Goal: Task Accomplishment & Management: Use online tool/utility

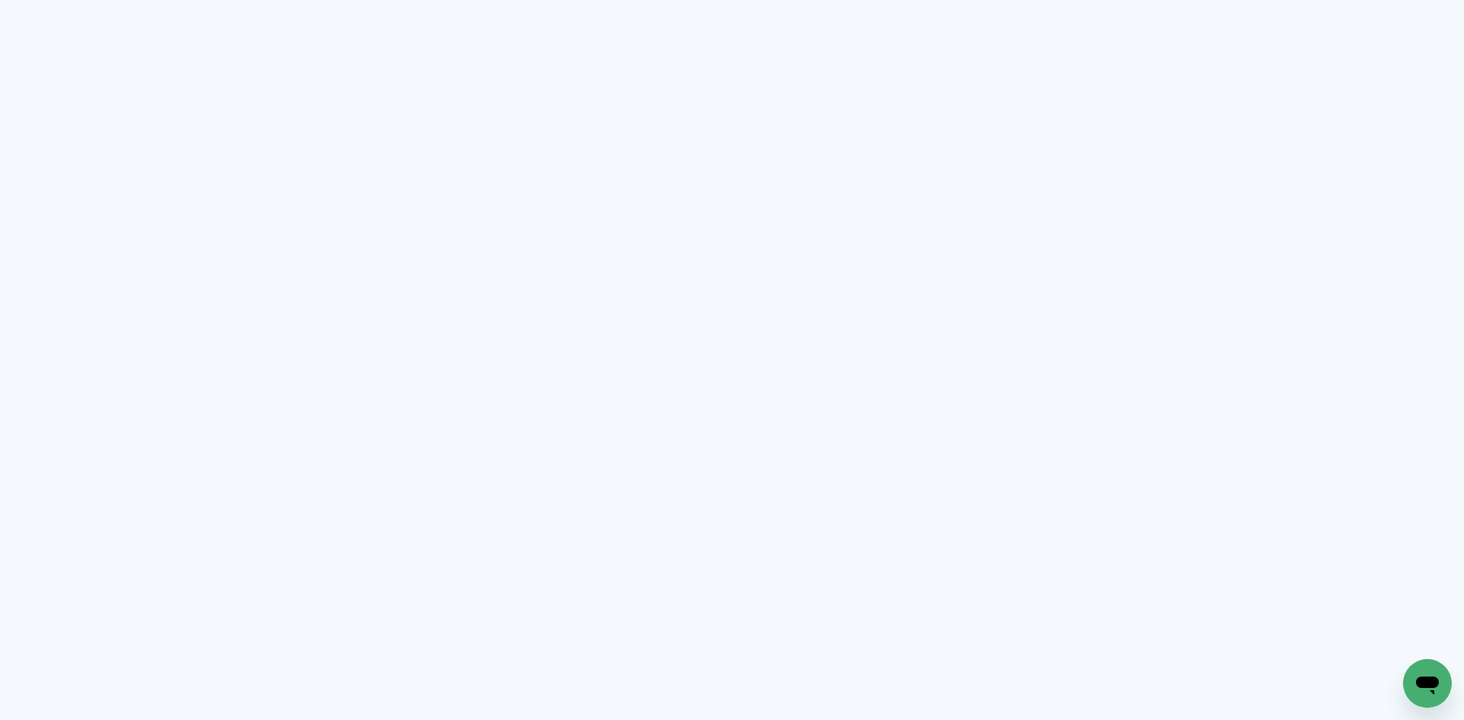
click at [704, 305] on neon-animated-pages "Prosite Website + Landing pages Proof Sistema de seleção e venda de fotos Desig…" at bounding box center [732, 360] width 1464 height 720
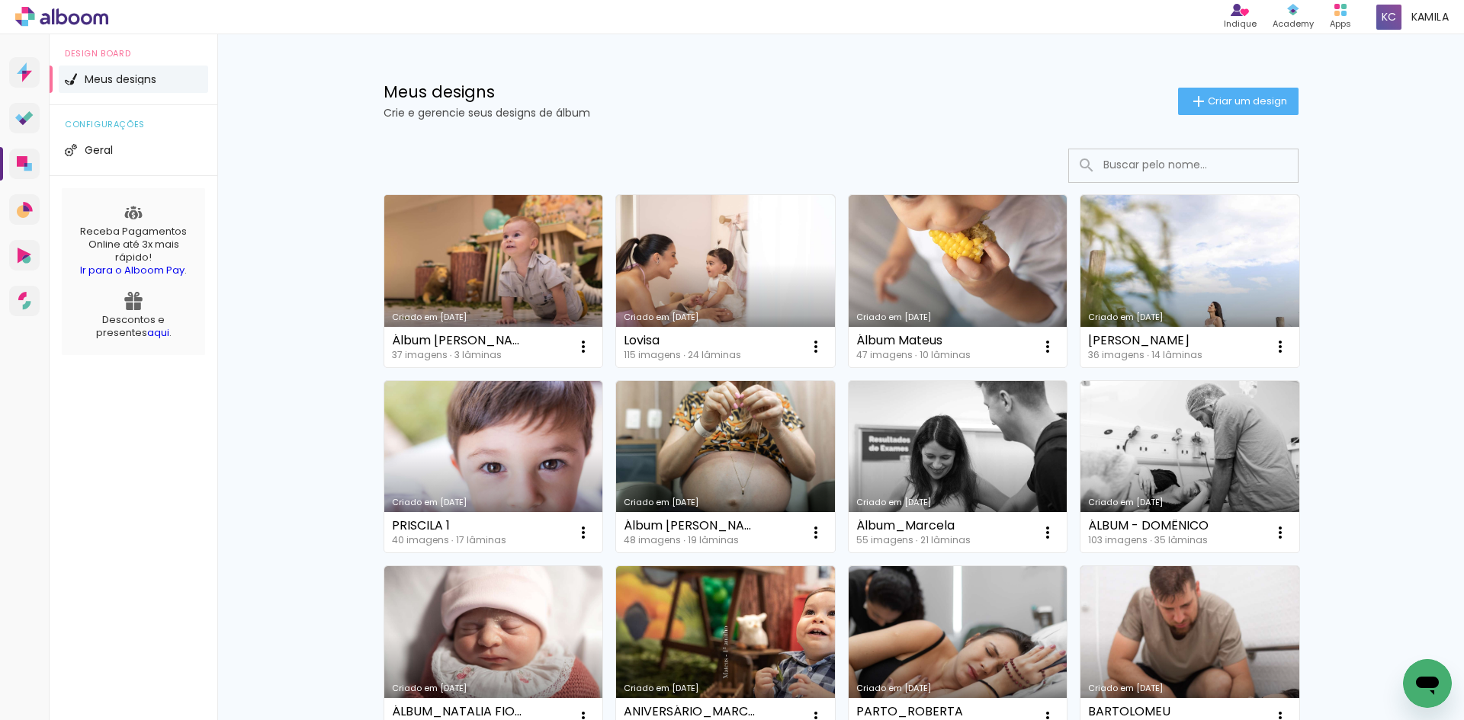
click at [537, 262] on link "Criado em [DATE]" at bounding box center [493, 281] width 219 height 172
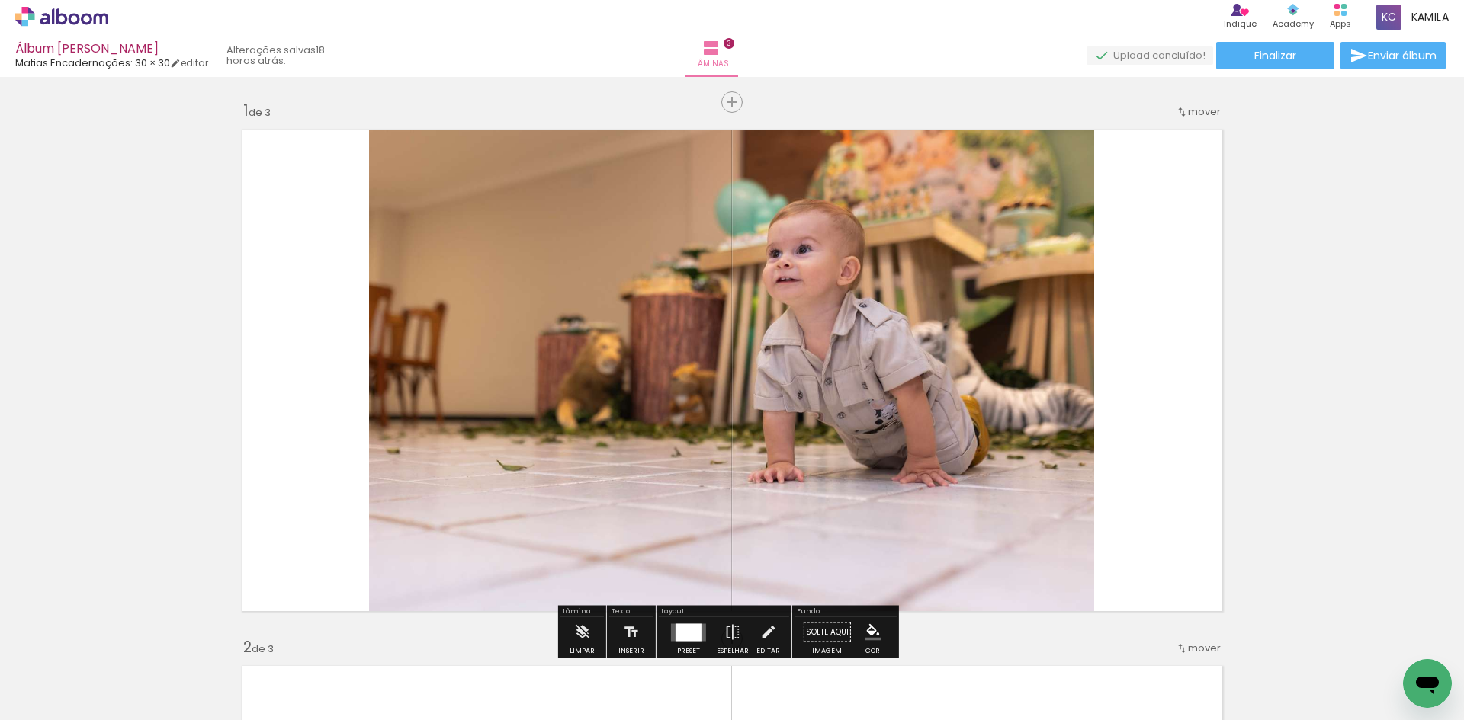
click at [580, 679] on div at bounding box center [579, 669] width 75 height 50
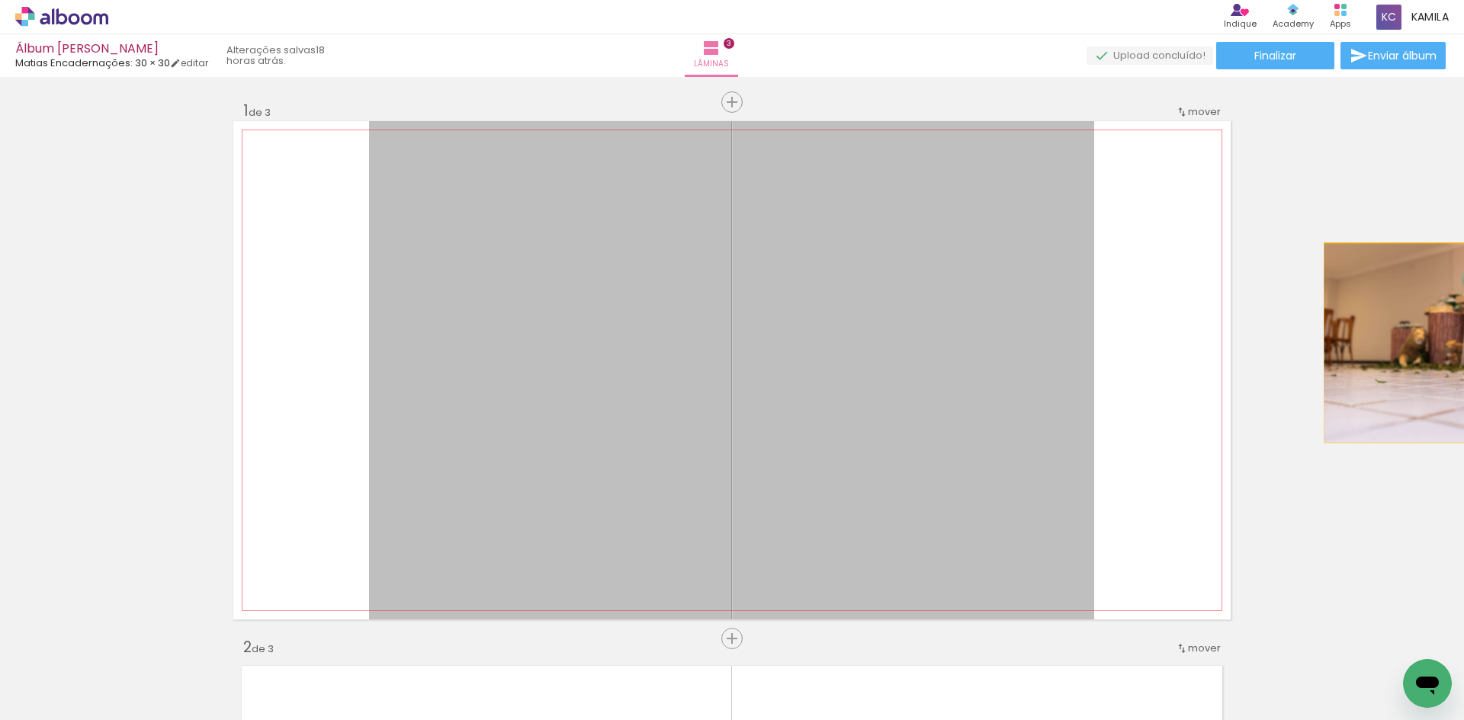
drag, startPoint x: 922, startPoint y: 358, endPoint x: 1463, endPoint y: 343, distance: 540.6
click at [1463, 343] on div "Inserir lâmina 1 de 3 Inserir lâmina 2 de 3 Inserir lâmina 3 de 3 Confirmar Can…" at bounding box center [732, 398] width 1464 height 643
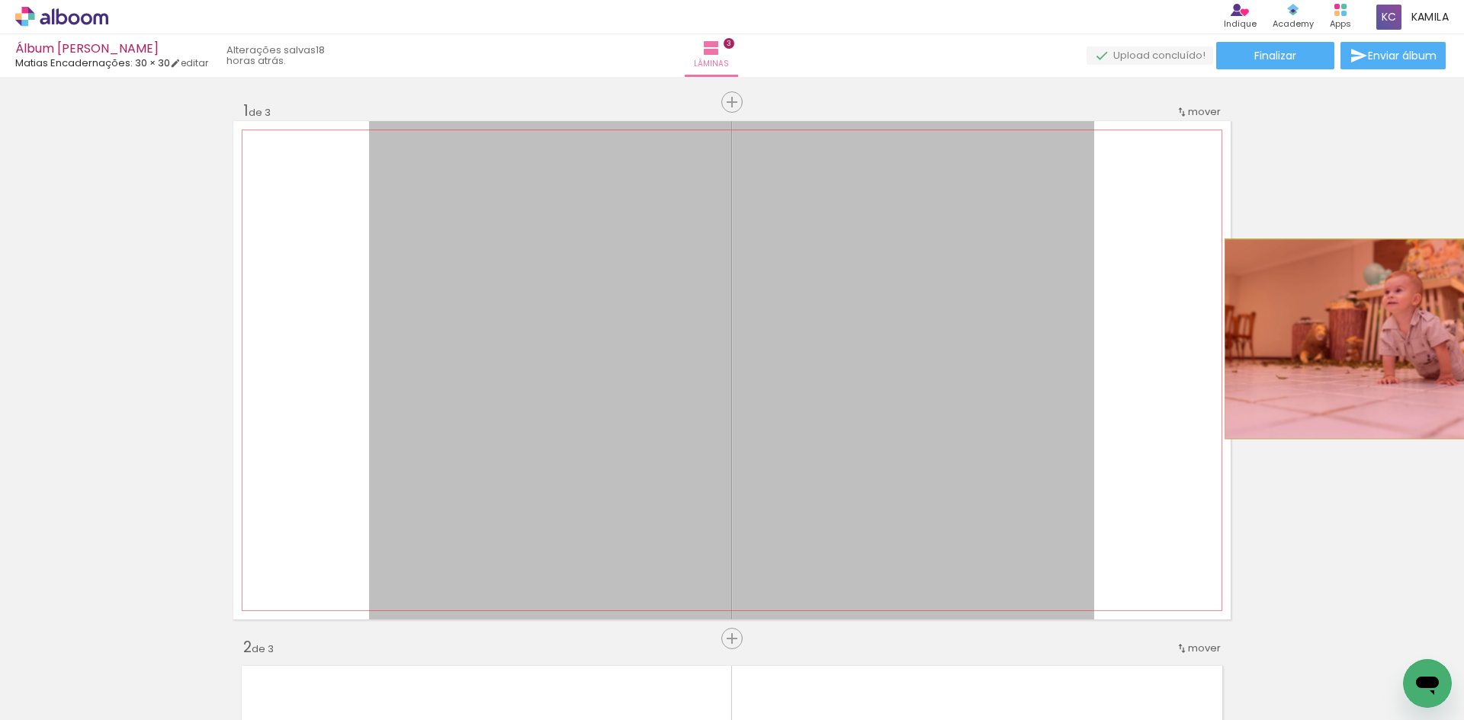
drag, startPoint x: 677, startPoint y: 315, endPoint x: 1364, endPoint y: 339, distance: 687.2
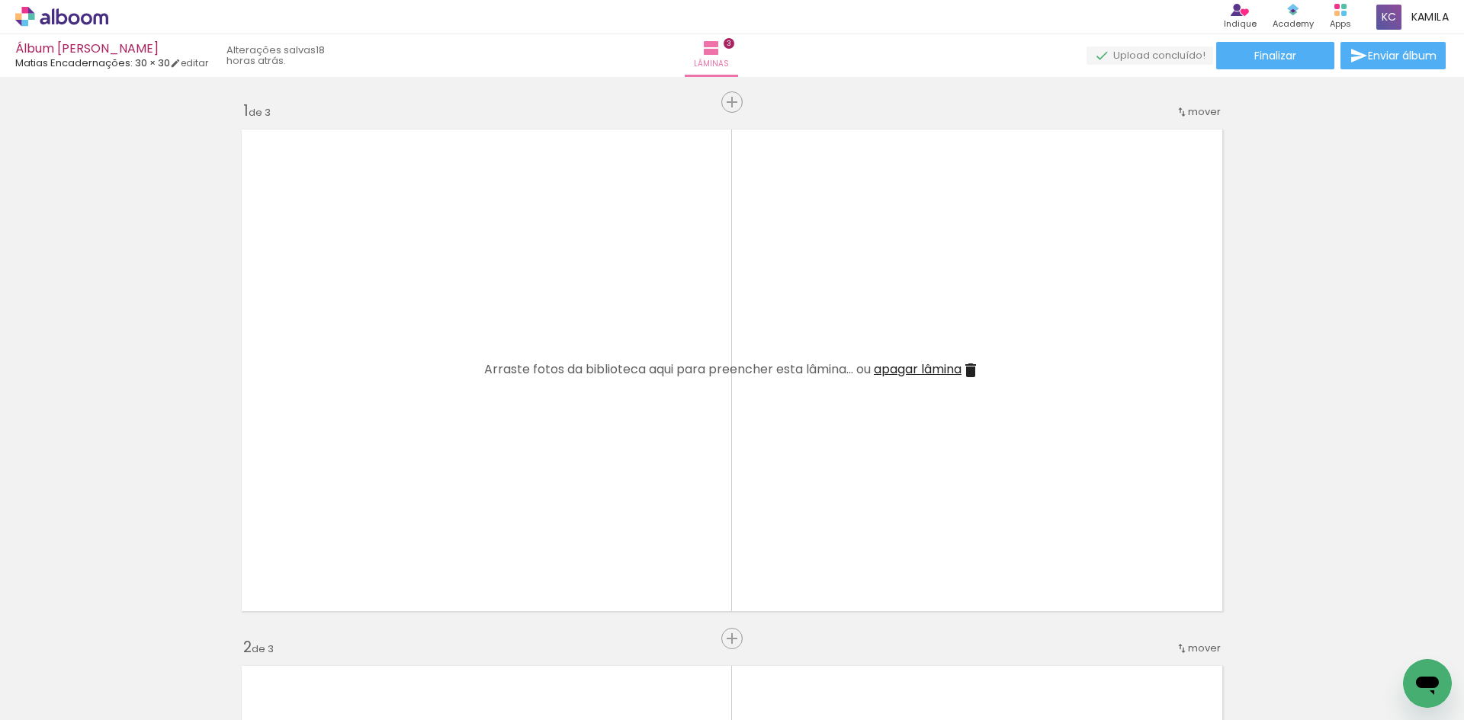
scroll to position [534, 0]
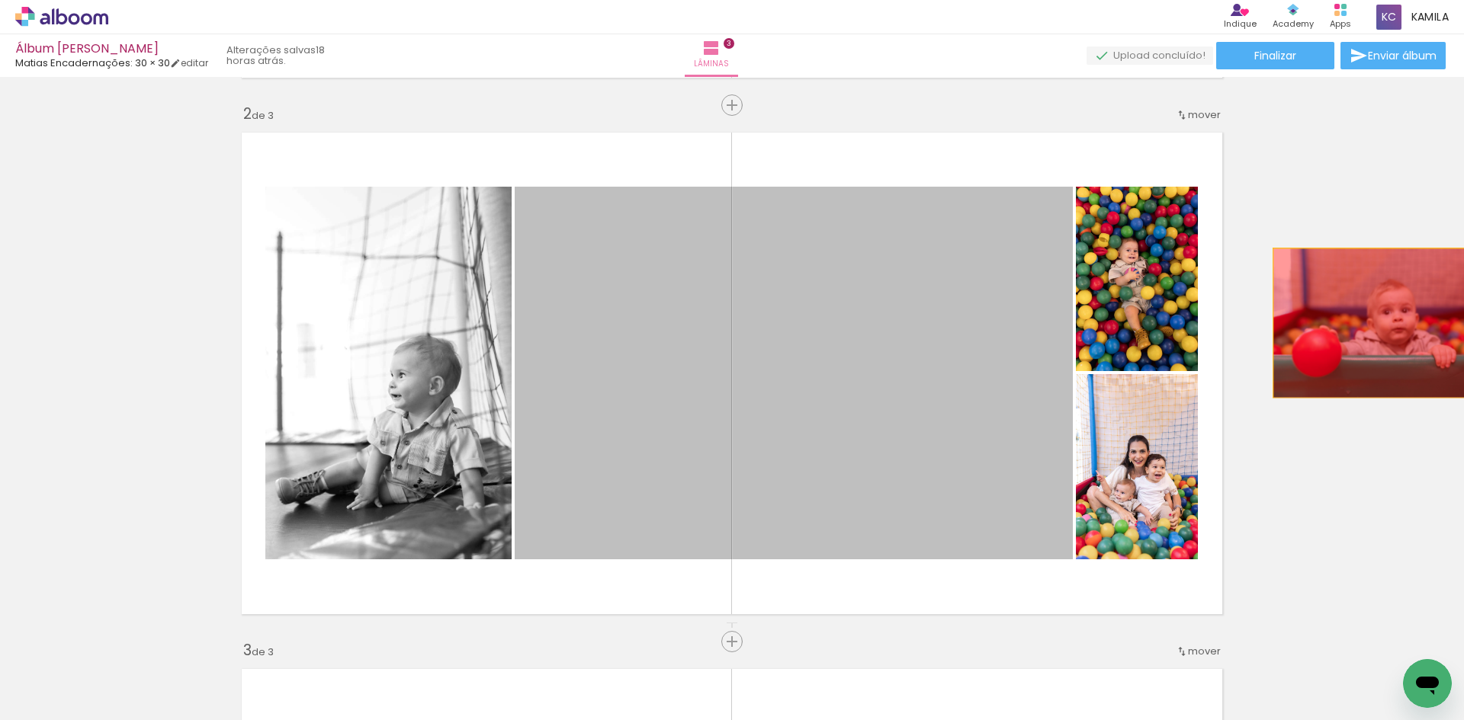
drag, startPoint x: 861, startPoint y: 327, endPoint x: 1372, endPoint y: 325, distance: 511.5
click at [1372, 325] on div "Inserir lâmina 1 de 3 Inserir lâmina 2 de 3 Inserir lâmina 3 de 3" at bounding box center [732, 622] width 1464 height 2147
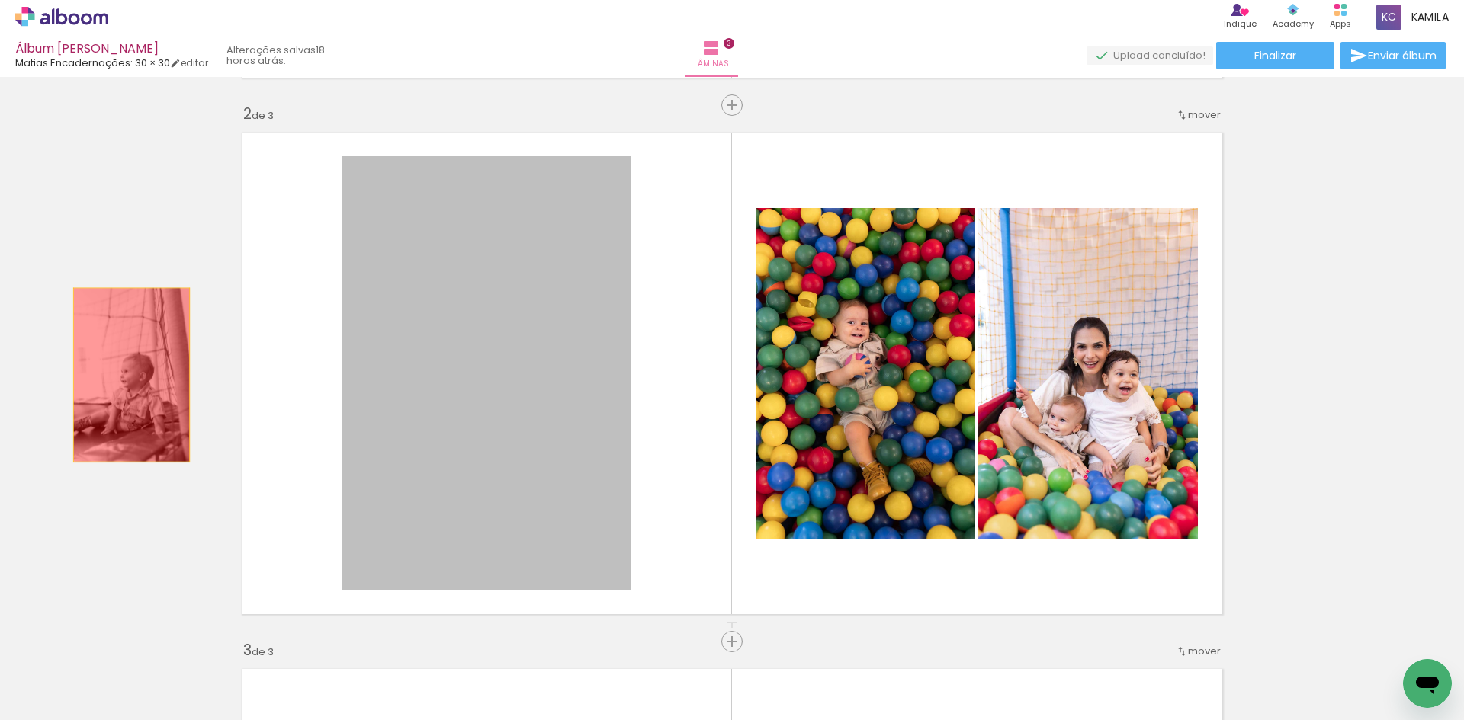
drag, startPoint x: 532, startPoint y: 388, endPoint x: 126, endPoint y: 375, distance: 406.5
click at [126, 375] on div "Inserir lâmina 1 de 3 Inserir lâmina 2 de 3 Inserir lâmina 3 de 3" at bounding box center [732, 622] width 1464 height 2147
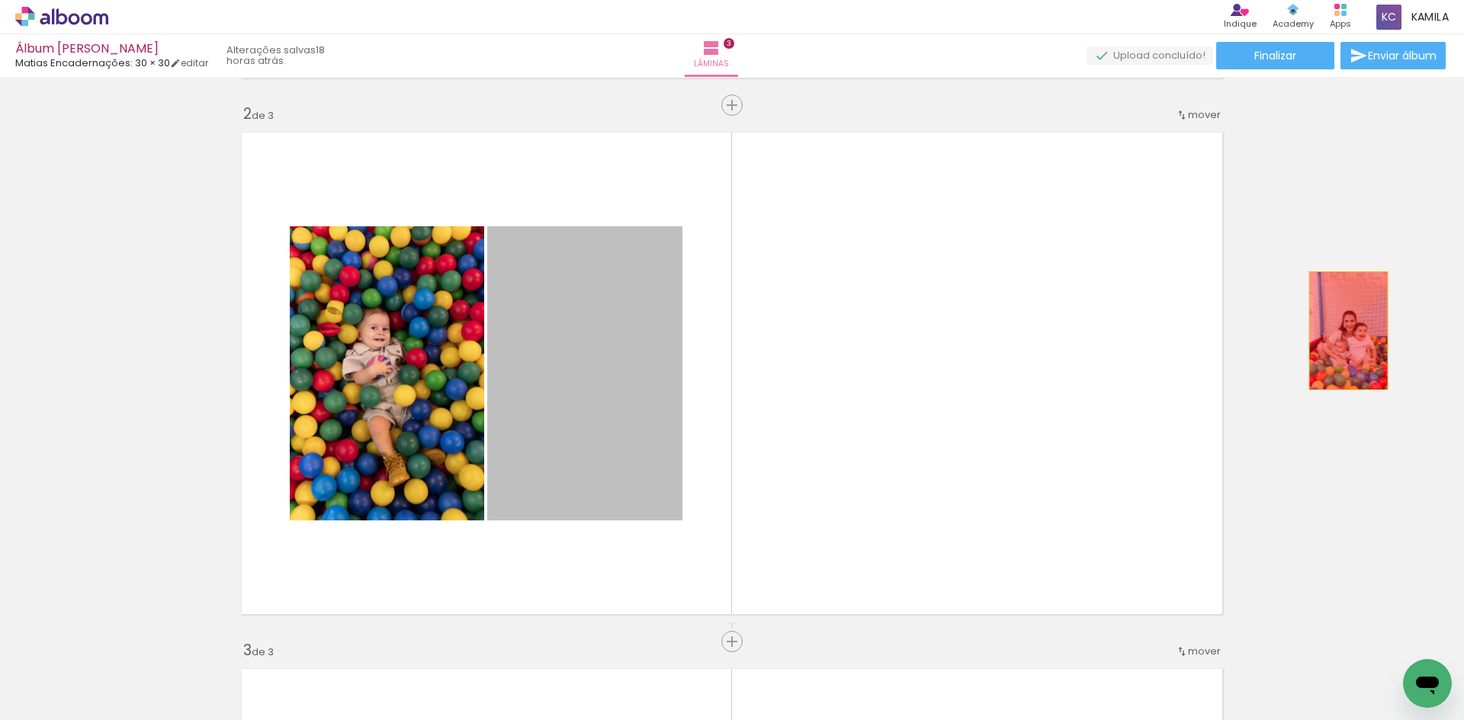
drag, startPoint x: 572, startPoint y: 366, endPoint x: 1342, endPoint y: 331, distance: 771.5
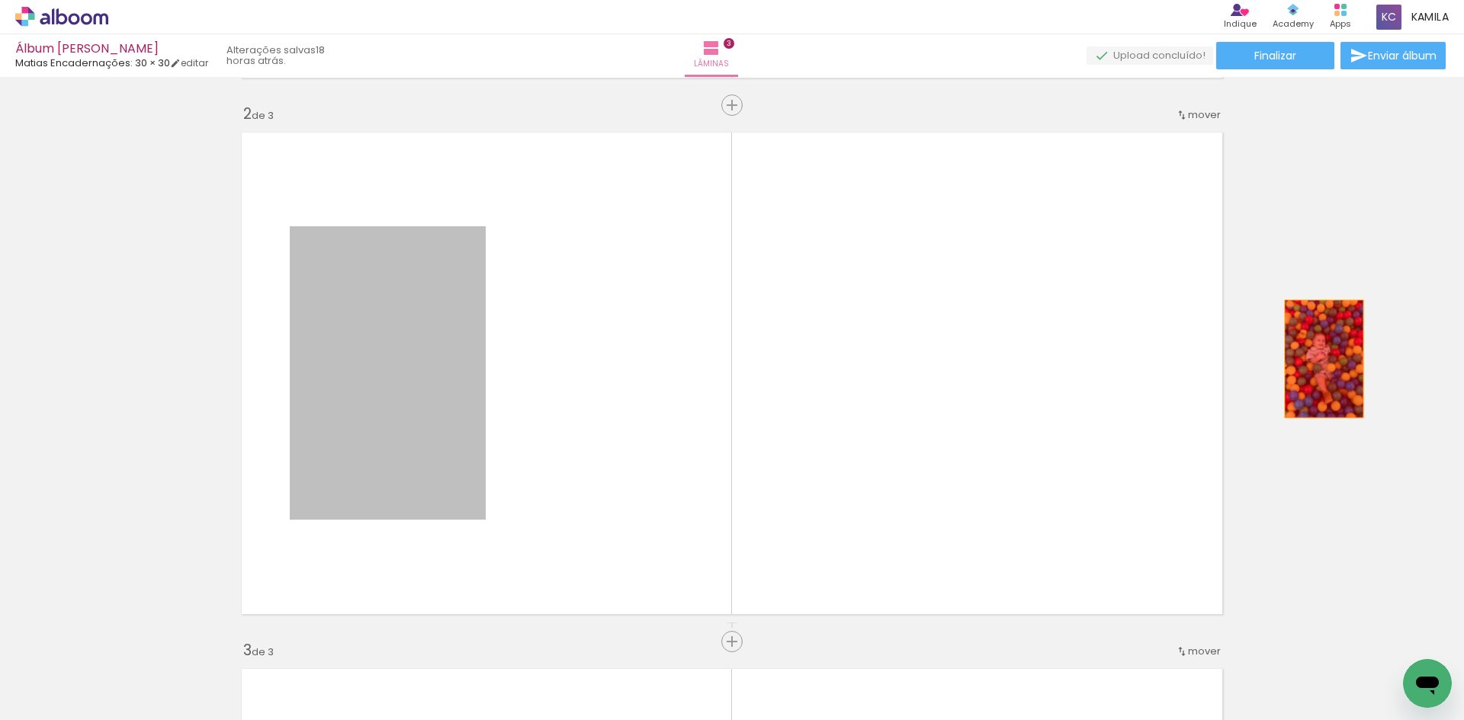
drag, startPoint x: 400, startPoint y: 367, endPoint x: 1318, endPoint y: 359, distance: 917.8
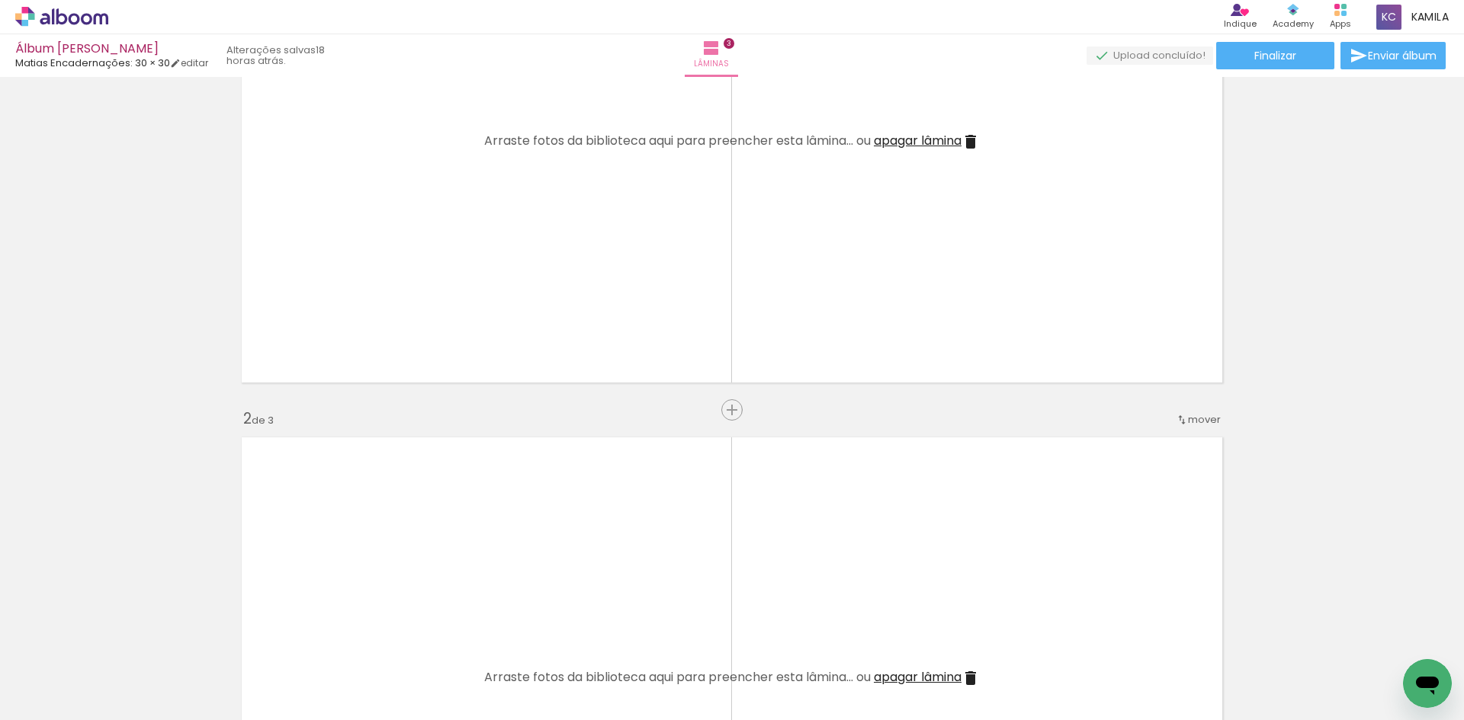
scroll to position [0, 0]
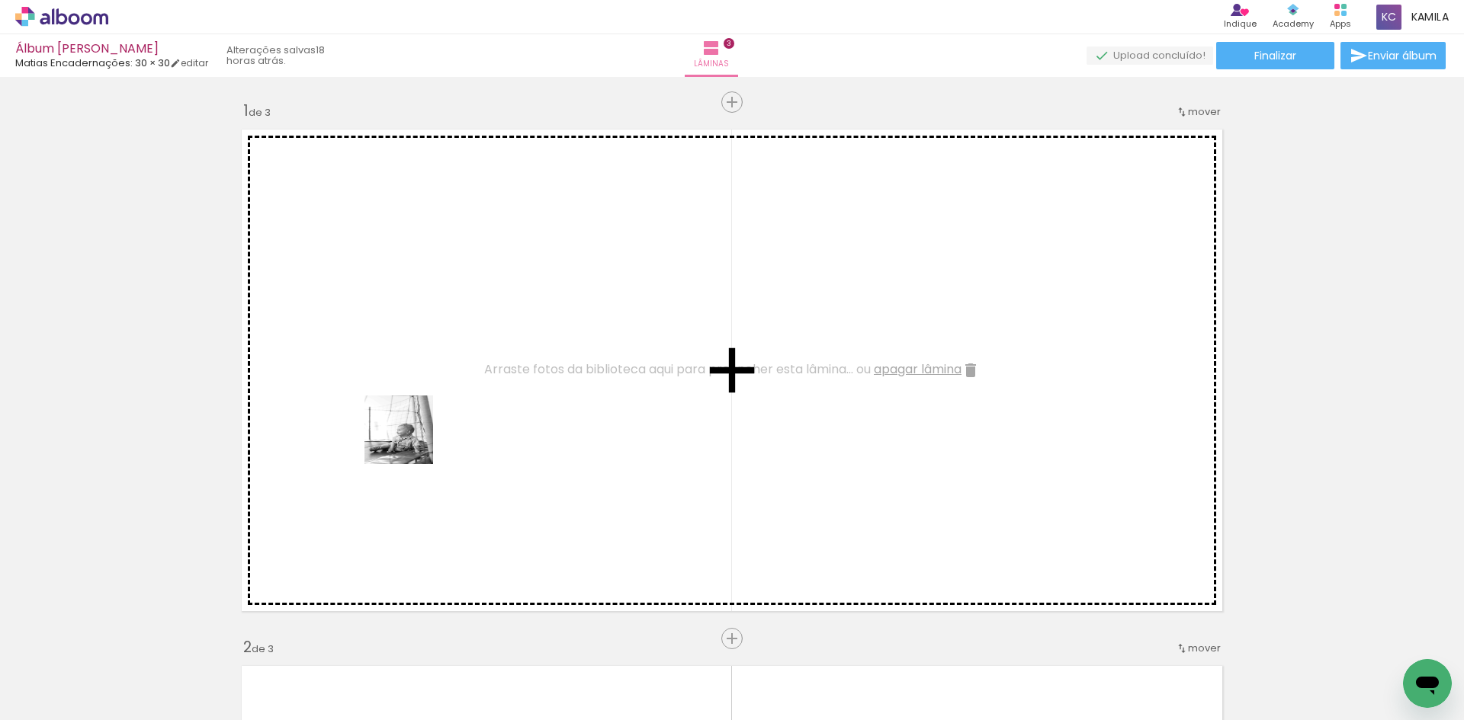
drag, startPoint x: 246, startPoint y: 679, endPoint x: 456, endPoint y: 399, distance: 350.2
click at [456, 399] on quentale-workspace at bounding box center [732, 360] width 1464 height 720
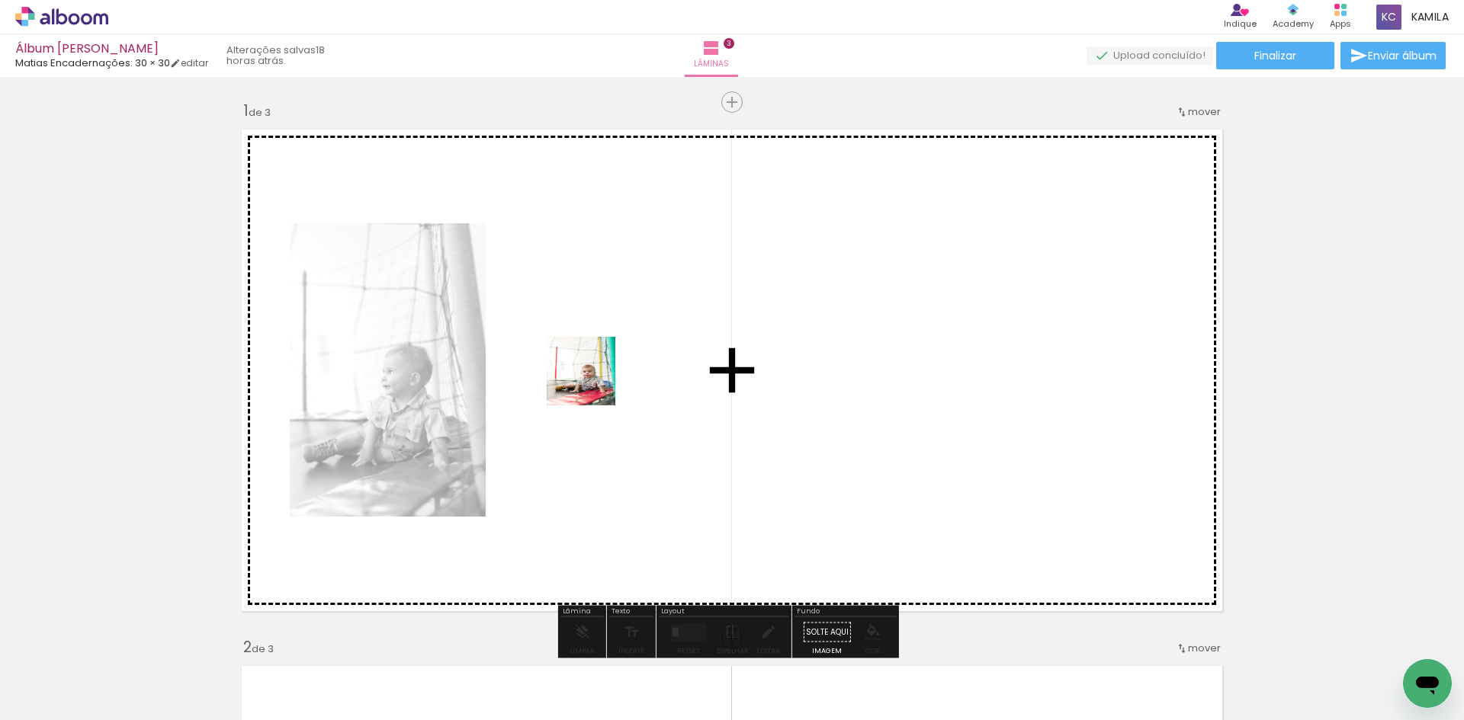
drag, startPoint x: 323, startPoint y: 664, endPoint x: 592, endPoint y: 383, distance: 389.3
click at [592, 383] on quentale-workspace at bounding box center [732, 360] width 1464 height 720
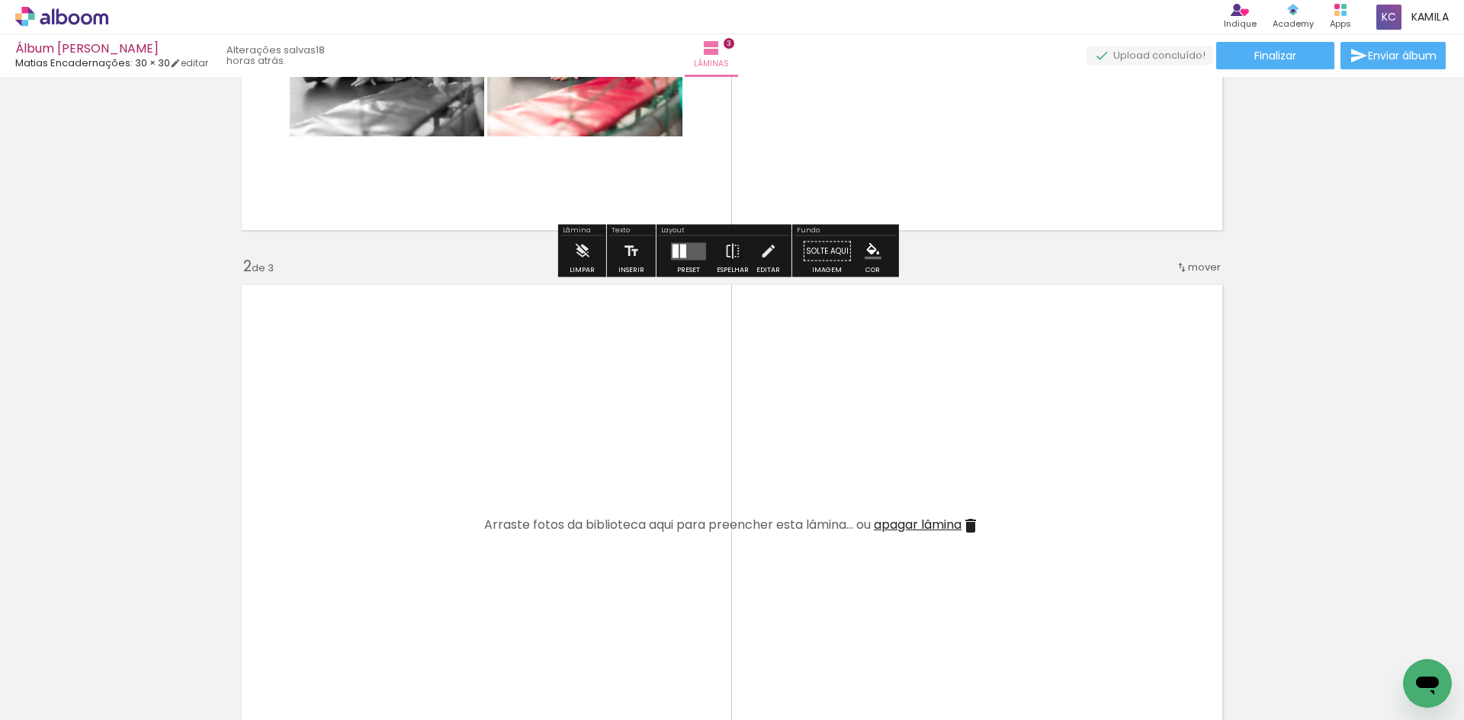
scroll to position [457, 0]
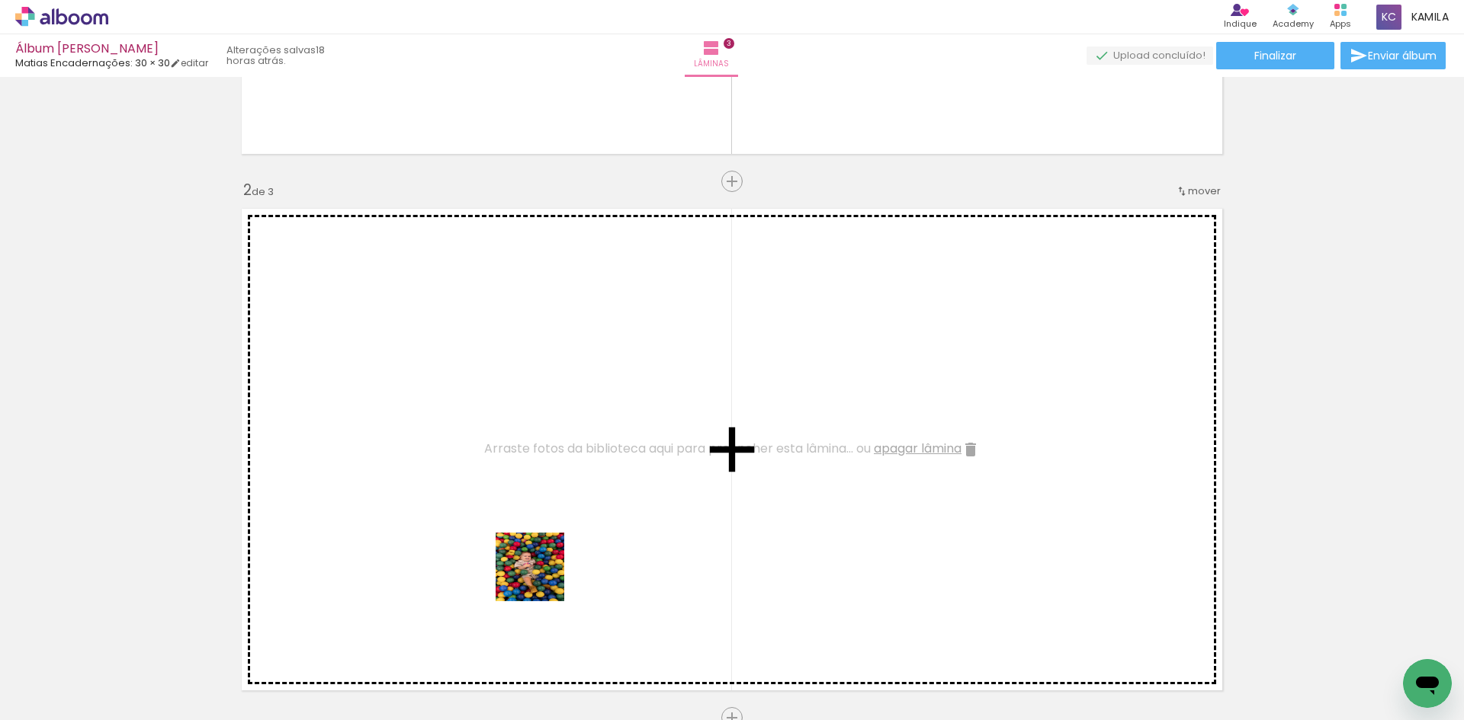
drag, startPoint x: 500, startPoint y: 674, endPoint x: 668, endPoint y: 348, distance: 366.2
click at [668, 348] on quentale-workspace at bounding box center [732, 360] width 1464 height 720
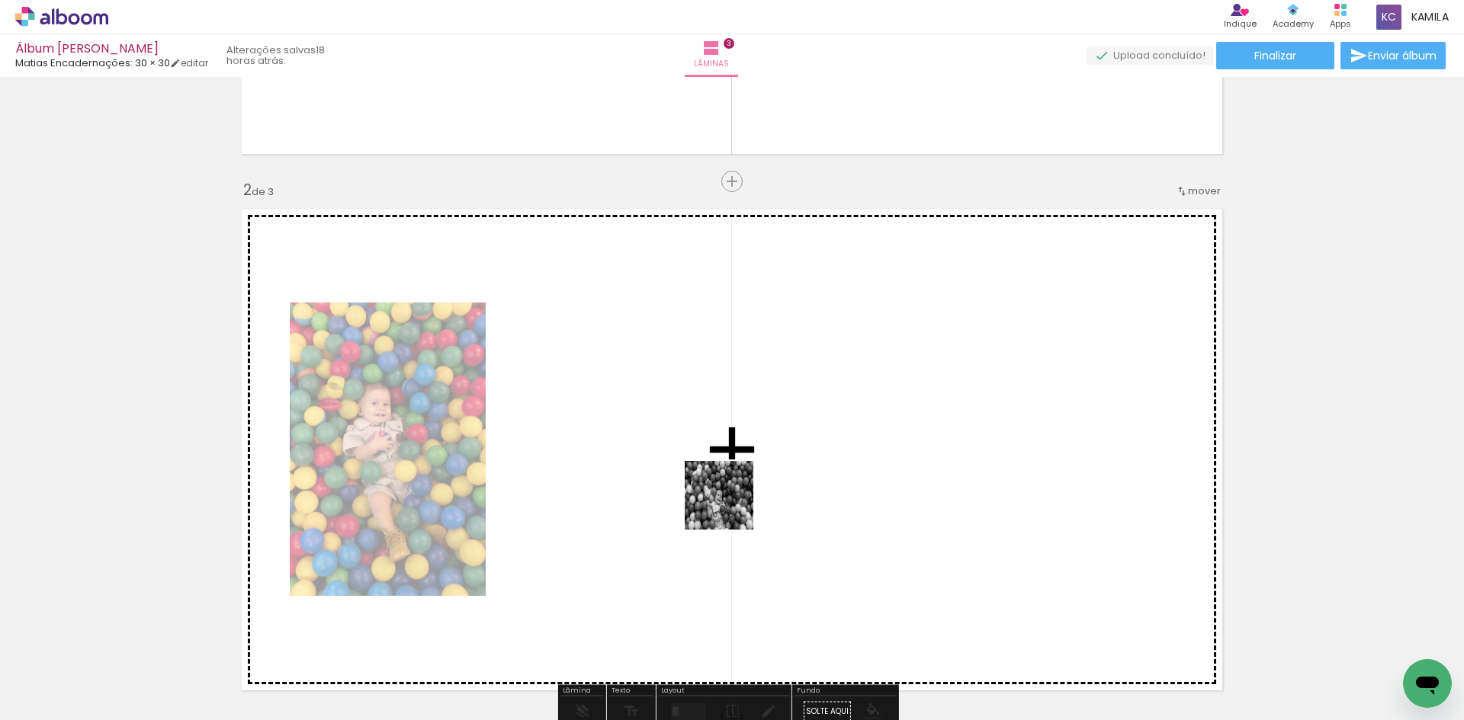
drag, startPoint x: 585, startPoint y: 675, endPoint x: 832, endPoint y: 405, distance: 366.4
click at [832, 405] on quentale-workspace at bounding box center [732, 360] width 1464 height 720
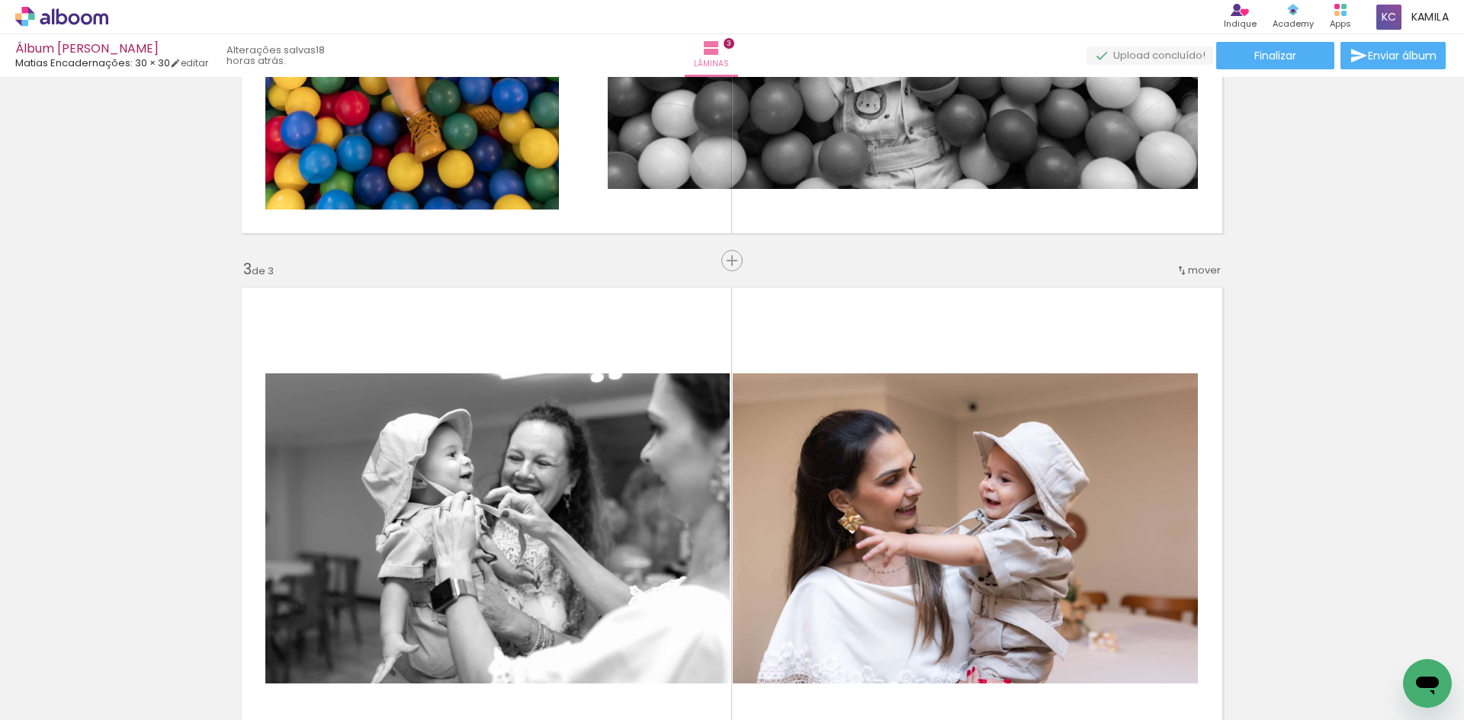
scroll to position [1220, 0]
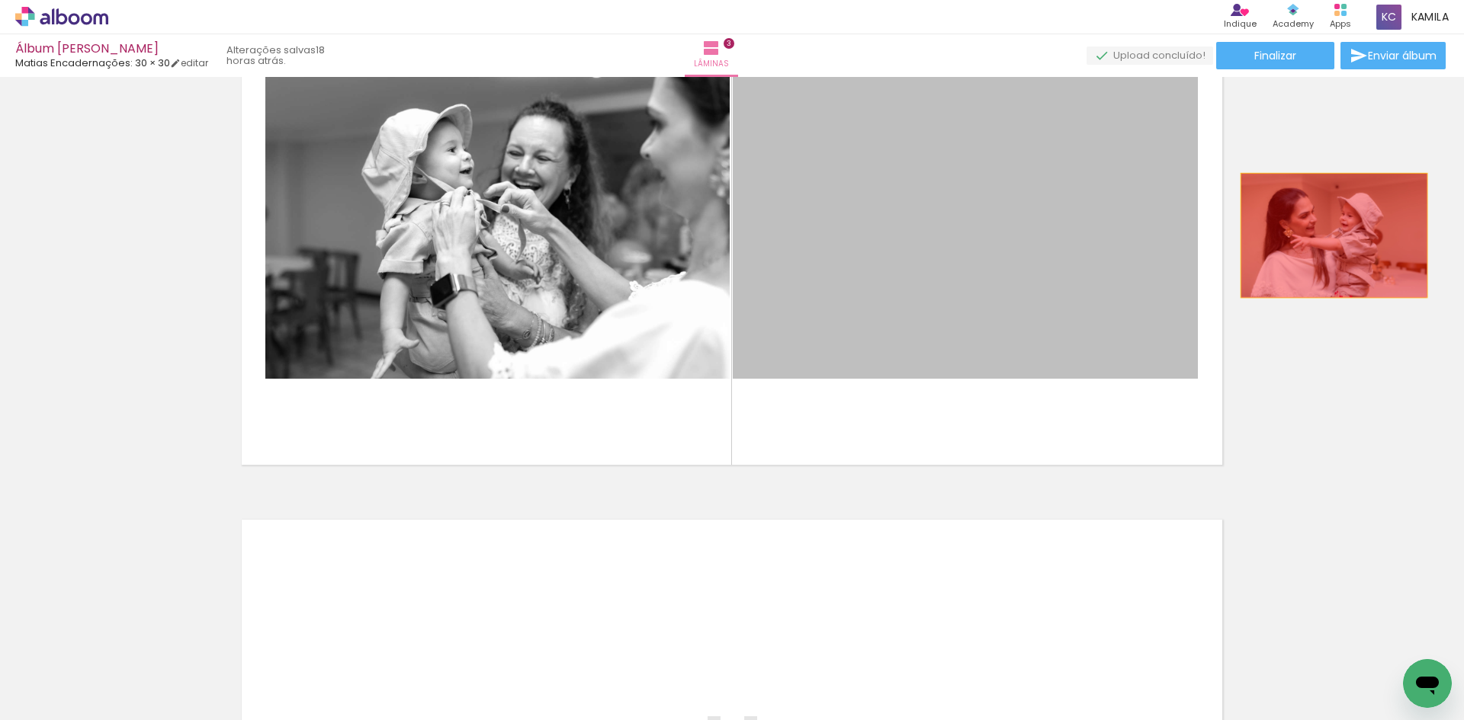
drag, startPoint x: 990, startPoint y: 232, endPoint x: 1271, endPoint y: 239, distance: 280.6
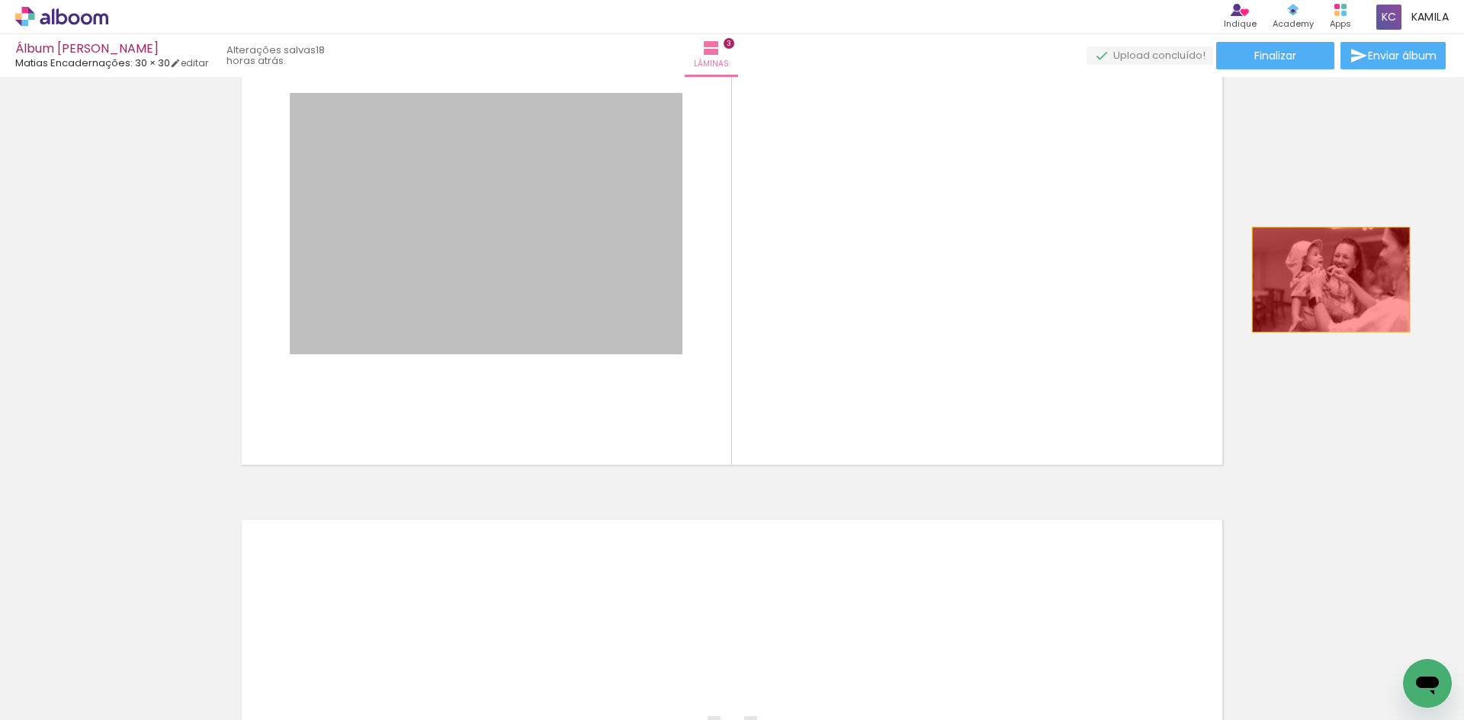
drag, startPoint x: 878, startPoint y: 232, endPoint x: 1325, endPoint y: 280, distance: 449.3
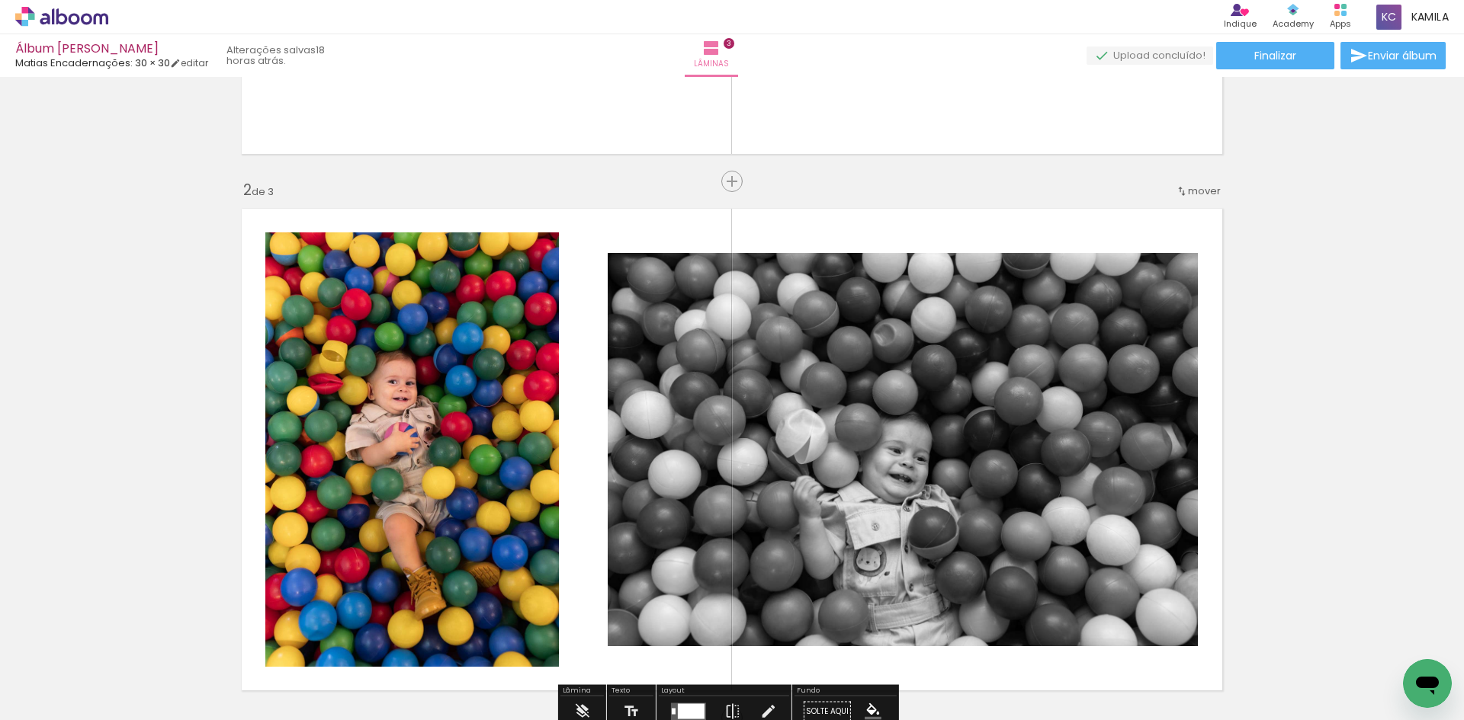
scroll to position [534, 0]
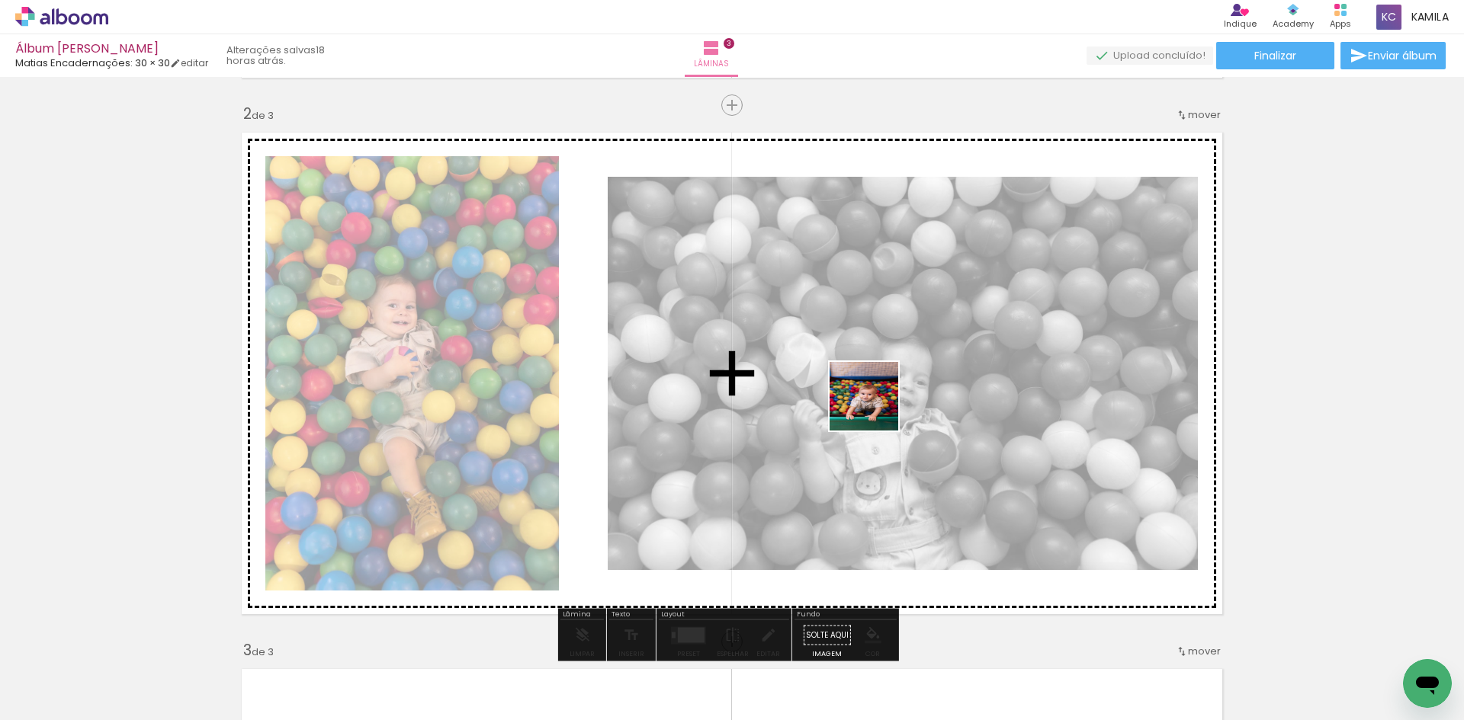
drag, startPoint x: 874, startPoint y: 420, endPoint x: 875, endPoint y: 408, distance: 12.2
click at [875, 408] on quentale-workspace at bounding box center [732, 360] width 1464 height 720
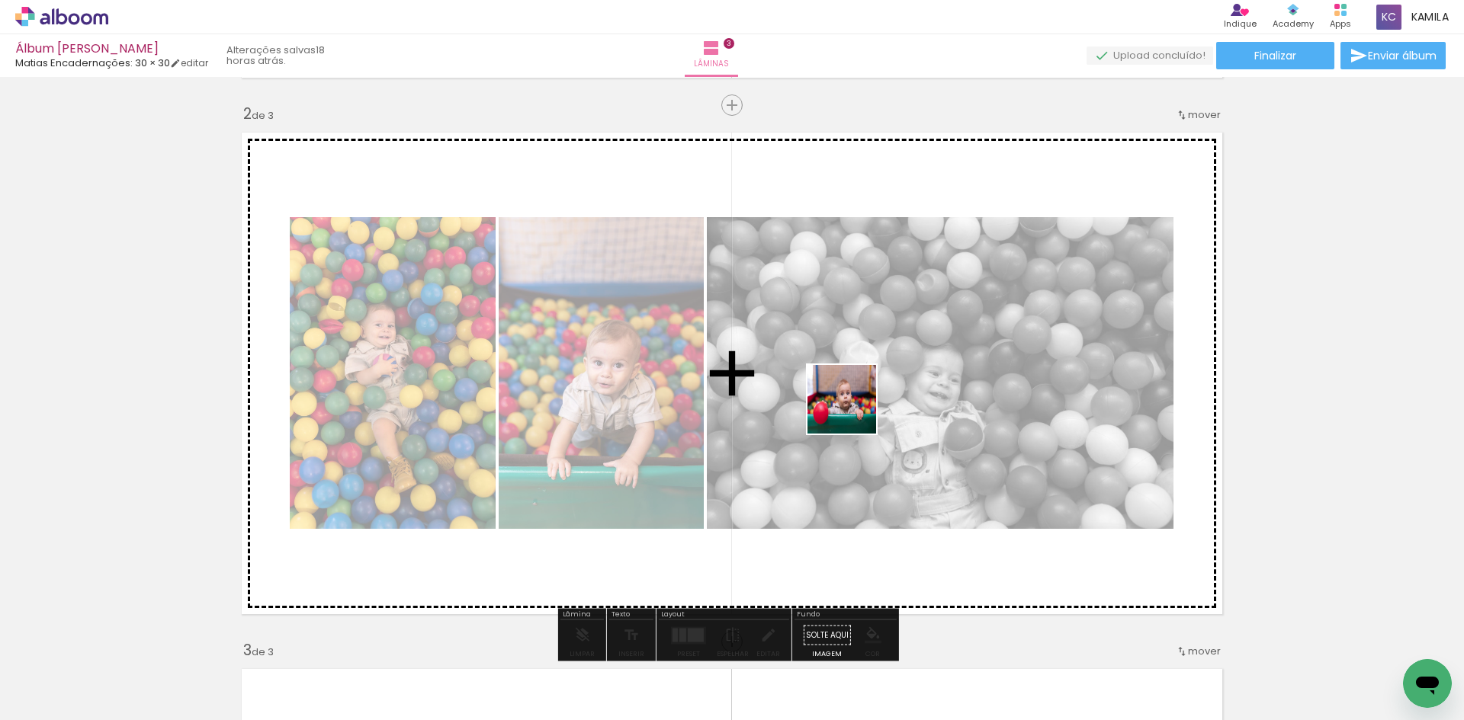
drag, startPoint x: 747, startPoint y: 677, endPoint x: 853, endPoint y: 411, distance: 286.4
click at [853, 411] on quentale-workspace at bounding box center [732, 360] width 1464 height 720
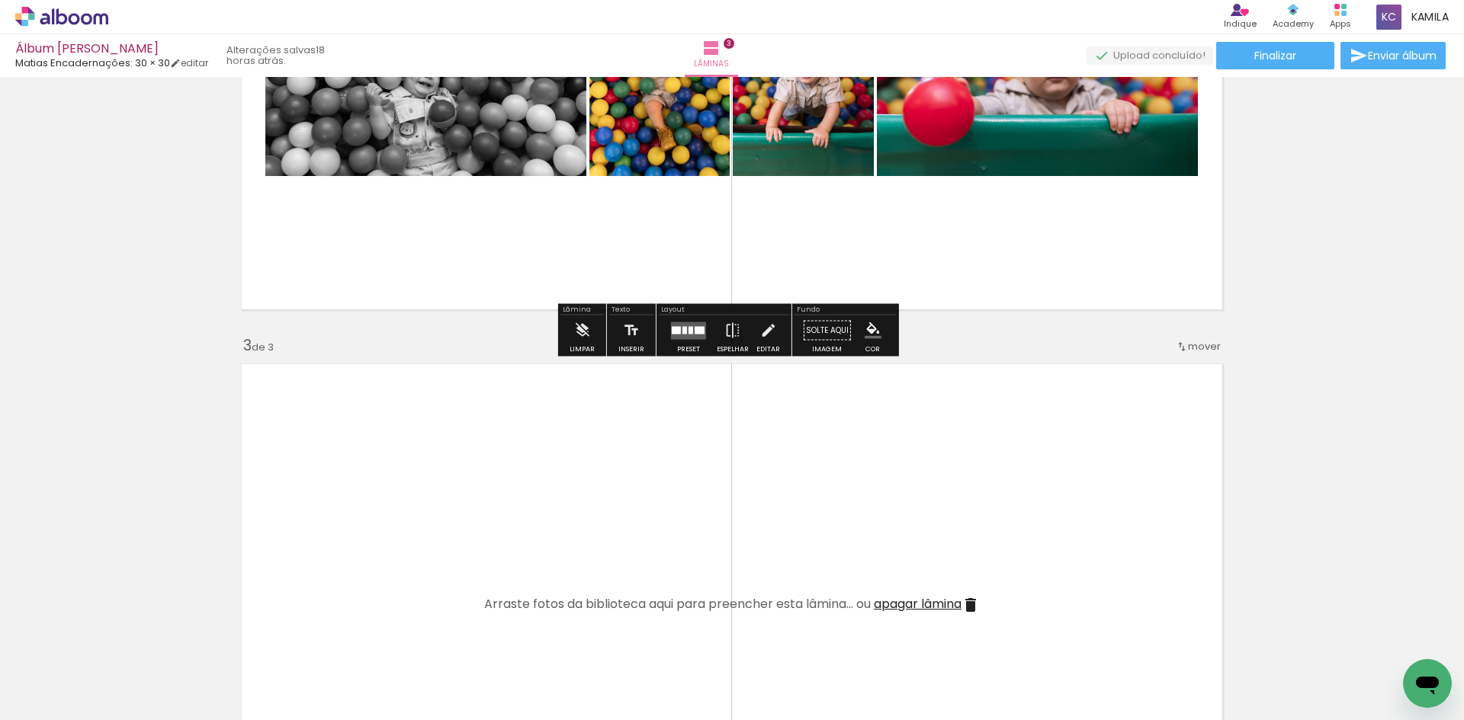
scroll to position [991, 0]
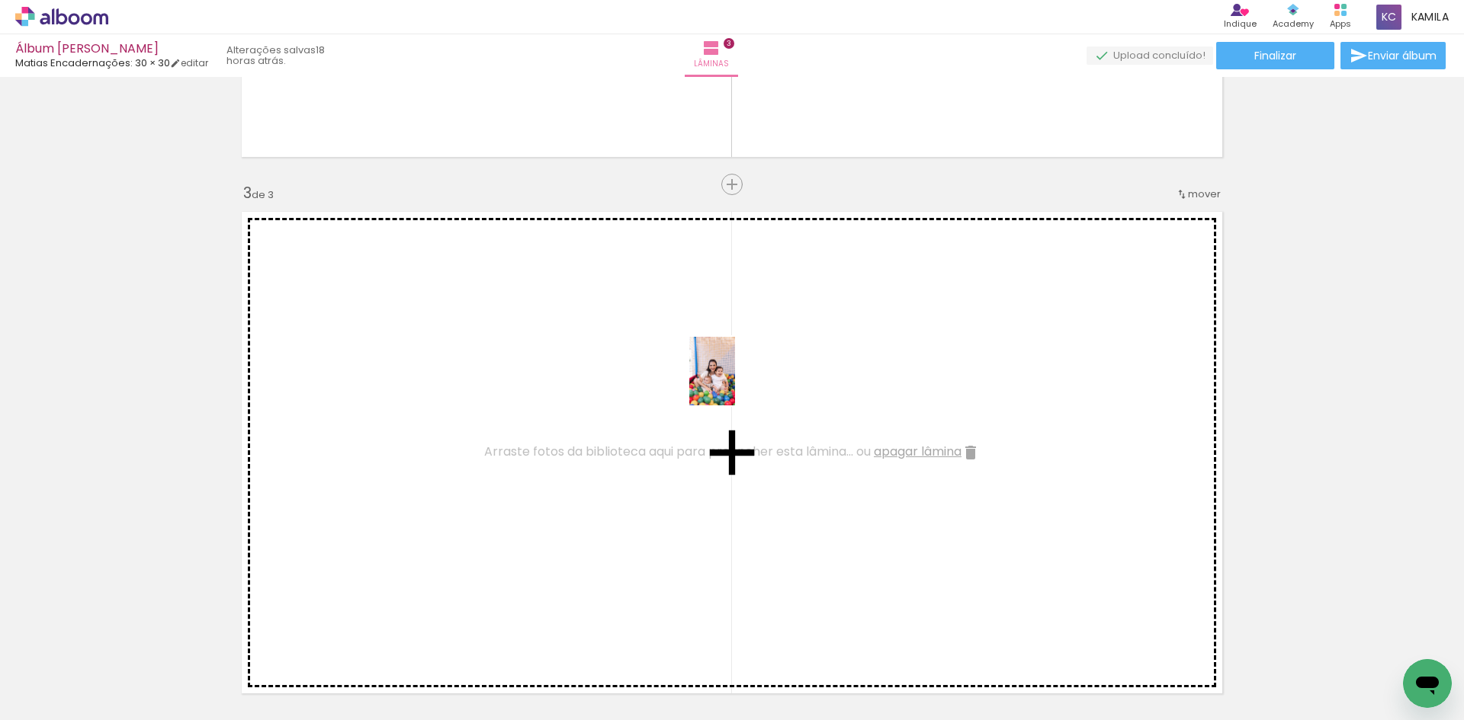
drag, startPoint x: 937, startPoint y: 669, endPoint x: 735, endPoint y: 383, distance: 350.6
click at [735, 383] on quentale-workspace at bounding box center [732, 360] width 1464 height 720
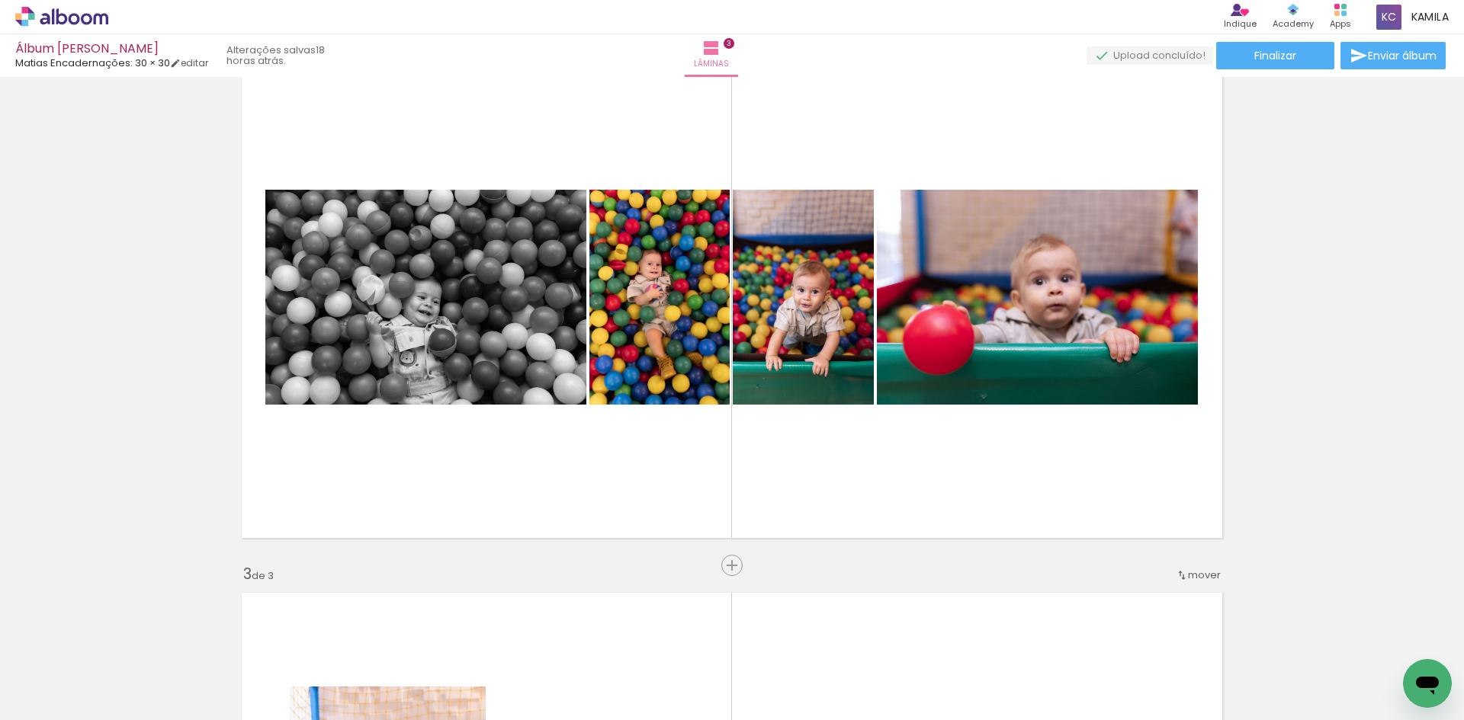
scroll to position [839, 0]
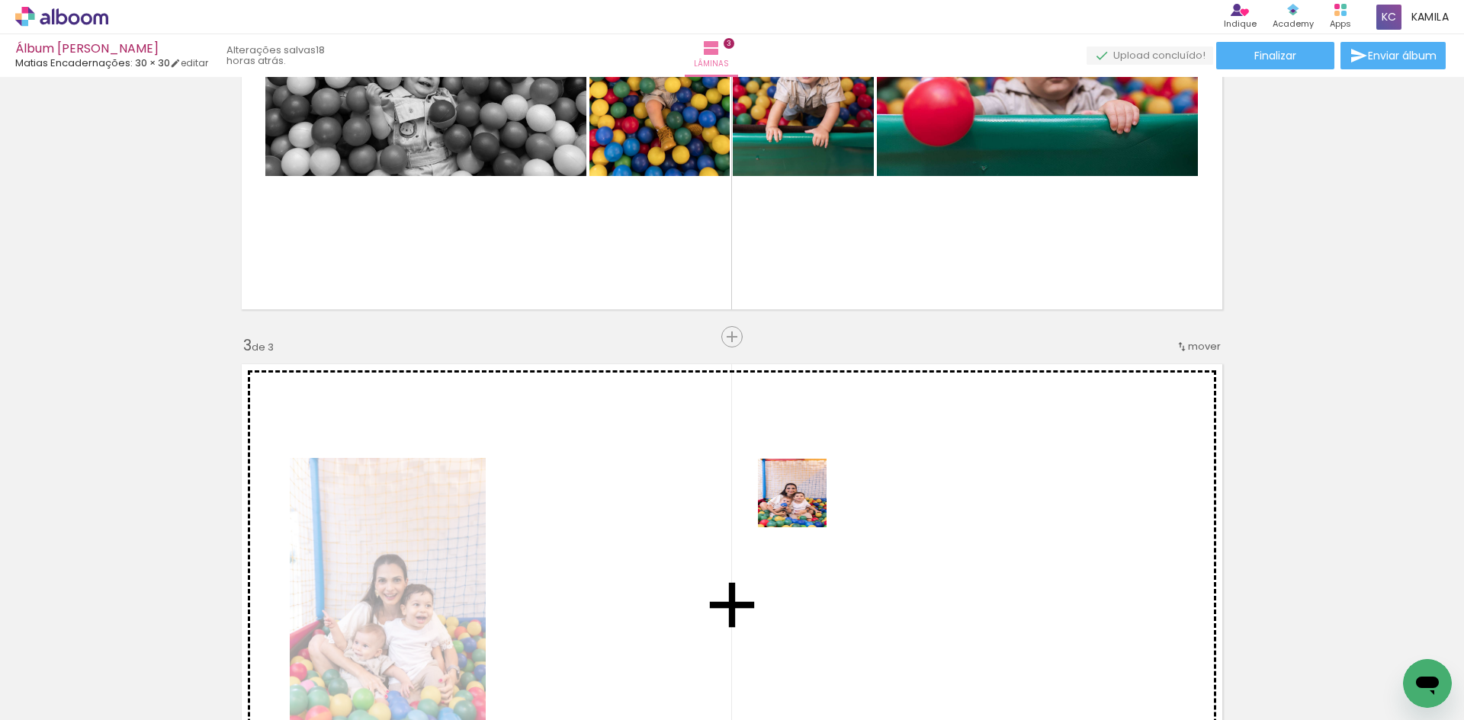
drag, startPoint x: 1018, startPoint y: 678, endPoint x: 803, endPoint y: 504, distance: 276.9
click at [803, 504] on quentale-workspace at bounding box center [732, 360] width 1464 height 720
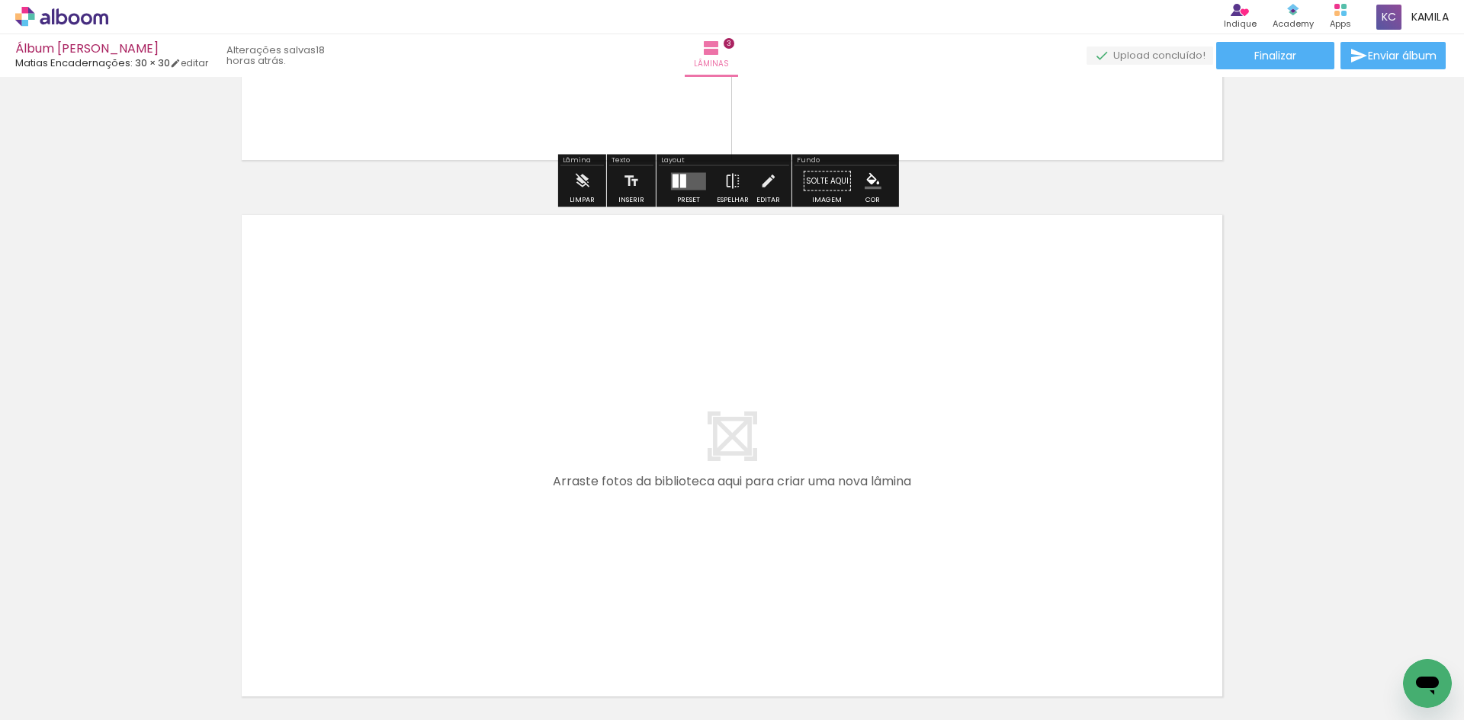
scroll to position [1658, 0]
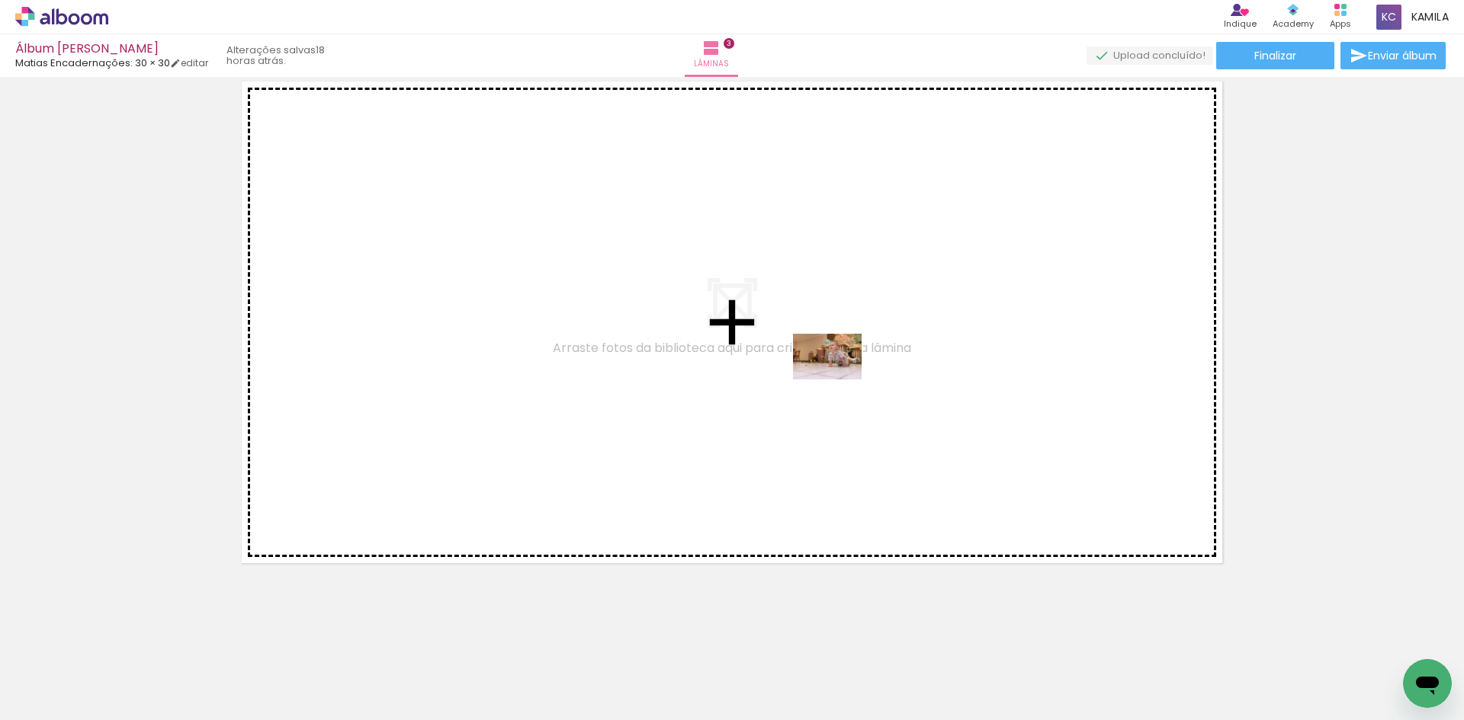
drag, startPoint x: 171, startPoint y: 668, endPoint x: 839, endPoint y: 378, distance: 727.9
click at [839, 378] on quentale-workspace at bounding box center [732, 360] width 1464 height 720
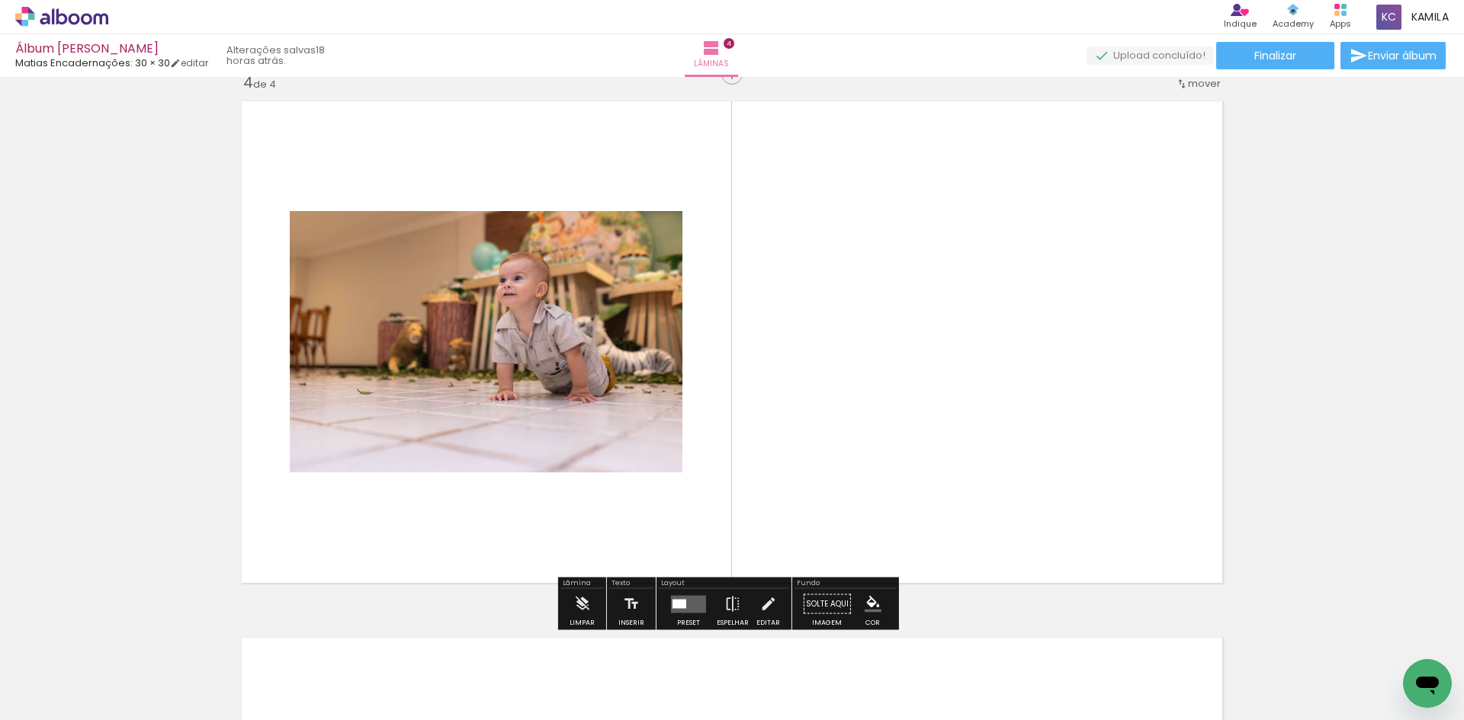
scroll to position [1630, 0]
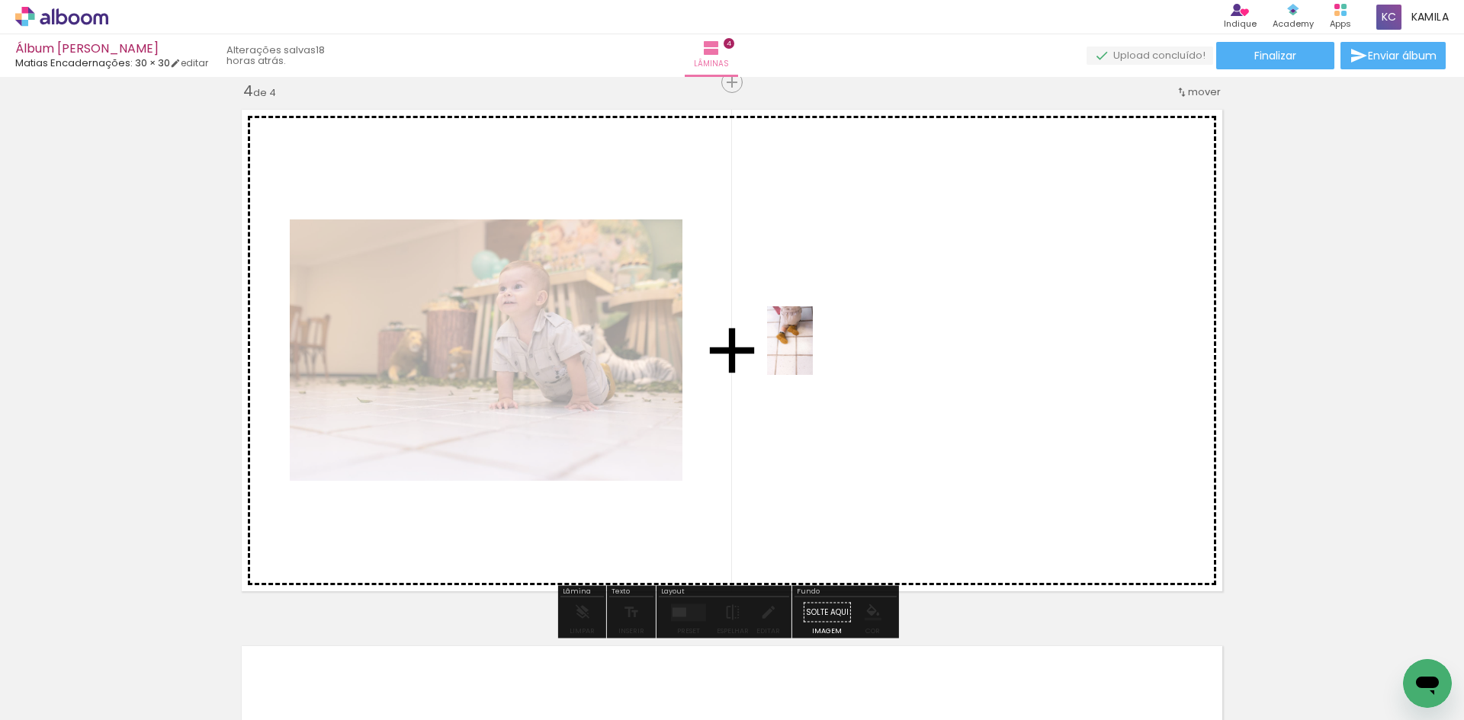
drag, startPoint x: 1098, startPoint y: 675, endPoint x: 813, endPoint y: 352, distance: 430.4
click at [813, 352] on quentale-workspace at bounding box center [732, 360] width 1464 height 720
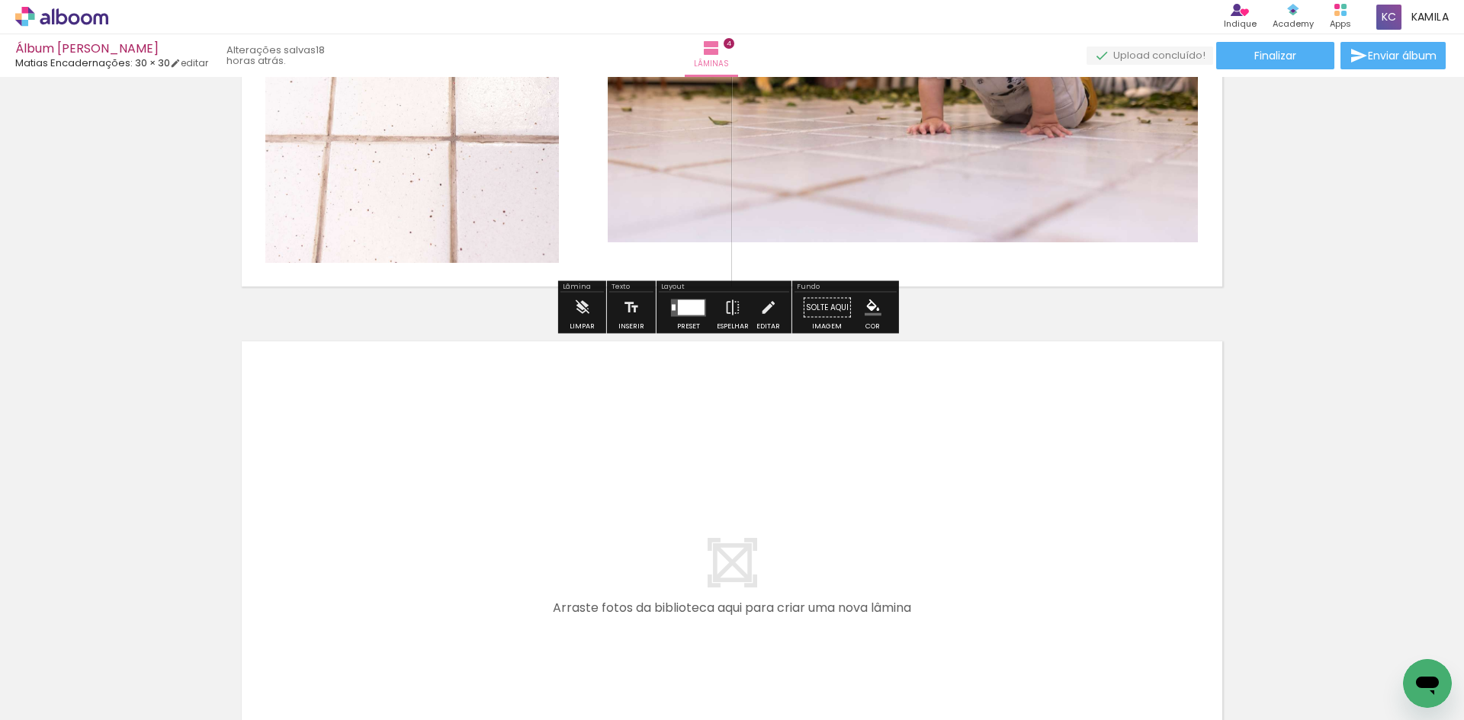
scroll to position [2087, 0]
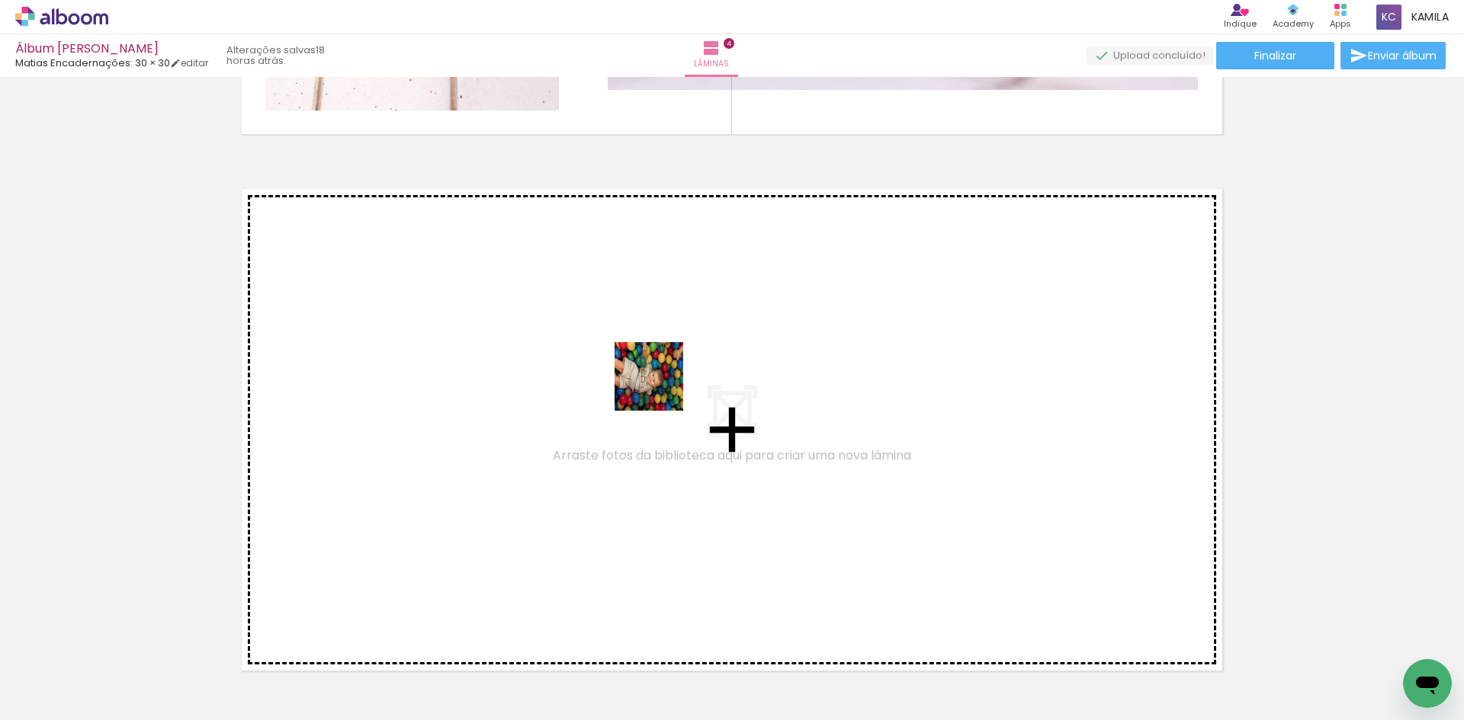
drag, startPoint x: 419, startPoint y: 677, endPoint x: 665, endPoint y: 383, distance: 383.1
click at [665, 383] on quentale-workspace at bounding box center [732, 360] width 1464 height 720
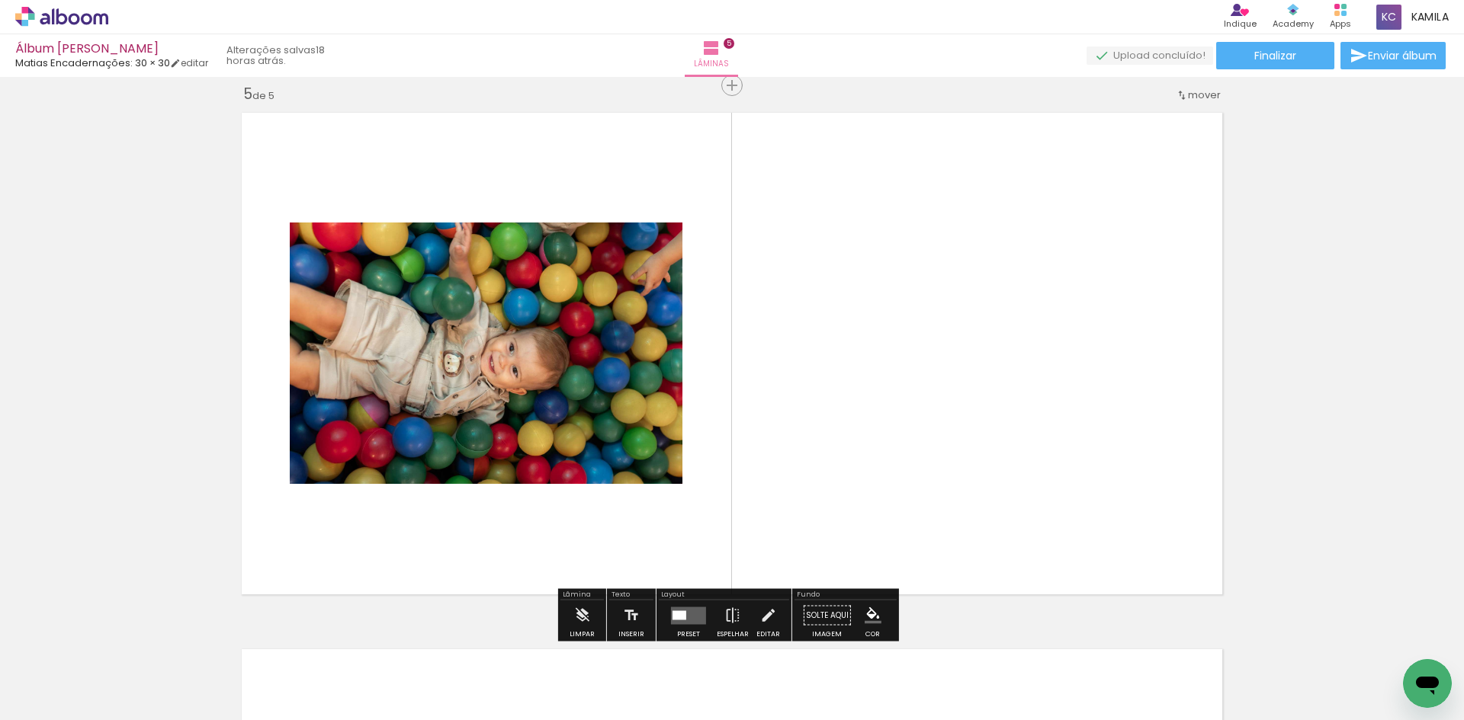
scroll to position [2166, 0]
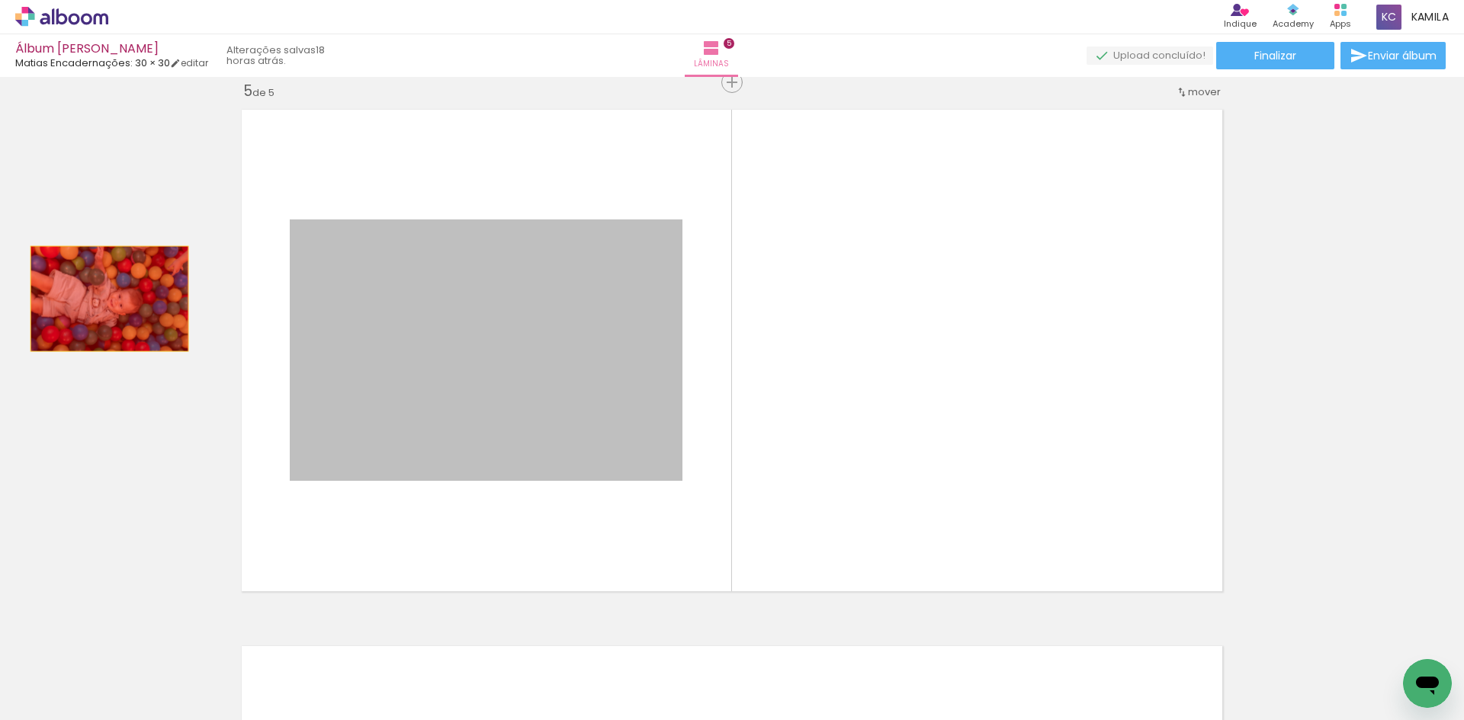
drag, startPoint x: 540, startPoint y: 350, endPoint x: 88, endPoint y: 297, distance: 455.9
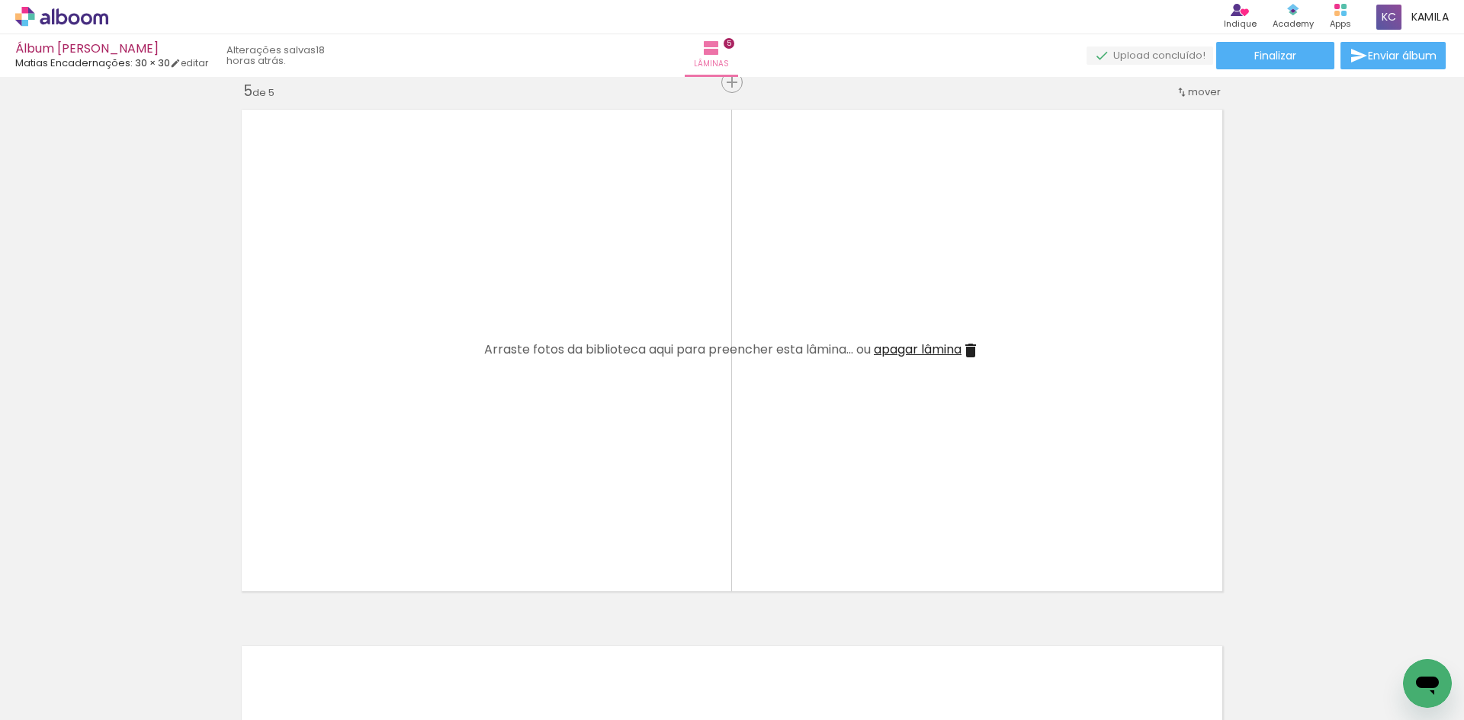
click at [460, 639] on iron-icon at bounding box center [461, 638] width 16 height 16
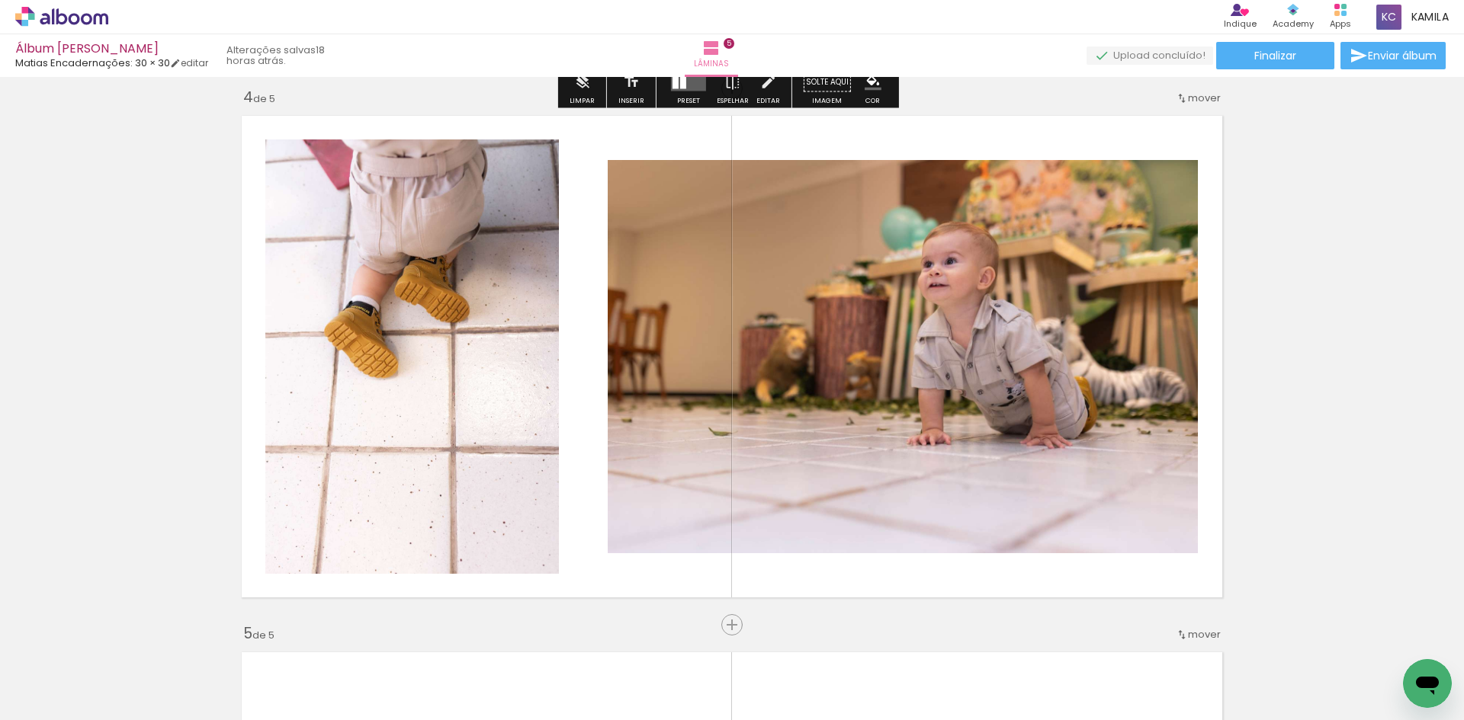
scroll to position [1776, 0]
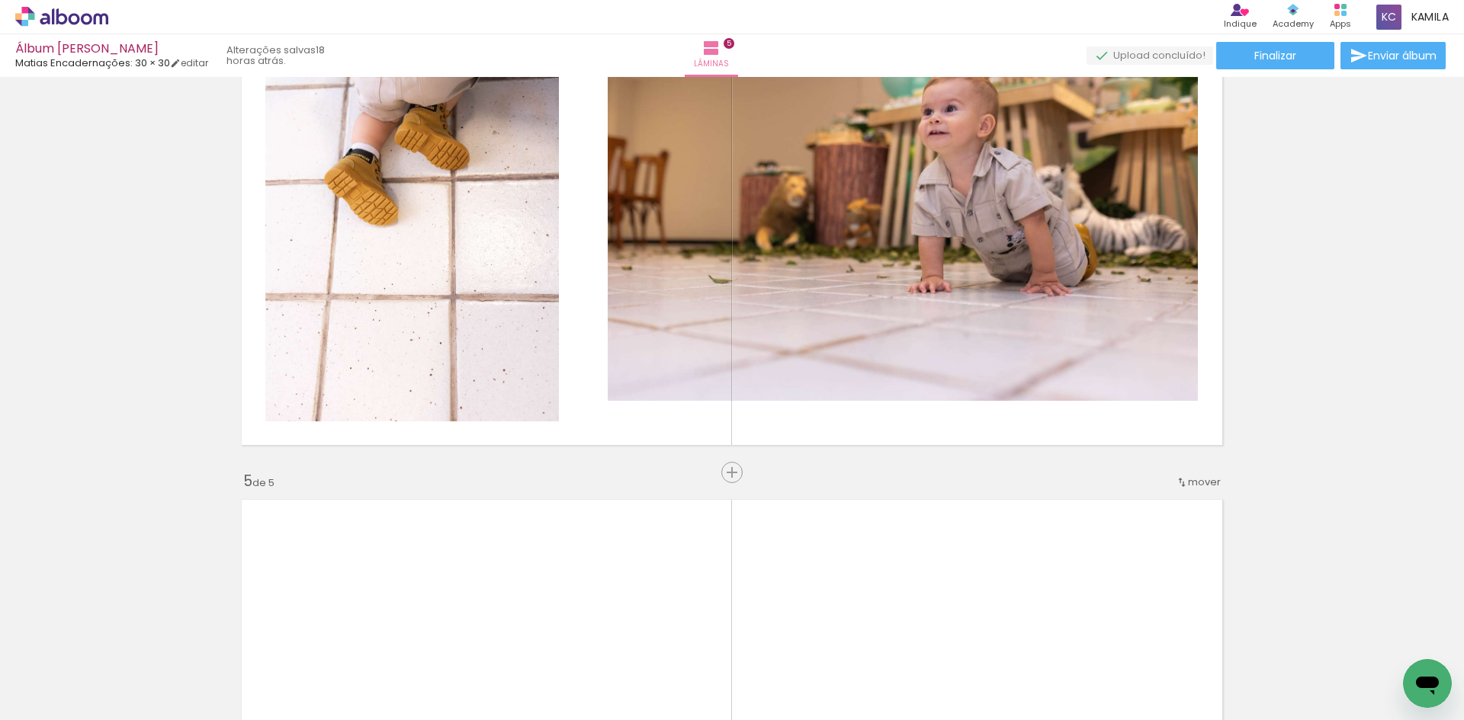
click at [378, 637] on iron-icon at bounding box center [375, 638] width 16 height 16
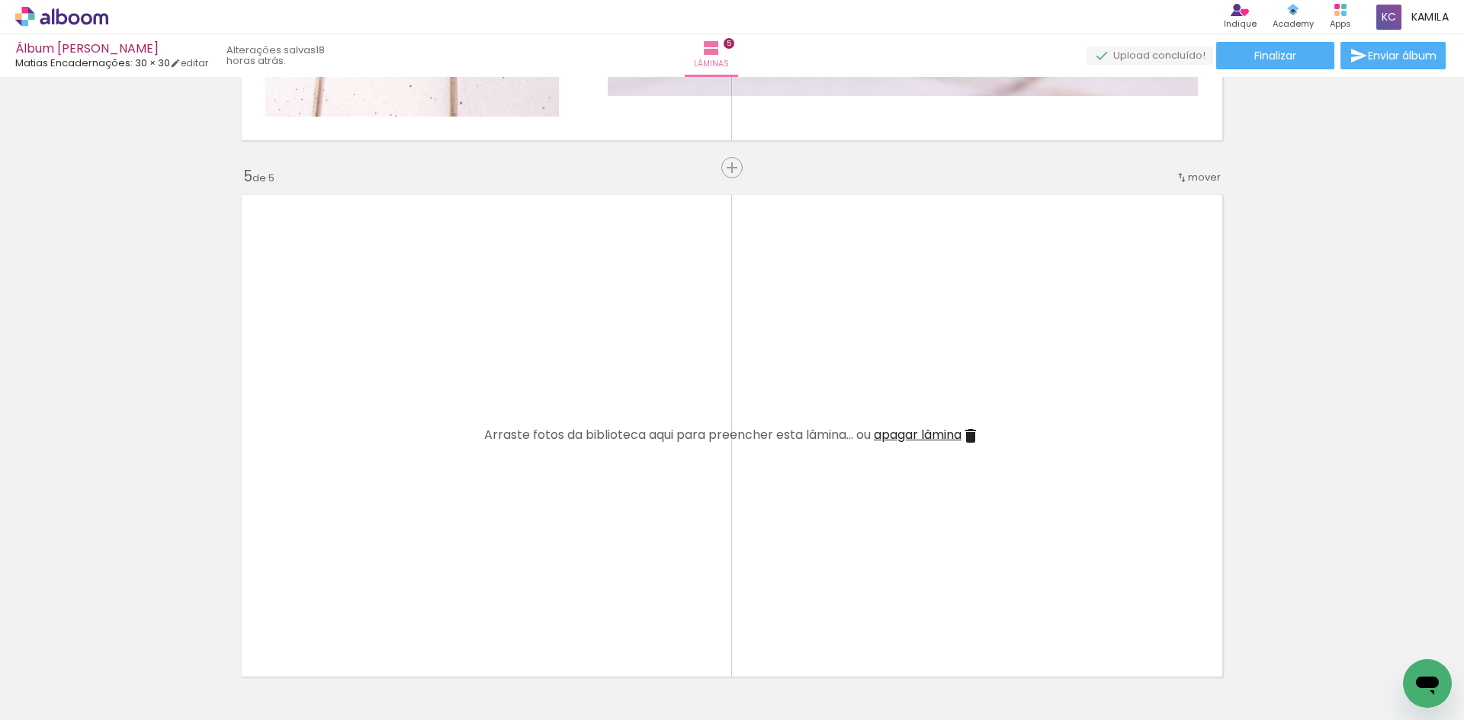
scroll to position [0, 540]
drag, startPoint x: 578, startPoint y: 665, endPoint x: 668, endPoint y: 651, distance: 91.1
click at [620, 412] on quentale-workspace at bounding box center [732, 360] width 1464 height 720
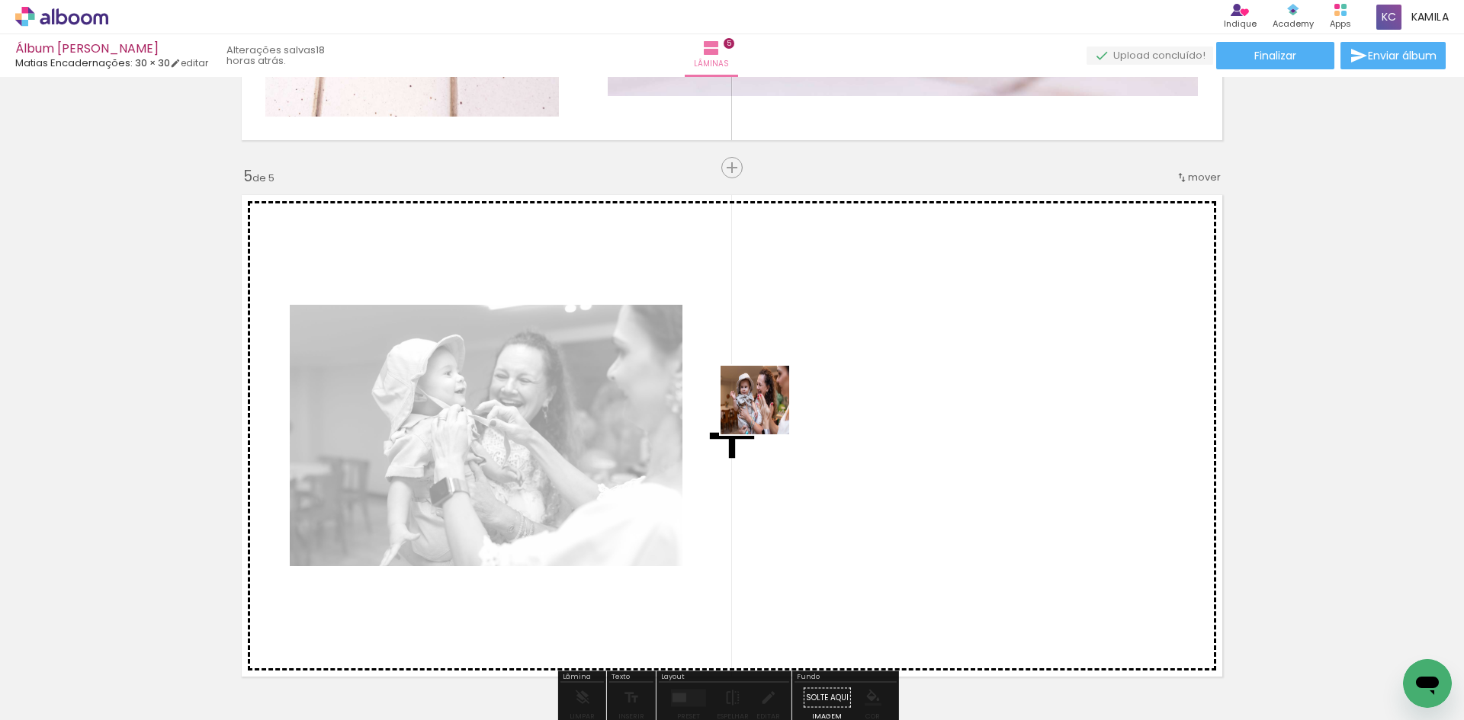
drag, startPoint x: 734, startPoint y: 505, endPoint x: 766, endPoint y: 412, distance: 98.4
click at [766, 412] on quentale-workspace at bounding box center [732, 360] width 1464 height 720
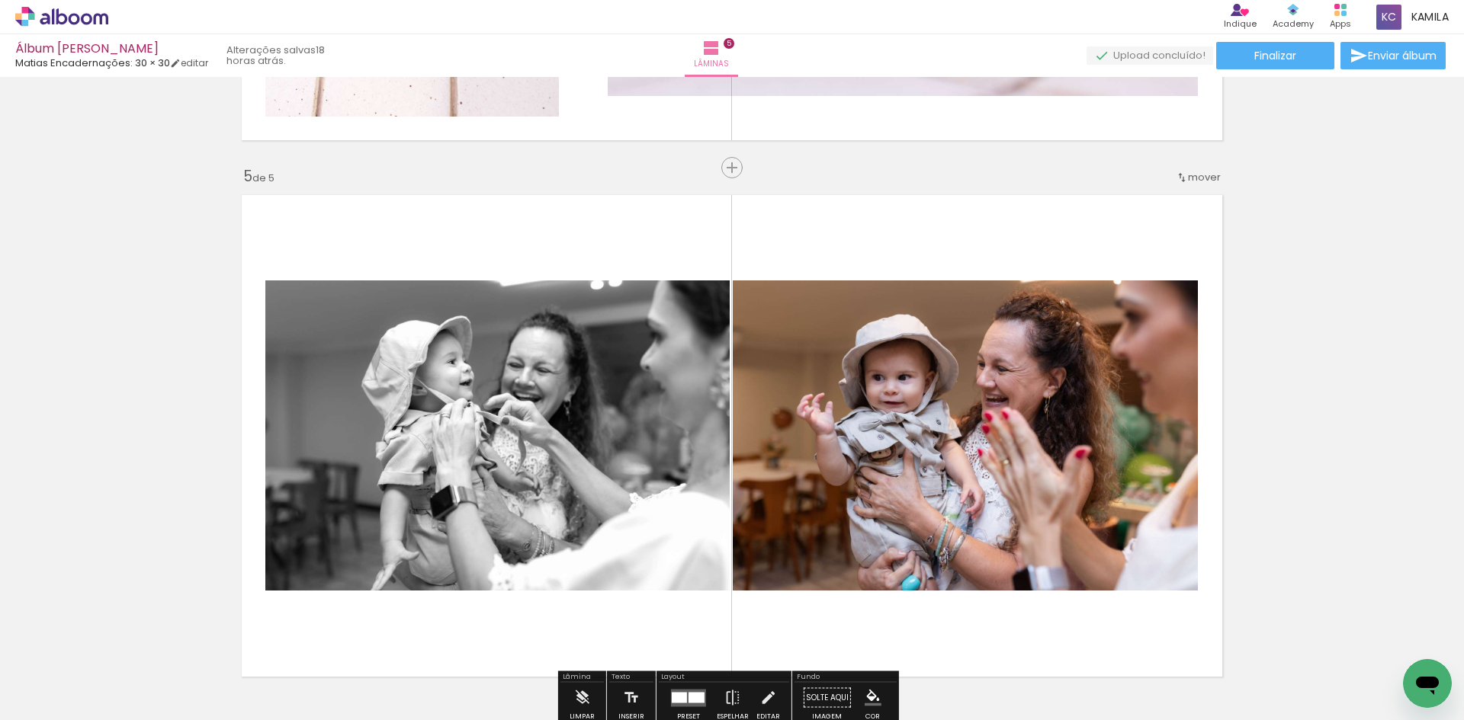
drag, startPoint x: 736, startPoint y: 677, endPoint x: 822, endPoint y: 457, distance: 235.8
click at [822, 457] on quentale-workspace at bounding box center [732, 360] width 1464 height 720
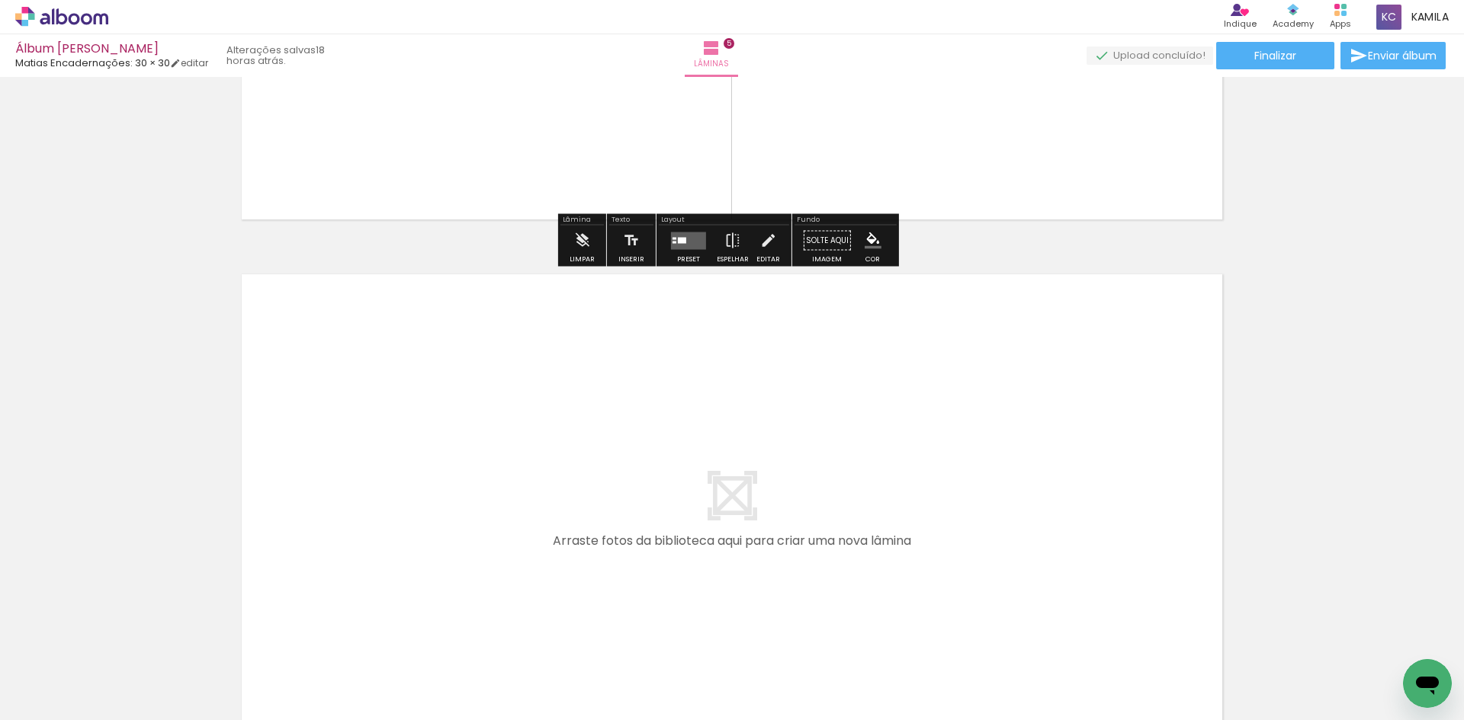
scroll to position [2615, 0]
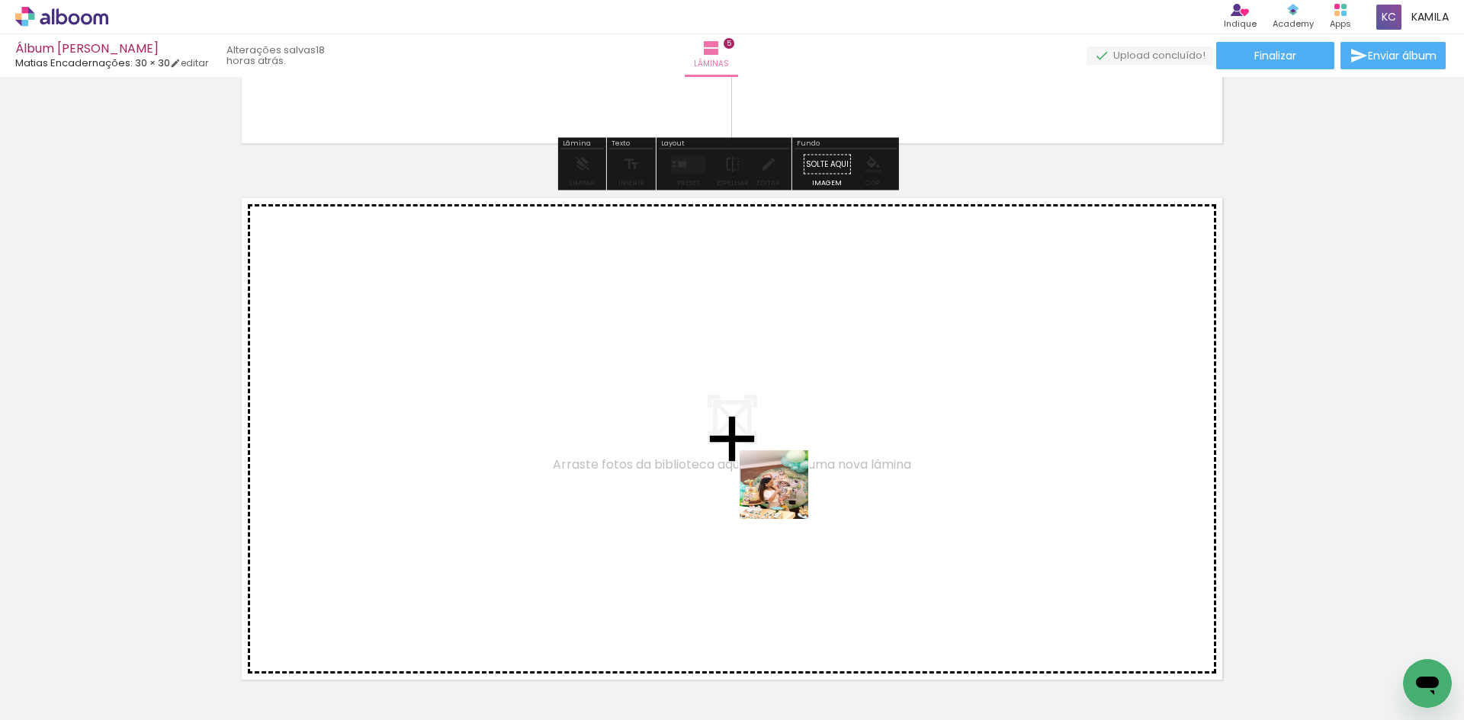
drag, startPoint x: 820, startPoint y: 669, endPoint x: 783, endPoint y: 488, distance: 185.2
click at [783, 488] on quentale-workspace at bounding box center [732, 360] width 1464 height 720
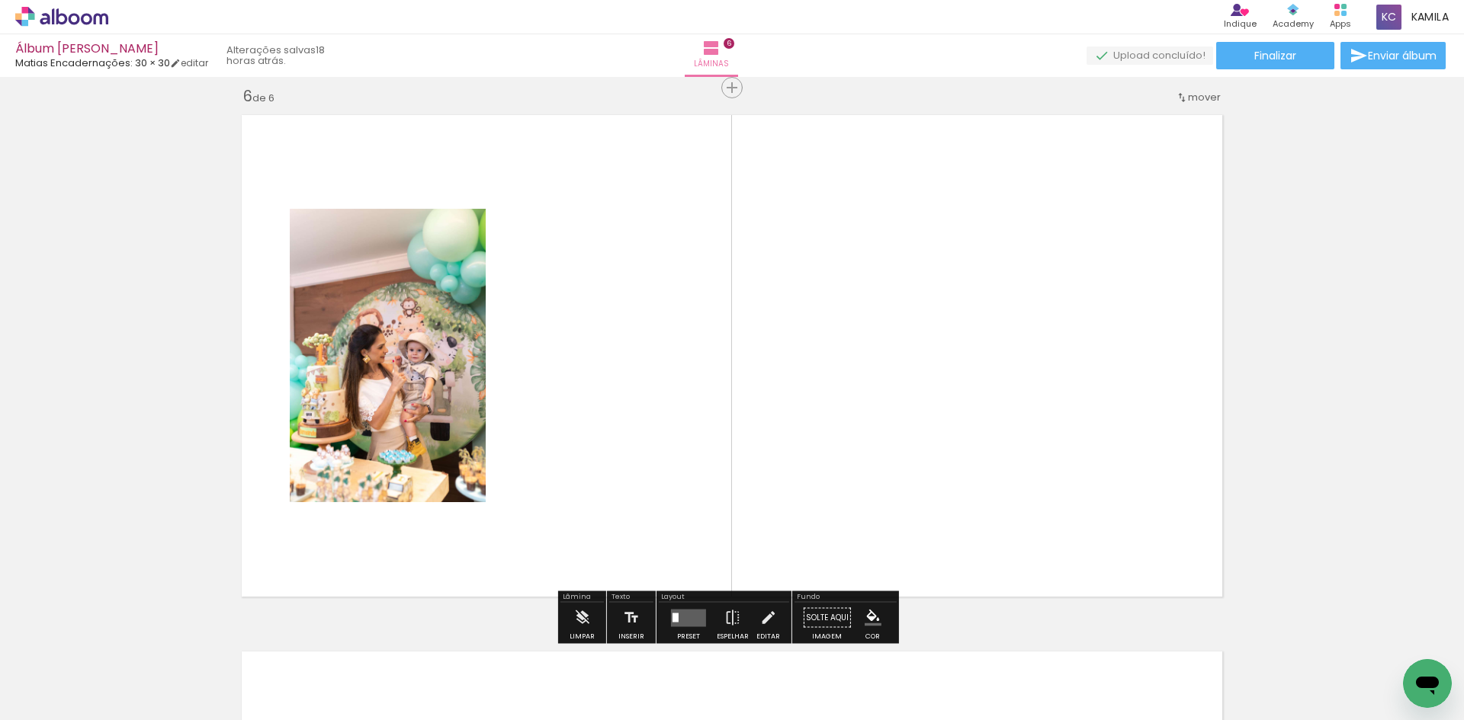
scroll to position [2703, 0]
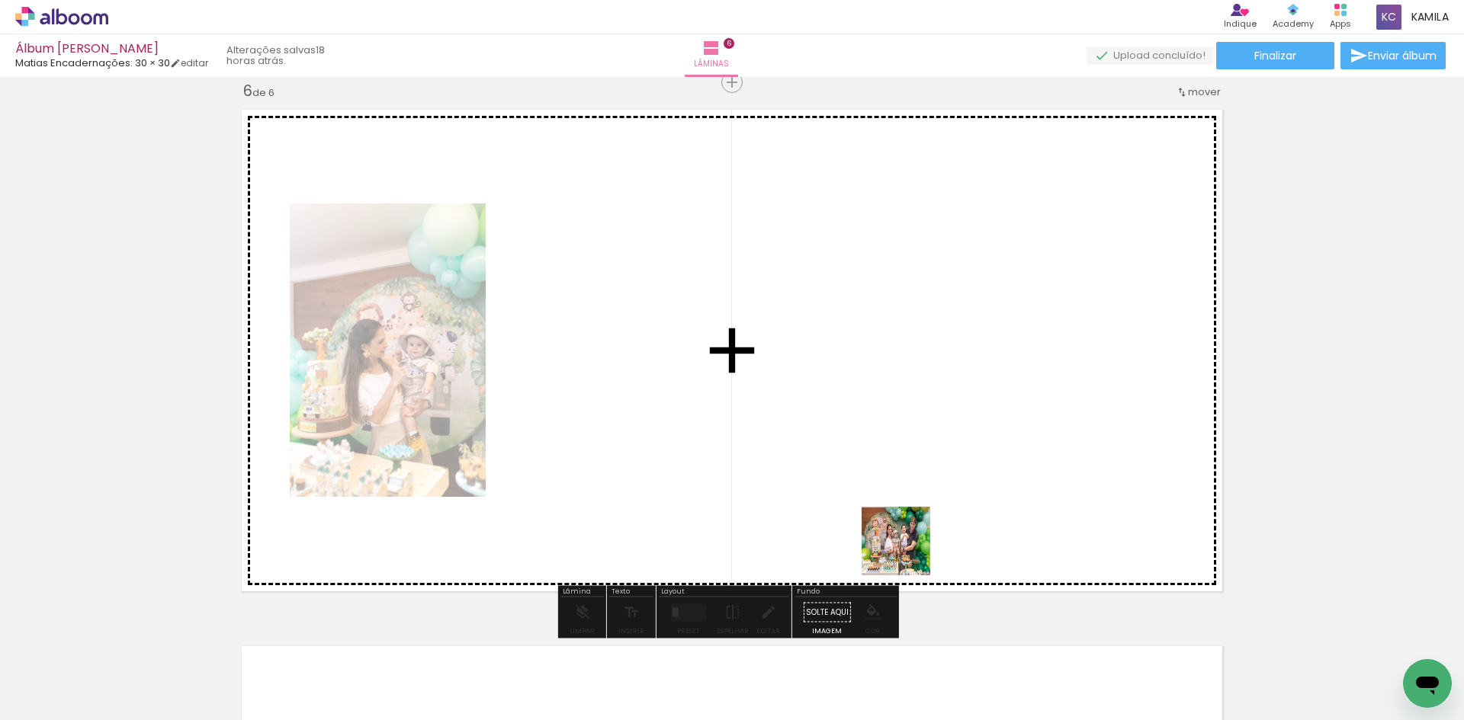
drag, startPoint x: 907, startPoint y: 676, endPoint x: 882, endPoint y: 381, distance: 296.1
click at [882, 381] on quentale-workspace at bounding box center [732, 360] width 1464 height 720
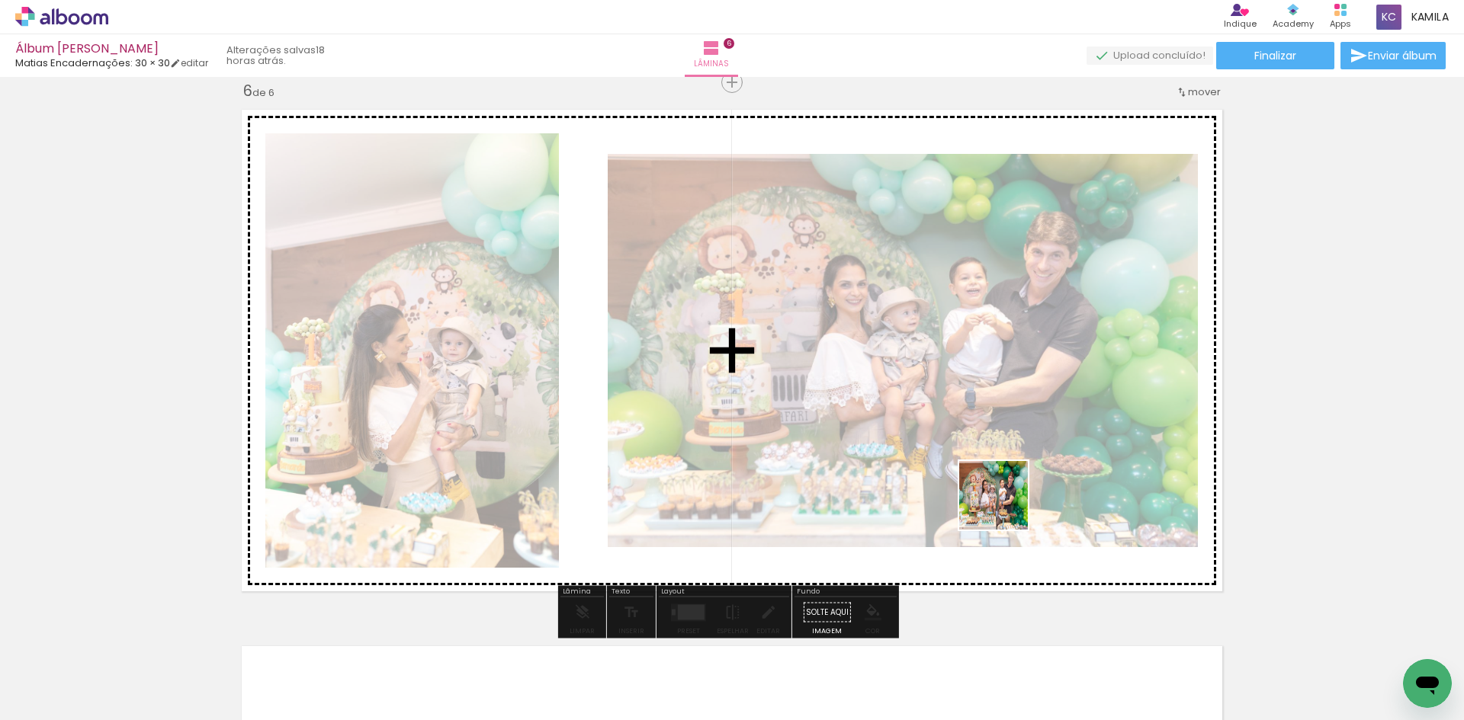
drag, startPoint x: 997, startPoint y: 676, endPoint x: 1005, endPoint y: 386, distance: 290.5
click at [1005, 386] on quentale-workspace at bounding box center [732, 360] width 1464 height 720
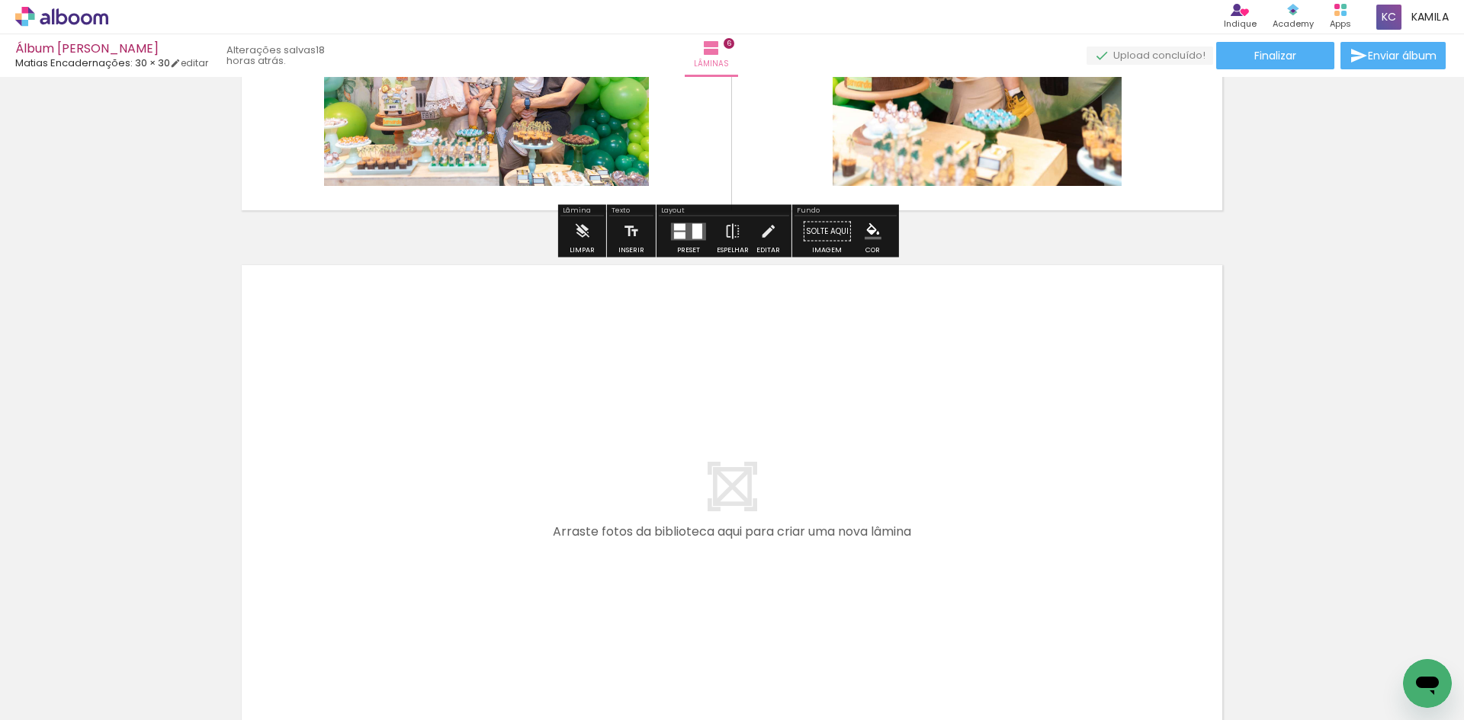
scroll to position [3237, 0]
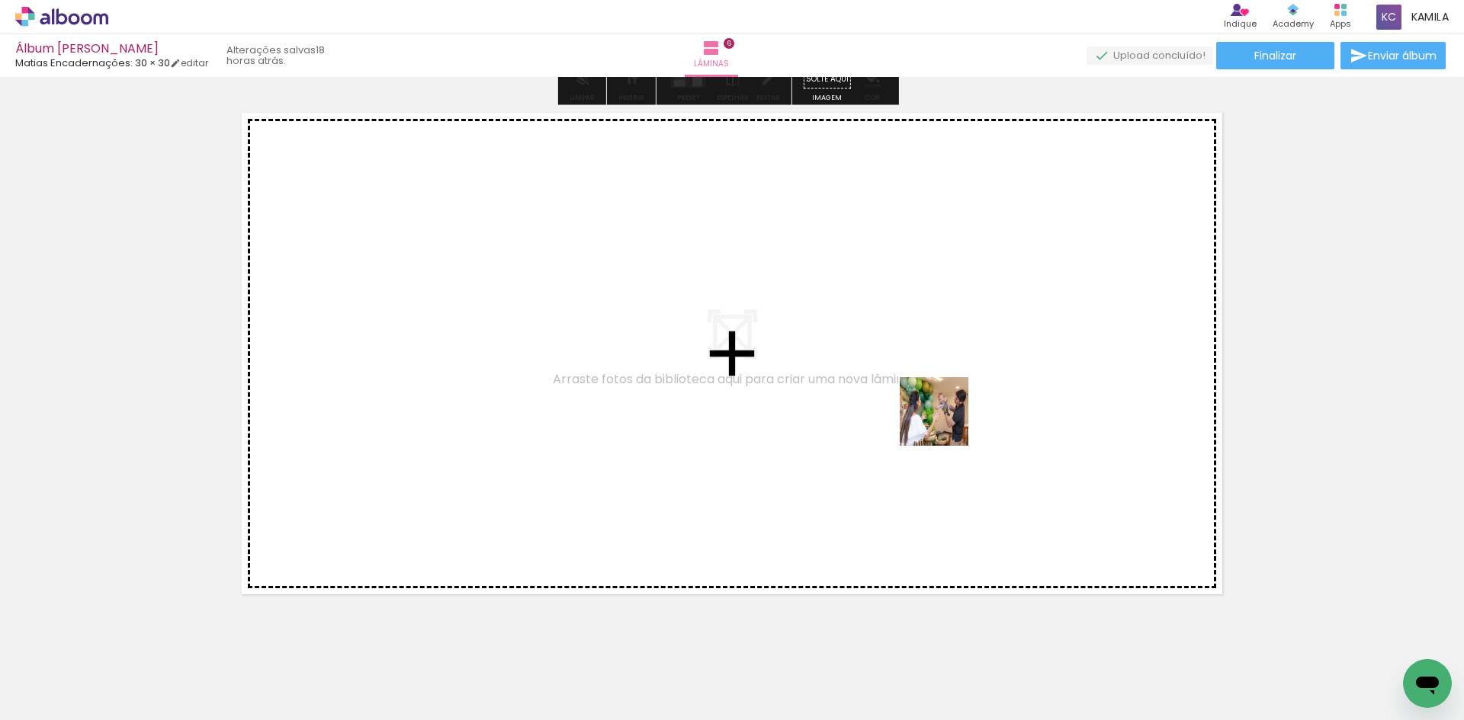
drag, startPoint x: 1076, startPoint y: 682, endPoint x: 945, endPoint y: 422, distance: 291.8
click at [945, 422] on quentale-workspace at bounding box center [732, 360] width 1464 height 720
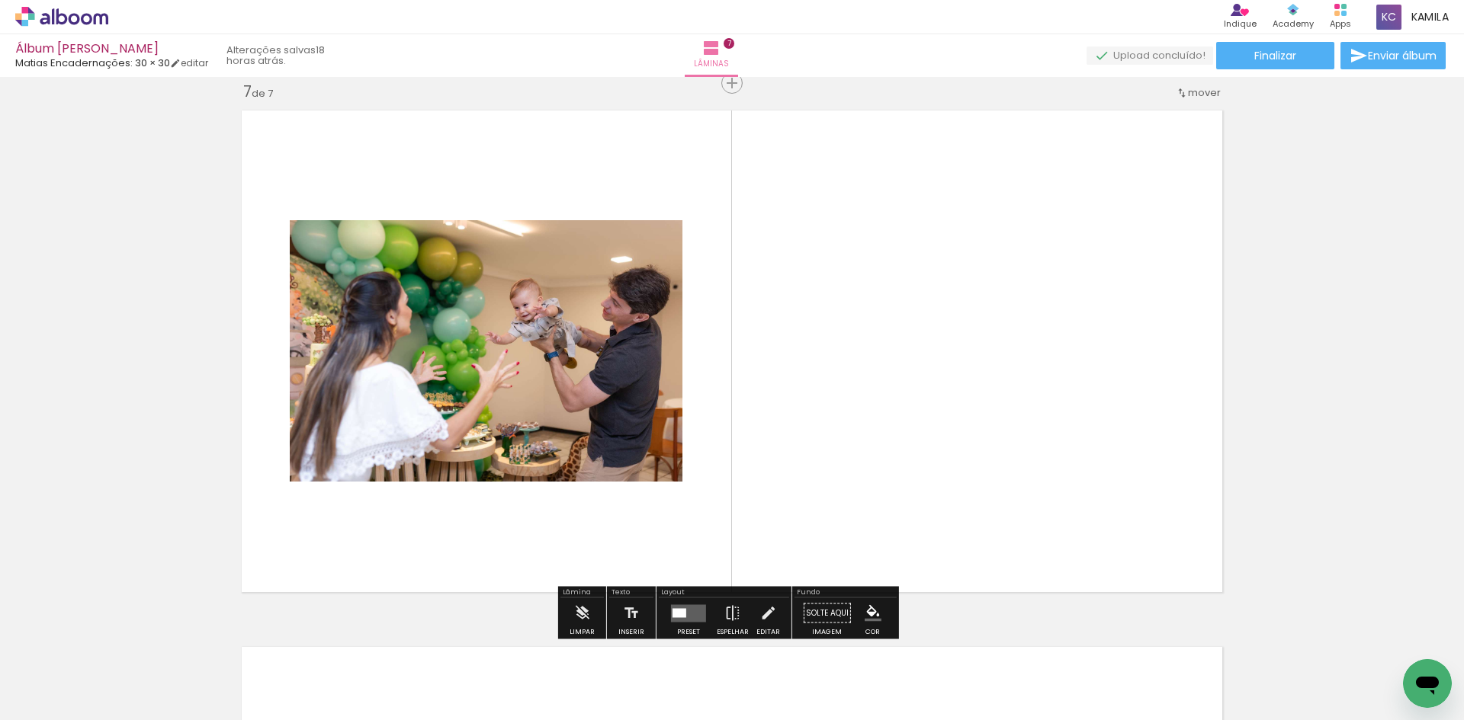
scroll to position [3240, 0]
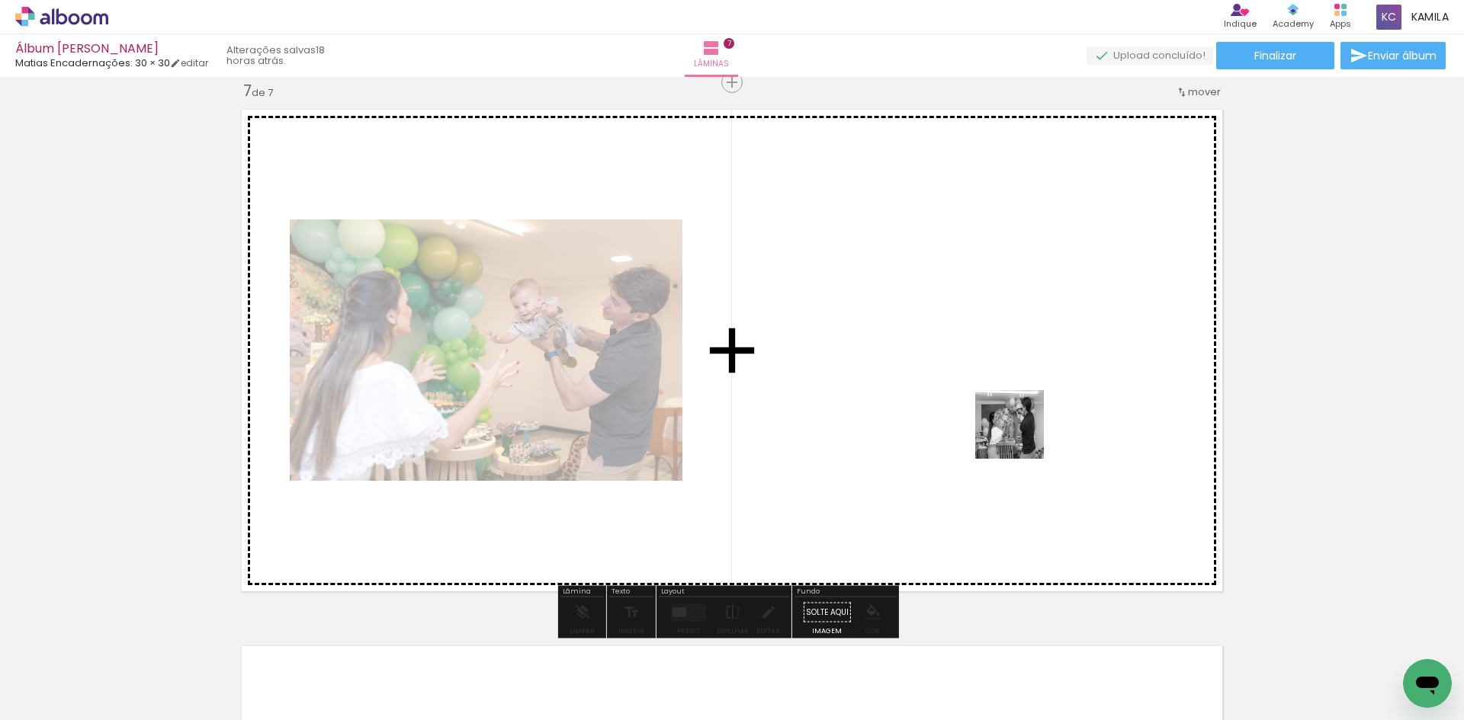
drag, startPoint x: 1162, startPoint y: 677, endPoint x: 1252, endPoint y: 636, distance: 98.9
click at [1008, 415] on quentale-workspace at bounding box center [732, 360] width 1464 height 720
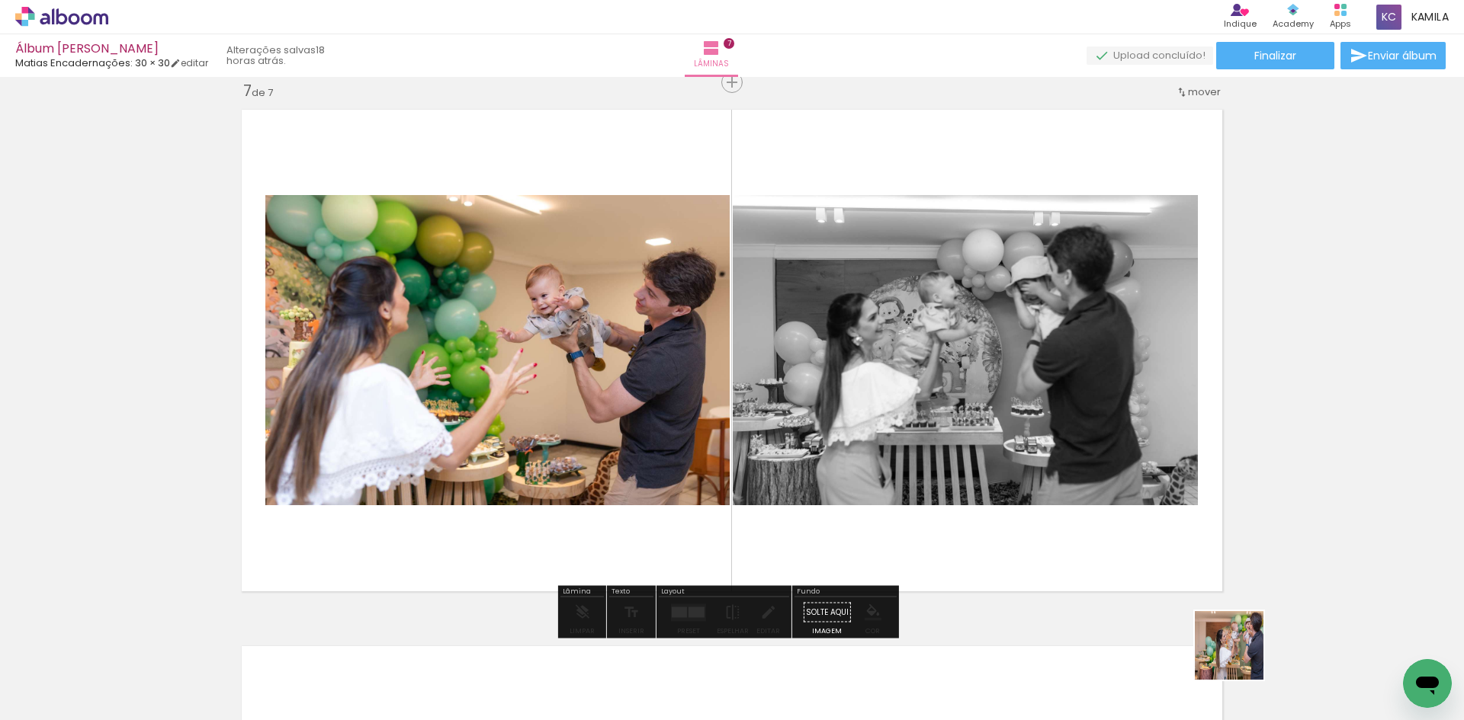
drag, startPoint x: 1250, startPoint y: 670, endPoint x: 872, endPoint y: 338, distance: 502.9
click at [872, 338] on quentale-workspace at bounding box center [732, 360] width 1464 height 720
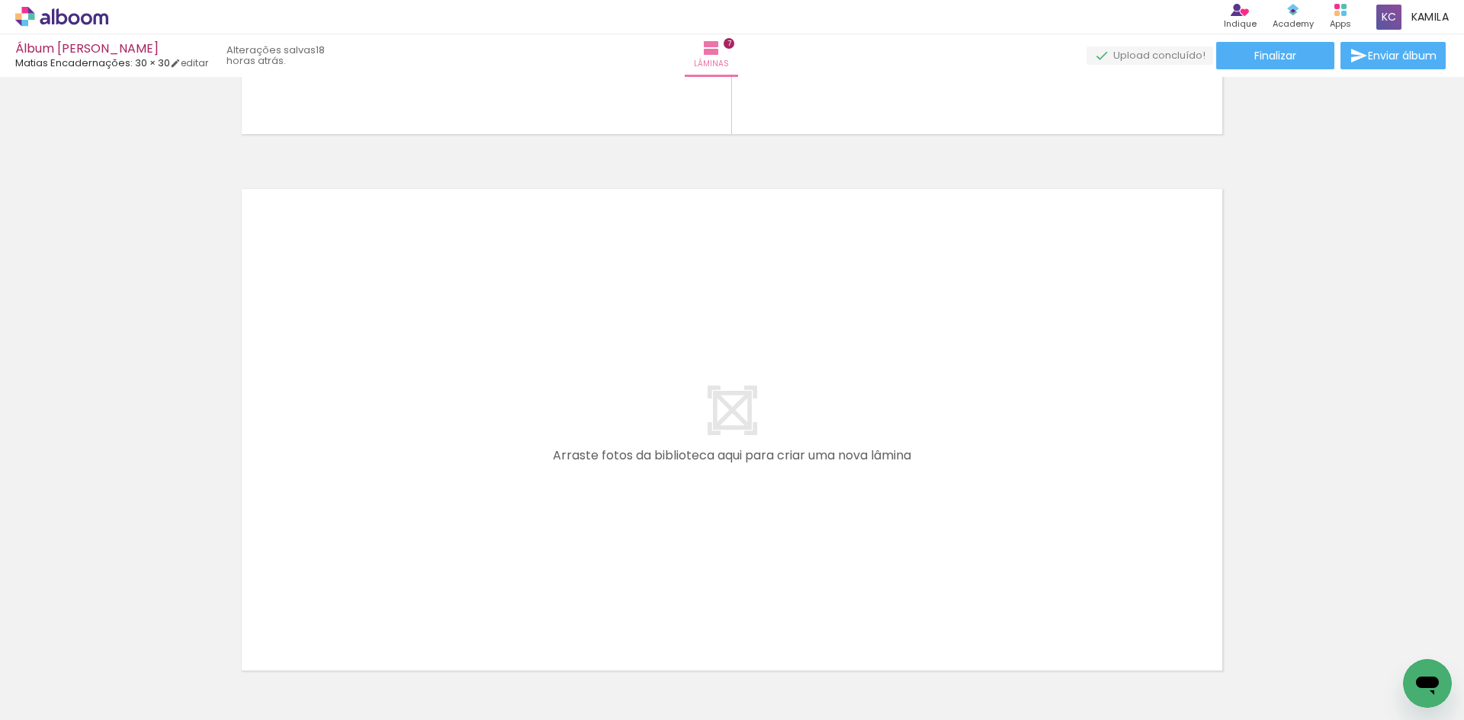
scroll to position [0, 1248]
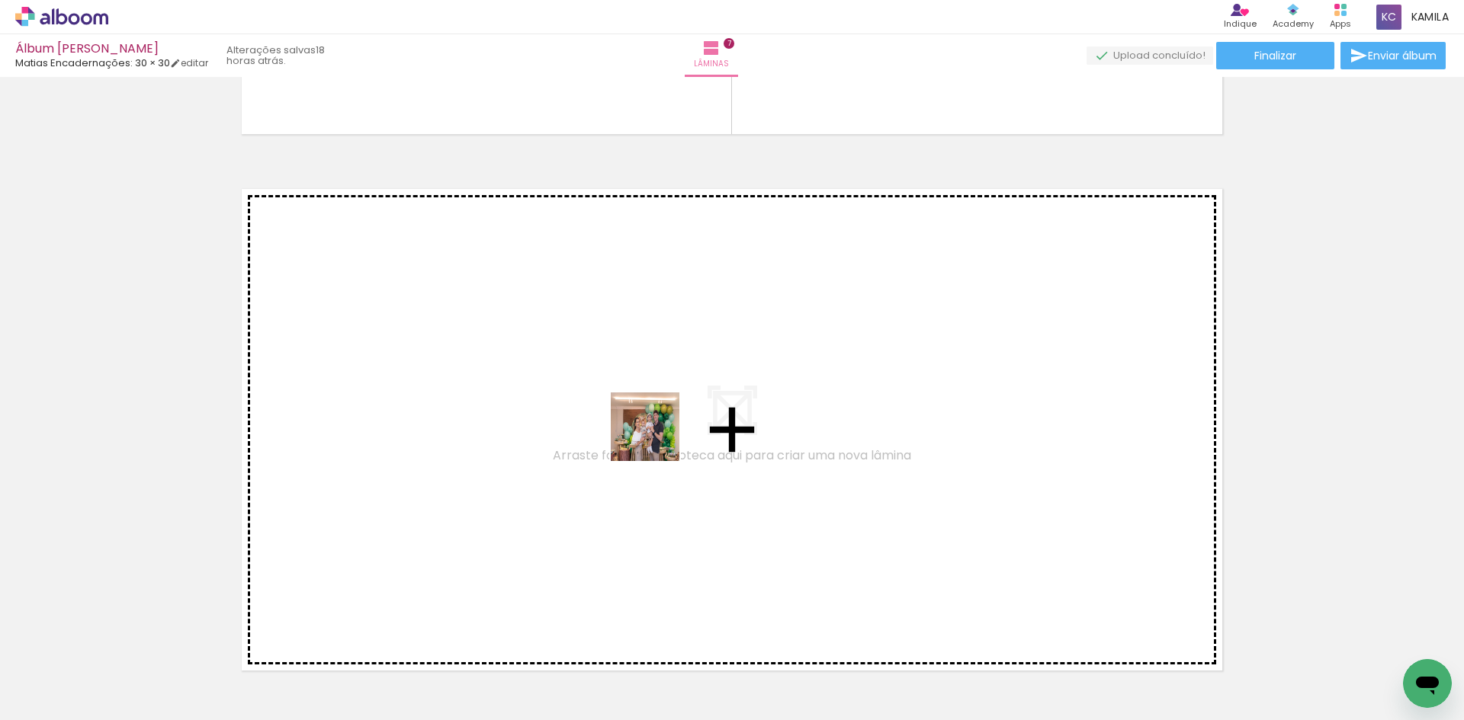
drag, startPoint x: 624, startPoint y: 675, endPoint x: 656, endPoint y: 438, distance: 238.6
click at [656, 438] on quentale-workspace at bounding box center [732, 360] width 1464 height 720
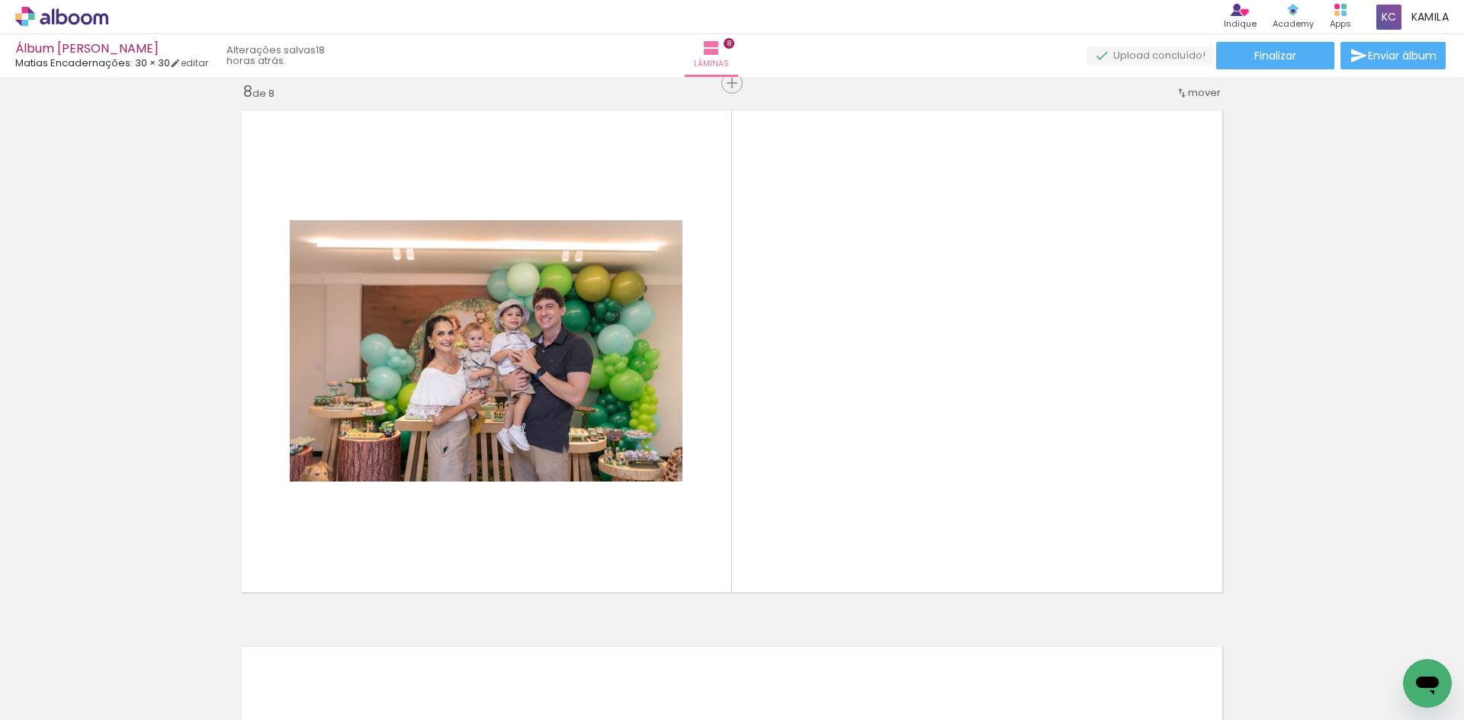
scroll to position [3776, 0]
drag, startPoint x: 710, startPoint y: 672, endPoint x: 772, endPoint y: 412, distance: 267.2
click at [772, 412] on quentale-workspace at bounding box center [732, 360] width 1464 height 720
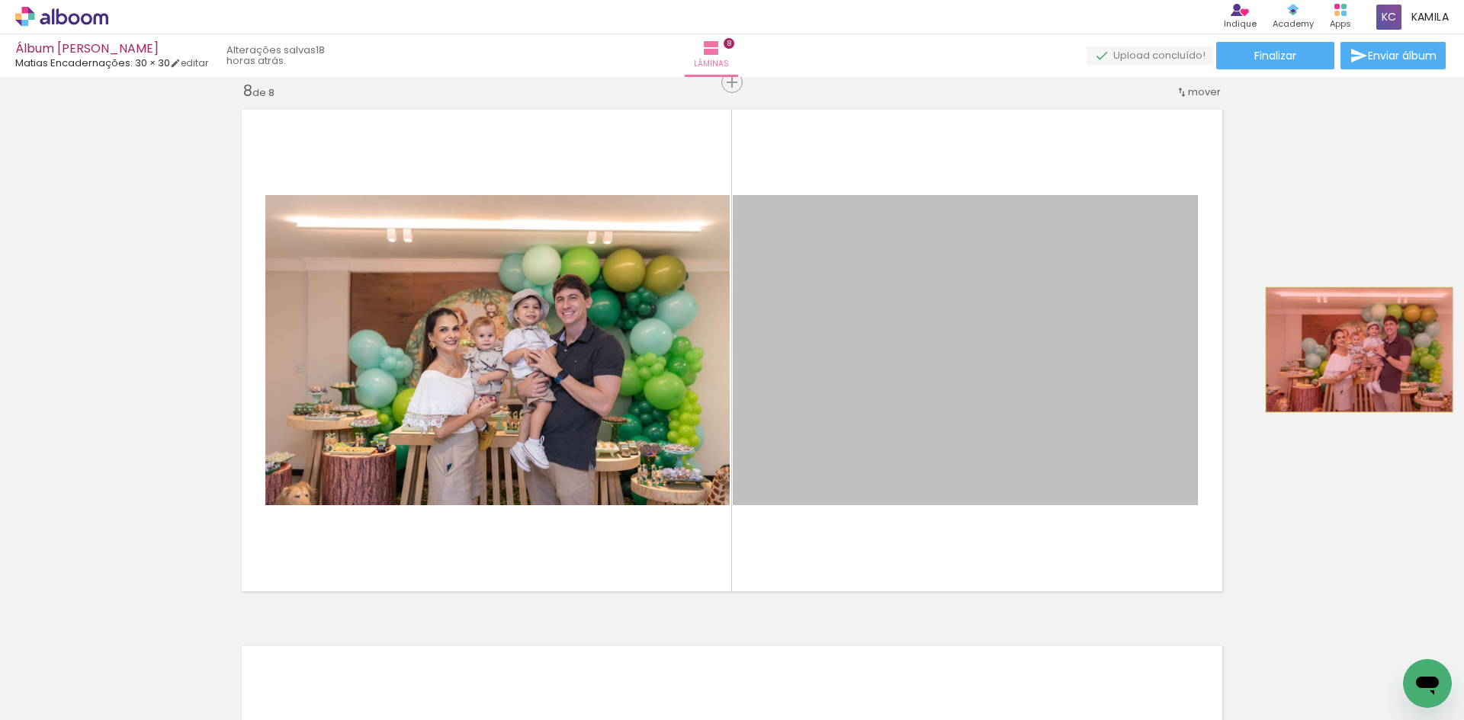
drag, startPoint x: 966, startPoint y: 376, endPoint x: 1353, endPoint y: 350, distance: 388.1
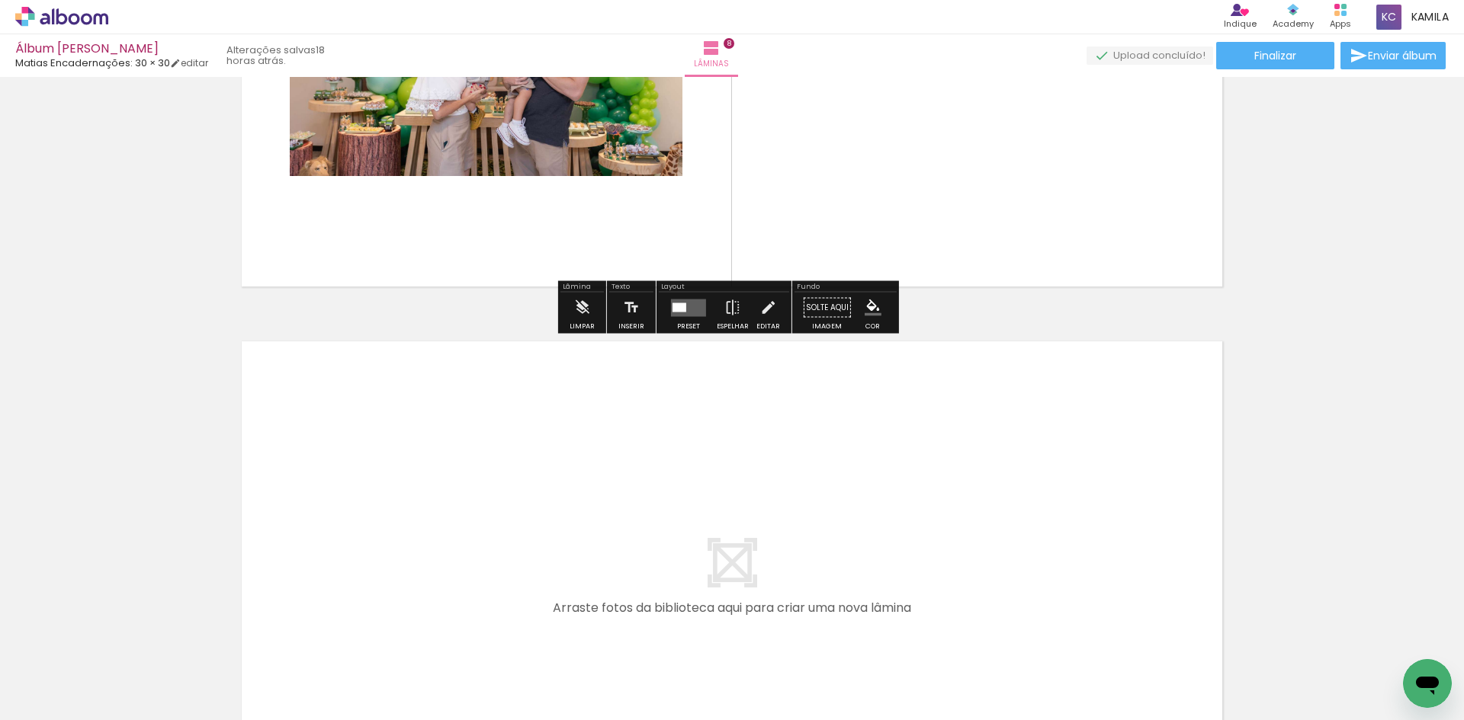
scroll to position [4157, 0]
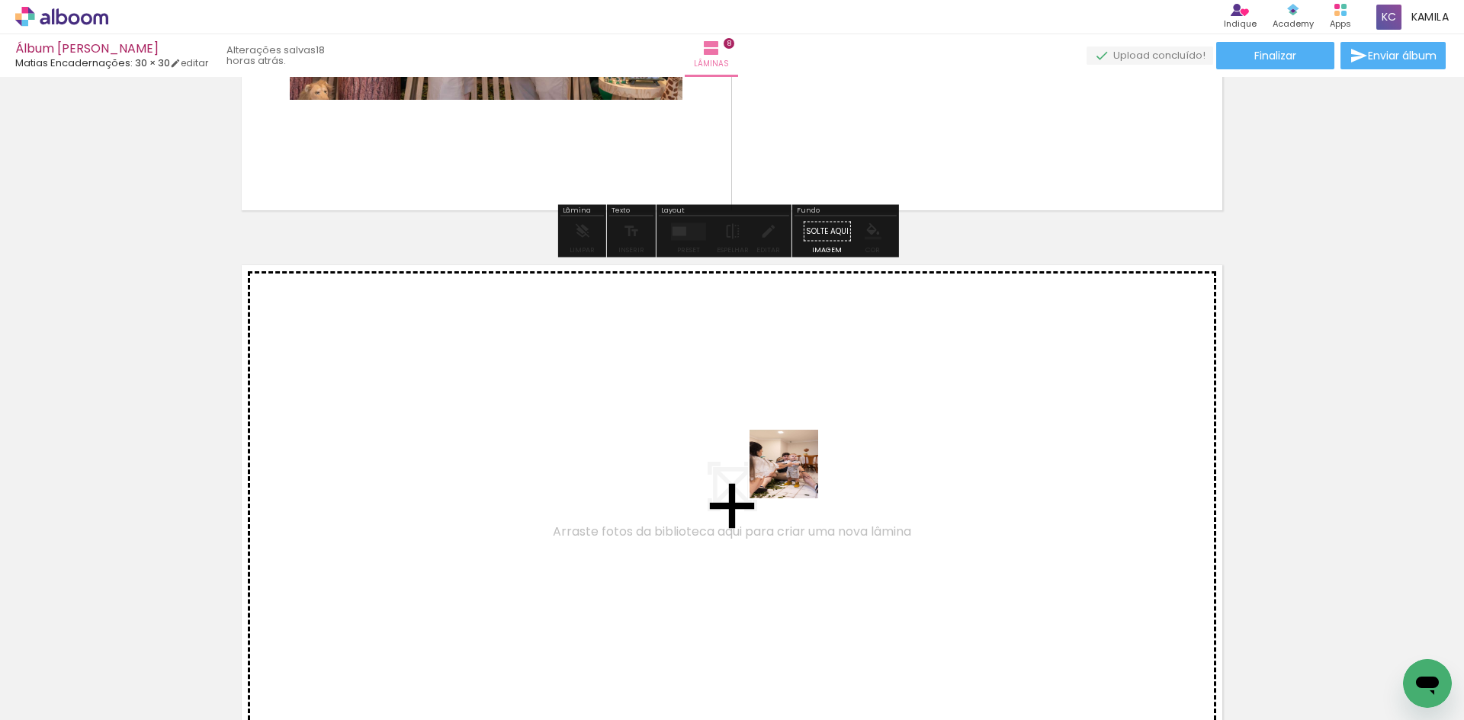
drag, startPoint x: 790, startPoint y: 675, endPoint x: 793, endPoint y: 414, distance: 261.5
click at [793, 414] on quentale-workspace at bounding box center [732, 360] width 1464 height 720
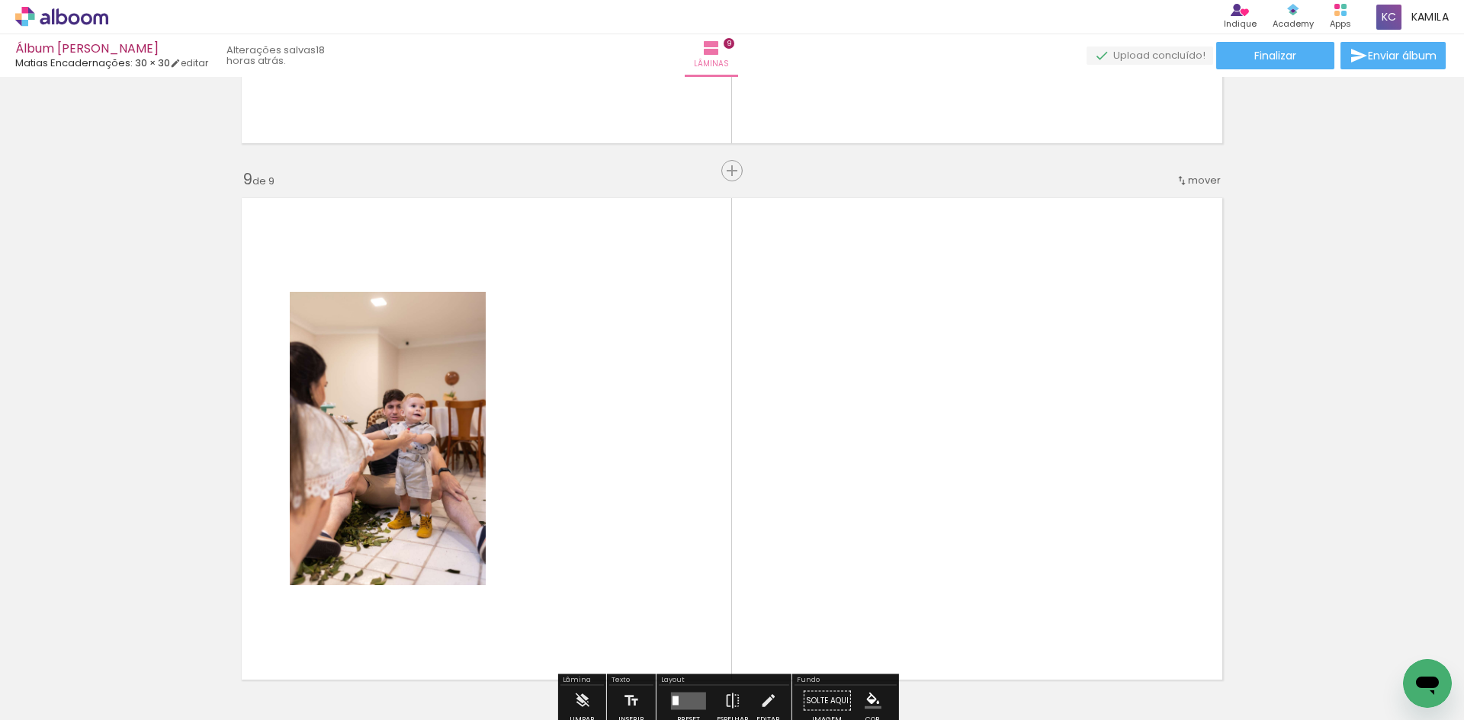
scroll to position [4313, 0]
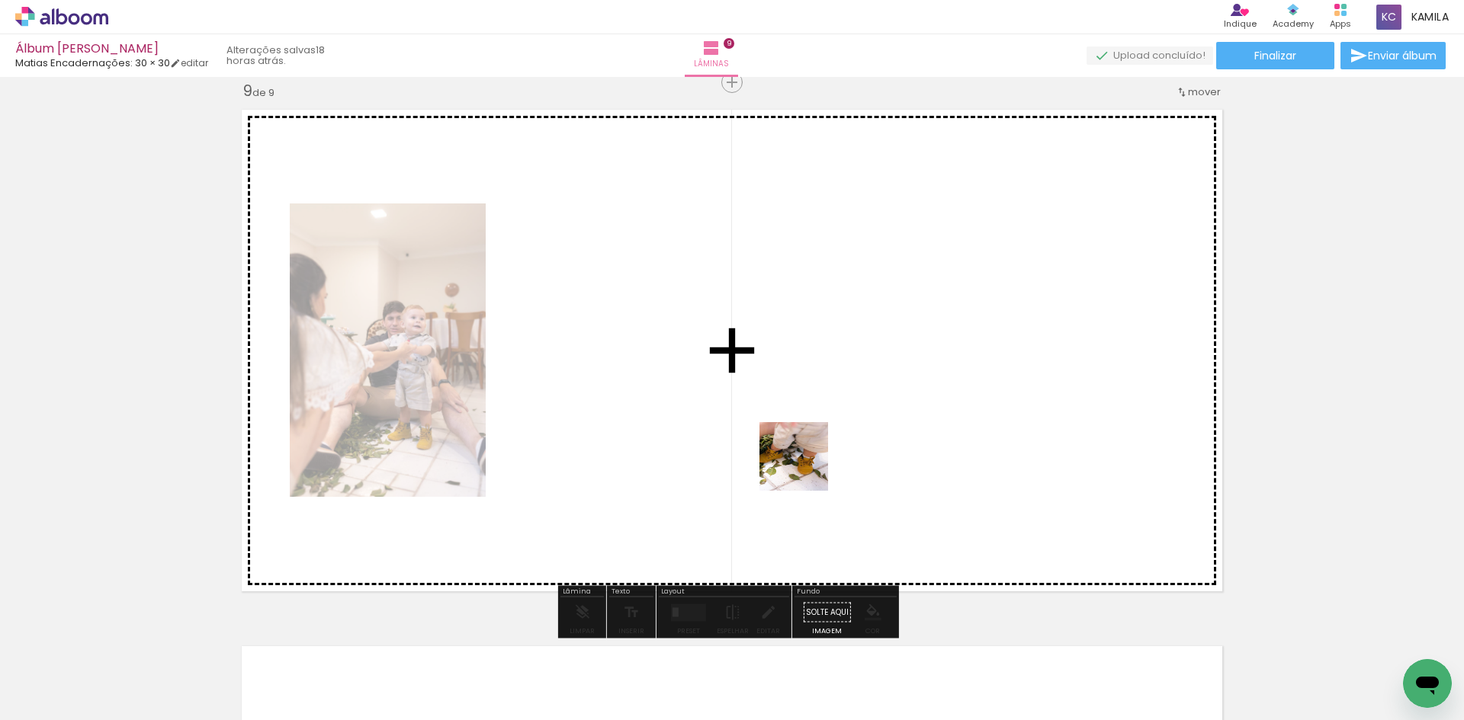
drag, startPoint x: 874, startPoint y: 669, endPoint x: 704, endPoint y: 294, distance: 412.1
click at [704, 294] on quentale-workspace at bounding box center [732, 360] width 1464 height 720
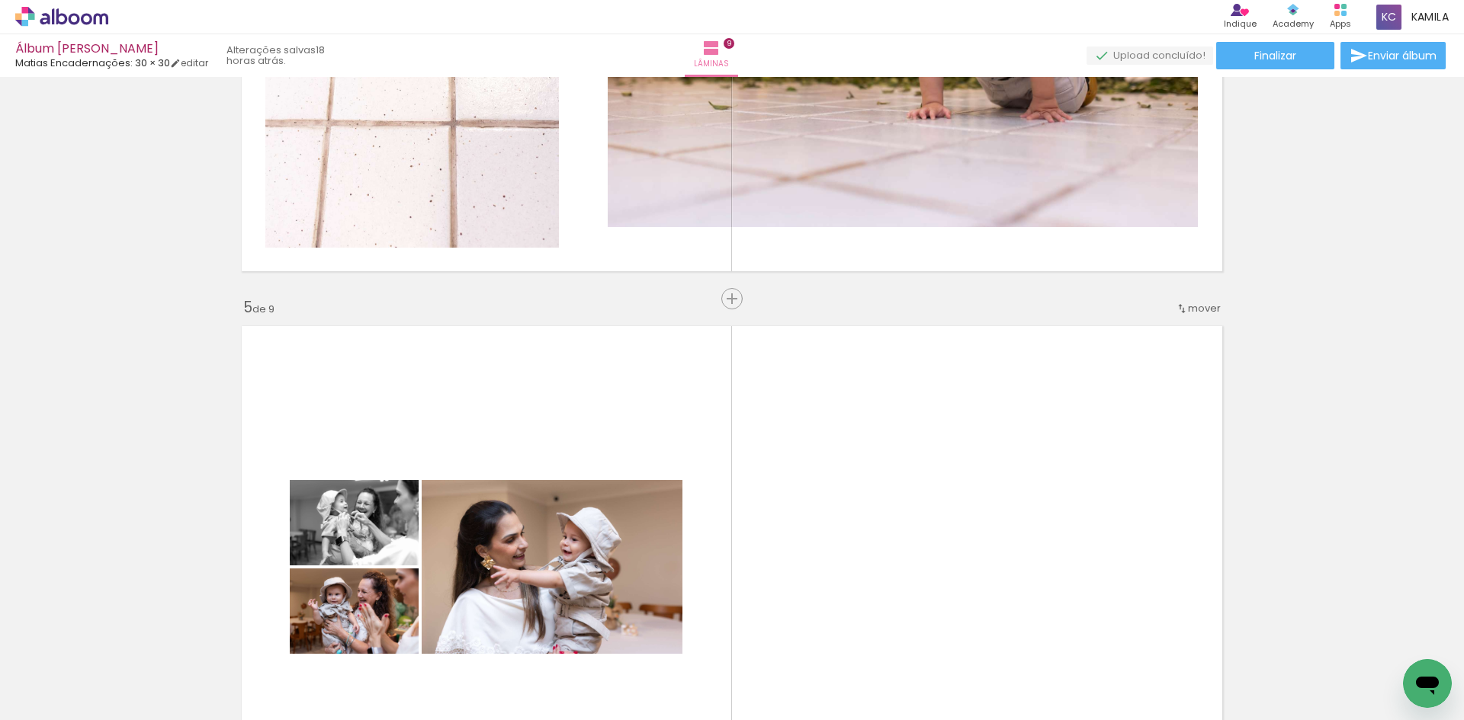
scroll to position [1645, 0]
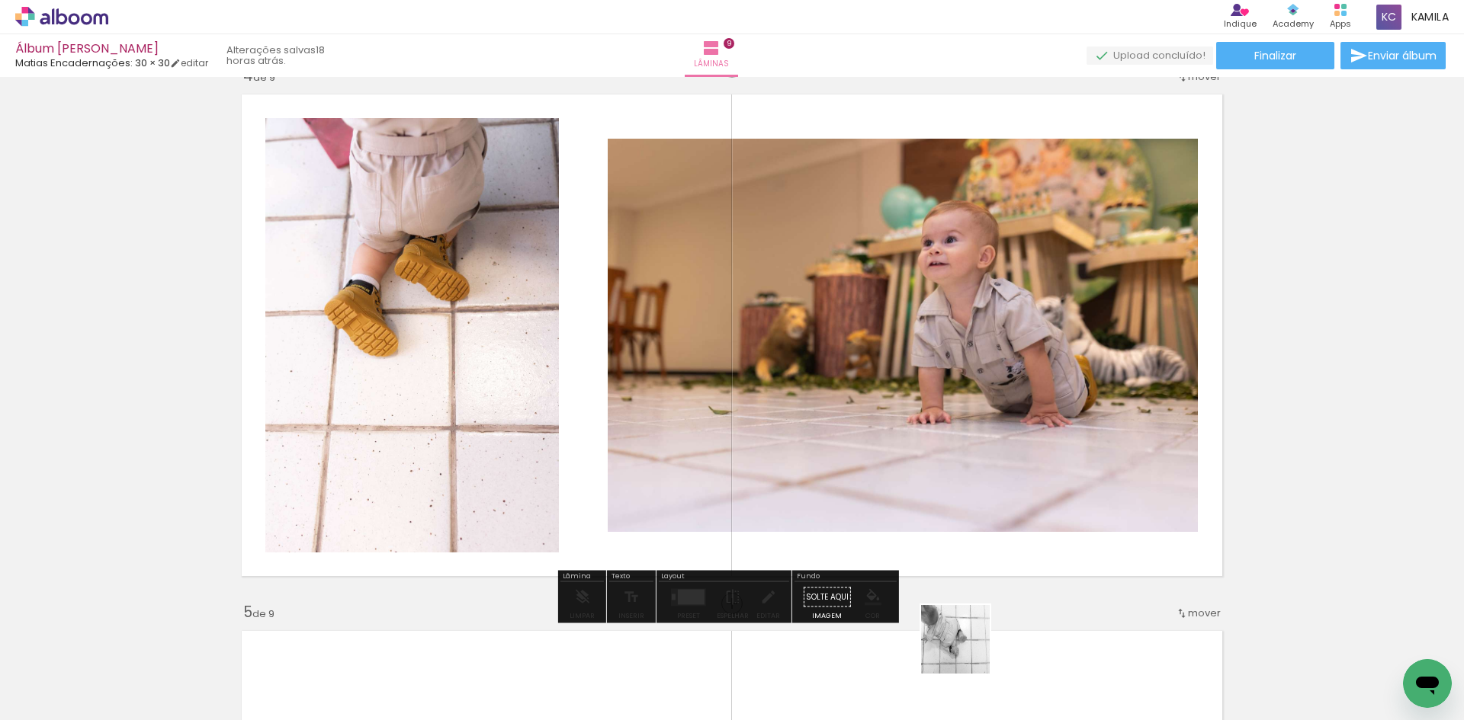
drag, startPoint x: 966, startPoint y: 668, endPoint x: 862, endPoint y: 377, distance: 308.4
click at [862, 377] on quentale-workspace at bounding box center [732, 360] width 1464 height 720
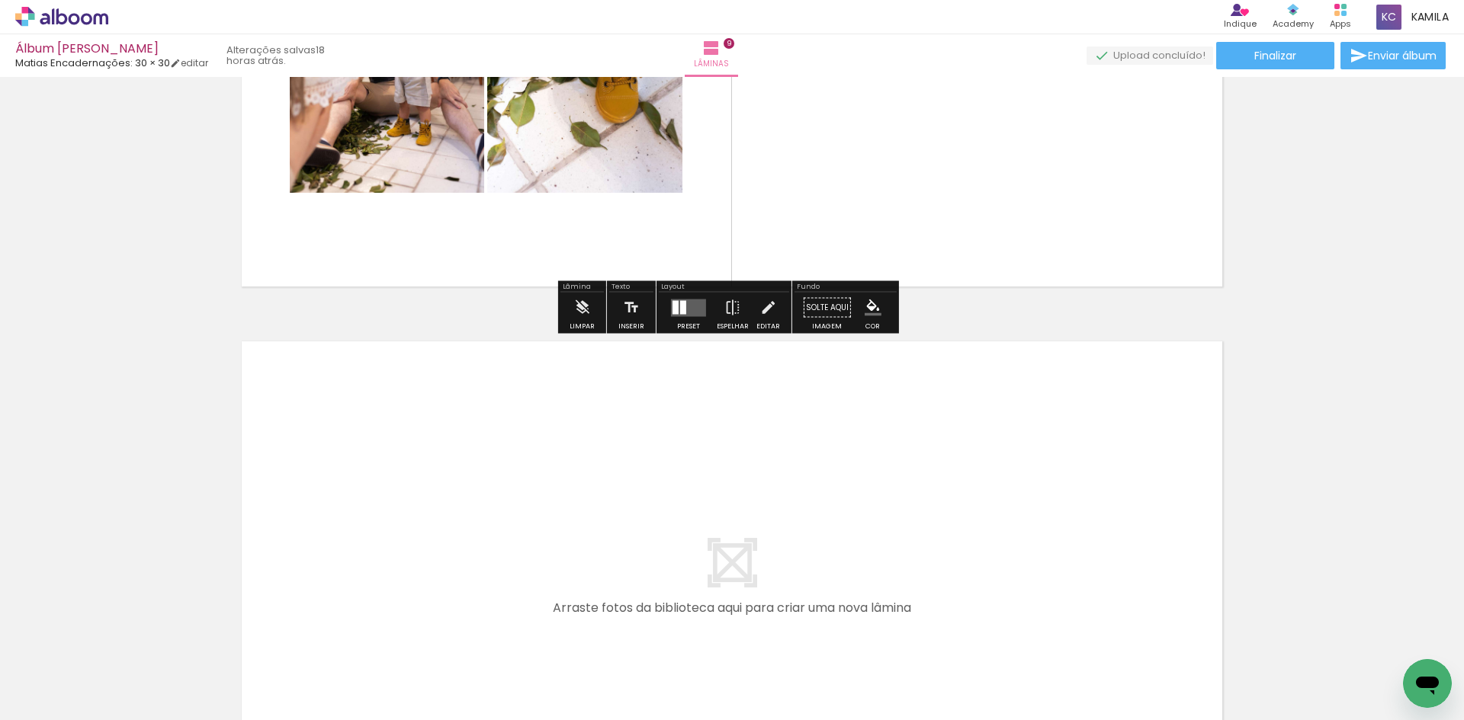
scroll to position [4878, 0]
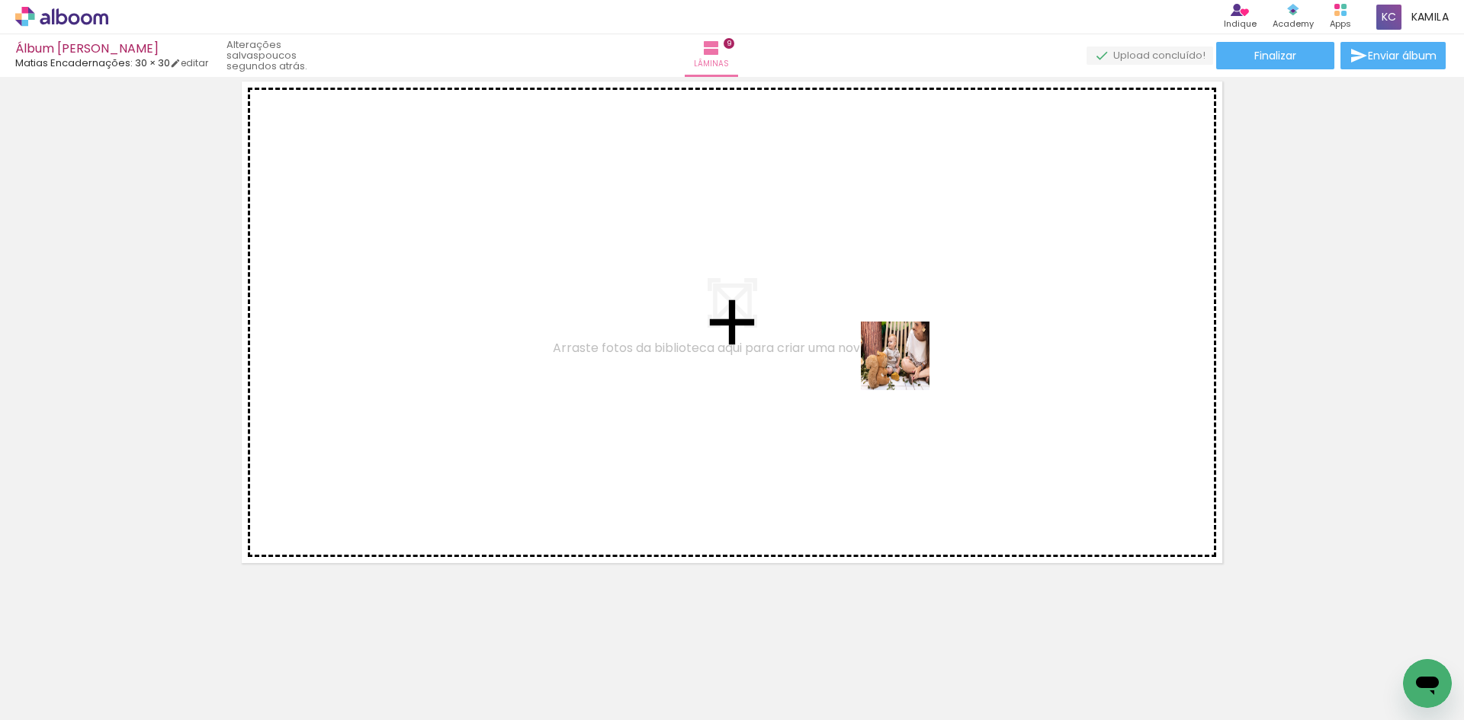
drag, startPoint x: 913, startPoint y: 374, endPoint x: 906, endPoint y: 367, distance: 9.7
click at [906, 367] on quentale-workspace at bounding box center [732, 360] width 1464 height 720
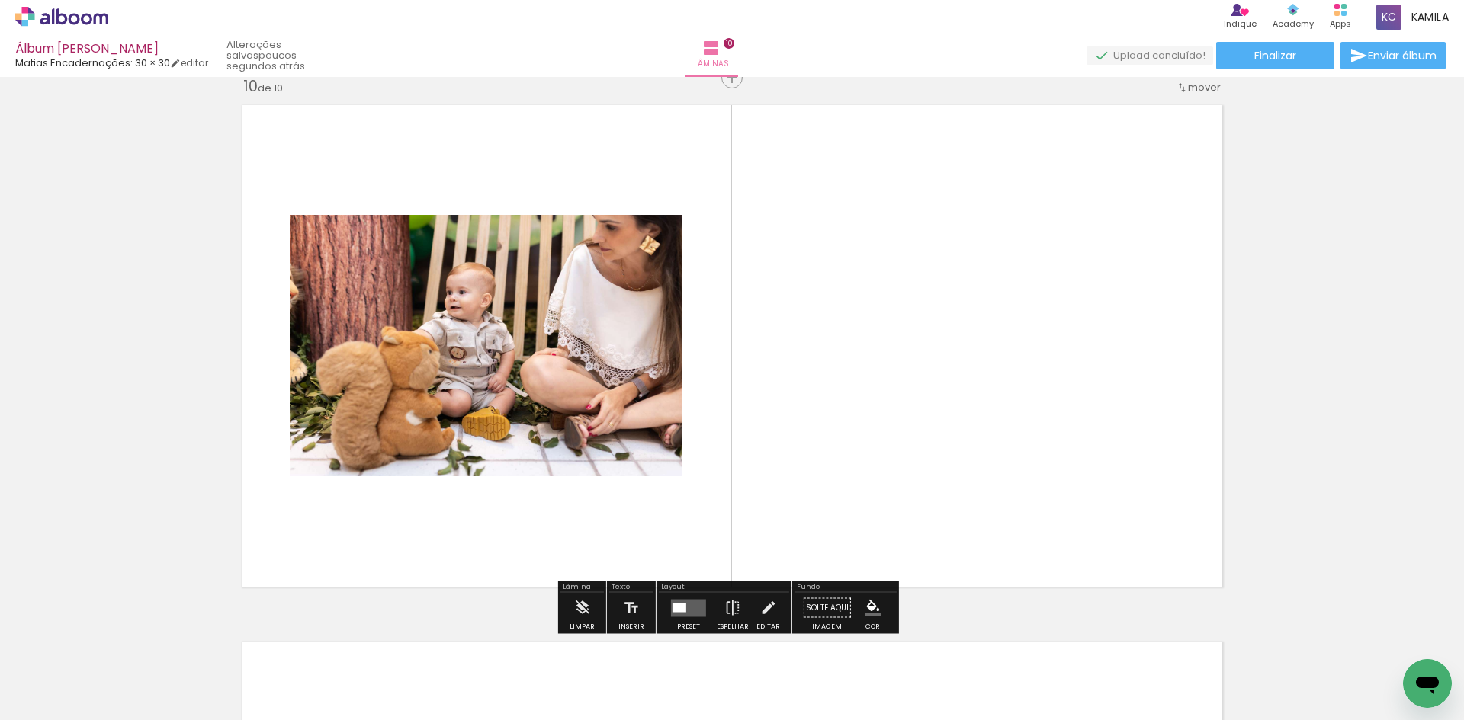
scroll to position [4850, 0]
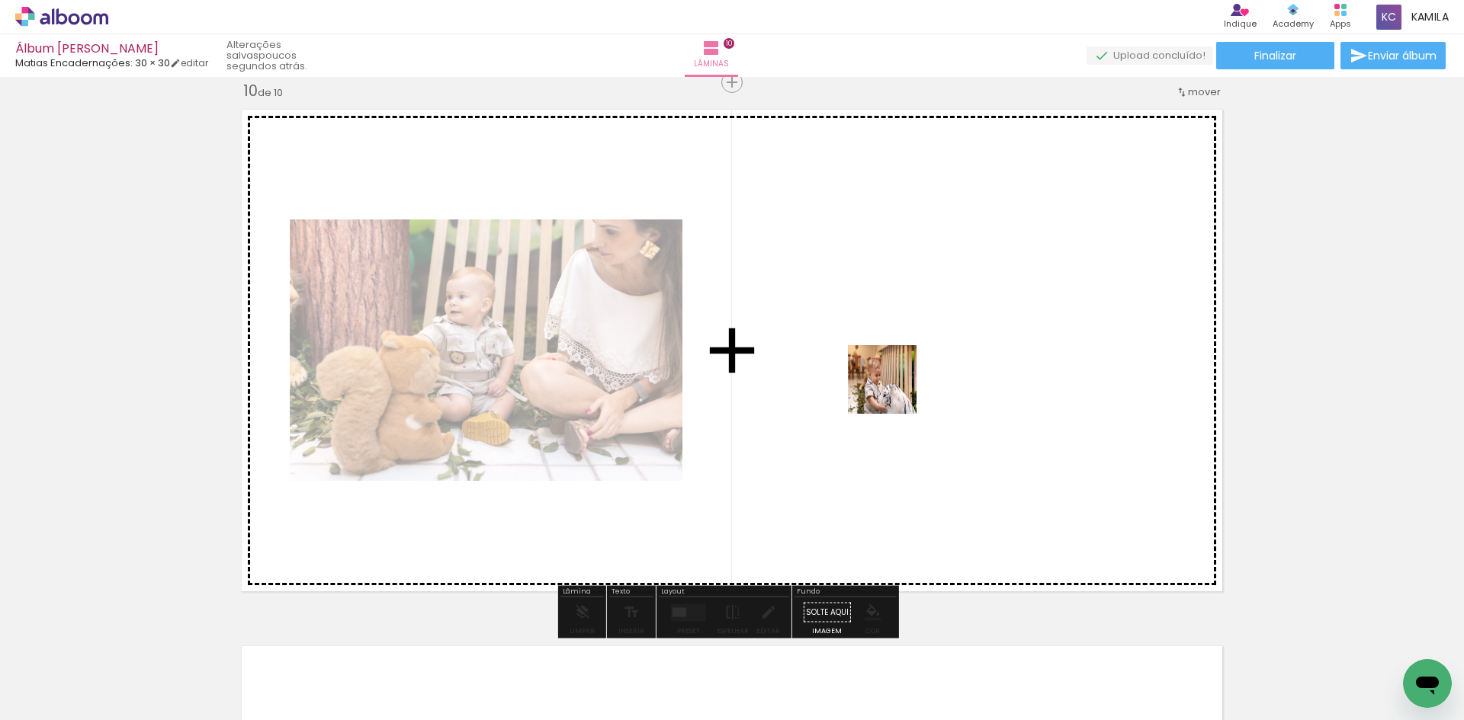
drag, startPoint x: 928, startPoint y: 423, endPoint x: 893, endPoint y: 391, distance: 47.5
click at [893, 391] on quentale-workspace at bounding box center [732, 360] width 1464 height 720
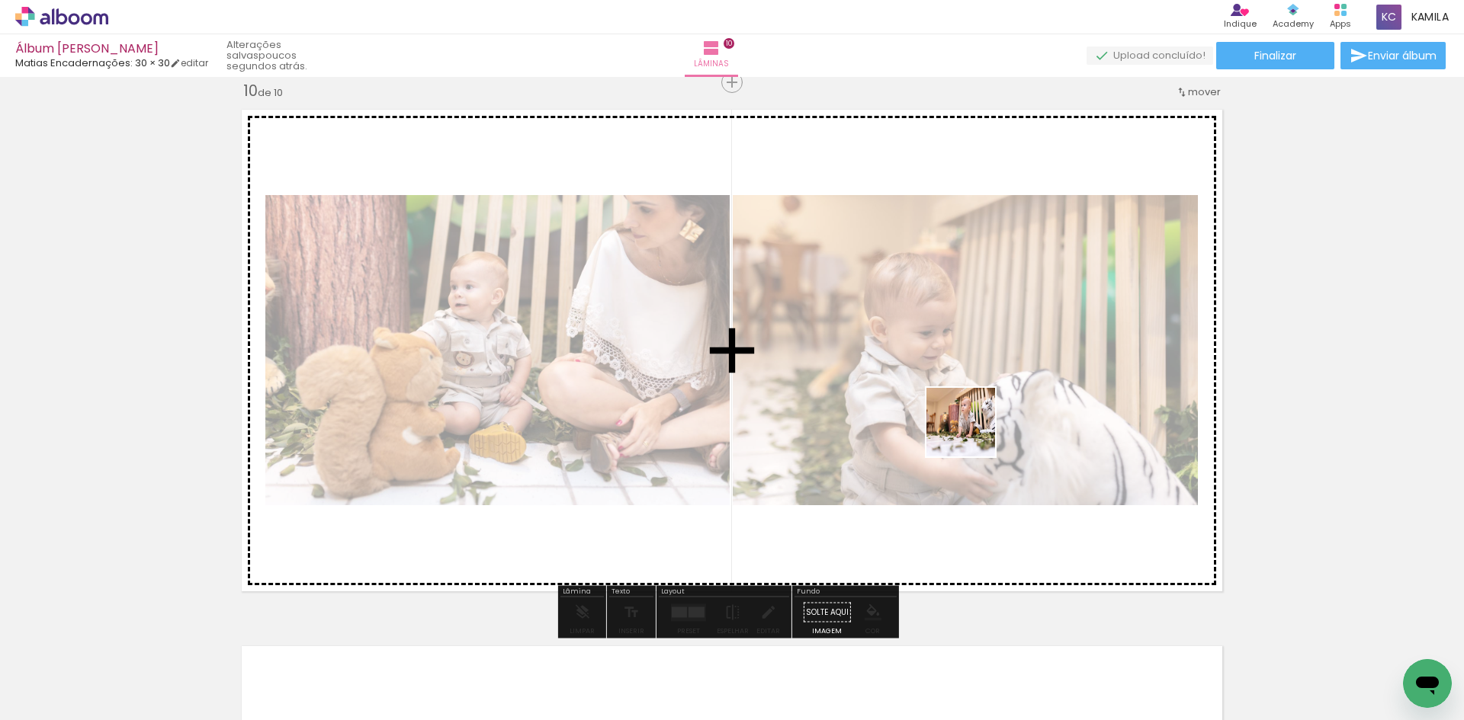
drag, startPoint x: 1300, startPoint y: 672, endPoint x: 965, endPoint y: 425, distance: 416.4
click at [965, 425] on quentale-workspace at bounding box center [732, 360] width 1464 height 720
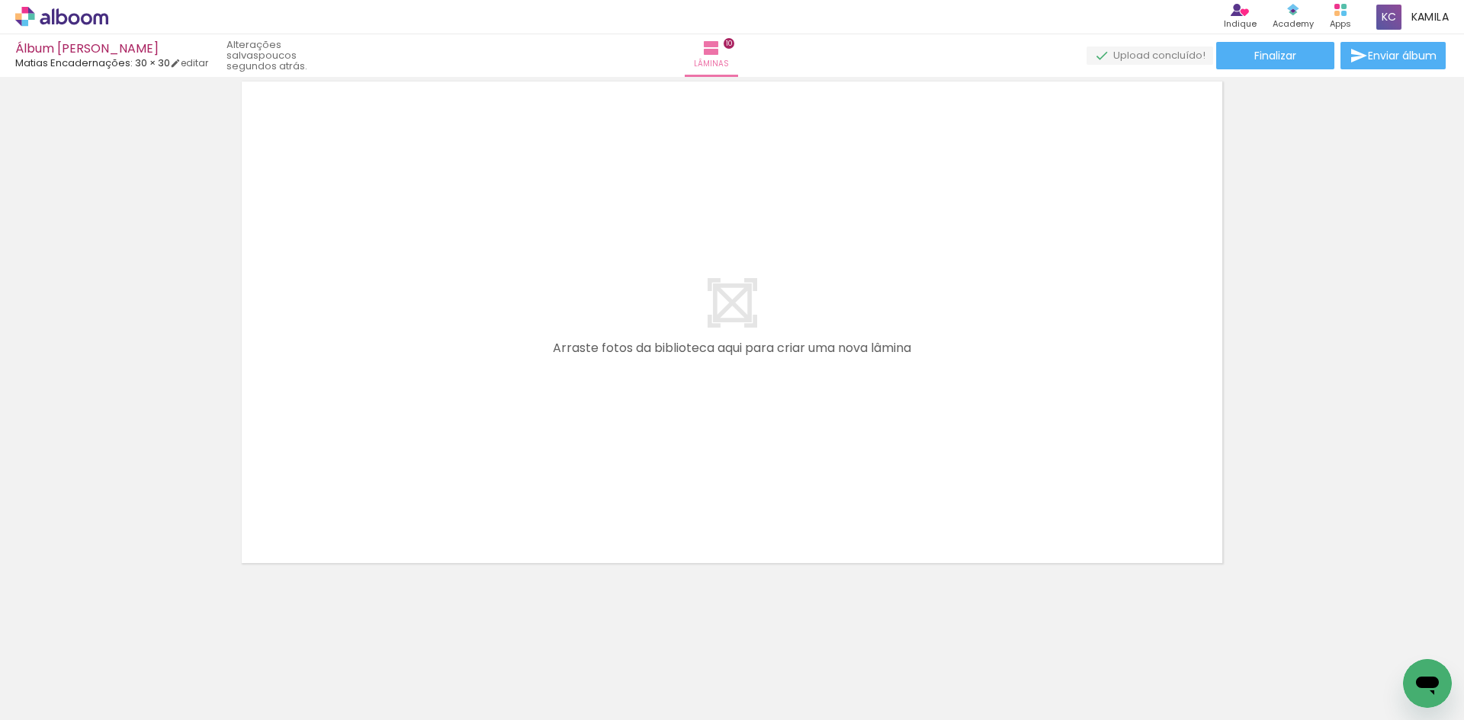
scroll to position [0, 1740]
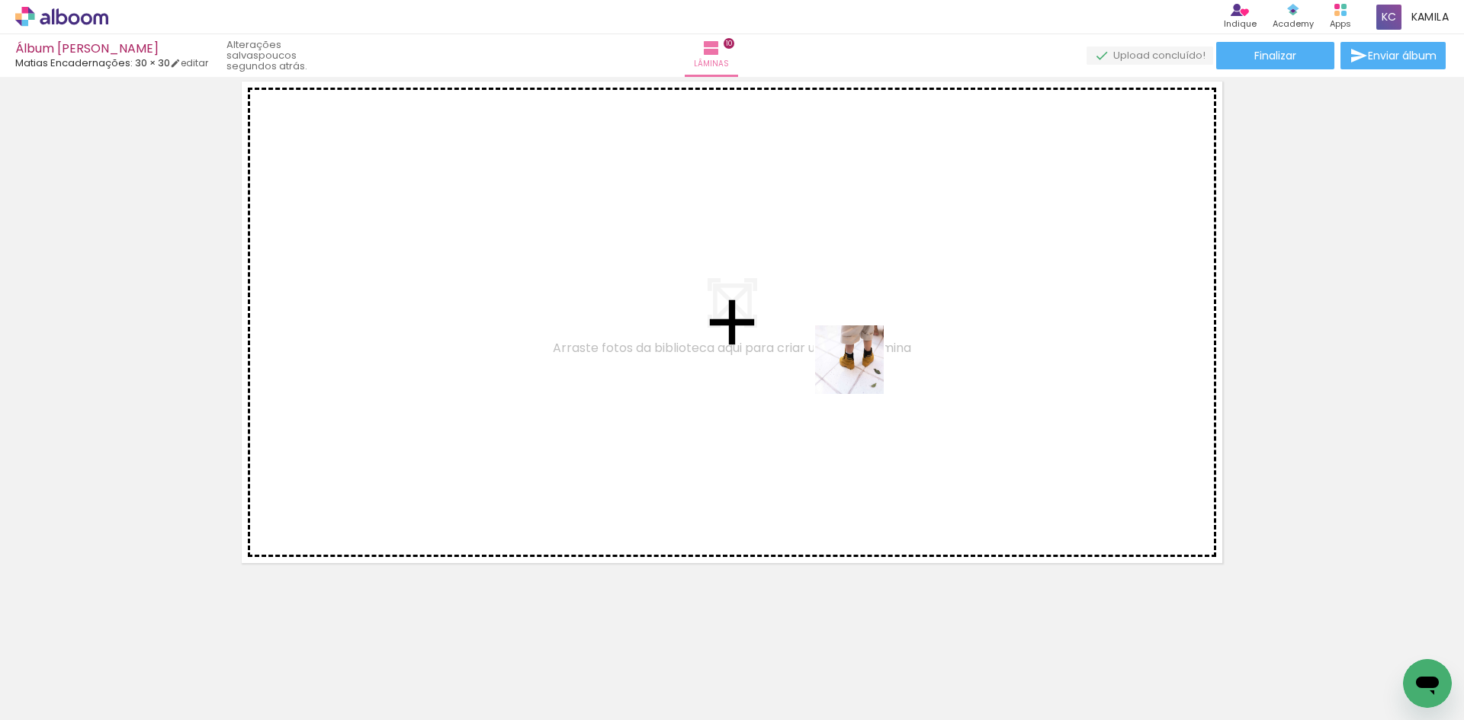
drag, startPoint x: 909, startPoint y: 672, endPoint x: 861, endPoint y: 371, distance: 304.9
click at [861, 371] on quentale-workspace at bounding box center [732, 360] width 1464 height 720
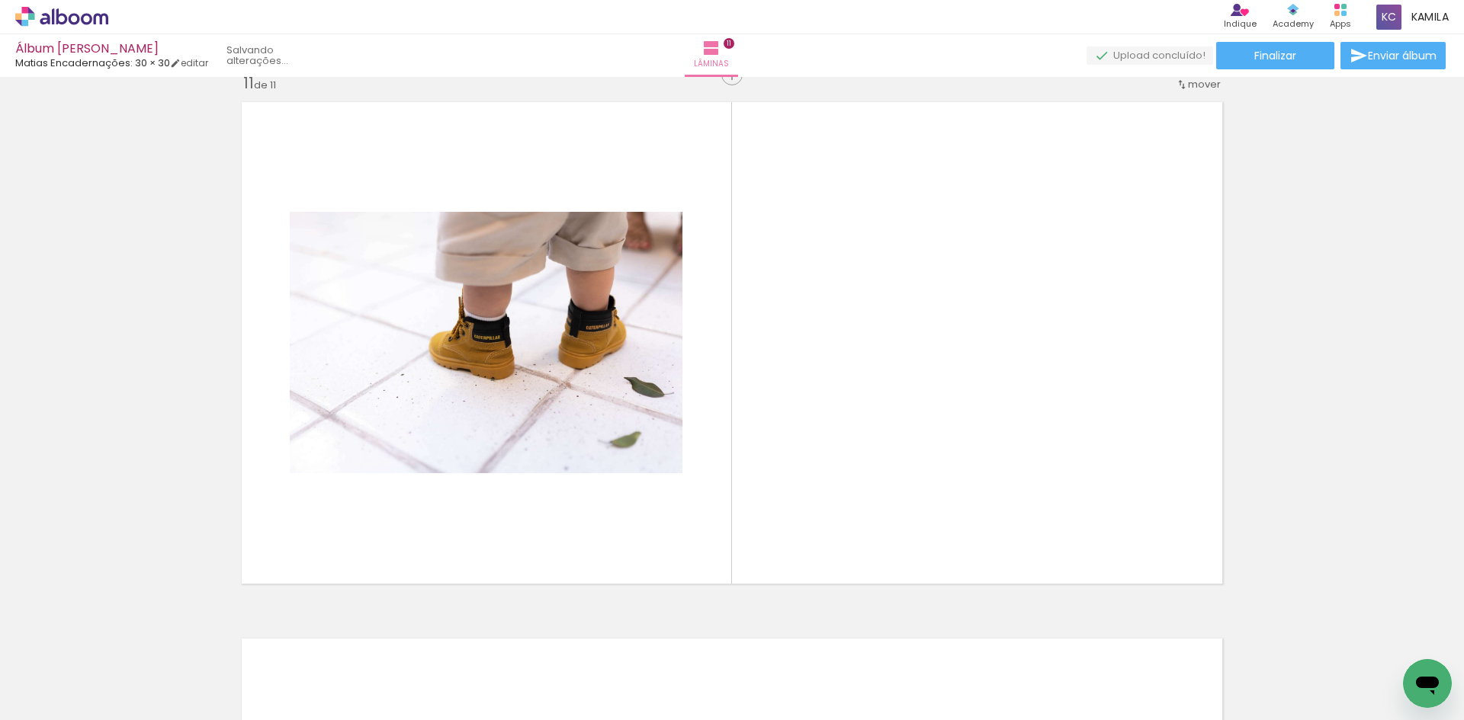
scroll to position [5386, 0]
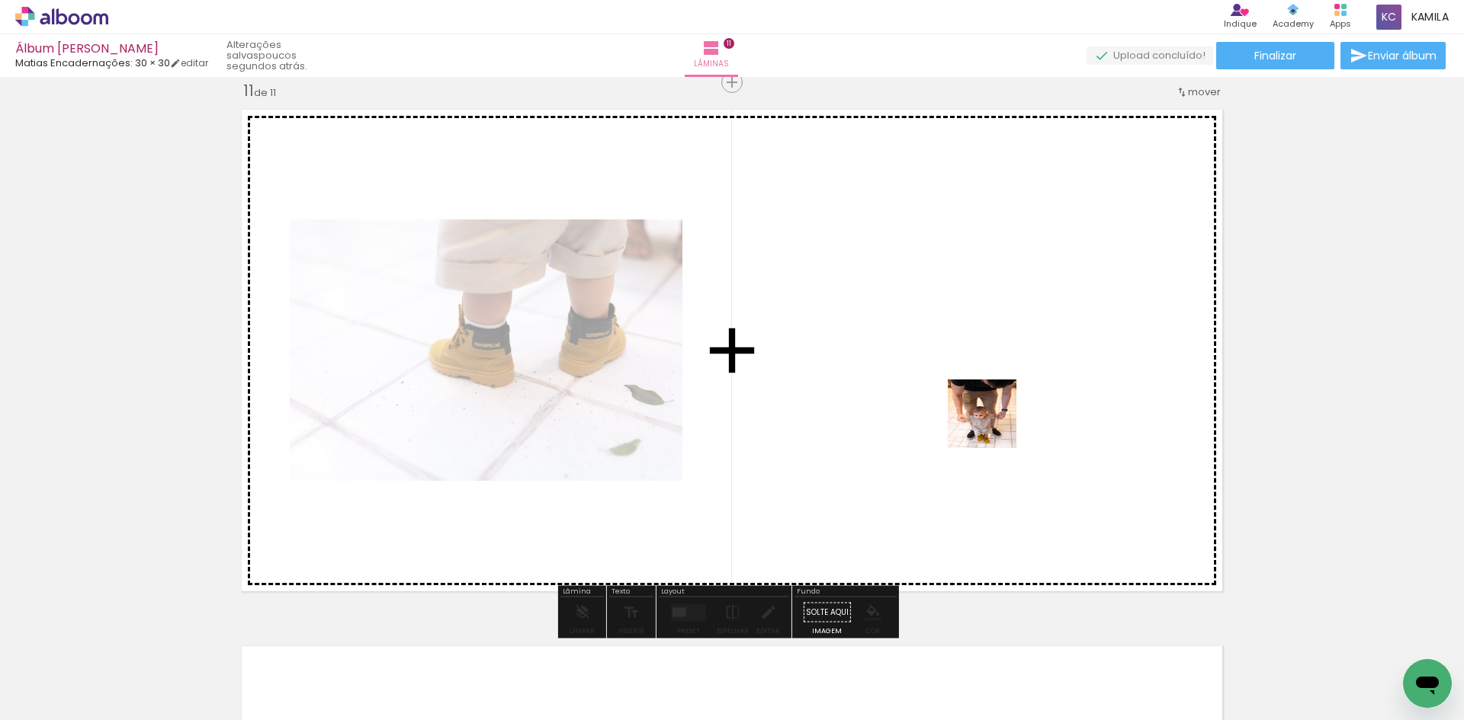
drag, startPoint x: 983, startPoint y: 666, endPoint x: 994, endPoint y: 419, distance: 247.2
click at [994, 419] on quentale-workspace at bounding box center [732, 360] width 1464 height 720
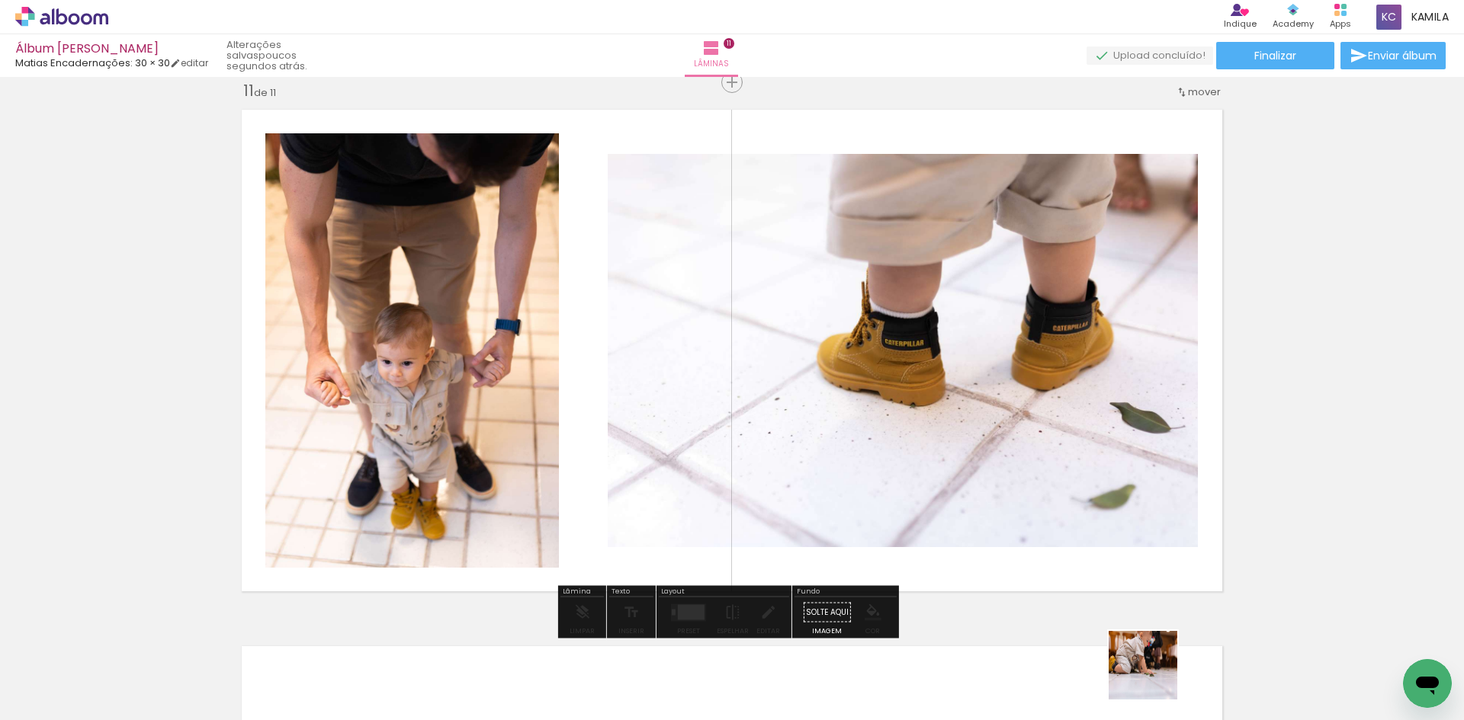
drag, startPoint x: 1154, startPoint y: 677, endPoint x: 1066, endPoint y: 483, distance: 212.9
click at [1066, 483] on quentale-workspace at bounding box center [732, 360] width 1464 height 720
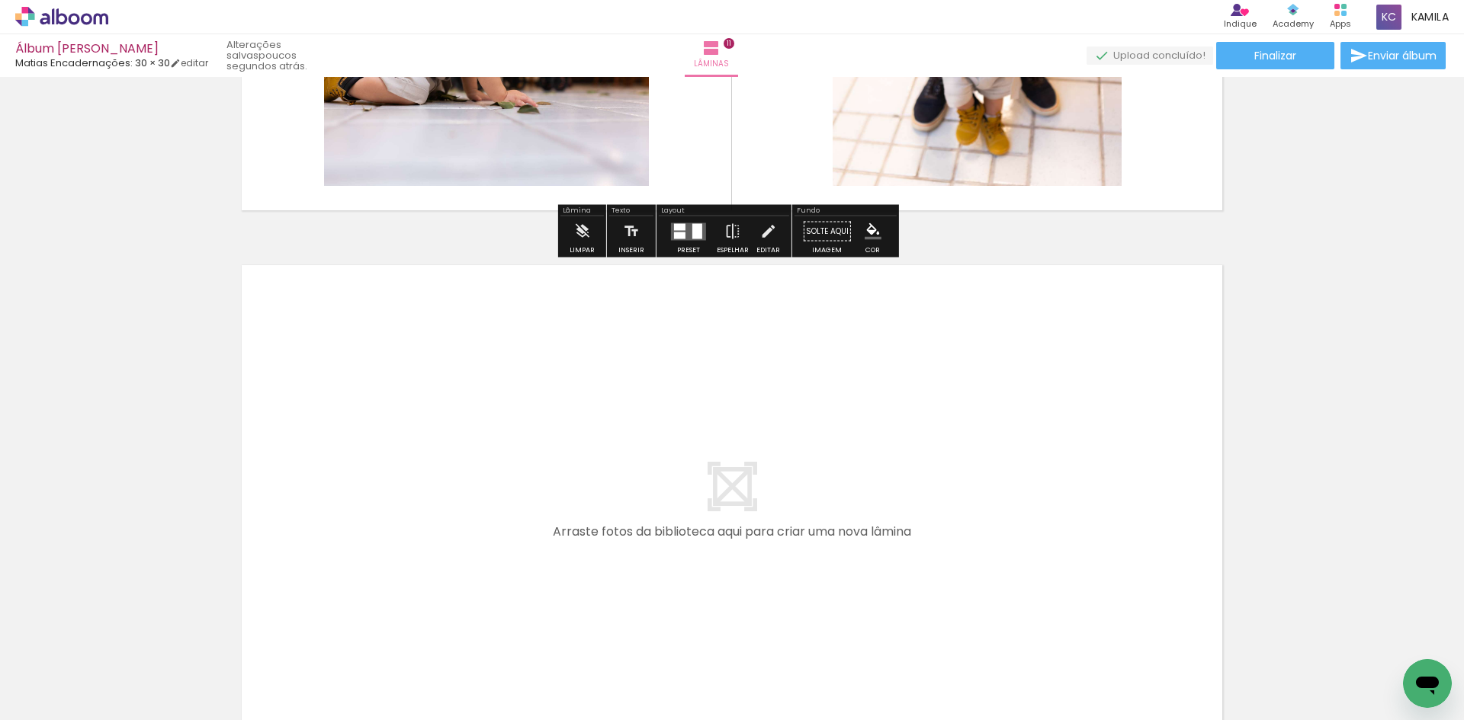
scroll to position [5844, 0]
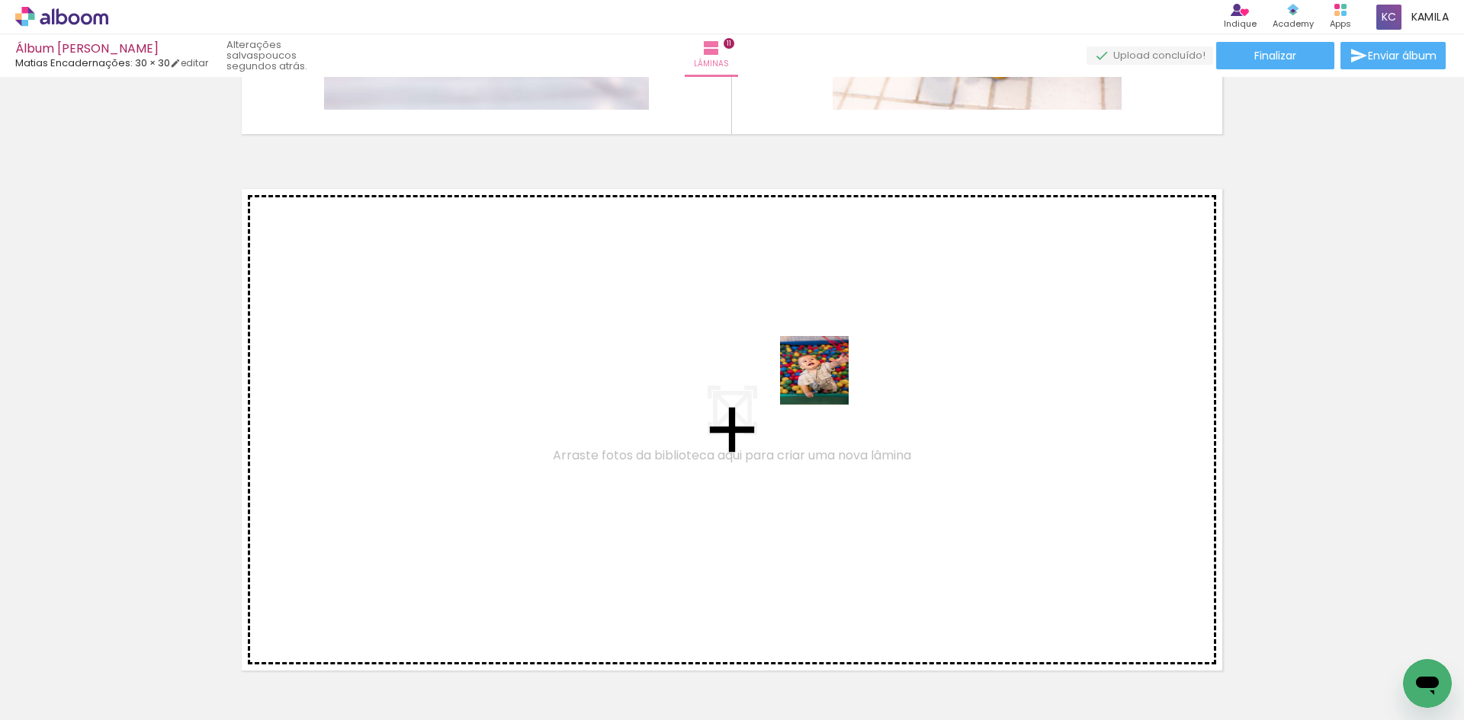
drag, startPoint x: 1243, startPoint y: 677, endPoint x: 826, endPoint y: 382, distance: 511.4
click at [826, 382] on quentale-workspace at bounding box center [732, 360] width 1464 height 720
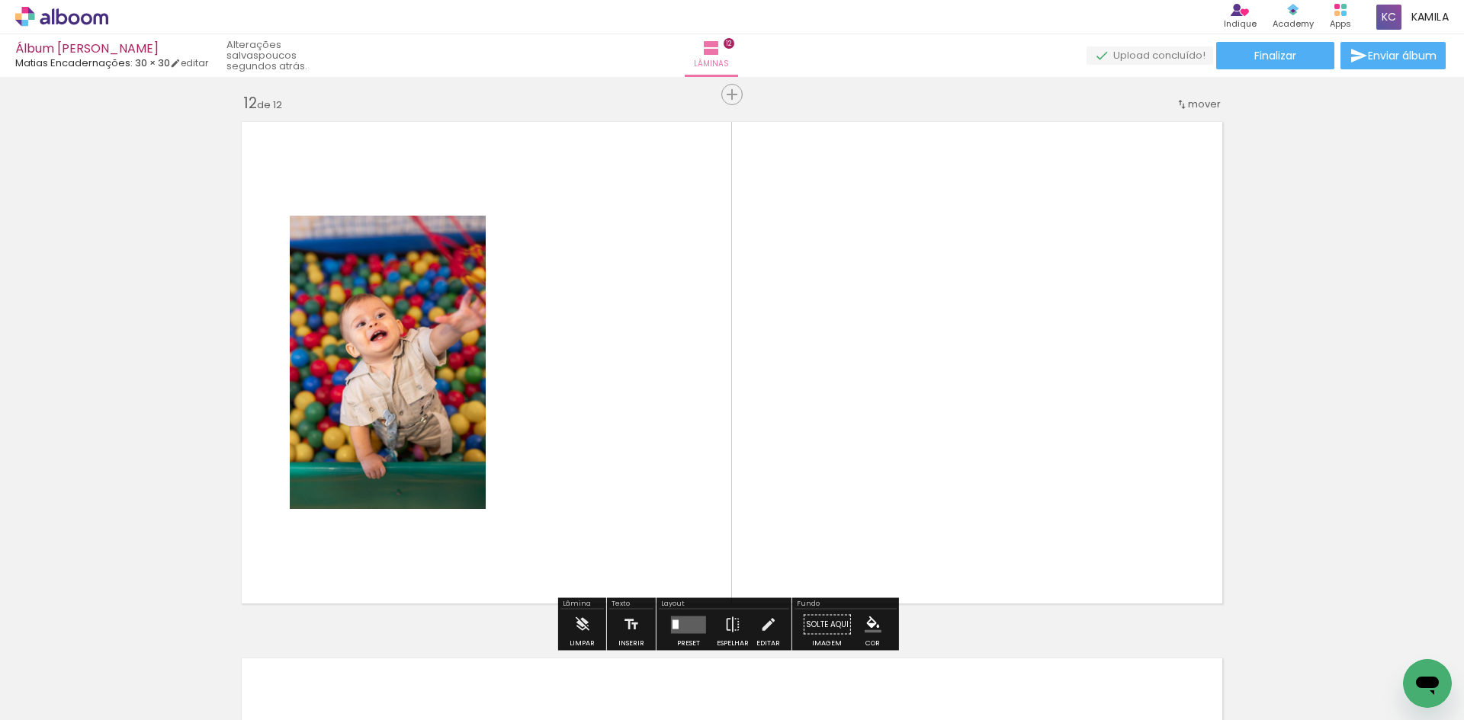
scroll to position [5923, 0]
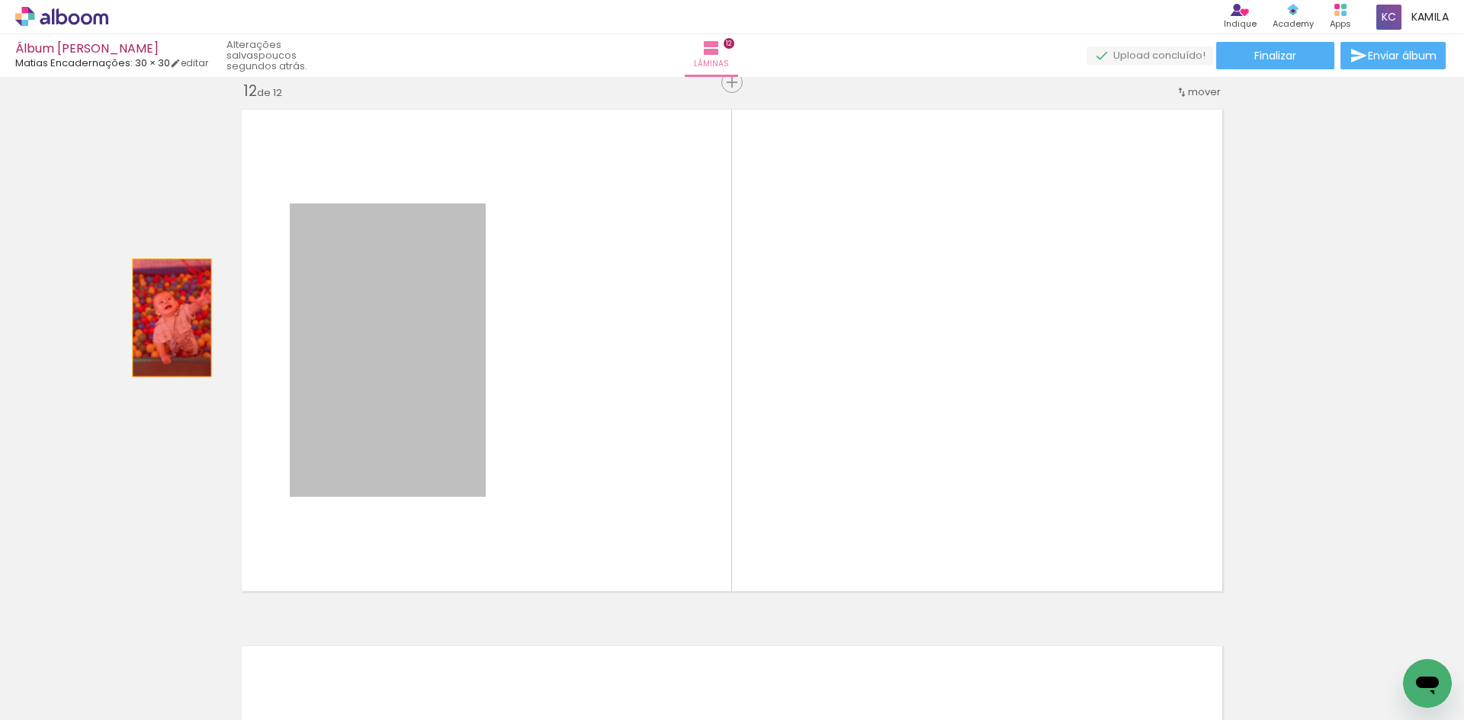
drag, startPoint x: 166, startPoint y: 318, endPoint x: 68, endPoint y: 306, distance: 99.0
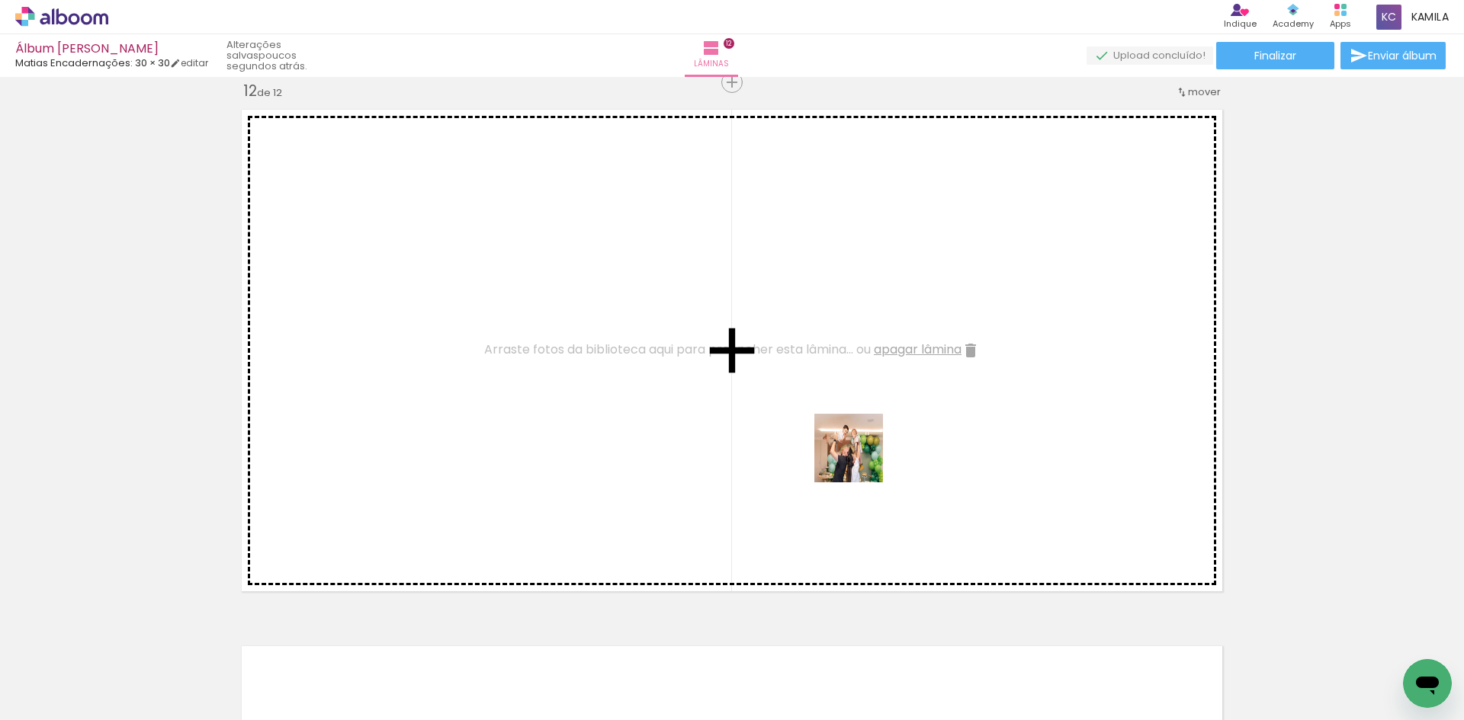
drag, startPoint x: 1334, startPoint y: 681, endPoint x: 860, endPoint y: 460, distance: 523.5
click at [860, 460] on quentale-workspace at bounding box center [732, 360] width 1464 height 720
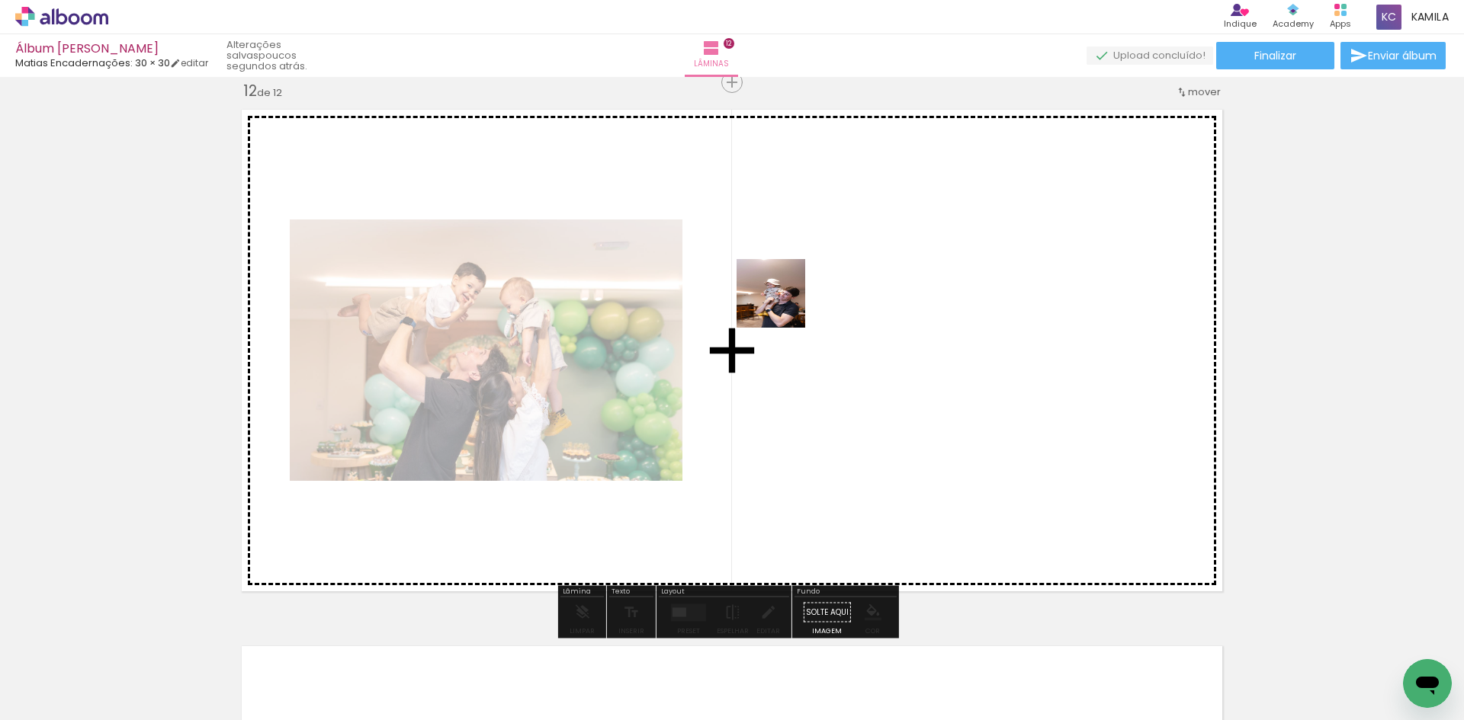
drag, startPoint x: 1407, startPoint y: 661, endPoint x: 782, endPoint y: 305, distance: 719.3
click at [782, 305] on quentale-workspace at bounding box center [732, 360] width 1464 height 720
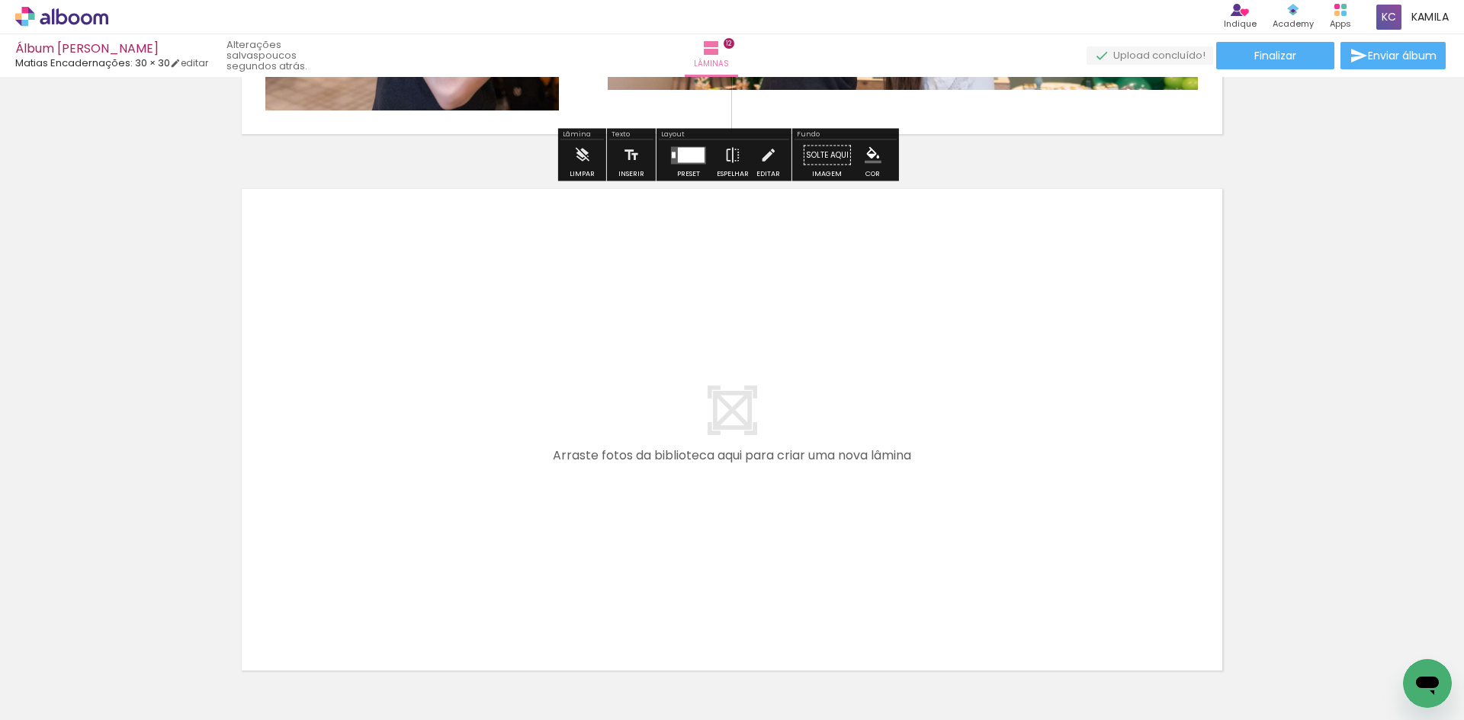
scroll to position [6488, 0]
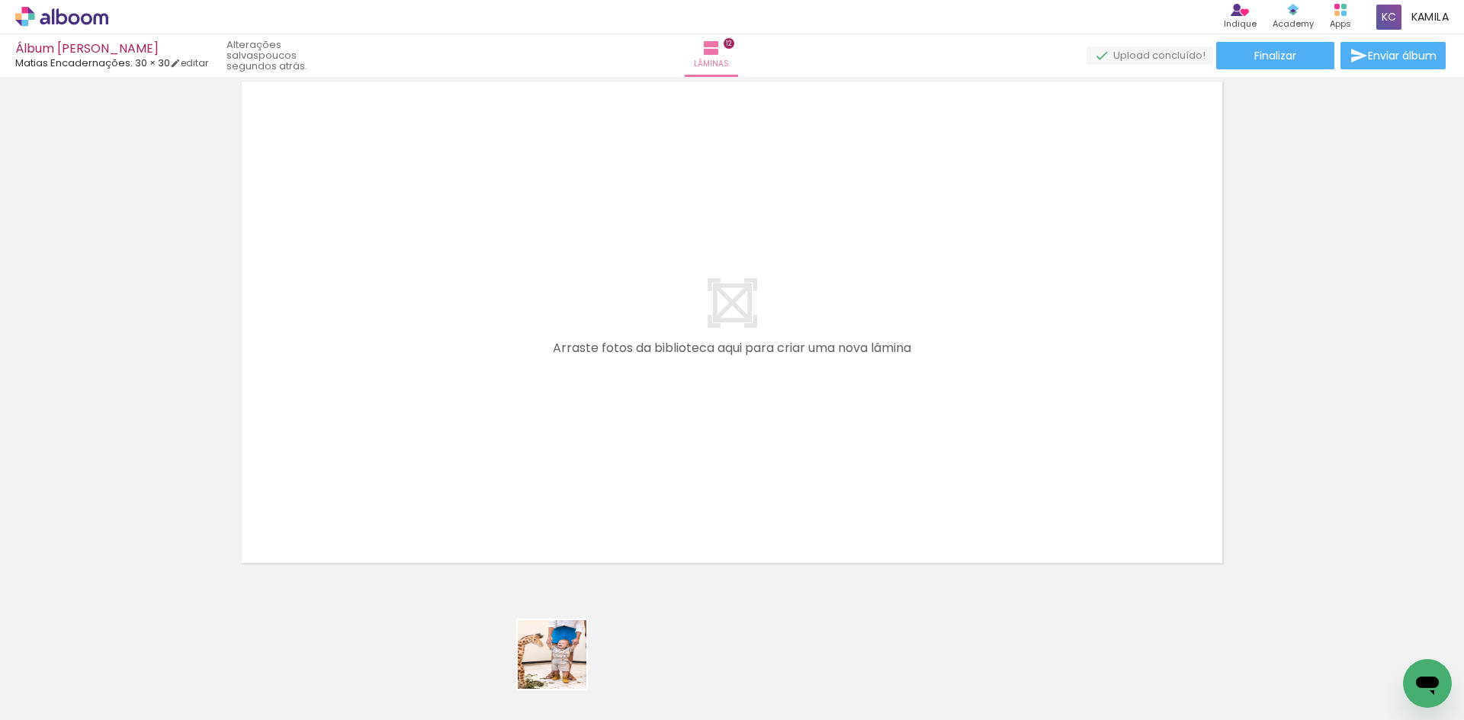
drag, startPoint x: 560, startPoint y: 688, endPoint x: 614, endPoint y: 412, distance: 281.1
click at [614, 412] on quentale-workspace at bounding box center [732, 360] width 1464 height 720
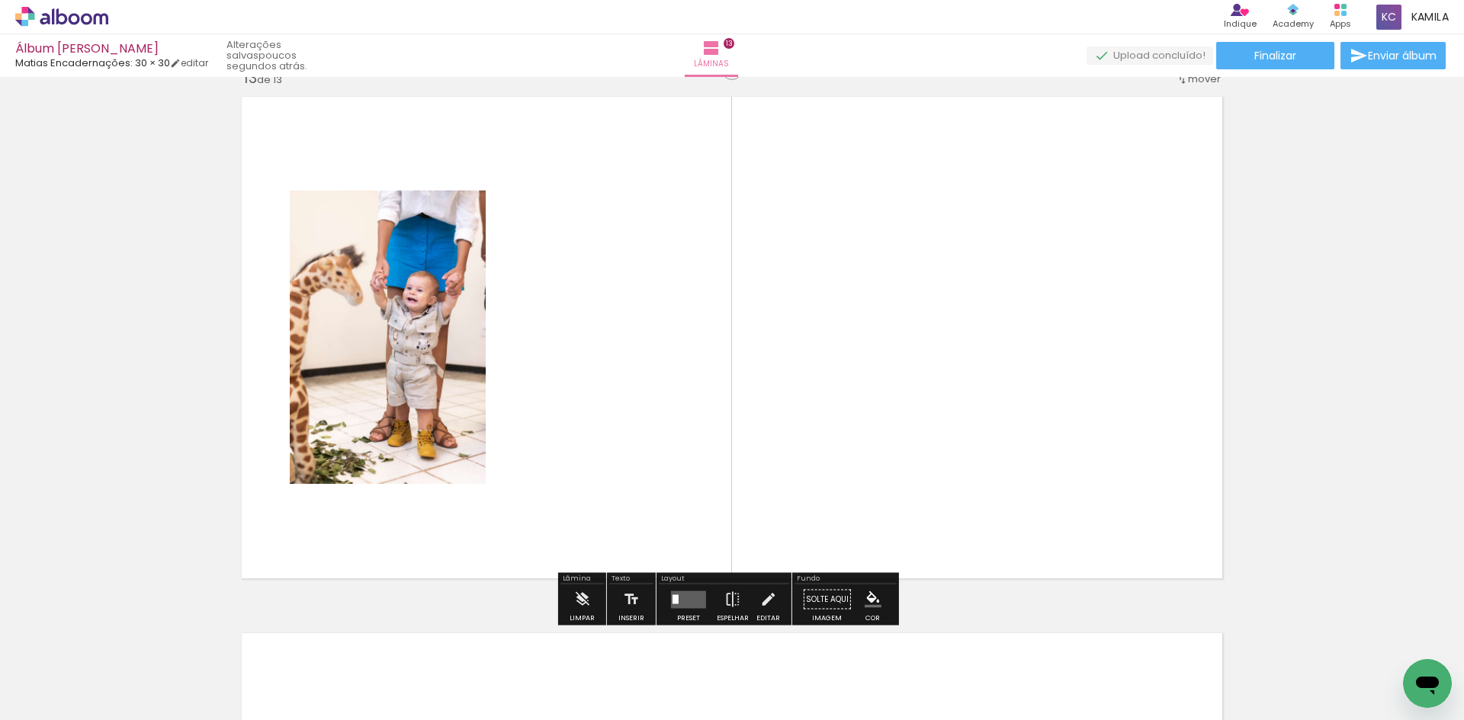
scroll to position [6460, 0]
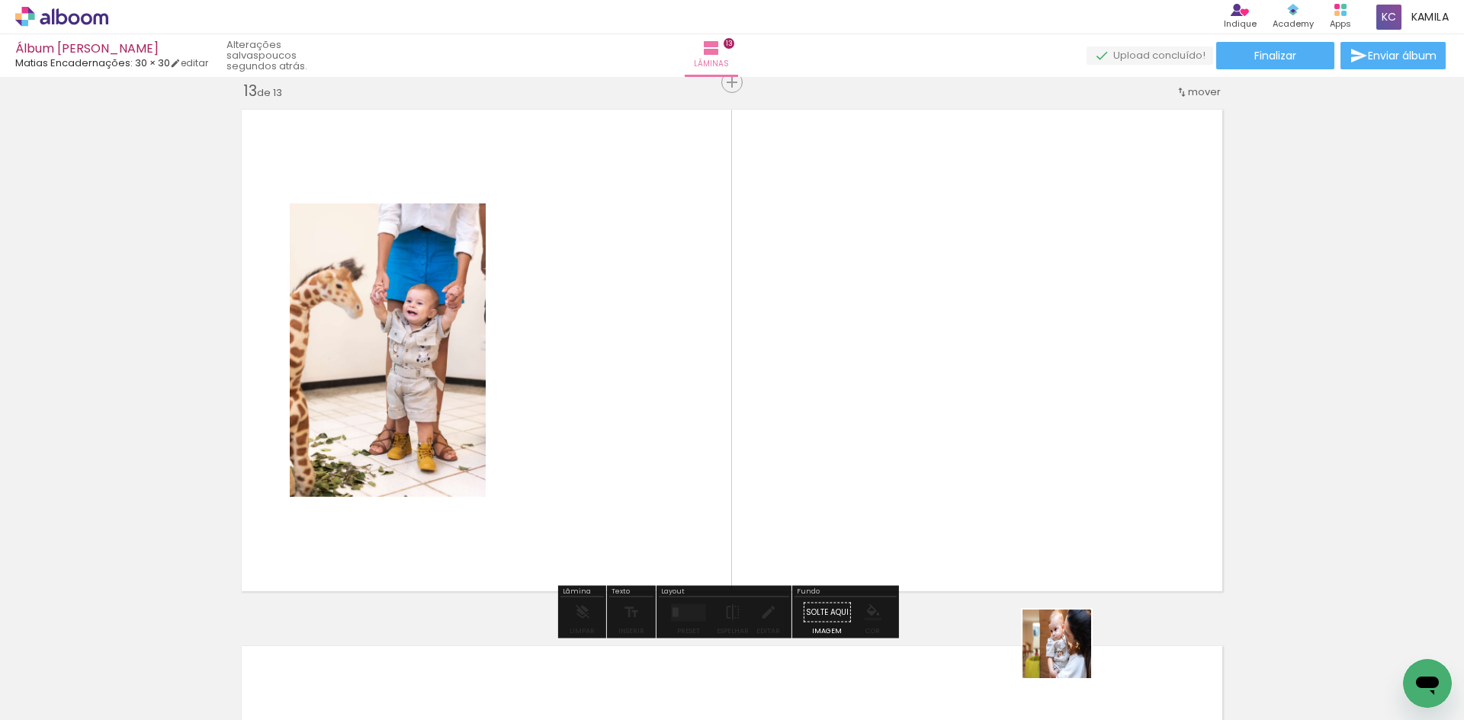
drag, startPoint x: 1073, startPoint y: 678, endPoint x: 861, endPoint y: 362, distance: 379.7
click at [861, 362] on quentale-workspace at bounding box center [732, 360] width 1464 height 720
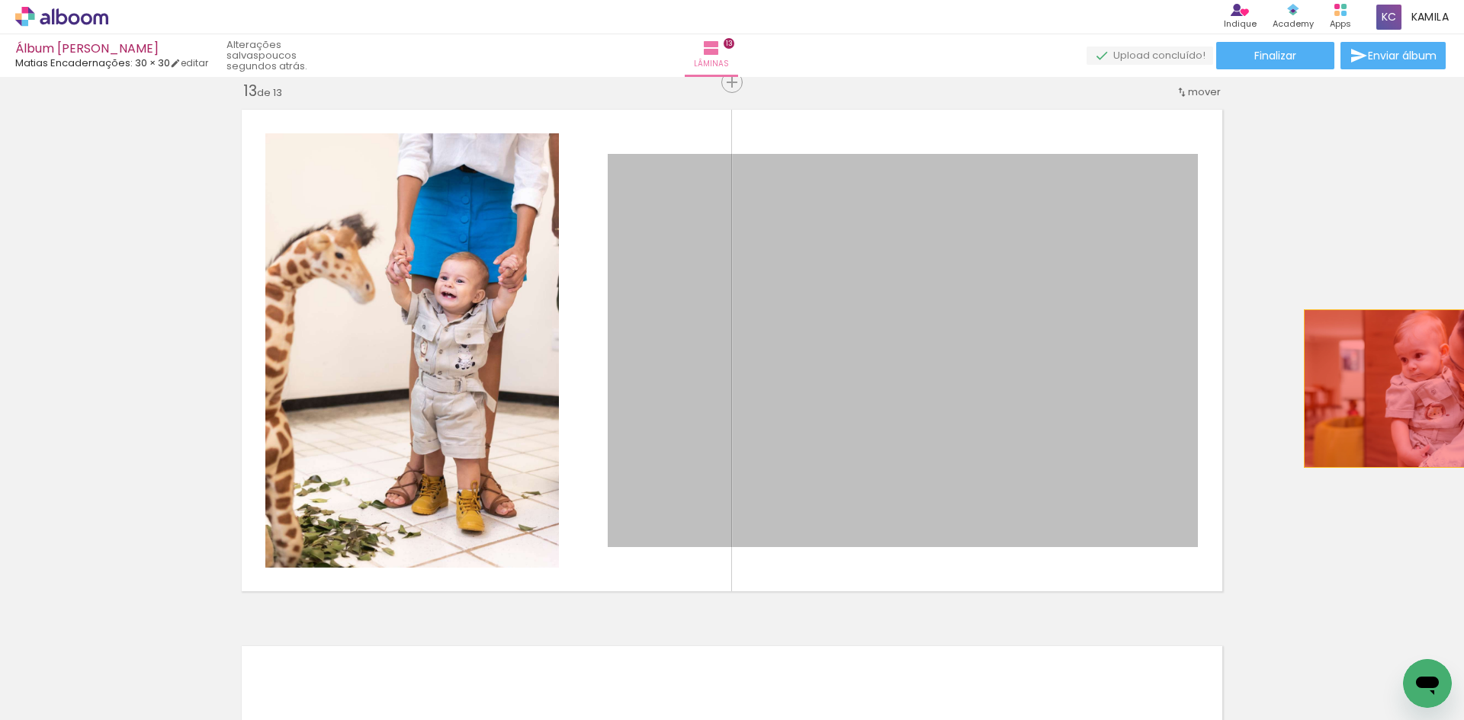
drag, startPoint x: 932, startPoint y: 380, endPoint x: 1398, endPoint y: 390, distance: 466.6
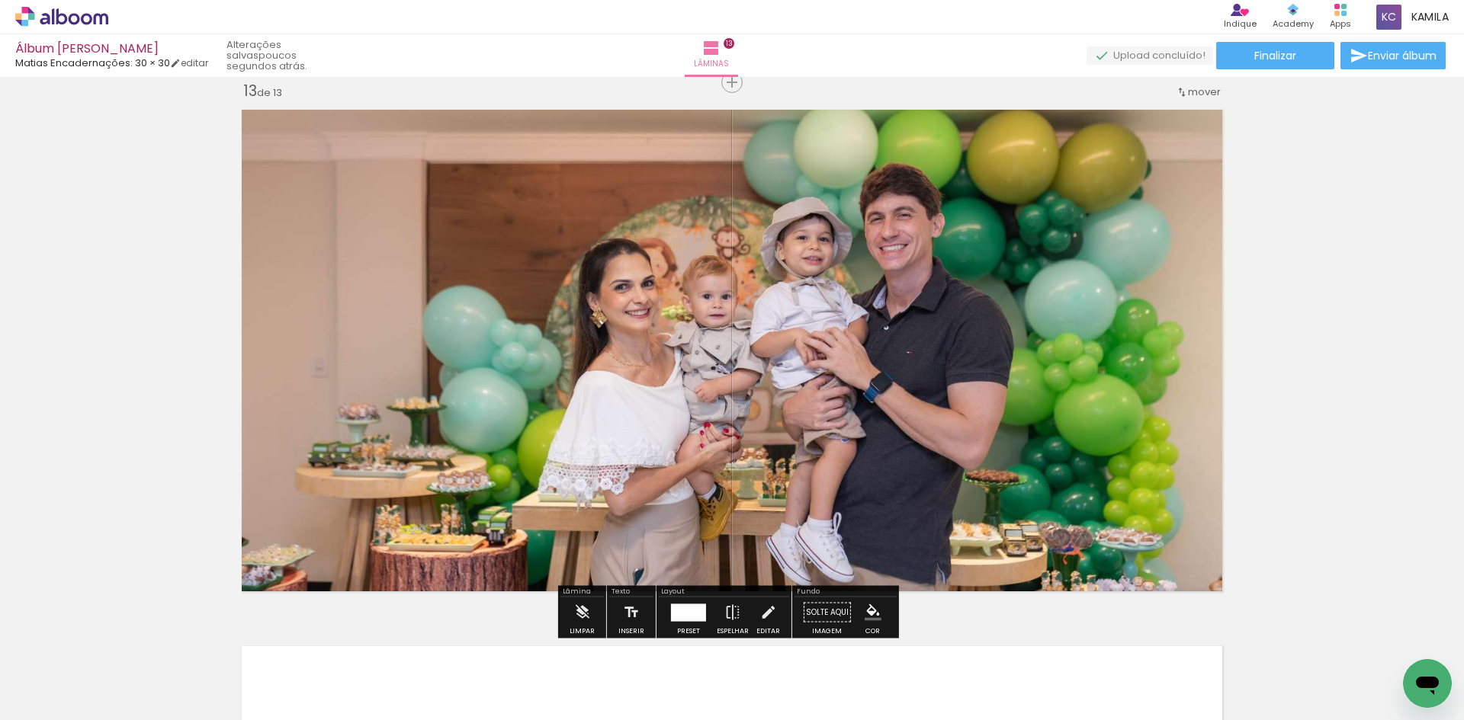
scroll to position [0, 1165]
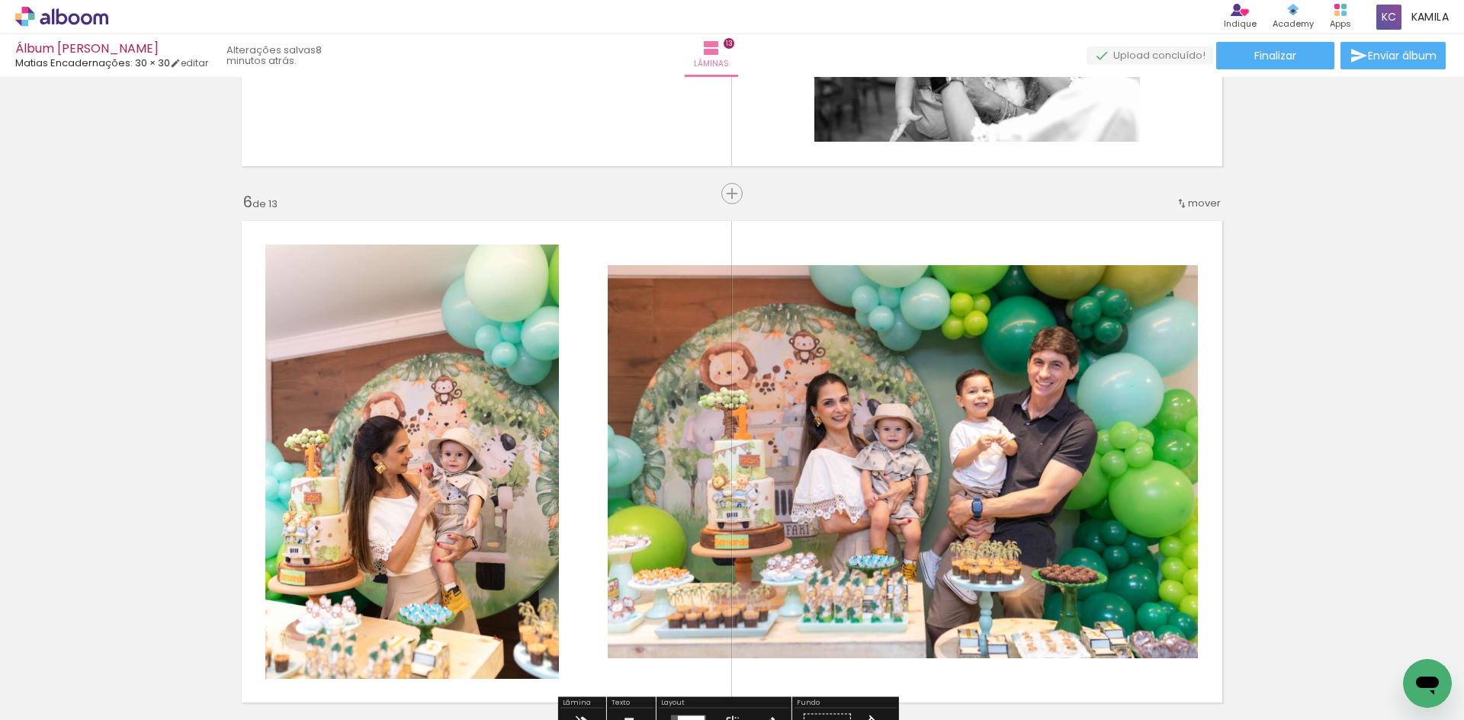
scroll to position [2744, 0]
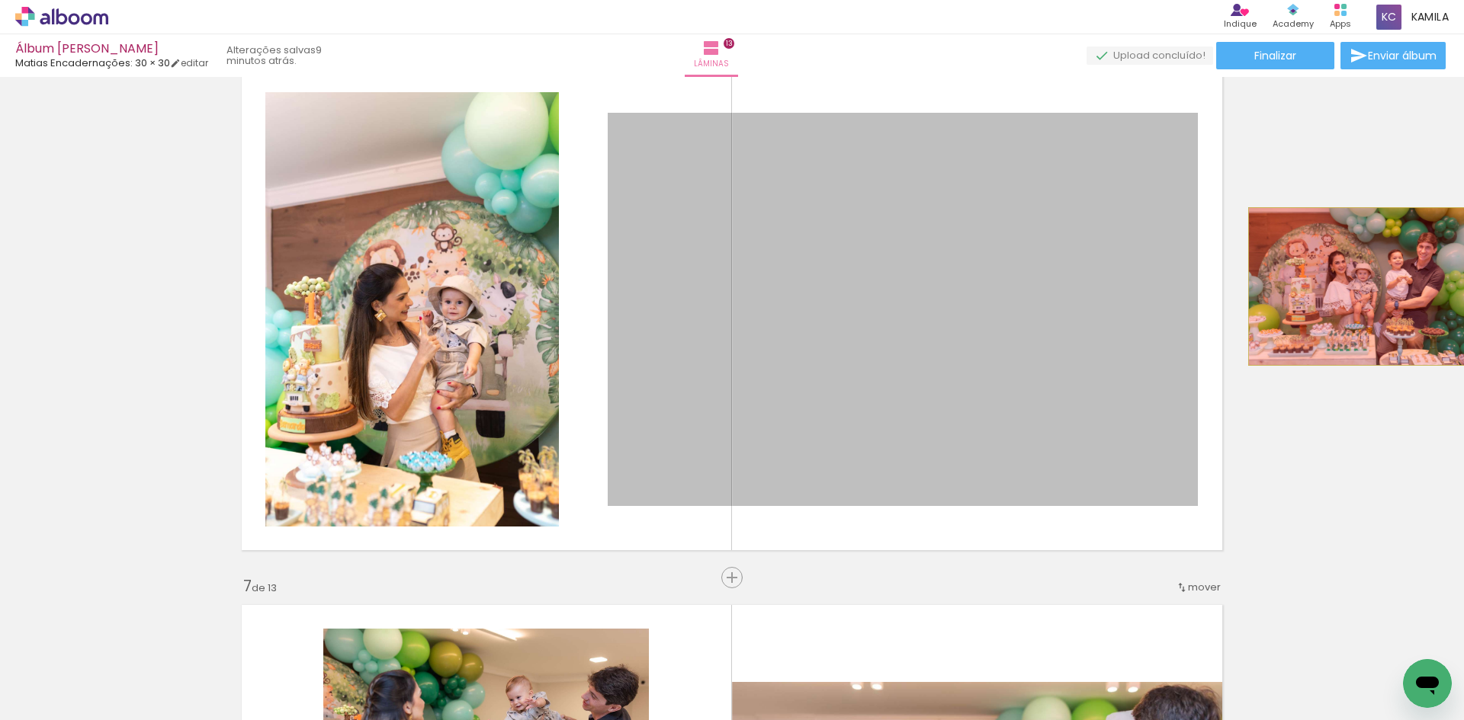
drag, startPoint x: 859, startPoint y: 306, endPoint x: 1361, endPoint y: 287, distance: 502.0
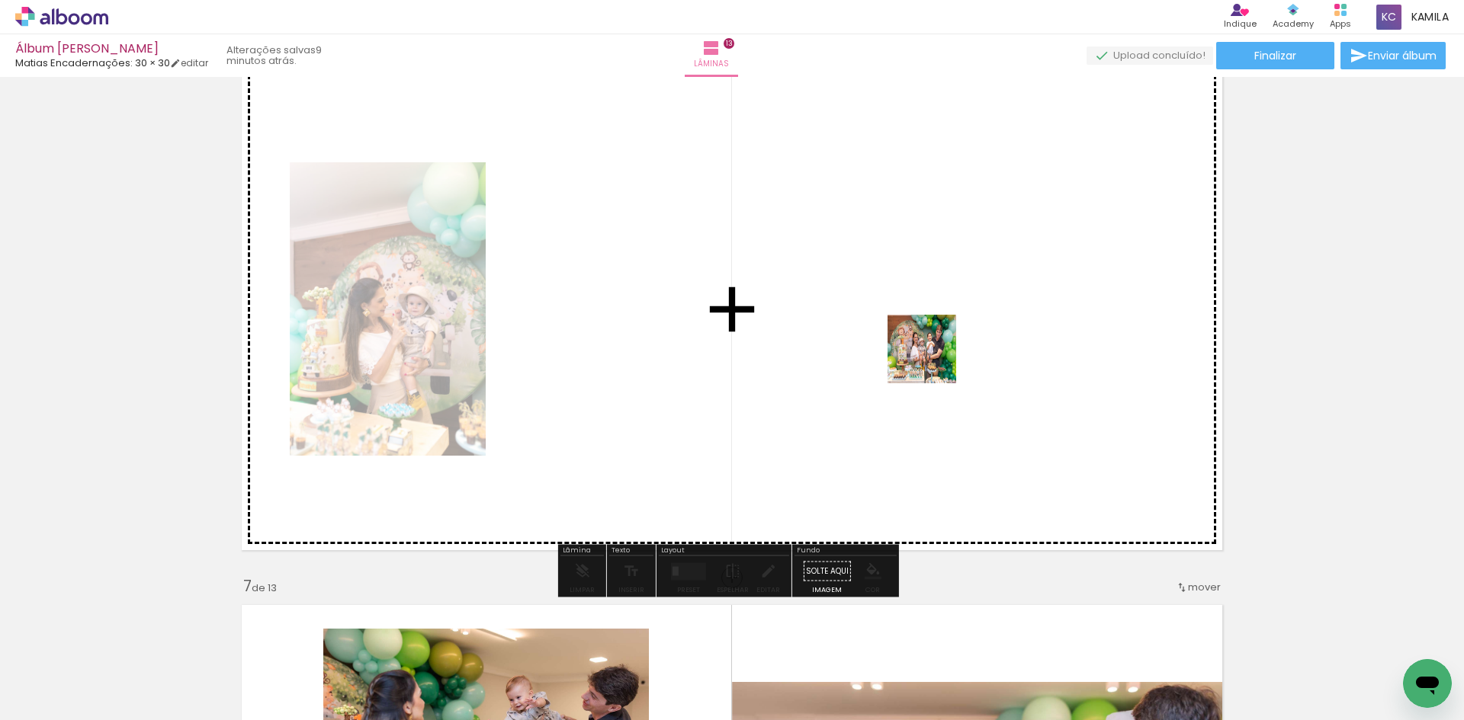
drag, startPoint x: 281, startPoint y: 671, endPoint x: 938, endPoint y: 356, distance: 729.3
click at [938, 356] on quentale-workspace at bounding box center [732, 360] width 1464 height 720
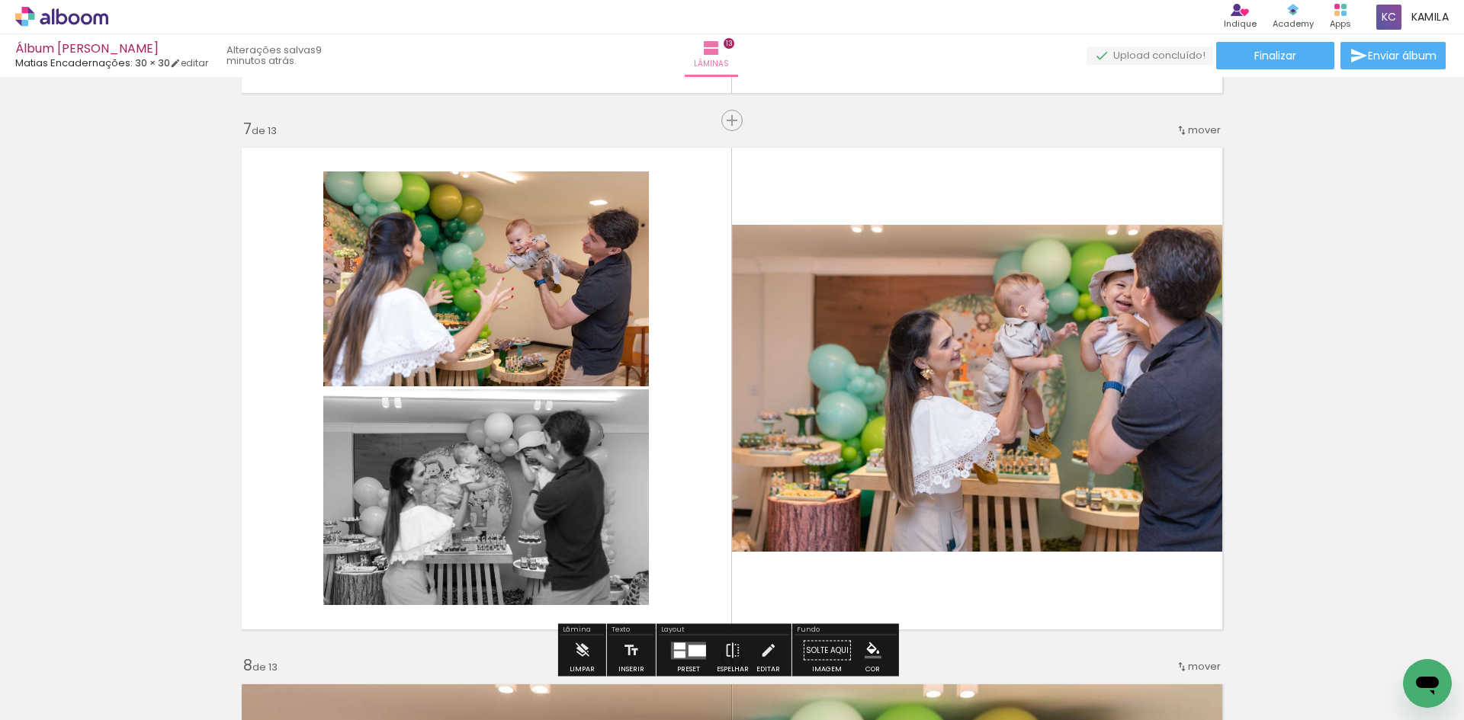
scroll to position [3278, 0]
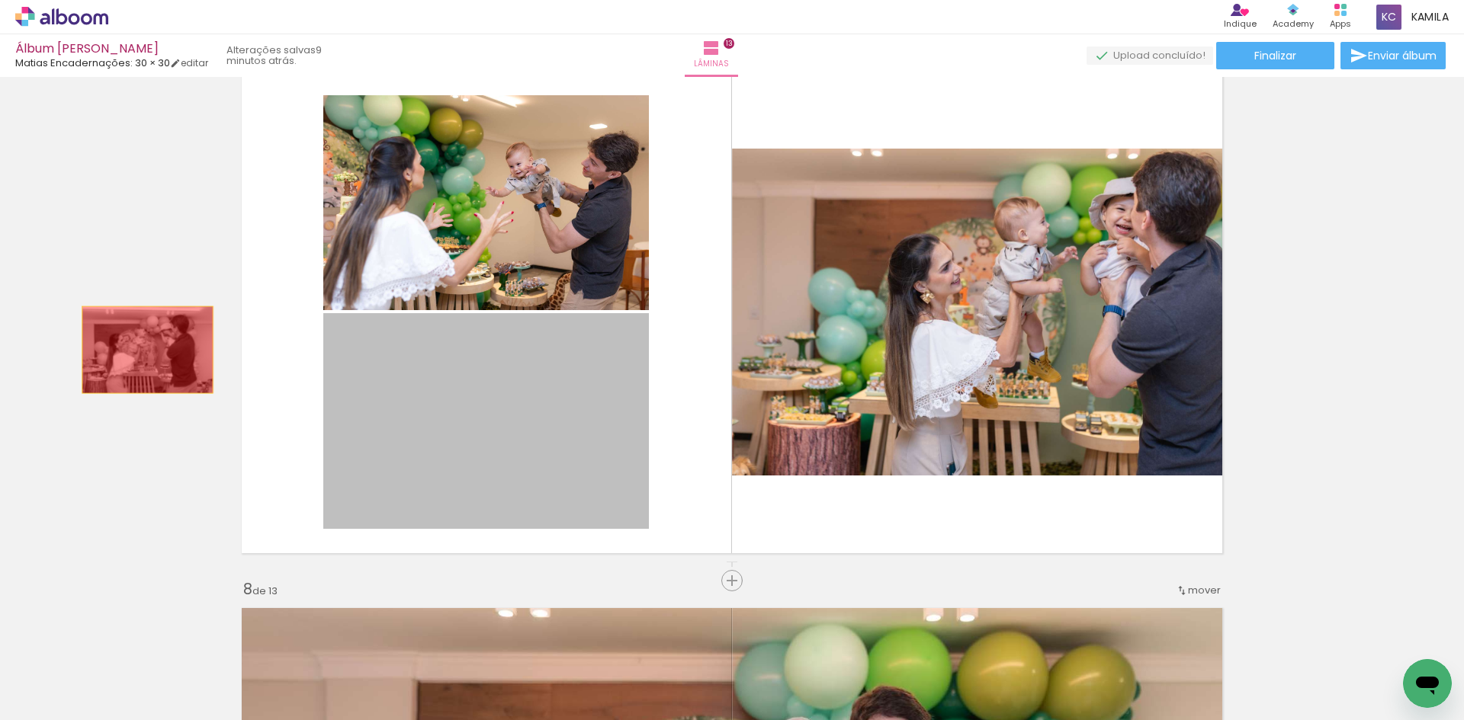
drag, startPoint x: 508, startPoint y: 443, endPoint x: 126, endPoint y: 340, distance: 395.5
click at [126, 340] on div "Inserir lâmina 1 de 13 Inserir lâmina 2 de 13 Inserir lâmina 3 de 13 Inserir lâ…" at bounding box center [732, 562] width 1464 height 7514
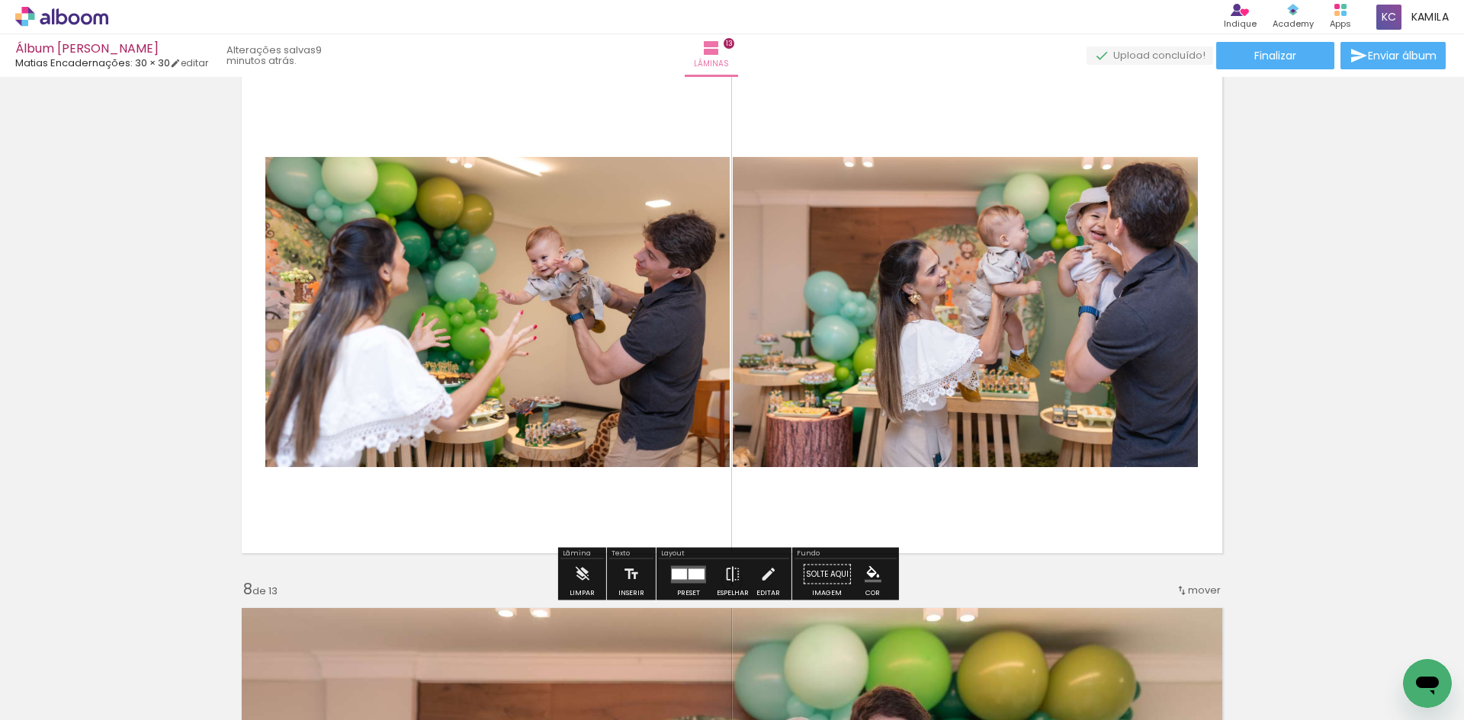
click at [459, 274] on quentale-photo at bounding box center [497, 312] width 464 height 310
click at [380, 171] on paper-button "P&B" at bounding box center [391, 173] width 23 height 23
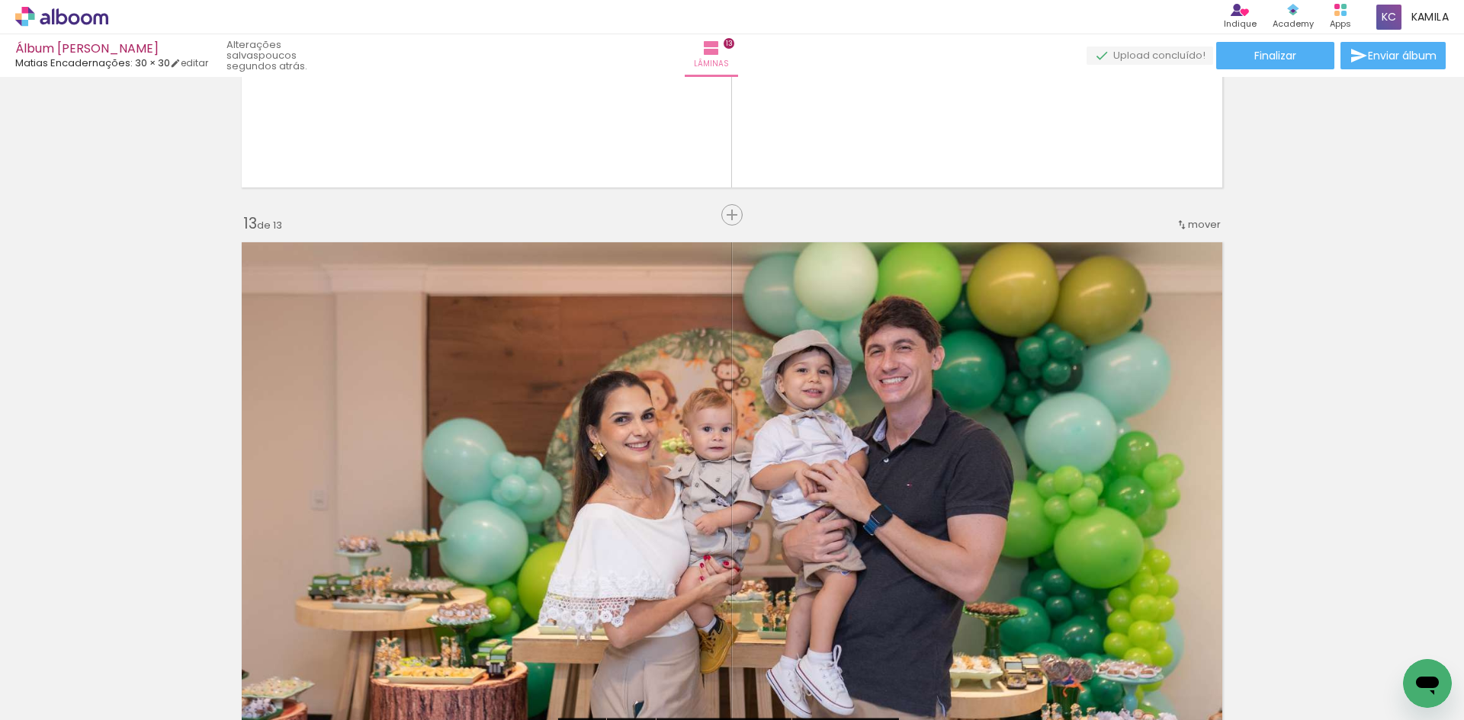
scroll to position [6556, 0]
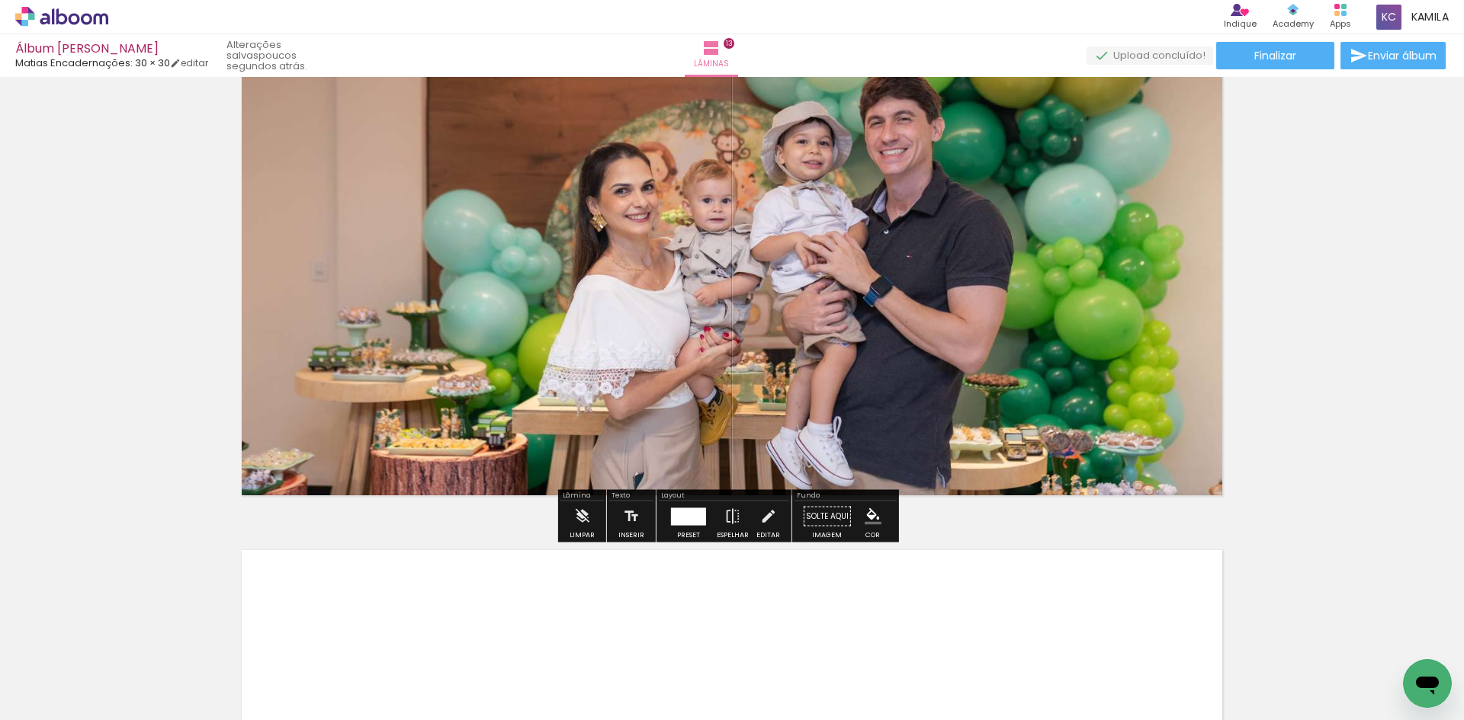
scroll to position [0, 1165]
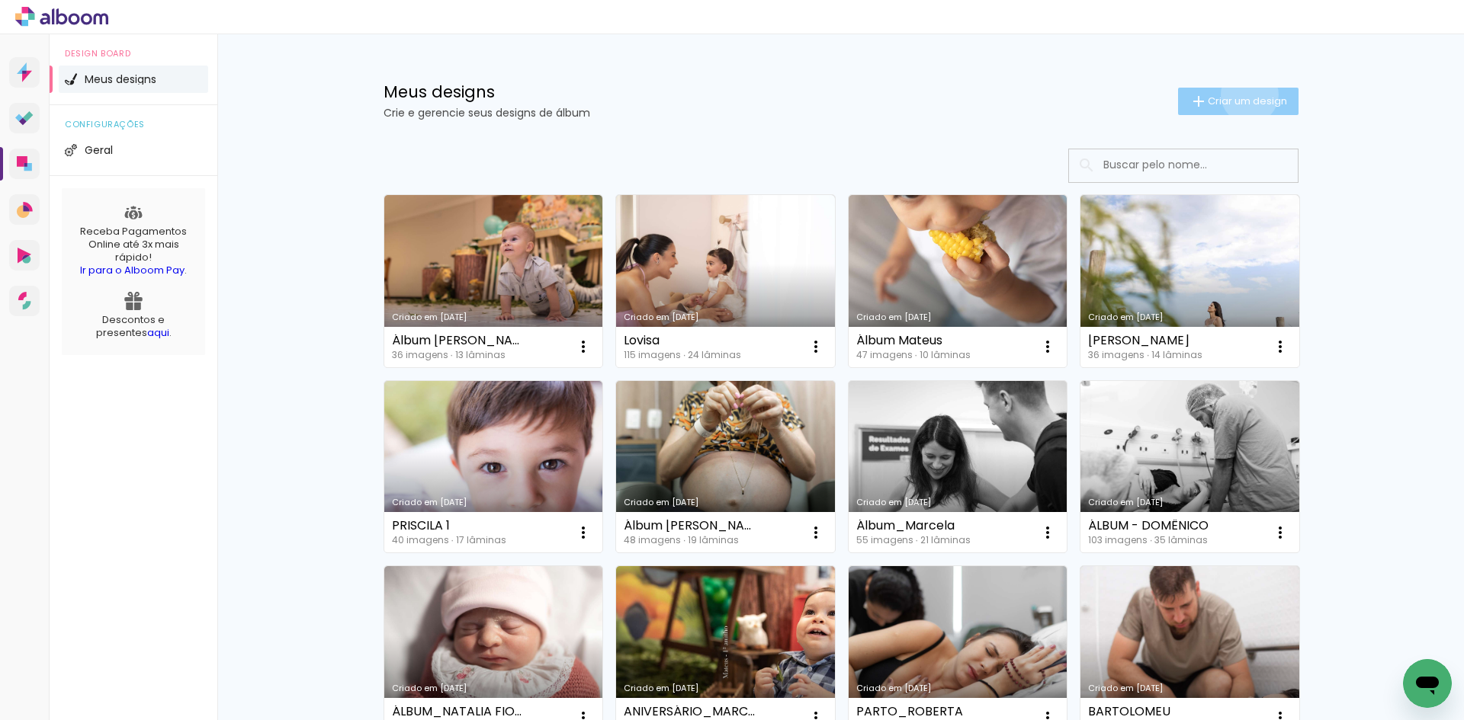
click at [1240, 96] on span "Criar um design" at bounding box center [1246, 101] width 79 height 10
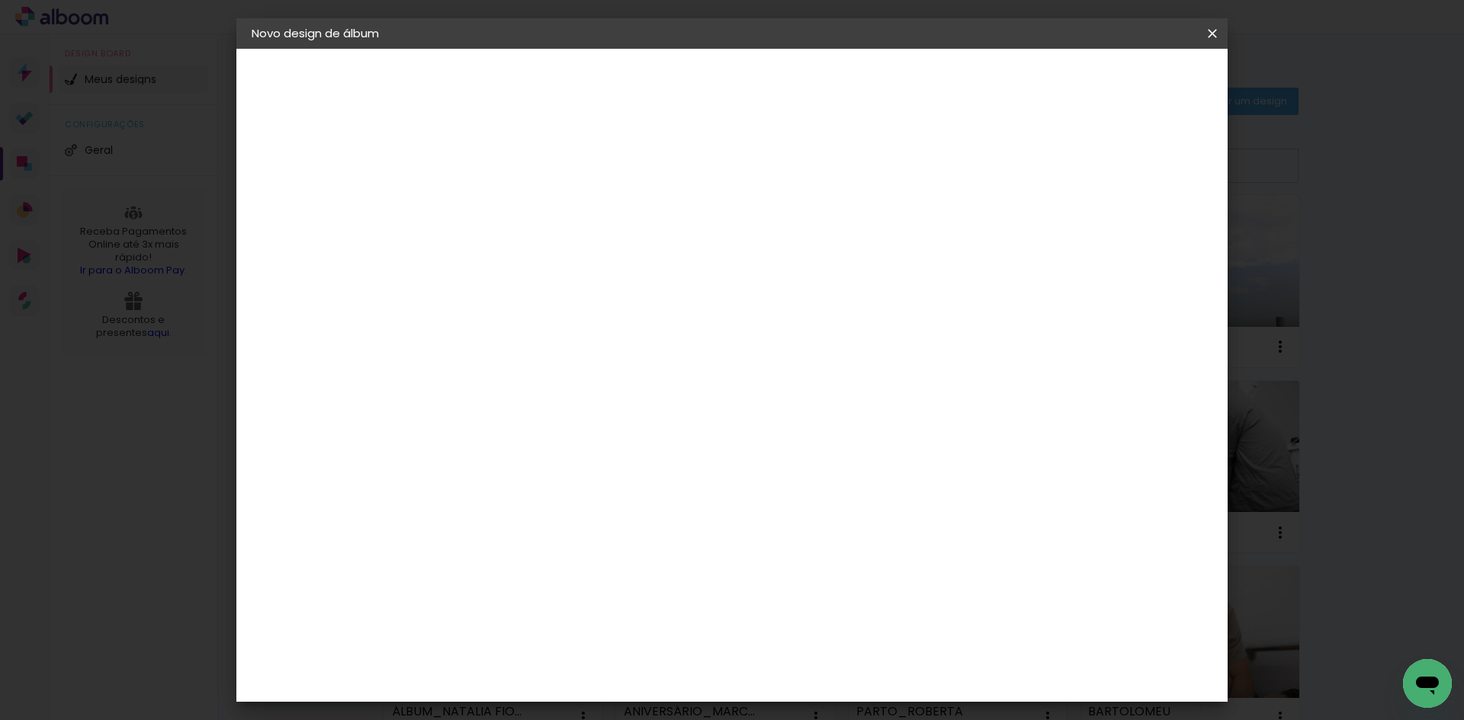
click at [501, 208] on input at bounding box center [501, 205] width 0 height 24
type input "ÁLBUM NORMI"
type paper-input "ÁLBUM NORMI"
click at [0, 0] on slot "Avançar" at bounding box center [0, 0] width 0 height 0
click at [617, 290] on input at bounding box center [540, 290] width 154 height 19
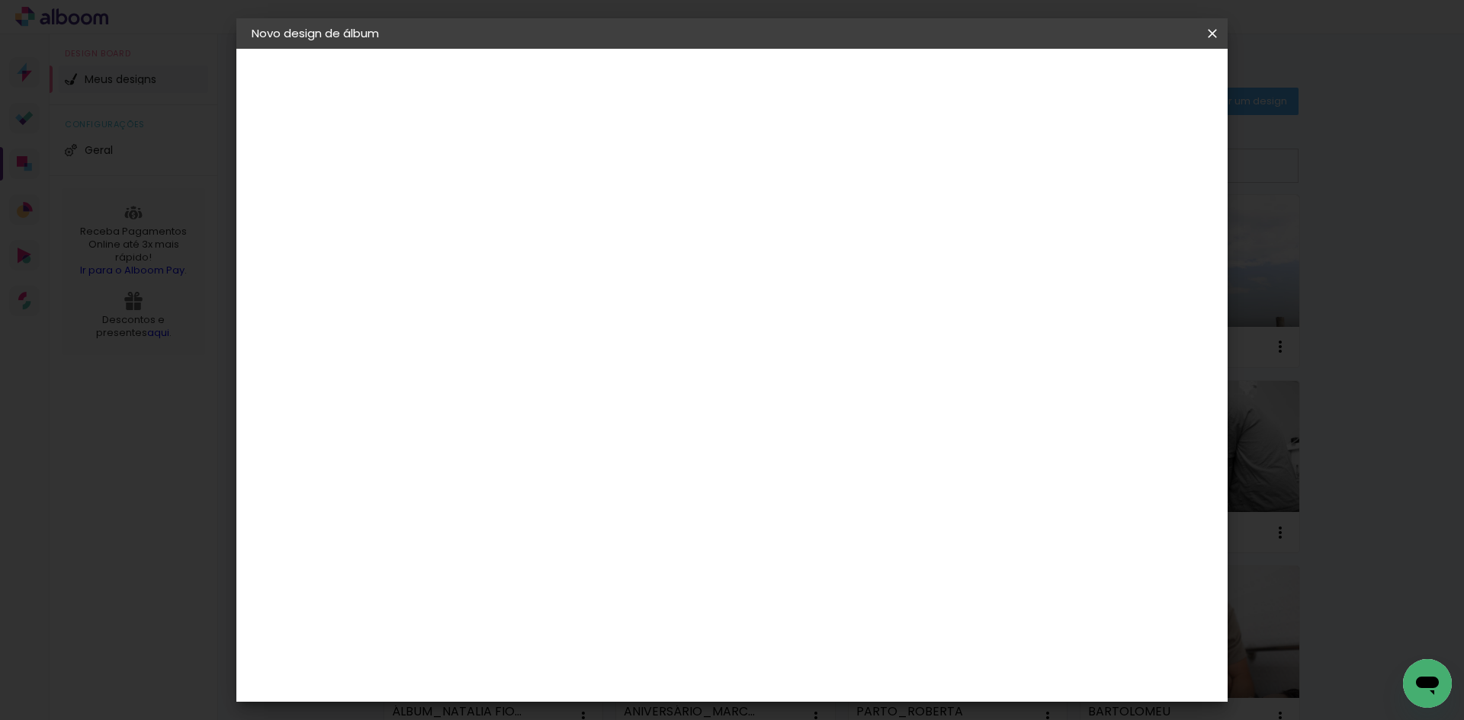
type input "mat"
type paper-input "mat"
click at [585, 351] on div "Matias Encadernações" at bounding box center [538, 347] width 94 height 24
click at [0, 0] on slot "Avançar" at bounding box center [0, 0] width 0 height 0
click at [579, 256] on iron-icon at bounding box center [569, 265] width 18 height 18
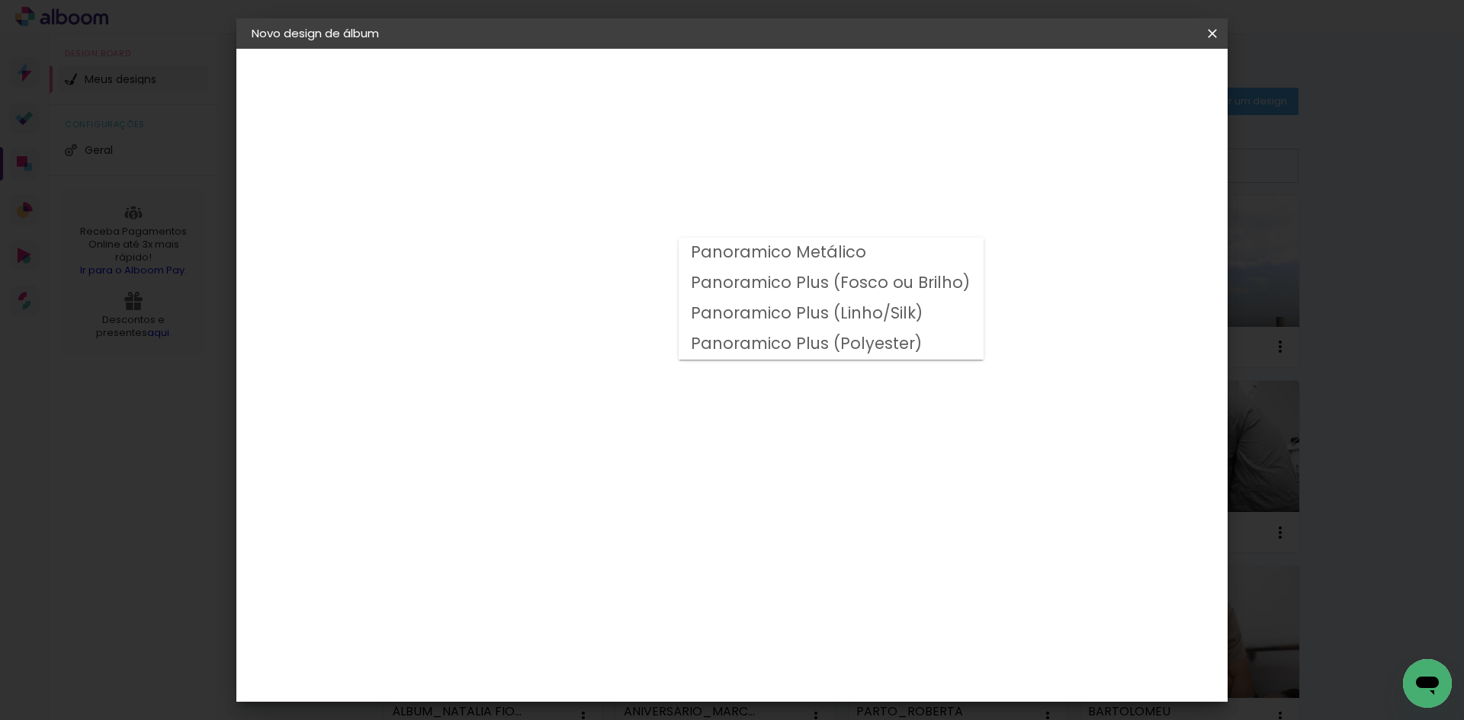
click at [0, 0] on slot "Panoramico Plus (Fosco ou Brilho)" at bounding box center [0, 0] width 0 height 0
type input "Panoramico Plus (Fosco ou Brilho)"
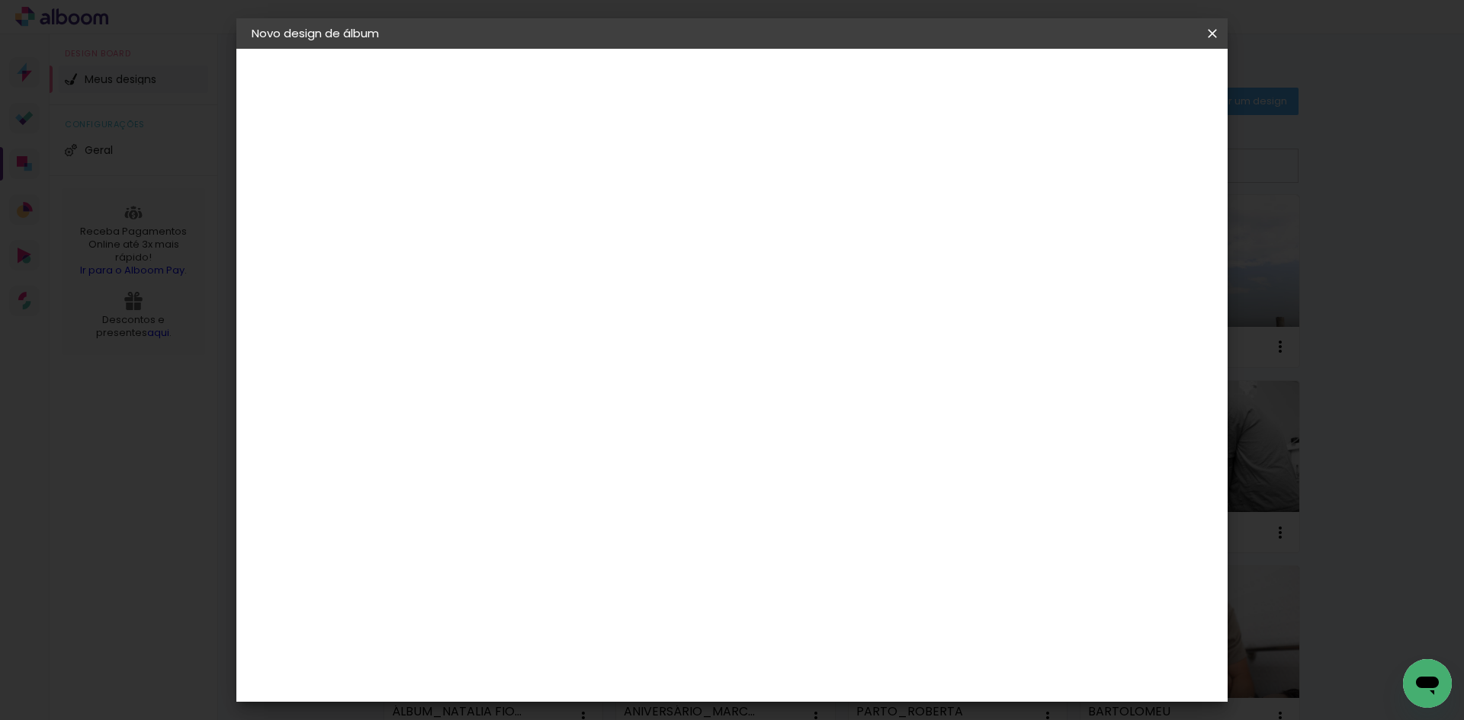
scroll to position [381, 0]
click at [0, 0] on slot "Avançar" at bounding box center [0, 0] width 0 height 0
click at [1117, 81] on span "Iniciar design" at bounding box center [1081, 80] width 69 height 11
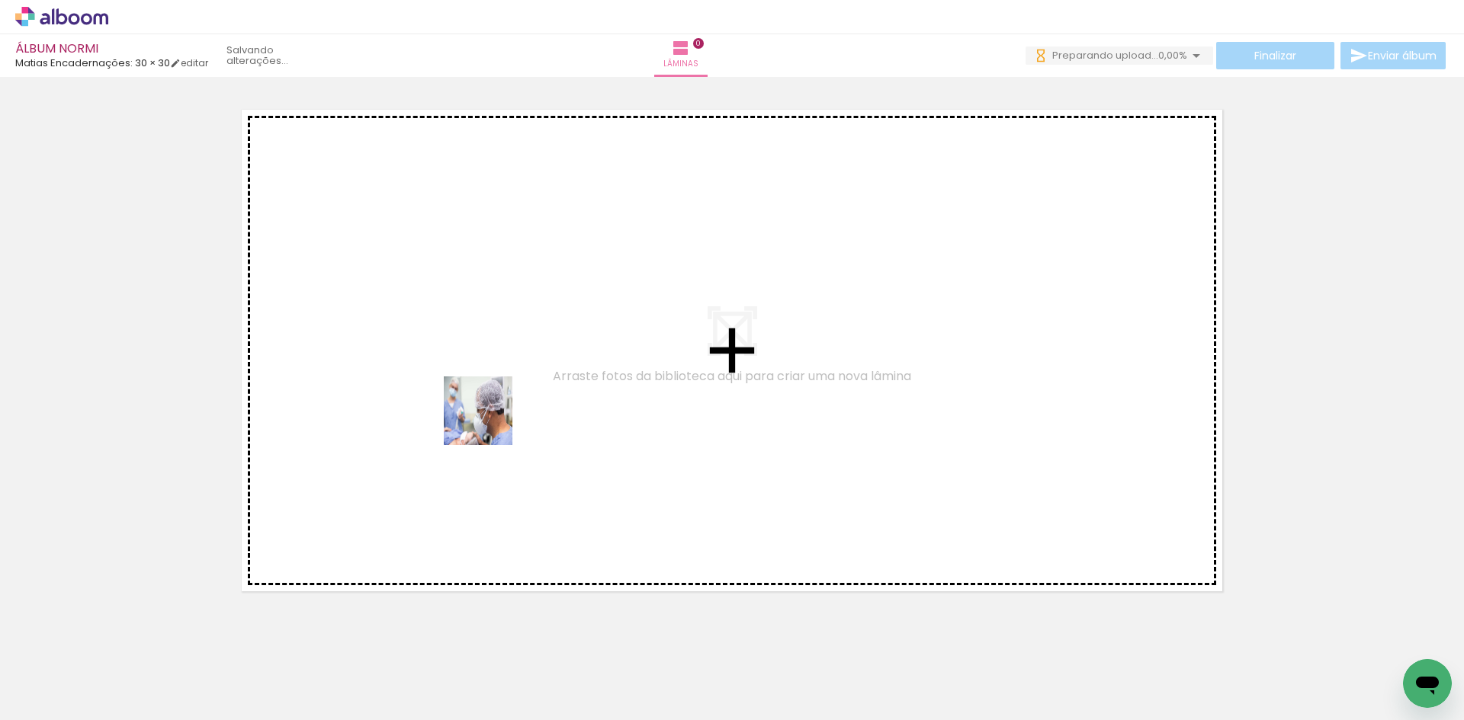
drag, startPoint x: 207, startPoint y: 639, endPoint x: 495, endPoint y: 412, distance: 367.0
click at [495, 412] on quentale-workspace at bounding box center [732, 360] width 1464 height 720
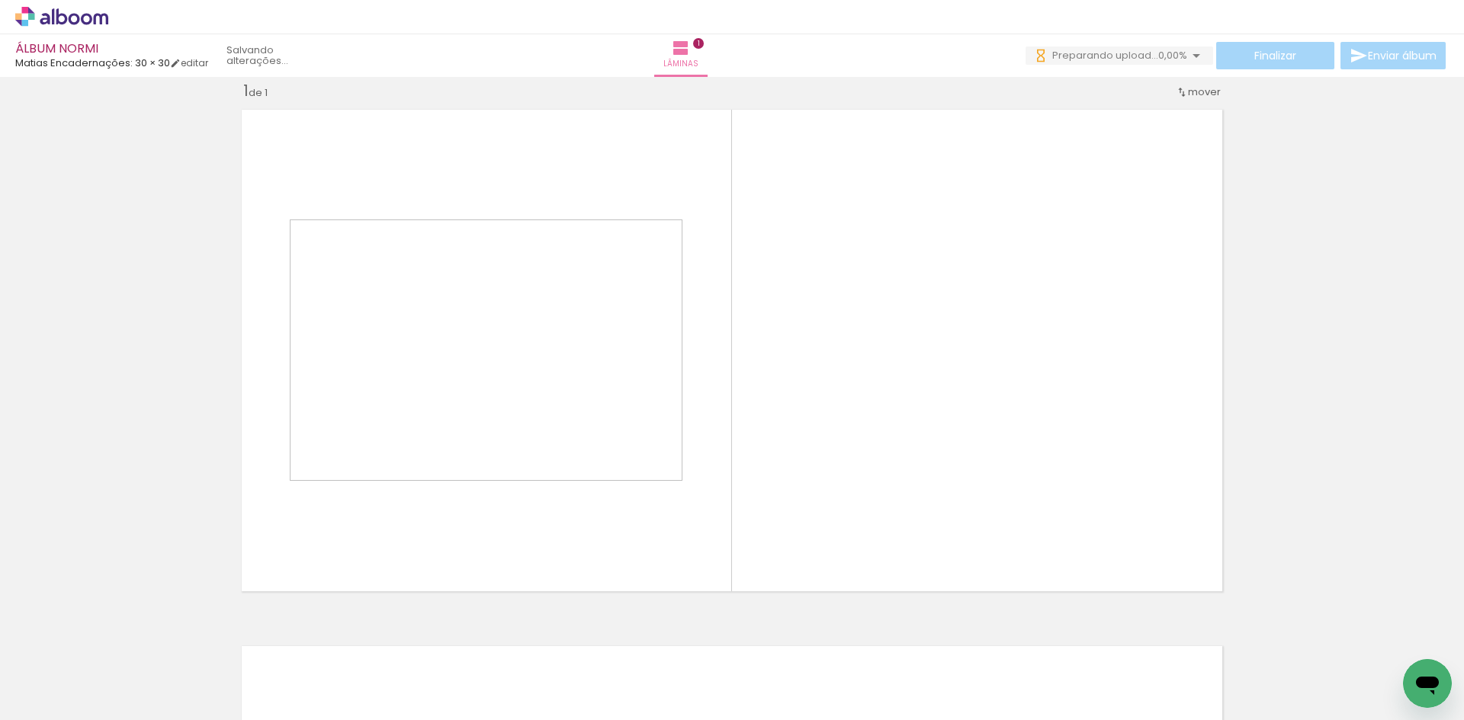
scroll to position [20, 0]
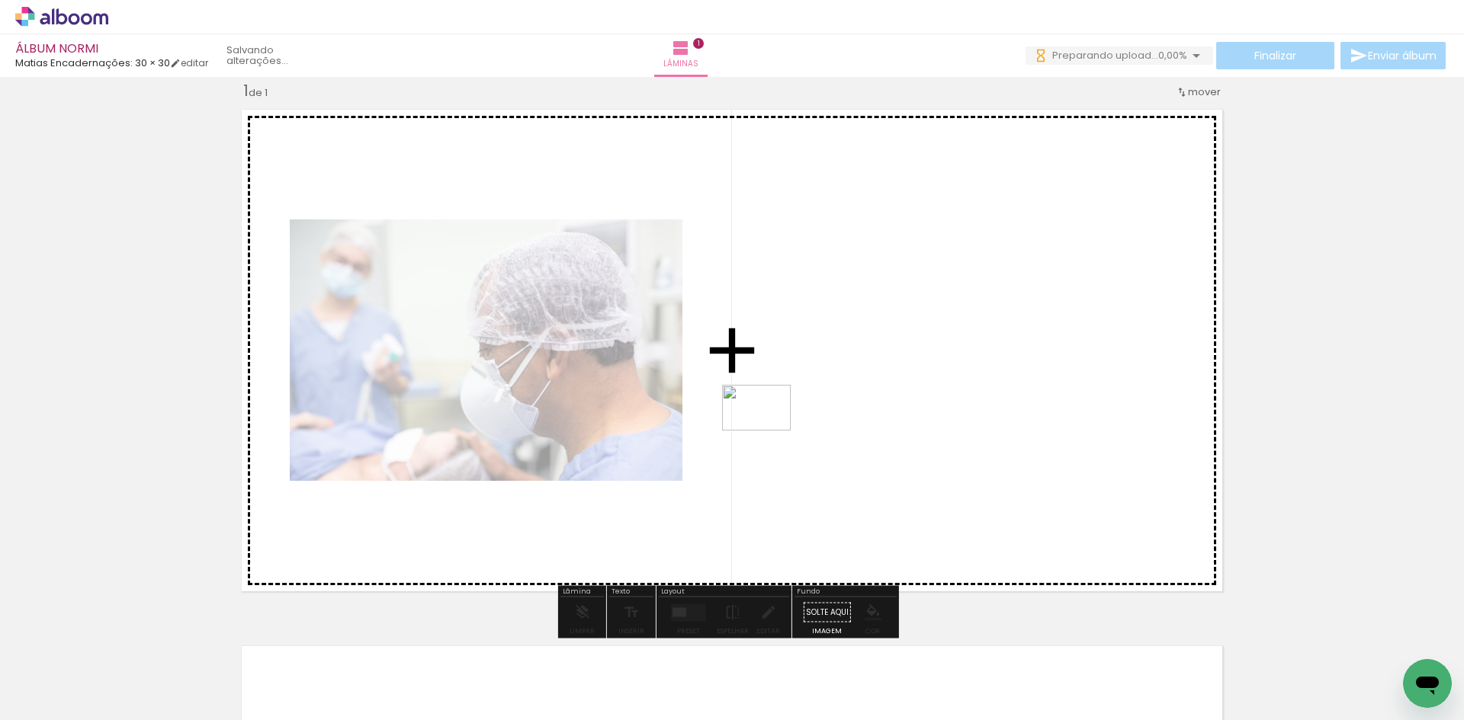
drag, startPoint x: 246, startPoint y: 677, endPoint x: 769, endPoint y: 428, distance: 579.0
click at [769, 428] on quentale-workspace at bounding box center [732, 360] width 1464 height 720
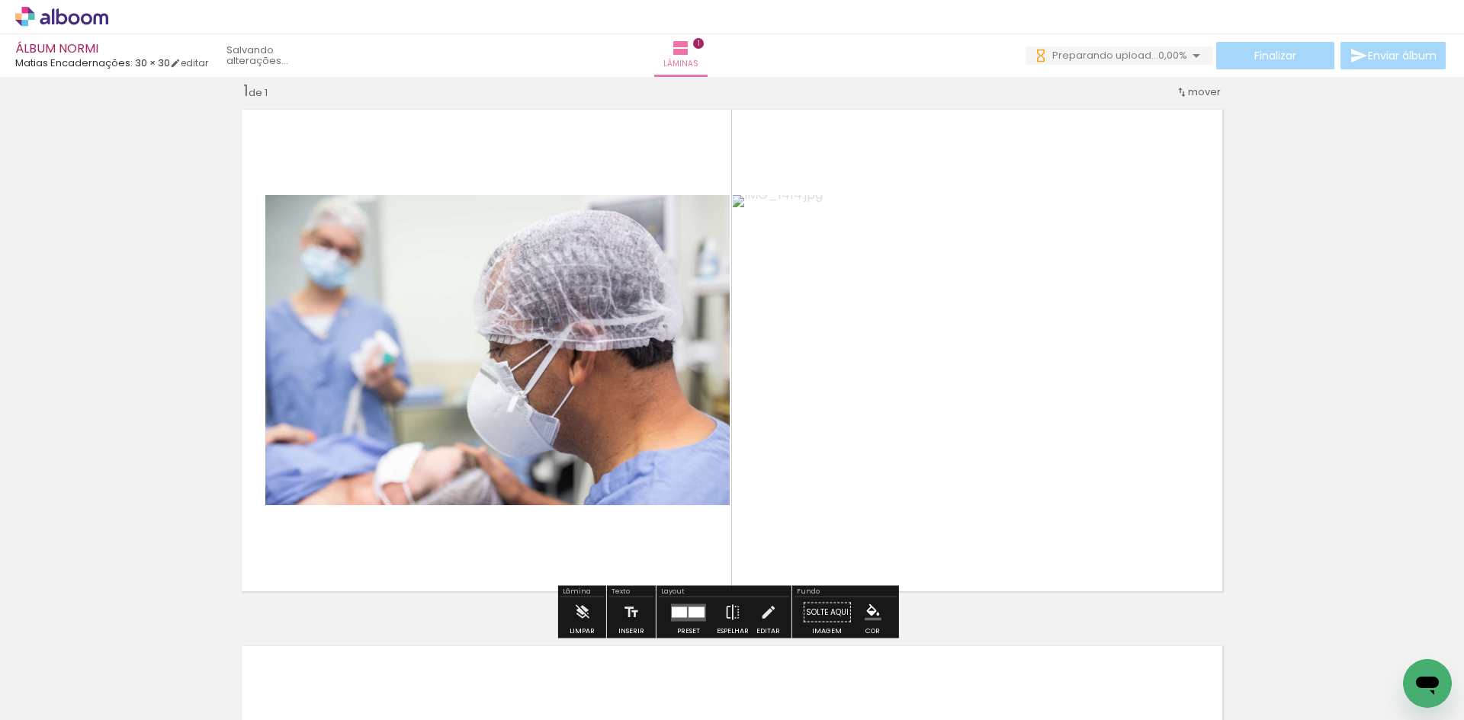
scroll to position [0, 0]
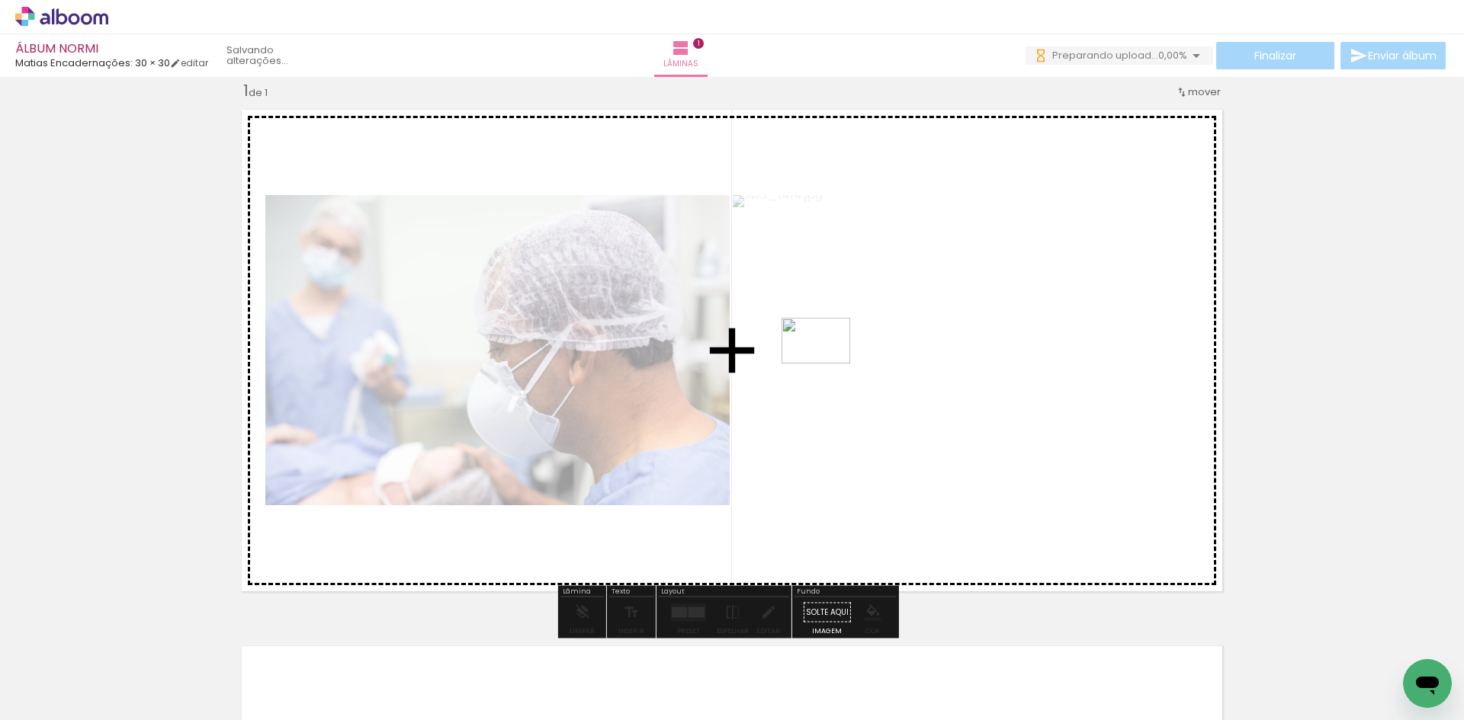
drag, startPoint x: 332, startPoint y: 672, endPoint x: 827, endPoint y: 364, distance: 582.7
click at [827, 364] on quentale-workspace at bounding box center [732, 360] width 1464 height 720
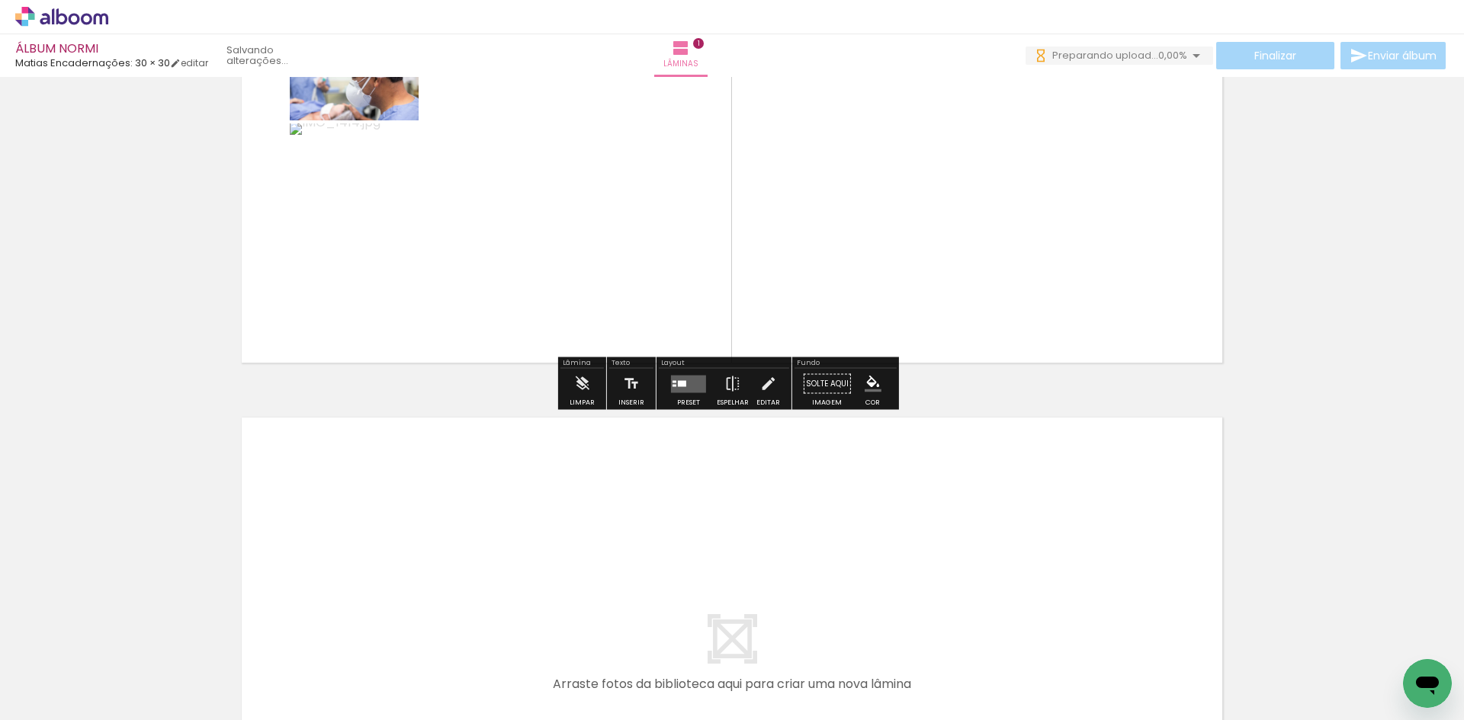
scroll to position [325, 0]
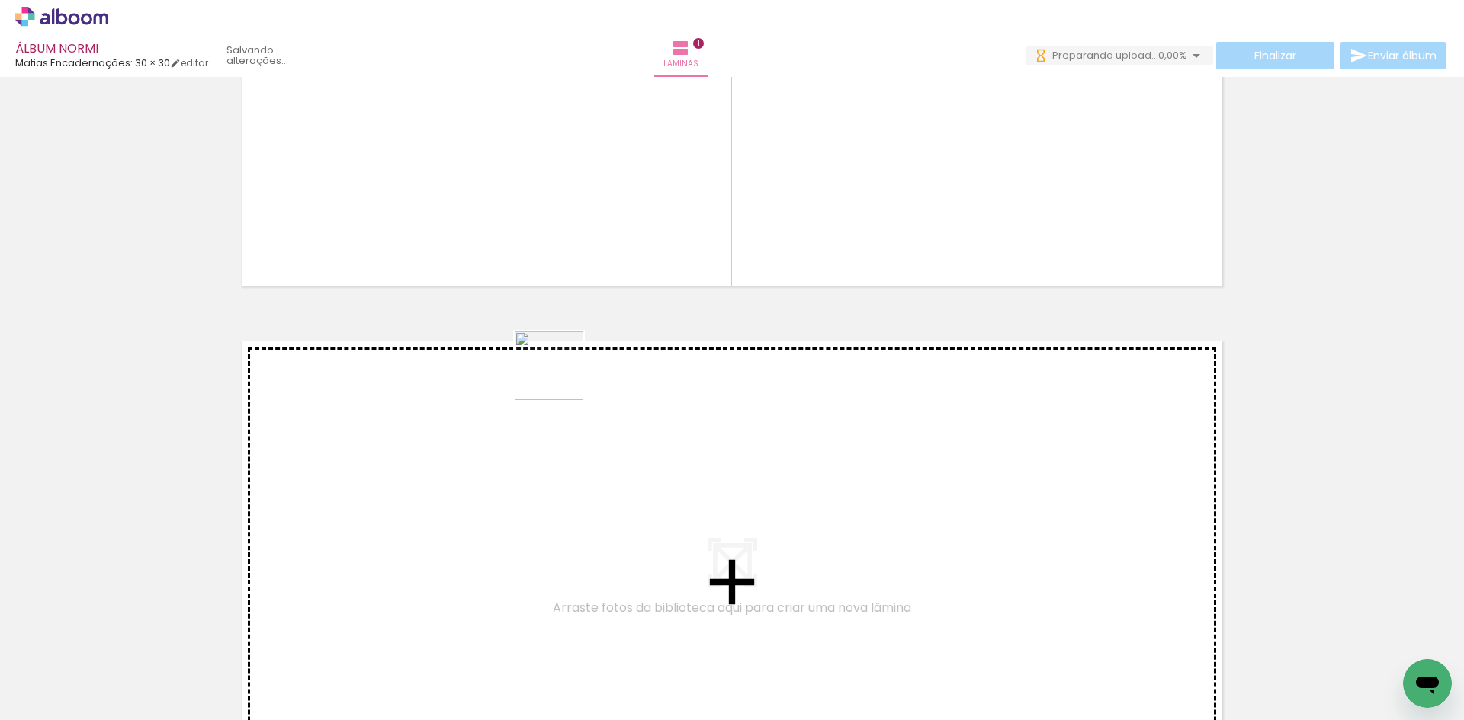
drag, startPoint x: 558, startPoint y: 383, endPoint x: 561, endPoint y: 376, distance: 8.2
click at [561, 376] on quentale-workspace at bounding box center [732, 360] width 1464 height 720
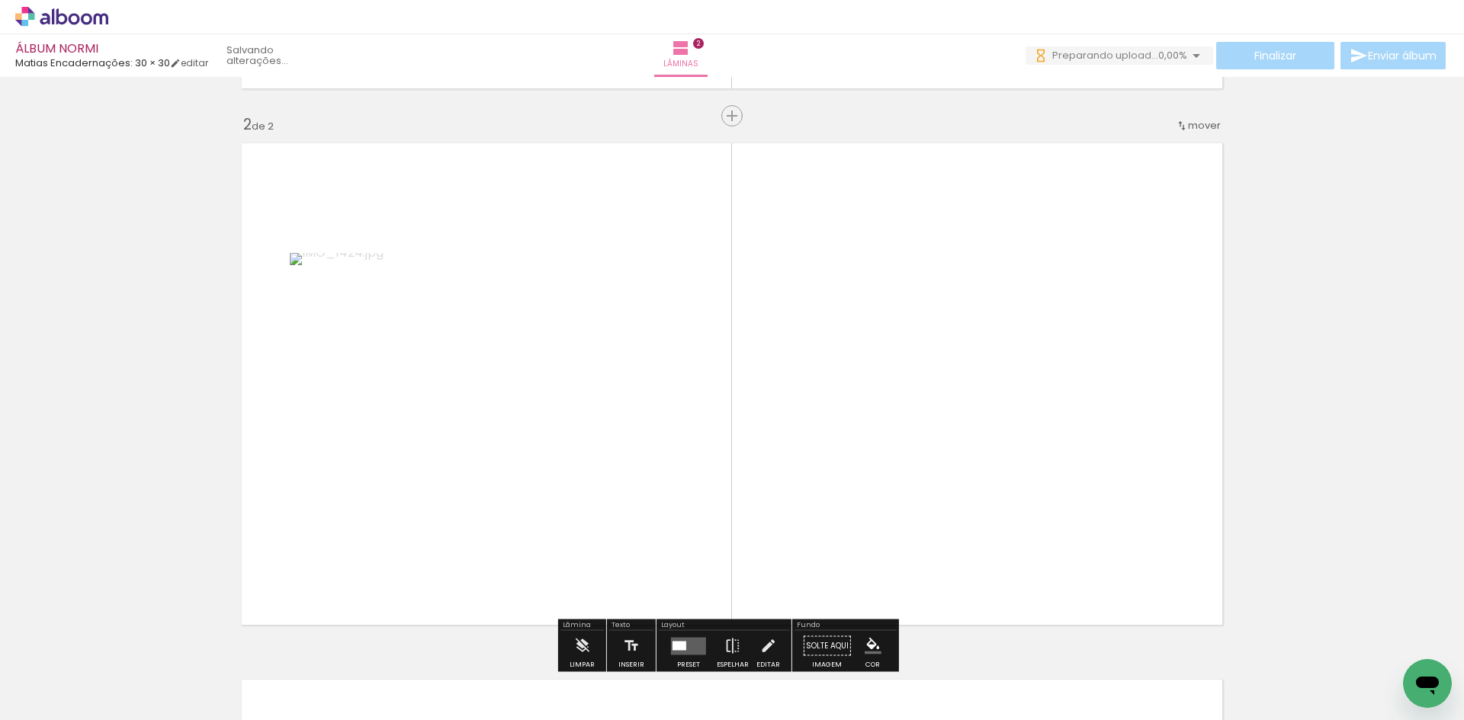
scroll to position [556, 0]
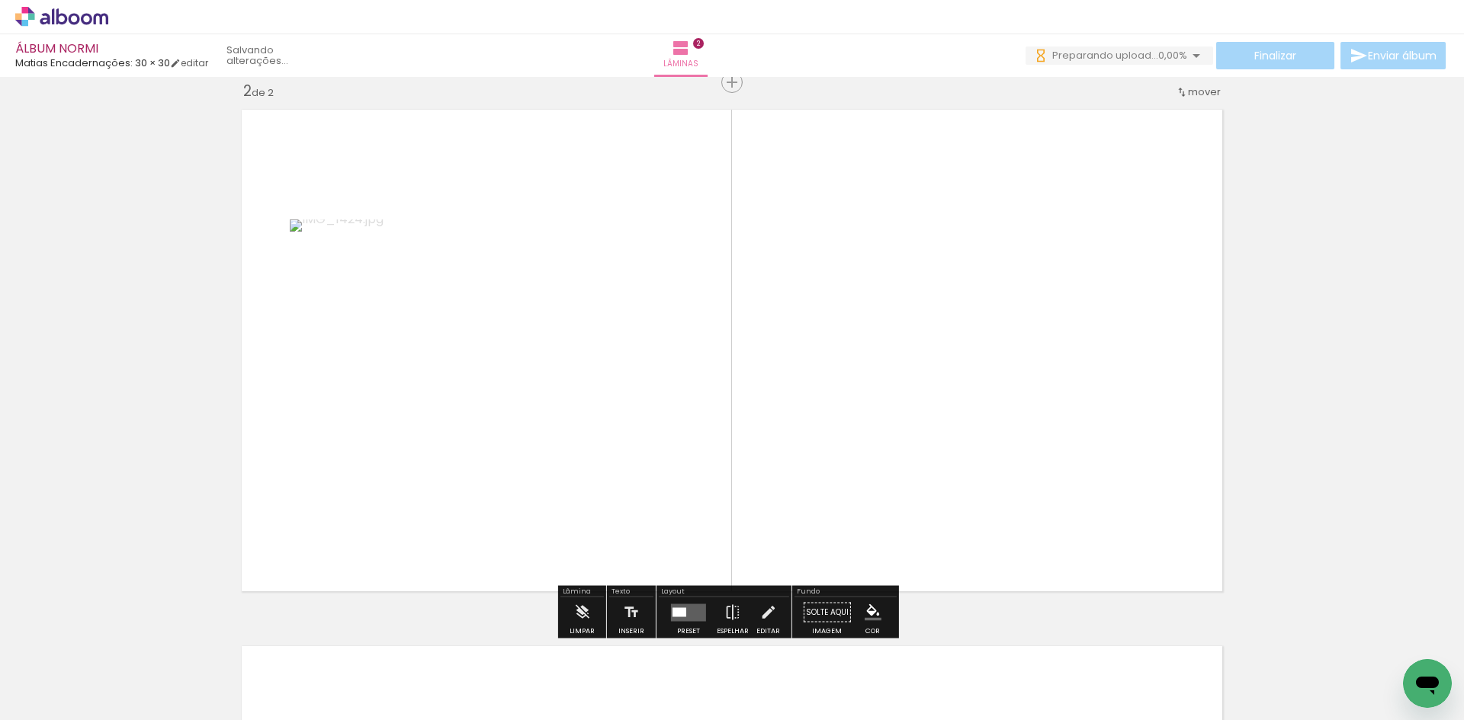
drag, startPoint x: 585, startPoint y: 672, endPoint x: 851, endPoint y: 284, distance: 470.9
click at [851, 284] on quentale-workspace at bounding box center [732, 360] width 1464 height 720
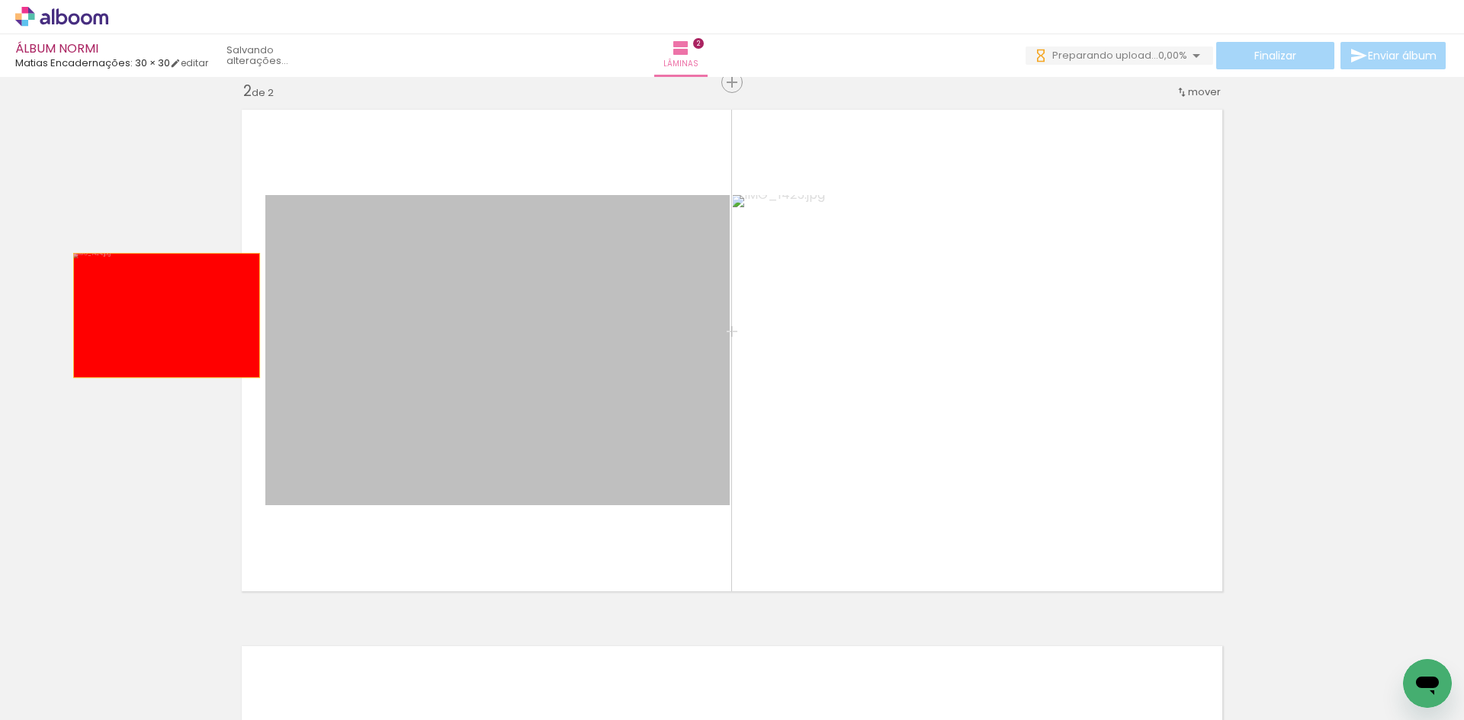
drag, startPoint x: 581, startPoint y: 323, endPoint x: 704, endPoint y: 368, distance: 130.7
click at [105, 316] on div "Inserir lâmina 1 de 2 Inserir lâmina 2 de 2" at bounding box center [732, 331] width 1464 height 1611
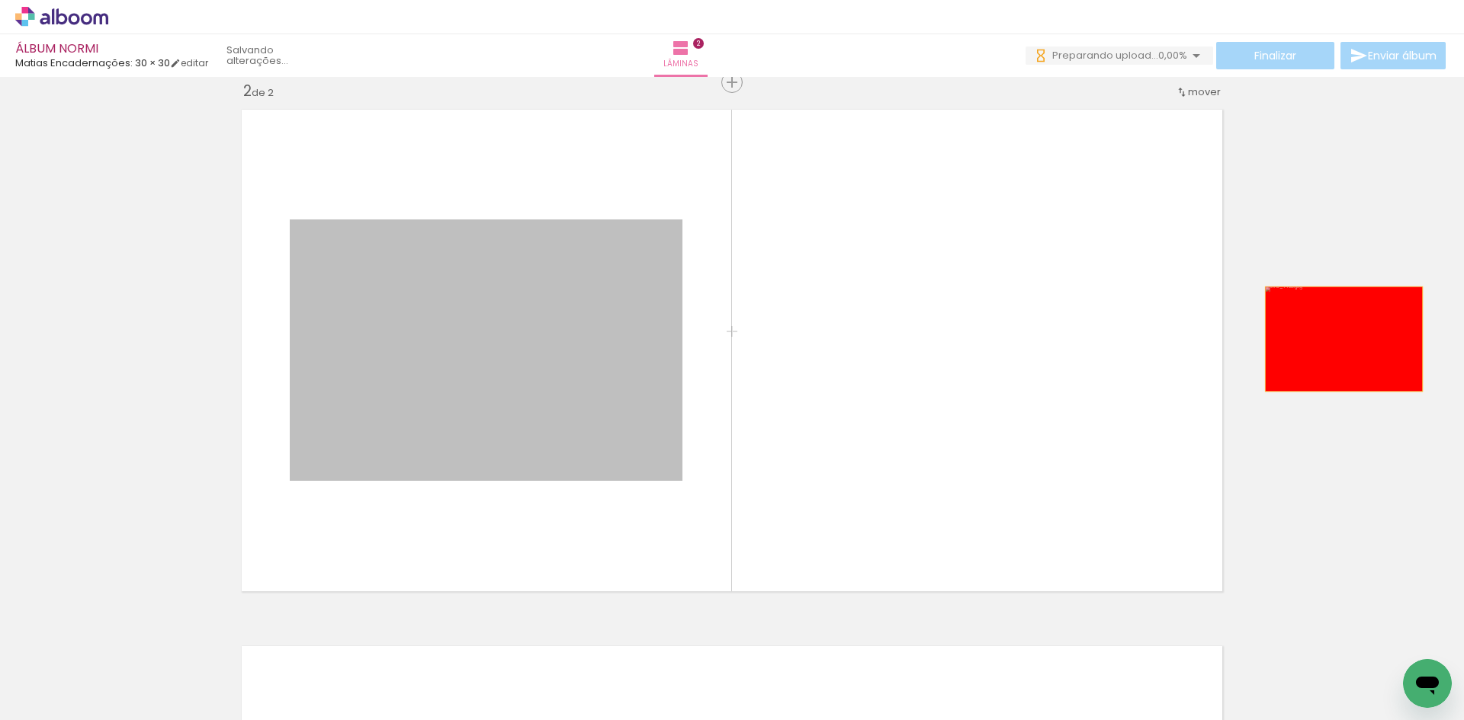
drag, startPoint x: 544, startPoint y: 347, endPoint x: 1342, endPoint y: 339, distance: 798.1
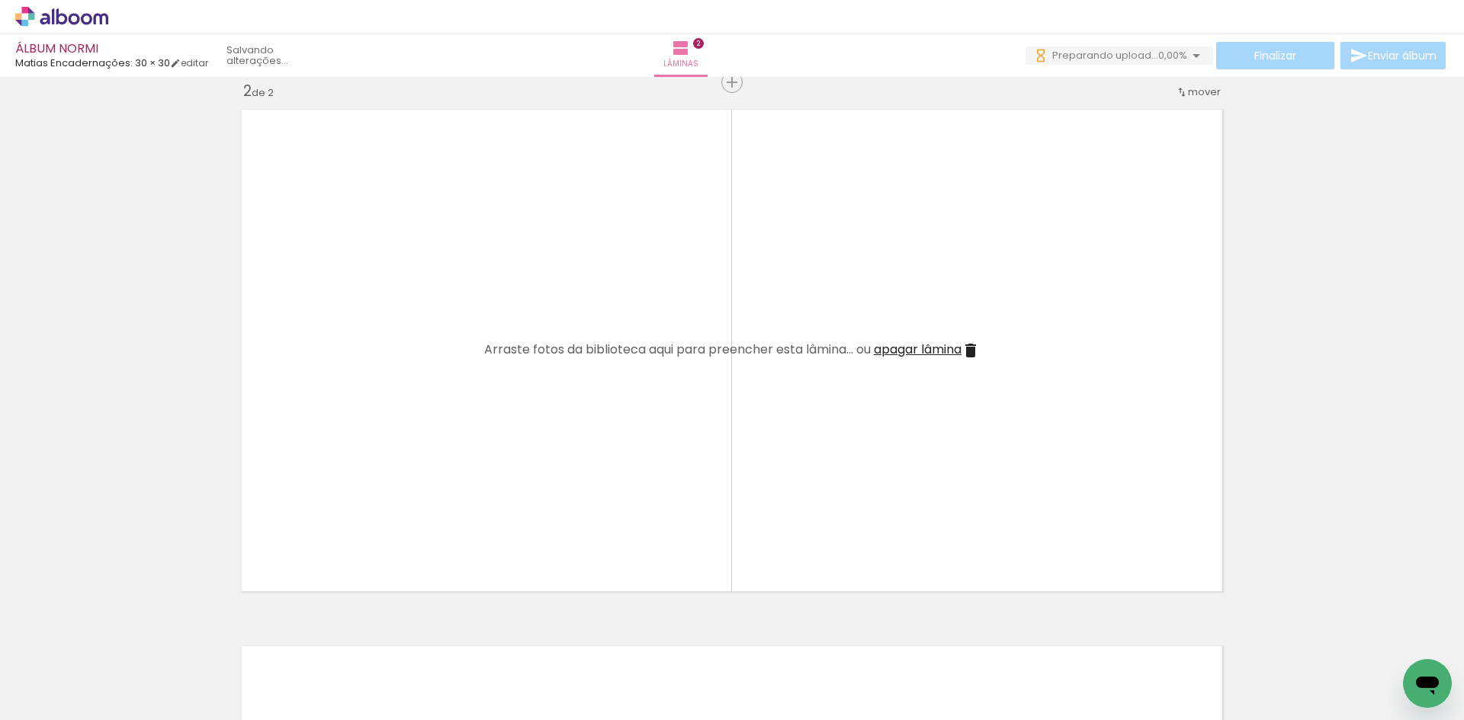
click at [383, 640] on iron-icon at bounding box center [375, 638] width 16 height 16
click at [380, 639] on iron-icon at bounding box center [375, 638] width 16 height 16
click at [381, 638] on iron-icon at bounding box center [375, 638] width 16 height 16
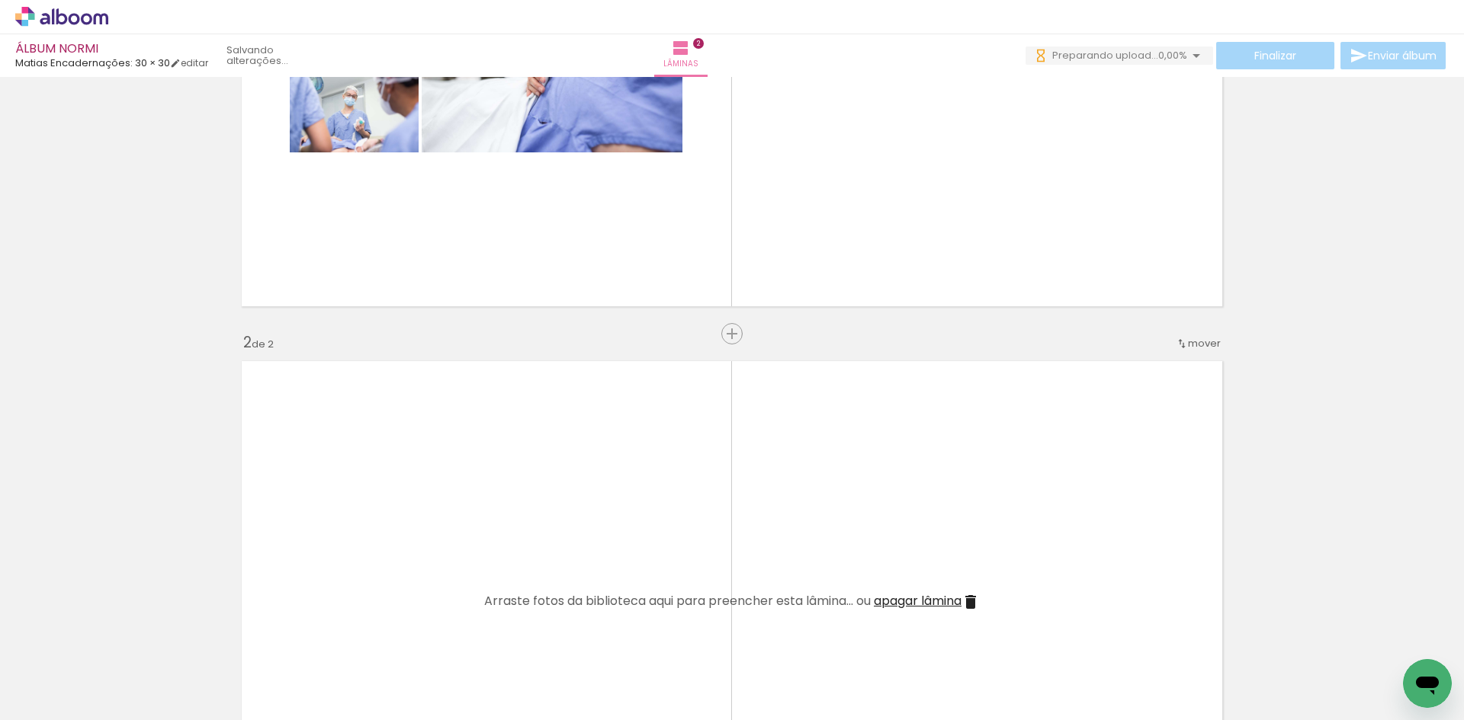
scroll to position [76, 0]
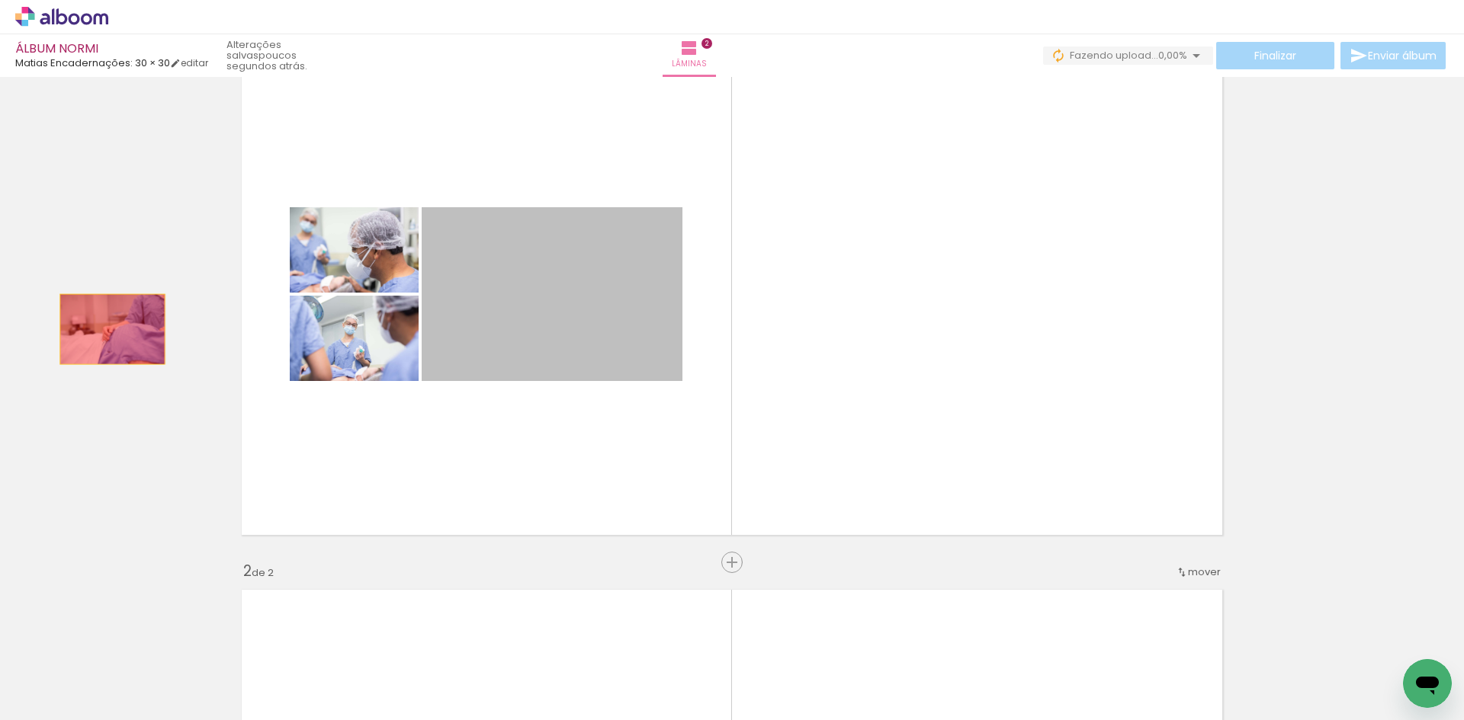
drag, startPoint x: 595, startPoint y: 315, endPoint x: 110, endPoint y: 326, distance: 485.7
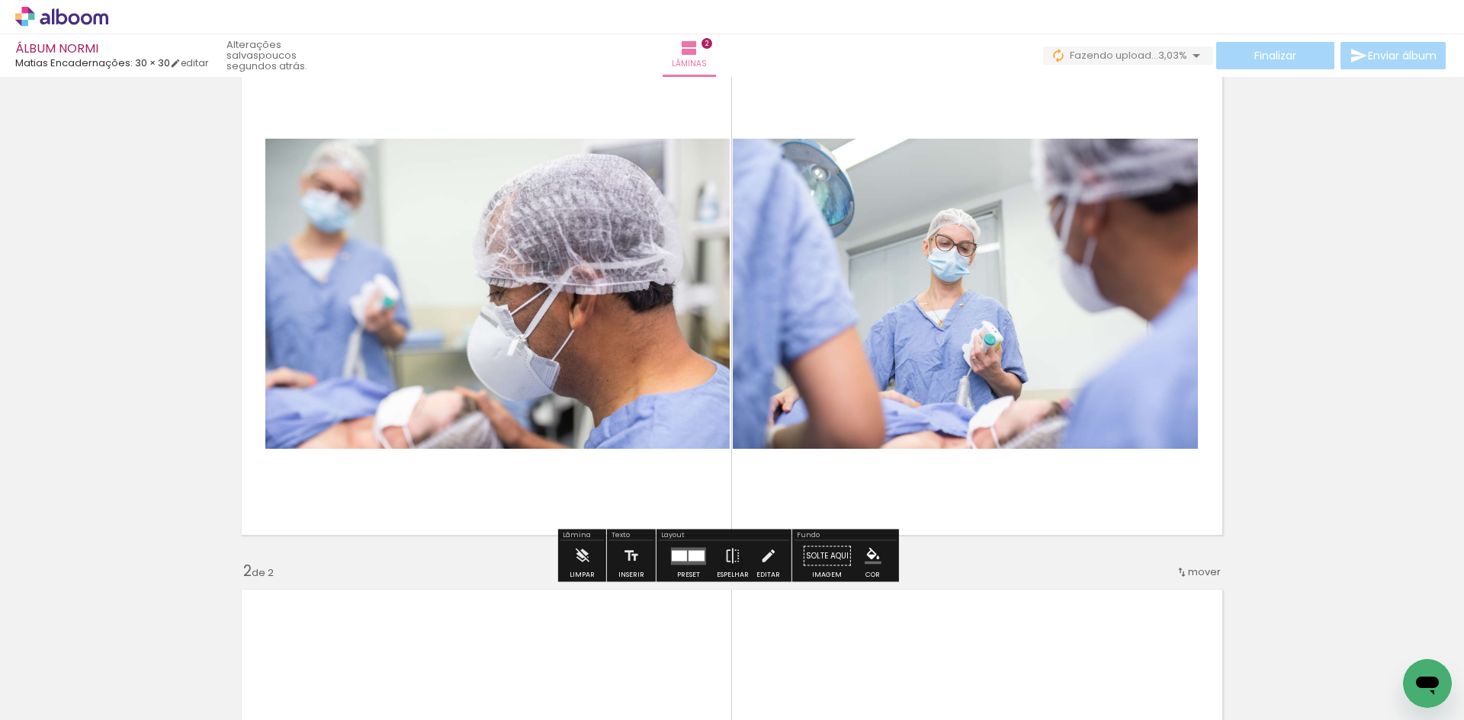
scroll to position [0, 0]
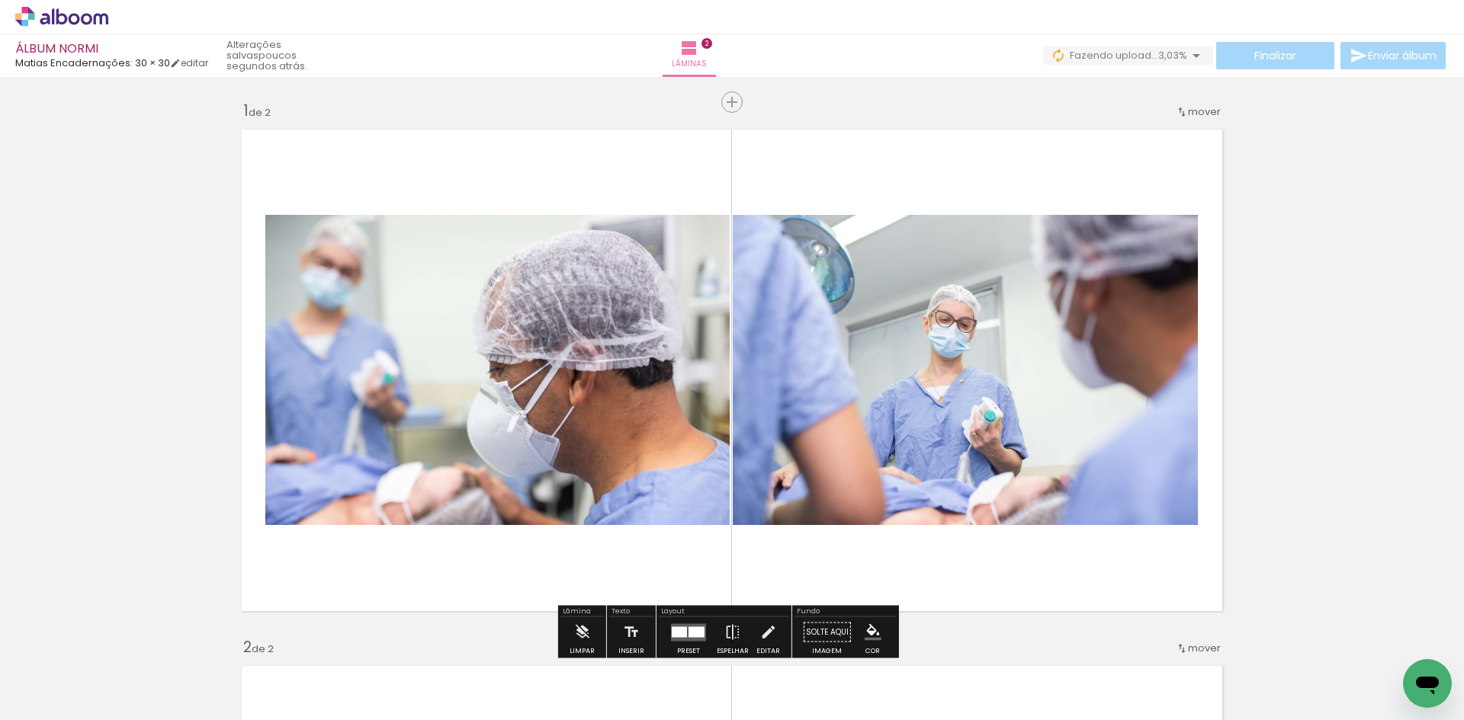
click at [294, 640] on iron-icon at bounding box center [290, 638] width 16 height 16
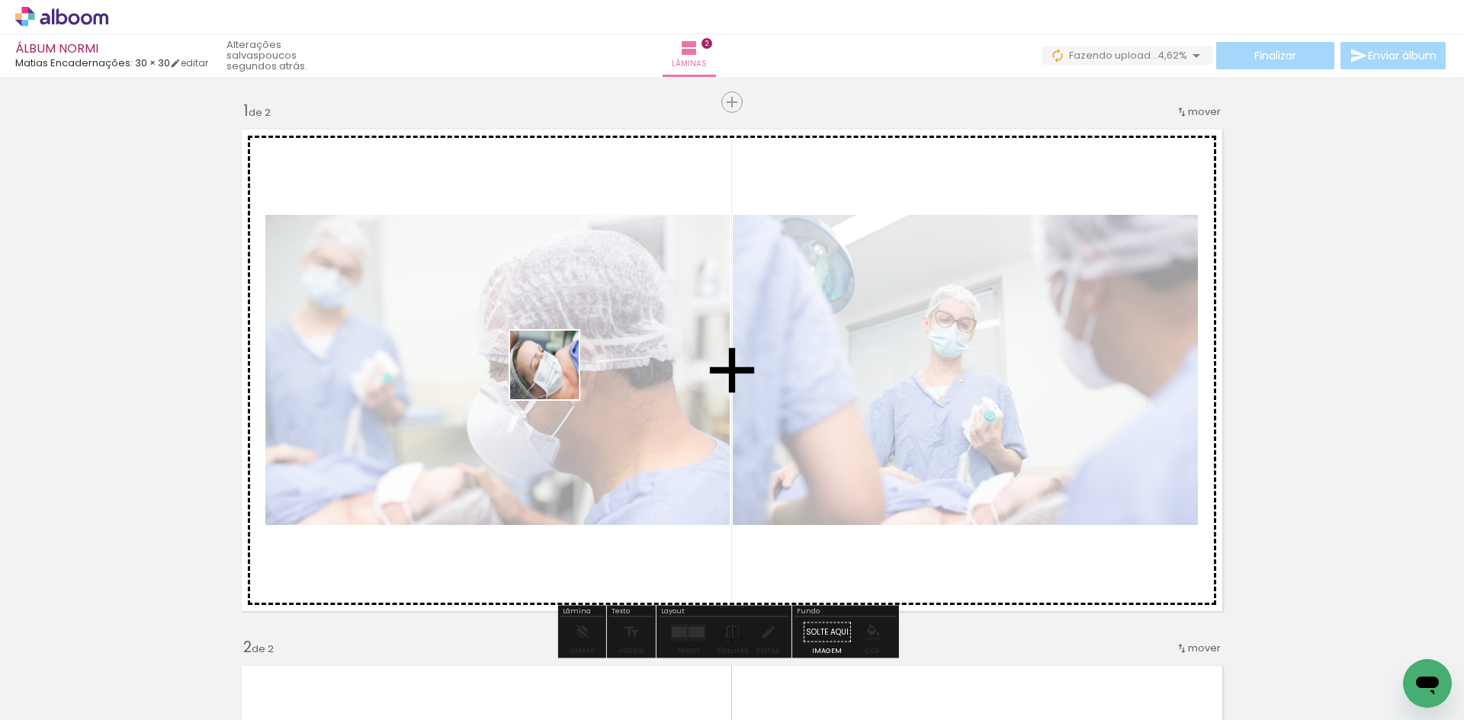
drag, startPoint x: 531, startPoint y: 394, endPoint x: 557, endPoint y: 374, distance: 33.2
click at [557, 374] on quentale-workspace at bounding box center [732, 360] width 1464 height 720
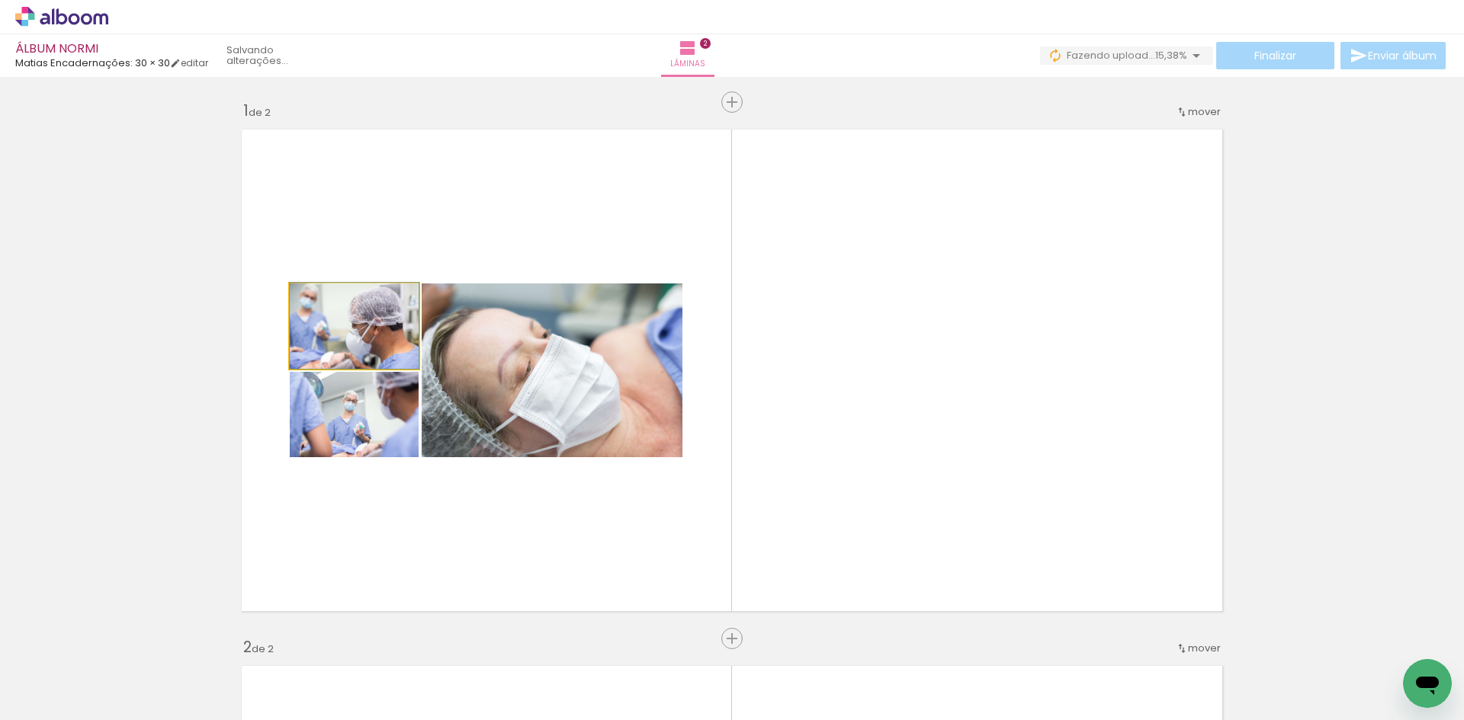
click at [374, 338] on quentale-photo at bounding box center [354, 326] width 129 height 85
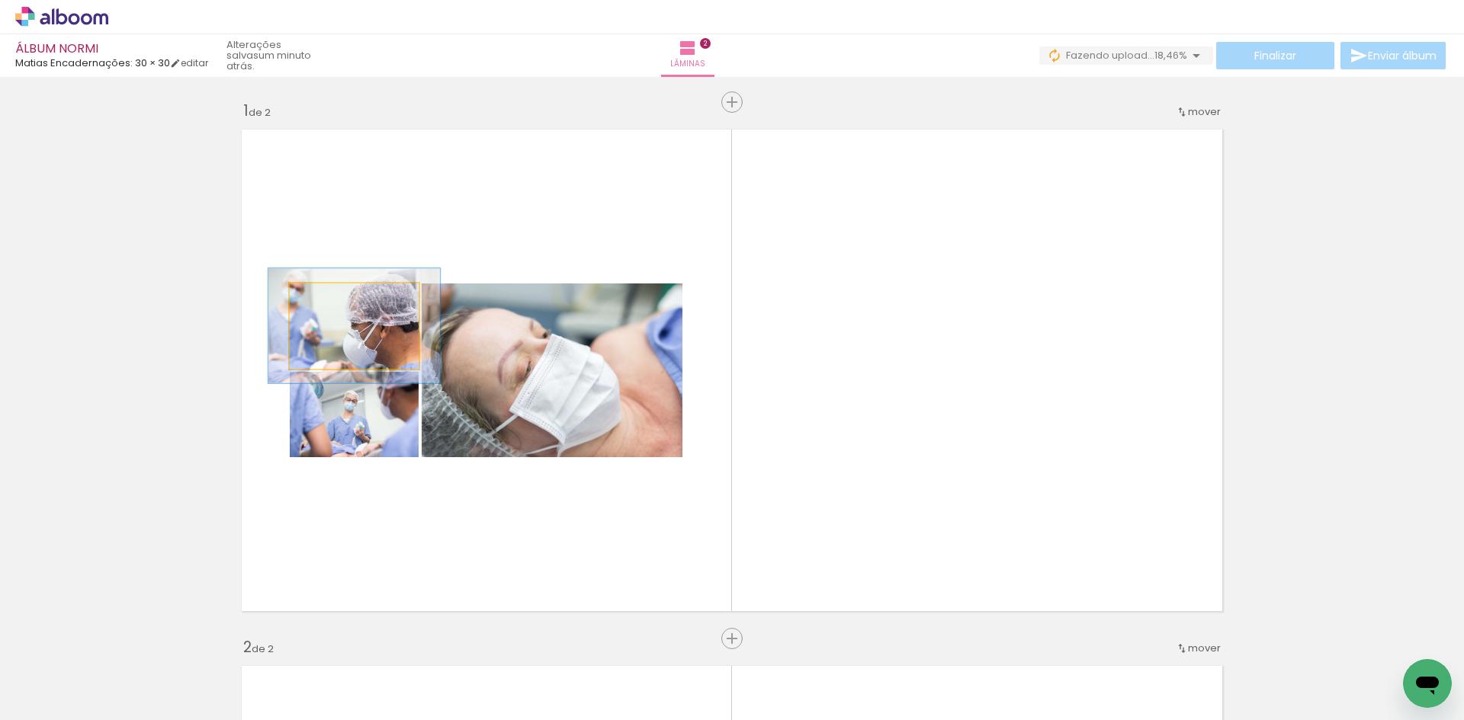
type paper-slider "133"
click at [338, 298] on div at bounding box center [343, 300] width 14 height 14
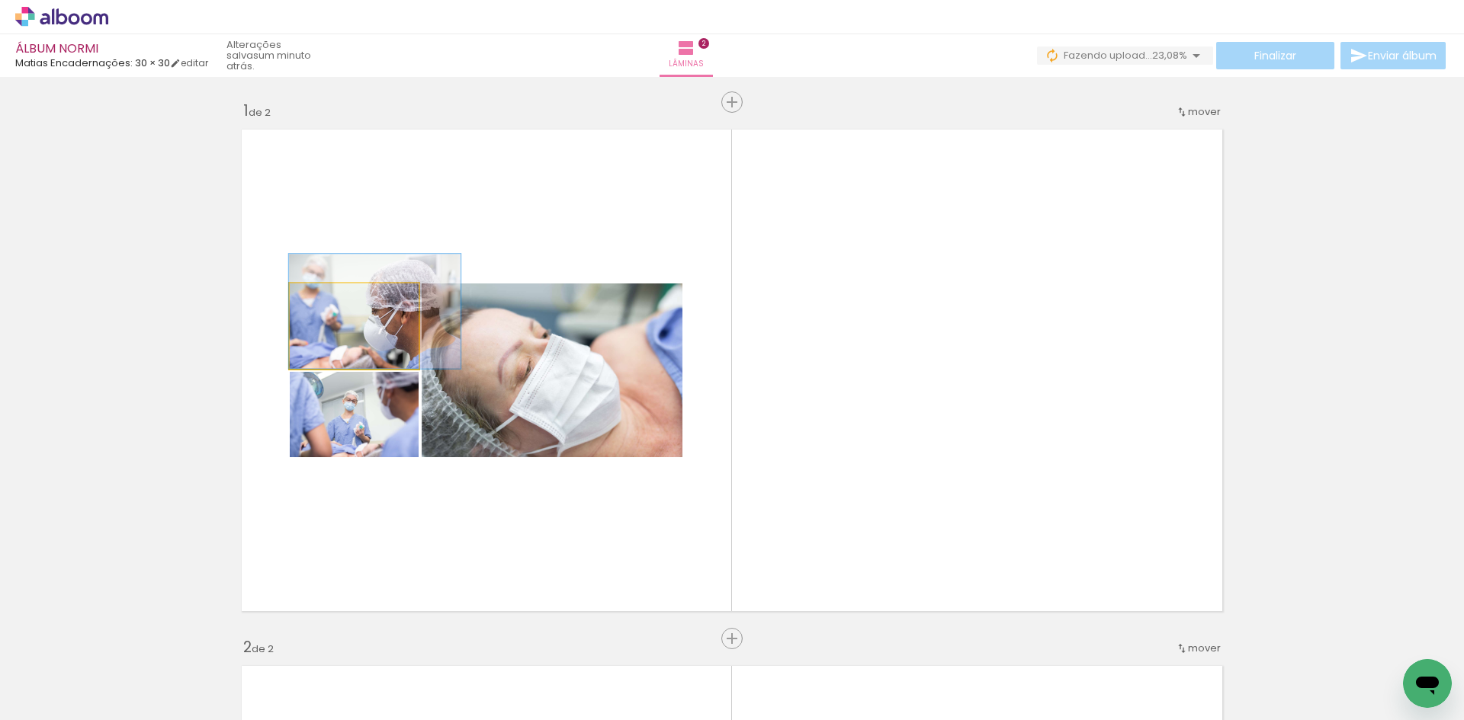
drag, startPoint x: 380, startPoint y: 335, endPoint x: 404, endPoint y: 316, distance: 30.5
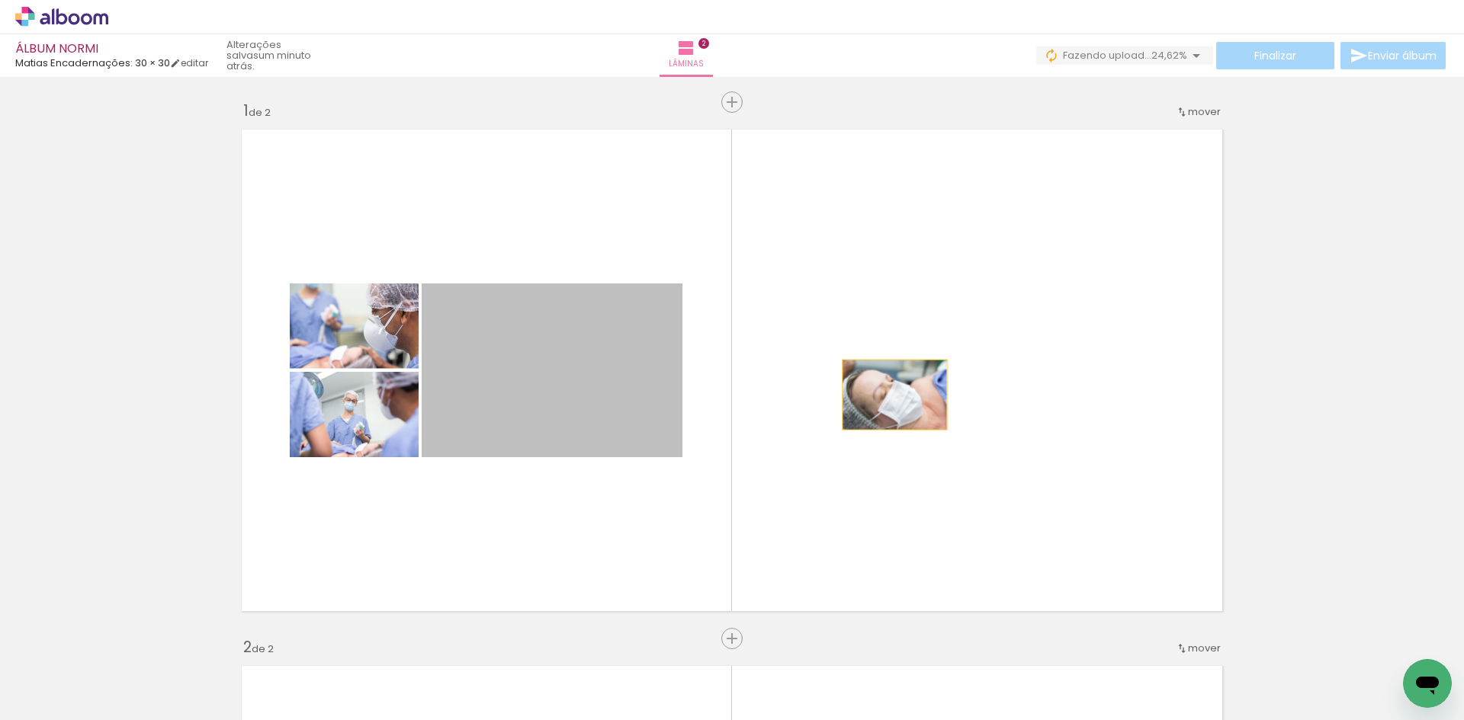
drag, startPoint x: 810, startPoint y: 395, endPoint x: 928, endPoint y: 390, distance: 118.3
click at [928, 390] on quentale-layouter at bounding box center [731, 370] width 997 height 499
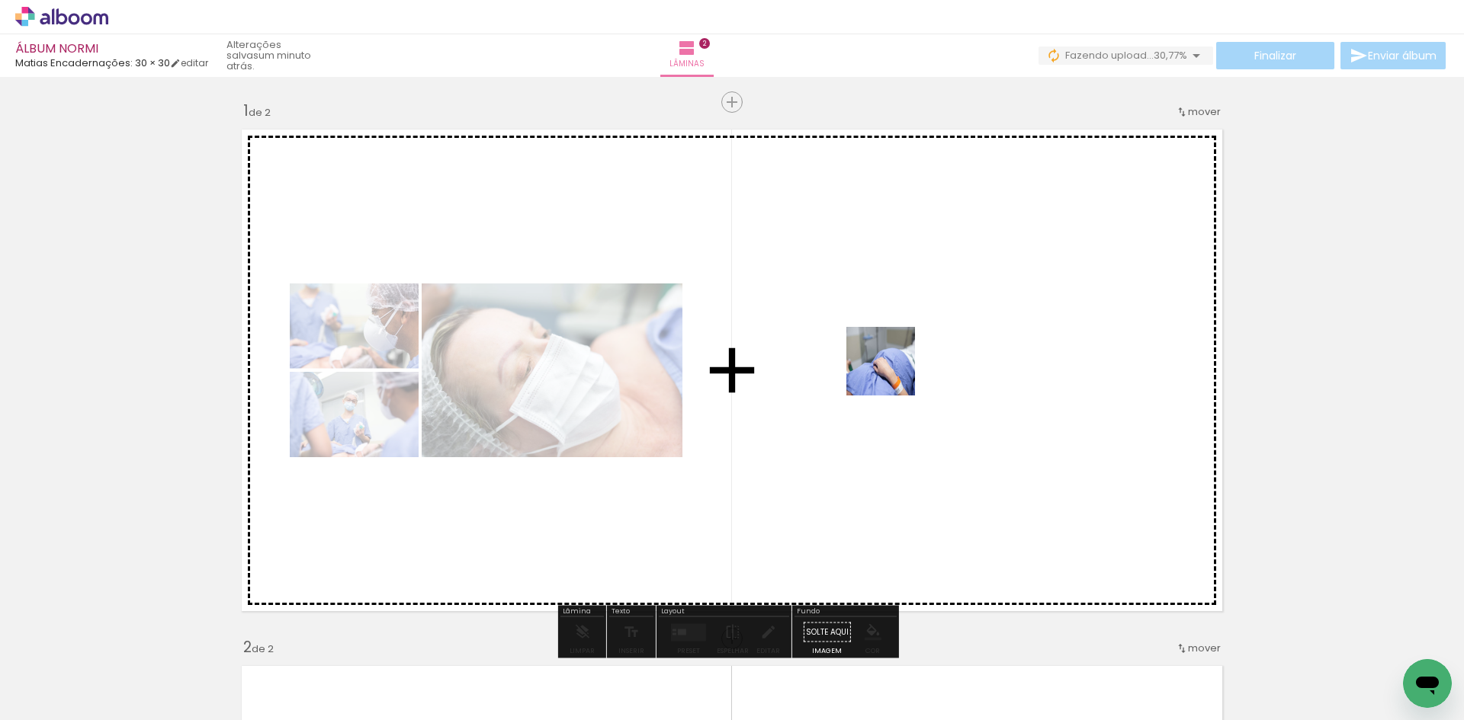
drag, startPoint x: 427, startPoint y: 672, endPoint x: 900, endPoint y: 368, distance: 562.3
click at [900, 368] on quentale-workspace at bounding box center [732, 360] width 1464 height 720
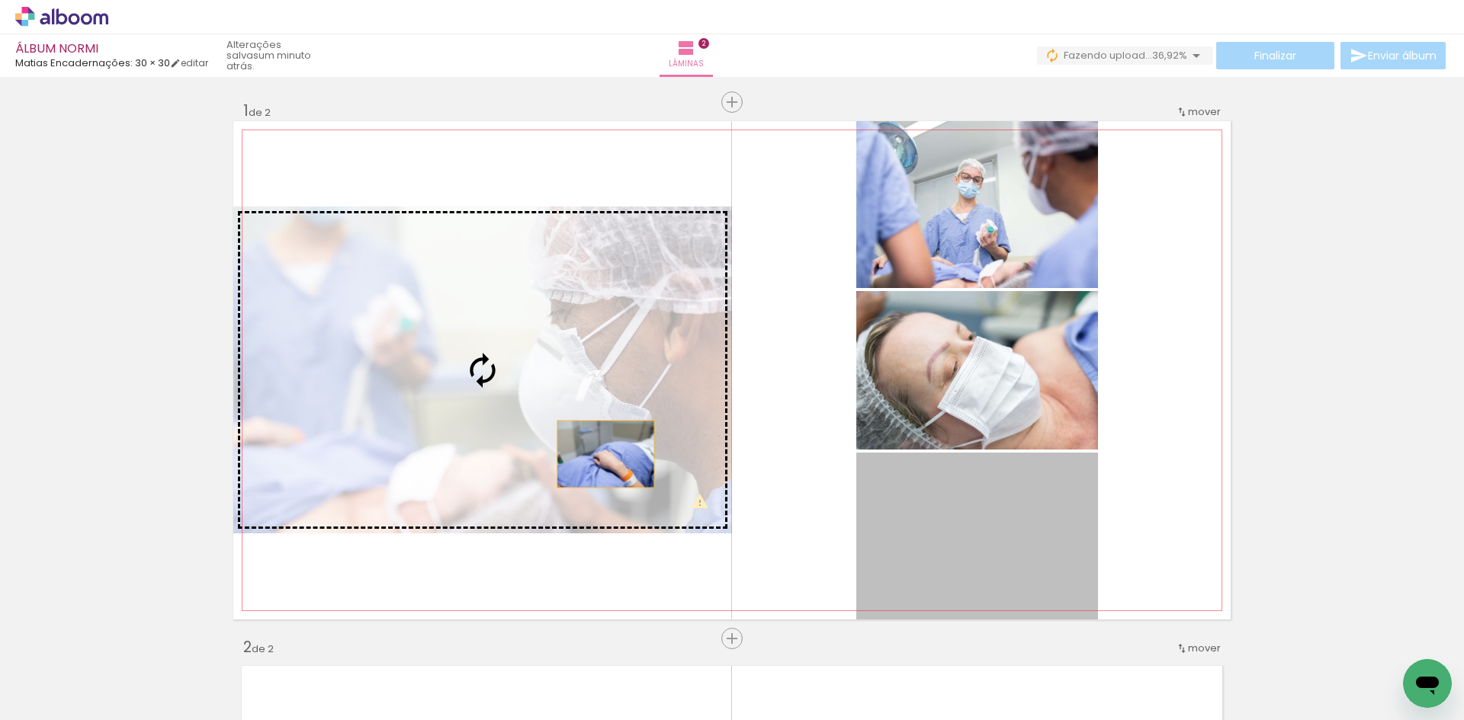
drag, startPoint x: 983, startPoint y: 563, endPoint x: 600, endPoint y: 454, distance: 398.4
click at [0, 0] on slot at bounding box center [0, 0] width 0 height 0
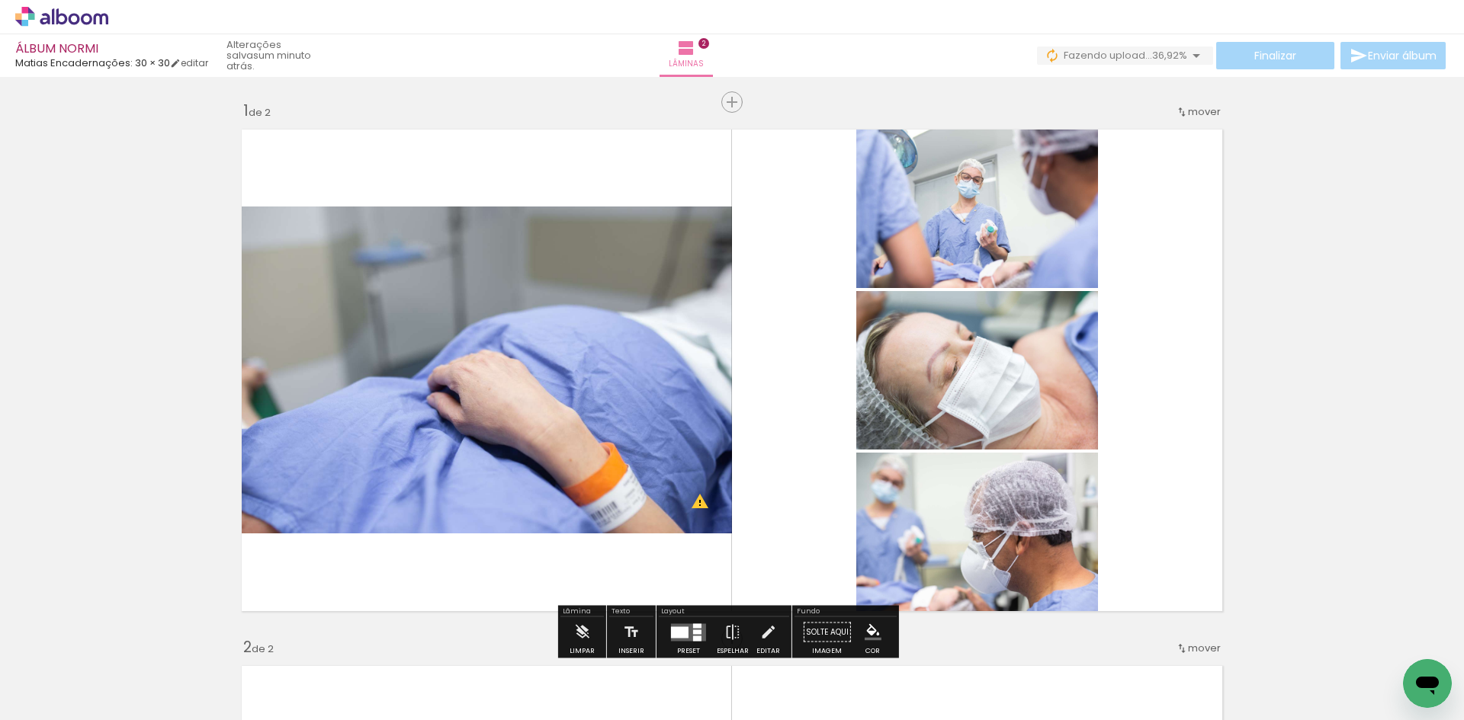
scroll to position [534, 0]
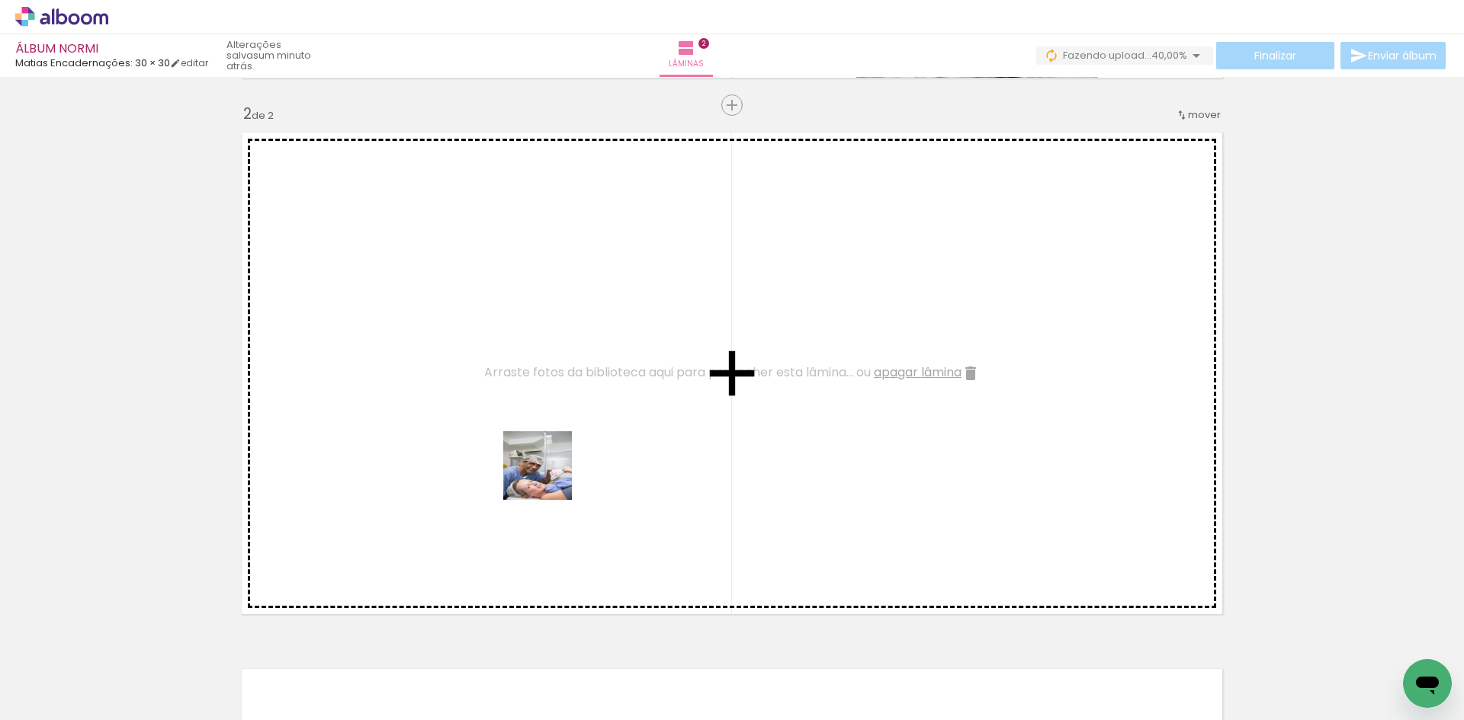
drag, startPoint x: 549, startPoint y: 477, endPoint x: 563, endPoint y: 310, distance: 167.6
click at [563, 310] on quentale-workspace at bounding box center [732, 360] width 1464 height 720
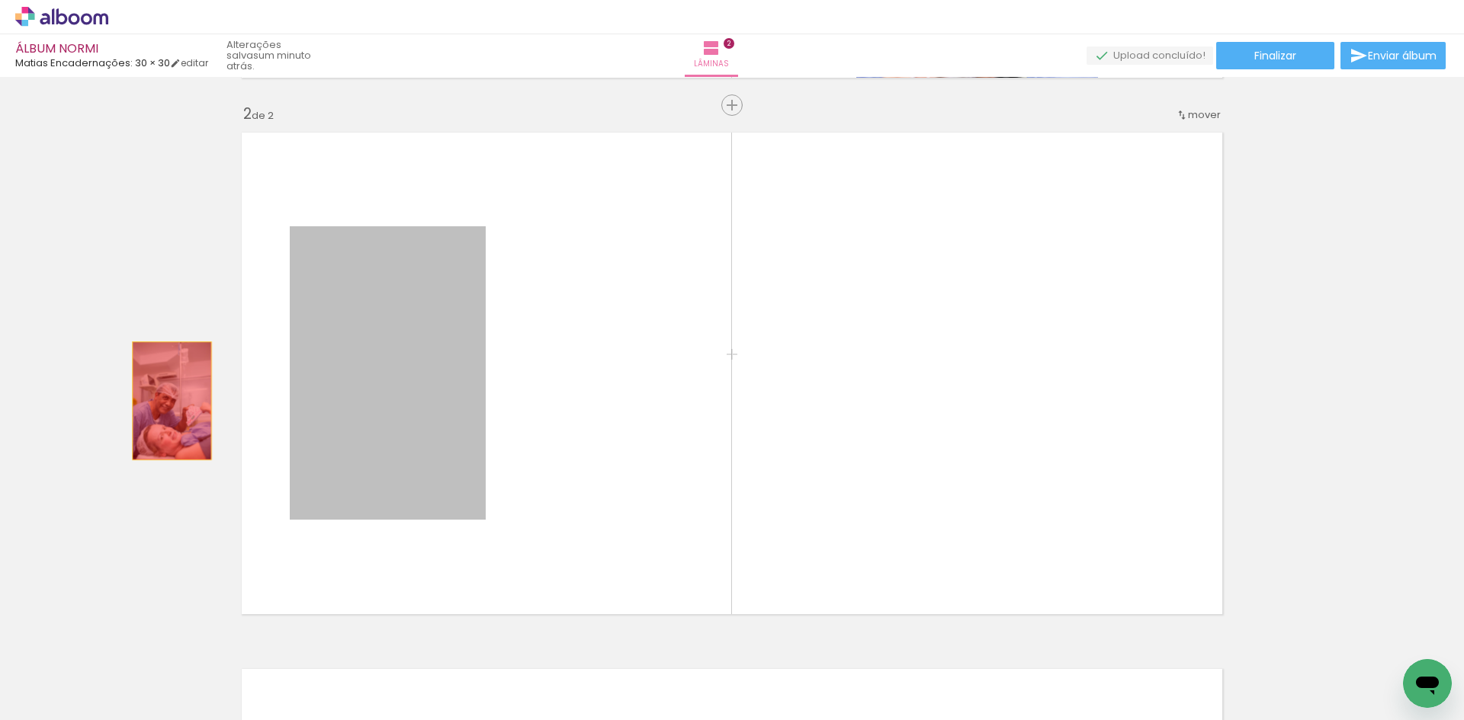
drag, startPoint x: 402, startPoint y: 426, endPoint x: 133, endPoint y: 397, distance: 270.6
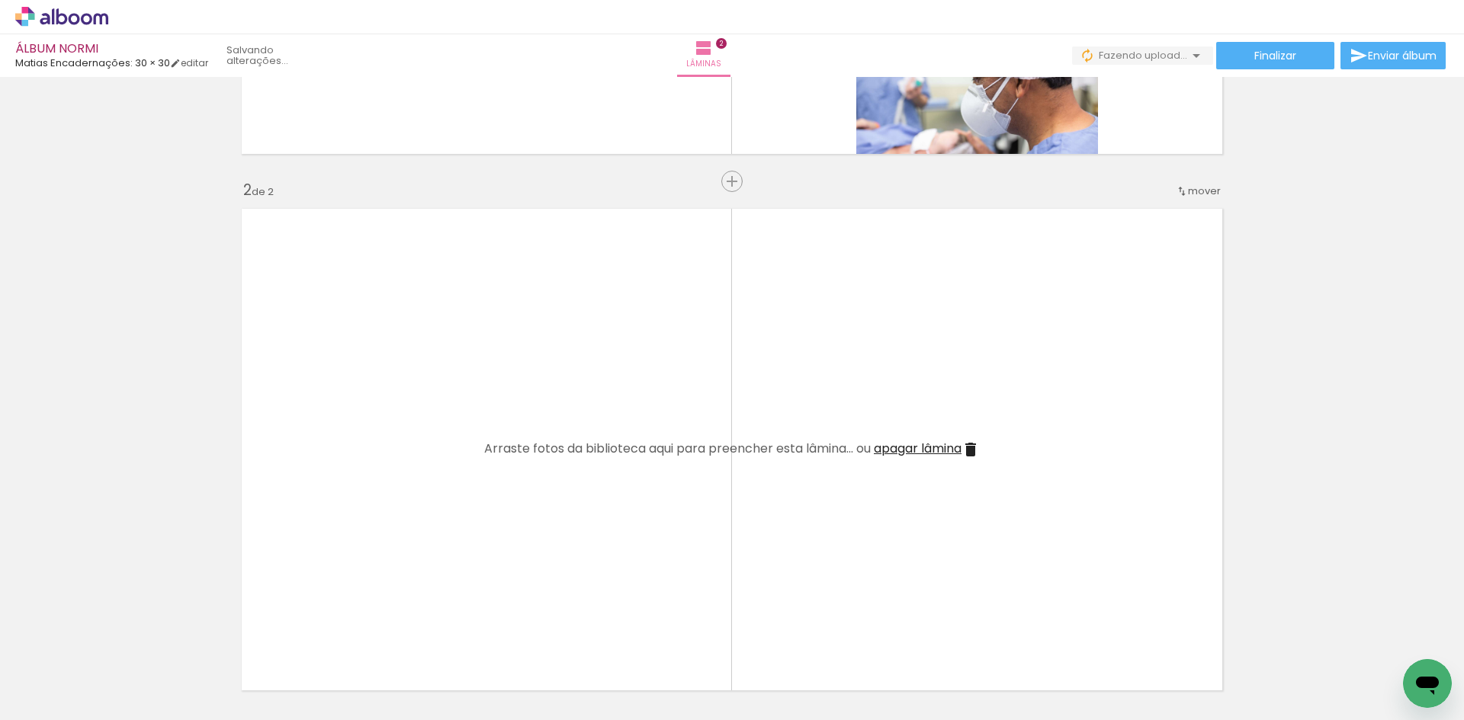
scroll to position [0, 4301]
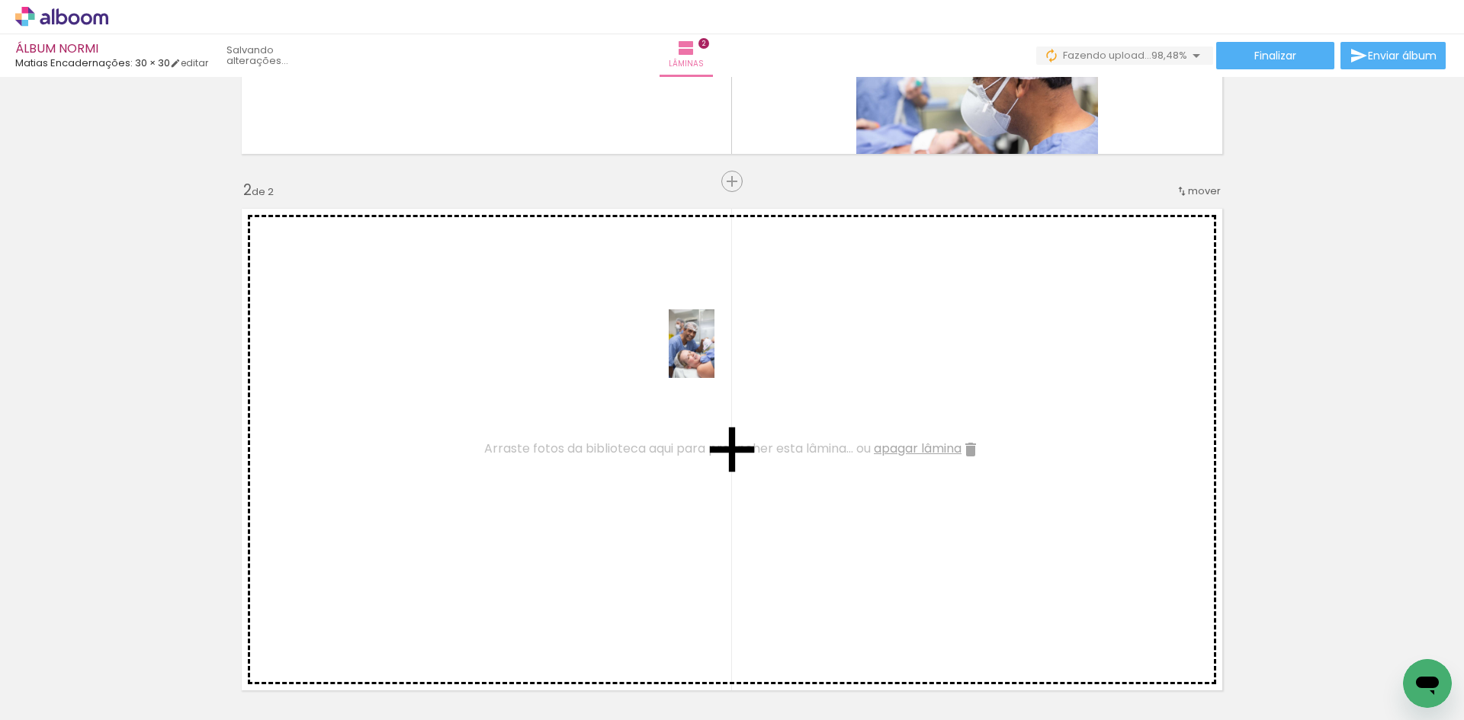
drag, startPoint x: 1408, startPoint y: 655, endPoint x: 714, endPoint y: 355, distance: 755.6
click at [714, 355] on quentale-workspace at bounding box center [732, 360] width 1464 height 720
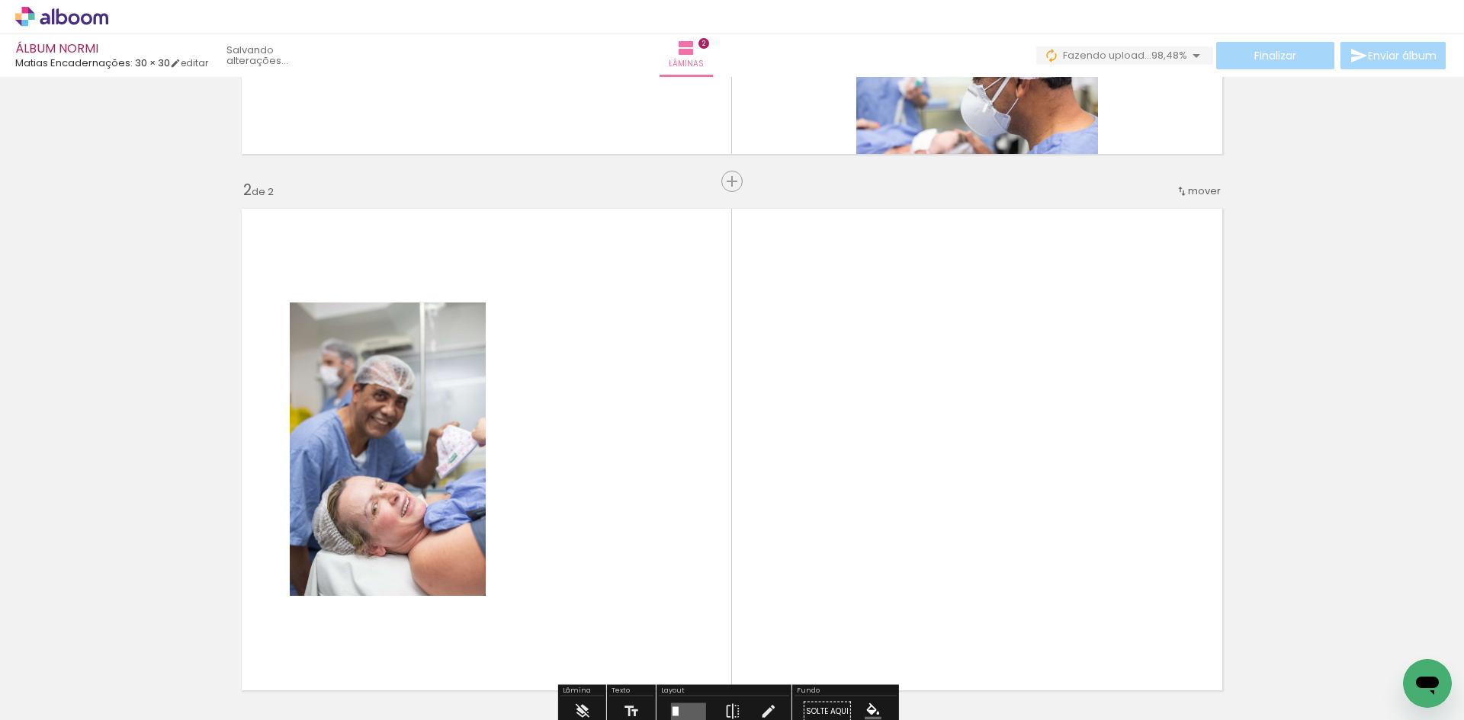
scroll to position [0, 0]
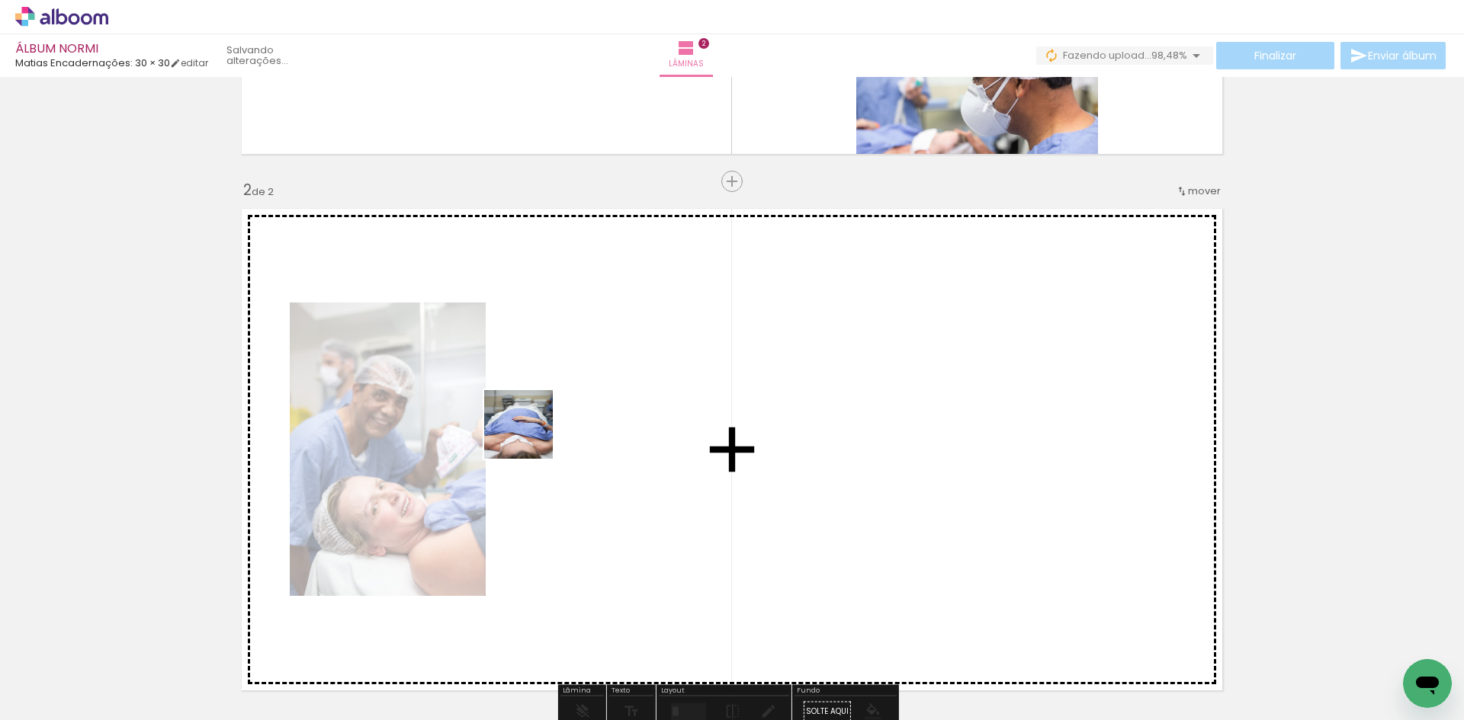
drag, startPoint x: 588, startPoint y: 678, endPoint x: 528, endPoint y: 431, distance: 255.0
click at [528, 431] on quentale-workspace at bounding box center [732, 360] width 1464 height 720
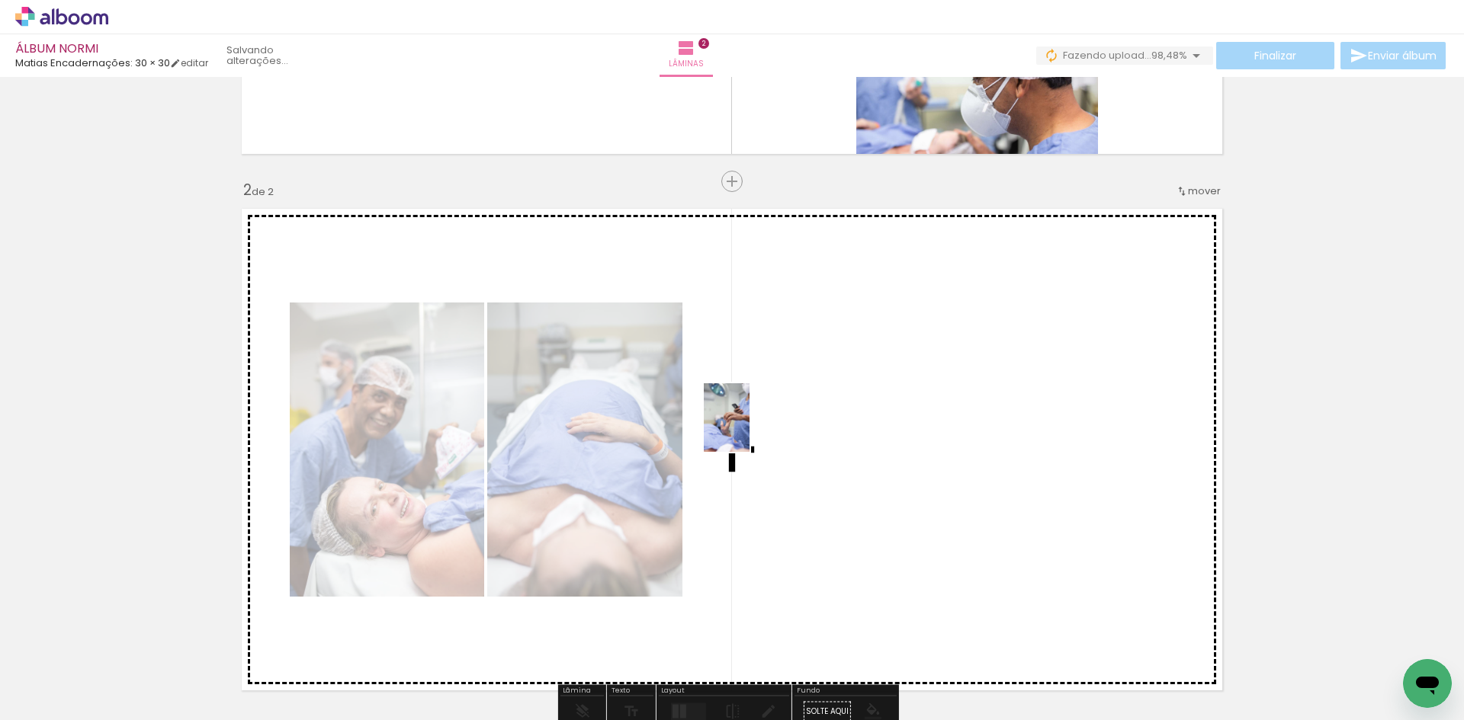
drag, startPoint x: 678, startPoint y: 688, endPoint x: 749, endPoint y: 429, distance: 268.7
click at [749, 429] on quentale-workspace at bounding box center [732, 360] width 1464 height 720
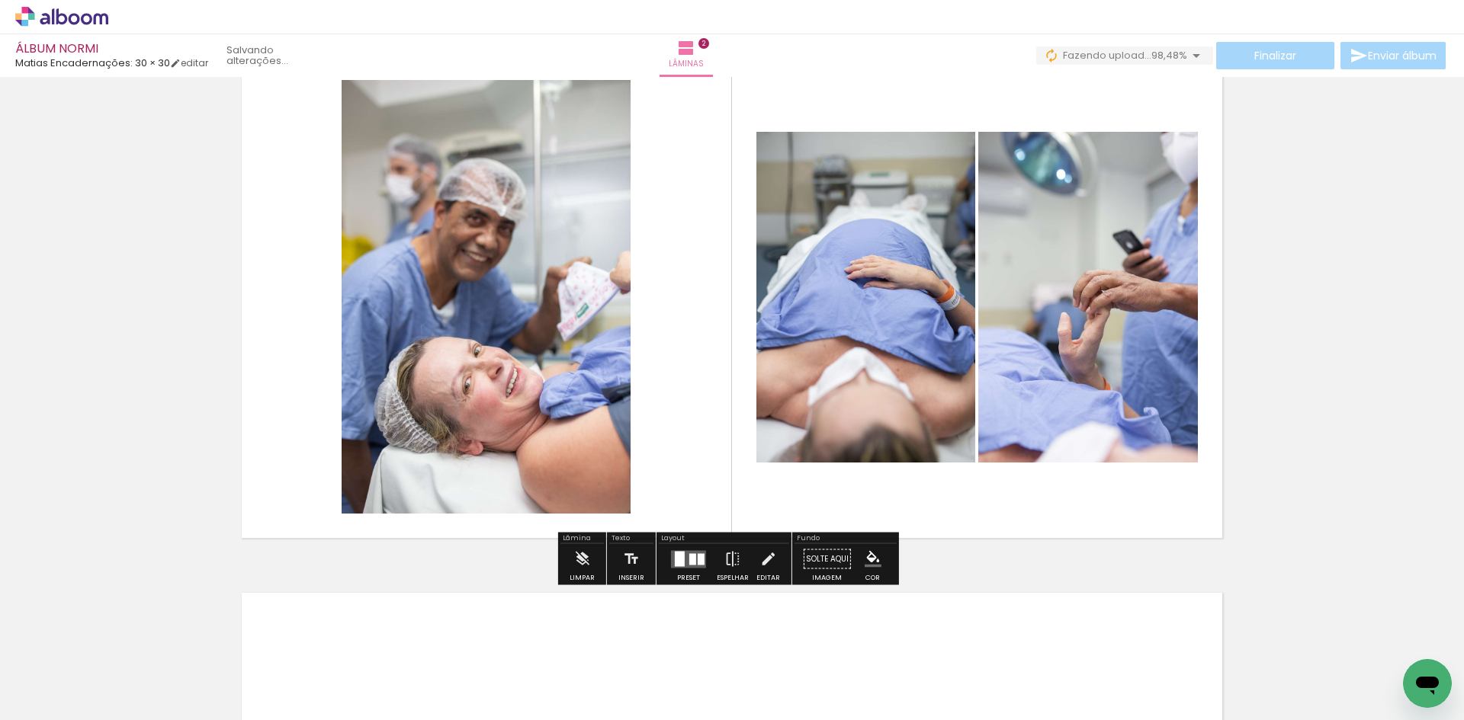
scroll to position [686, 0]
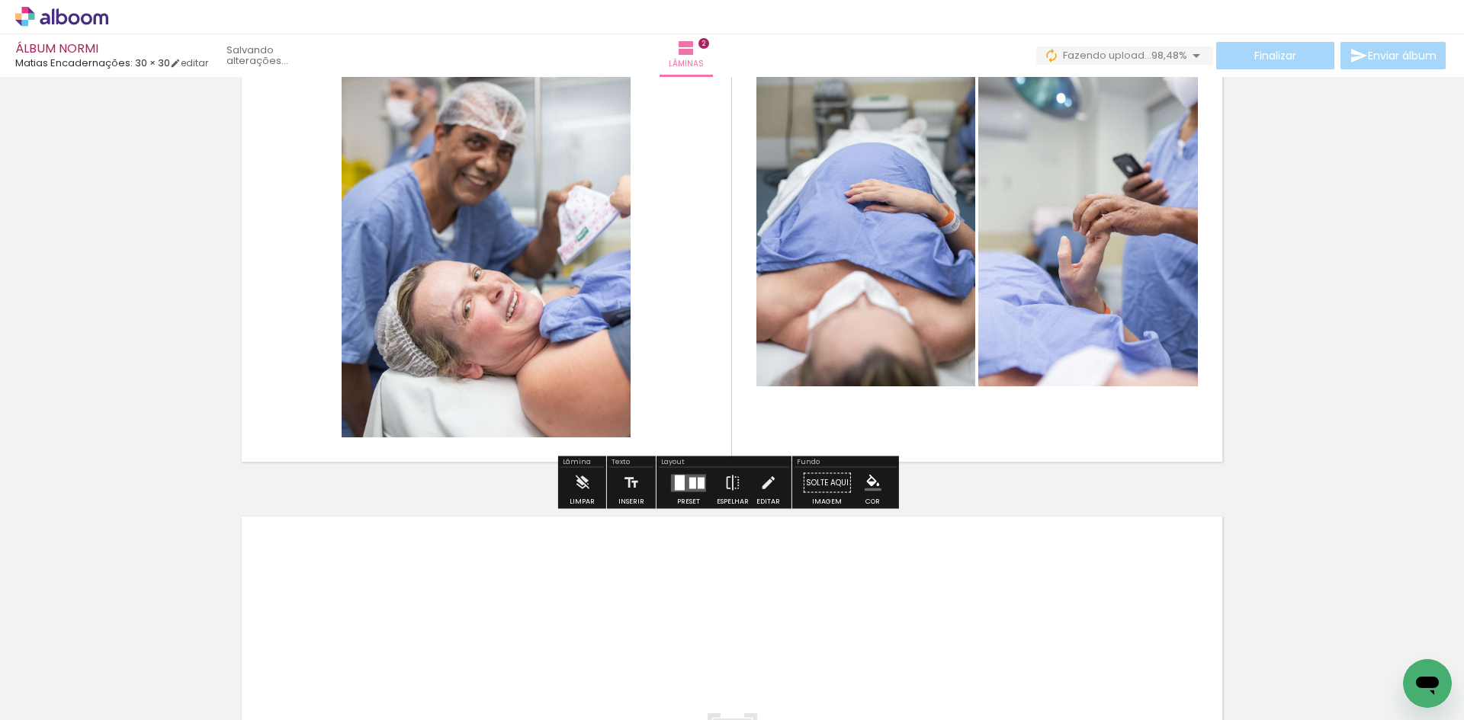
click at [689, 492] on div at bounding box center [688, 483] width 41 height 30
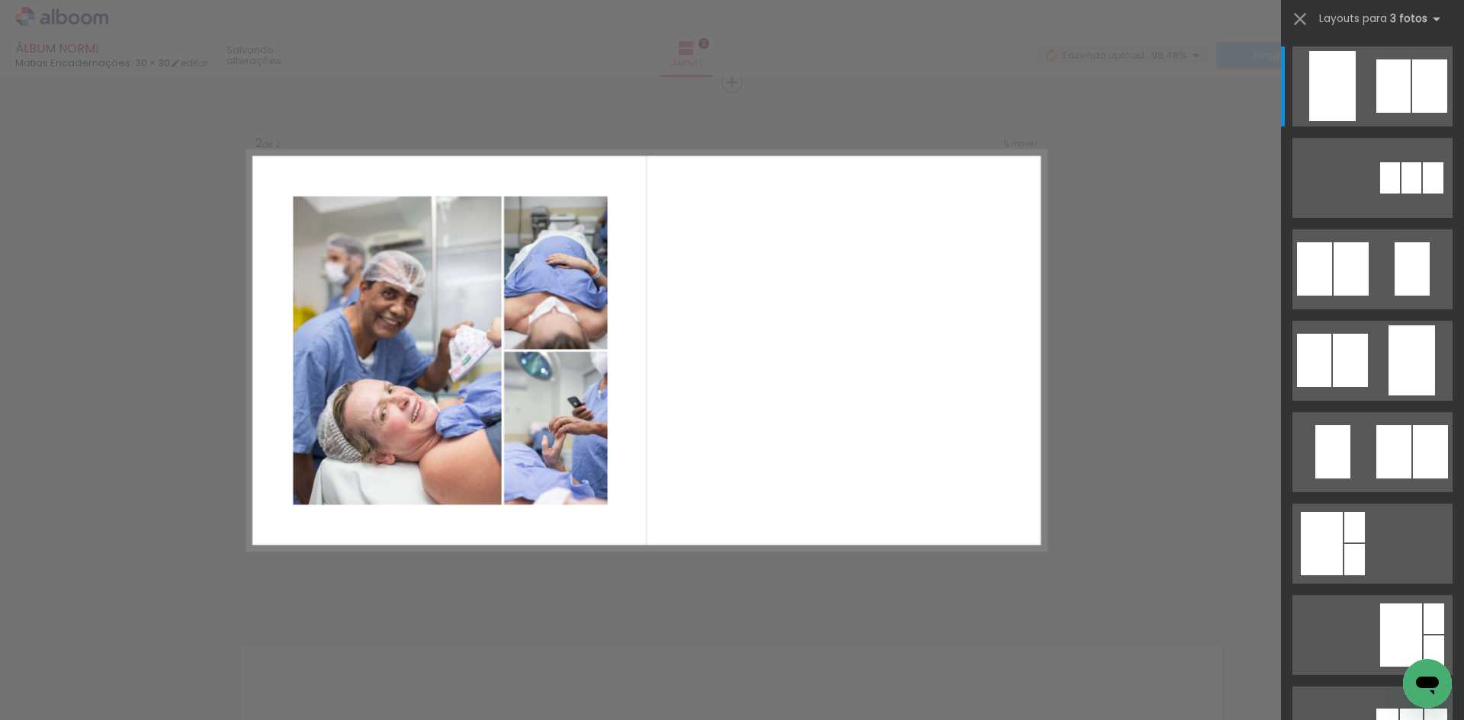
scroll to position [457, 0]
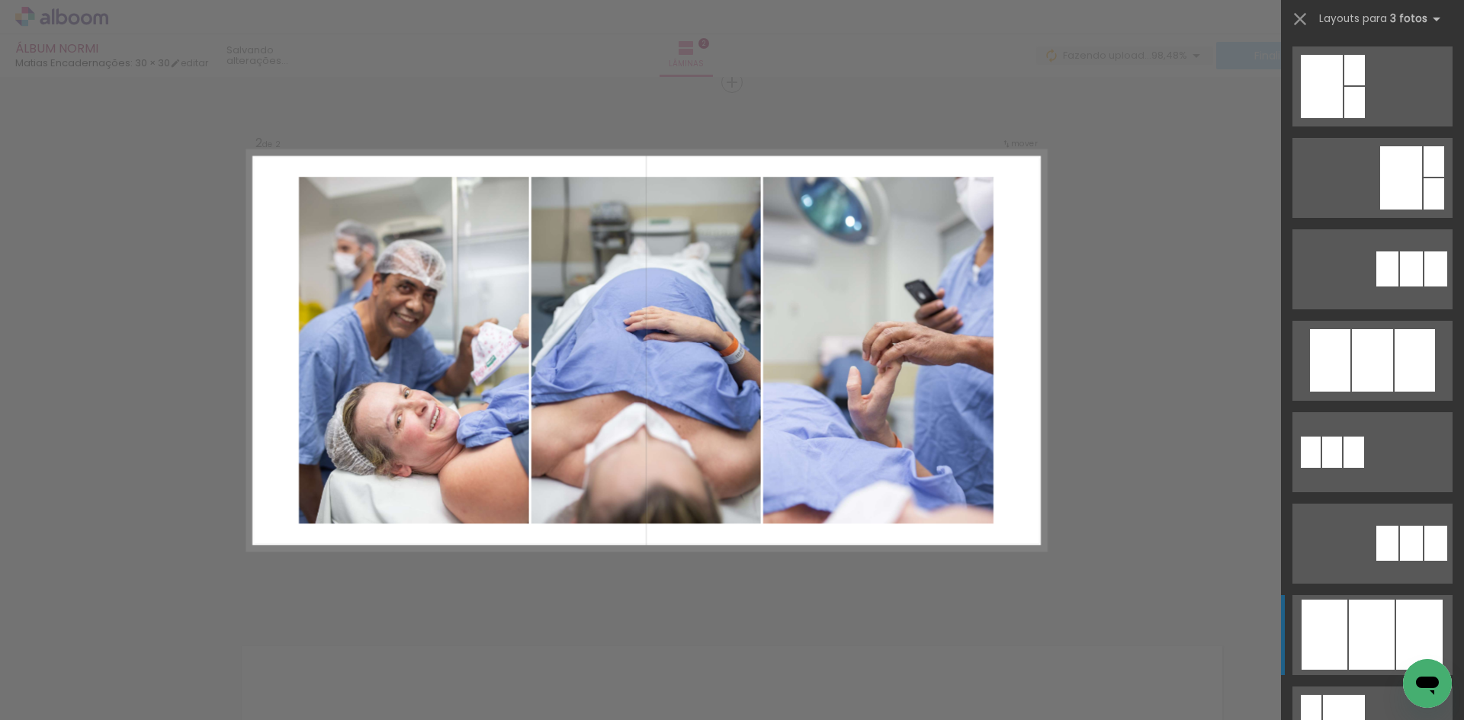
click at [1359, 640] on div at bounding box center [1371, 635] width 46 height 70
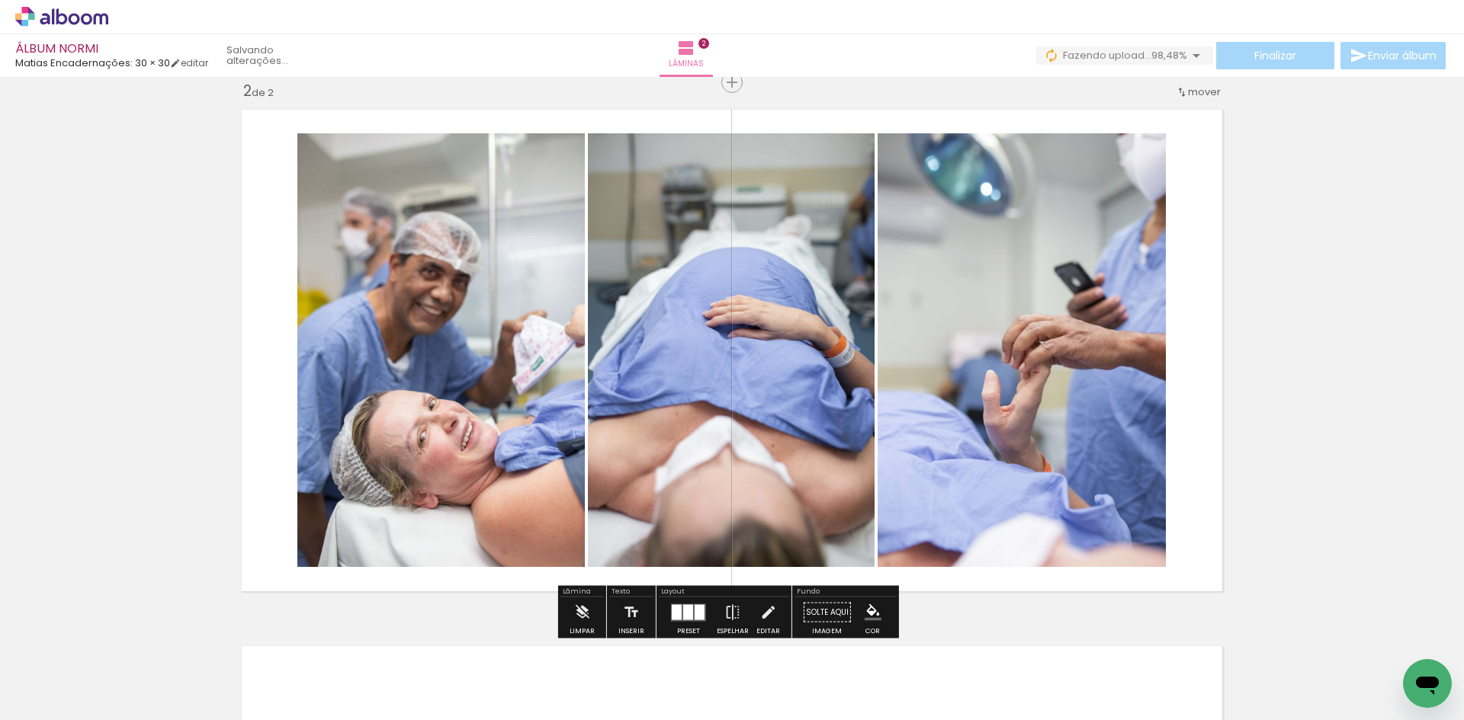
scroll to position [1014, 0]
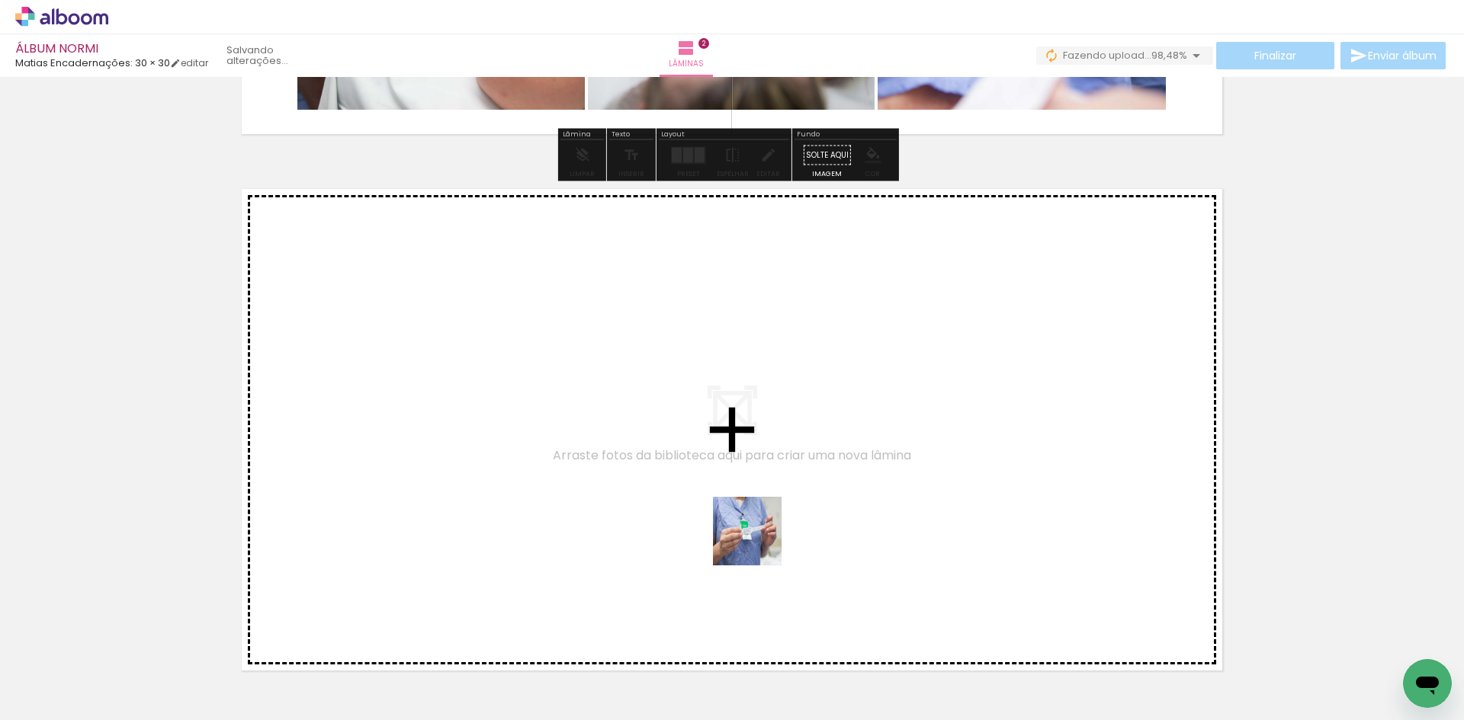
drag, startPoint x: 758, startPoint y: 676, endPoint x: 758, endPoint y: 541, distance: 134.9
click at [758, 541] on quentale-workspace at bounding box center [732, 360] width 1464 height 720
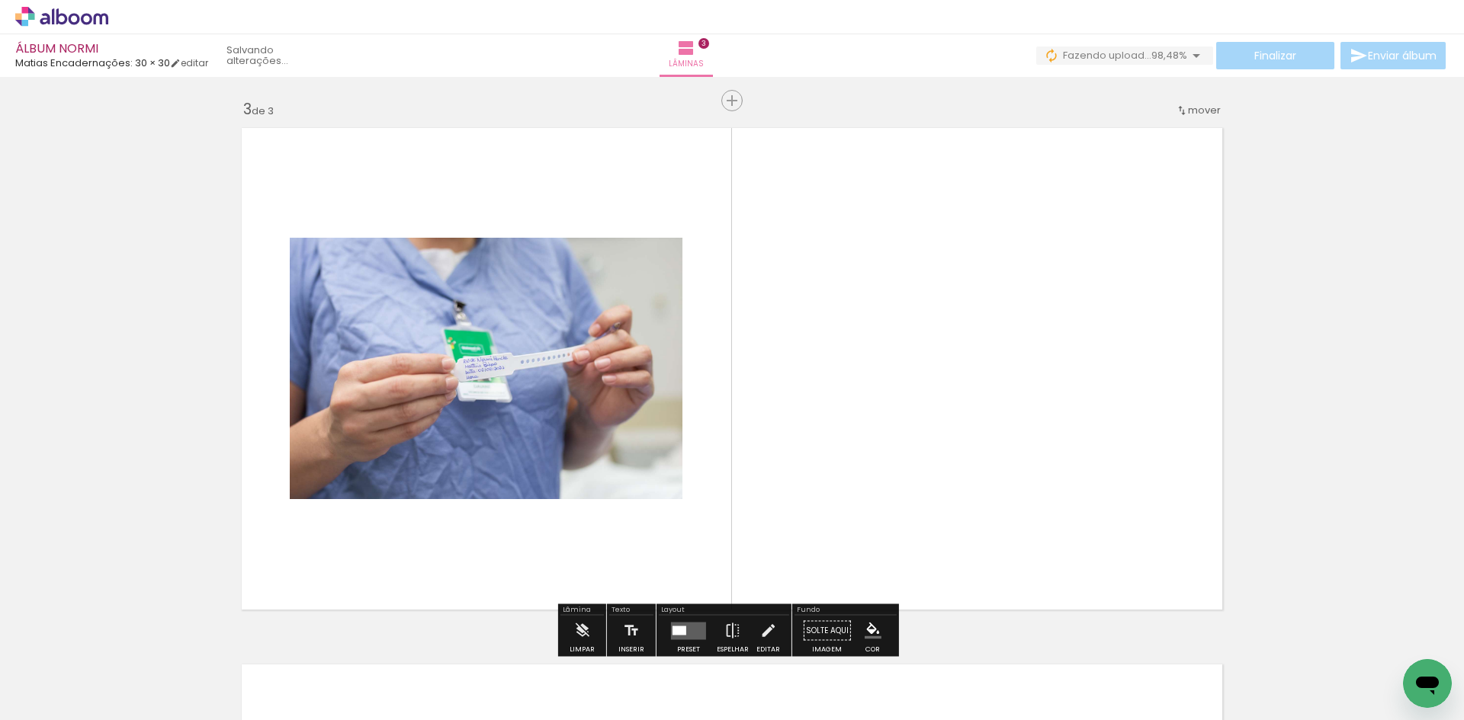
scroll to position [1093, 0]
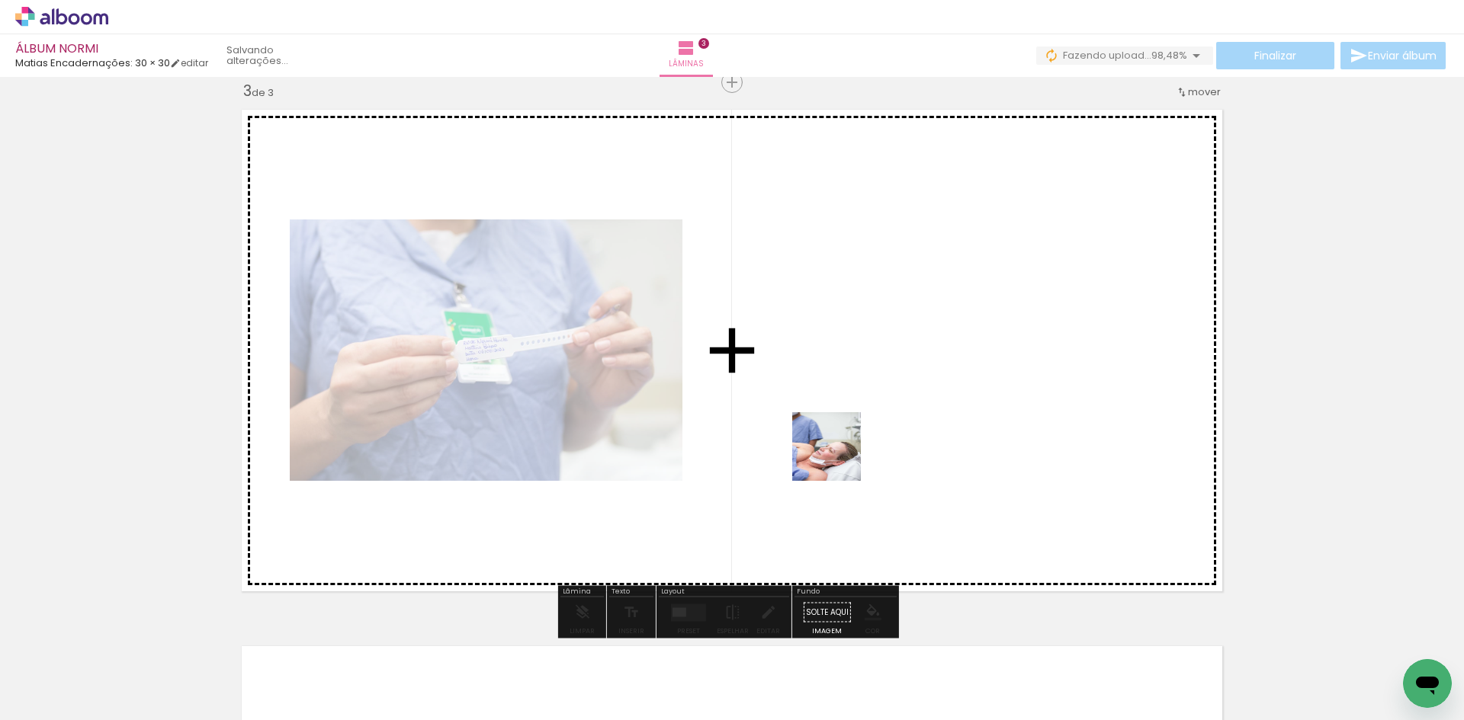
drag, startPoint x: 941, startPoint y: 671, endPoint x: 843, endPoint y: 458, distance: 234.3
click at [816, 415] on quentale-workspace at bounding box center [732, 360] width 1464 height 720
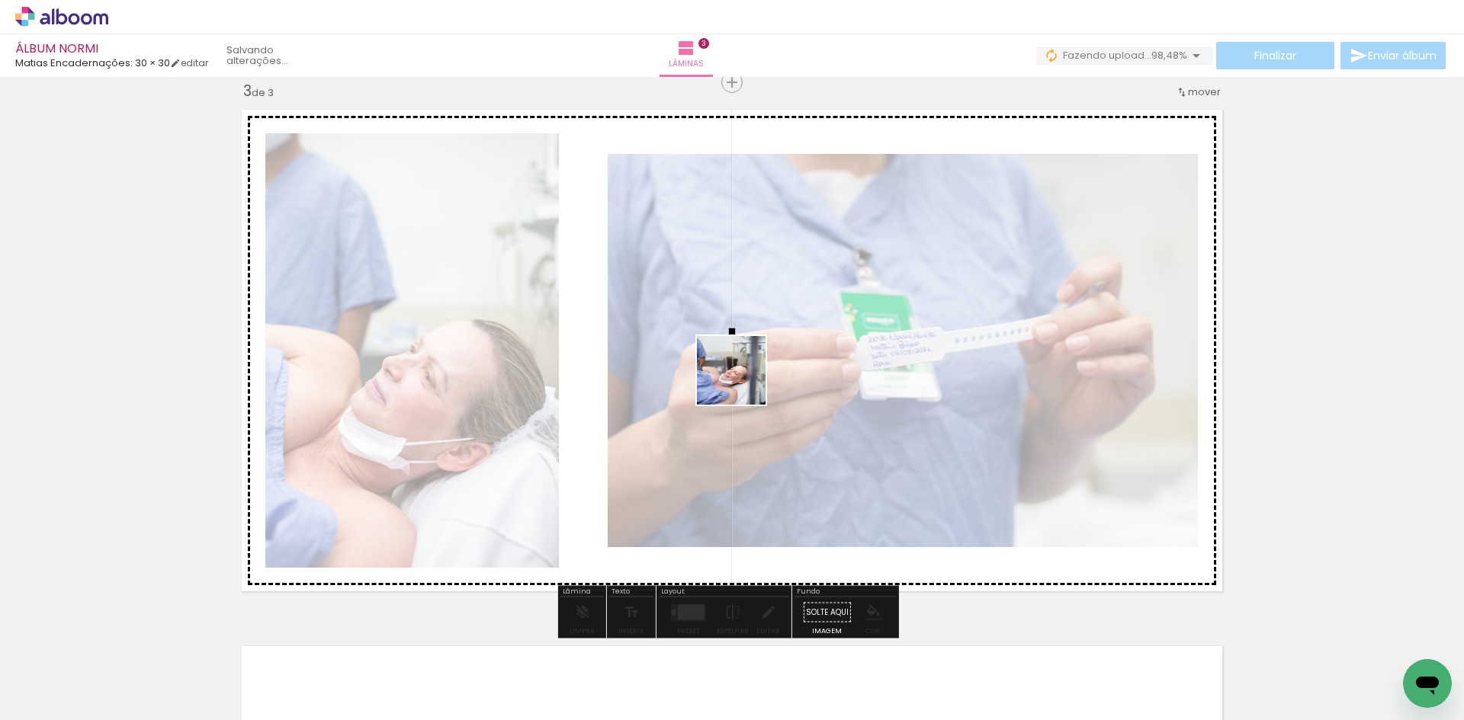
drag, startPoint x: 1006, startPoint y: 676, endPoint x: 742, endPoint y: 382, distance: 395.1
click at [742, 382] on quentale-workspace at bounding box center [732, 360] width 1464 height 720
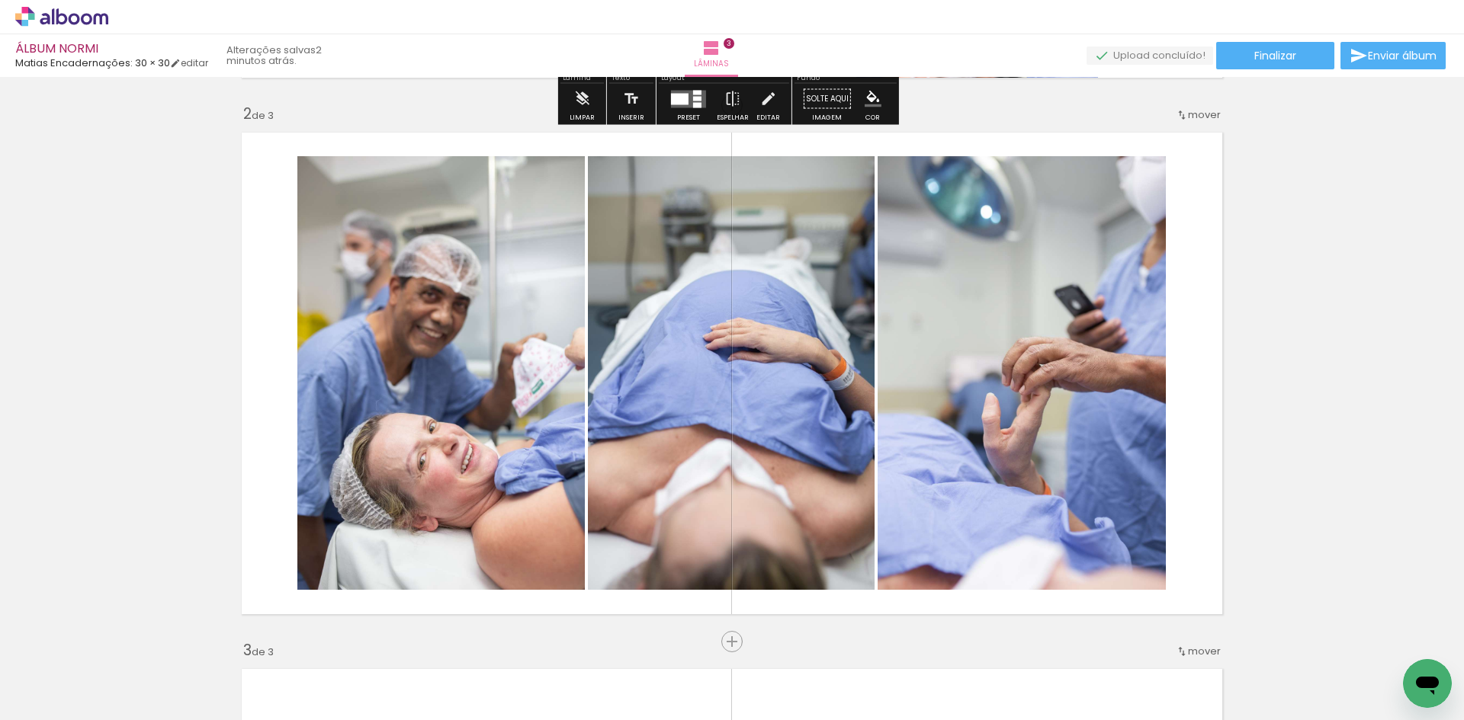
scroll to position [991, 0]
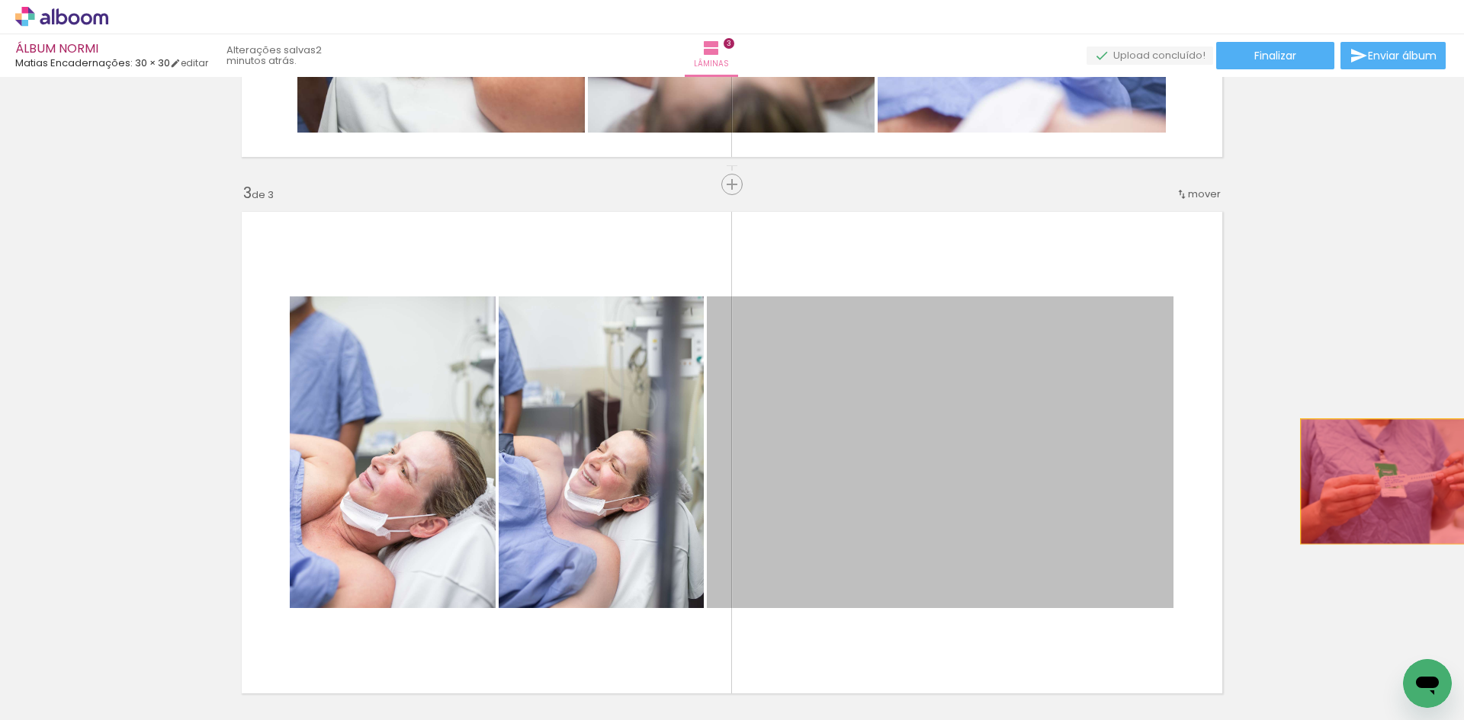
drag, startPoint x: 955, startPoint y: 492, endPoint x: 1388, endPoint y: 482, distance: 433.1
click at [1388, 482] on div "Inserir lâmina 1 de 3 Inserir lâmina 2 de 3 Inserir lâmina 3 de 3 O Designbox p…" at bounding box center [732, 164] width 1464 height 2147
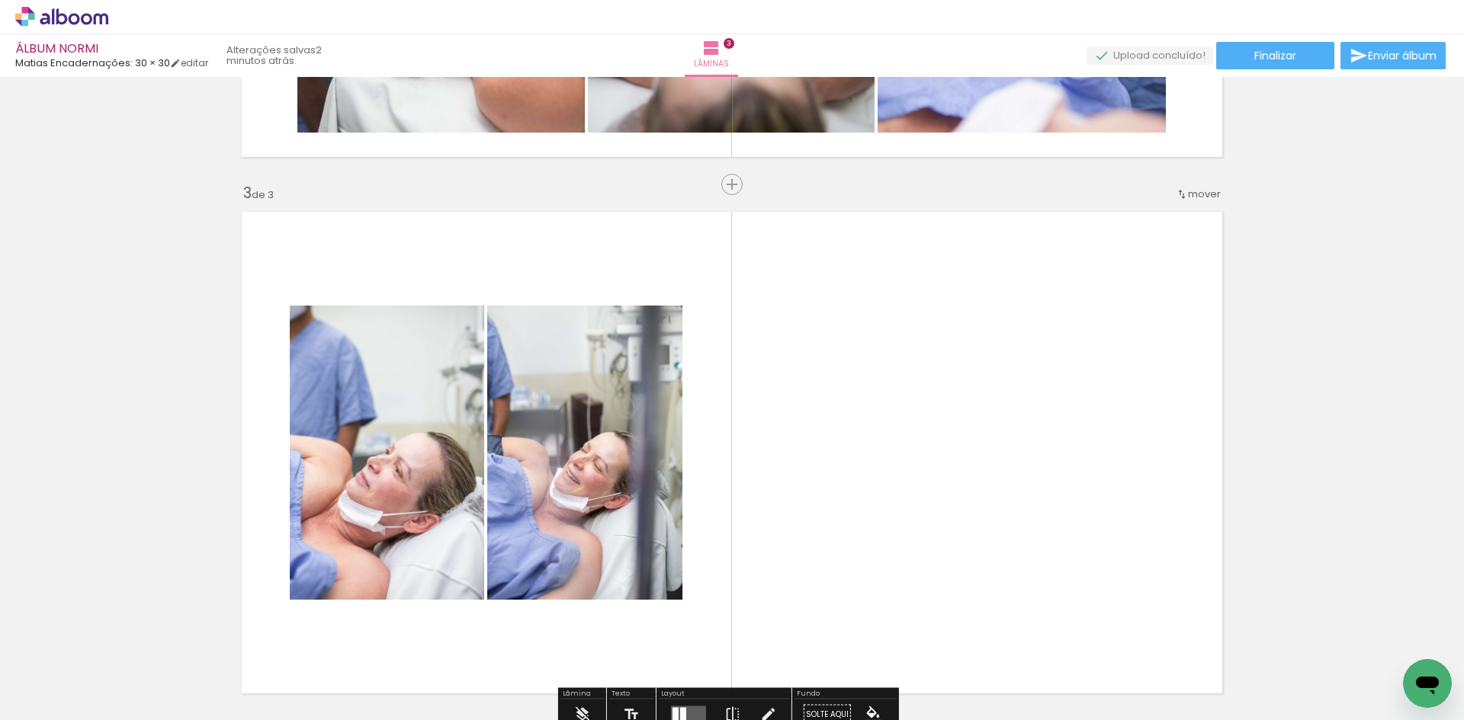
scroll to position [1372, 0]
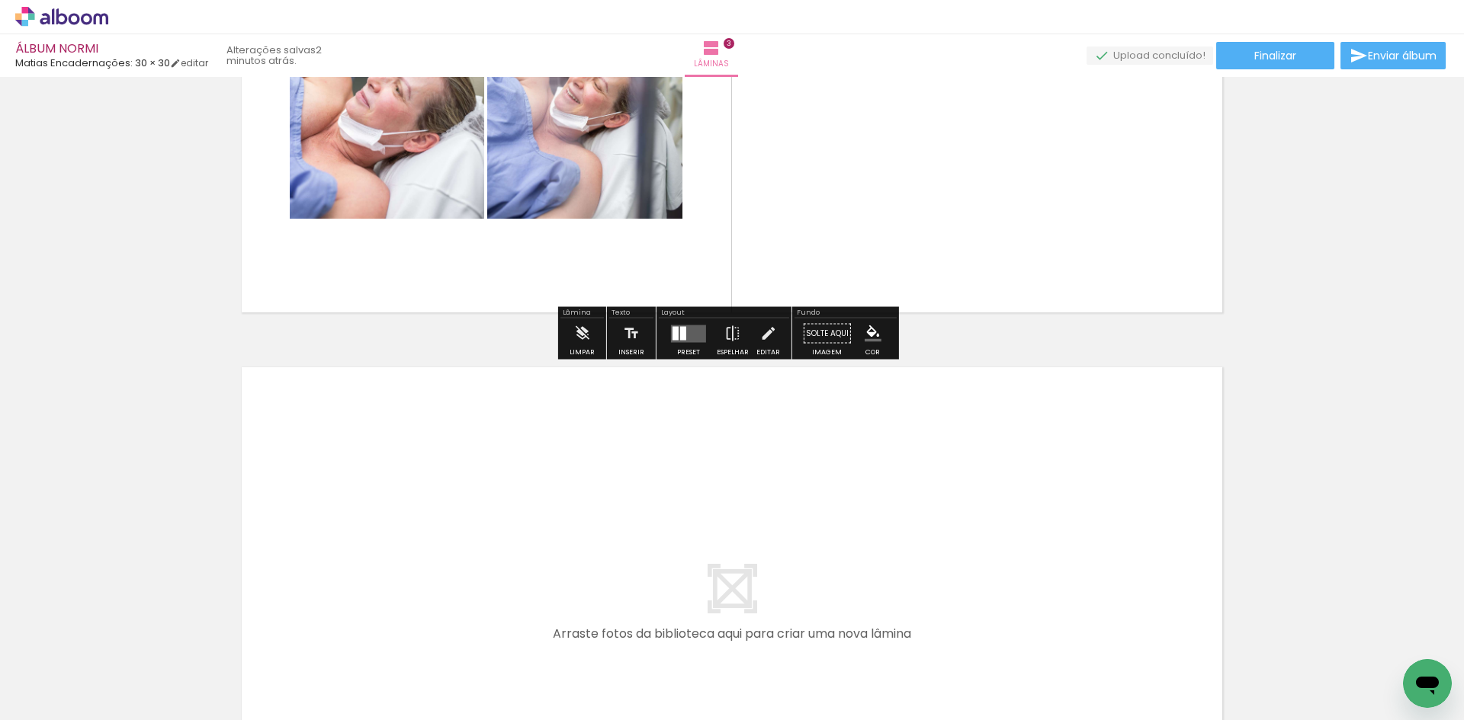
click at [691, 348] on div at bounding box center [688, 334] width 41 height 30
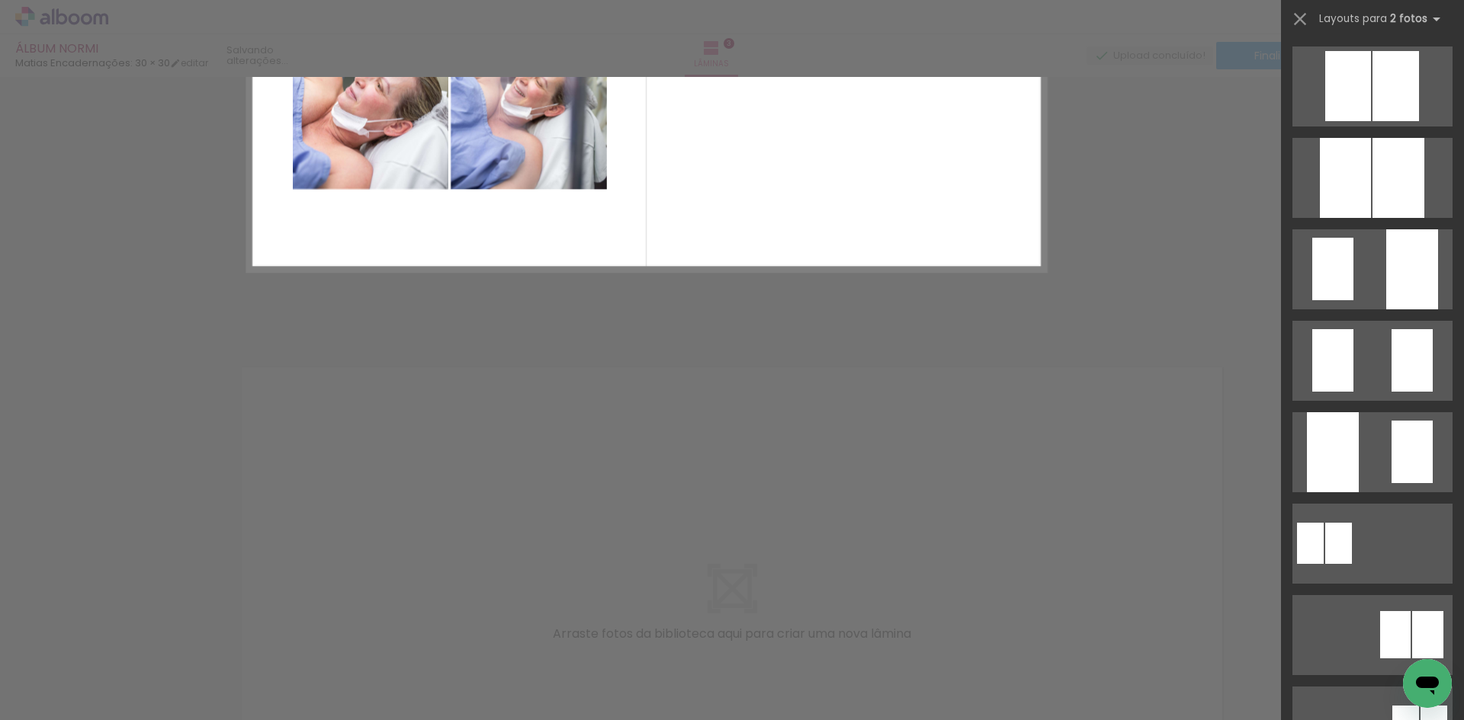
scroll to position [0, 0]
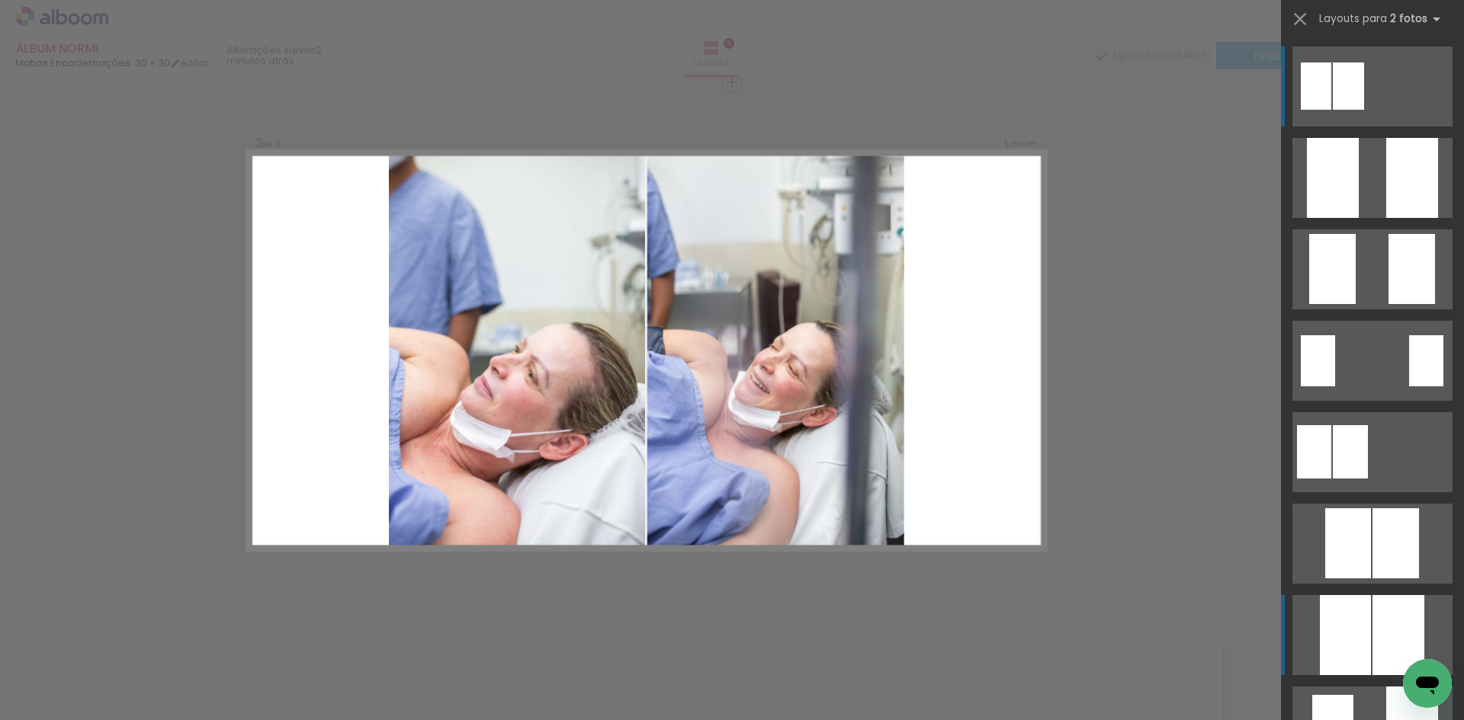
click at [1354, 624] on div at bounding box center [1345, 635] width 51 height 80
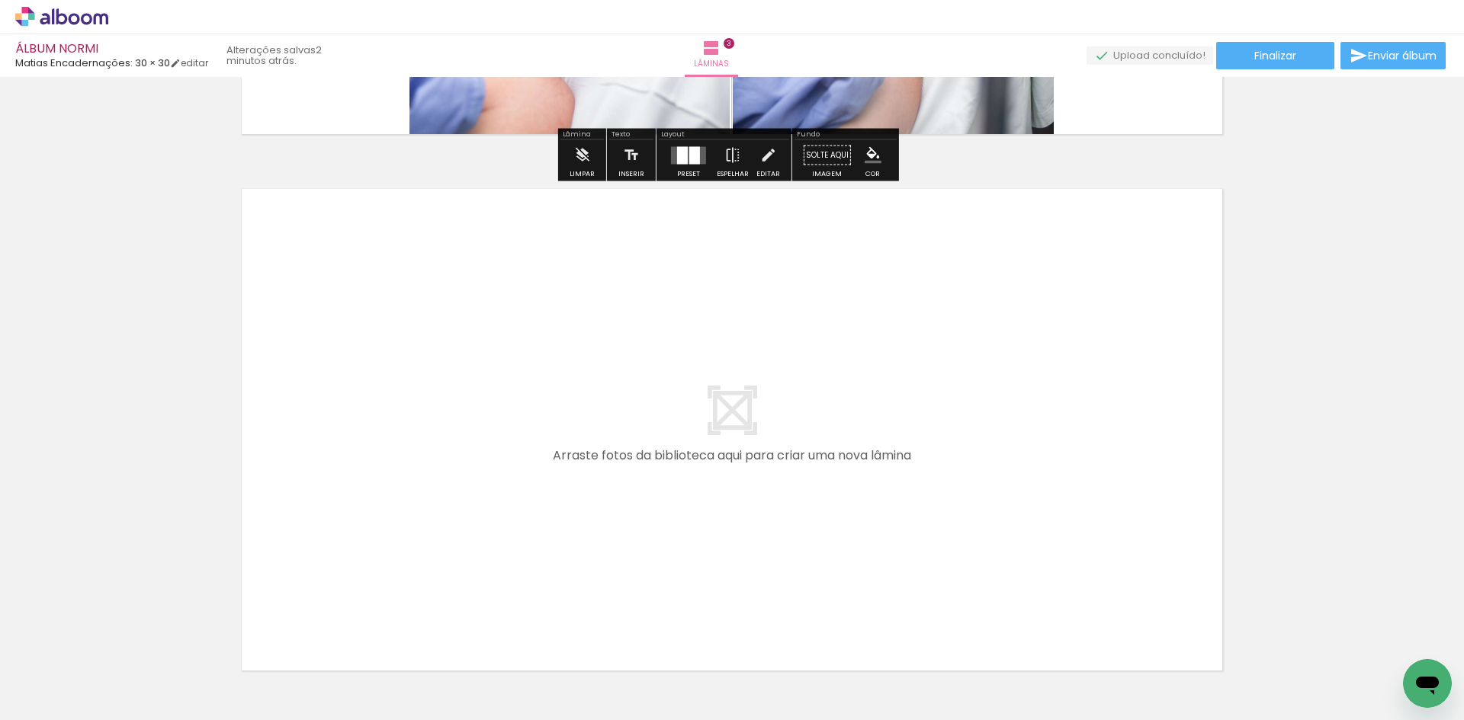
scroll to position [1627, 0]
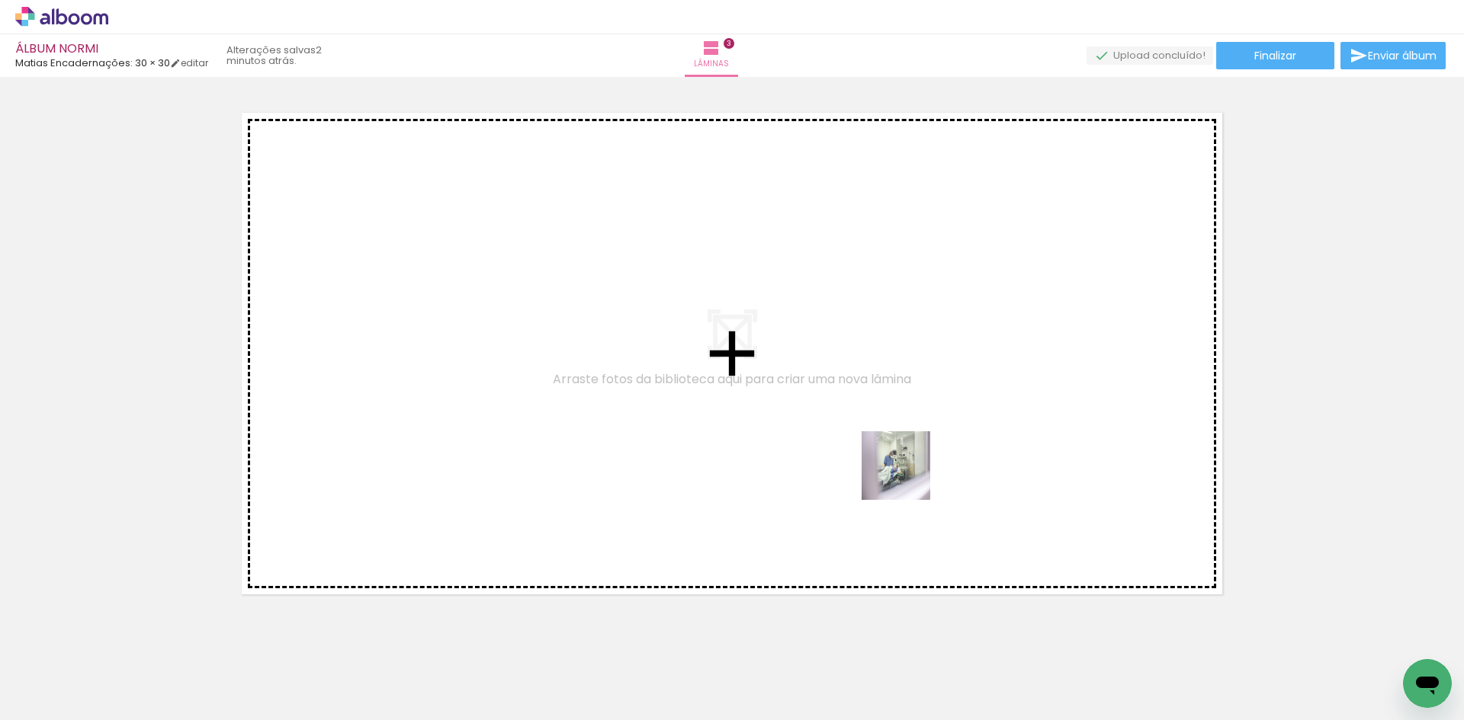
drag, startPoint x: 1105, startPoint y: 677, endPoint x: 893, endPoint y: 457, distance: 305.7
click at [893, 457] on quentale-workspace at bounding box center [732, 360] width 1464 height 720
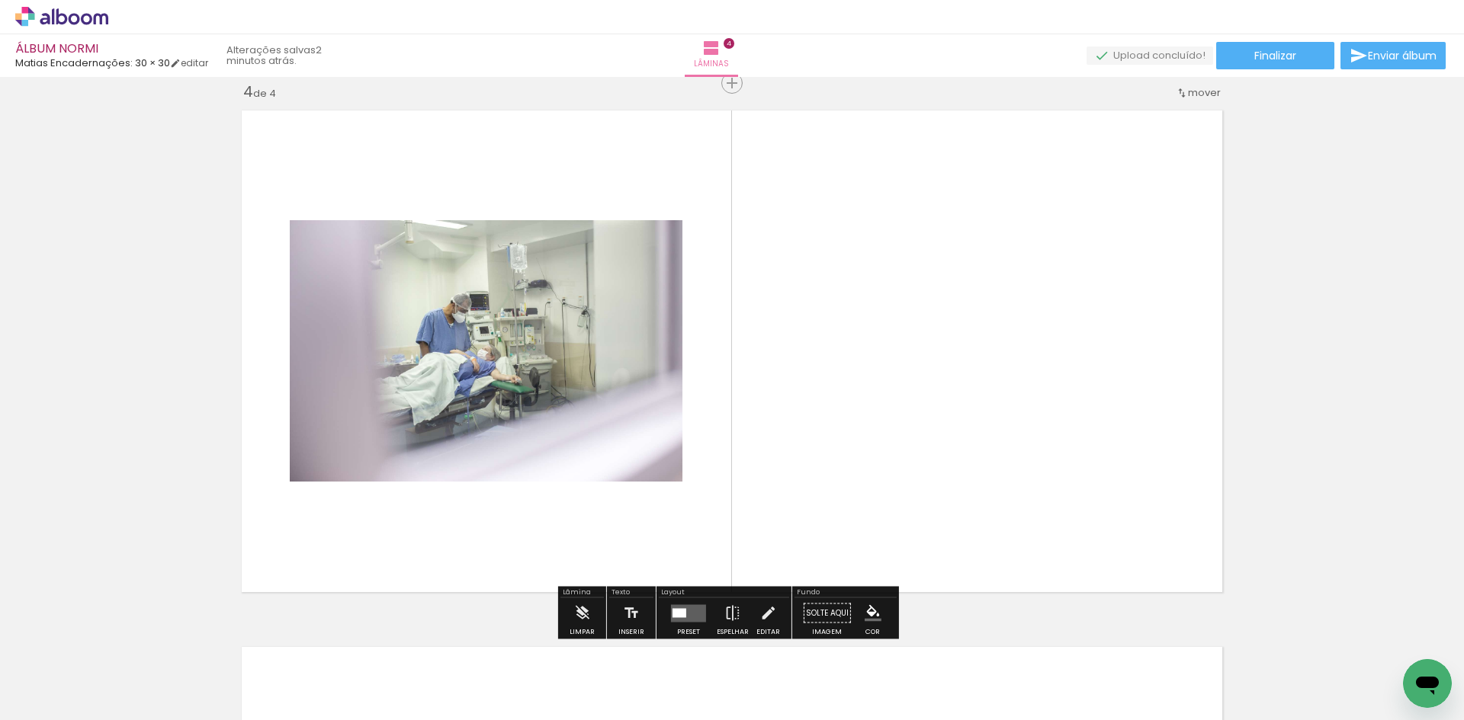
scroll to position [1630, 0]
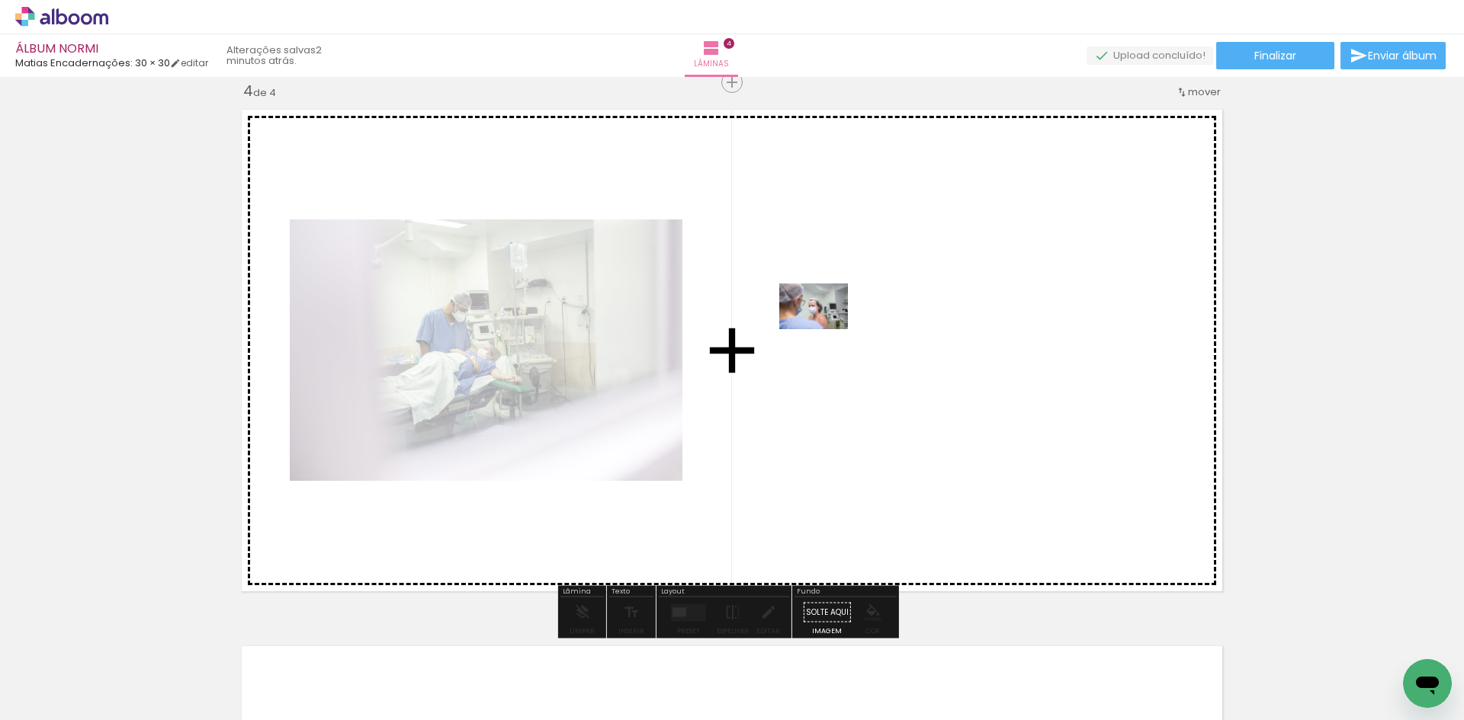
drag, startPoint x: 1193, startPoint y: 684, endPoint x: 825, endPoint y: 329, distance: 511.1
click at [825, 329] on quentale-workspace at bounding box center [732, 360] width 1464 height 720
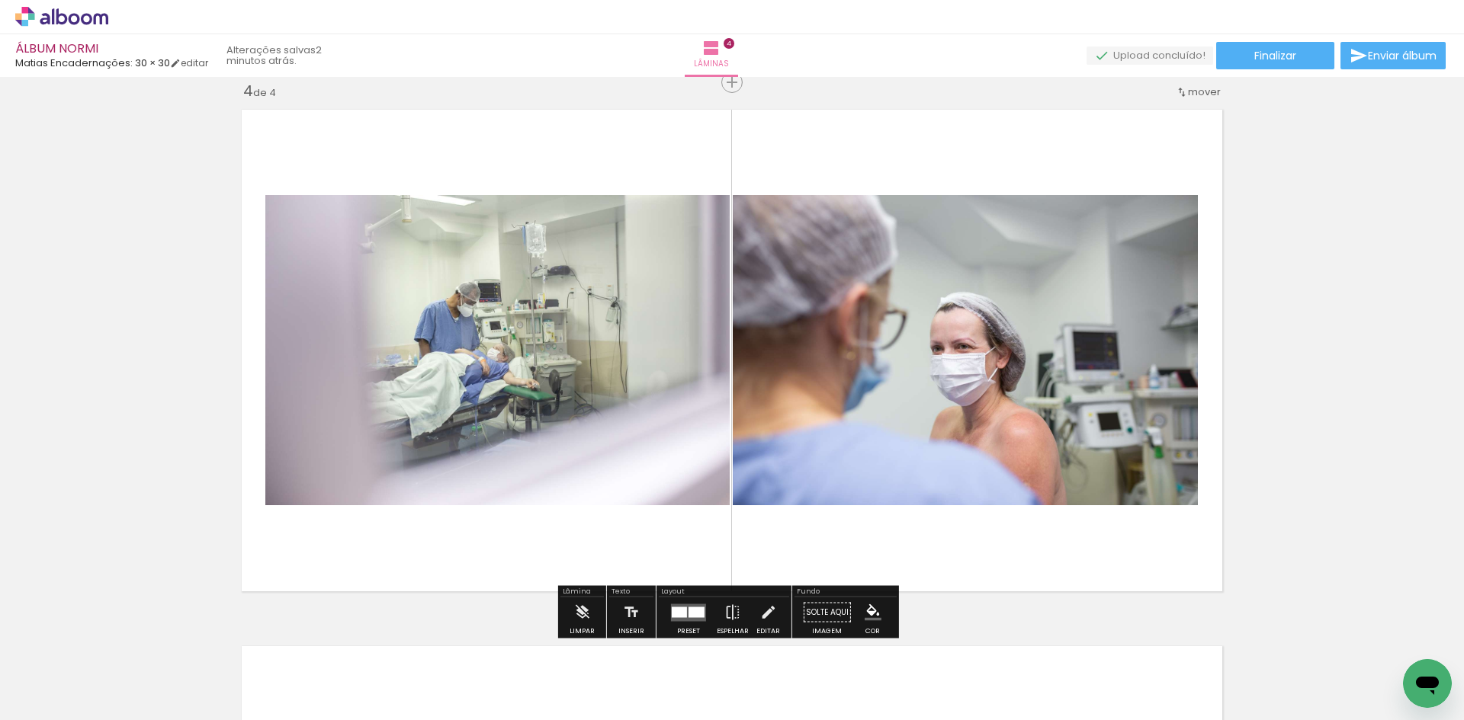
click at [473, 316] on quentale-photo at bounding box center [497, 350] width 464 height 310
click at [0, 0] on slot "P&B" at bounding box center [0, 0] width 0 height 0
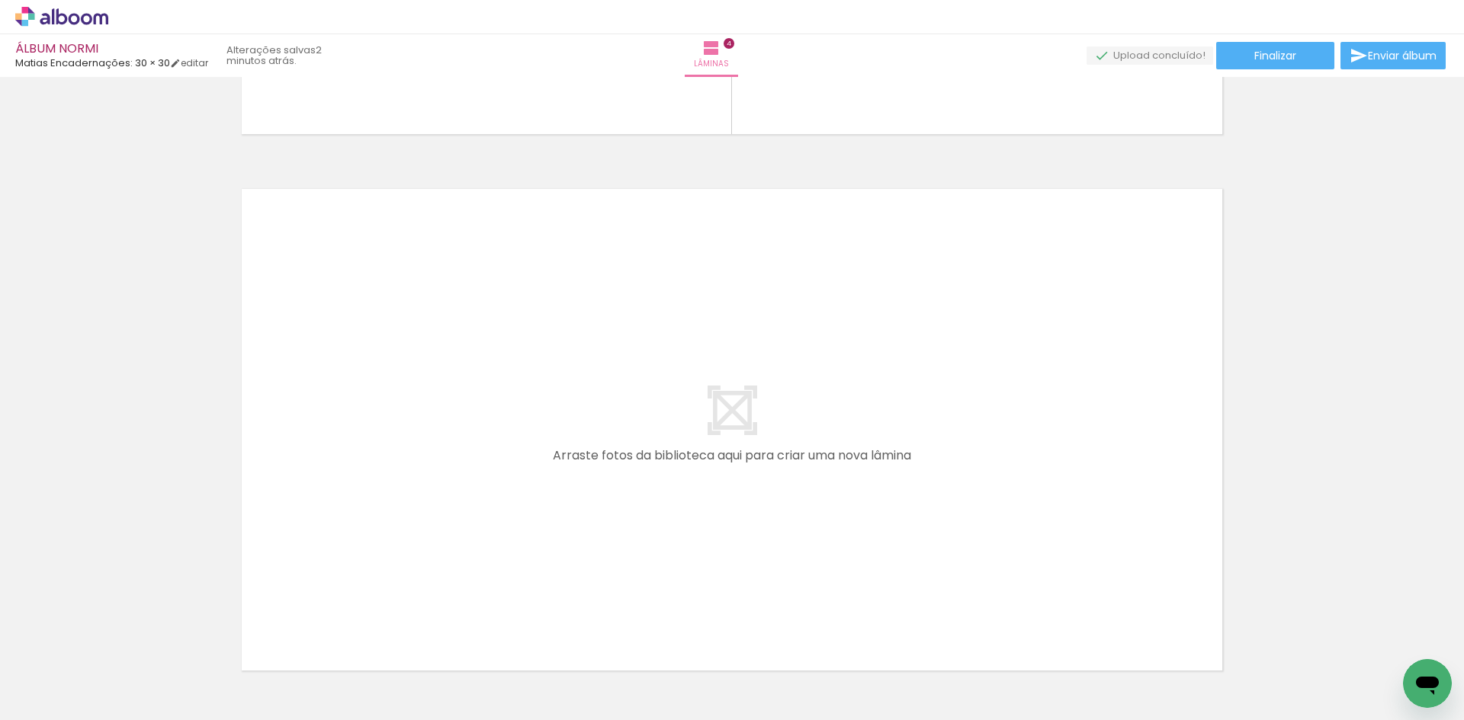
scroll to position [0, 771]
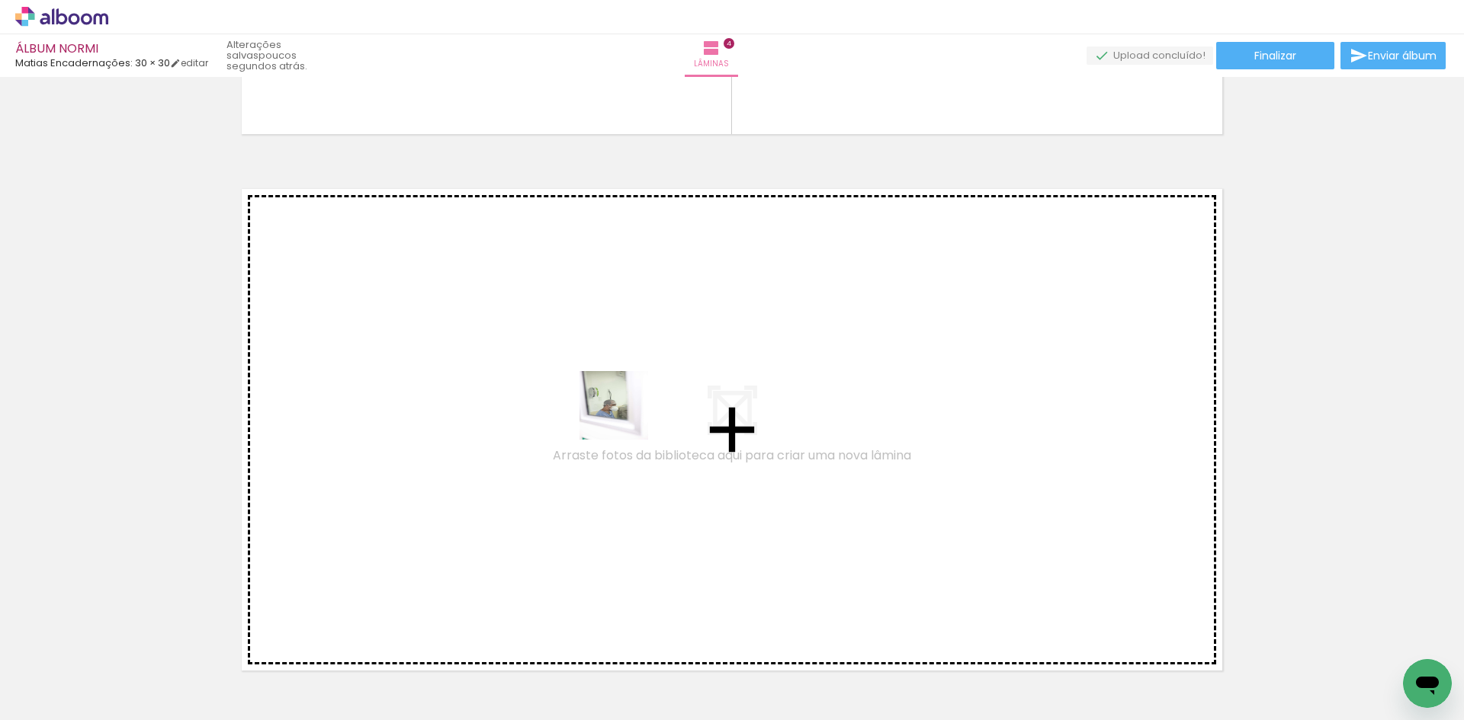
drag, startPoint x: 625, startPoint y: 417, endPoint x: 633, endPoint y: 402, distance: 16.7
click at [633, 402] on quentale-workspace at bounding box center [732, 360] width 1464 height 720
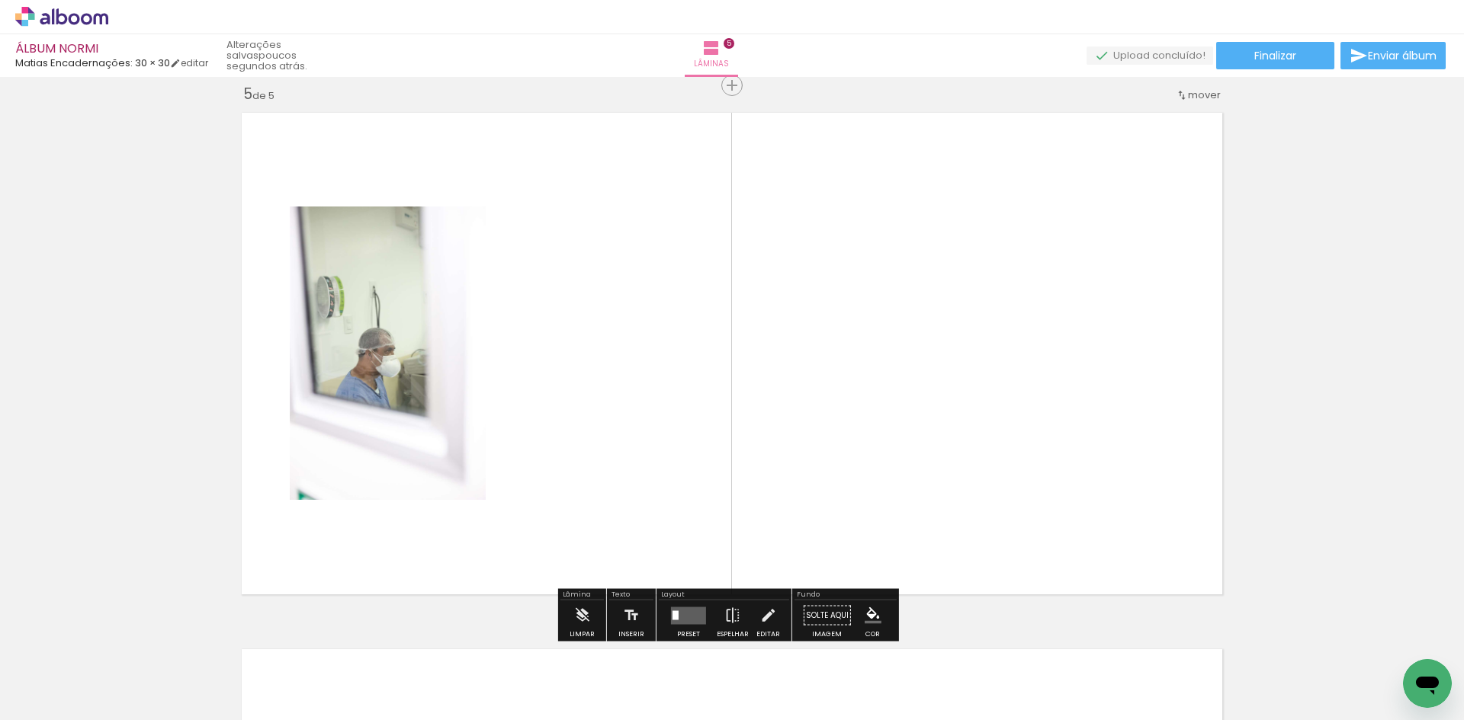
scroll to position [2166, 0]
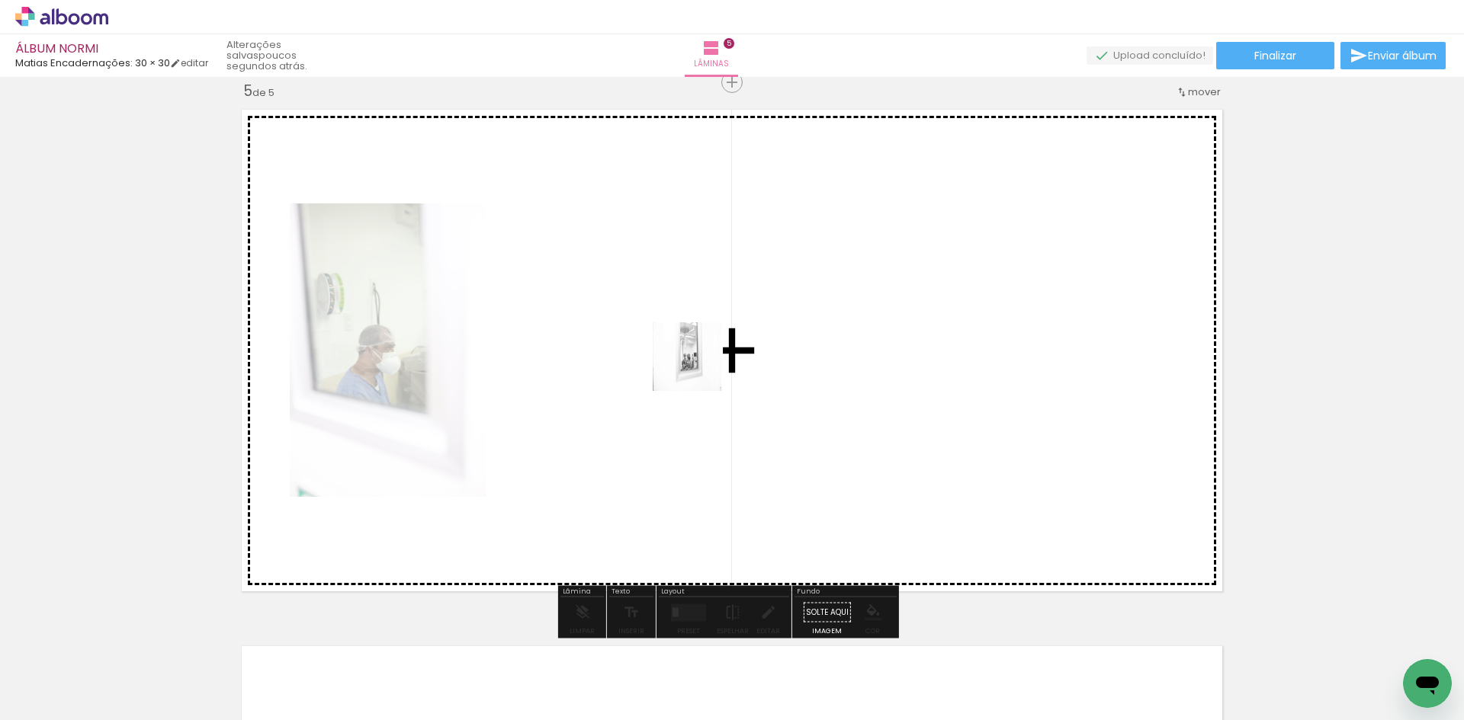
drag, startPoint x: 585, startPoint y: 678, endPoint x: 698, endPoint y: 368, distance: 329.4
click at [698, 368] on quentale-workspace at bounding box center [732, 360] width 1464 height 720
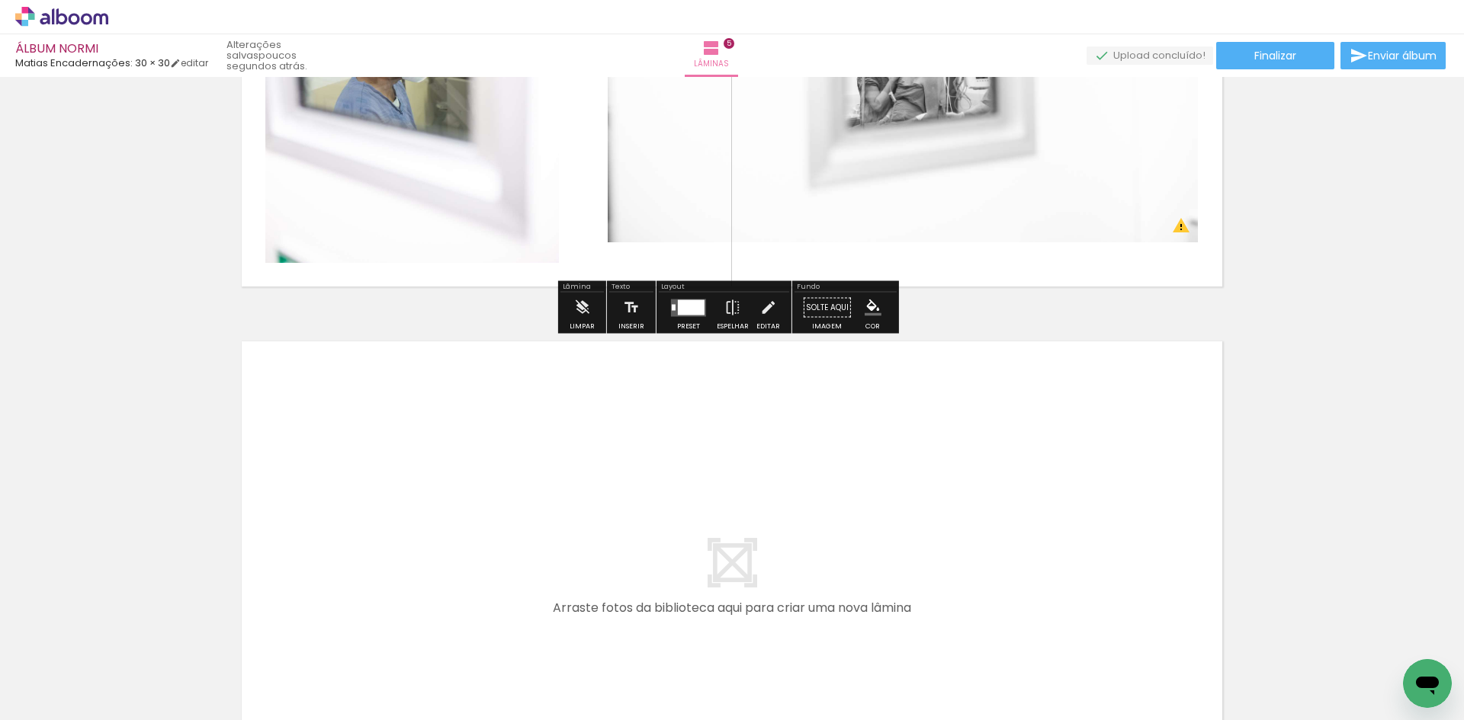
scroll to position [2700, 0]
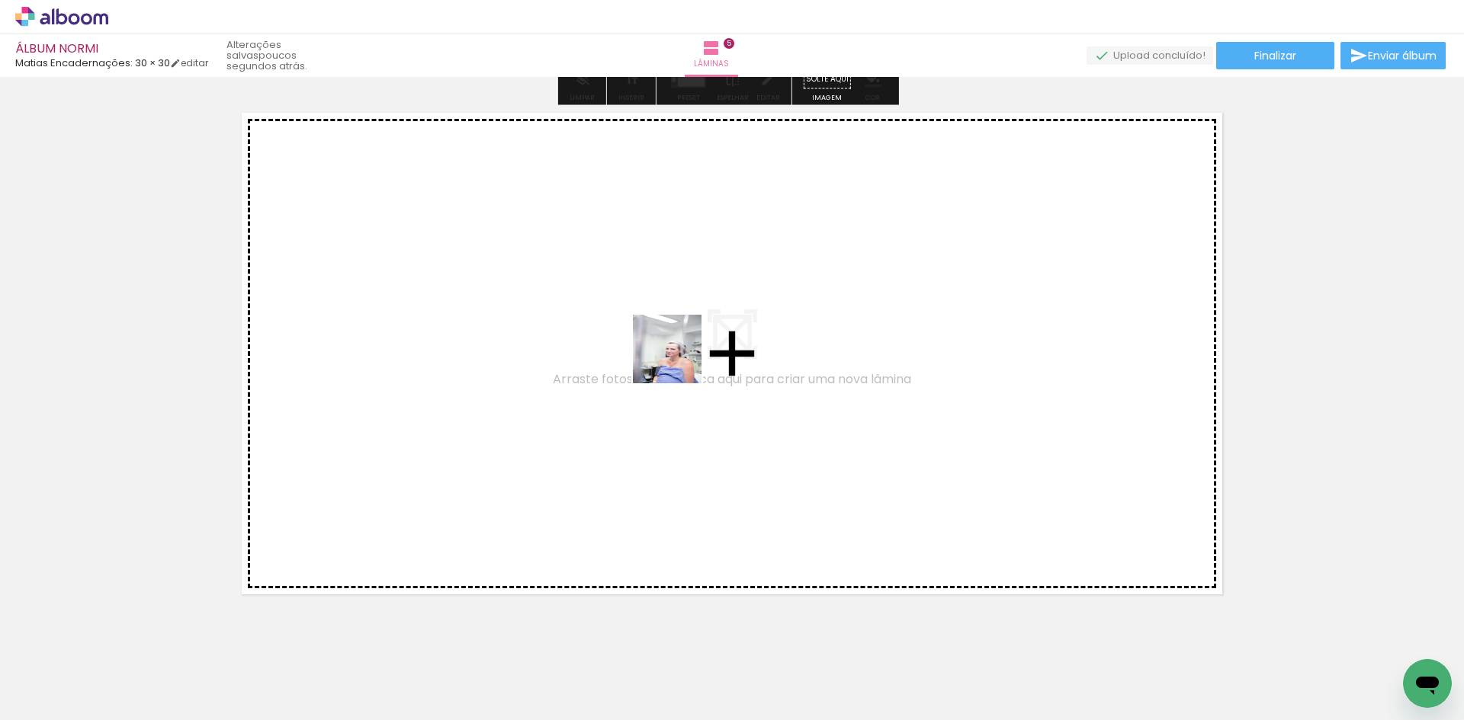
drag, startPoint x: 661, startPoint y: 669, endPoint x: 678, endPoint y: 356, distance: 313.8
click at [678, 356] on quentale-workspace at bounding box center [732, 360] width 1464 height 720
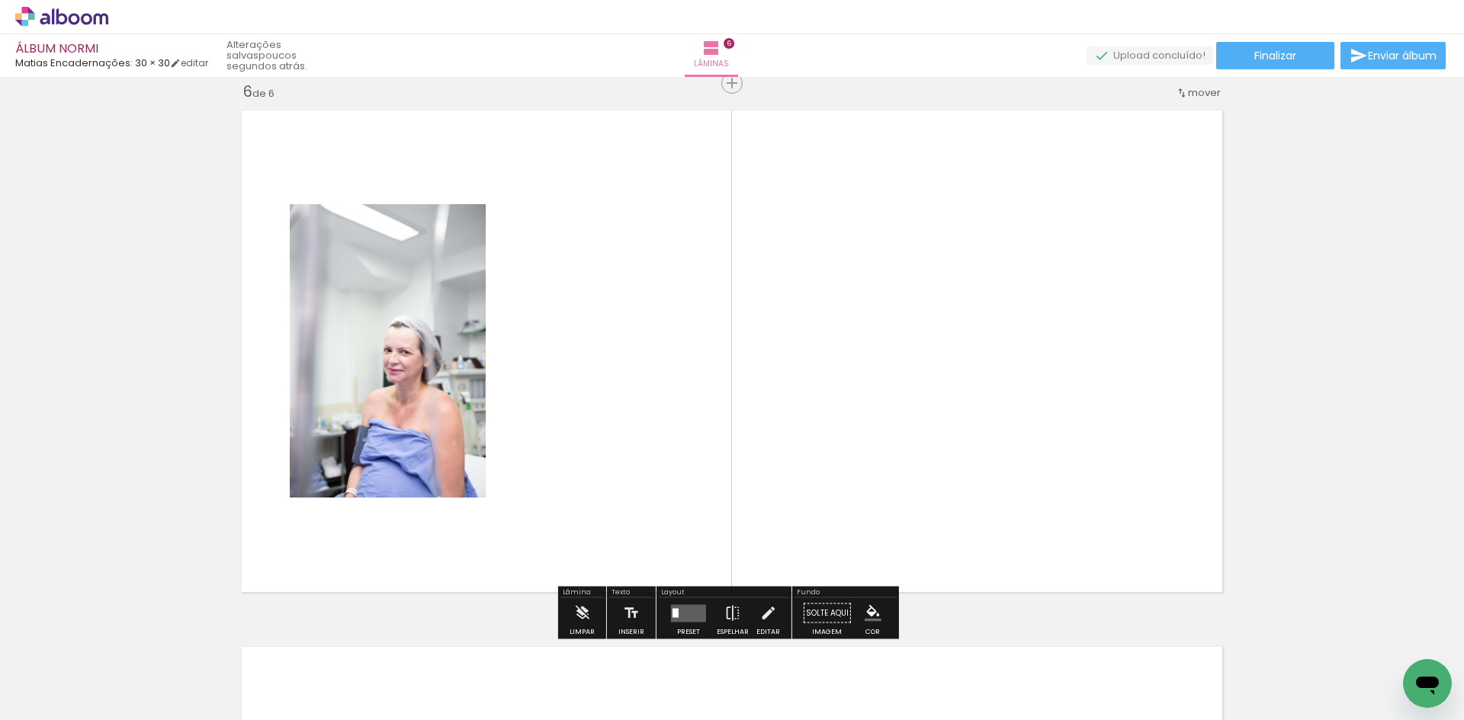
scroll to position [2703, 0]
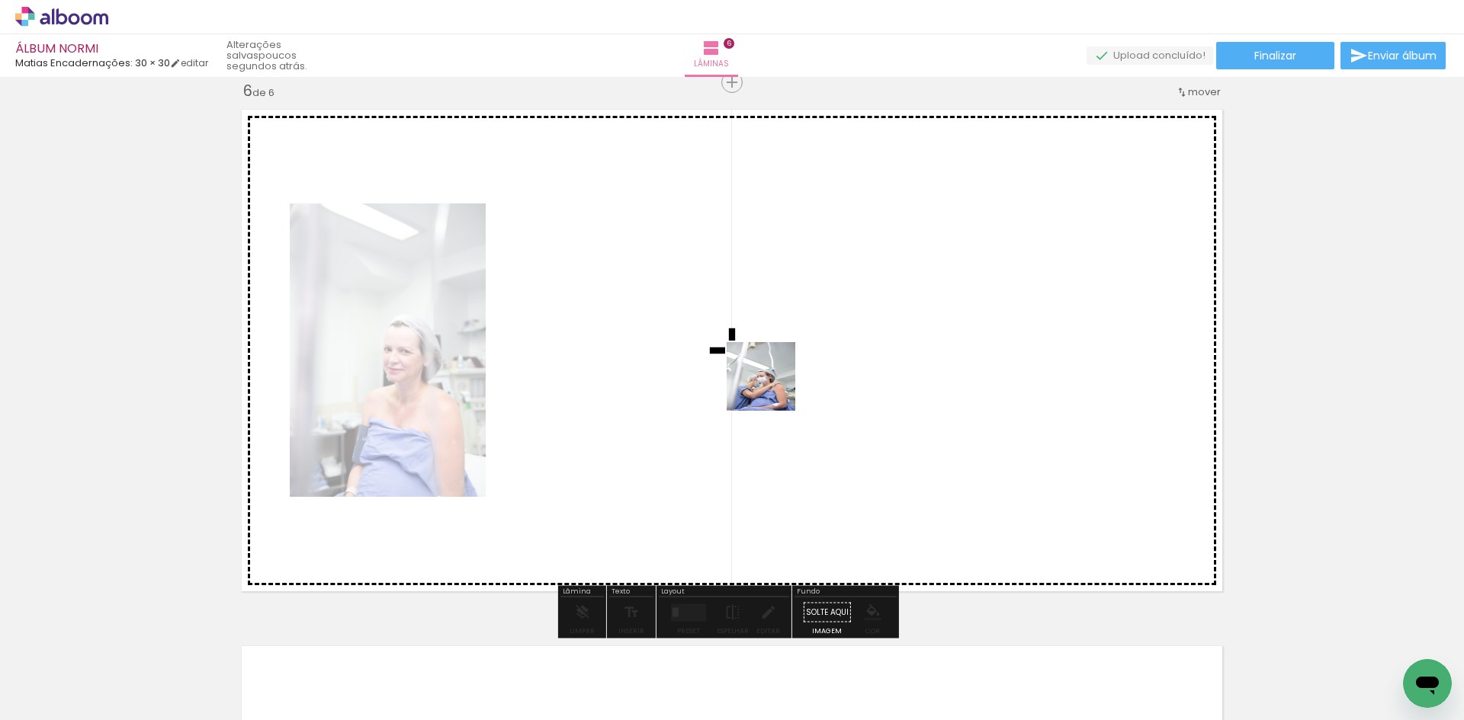
drag, startPoint x: 761, startPoint y: 662, endPoint x: 772, endPoint y: 388, distance: 273.9
click at [772, 388] on quentale-workspace at bounding box center [732, 360] width 1464 height 720
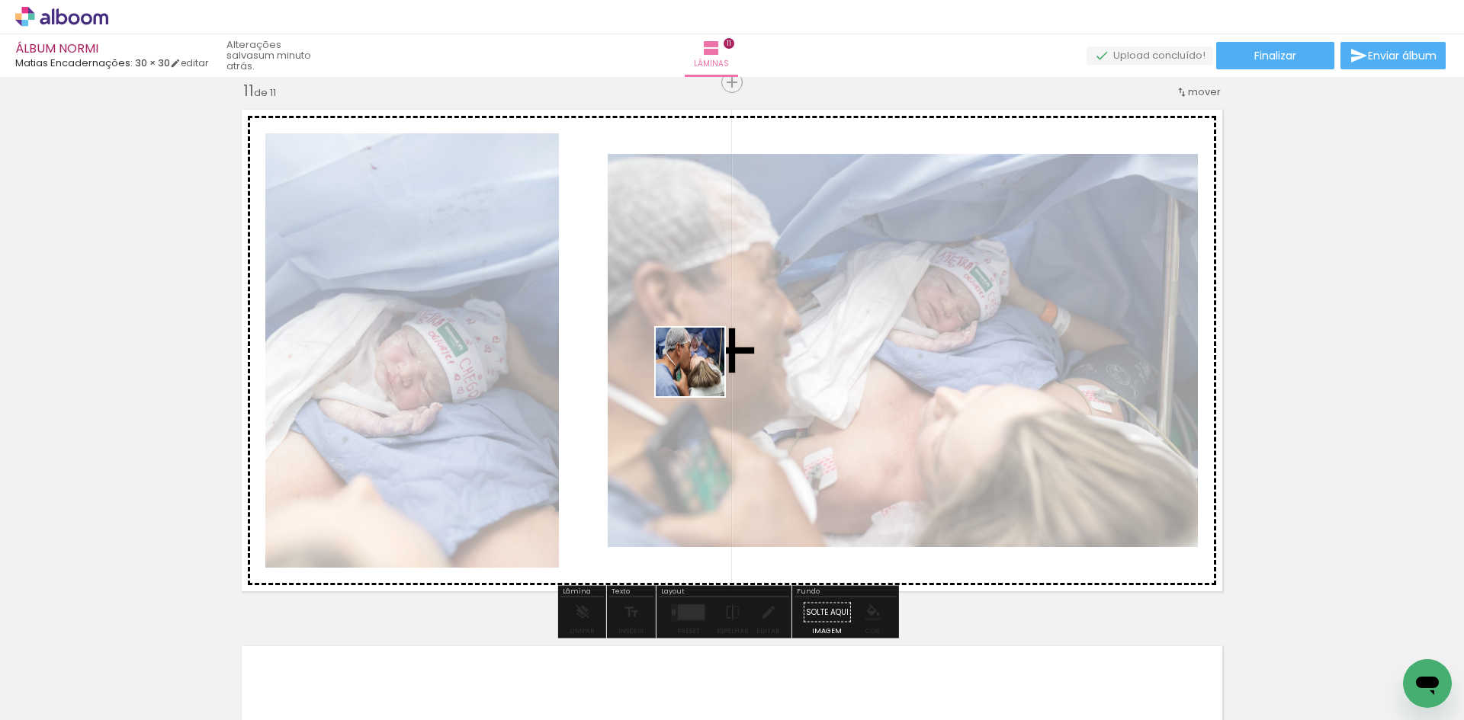
drag, startPoint x: 687, startPoint y: 427, endPoint x: 701, endPoint y: 373, distance: 56.0
click at [701, 373] on quentale-workspace at bounding box center [732, 360] width 1464 height 720
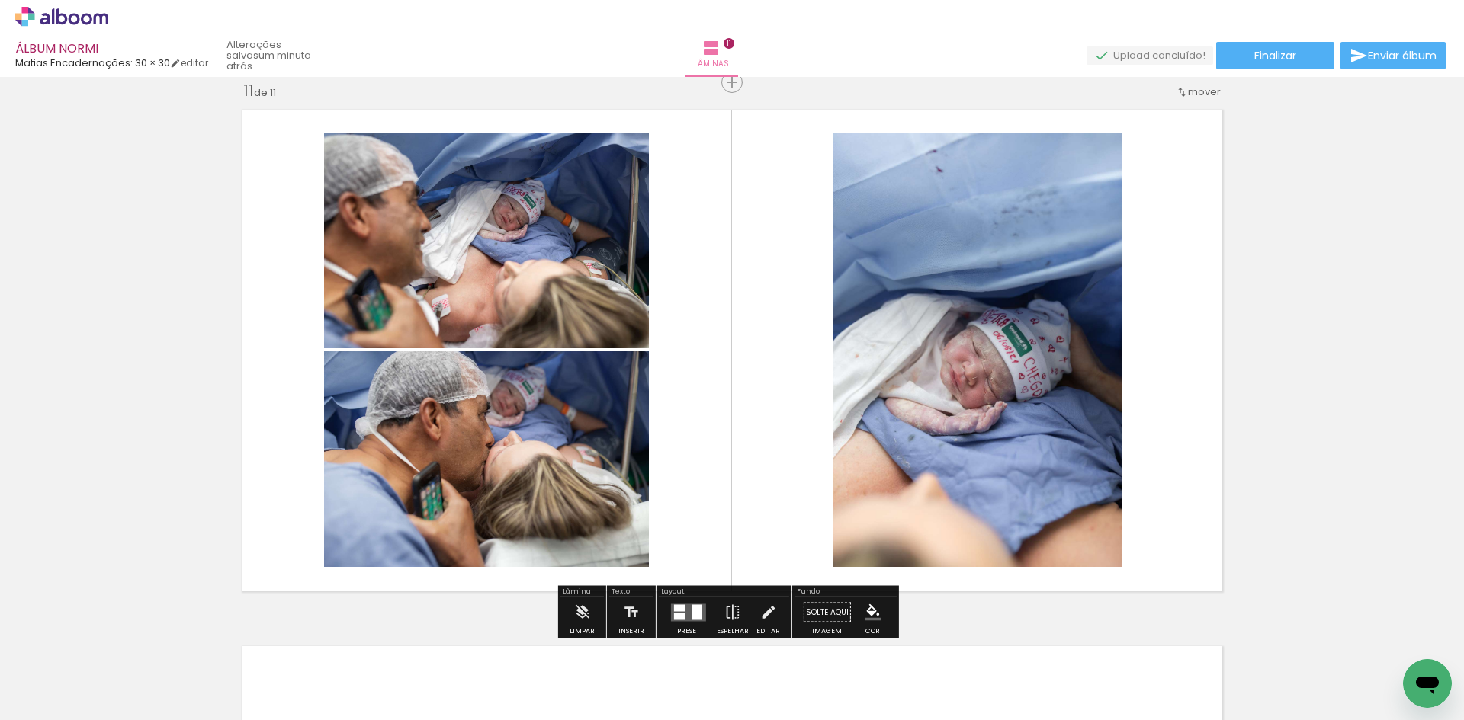
scroll to position [5844, 0]
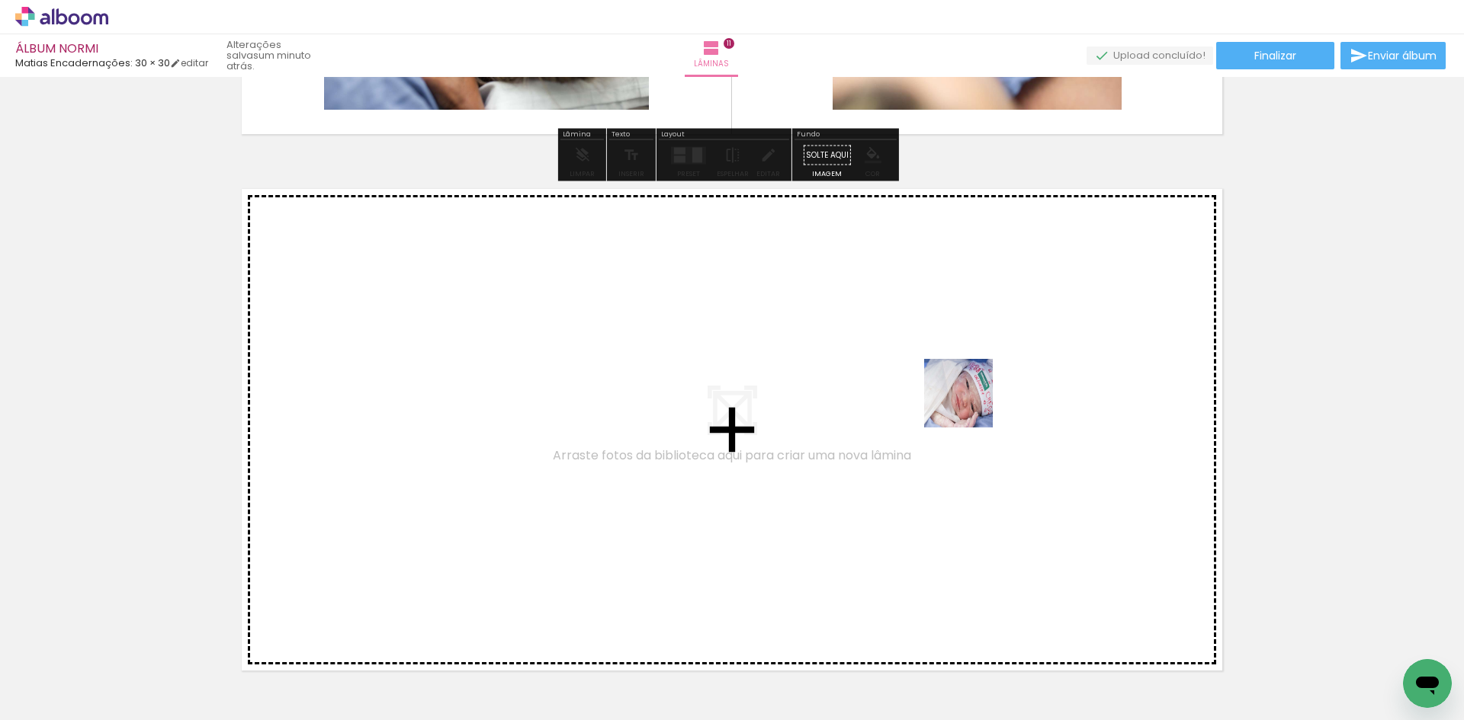
click at [970, 405] on quentale-workspace at bounding box center [732, 360] width 1464 height 720
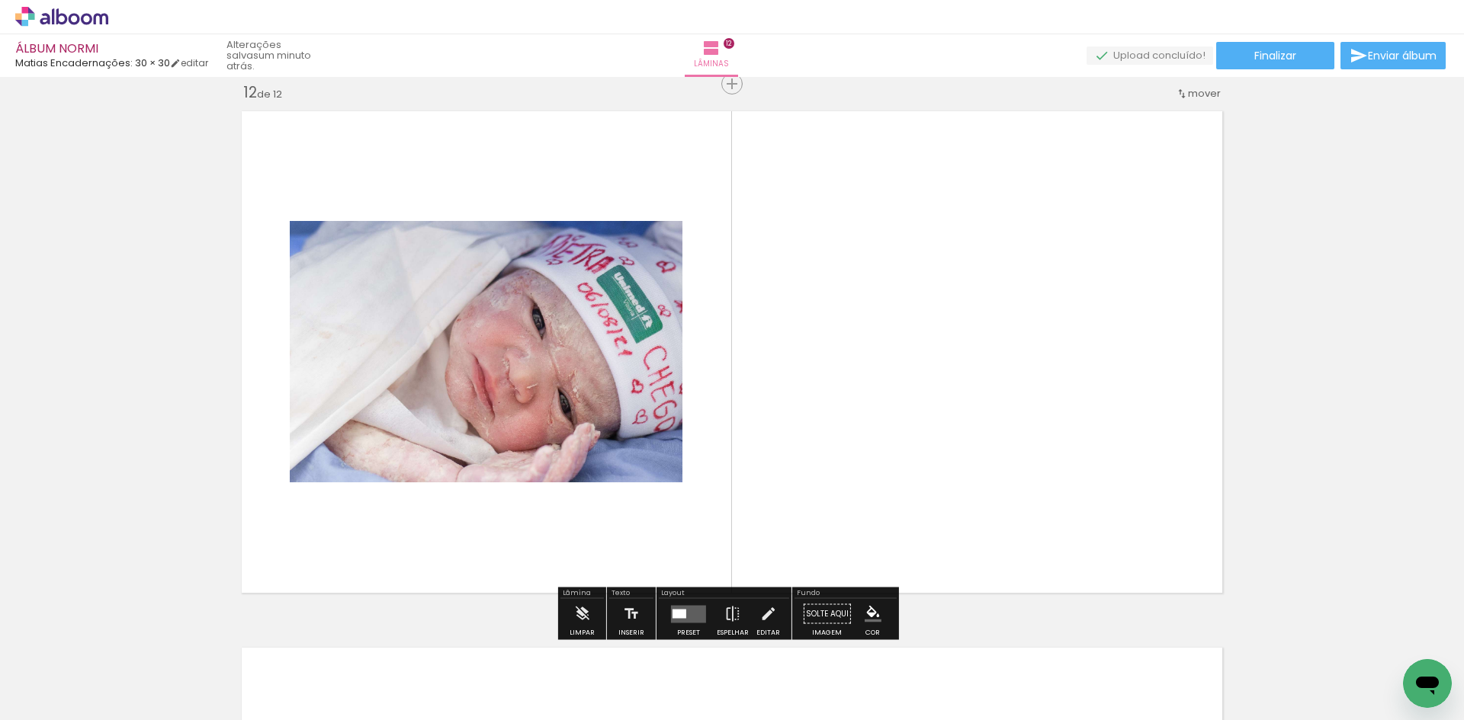
scroll to position [5923, 0]
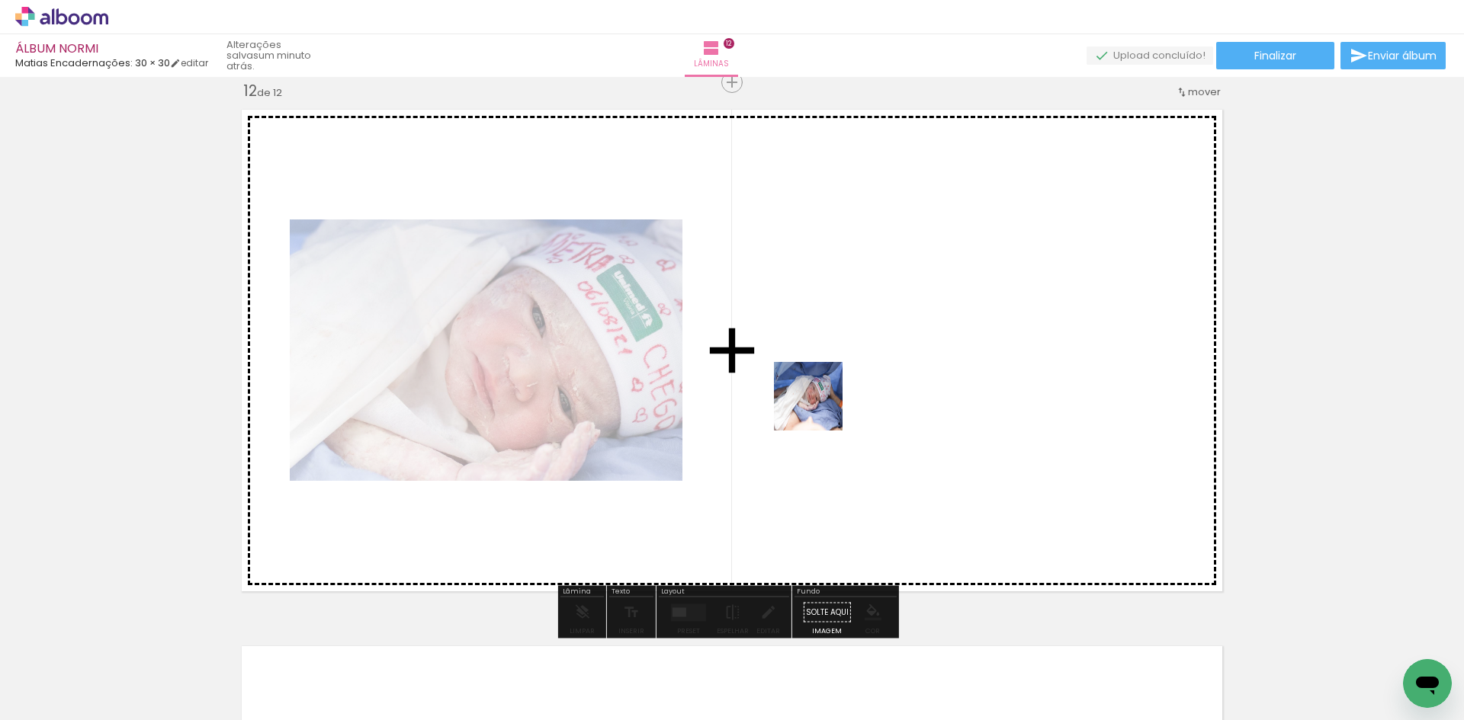
drag, startPoint x: 819, startPoint y: 674, endPoint x: 819, endPoint y: 408, distance: 266.0
click at [819, 408] on quentale-workspace at bounding box center [732, 360] width 1464 height 720
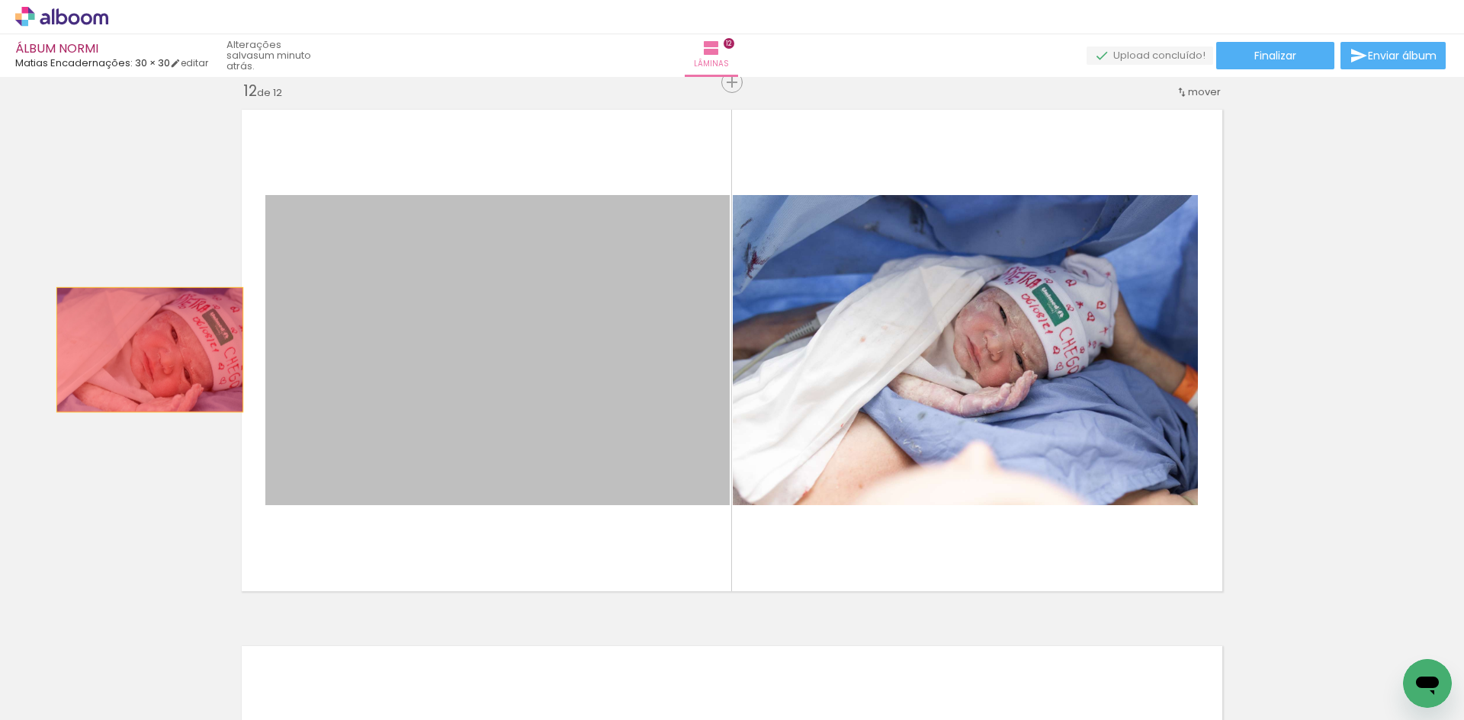
drag, startPoint x: 579, startPoint y: 383, endPoint x: 144, endPoint y: 350, distance: 435.8
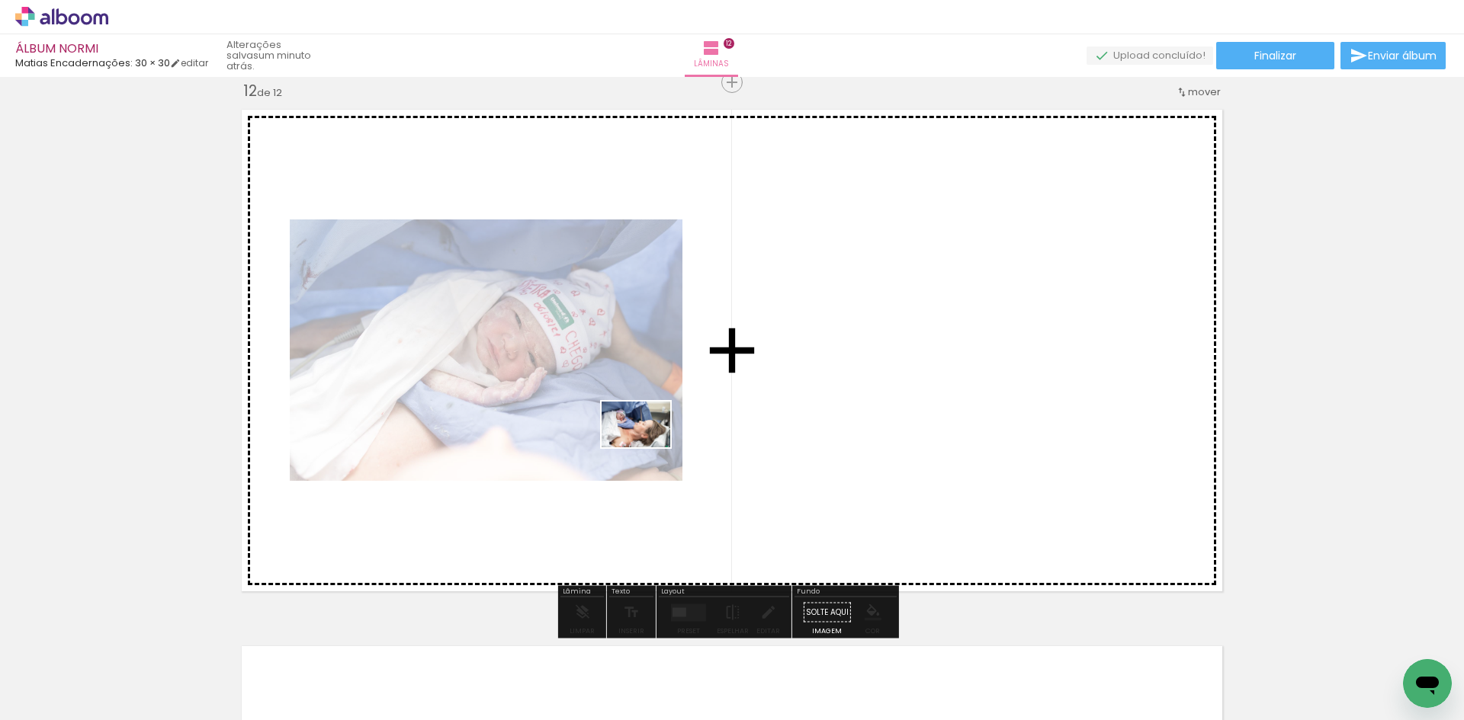
drag, startPoint x: 984, startPoint y: 681, endPoint x: 647, endPoint y: 447, distance: 410.2
click at [647, 447] on quentale-workspace at bounding box center [732, 360] width 1464 height 720
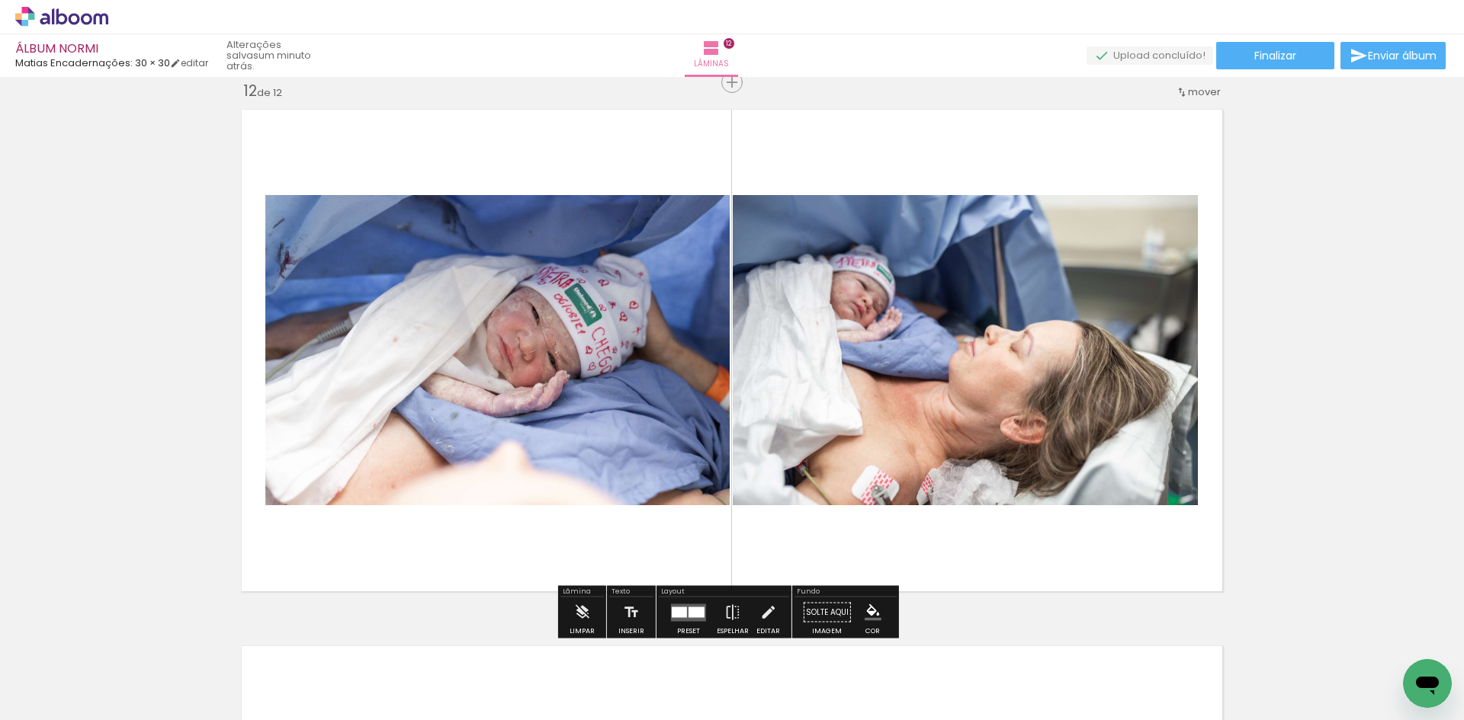
scroll to position [6380, 0]
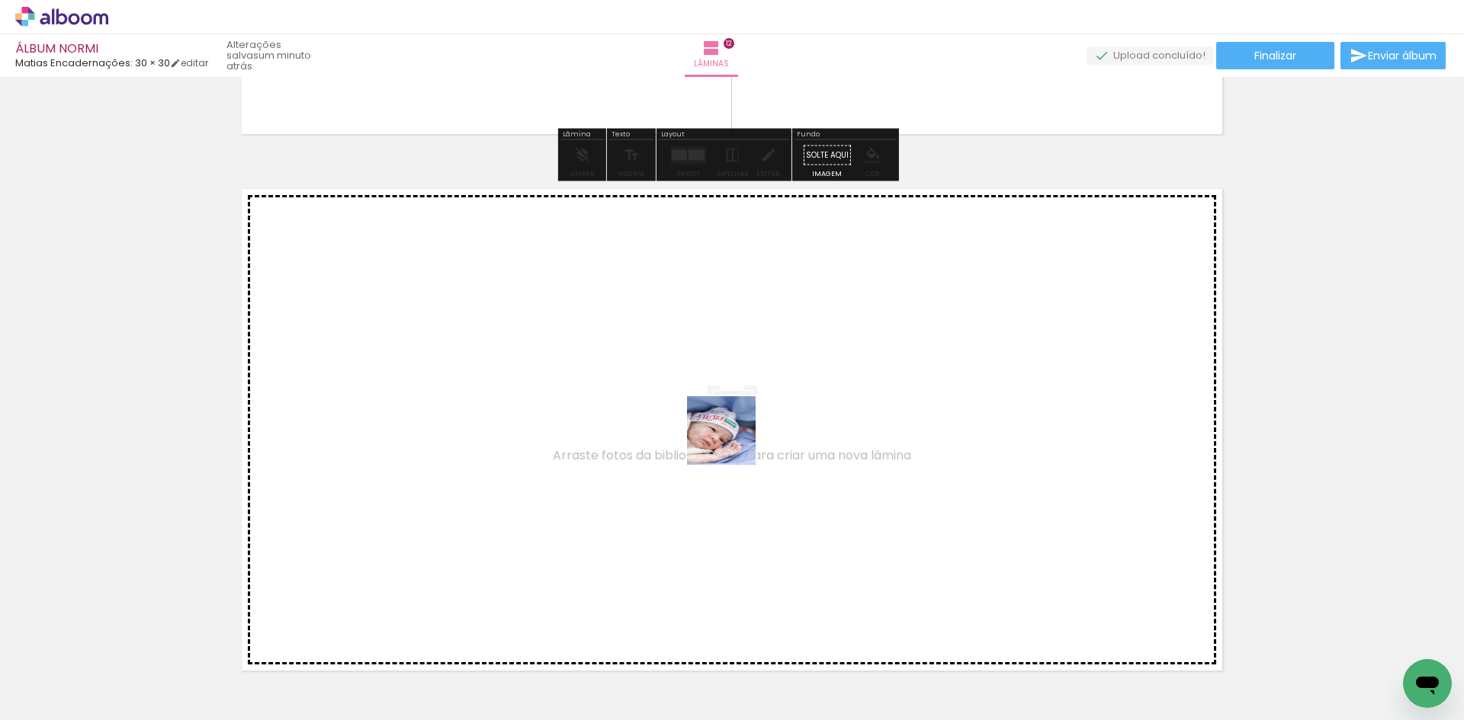
drag, startPoint x: 1062, startPoint y: 674, endPoint x: 733, endPoint y: 442, distance: 402.7
click at [733, 442] on quentale-workspace at bounding box center [732, 360] width 1464 height 720
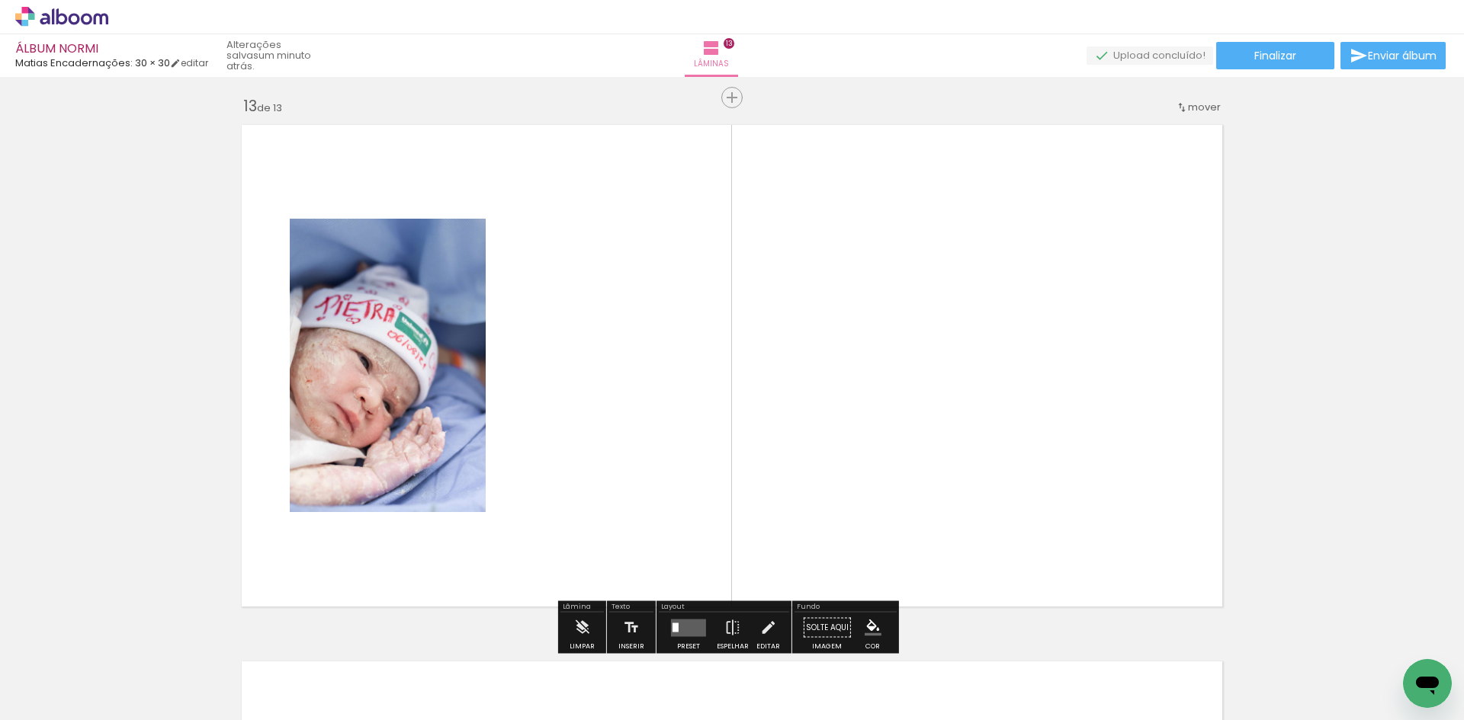
scroll to position [6460, 0]
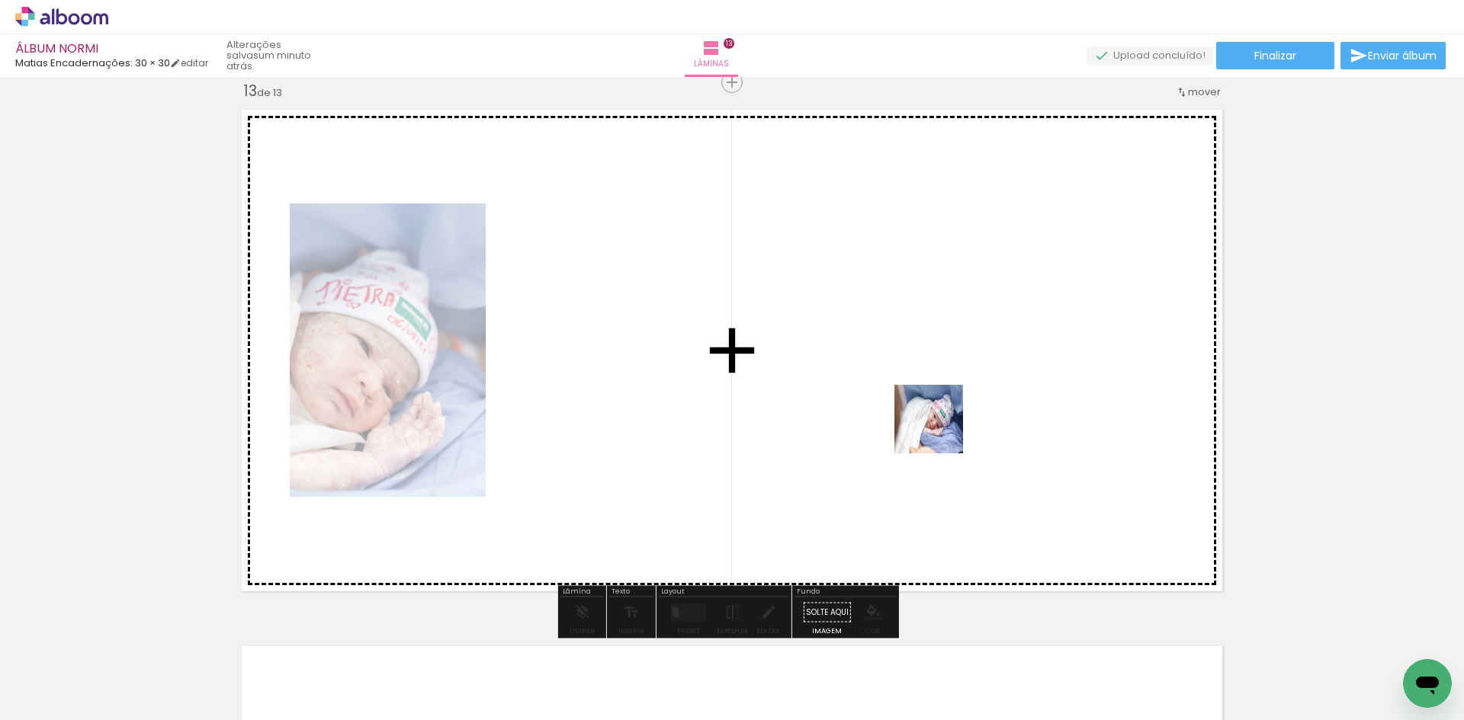
drag, startPoint x: 999, startPoint y: 503, endPoint x: 940, endPoint y: 431, distance: 93.2
click at [940, 431] on quentale-workspace at bounding box center [732, 360] width 1464 height 720
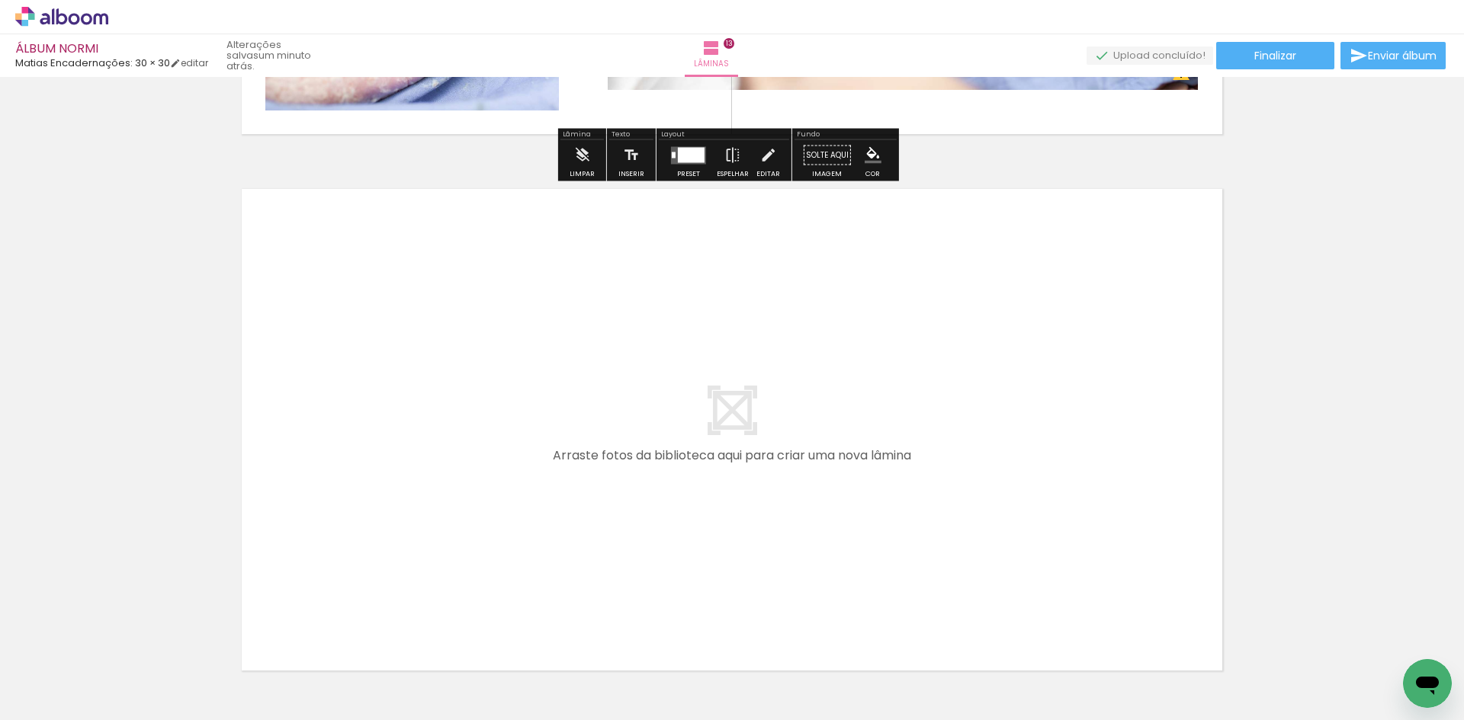
scroll to position [0, 2583]
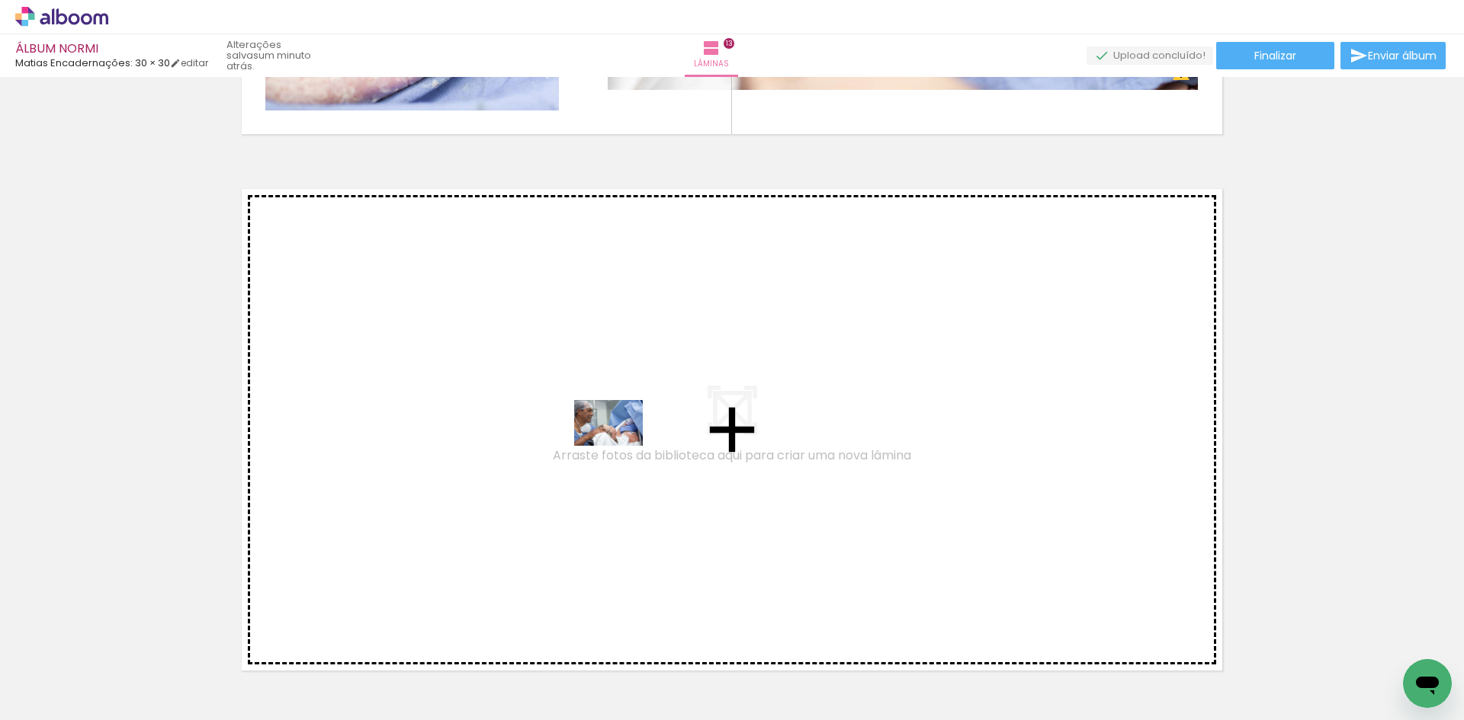
drag, startPoint x: 728, startPoint y: 672, endPoint x: 620, endPoint y: 446, distance: 250.3
click at [620, 446] on quentale-workspace at bounding box center [732, 360] width 1464 height 720
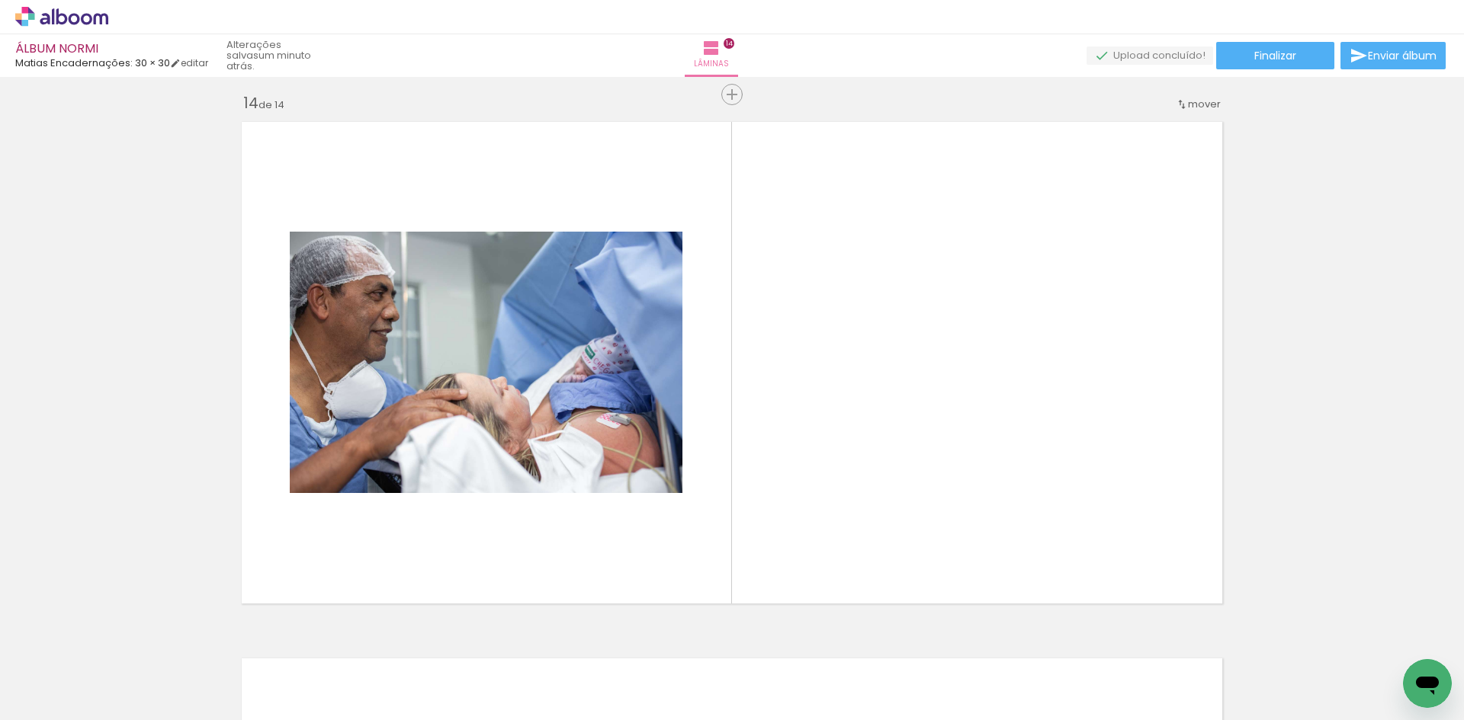
scroll to position [6996, 0]
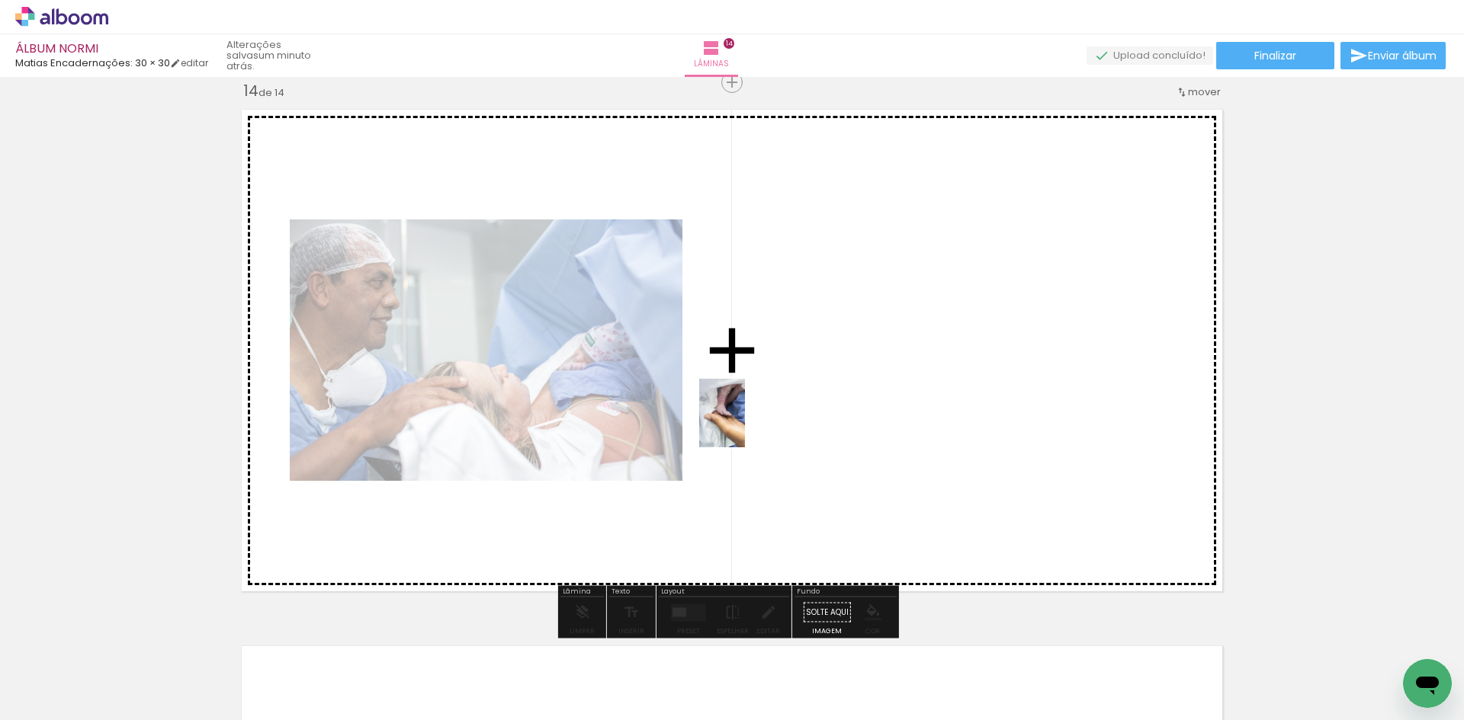
drag, startPoint x: 821, startPoint y: 617, endPoint x: 745, endPoint y: 425, distance: 207.4
click at [745, 425] on quentale-workspace at bounding box center [732, 360] width 1464 height 720
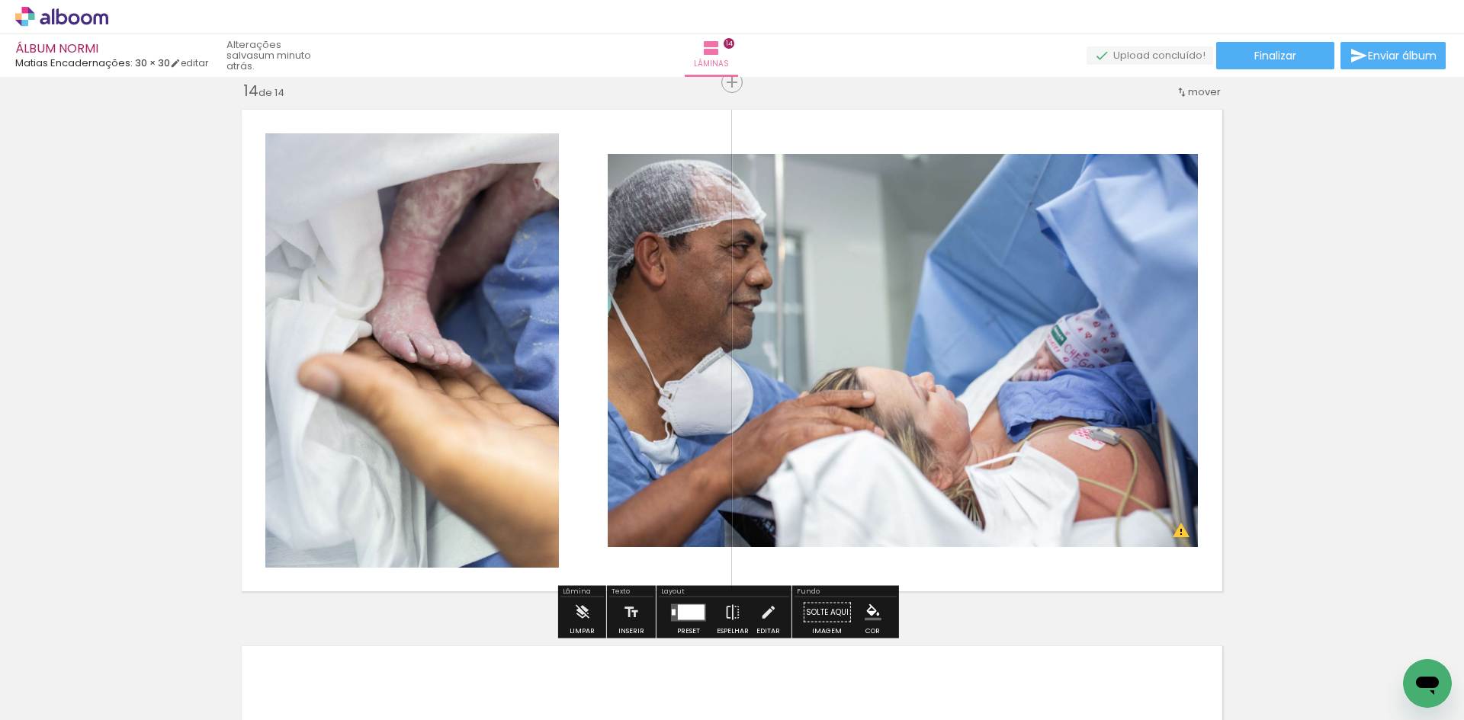
scroll to position [7377, 0]
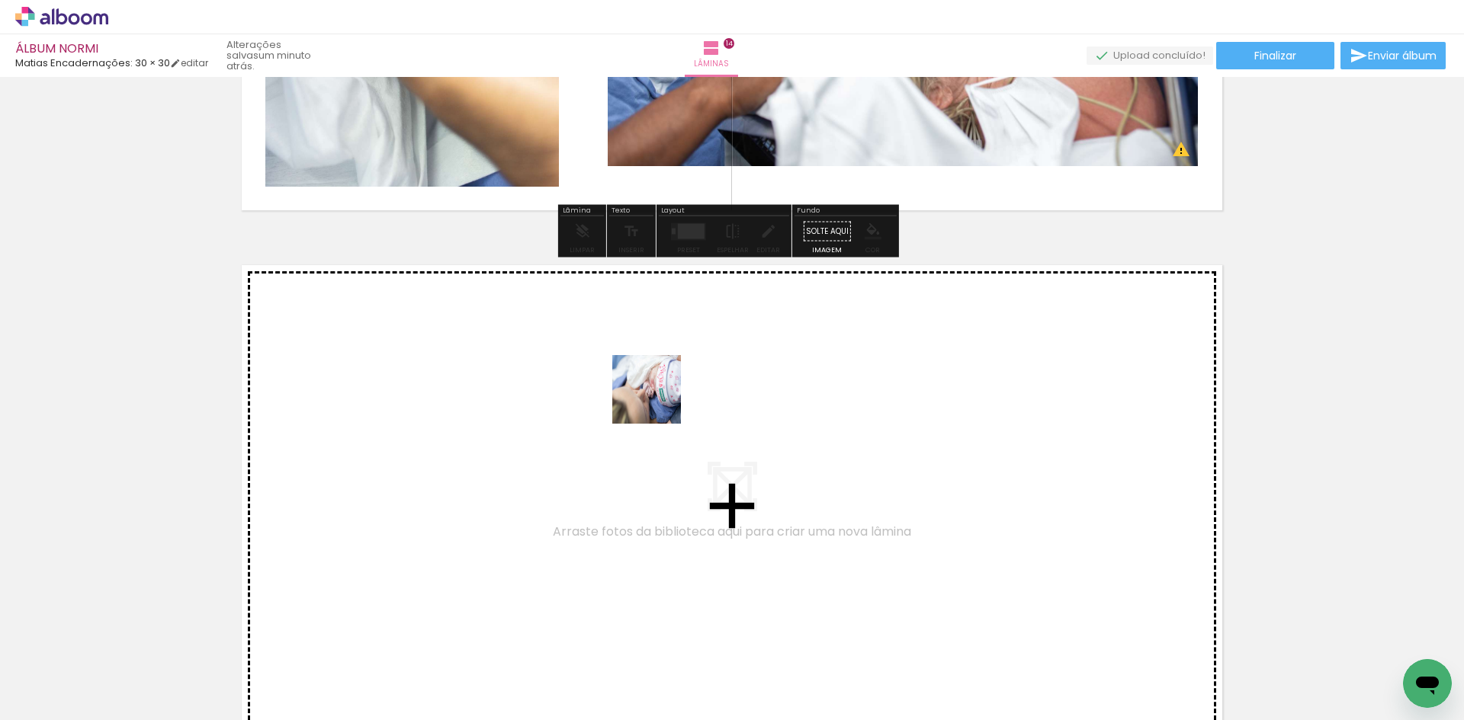
drag, startPoint x: 915, startPoint y: 672, endPoint x: 657, endPoint y: 400, distance: 374.2
click at [657, 400] on quentale-workspace at bounding box center [732, 360] width 1464 height 720
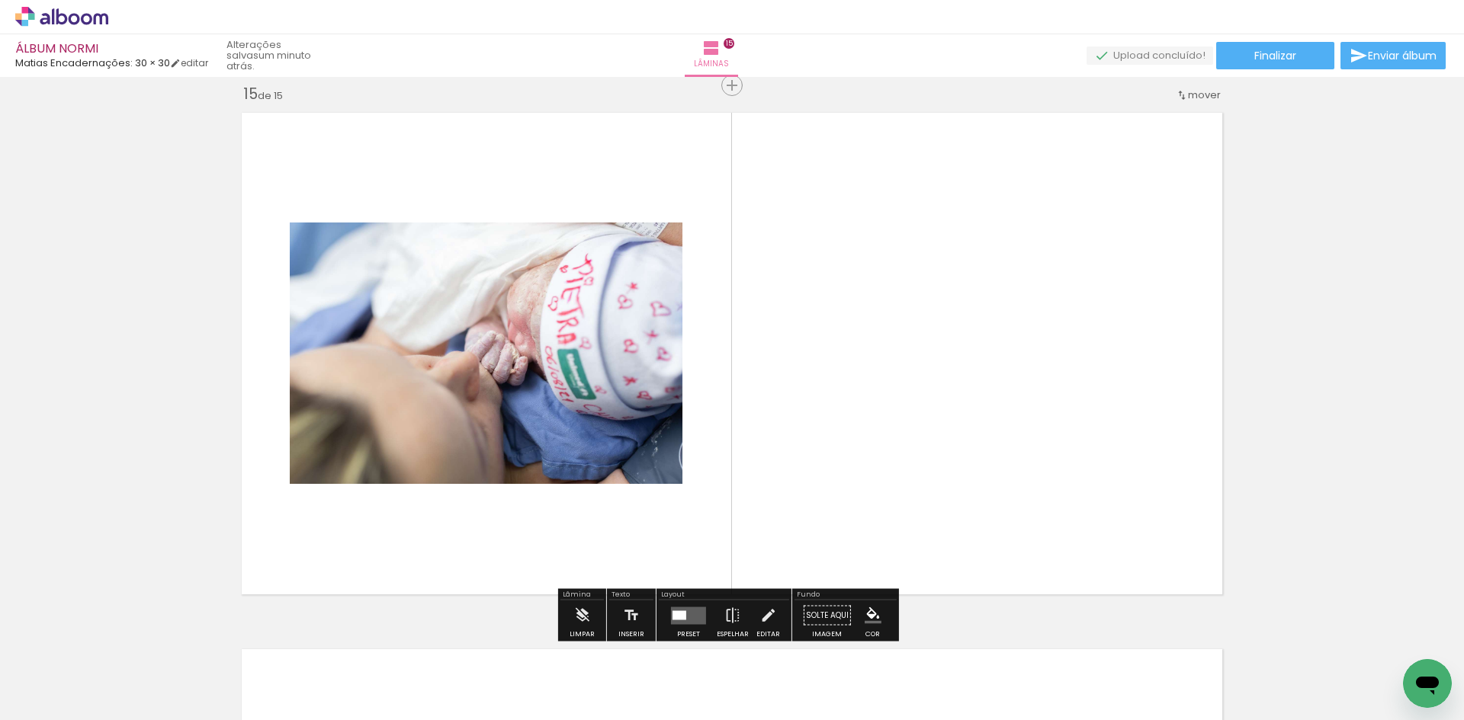
scroll to position [7533, 0]
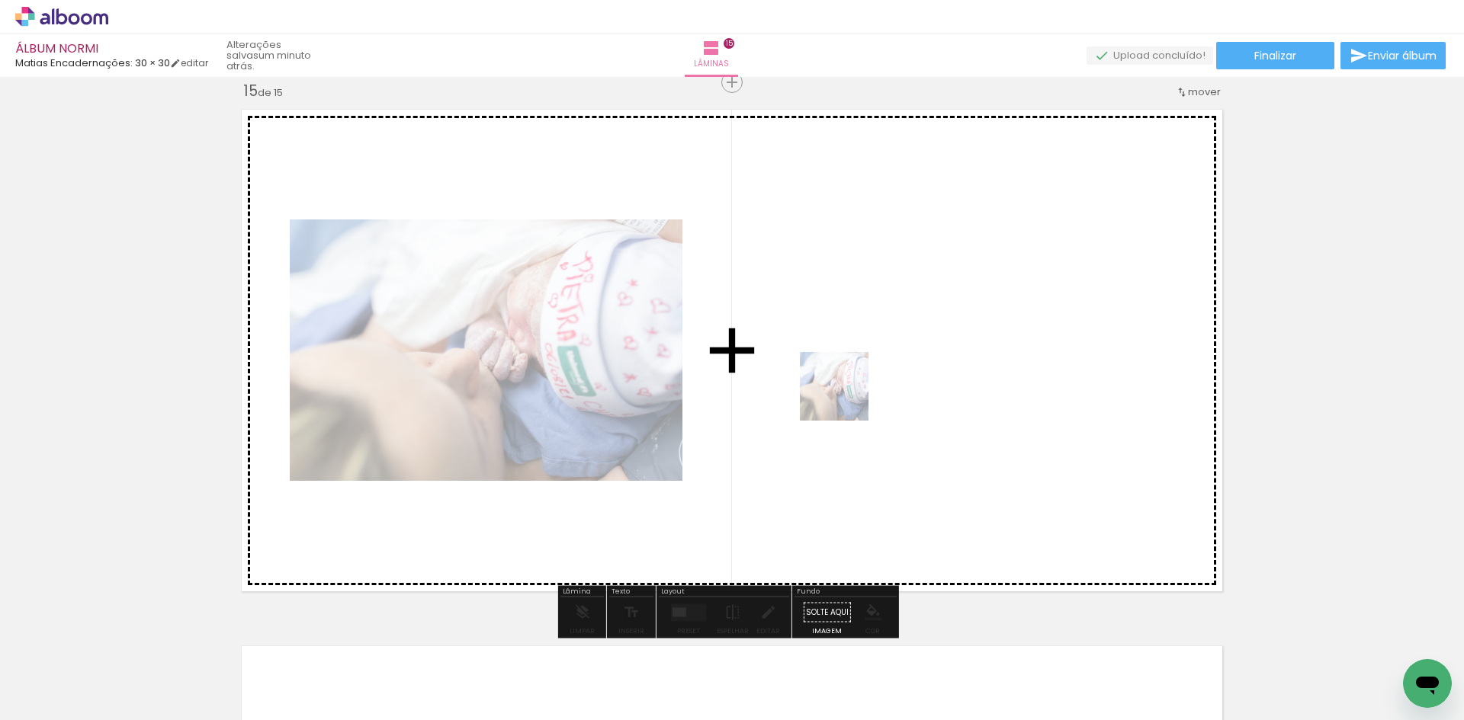
drag, startPoint x: 856, startPoint y: 437, endPoint x: 845, endPoint y: 396, distance: 41.8
click at [845, 396] on quentale-workspace at bounding box center [732, 360] width 1464 height 720
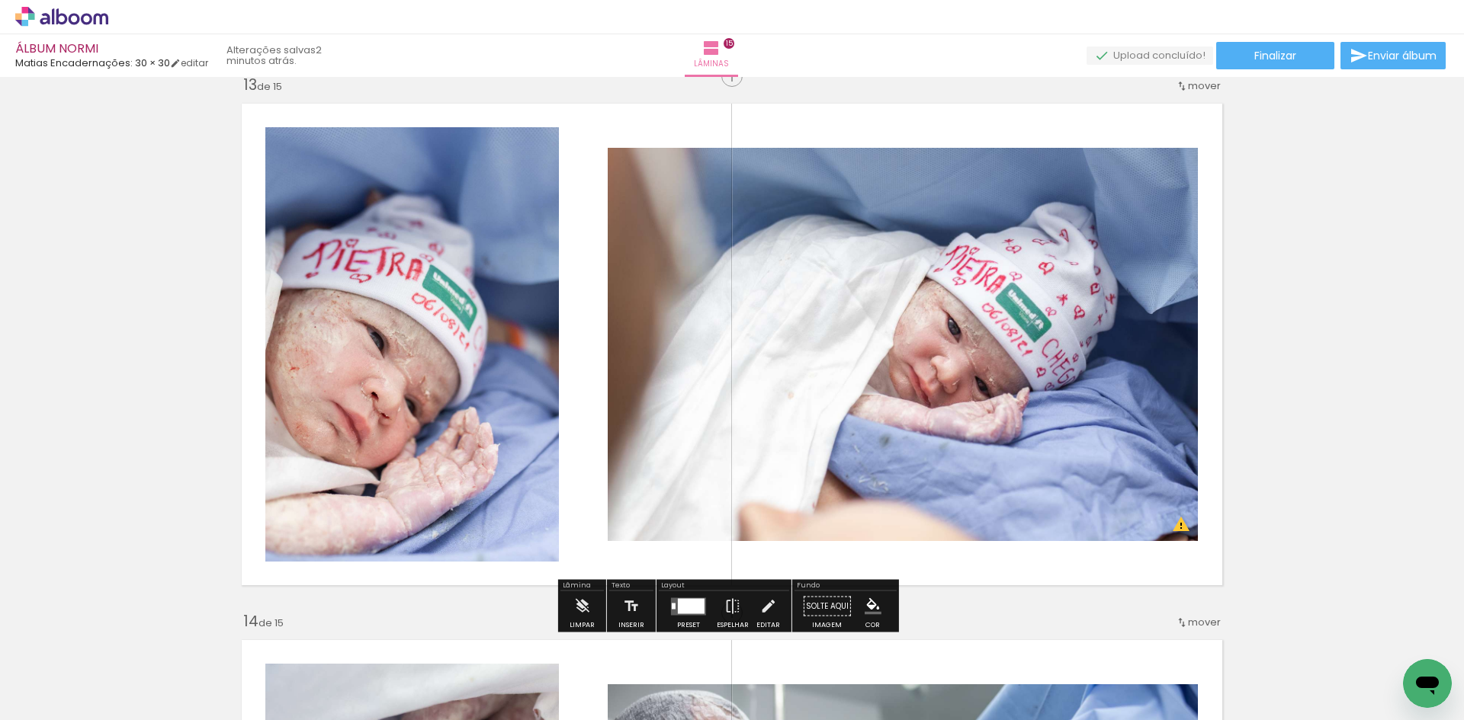
scroll to position [5932, 0]
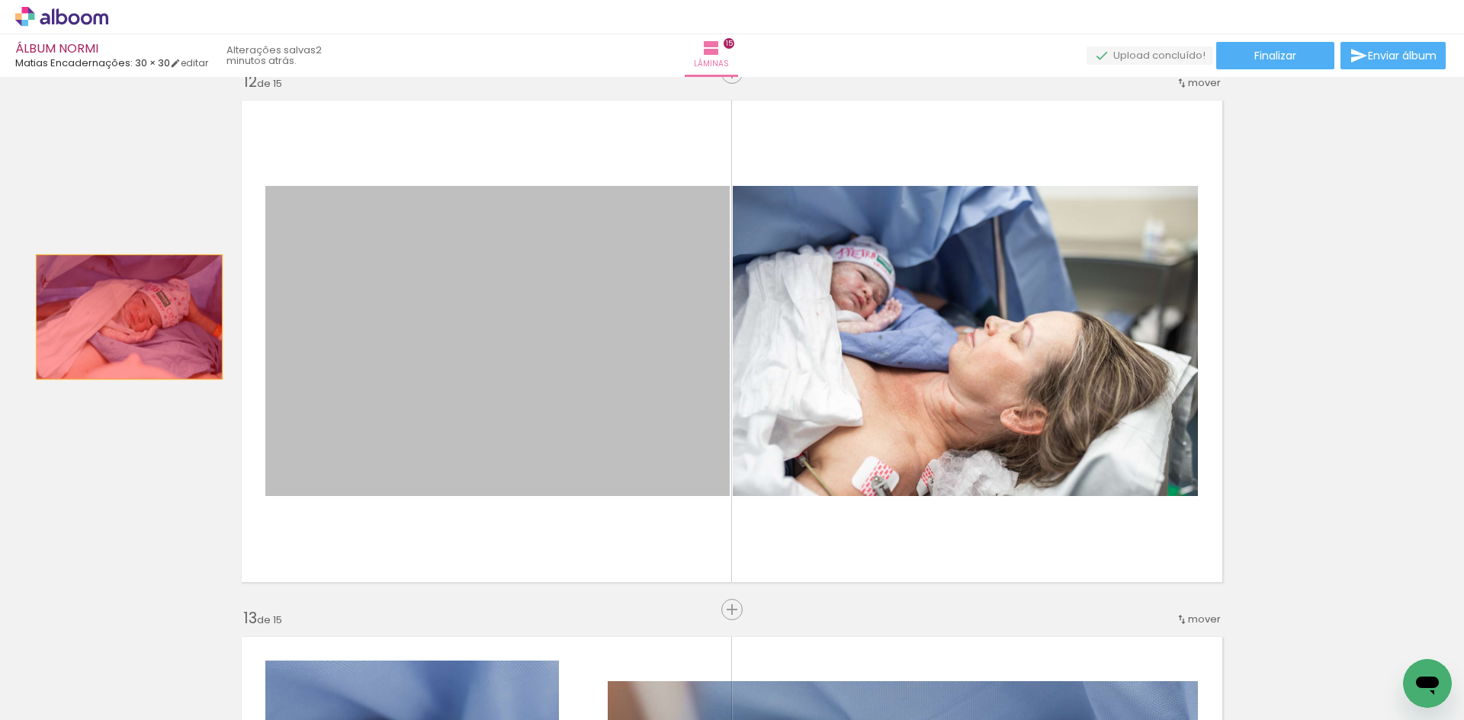
drag, startPoint x: 607, startPoint y: 350, endPoint x: 123, endPoint y: 317, distance: 484.4
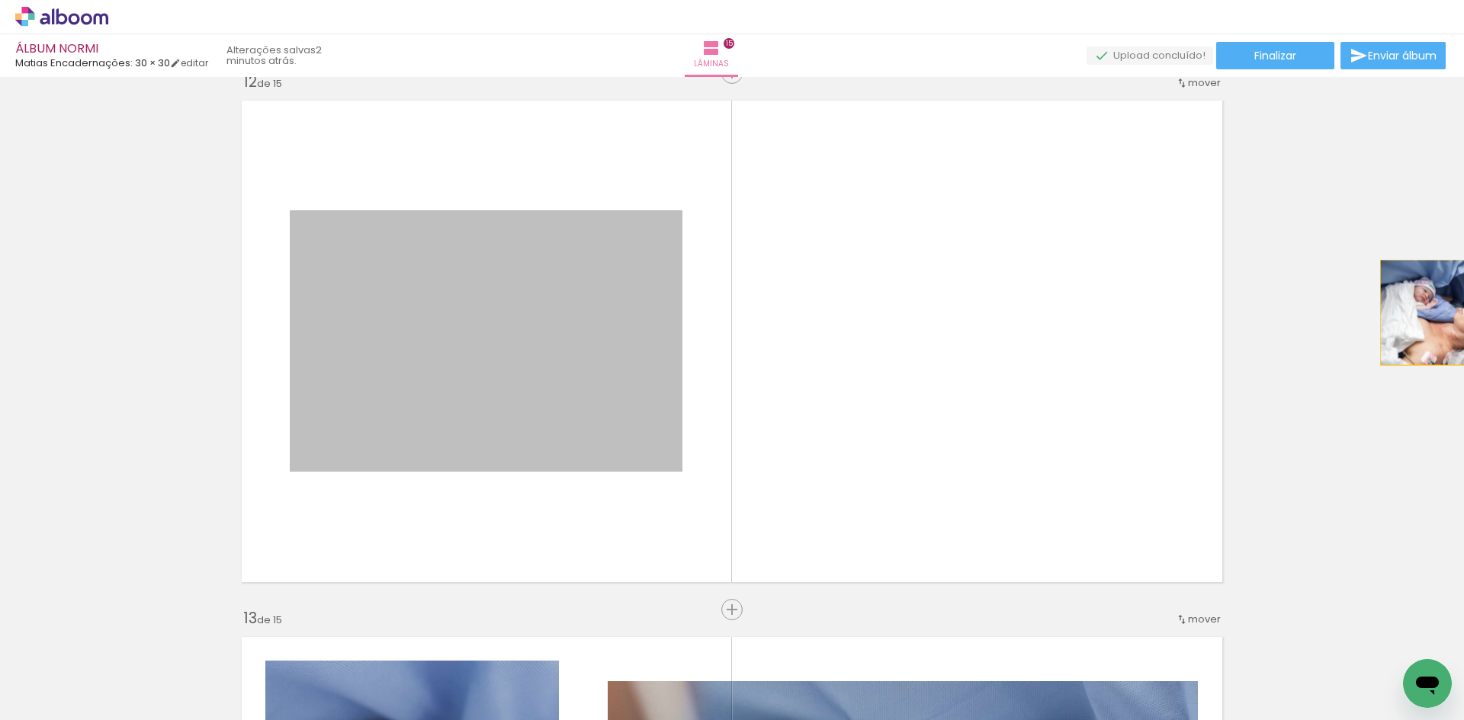
drag, startPoint x: 525, startPoint y: 335, endPoint x: 1453, endPoint y: 313, distance: 928.0
click at [1453, 313] on div "Inserir lâmina 1 de 15 Inserir lâmina 2 de 15 Inserir lâmina 3 de 15 Inserir lâ…" at bounding box center [732, 398] width 1464 height 643
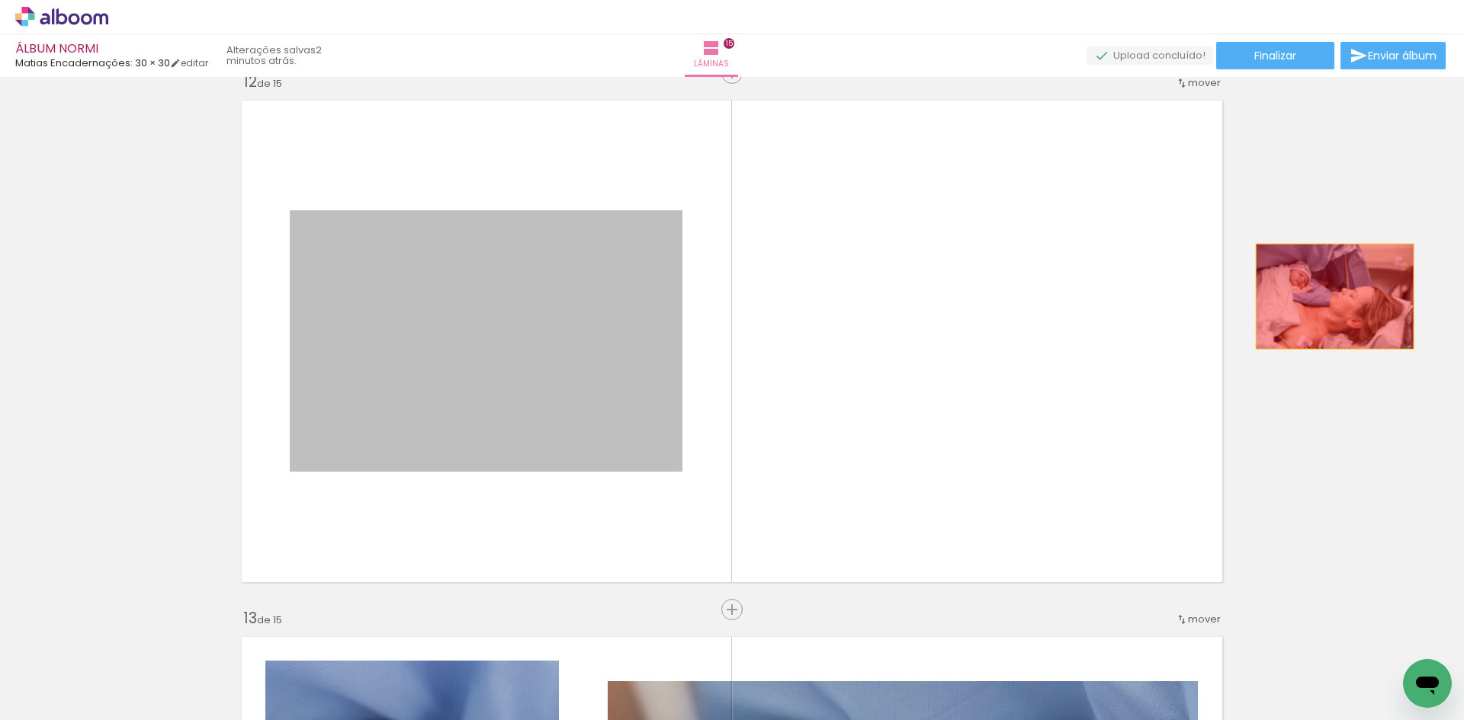
drag, startPoint x: 609, startPoint y: 360, endPoint x: 1371, endPoint y: 297, distance: 764.1
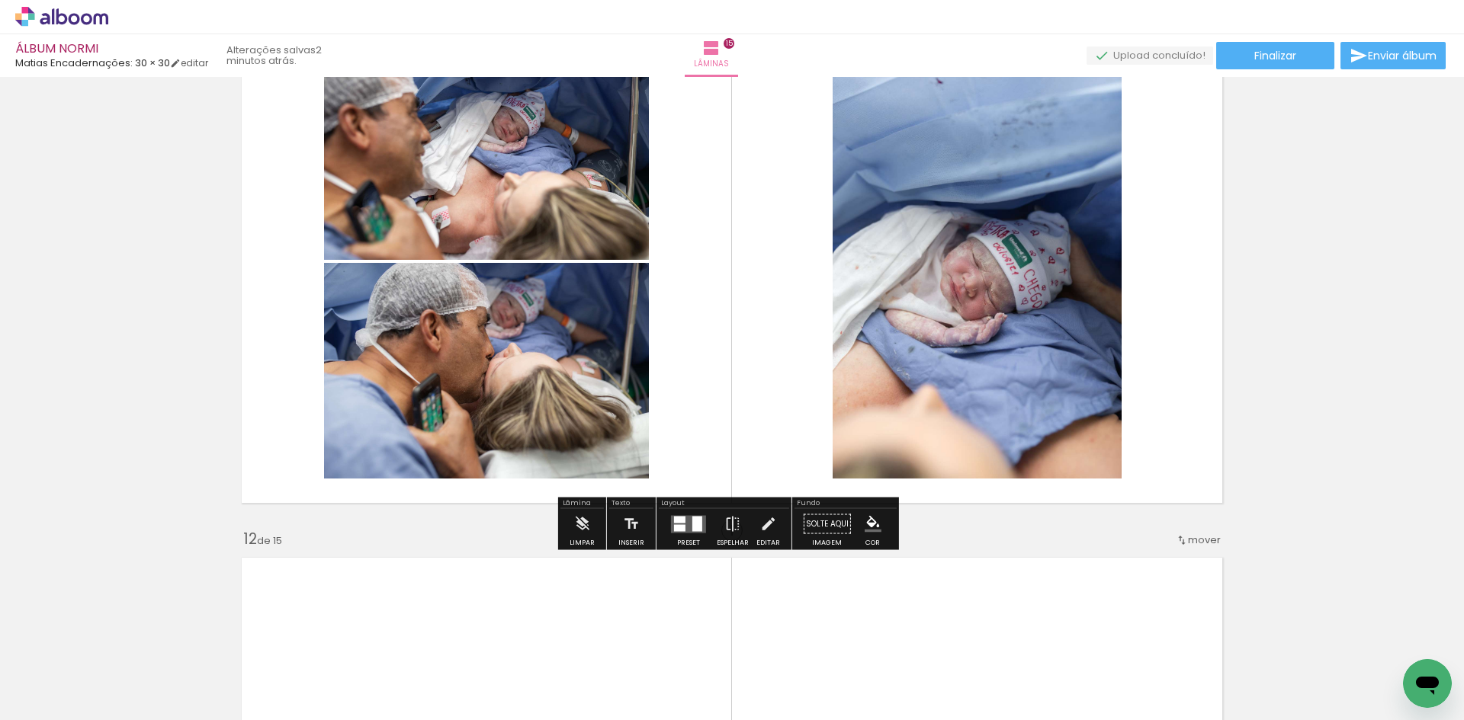
scroll to position [5780, 0]
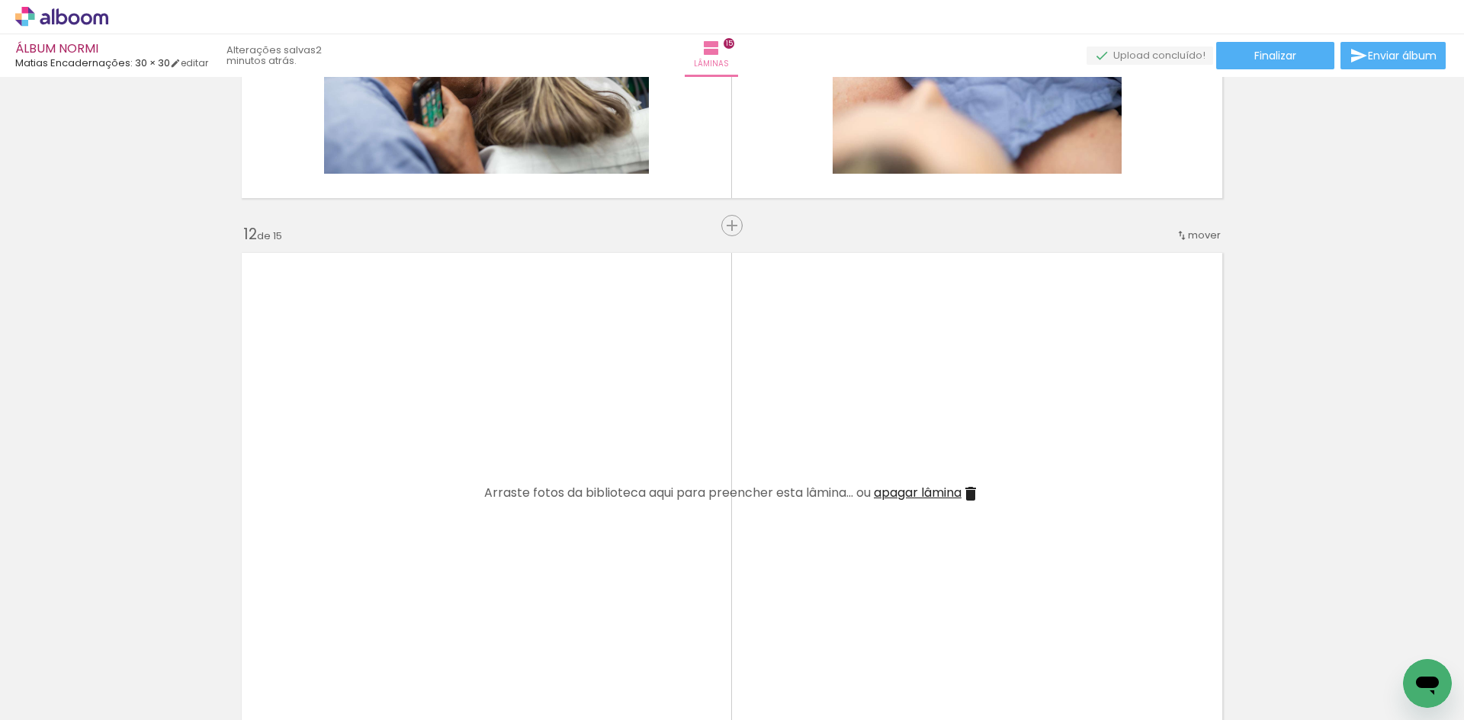
click at [927, 494] on span "apagar lâmina" at bounding box center [918, 493] width 88 height 18
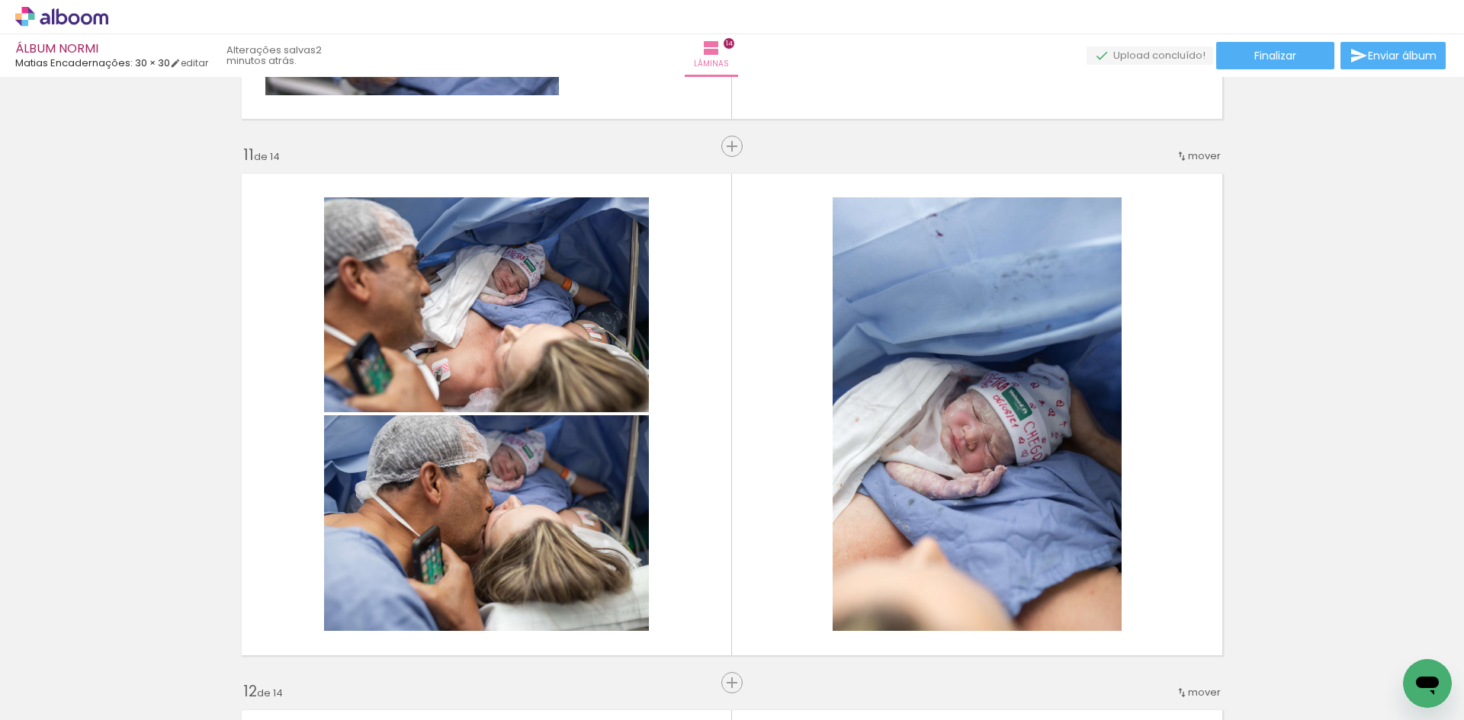
scroll to position [0, 1986]
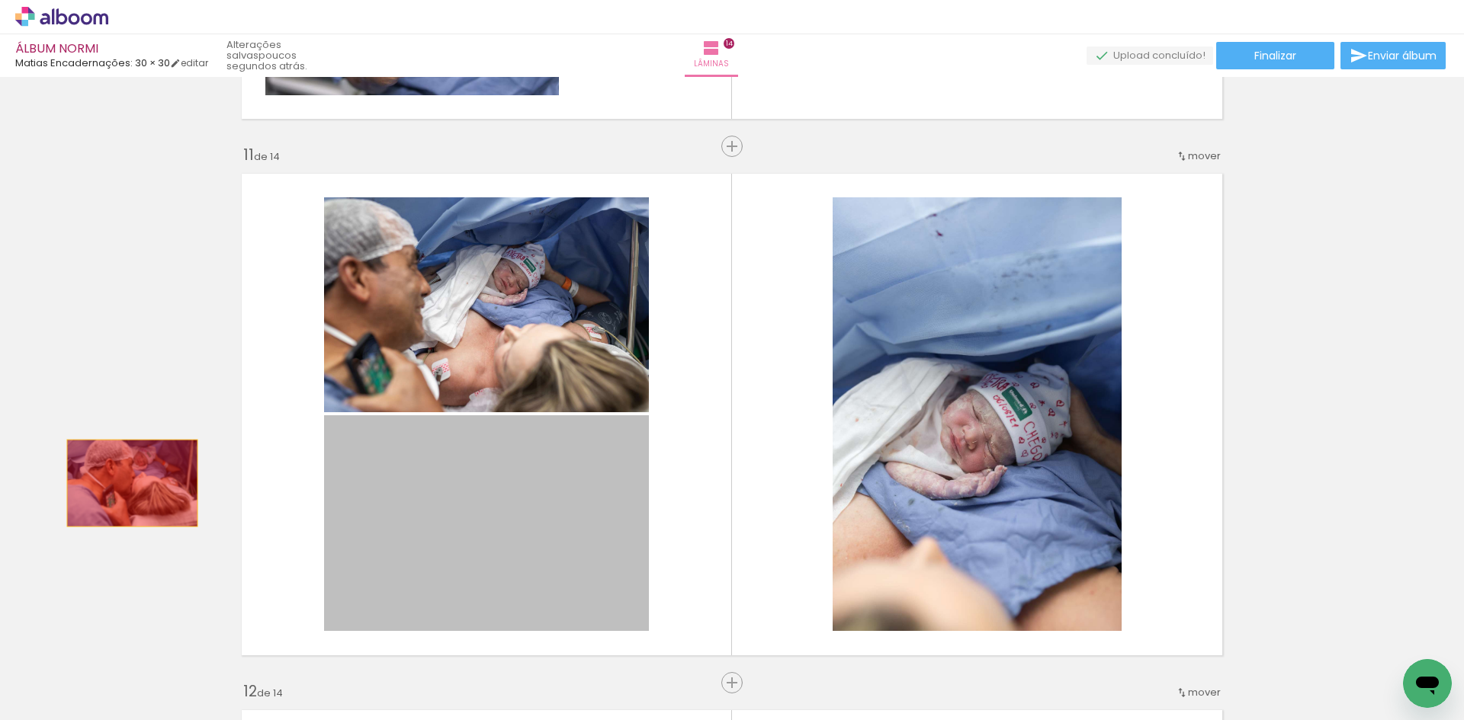
drag, startPoint x: 596, startPoint y: 558, endPoint x: 117, endPoint y: 481, distance: 485.6
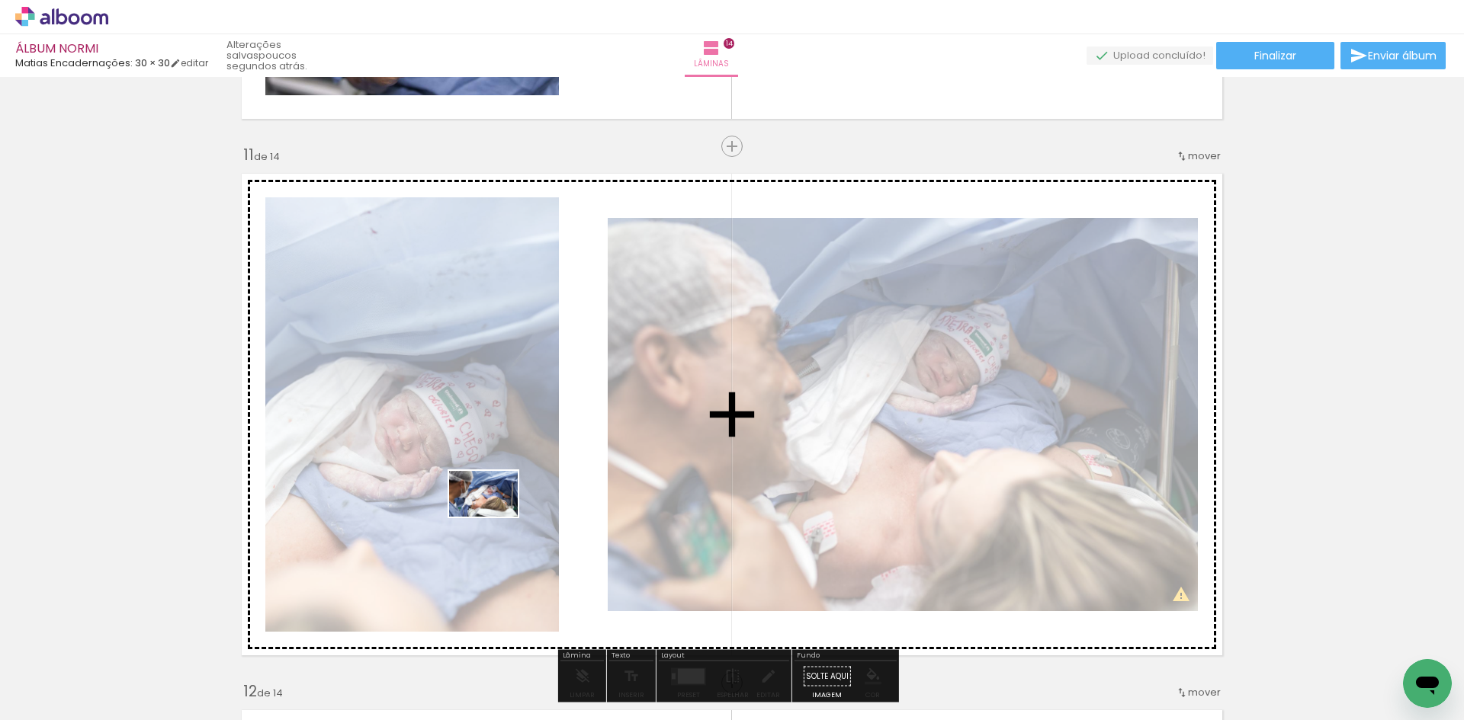
drag, startPoint x: 660, startPoint y: 678, endPoint x: 495, endPoint y: 517, distance: 231.3
click at [495, 517] on quentale-workspace at bounding box center [732, 360] width 1464 height 720
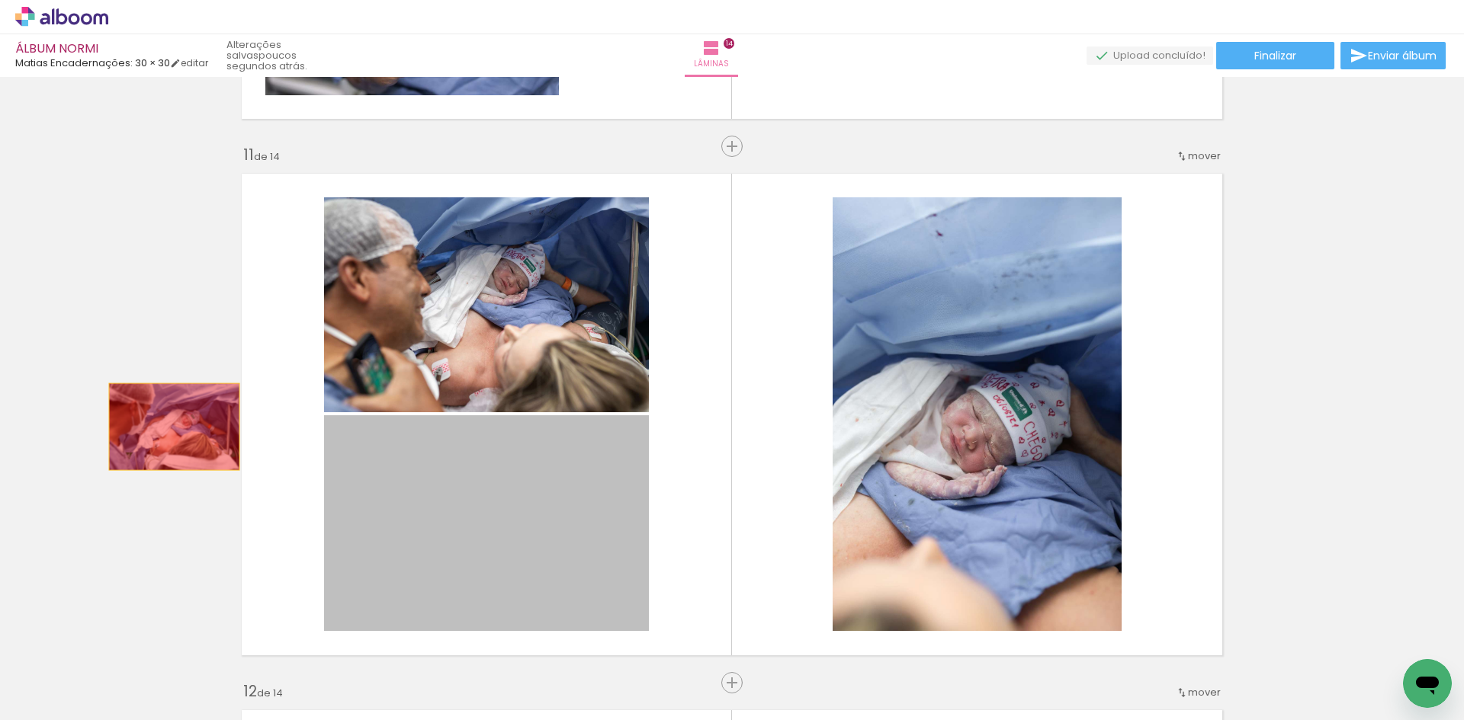
drag, startPoint x: 494, startPoint y: 517, endPoint x: 157, endPoint y: 418, distance: 351.2
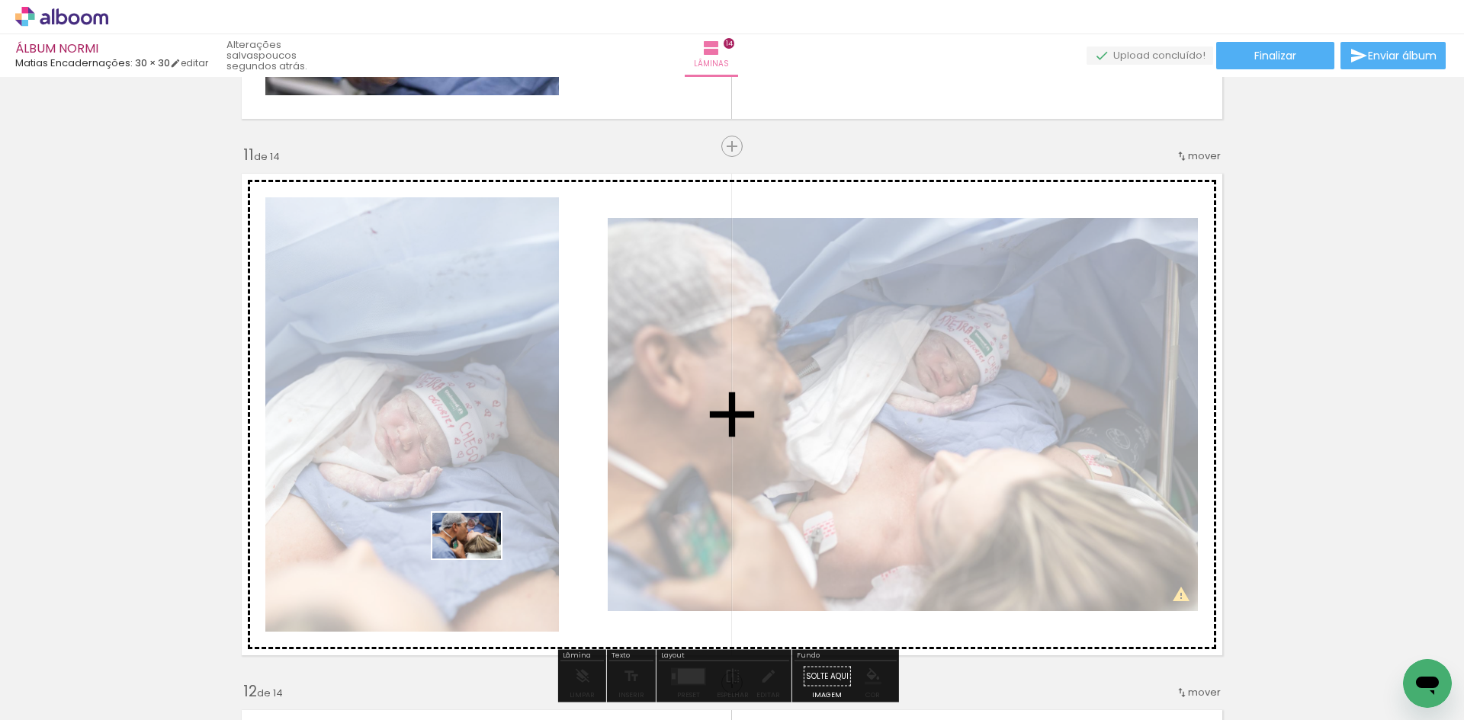
drag, startPoint x: 826, startPoint y: 681, endPoint x: 478, endPoint y: 559, distance: 368.4
click at [478, 559] on quentale-workspace at bounding box center [732, 360] width 1464 height 720
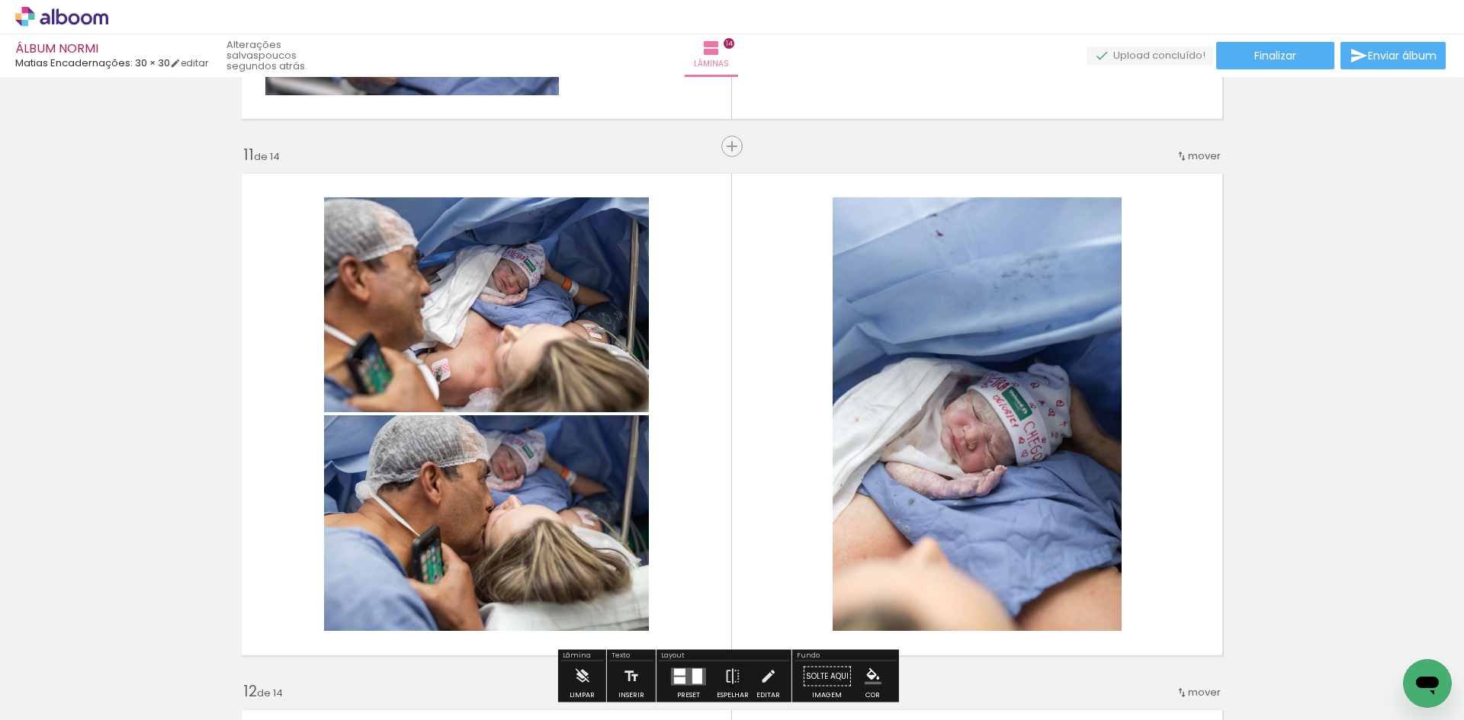
scroll to position [5475, 0]
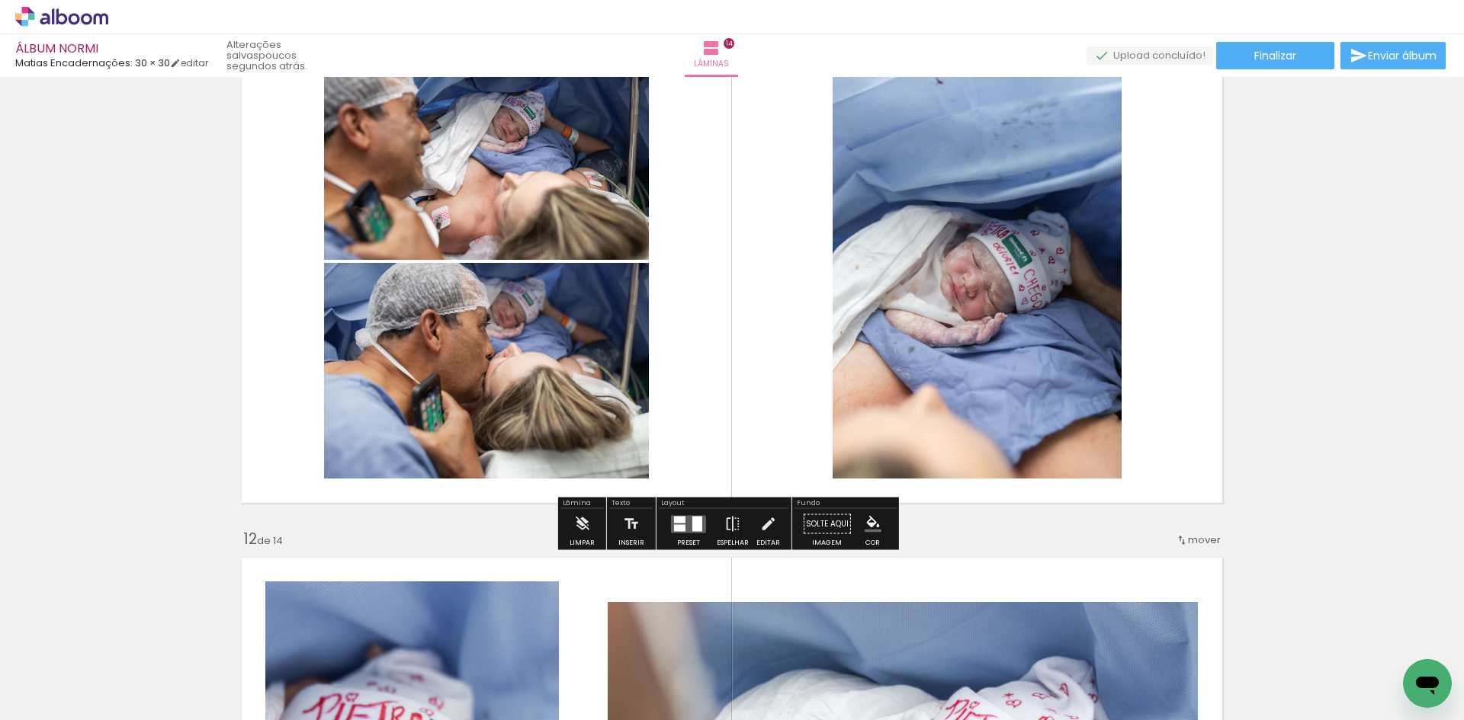
click at [703, 537] on div at bounding box center [688, 524] width 41 height 30
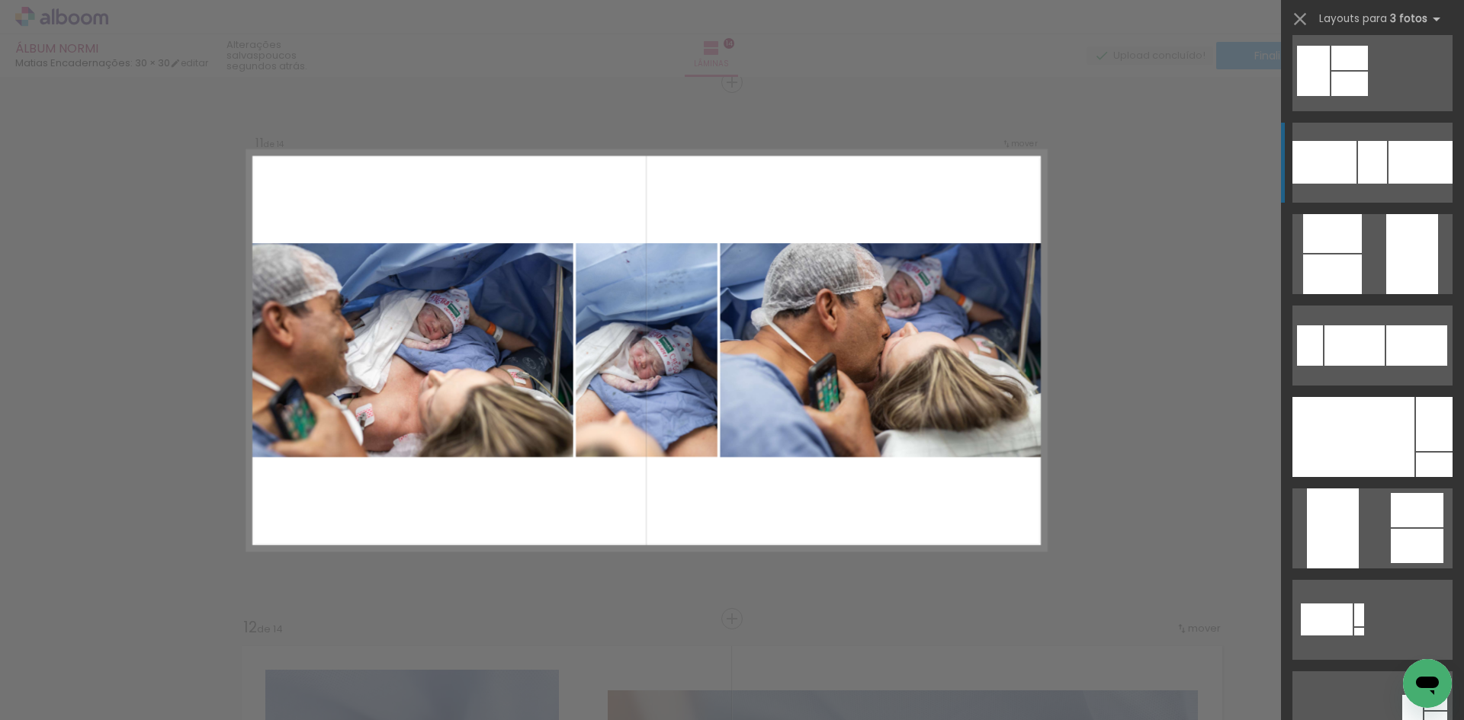
scroll to position [457, 0]
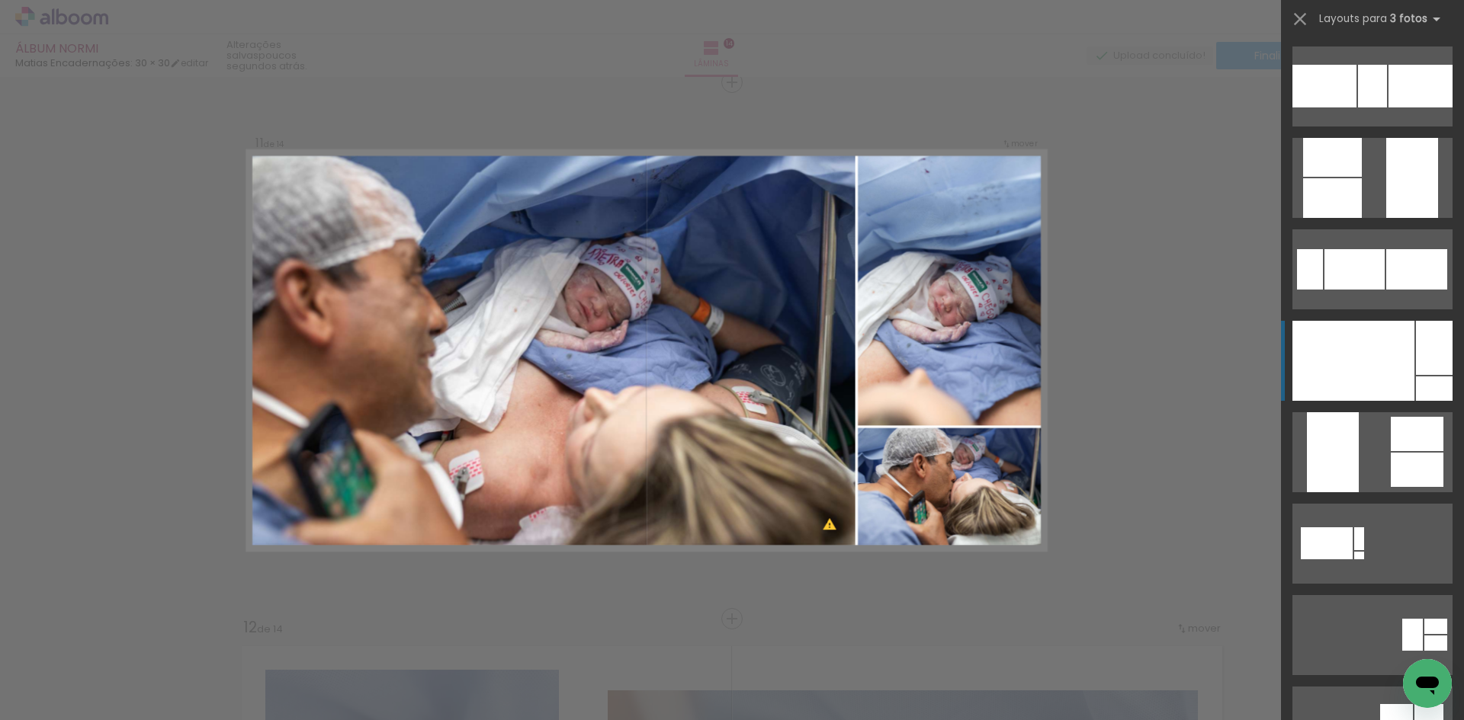
click at [1379, 375] on div at bounding box center [1353, 361] width 122 height 80
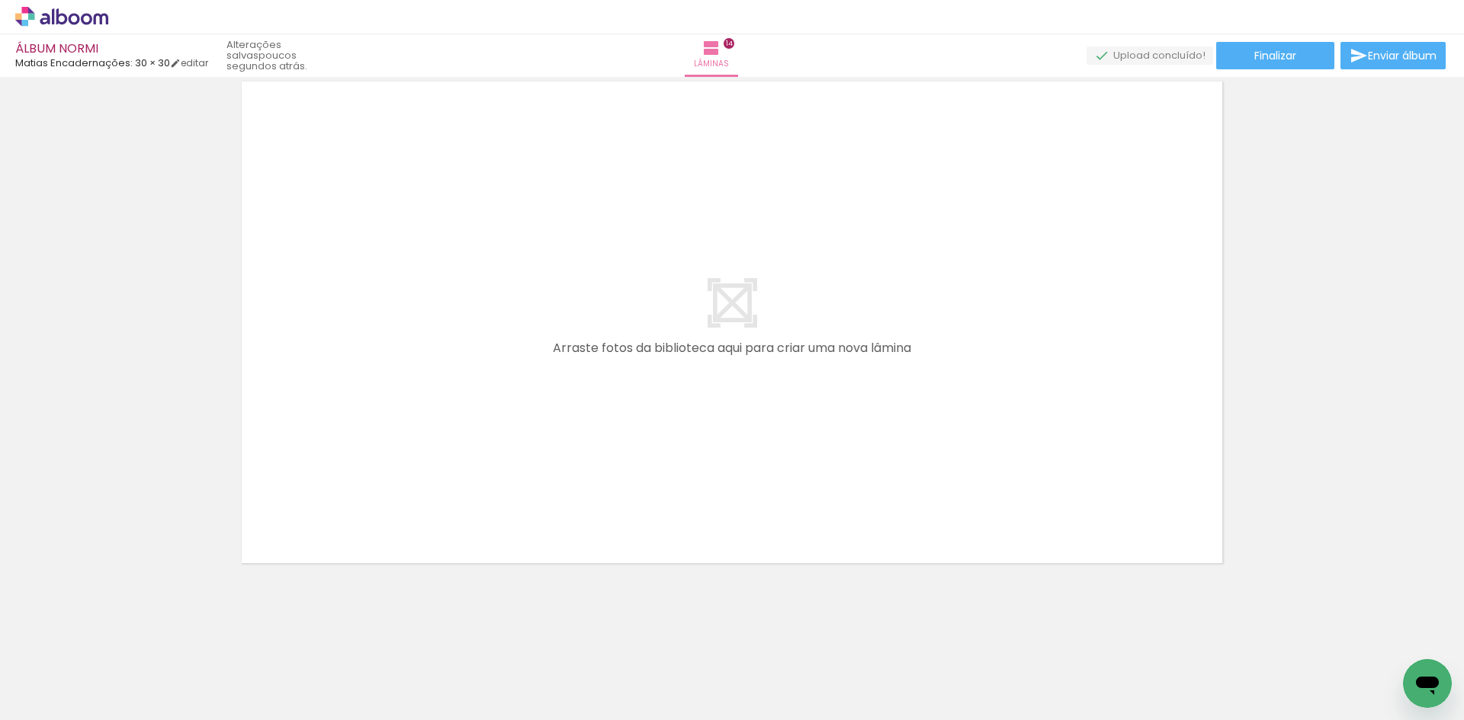
scroll to position [0, 2929]
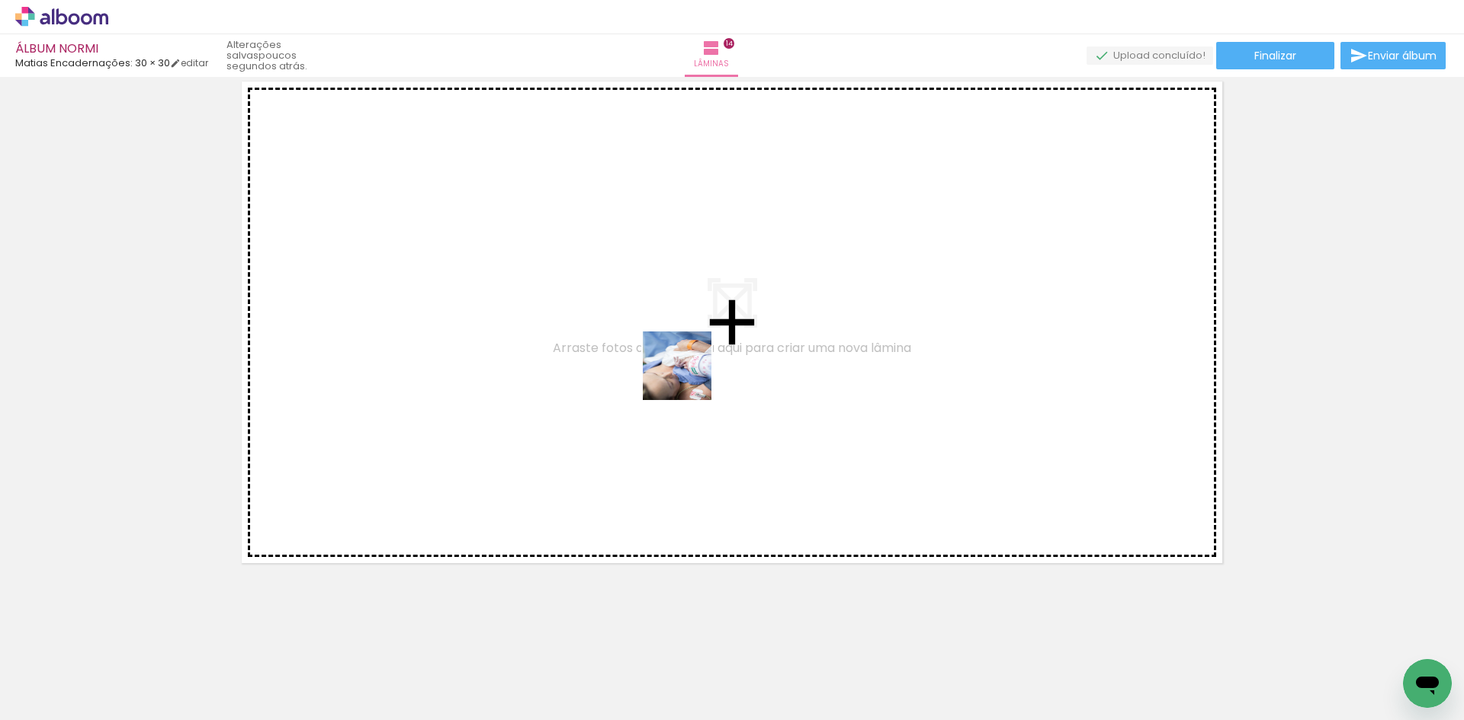
drag, startPoint x: 658, startPoint y: 680, endPoint x: 688, endPoint y: 376, distance: 305.7
click at [688, 376] on quentale-workspace at bounding box center [732, 360] width 1464 height 720
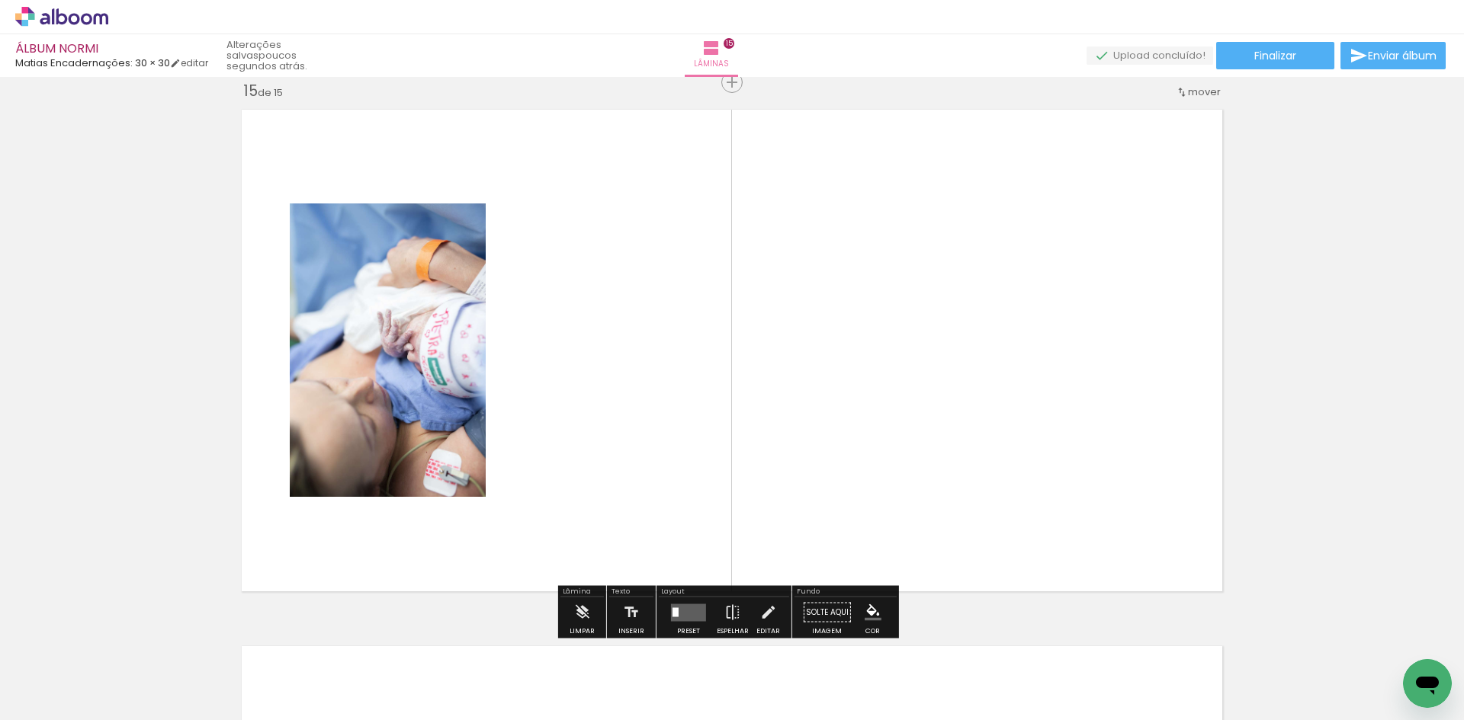
scroll to position [6923, 0]
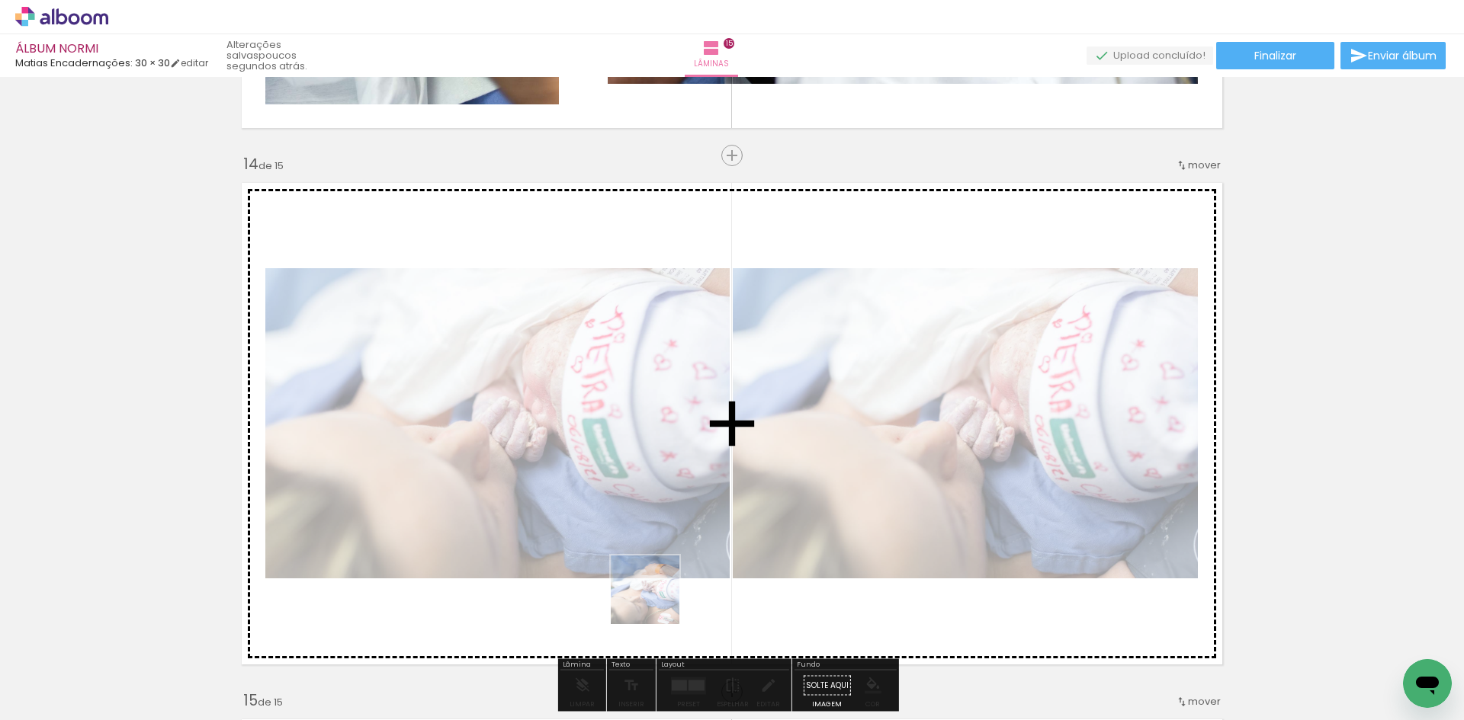
drag, startPoint x: 641, startPoint y: 680, endPoint x: 678, endPoint y: 395, distance: 287.5
click at [678, 395] on quentale-workspace at bounding box center [732, 360] width 1464 height 720
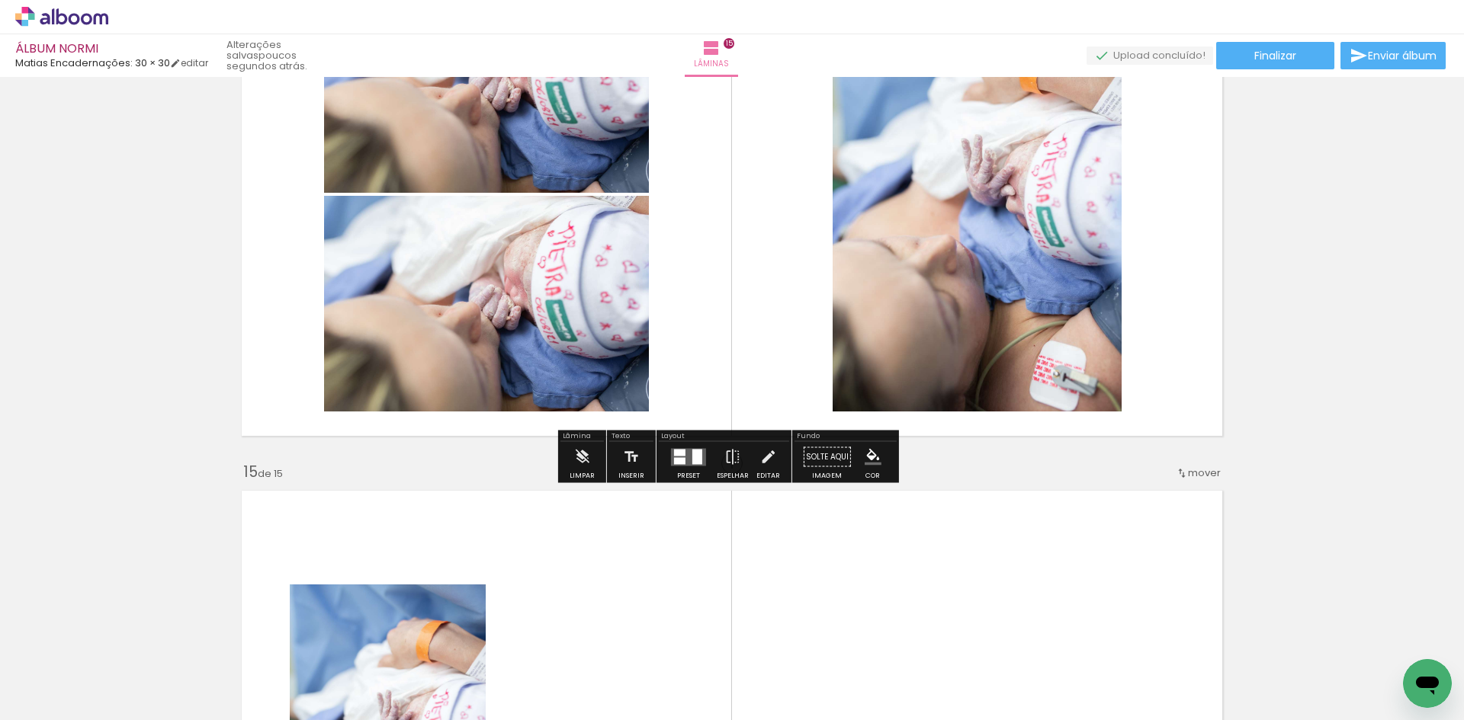
scroll to position [6999, 0]
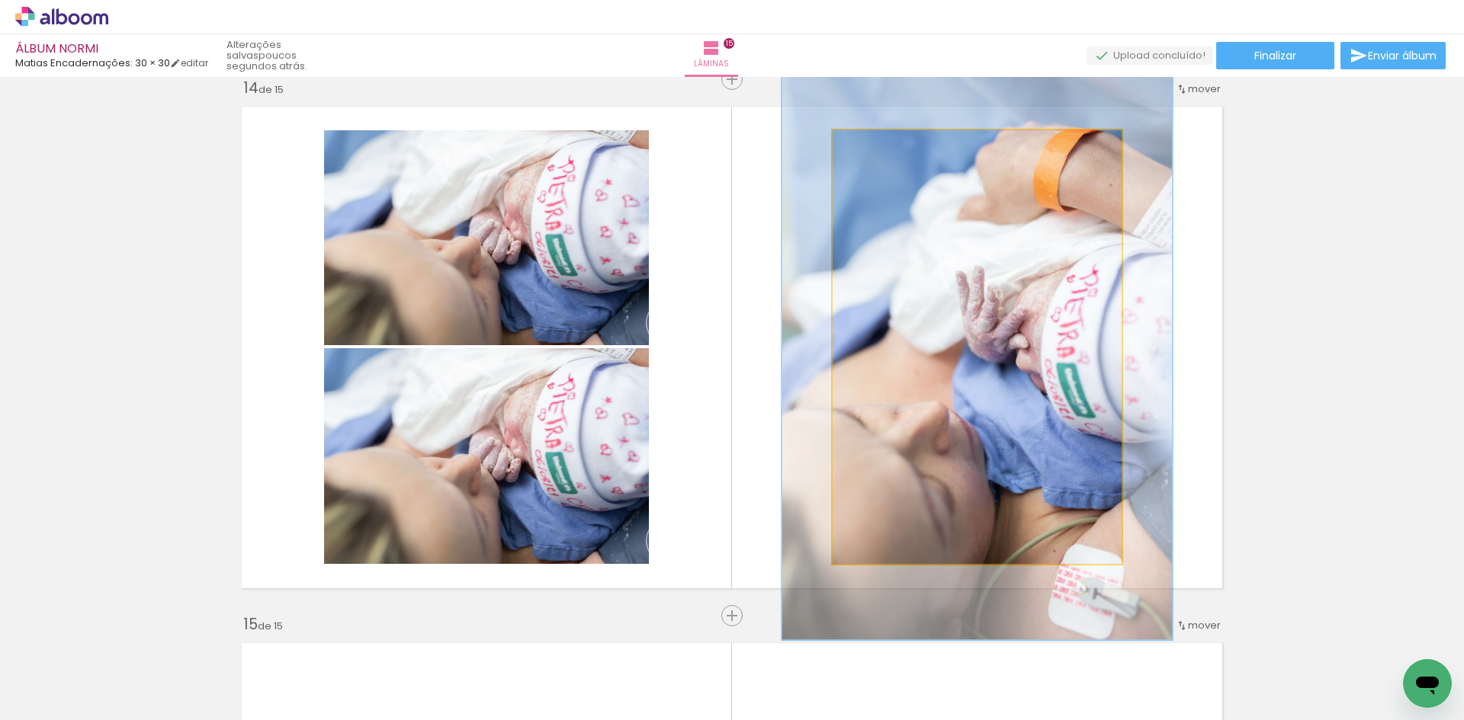
drag, startPoint x: 861, startPoint y: 152, endPoint x: 877, endPoint y: 158, distance: 17.6
type paper-slider "135"
click at [877, 158] on div at bounding box center [887, 146] width 24 height 24
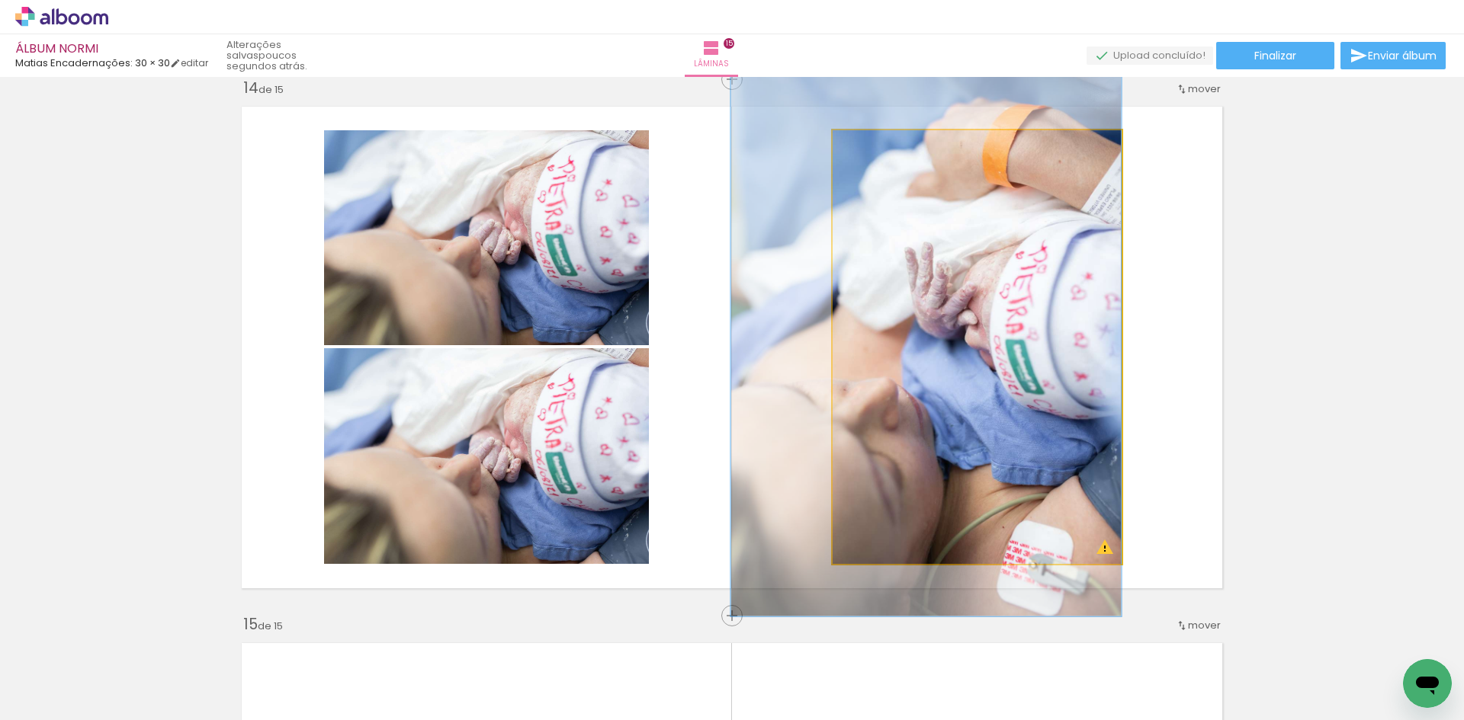
drag, startPoint x: 1062, startPoint y: 322, endPoint x: 1001, endPoint y: 298, distance: 65.4
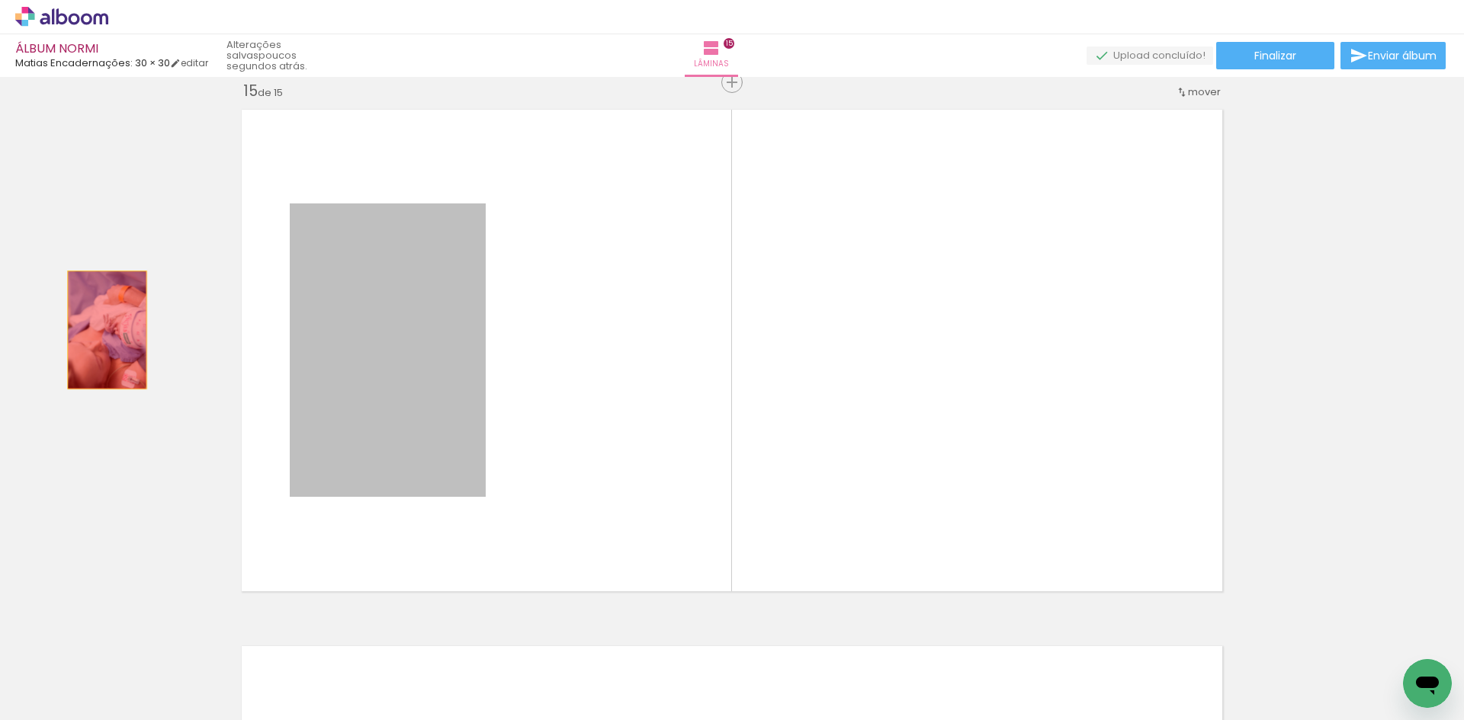
drag, startPoint x: 428, startPoint y: 369, endPoint x: 191, endPoint y: 350, distance: 237.8
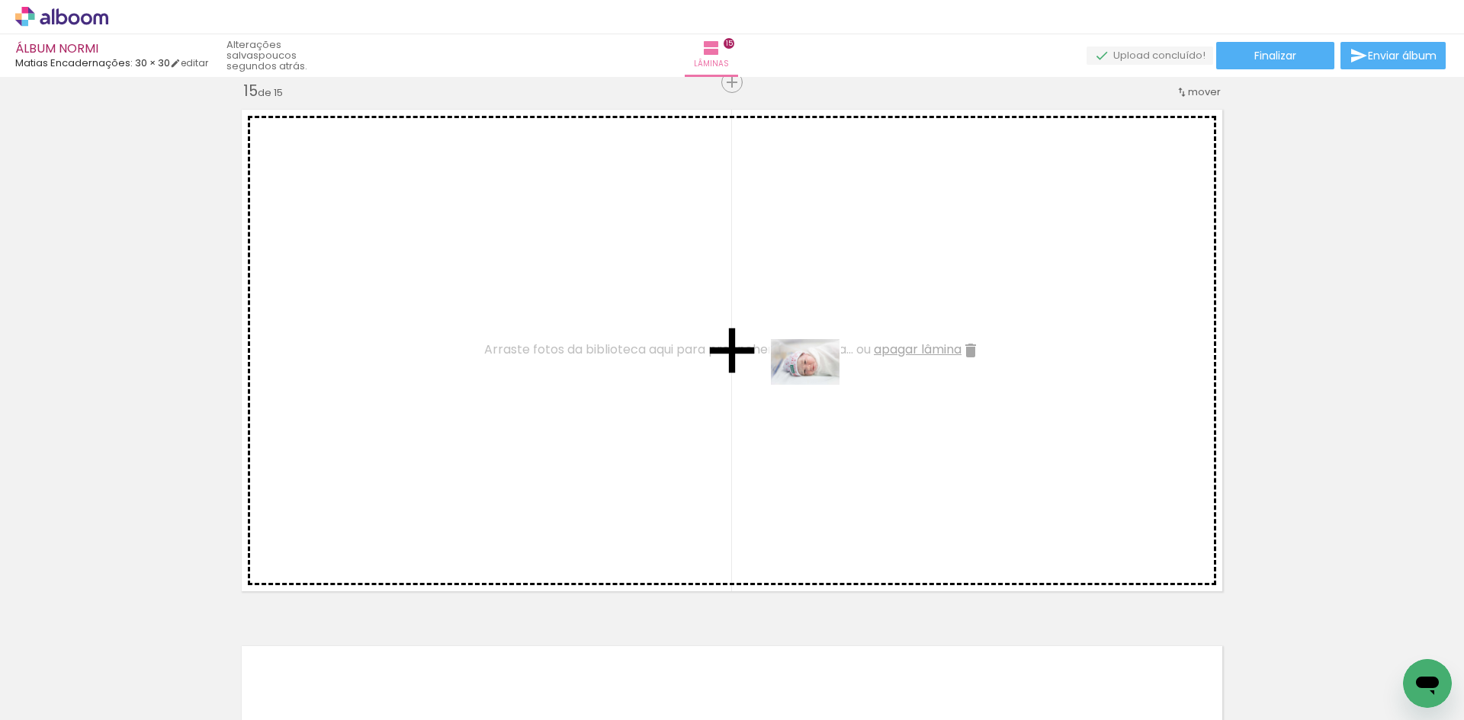
drag, startPoint x: 834, startPoint y: 678, endPoint x: 816, endPoint y: 385, distance: 293.2
click at [816, 385] on quentale-workspace at bounding box center [732, 360] width 1464 height 720
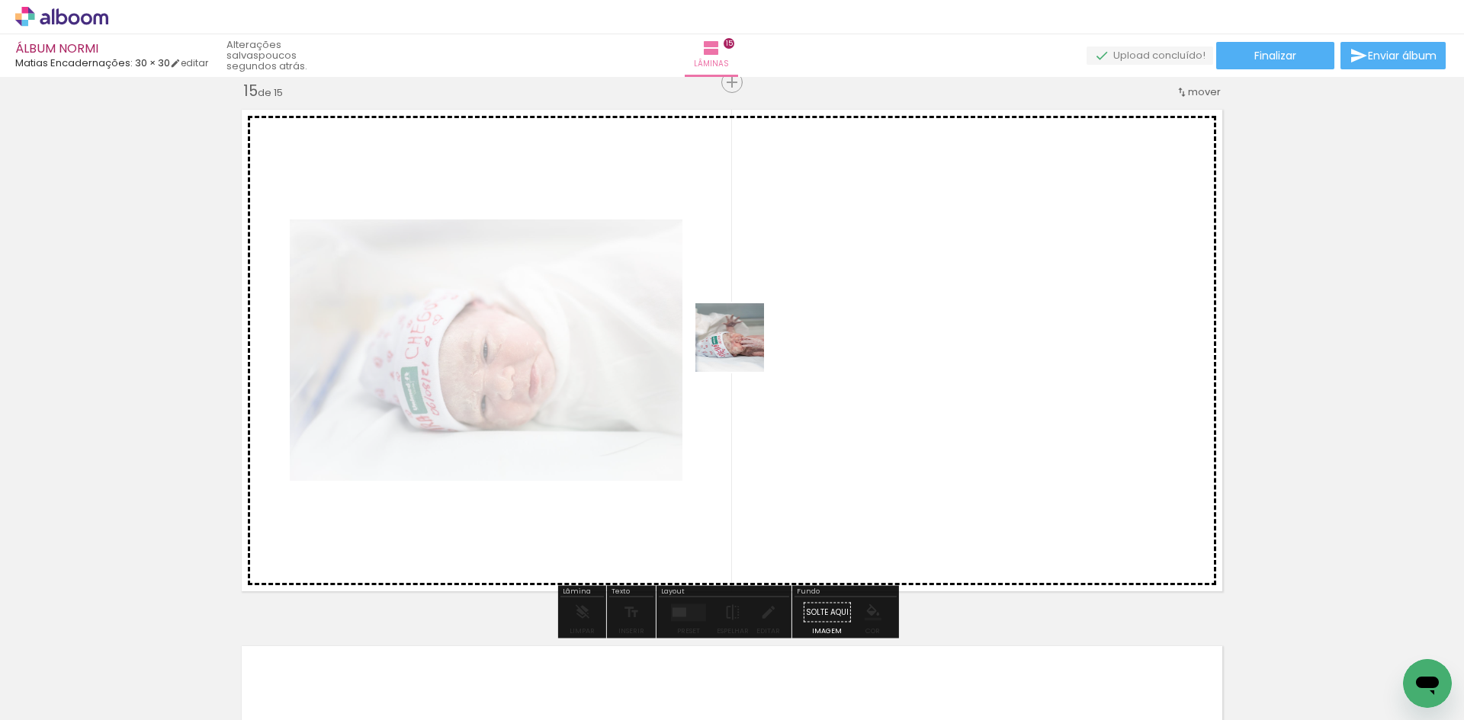
drag, startPoint x: 737, startPoint y: 676, endPoint x: 748, endPoint y: 348, distance: 328.7
click at [742, 345] on quentale-workspace at bounding box center [732, 360] width 1464 height 720
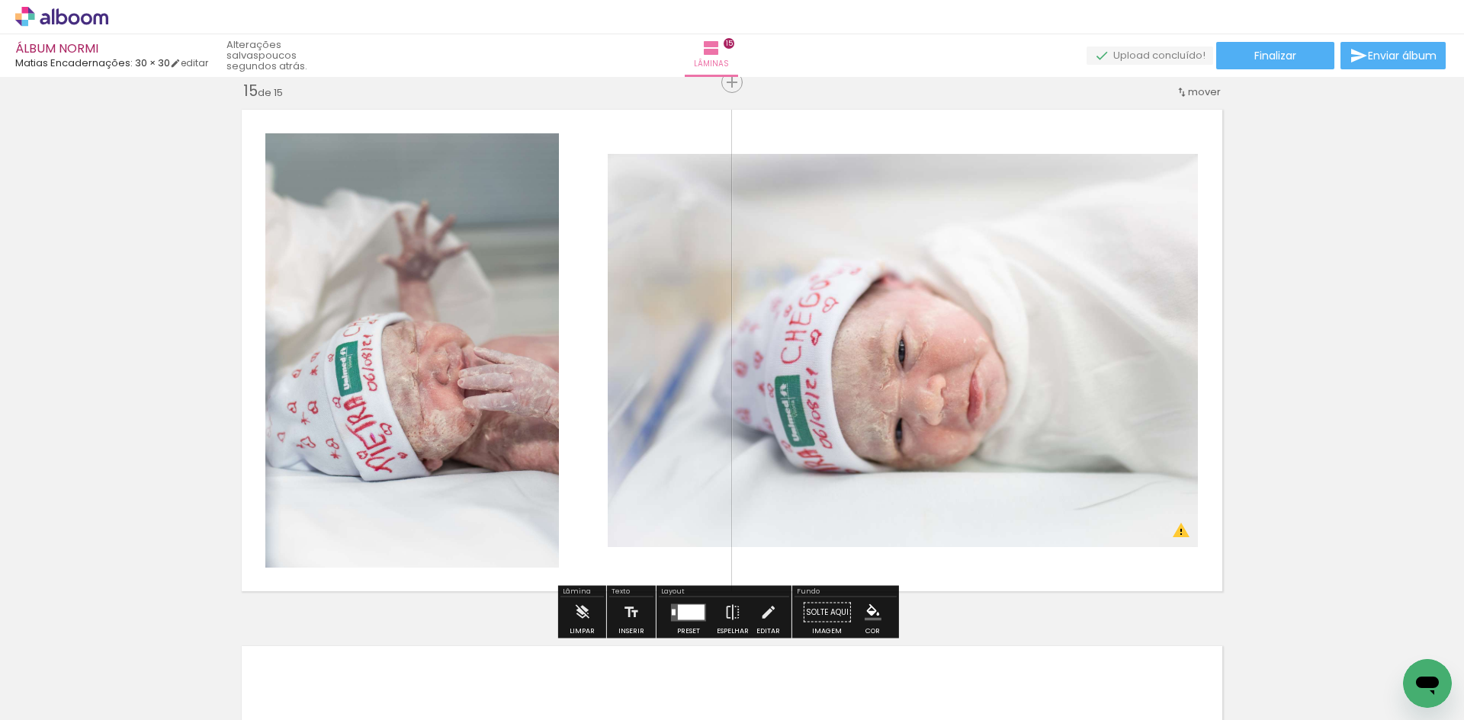
scroll to position [8066, 0]
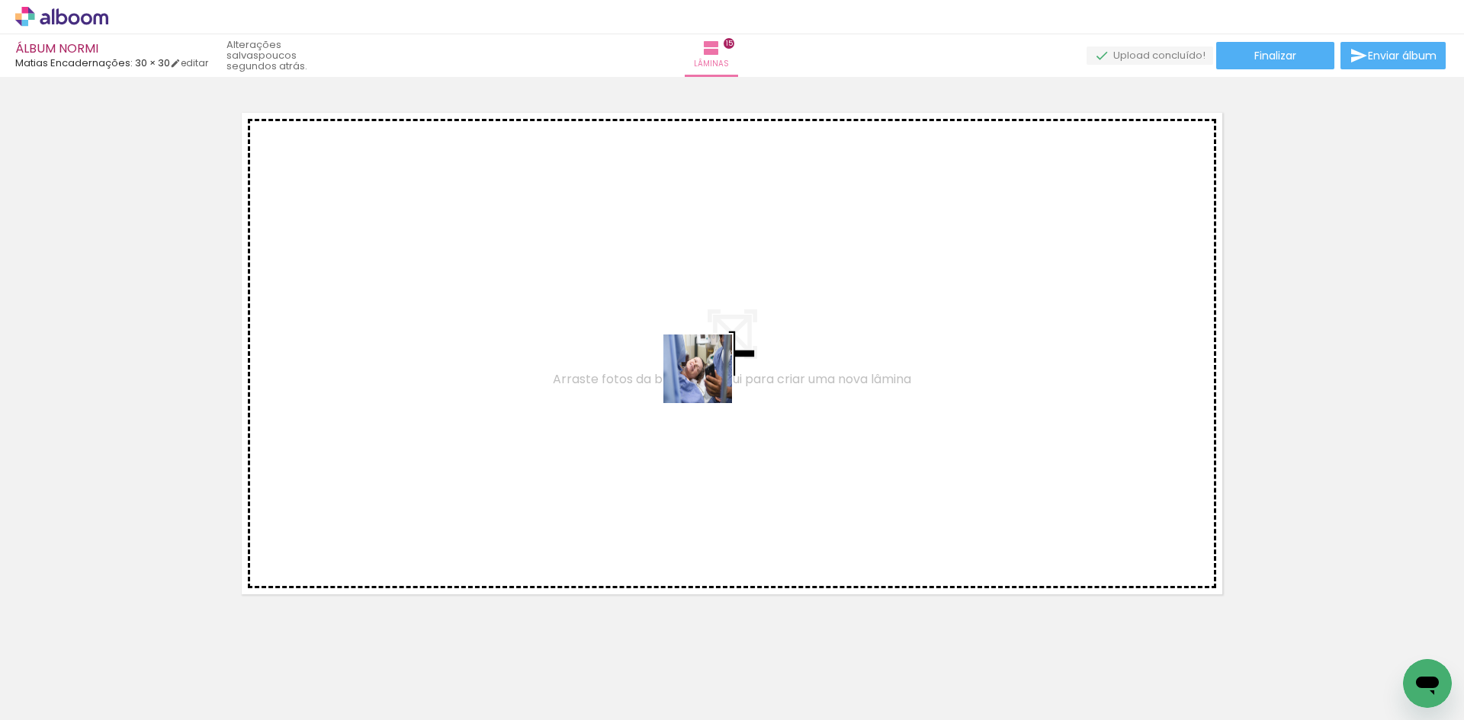
drag, startPoint x: 915, startPoint y: 676, endPoint x: 708, endPoint y: 378, distance: 362.6
click at [708, 378] on quentale-workspace at bounding box center [732, 360] width 1464 height 720
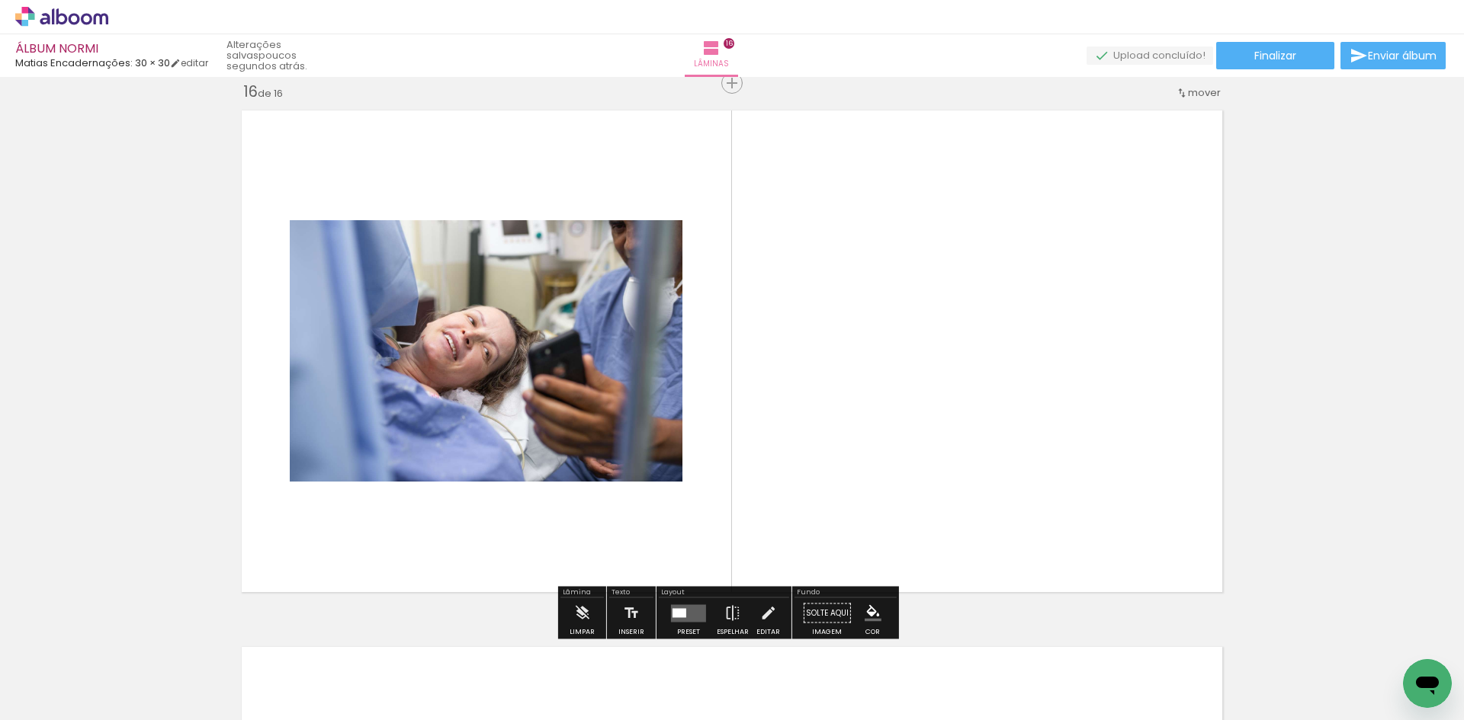
scroll to position [8069, 0]
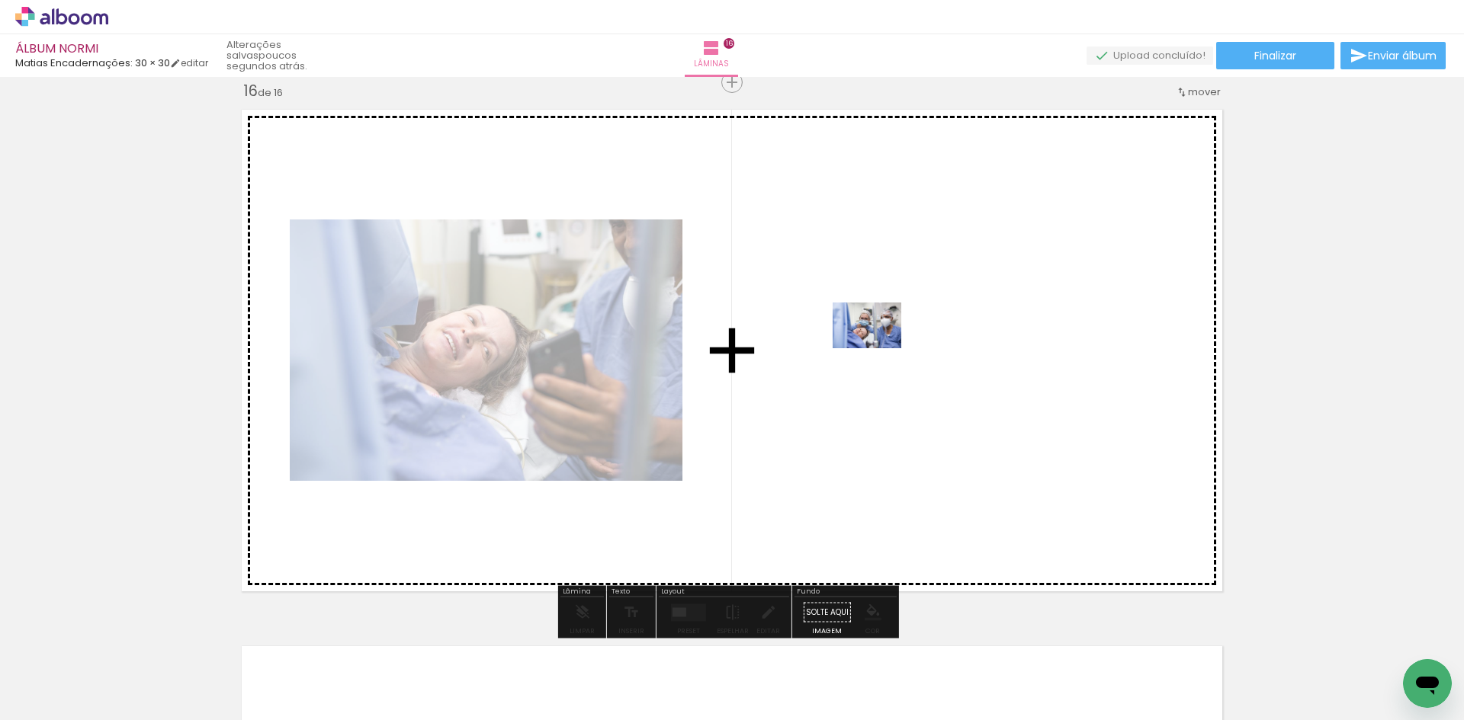
drag, startPoint x: 934, startPoint y: 418, endPoint x: 878, endPoint y: 348, distance: 89.5
click at [878, 348] on quentale-workspace at bounding box center [732, 360] width 1464 height 720
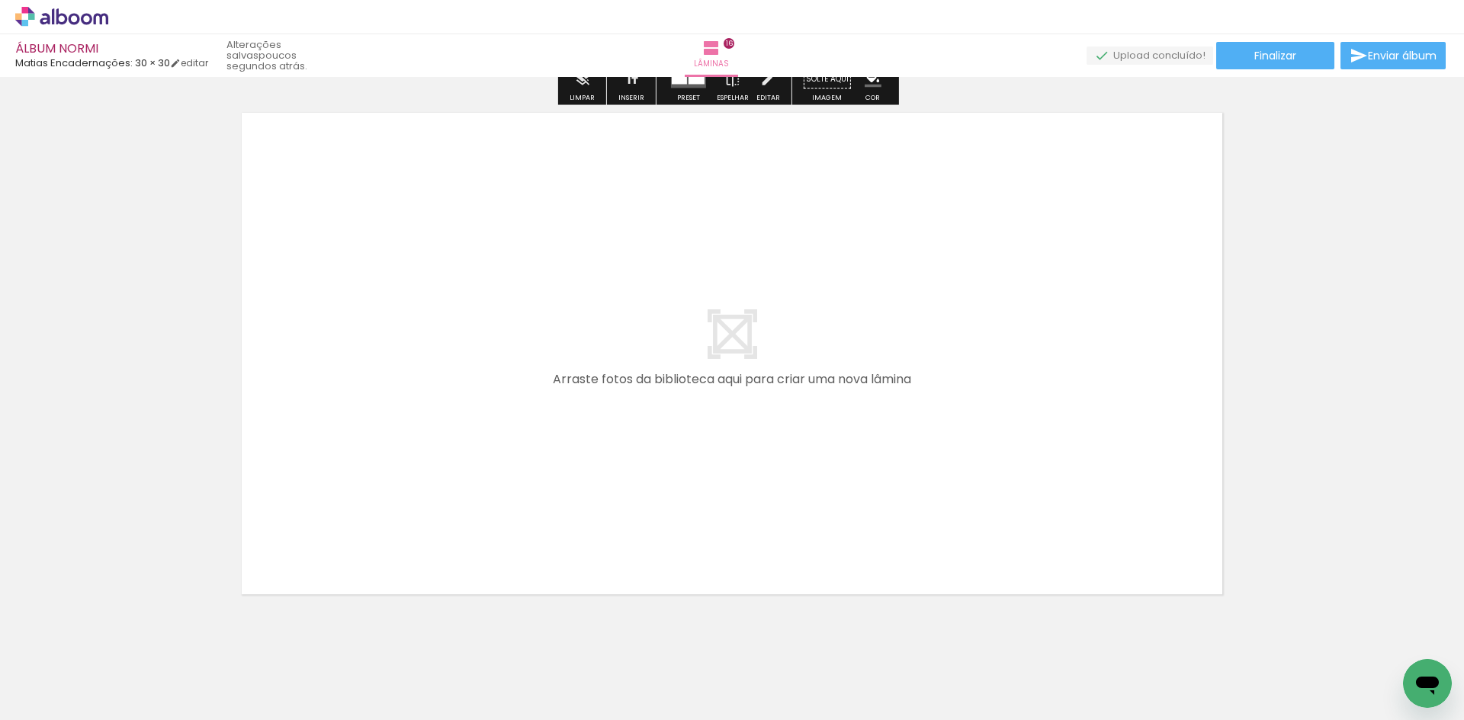
scroll to position [8634, 0]
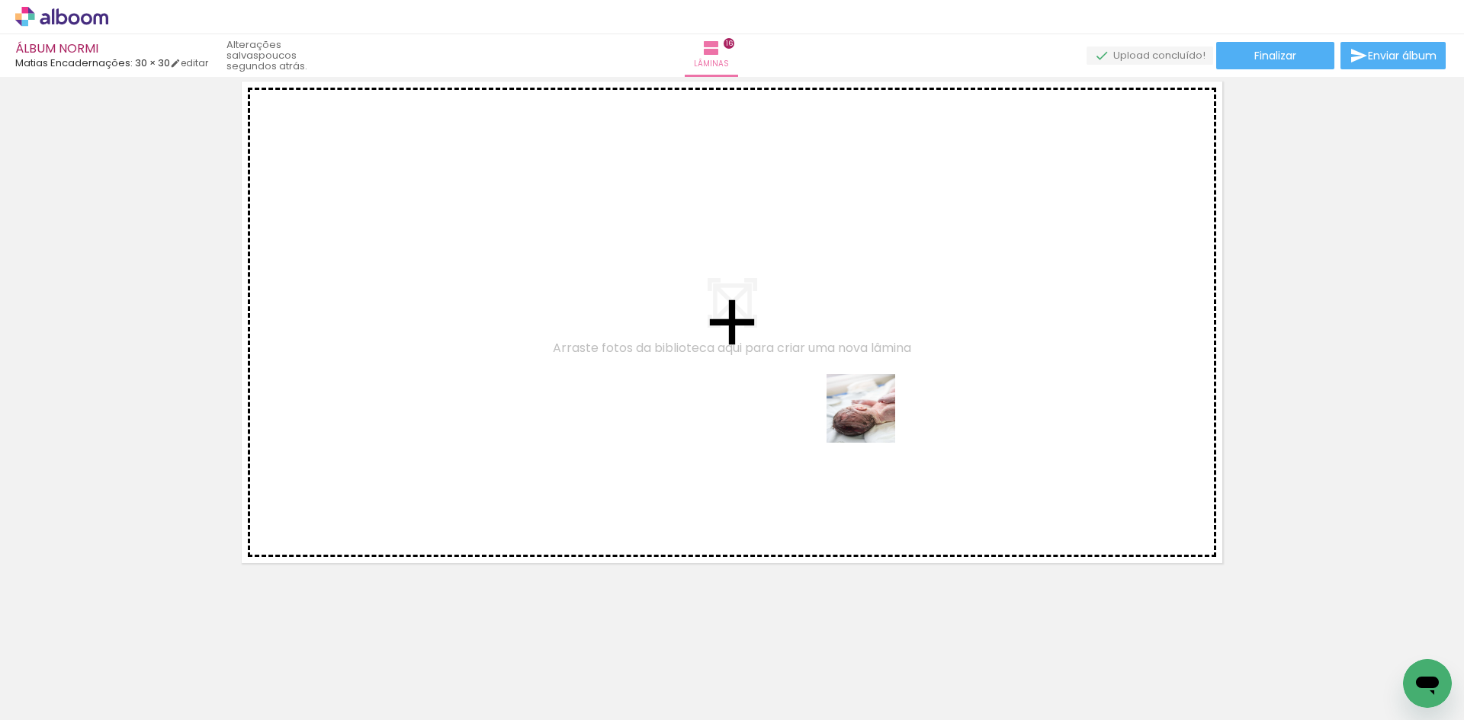
drag, startPoint x: 992, startPoint y: 679, endPoint x: 994, endPoint y: 540, distance: 138.7
click at [804, 323] on quentale-workspace at bounding box center [732, 360] width 1464 height 720
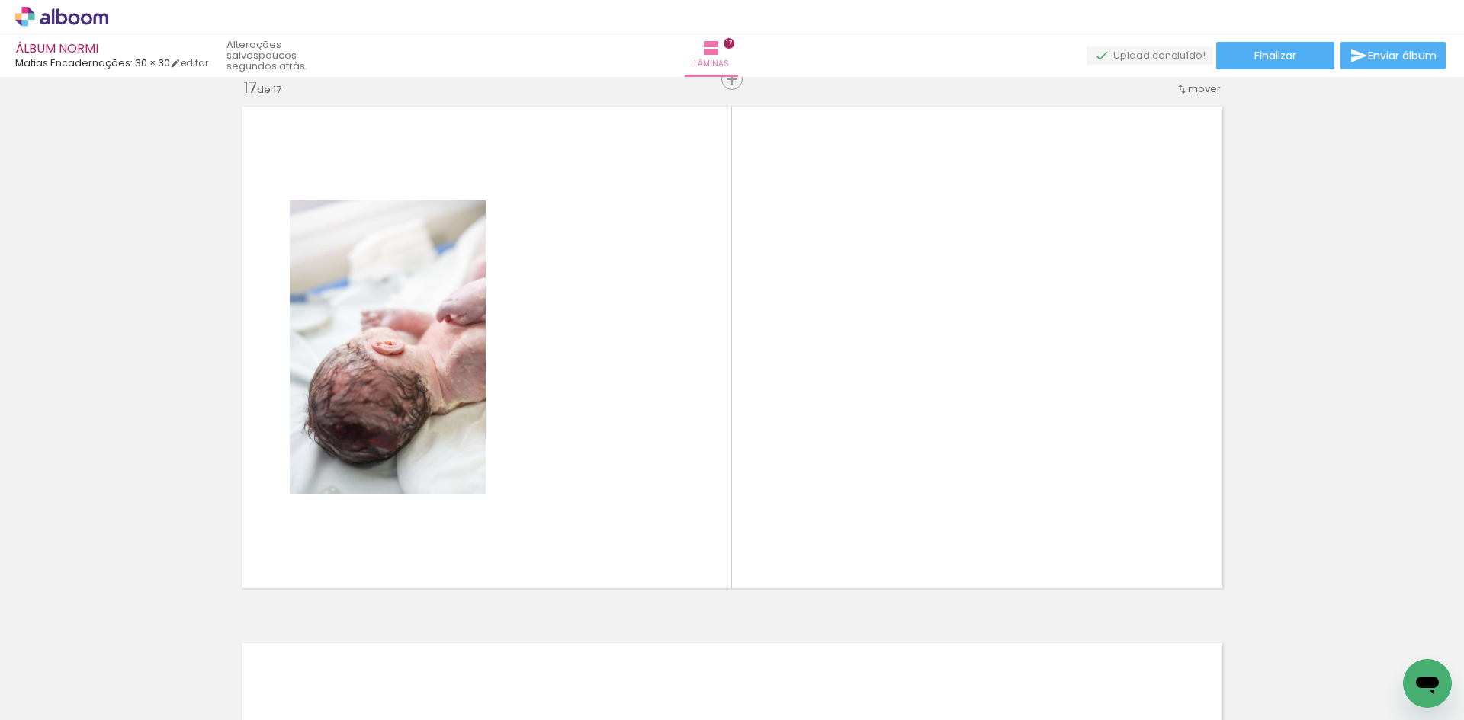
scroll to position [8606, 0]
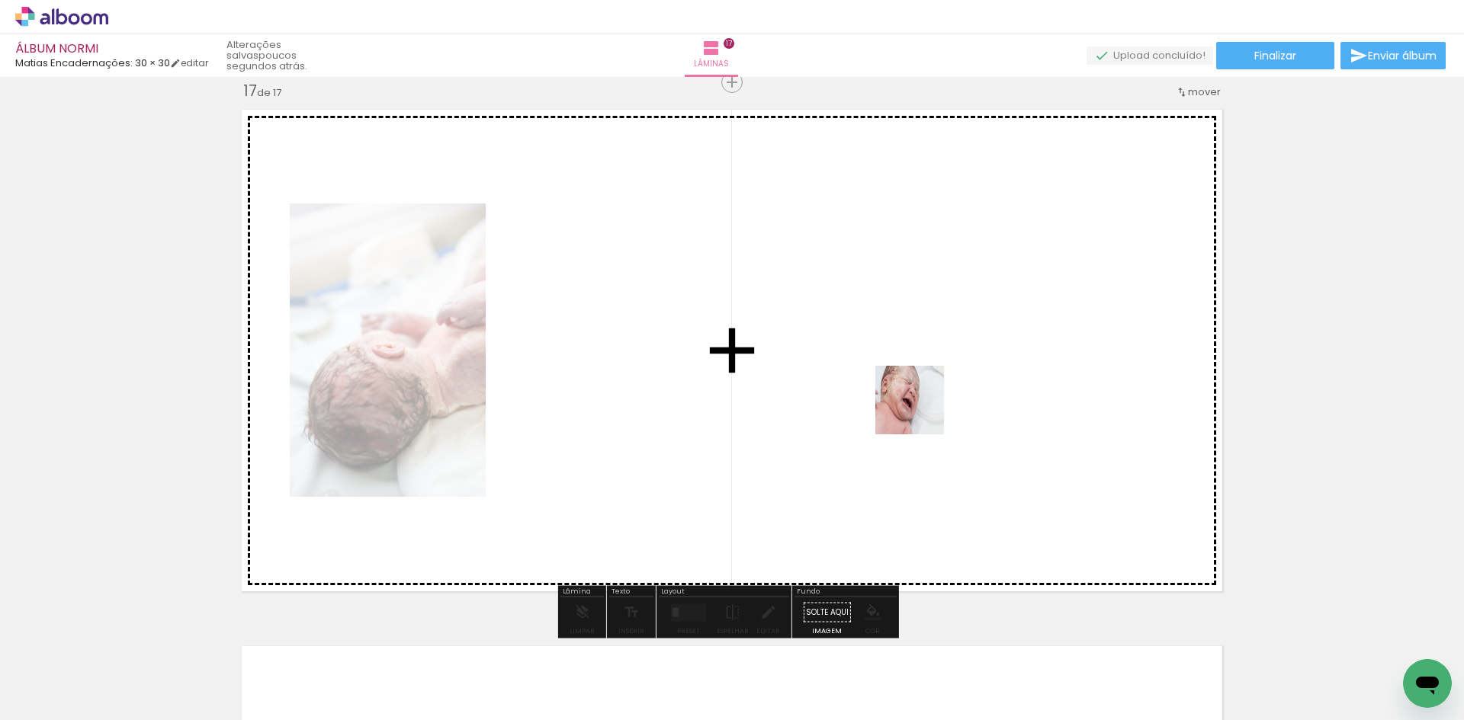
drag, startPoint x: 1146, startPoint y: 586, endPoint x: 913, endPoint y: 406, distance: 294.4
click at [913, 406] on quentale-workspace at bounding box center [732, 360] width 1464 height 720
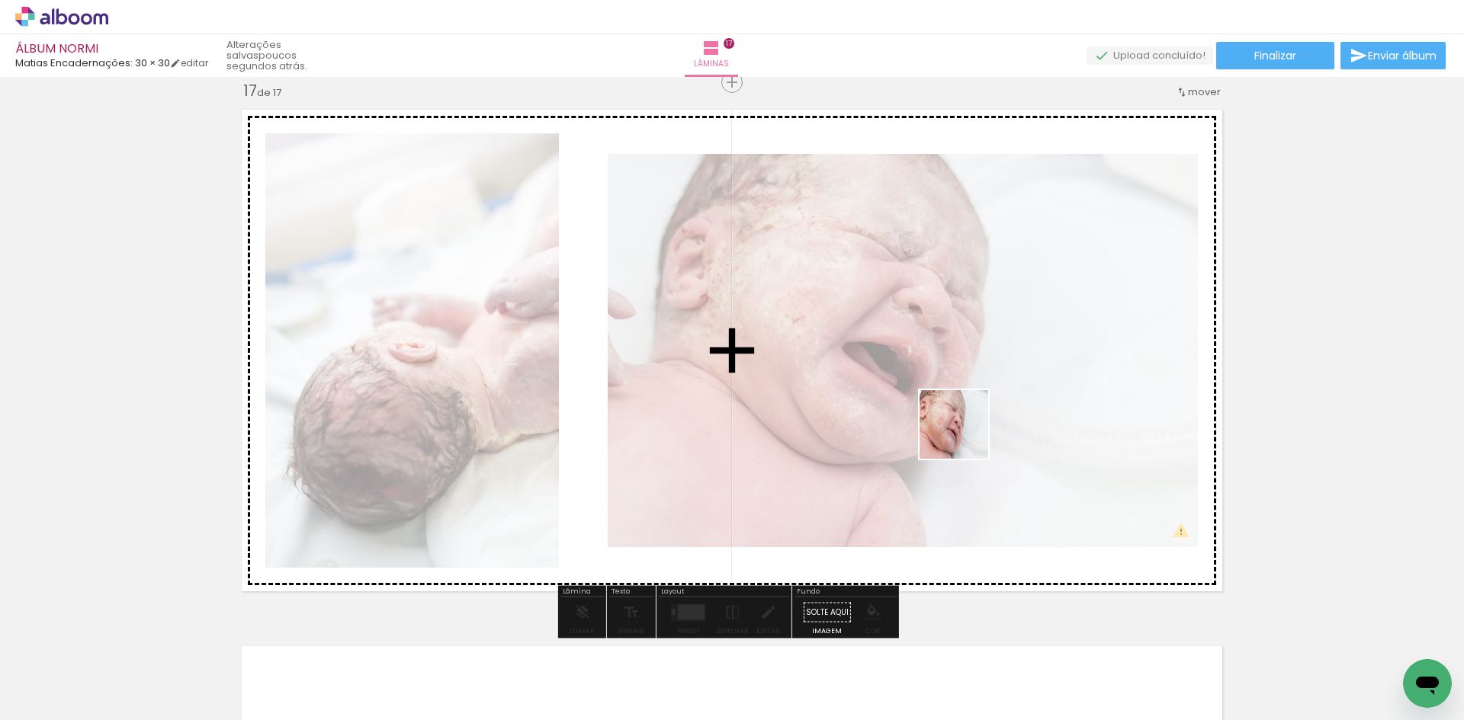
drag, startPoint x: 1328, startPoint y: 672, endPoint x: 1059, endPoint y: 418, distance: 369.9
click at [932, 396] on quentale-workspace at bounding box center [732, 360] width 1464 height 720
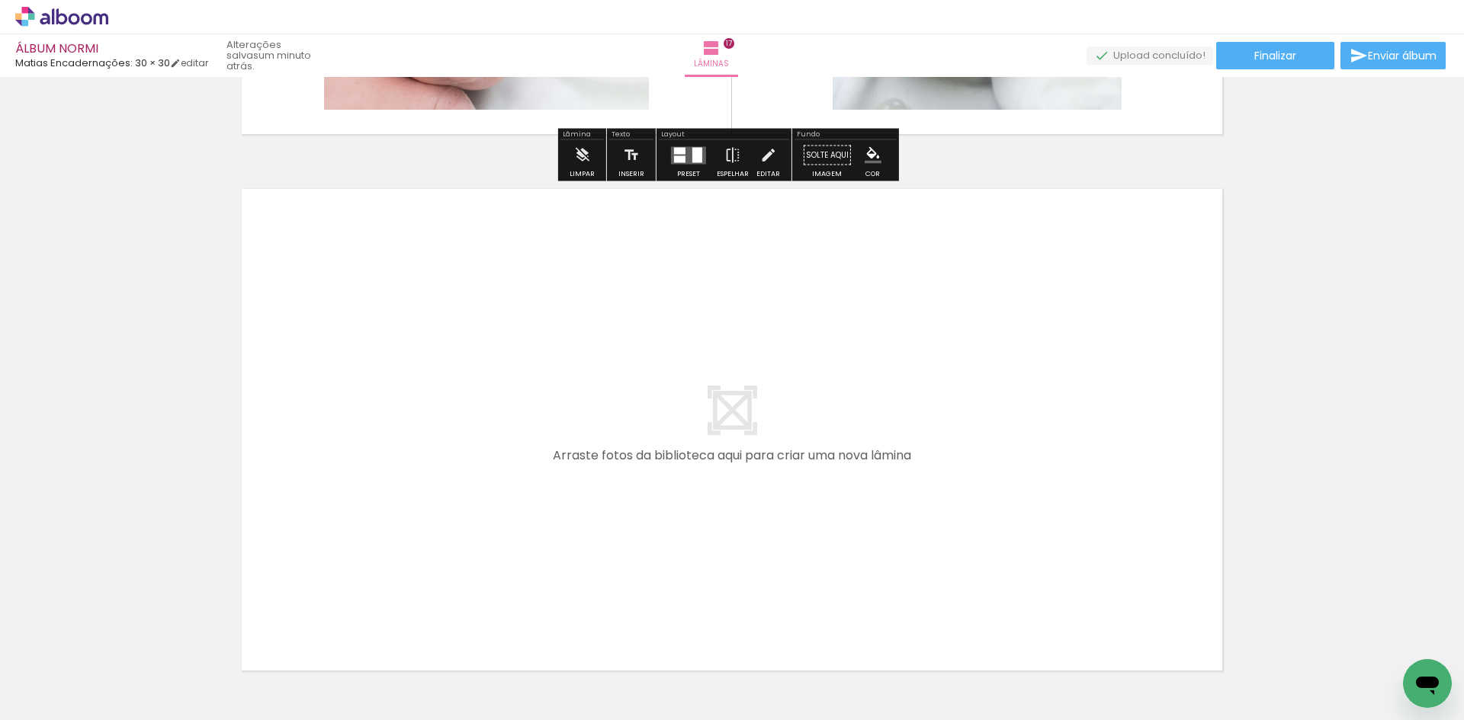
scroll to position [9140, 0]
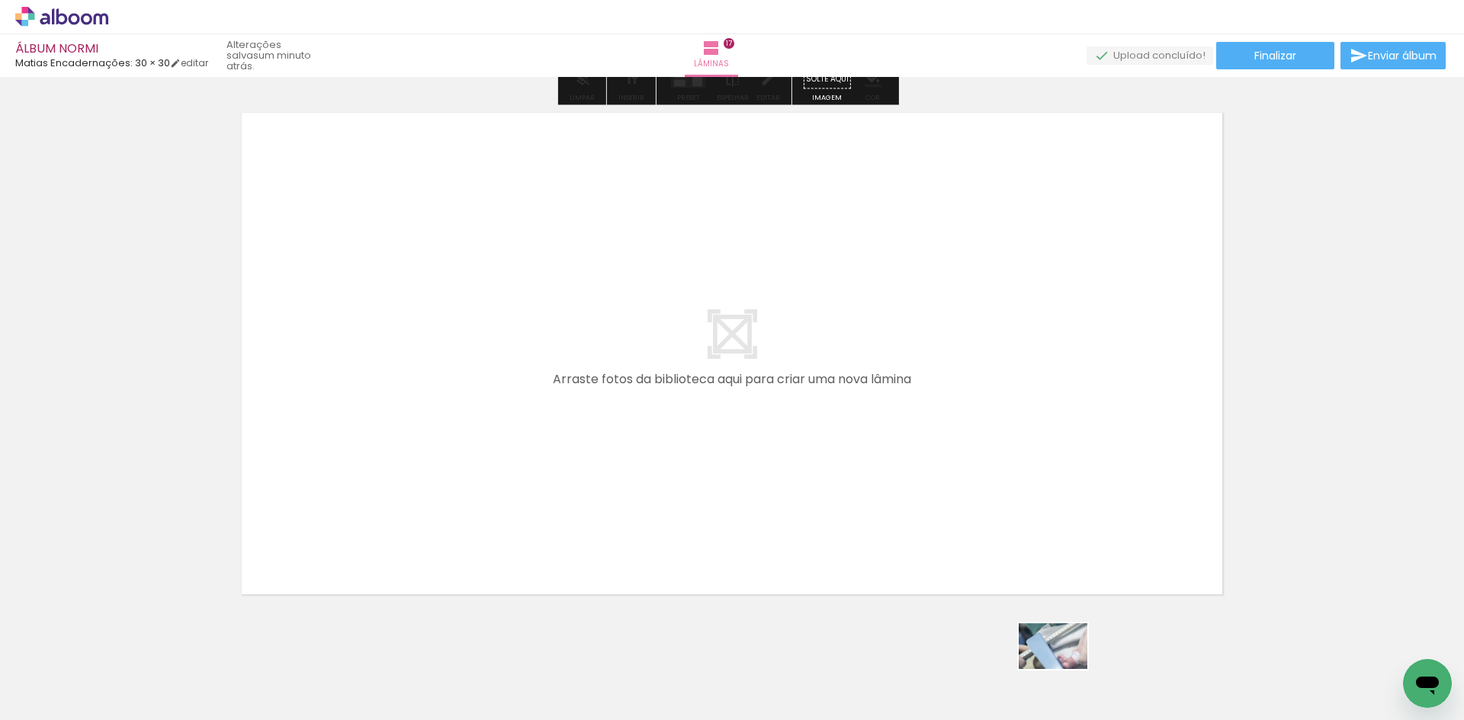
drag, startPoint x: 1101, startPoint y: 707, endPoint x: 1070, endPoint y: 681, distance: 40.5
click at [1069, 681] on quentale-thumb at bounding box center [1065, 669] width 85 height 88
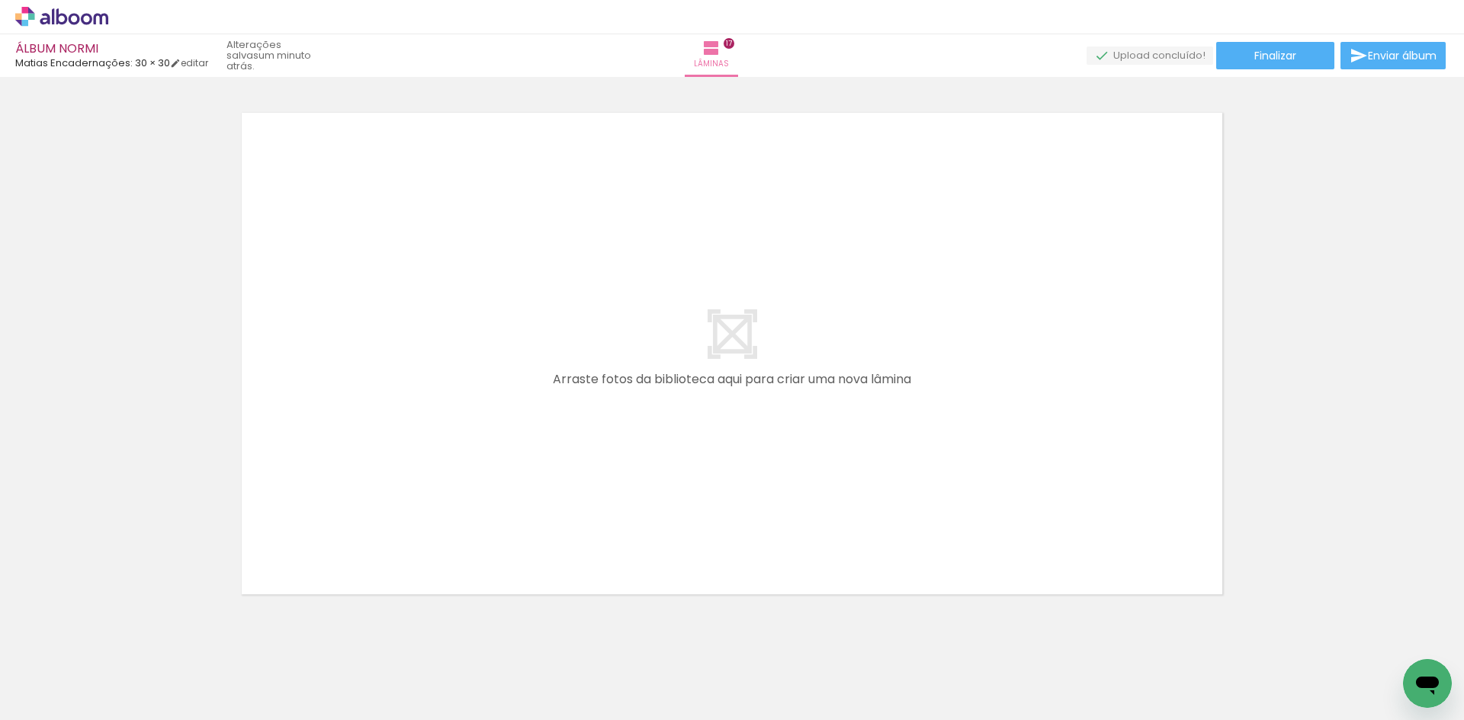
click at [742, 364] on quentale-workspace at bounding box center [732, 360] width 1464 height 720
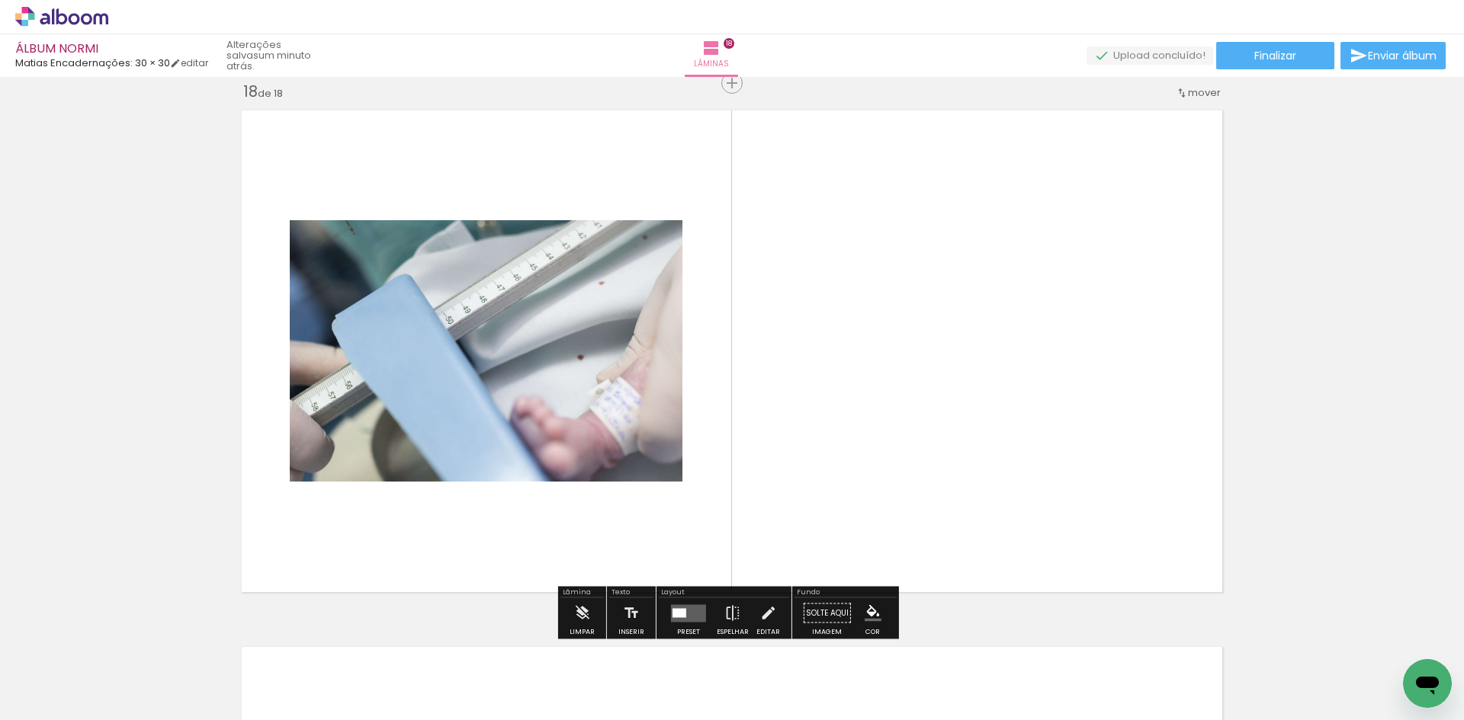
scroll to position [9143, 0]
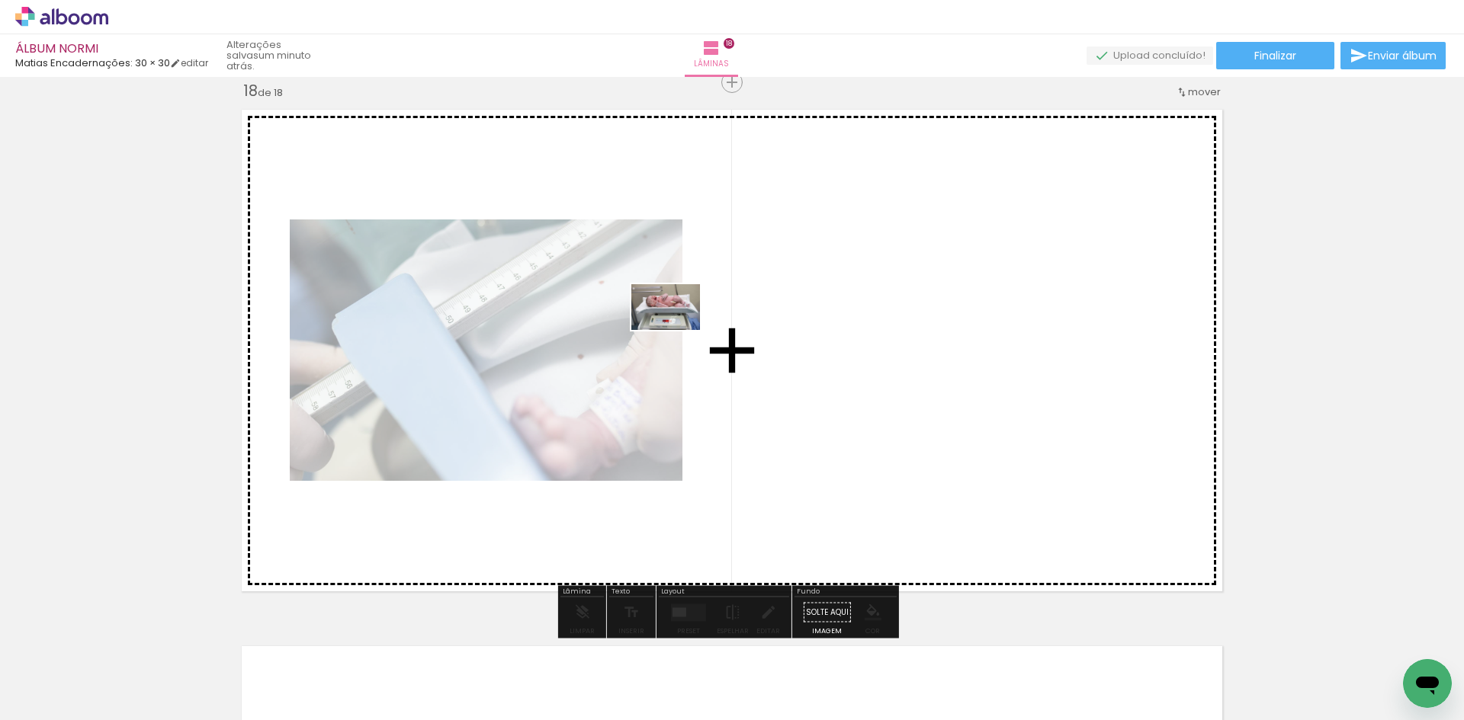
drag, startPoint x: 1394, startPoint y: 668, endPoint x: 677, endPoint y: 330, distance: 792.8
click at [677, 330] on quentale-workspace at bounding box center [732, 360] width 1464 height 720
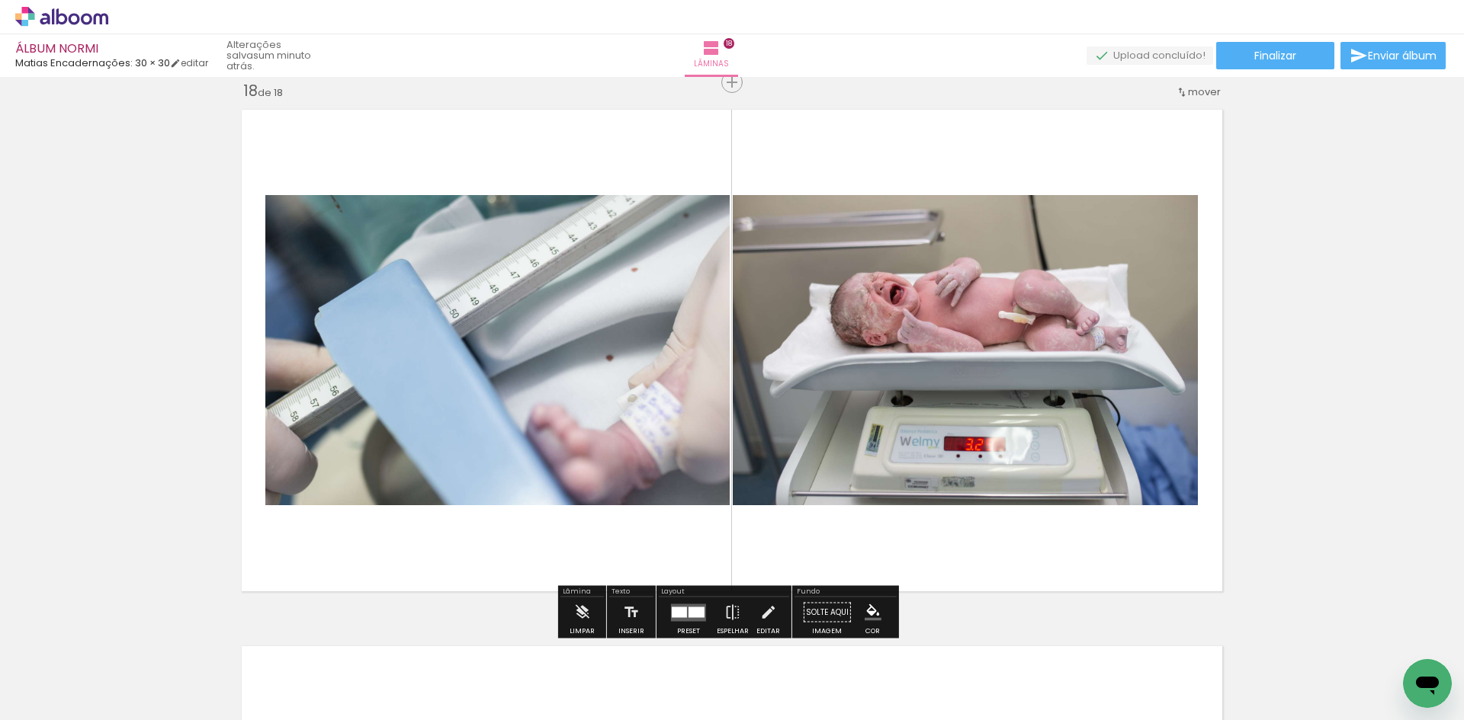
click at [1072, 708] on quentale-thumb at bounding box center [1065, 669] width 85 height 88
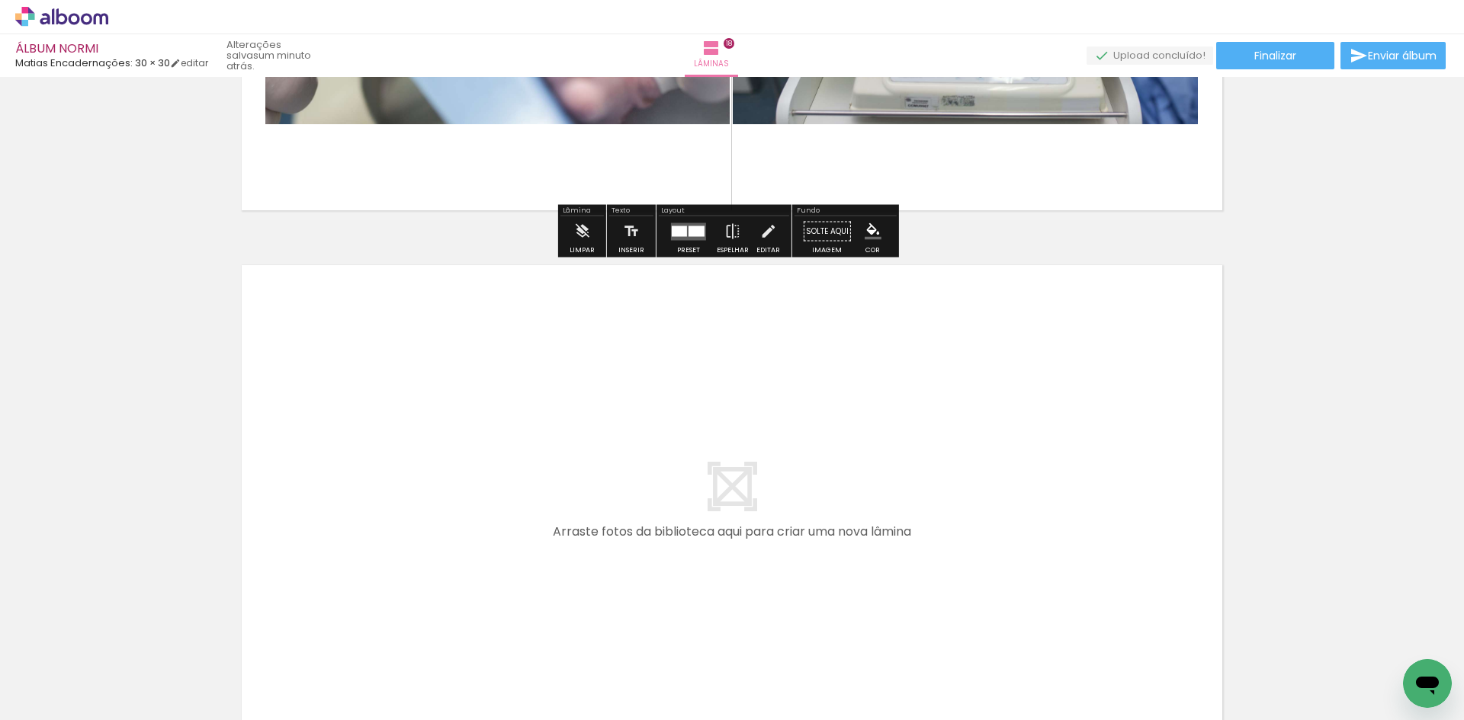
scroll to position [9676, 0]
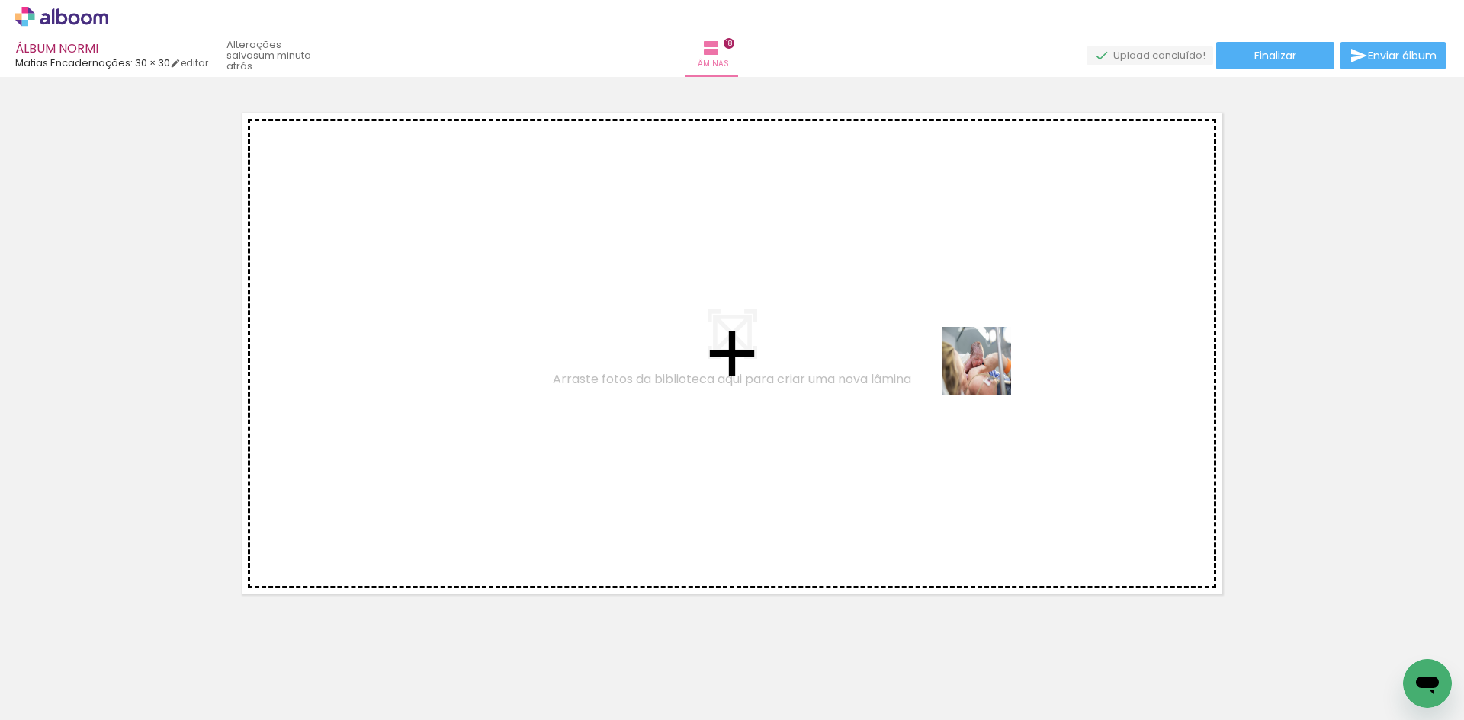
drag, startPoint x: 1102, startPoint y: 675, endPoint x: 988, endPoint y: 373, distance: 323.5
click at [988, 373] on quentale-workspace at bounding box center [732, 360] width 1464 height 720
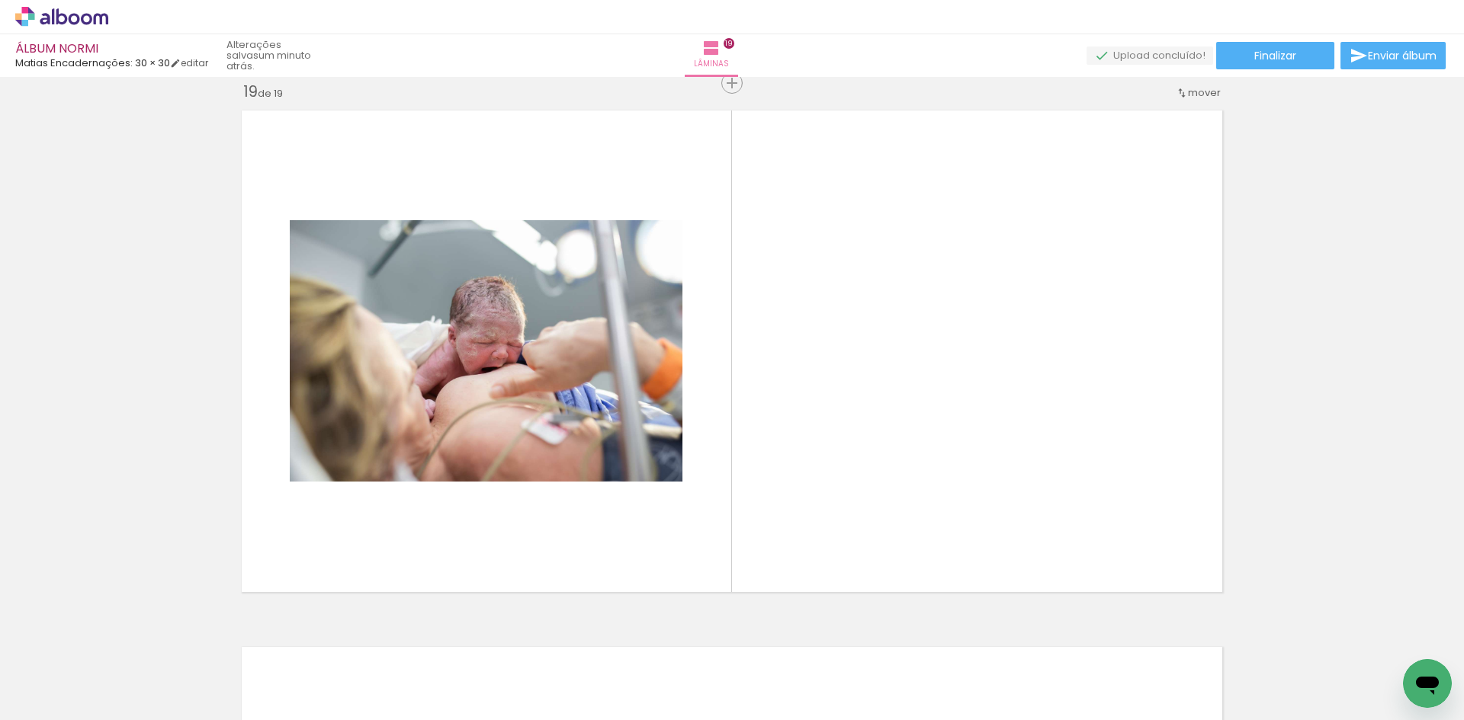
scroll to position [9679, 0]
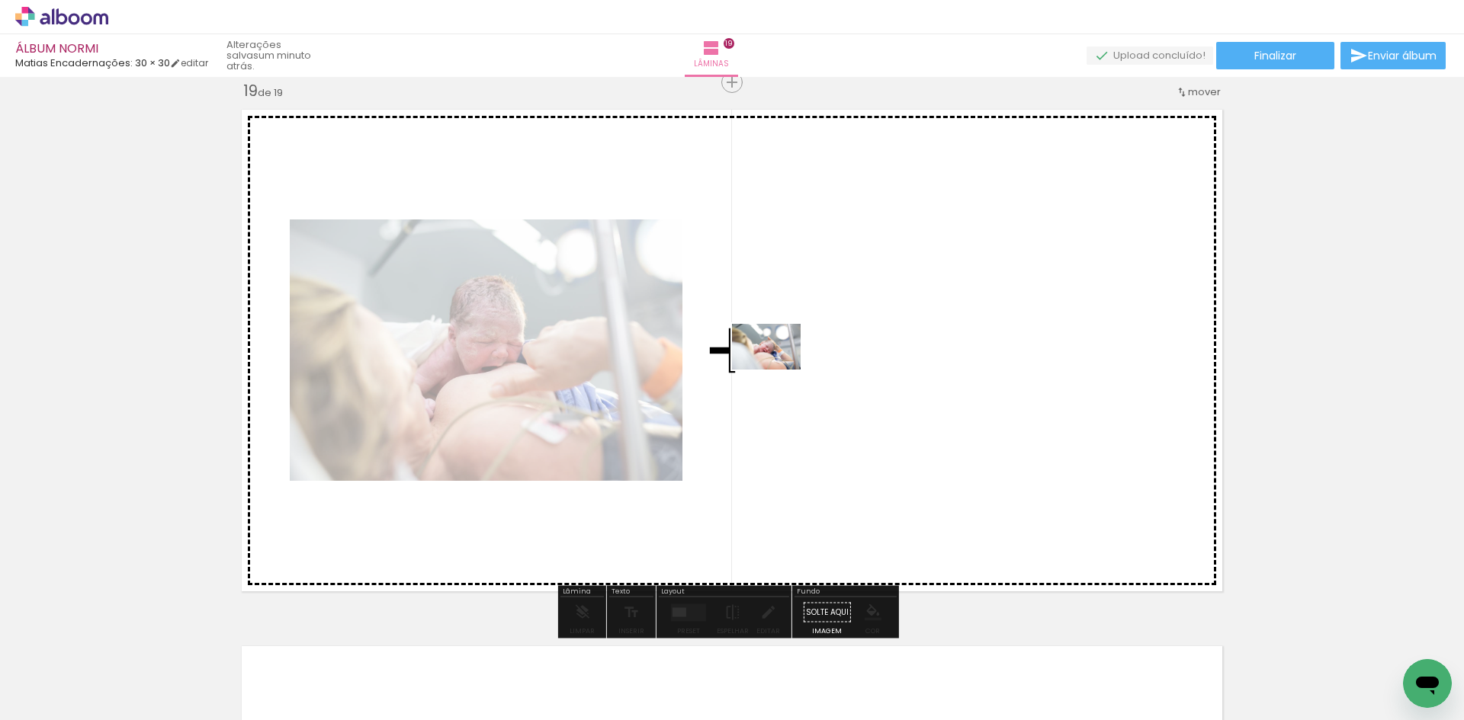
drag, startPoint x: 1021, startPoint y: 675, endPoint x: 778, endPoint y: 366, distance: 393.5
click at [778, 366] on quentale-workspace at bounding box center [732, 360] width 1464 height 720
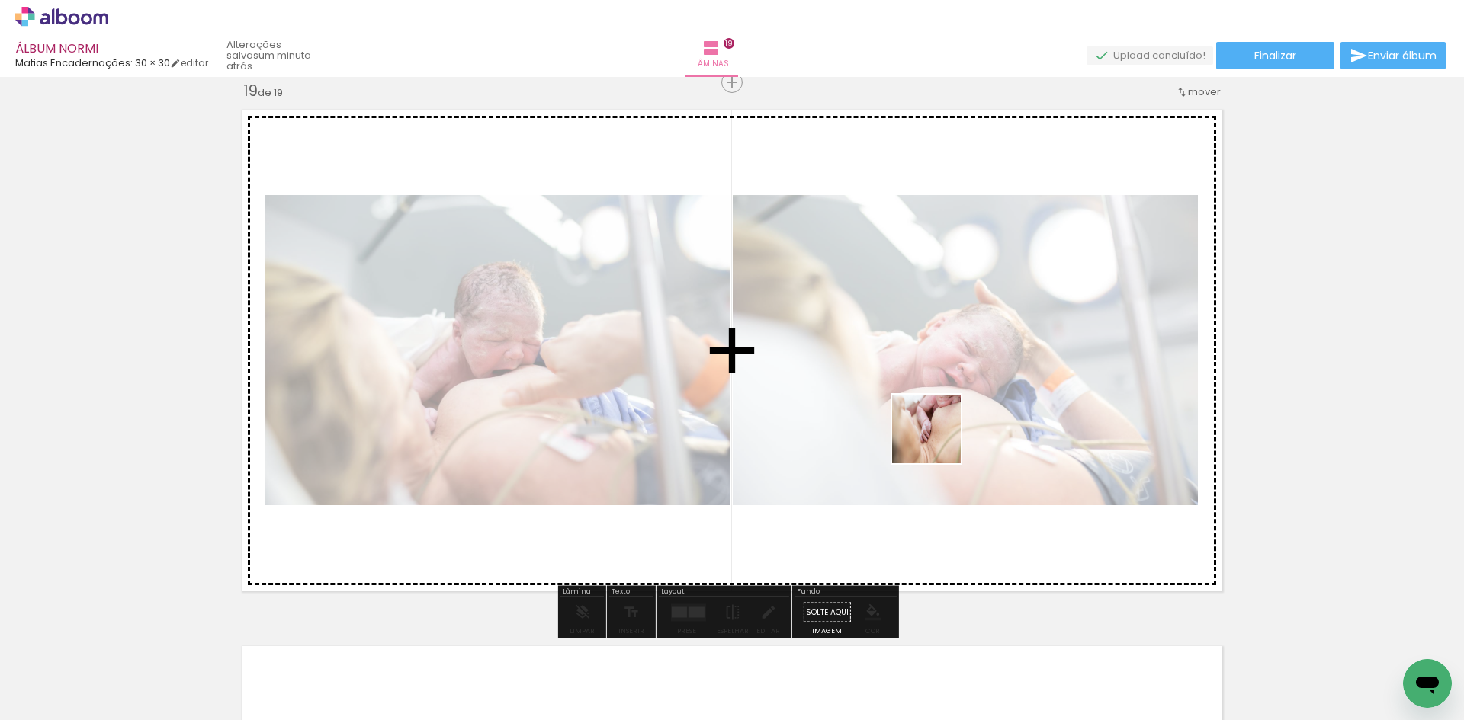
drag, startPoint x: 1189, startPoint y: 669, endPoint x: 867, endPoint y: 354, distance: 450.1
click at [867, 354] on quentale-workspace at bounding box center [732, 360] width 1464 height 720
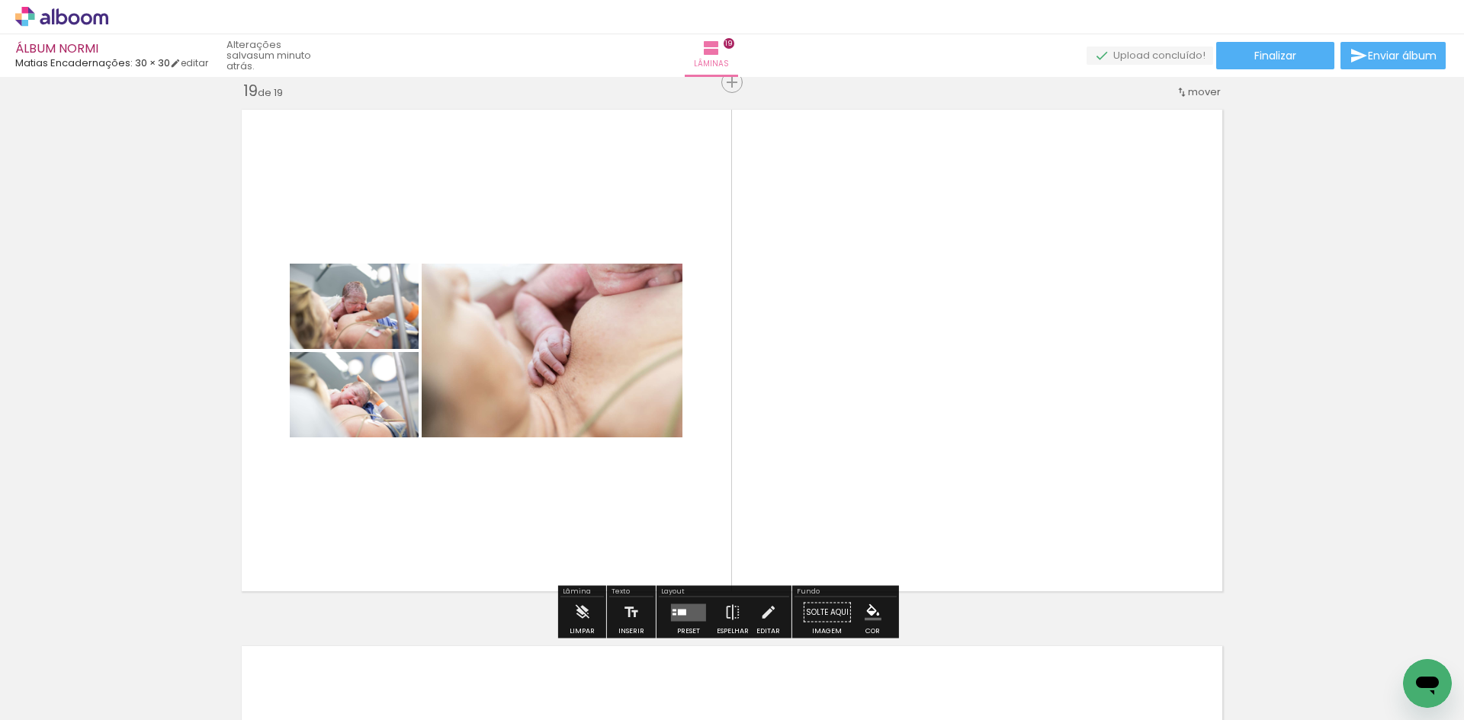
click at [687, 613] on quentale-layouter at bounding box center [688, 613] width 35 height 18
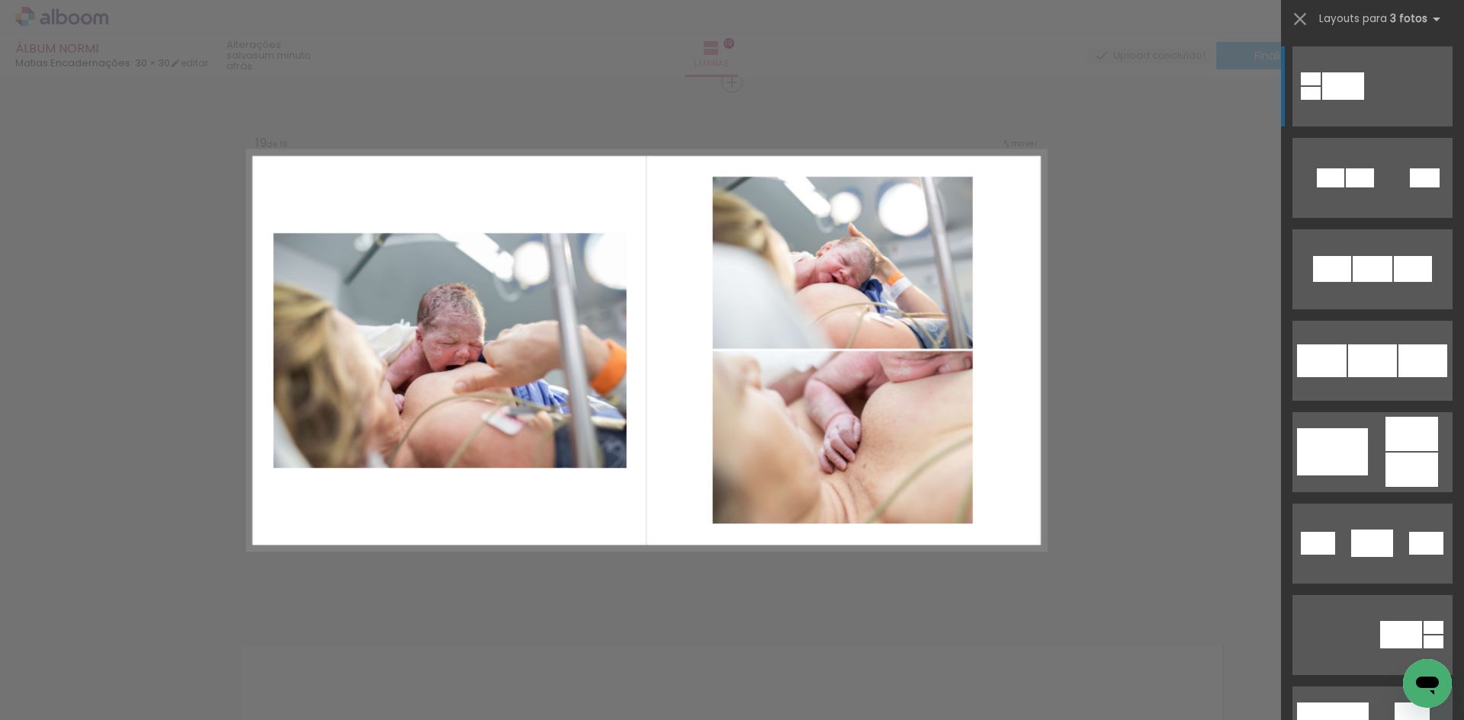
scroll to position [457, 0]
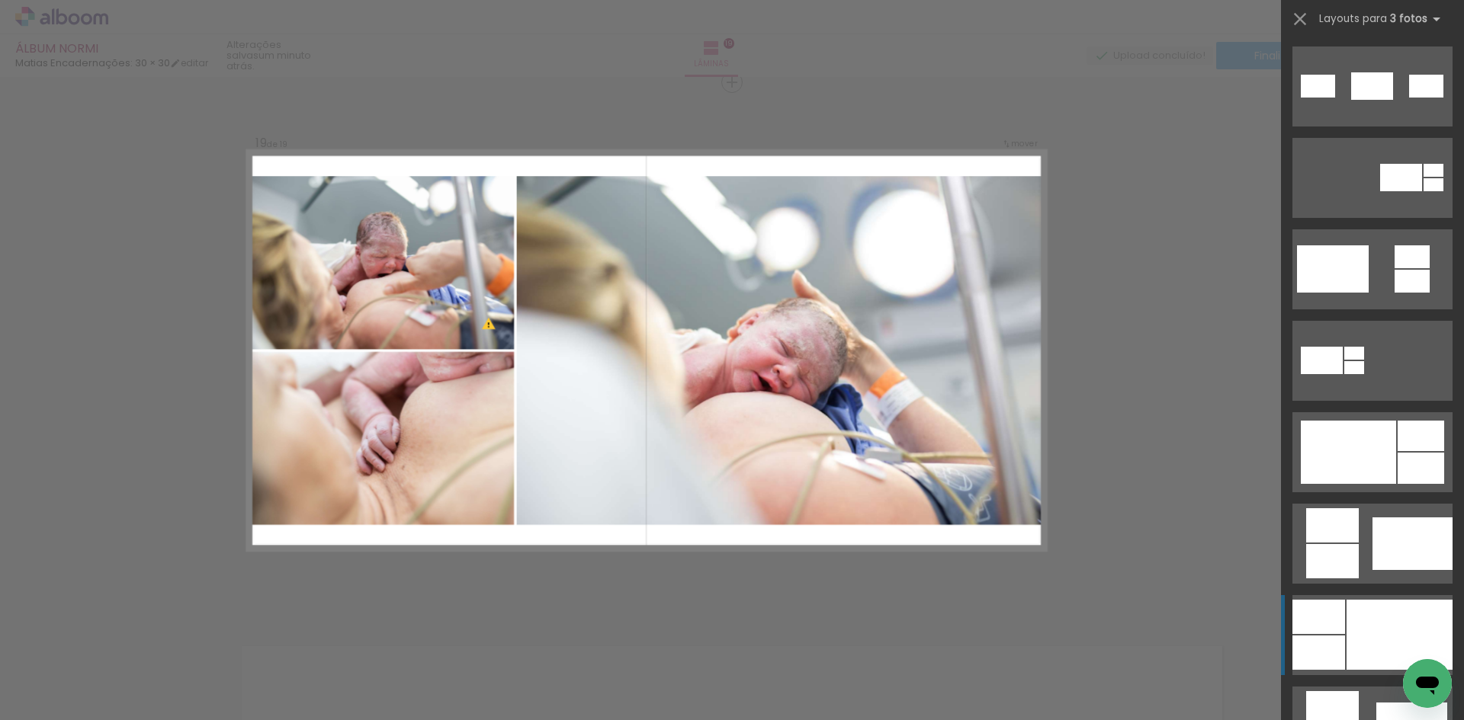
click at [1385, 617] on div at bounding box center [1399, 635] width 106 height 70
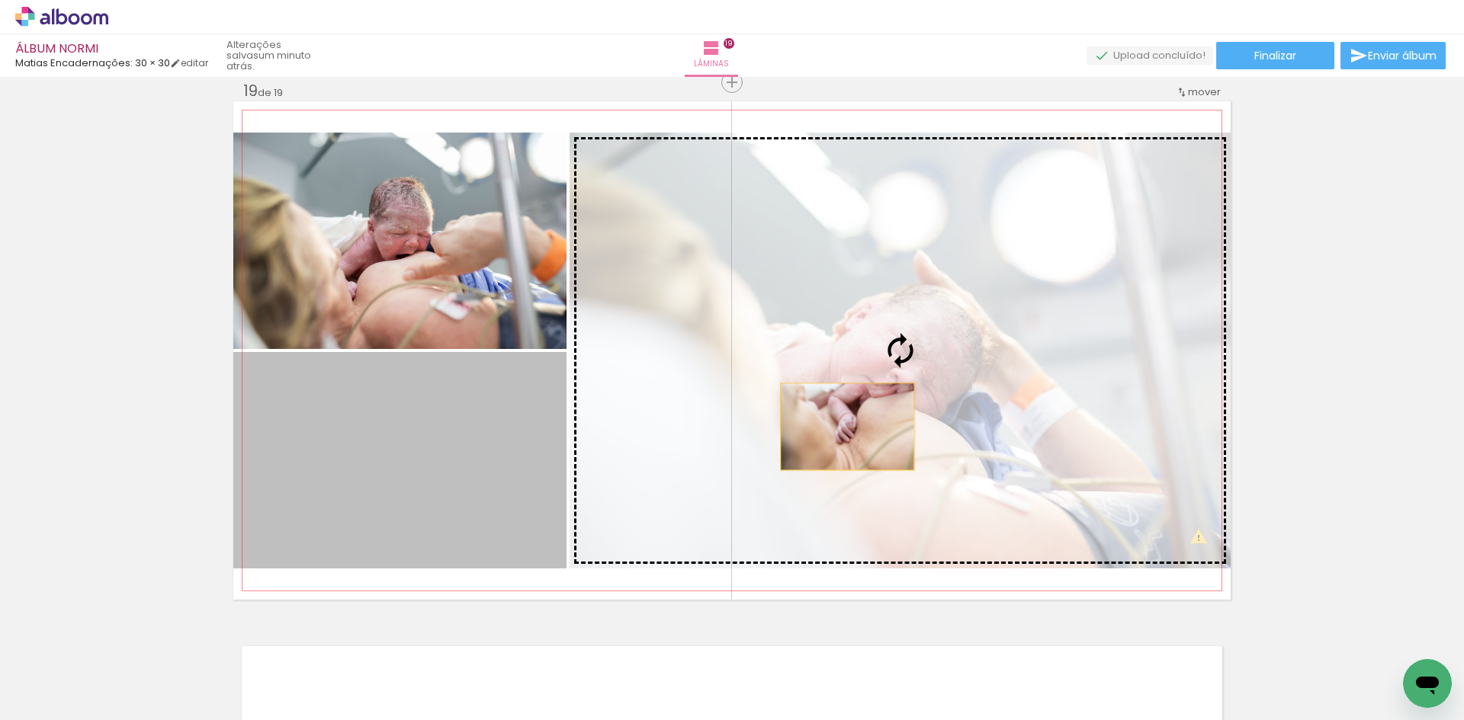
drag, startPoint x: 462, startPoint y: 460, endPoint x: 845, endPoint y: 427, distance: 384.9
click at [0, 0] on slot at bounding box center [0, 0] width 0 height 0
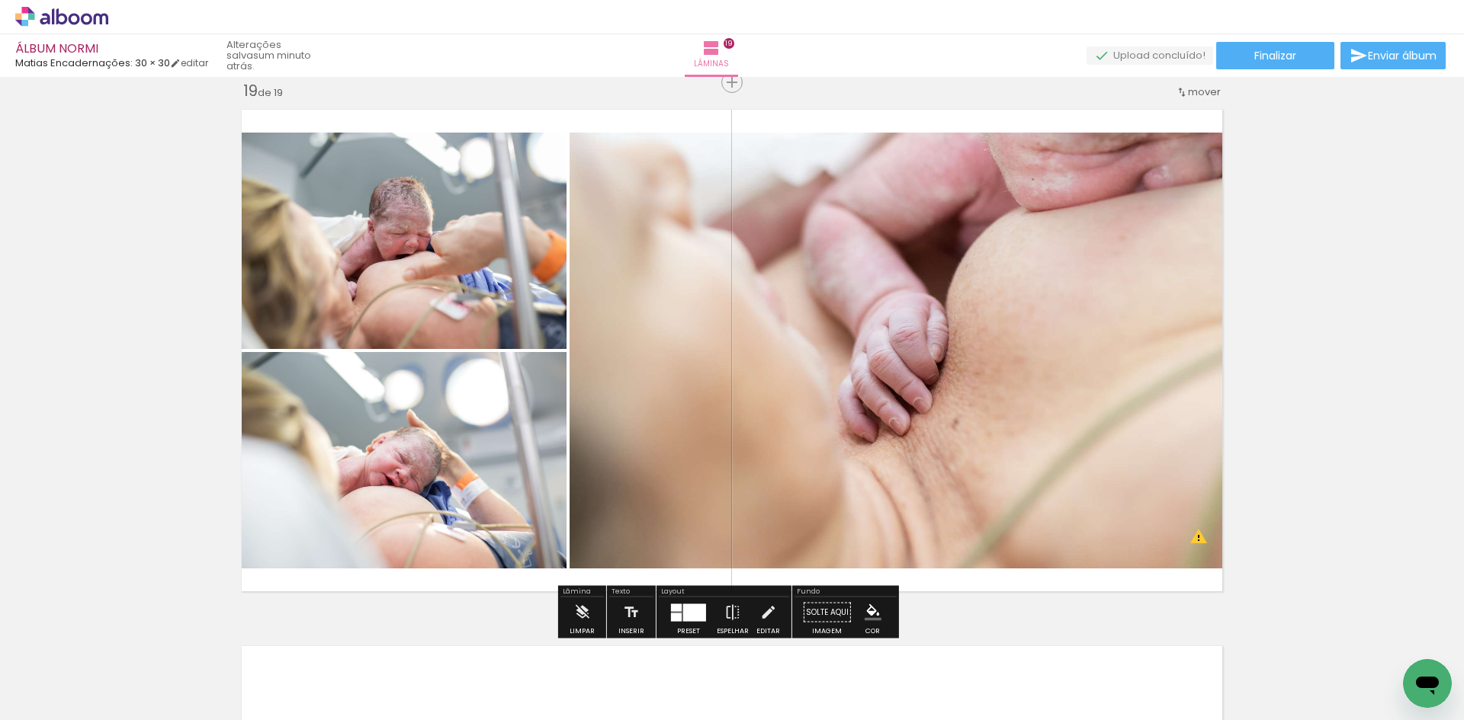
scroll to position [10061, 0]
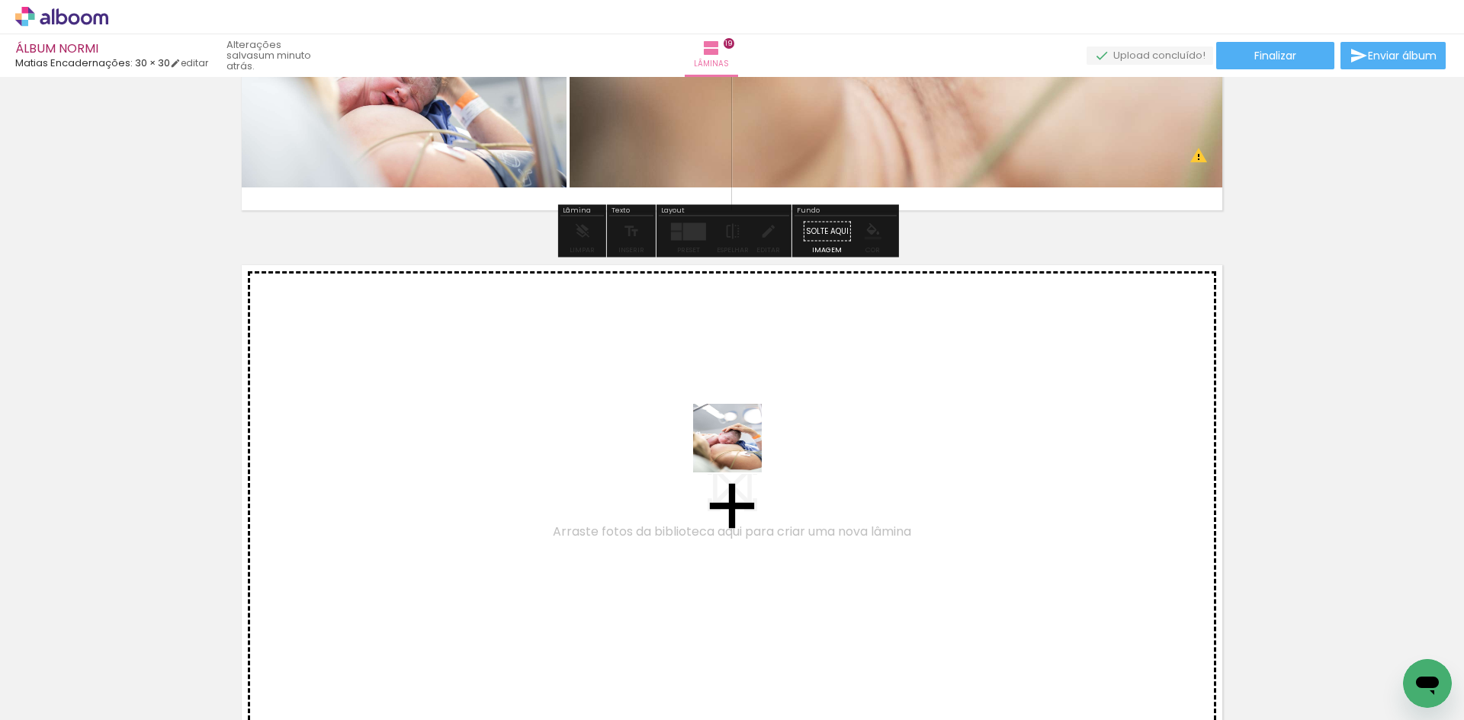
drag, startPoint x: 853, startPoint y: 681, endPoint x: 889, endPoint y: 640, distance: 55.1
click at [737, 445] on quentale-workspace at bounding box center [732, 360] width 1464 height 720
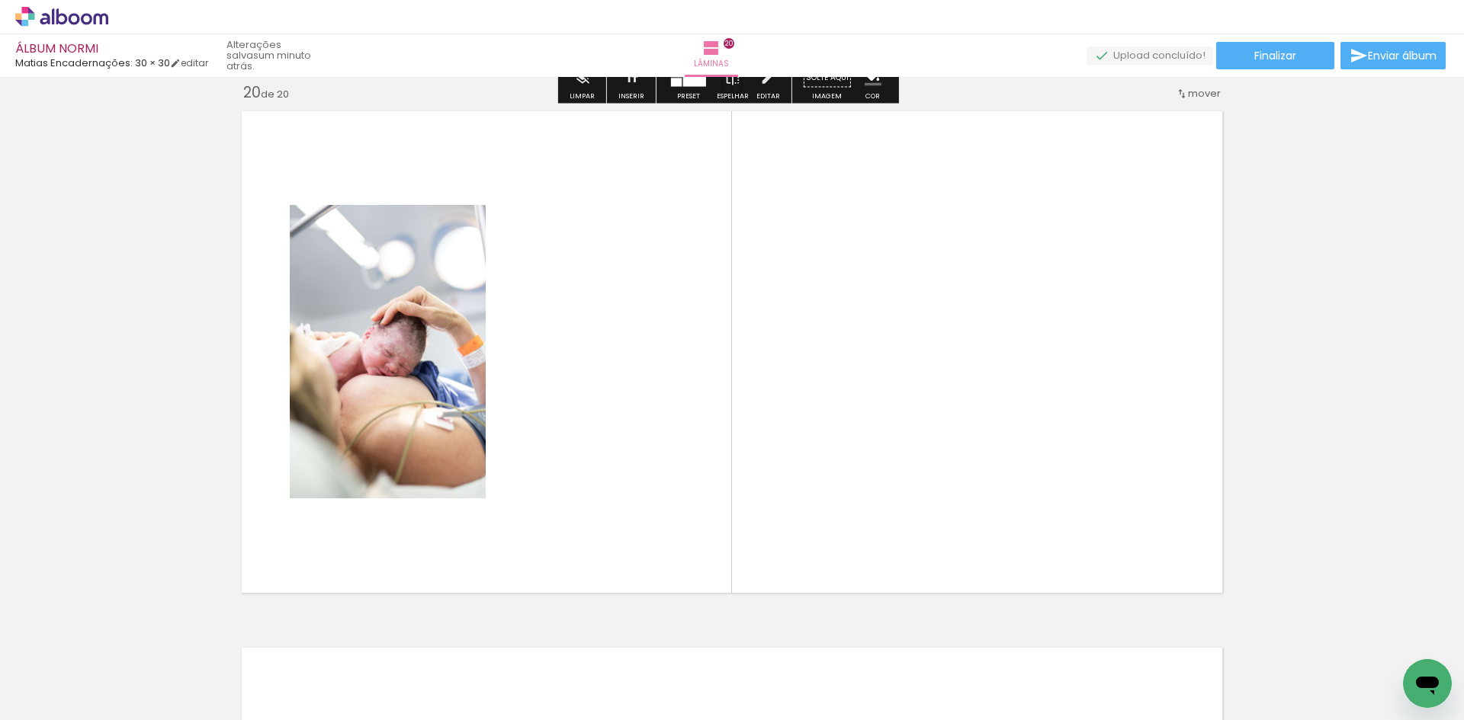
scroll to position [10216, 0]
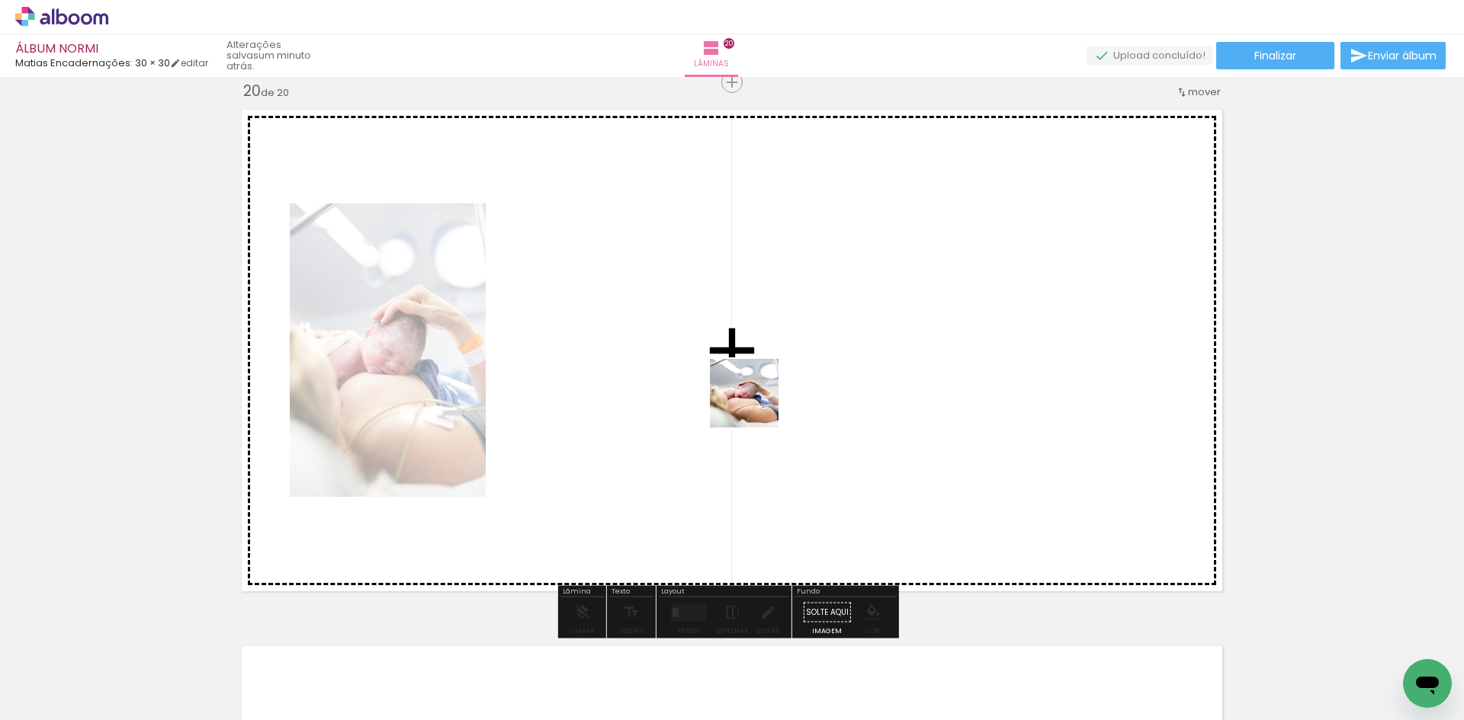
drag, startPoint x: 929, startPoint y: 672, endPoint x: 745, endPoint y: 385, distance: 341.5
click at [746, 386] on quentale-workspace at bounding box center [732, 360] width 1464 height 720
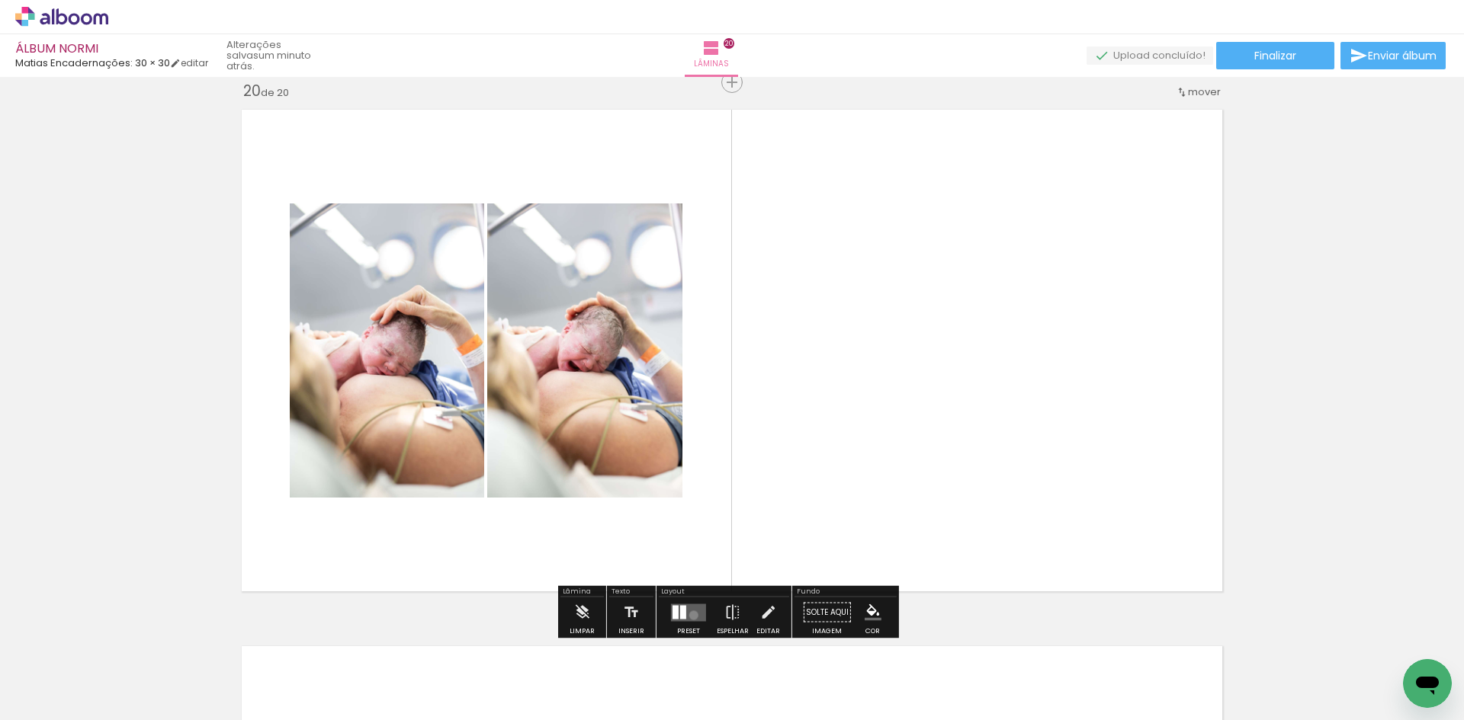
click at [690, 615] on quentale-layouter at bounding box center [688, 613] width 35 height 18
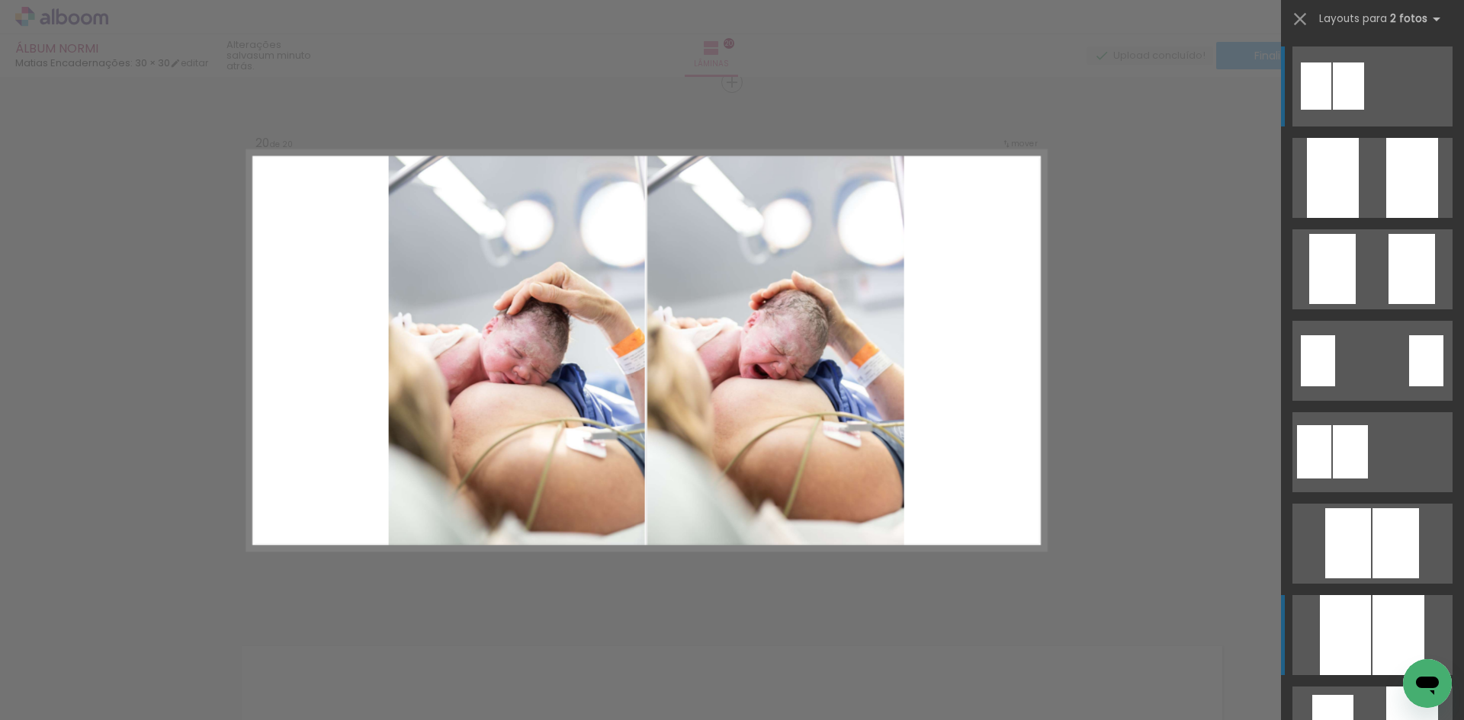
click at [1408, 653] on div at bounding box center [1398, 635] width 52 height 80
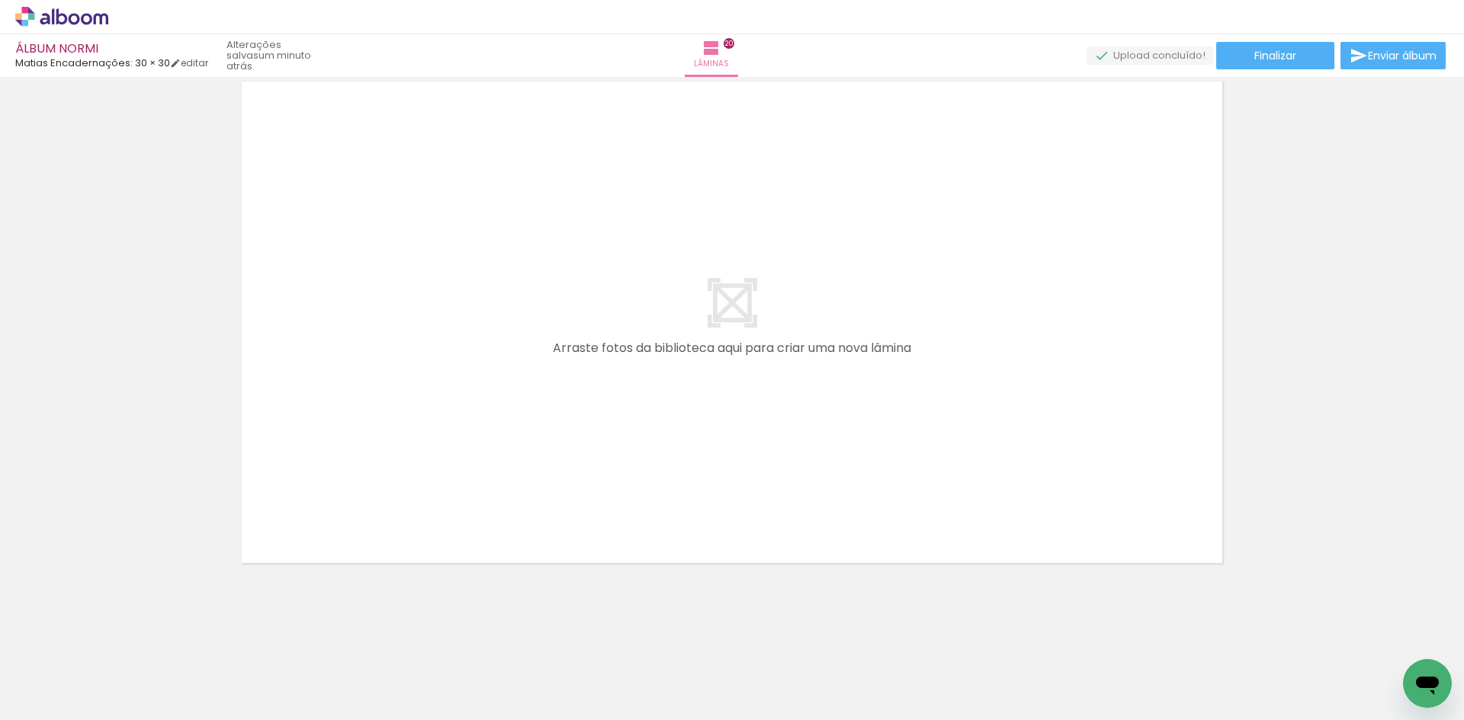
scroll to position [0, 4142]
drag, startPoint x: 707, startPoint y: 668, endPoint x: 699, endPoint y: 391, distance: 276.8
click at [701, 393] on quentale-workspace at bounding box center [732, 360] width 1464 height 720
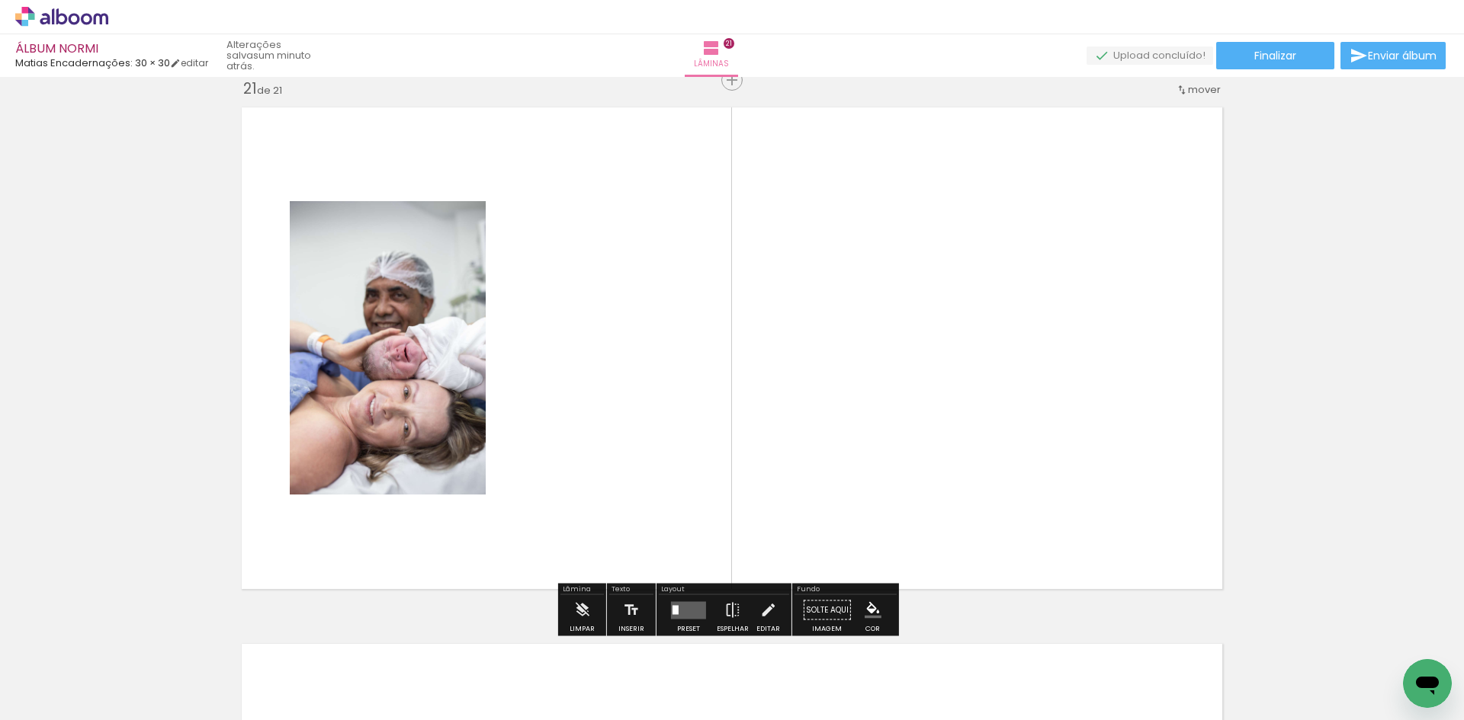
scroll to position [10753, 0]
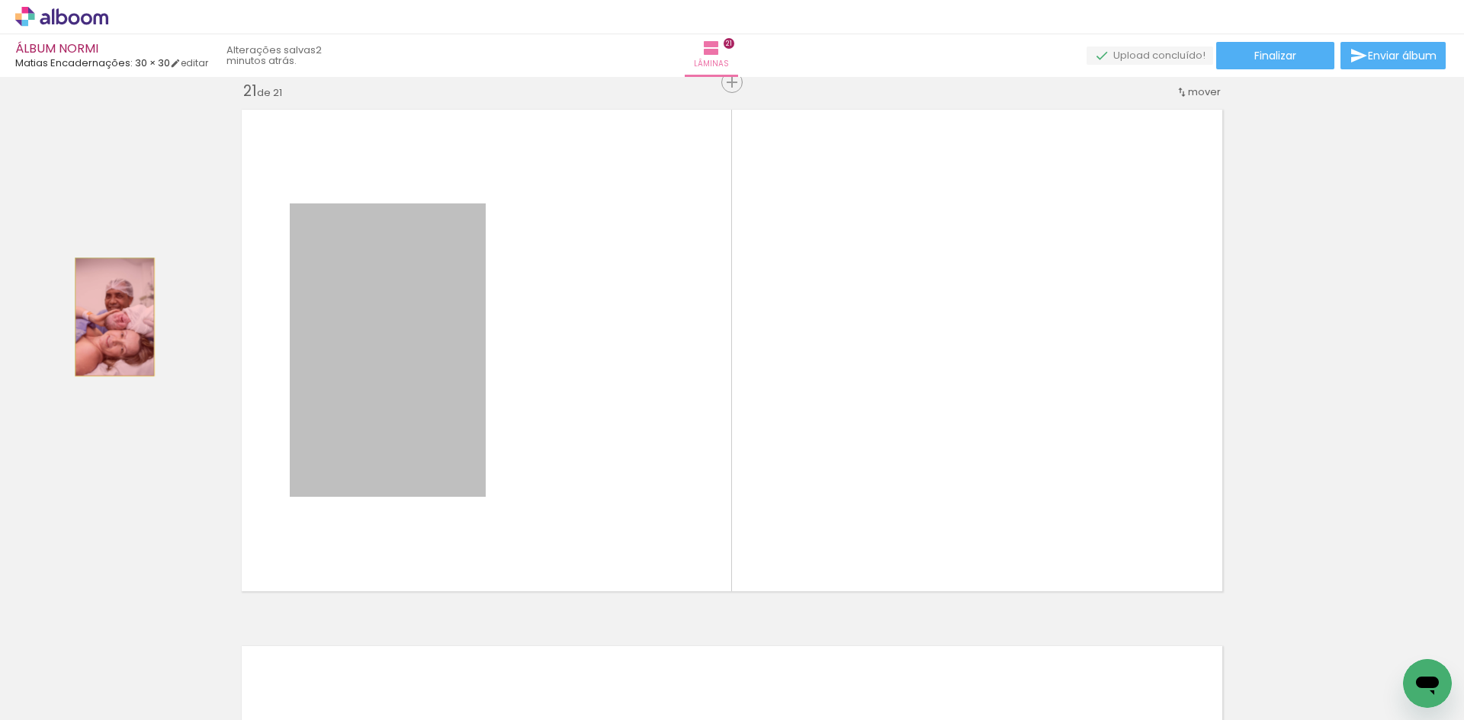
drag, startPoint x: 398, startPoint y: 356, endPoint x: 109, endPoint y: 317, distance: 291.5
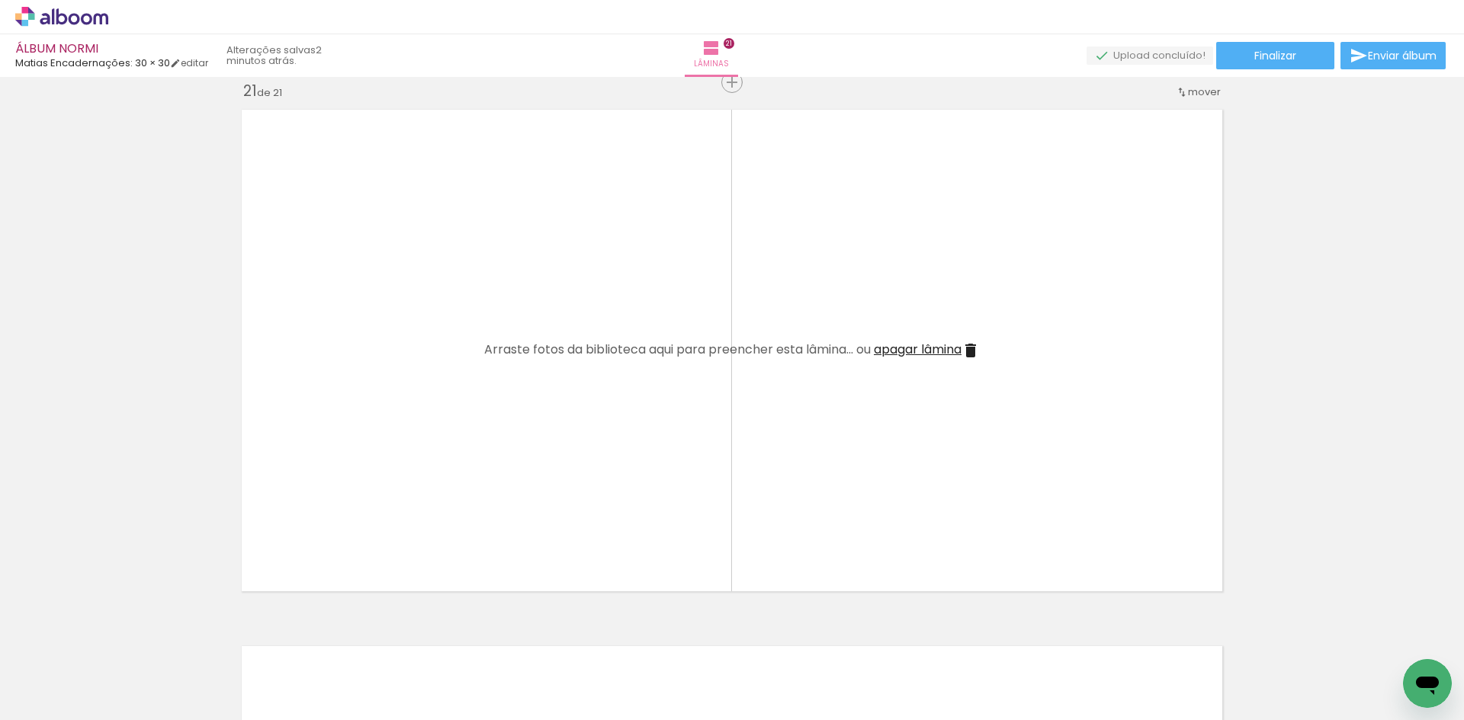
scroll to position [0, 4142]
drag, startPoint x: 718, startPoint y: 669, endPoint x: 802, endPoint y: 369, distance: 311.1
click at [798, 419] on quentale-layouter at bounding box center [731, 350] width 997 height 499
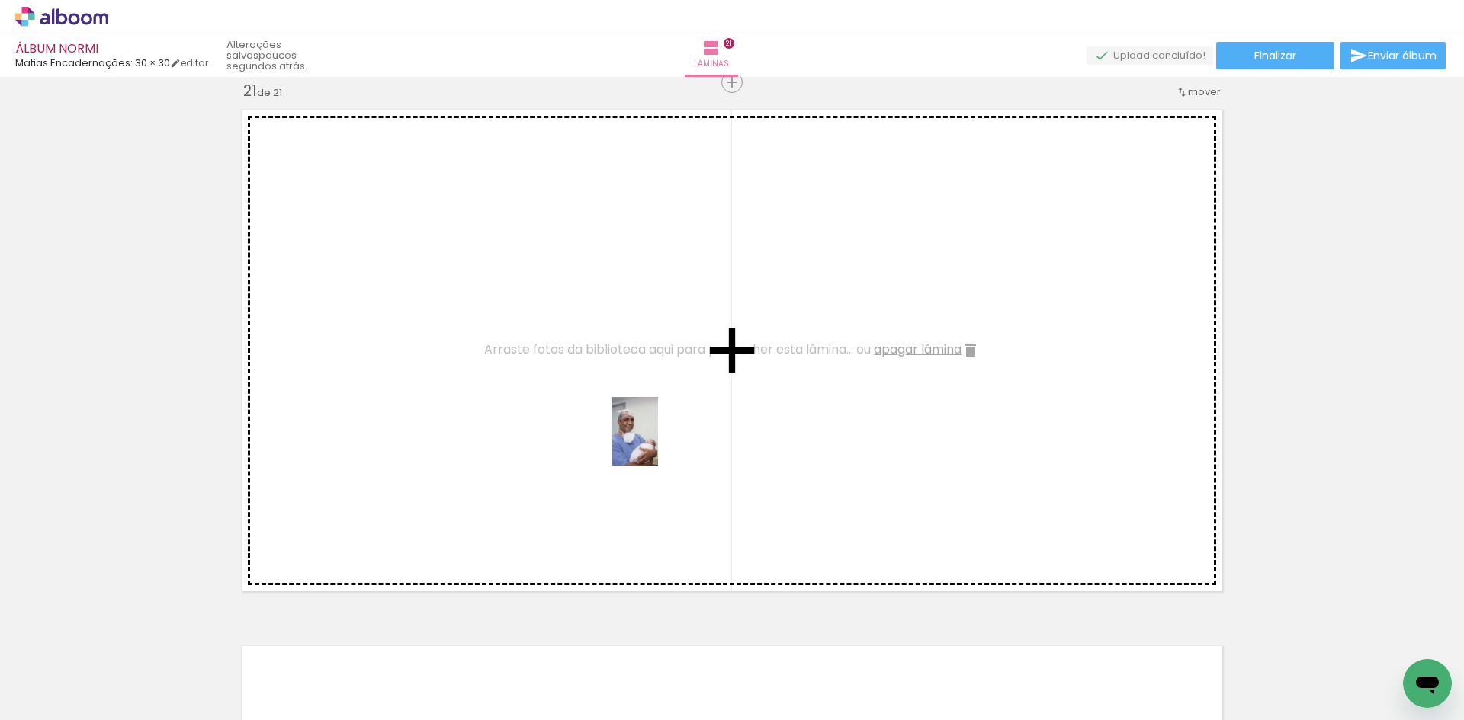
drag, startPoint x: 800, startPoint y: 685, endPoint x: 658, endPoint y: 443, distance: 281.2
click at [658, 443] on quentale-workspace at bounding box center [732, 360] width 1464 height 720
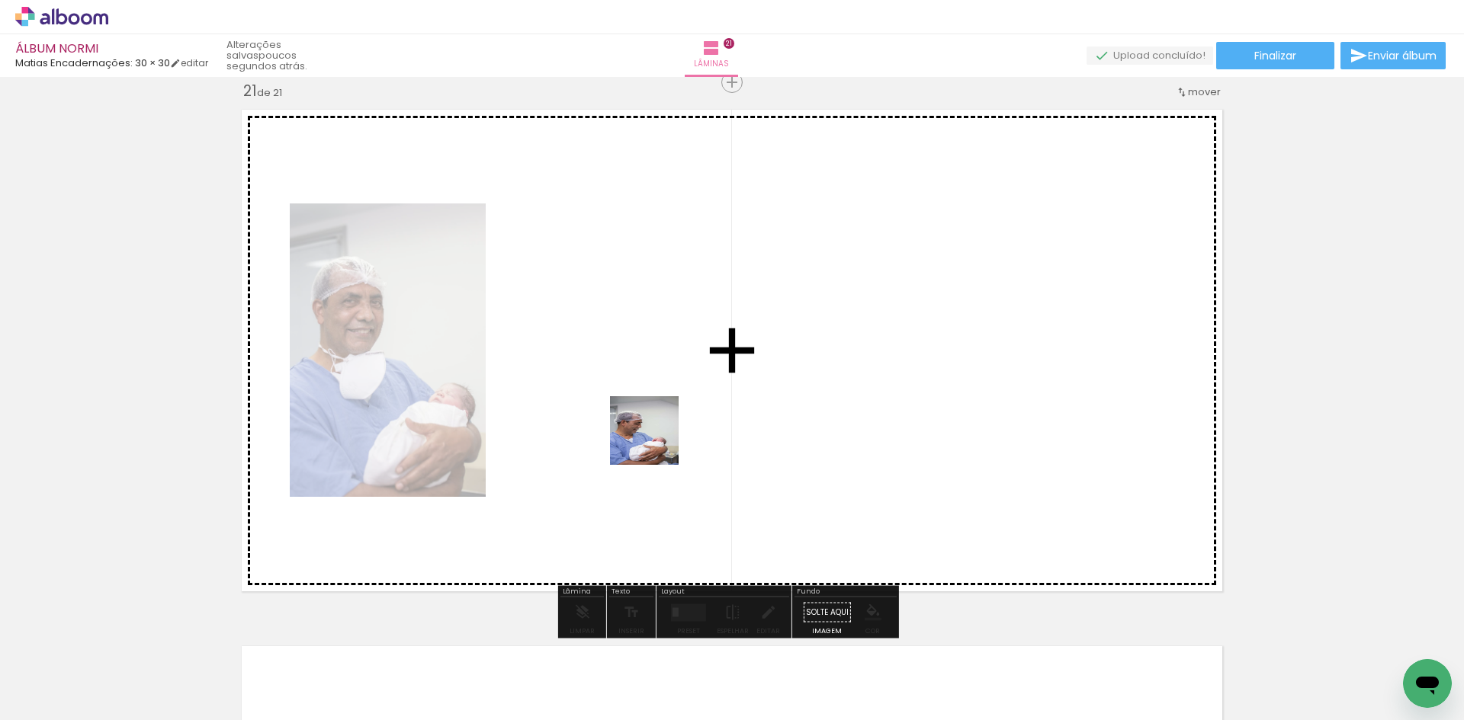
drag, startPoint x: 883, startPoint y: 678, endPoint x: 655, endPoint y: 441, distance: 329.4
click at [655, 441] on quentale-workspace at bounding box center [732, 360] width 1464 height 720
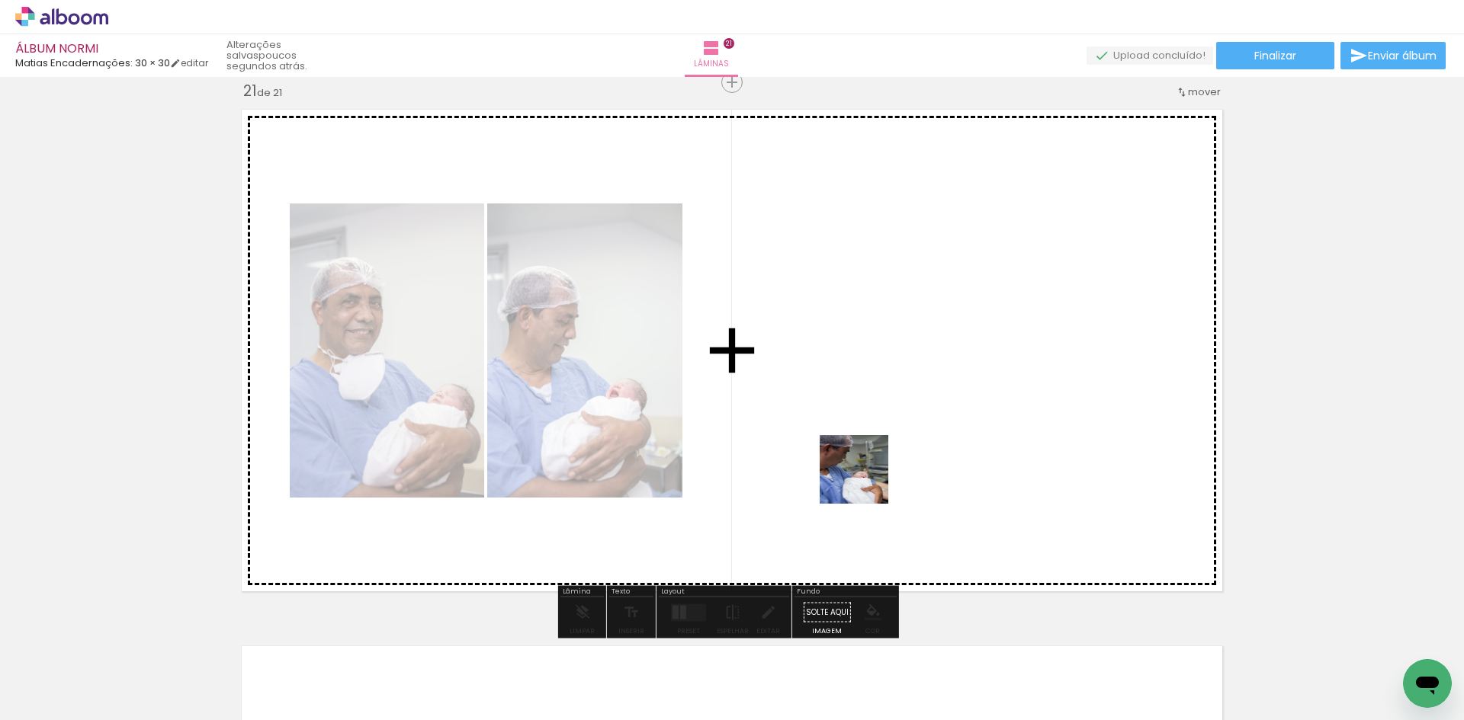
drag, startPoint x: 963, startPoint y: 677, endPoint x: 803, endPoint y: 383, distance: 335.0
click at [803, 383] on quentale-workspace at bounding box center [732, 360] width 1464 height 720
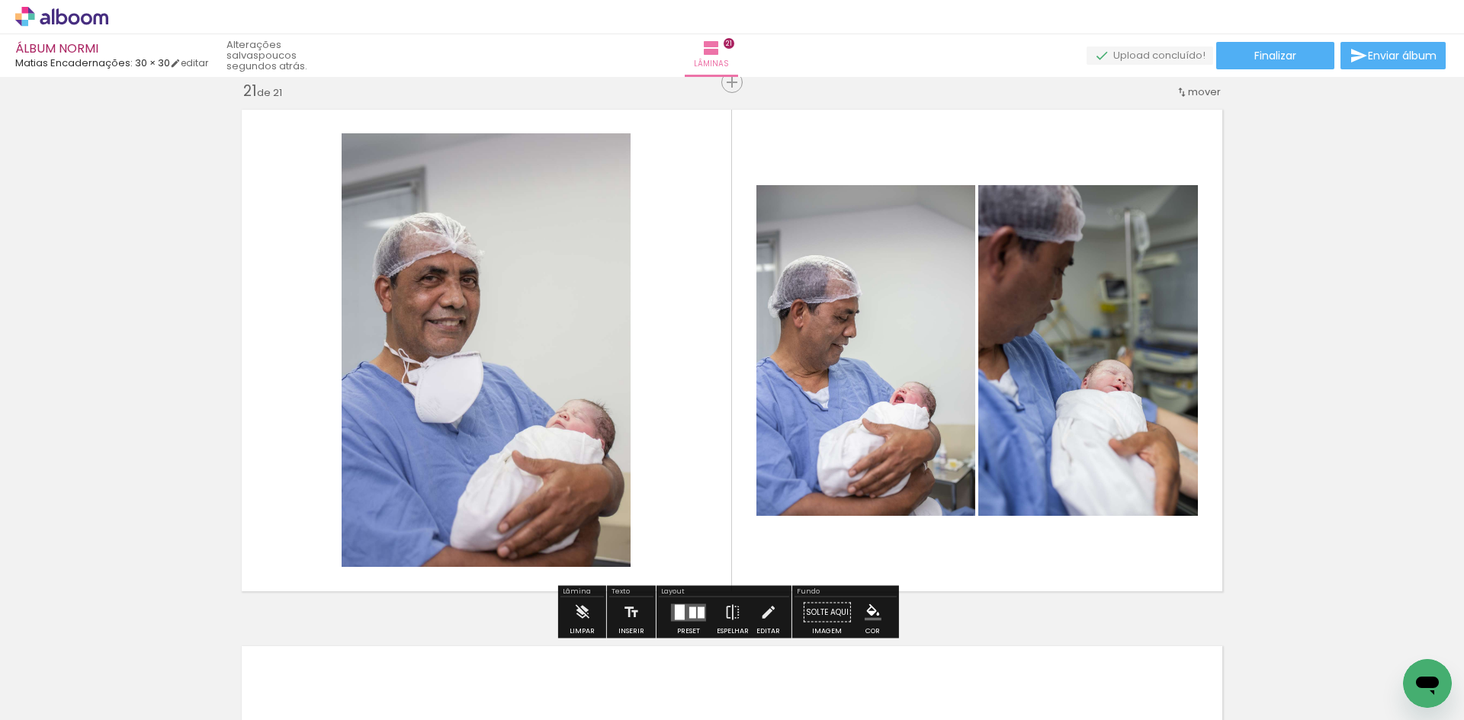
click at [697, 616] on div at bounding box center [700, 612] width 7 height 11
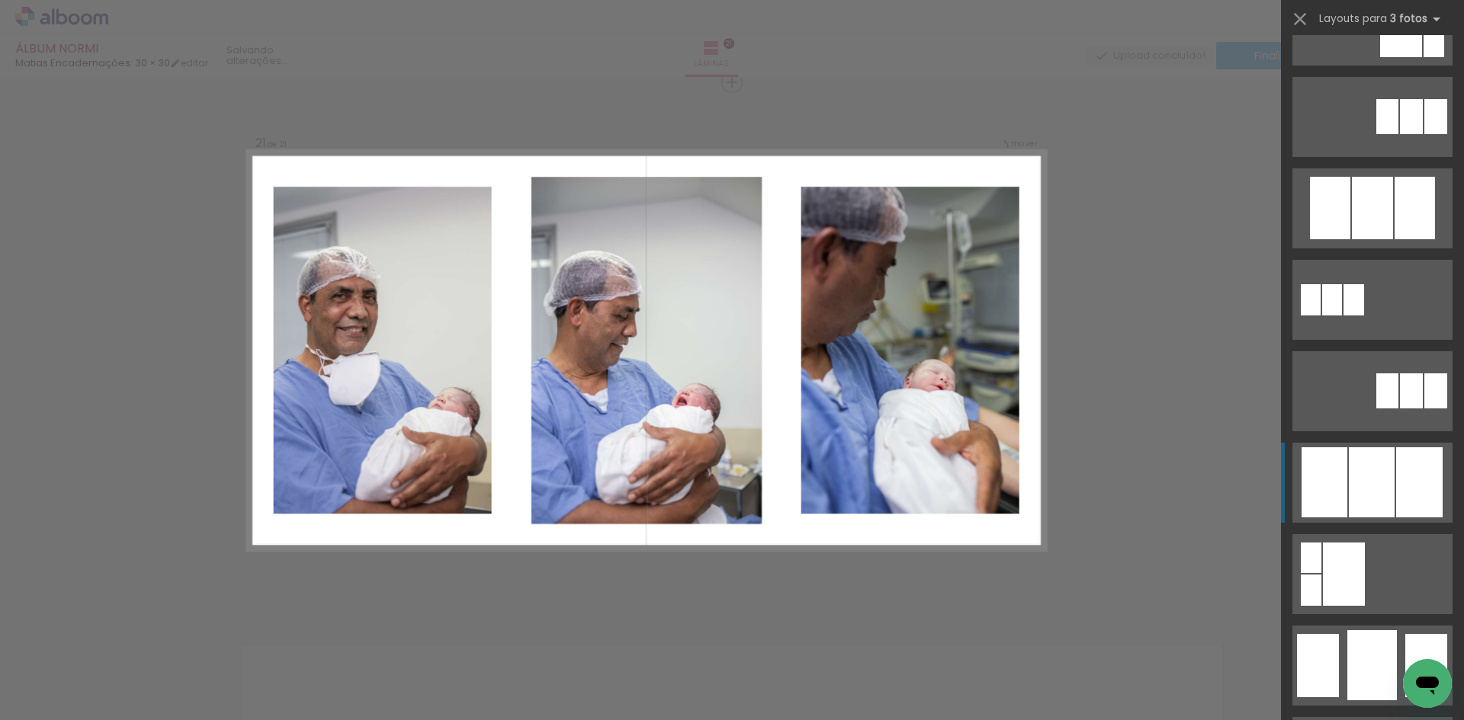
scroll to position [915, 0]
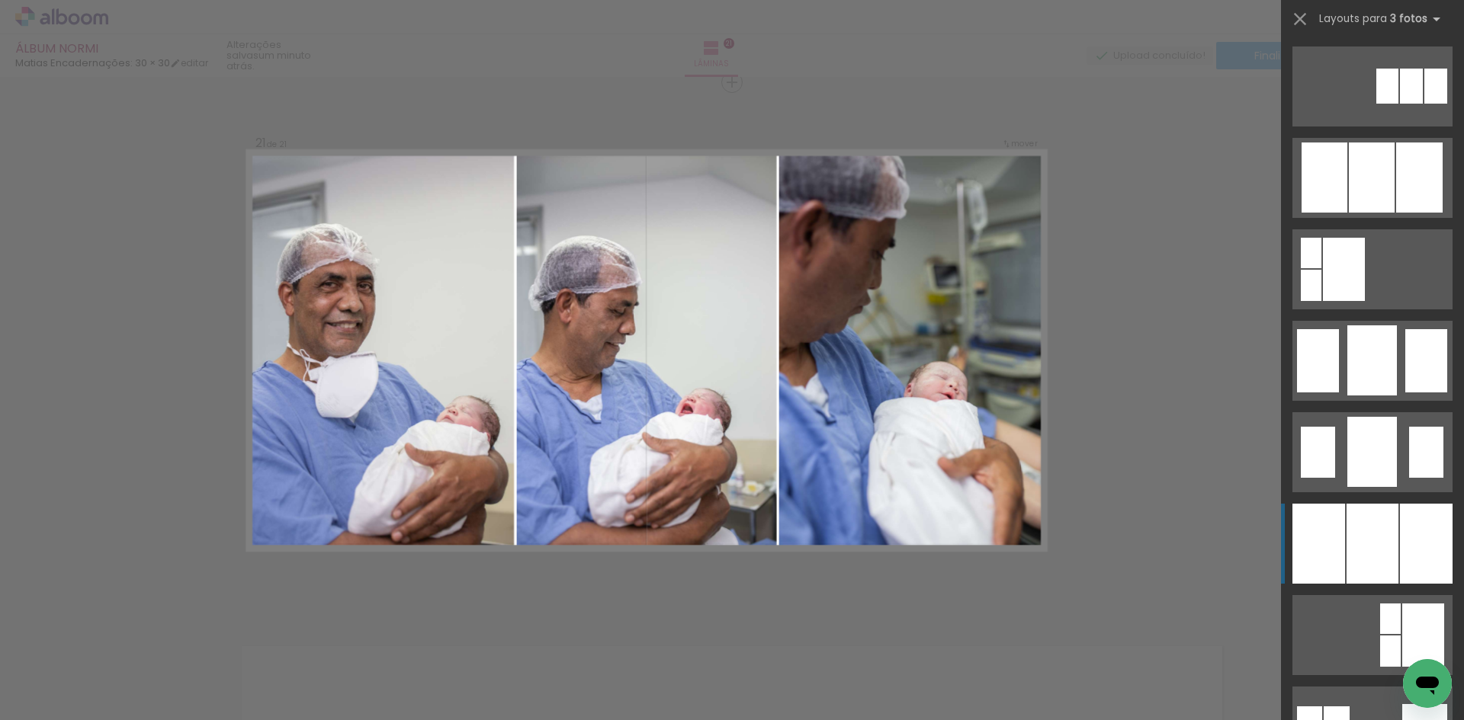
click at [1387, 536] on div at bounding box center [1372, 544] width 52 height 80
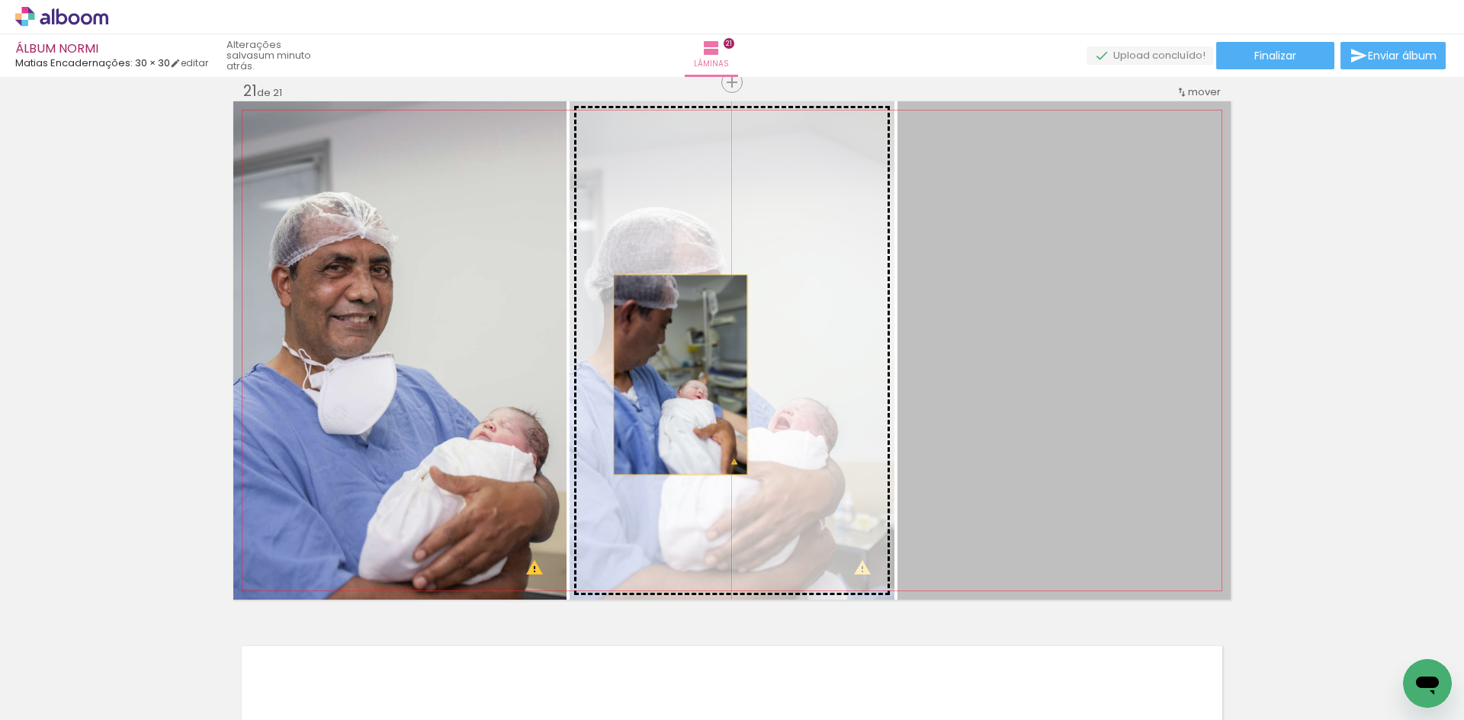
drag, startPoint x: 1066, startPoint y: 383, endPoint x: 675, endPoint y: 375, distance: 391.9
click at [0, 0] on slot at bounding box center [0, 0] width 0 height 0
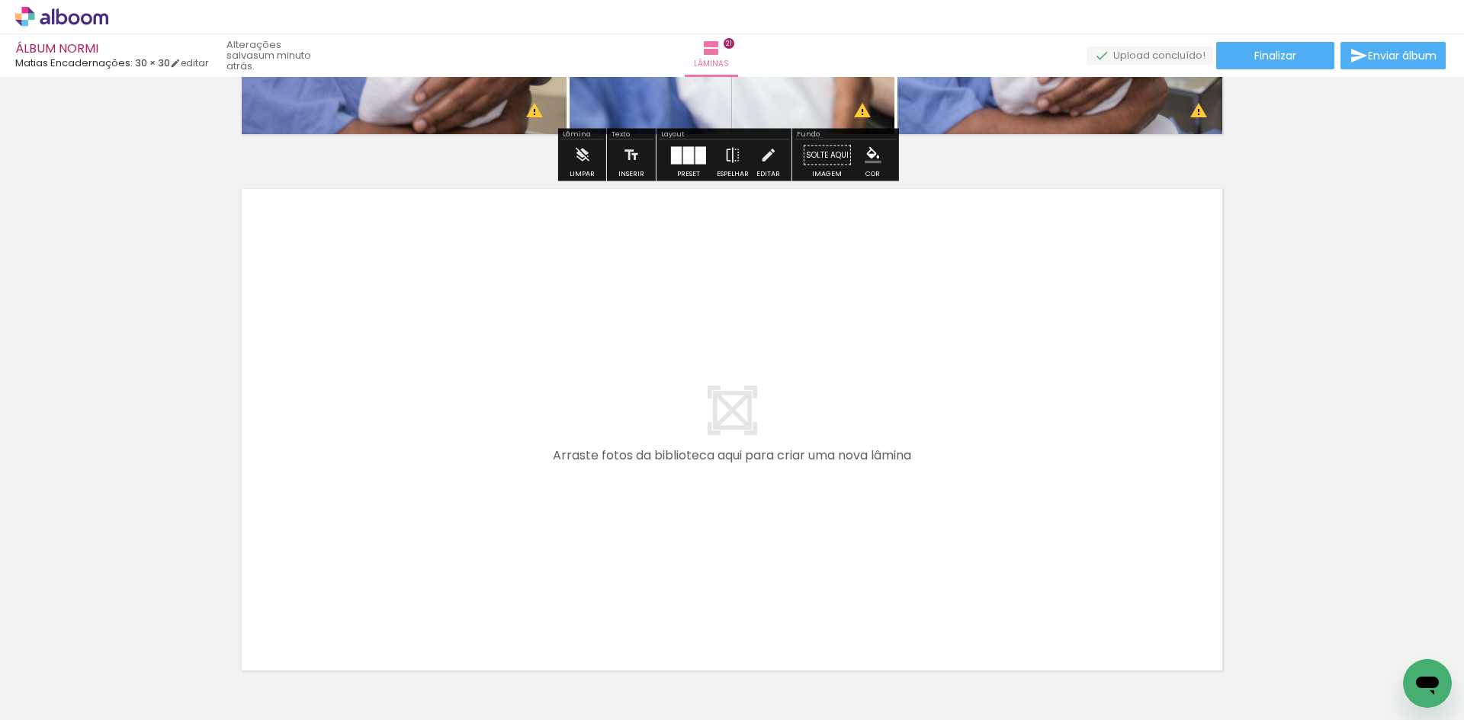
scroll to position [11286, 0]
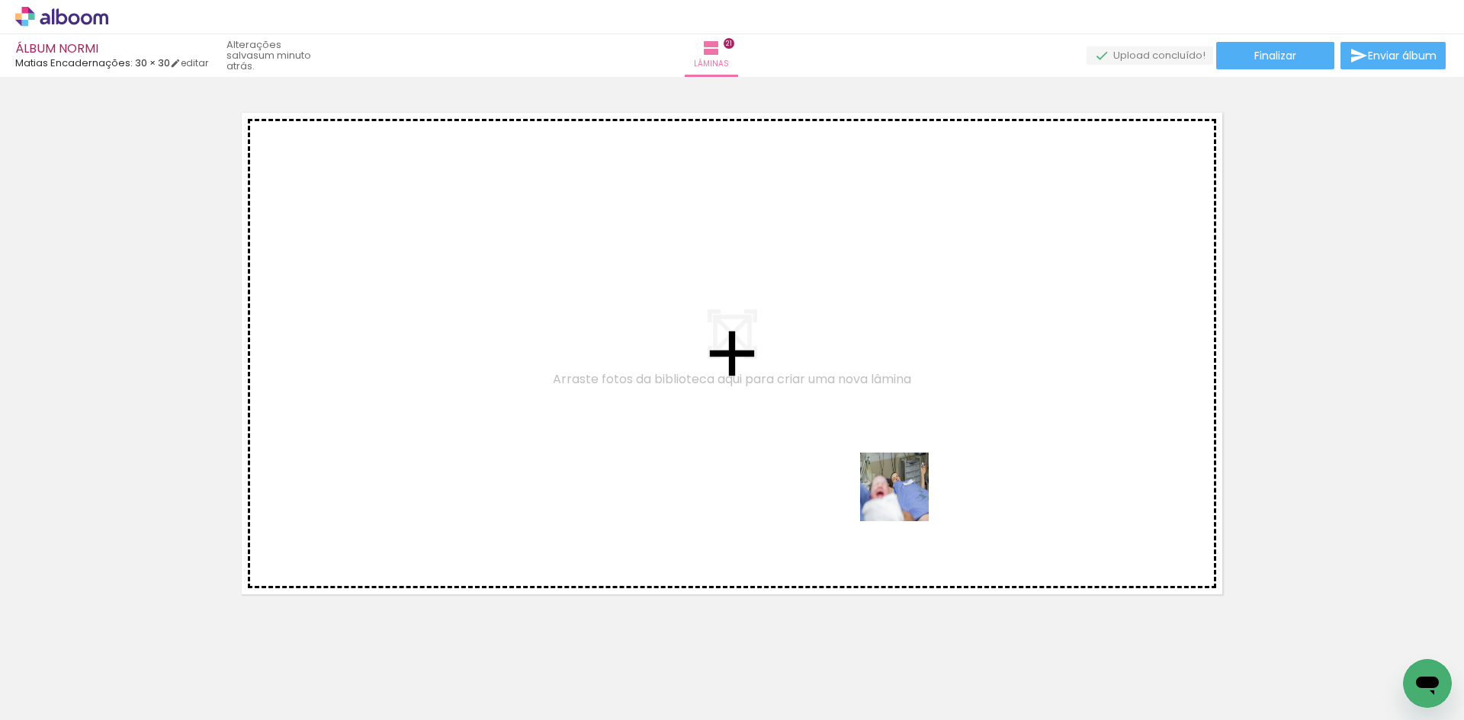
drag, startPoint x: 1067, startPoint y: 681, endPoint x: 1176, endPoint y: 629, distance: 120.7
click at [867, 457] on quentale-workspace at bounding box center [732, 360] width 1464 height 720
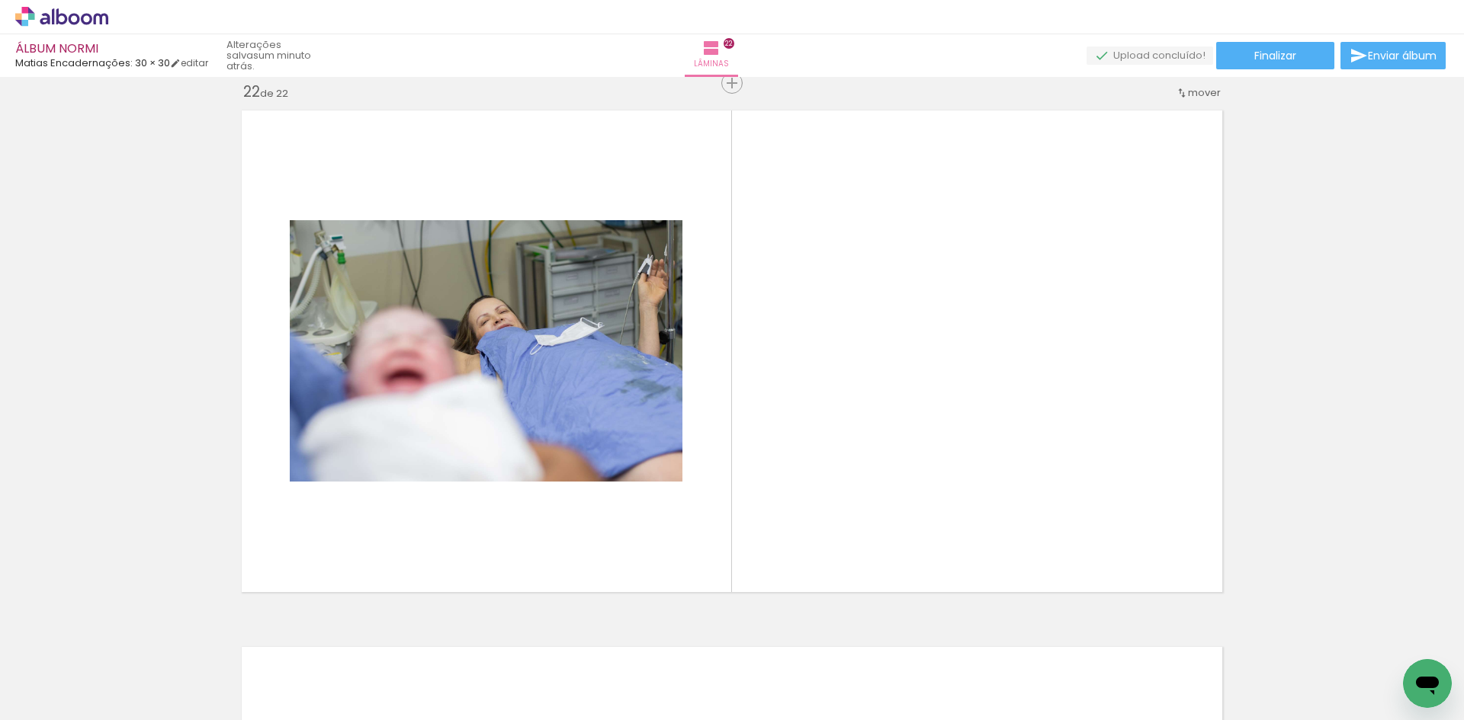
scroll to position [11289, 0]
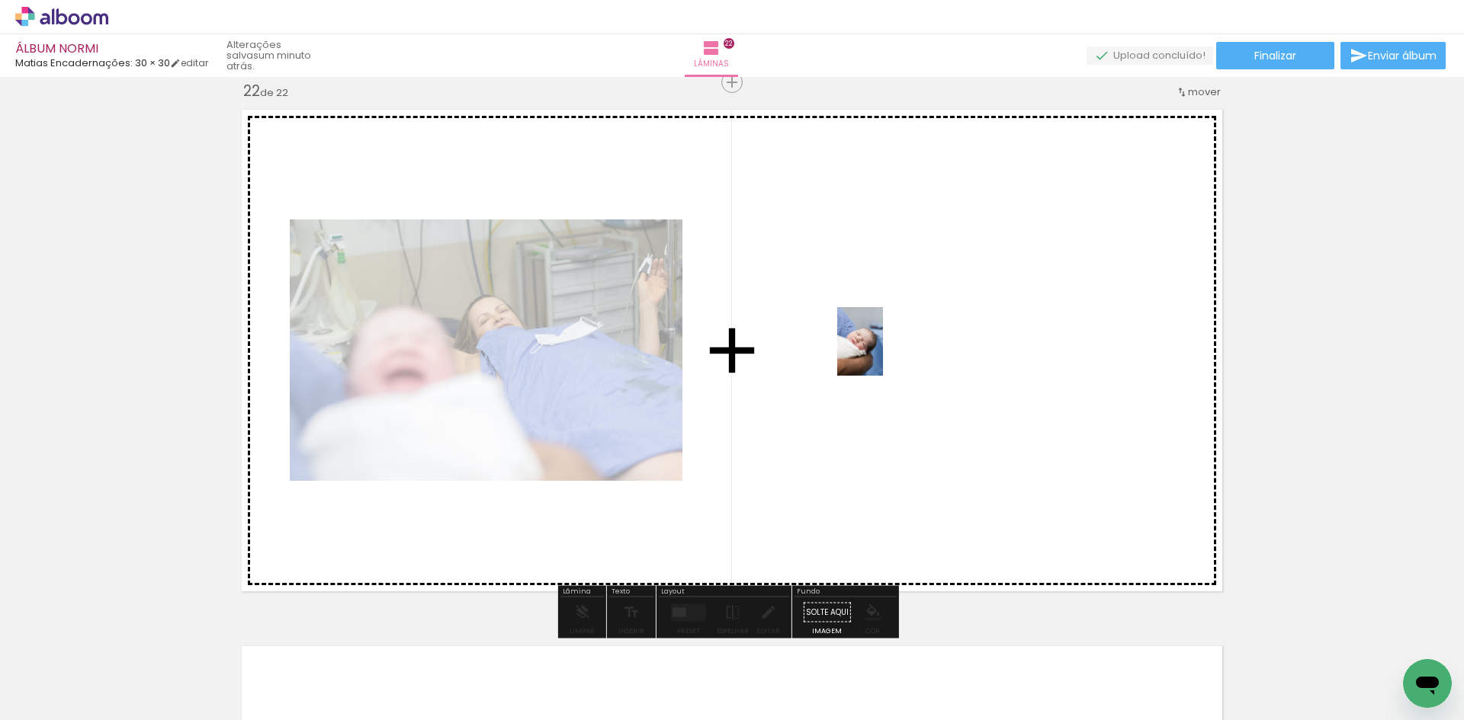
drag, startPoint x: 1146, startPoint y: 683, endPoint x: 883, endPoint y: 353, distance: 422.0
click at [883, 353] on quentale-workspace at bounding box center [732, 360] width 1464 height 720
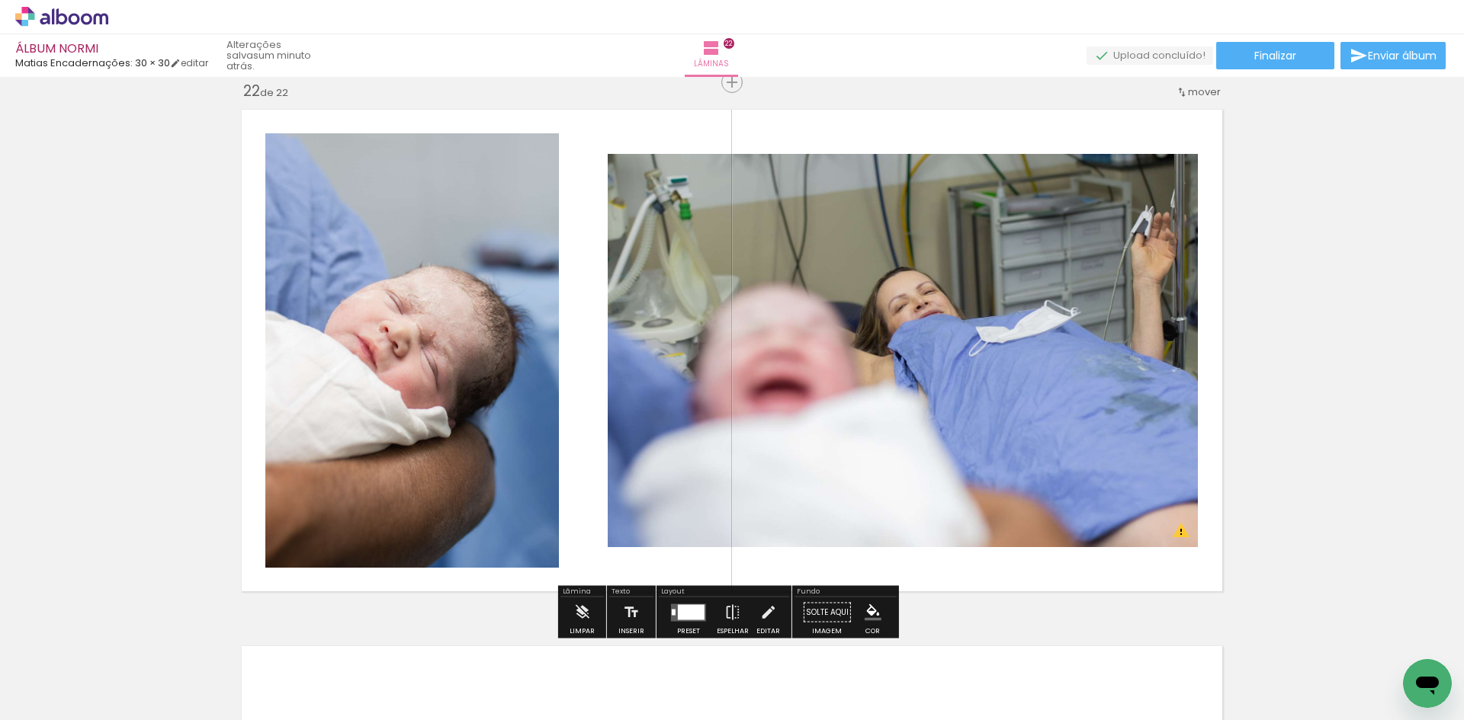
scroll to position [10832, 0]
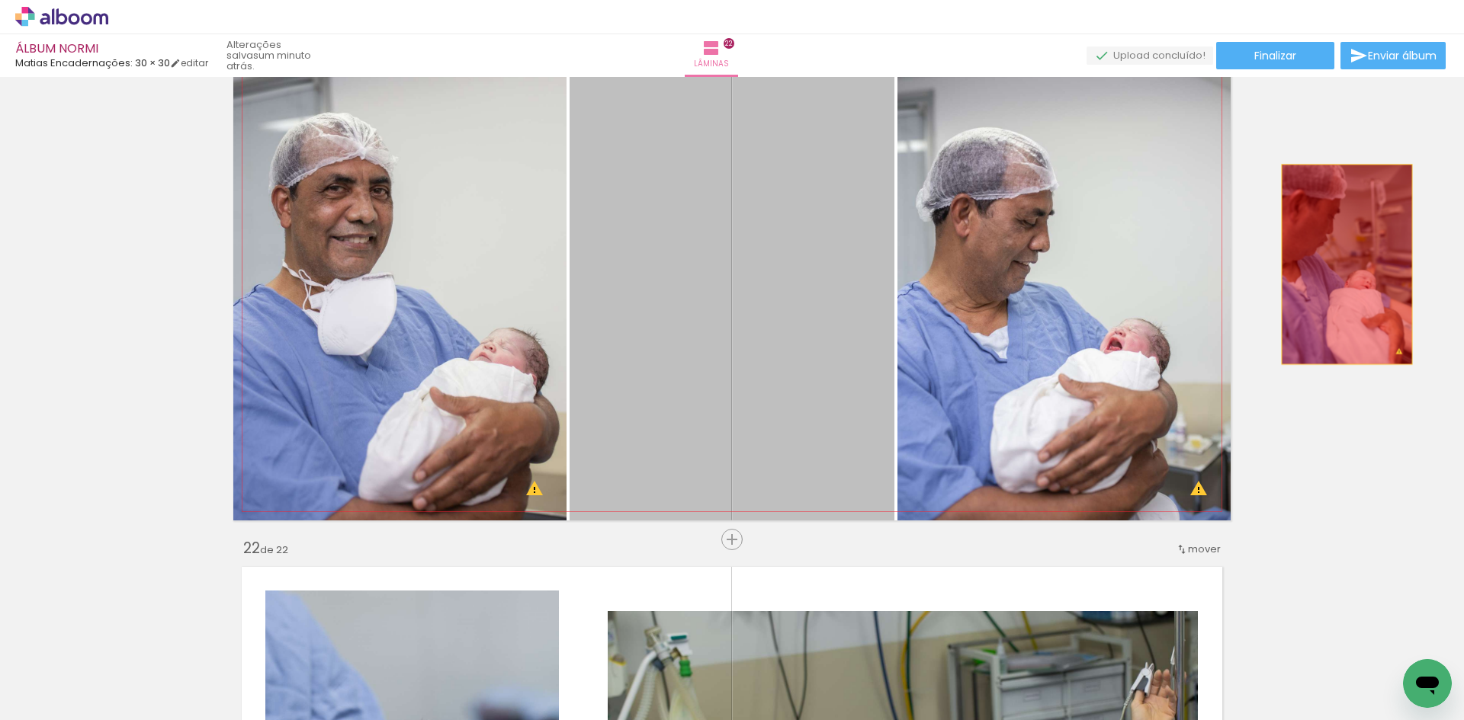
drag, startPoint x: 785, startPoint y: 287, endPoint x: 1341, endPoint y: 265, distance: 556.1
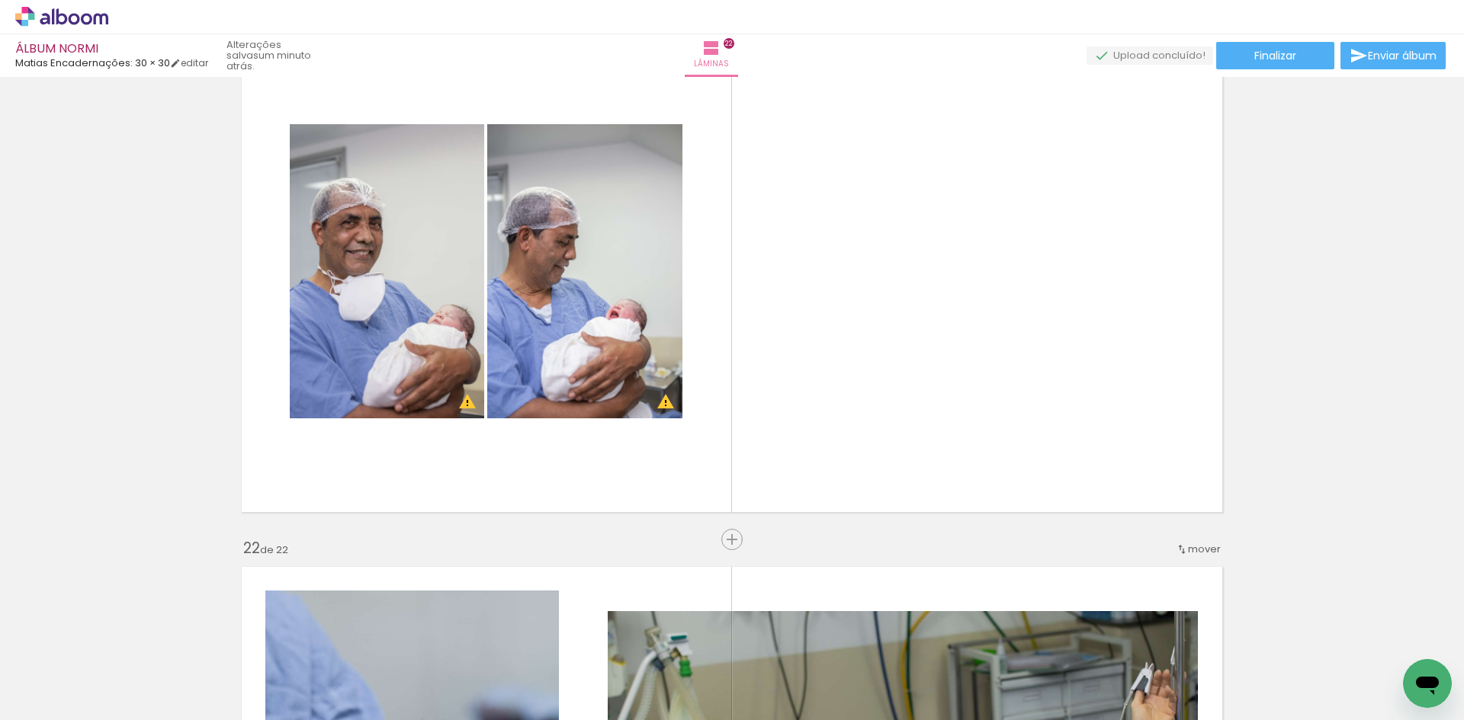
scroll to position [10984, 0]
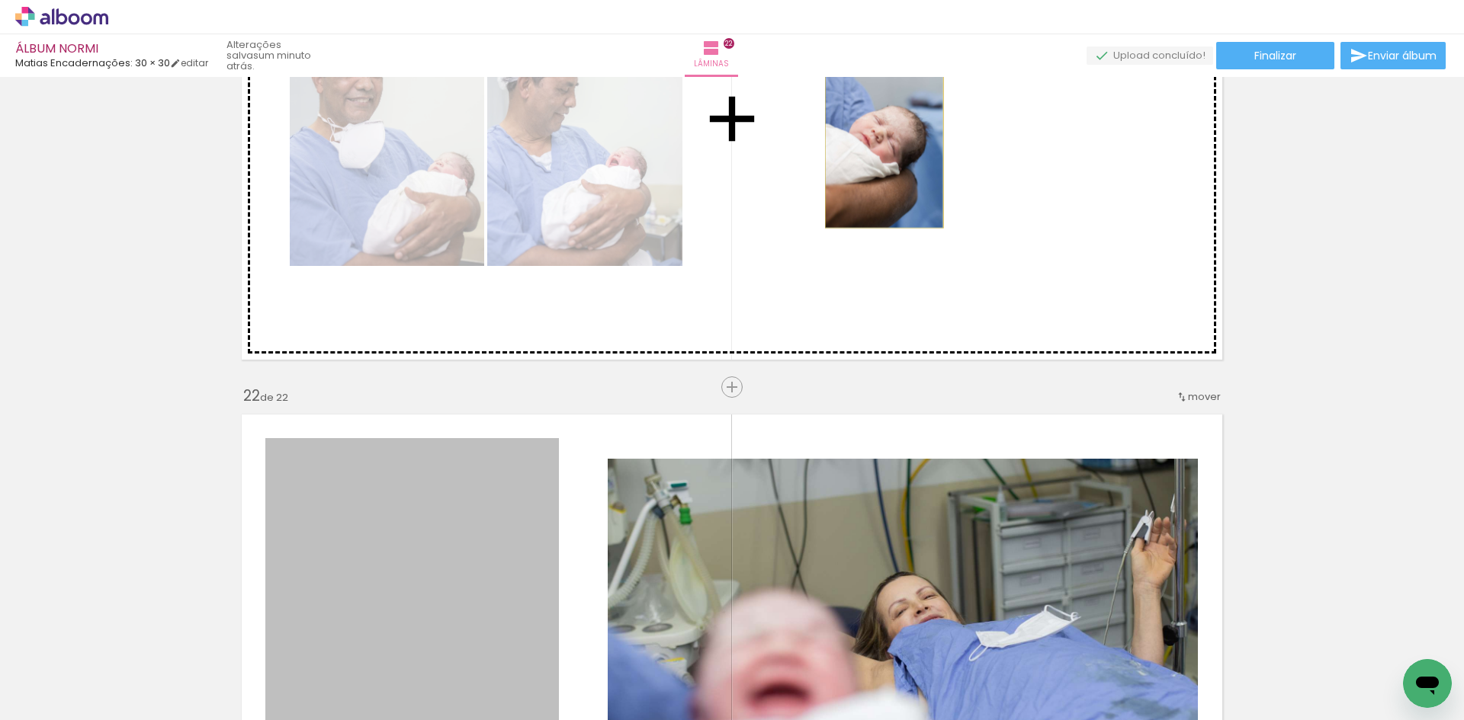
drag, startPoint x: 478, startPoint y: 548, endPoint x: 878, endPoint y: 141, distance: 570.8
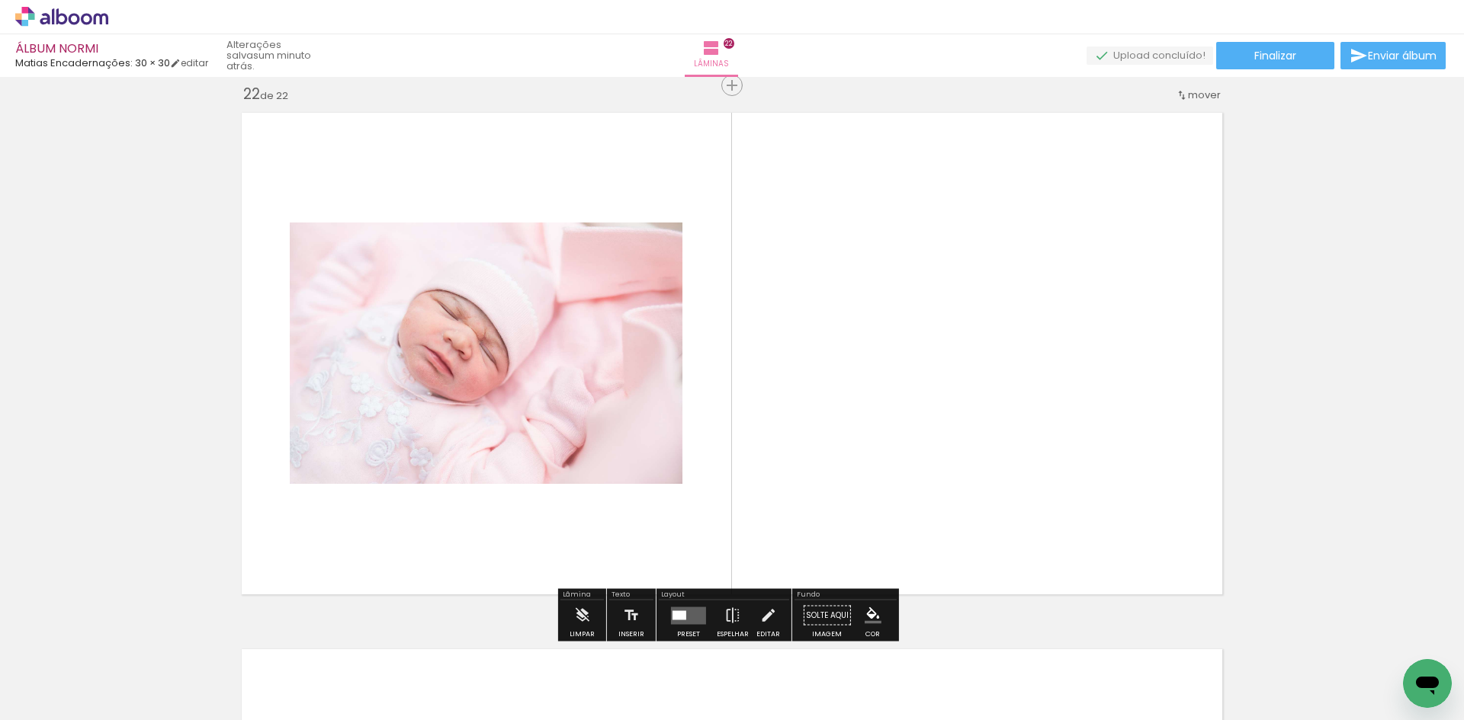
scroll to position [0, 4301]
click at [686, 622] on quentale-layouter at bounding box center [688, 616] width 35 height 18
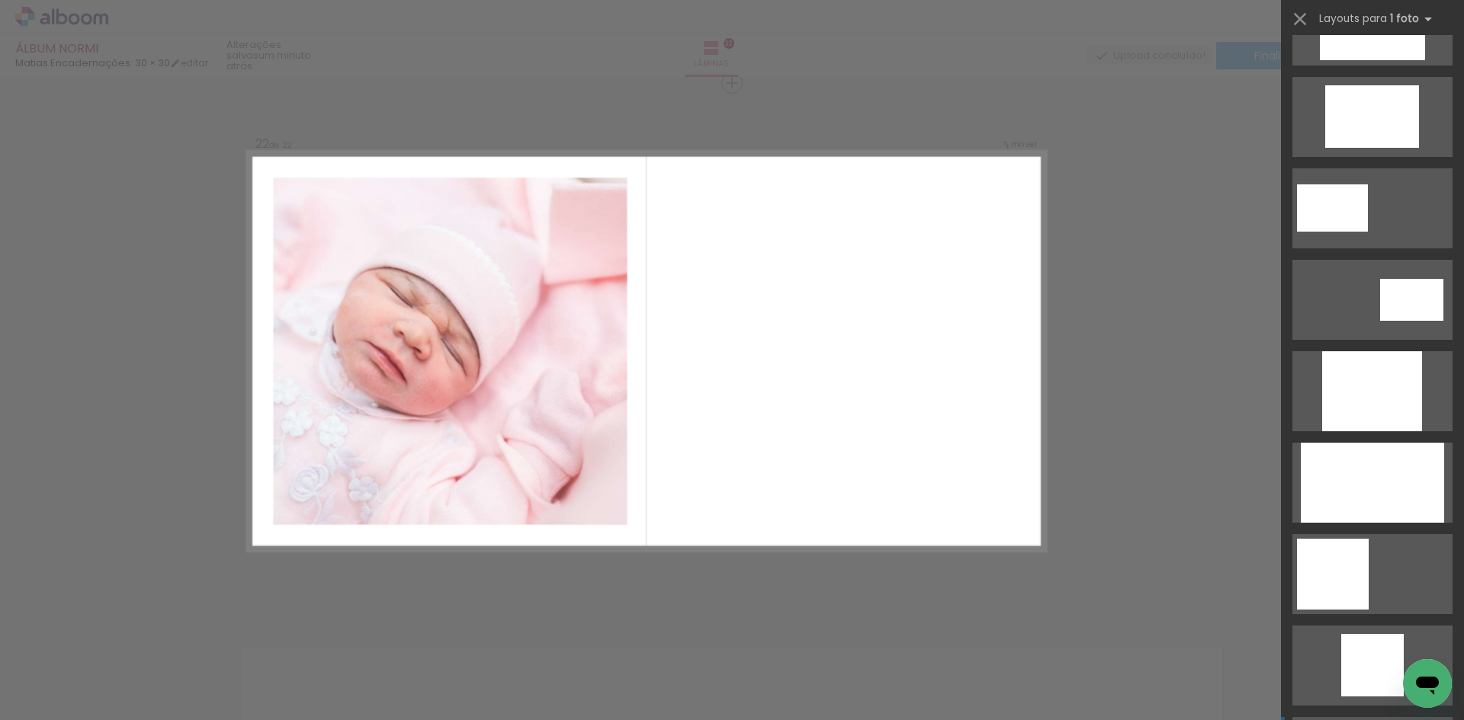
scroll to position [915, 0]
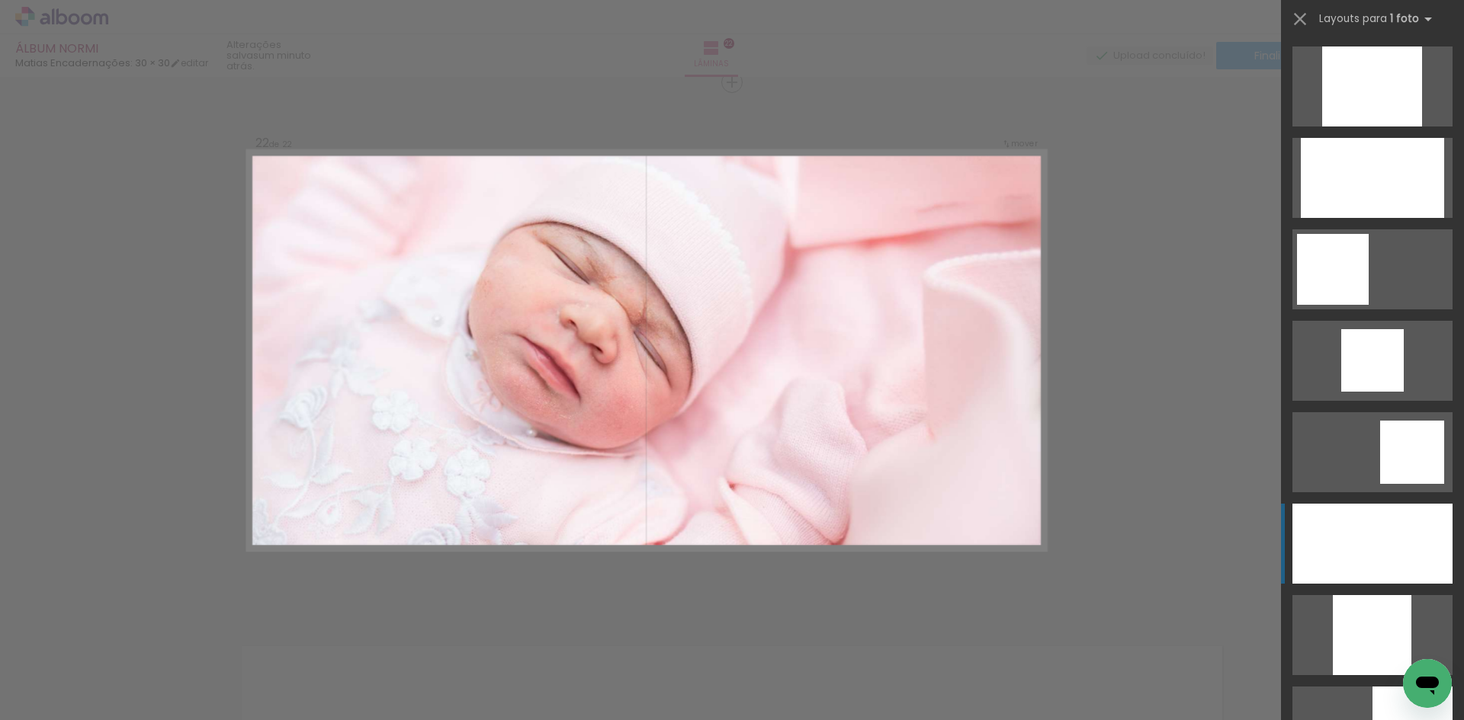
click at [1384, 565] on div at bounding box center [1372, 544] width 160 height 80
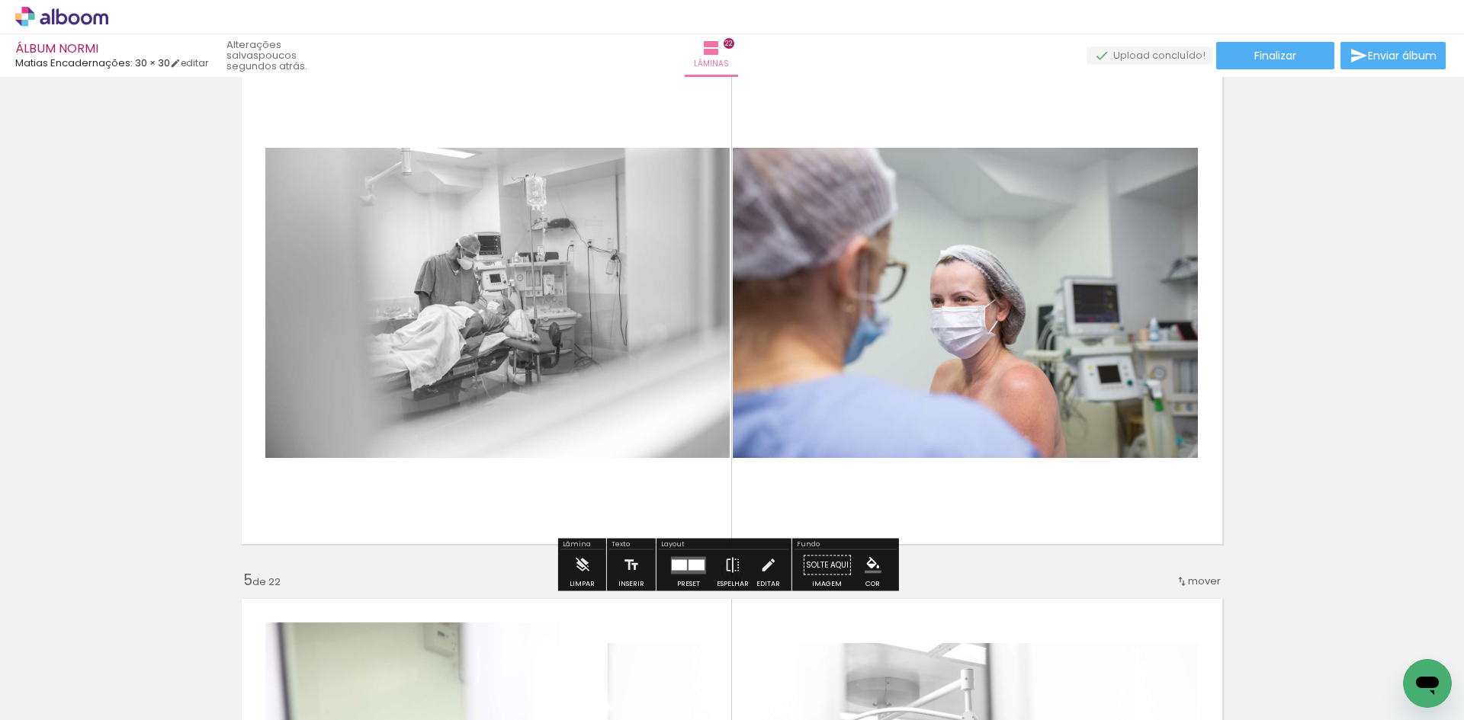
scroll to position [2058, 0]
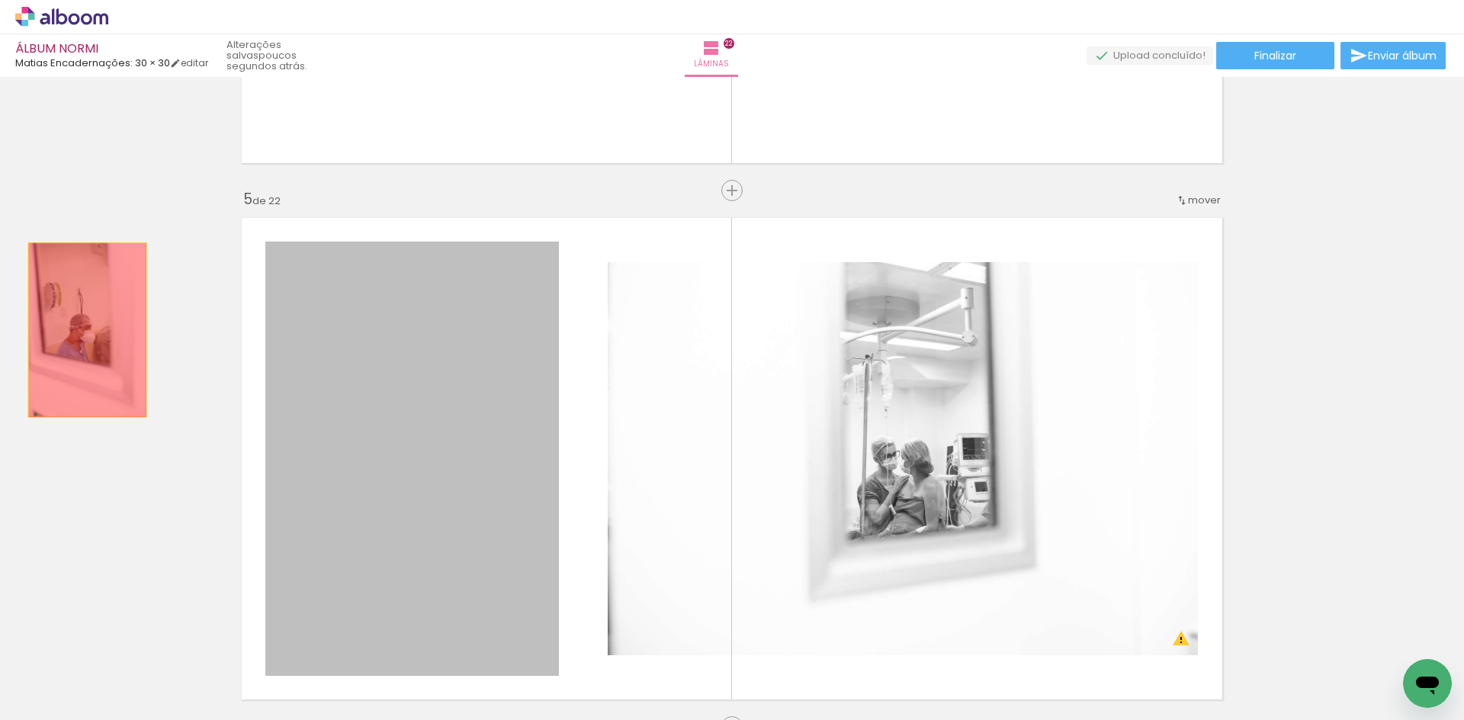
drag, startPoint x: 460, startPoint y: 451, endPoint x: 82, endPoint y: 330, distance: 396.8
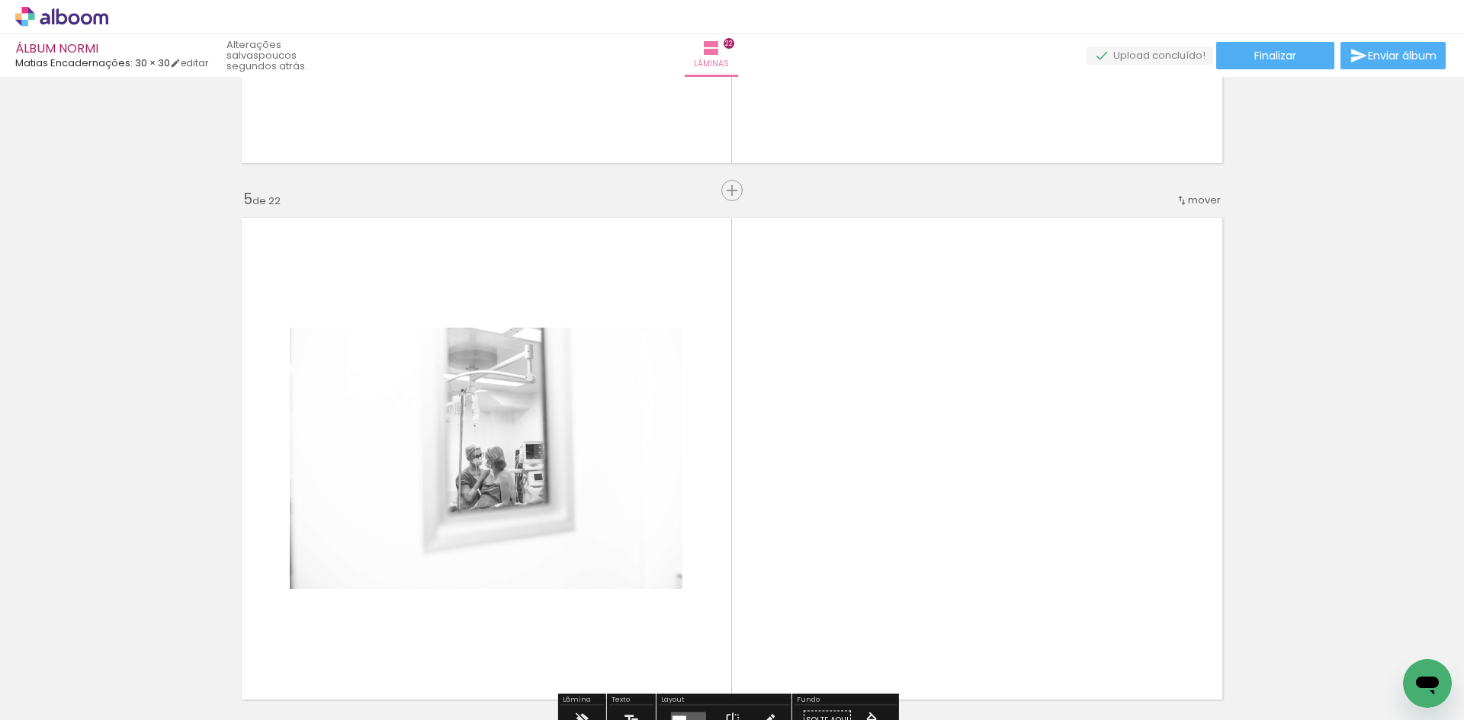
scroll to position [1753, 0]
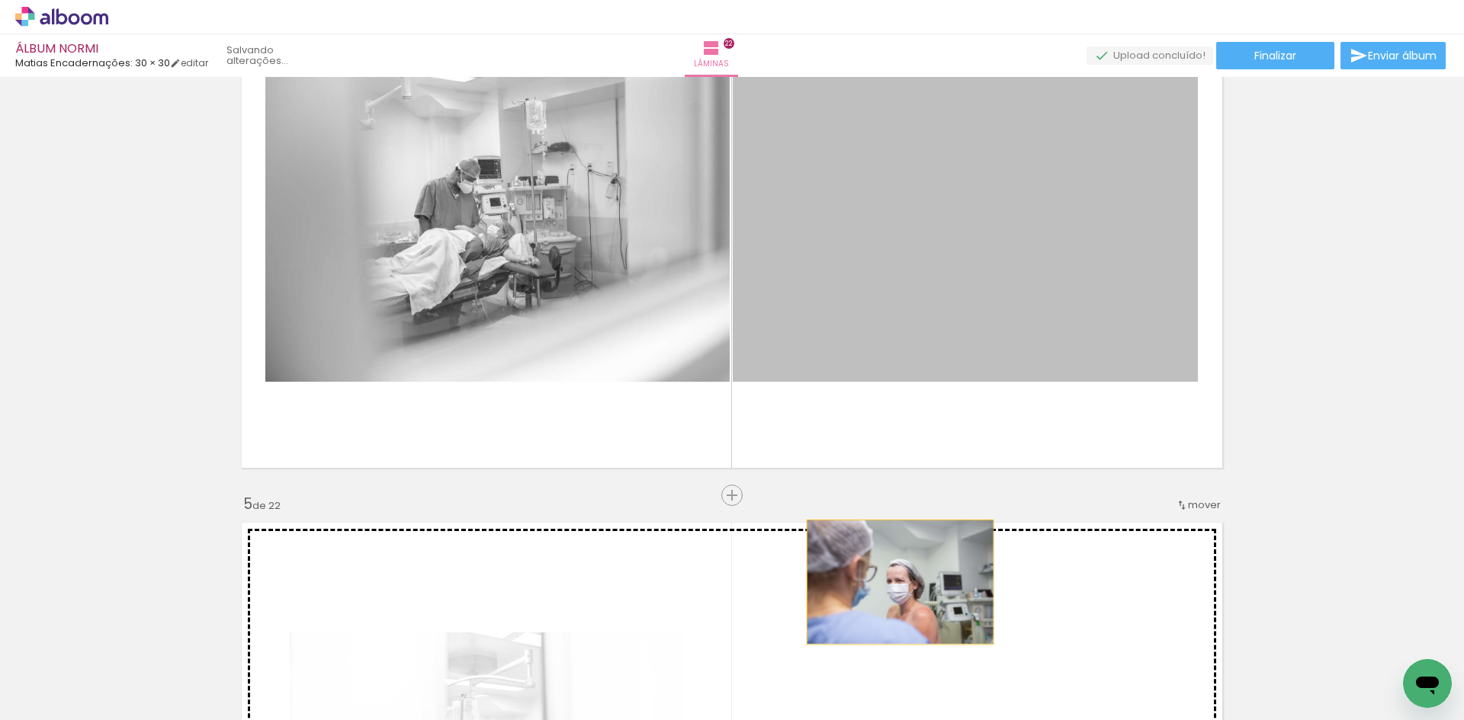
drag, startPoint x: 878, startPoint y: 245, endPoint x: 894, endPoint y: 582, distance: 337.3
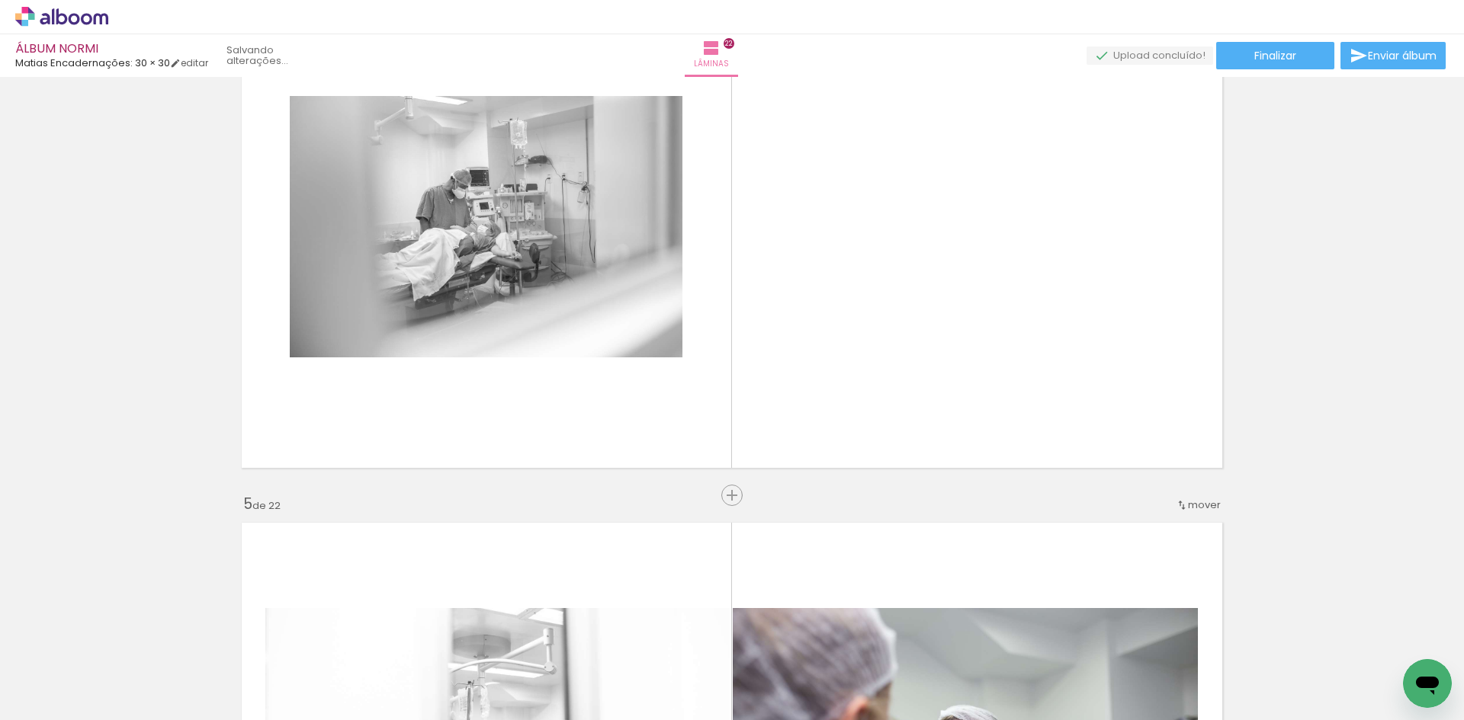
scroll to position [2211, 0]
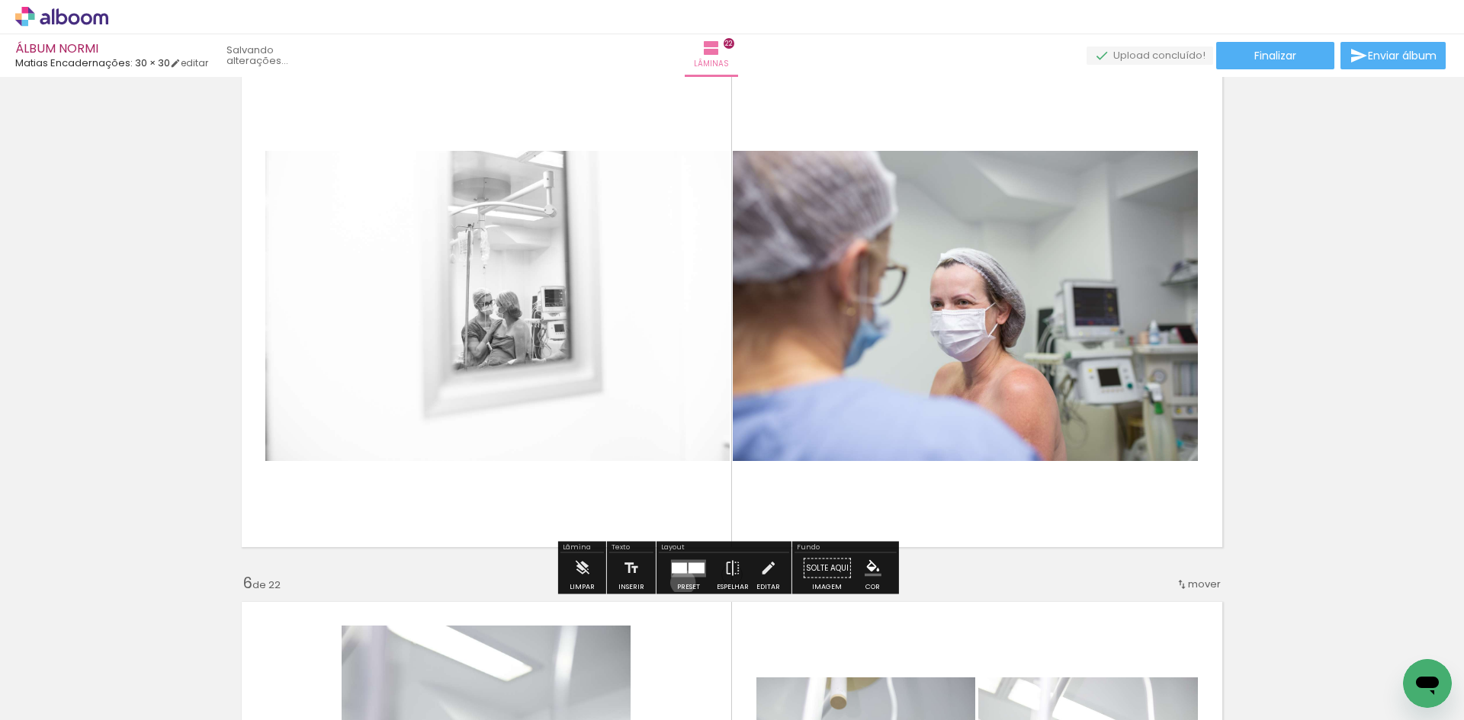
click at [679, 582] on div at bounding box center [688, 568] width 41 height 30
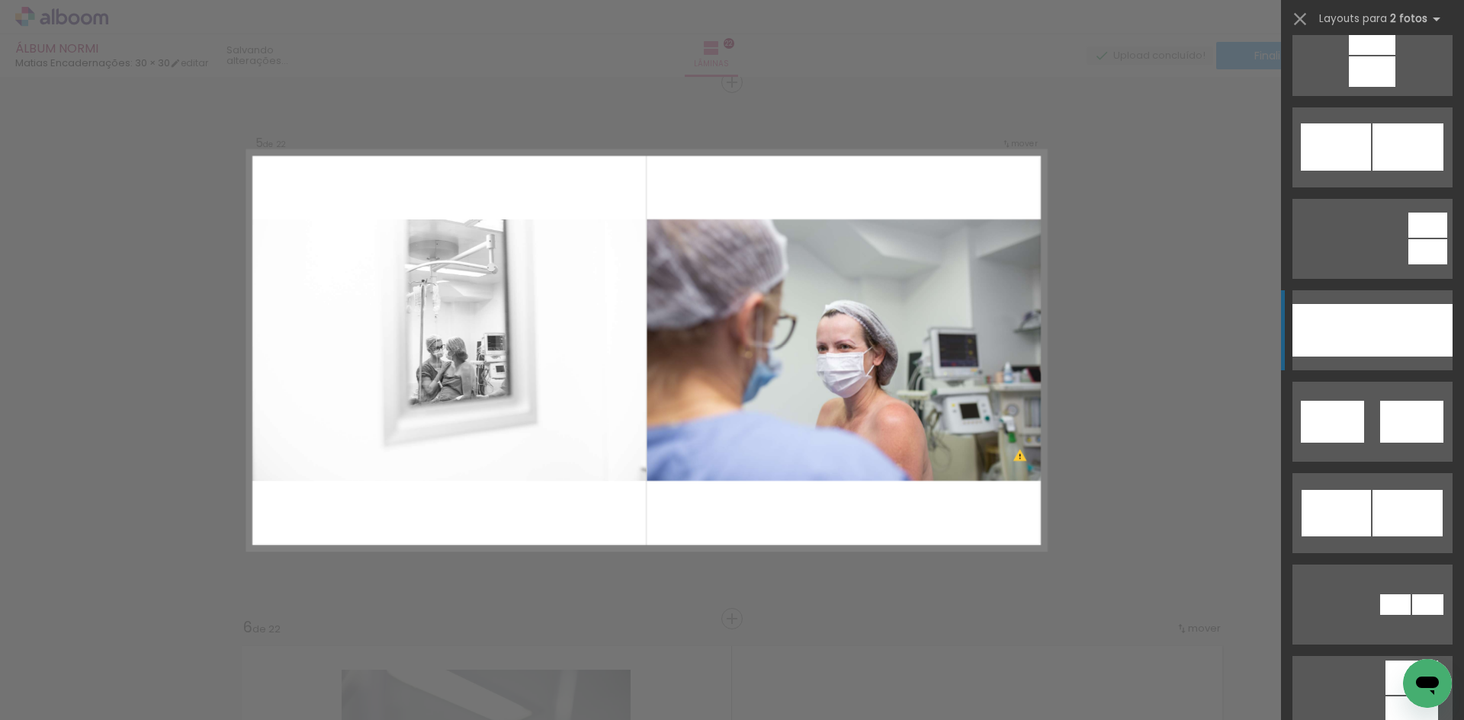
scroll to position [0, 0]
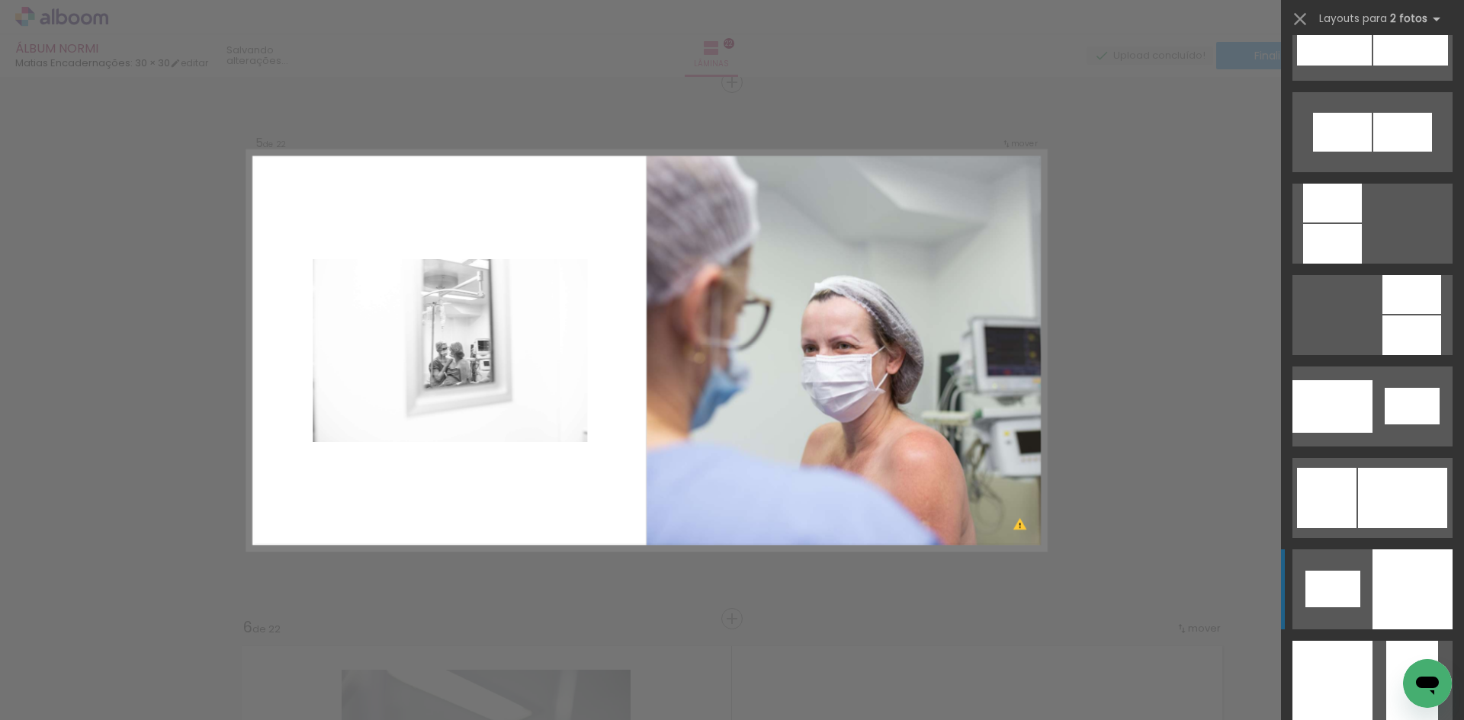
click at [1396, 591] on div at bounding box center [1412, 590] width 80 height 80
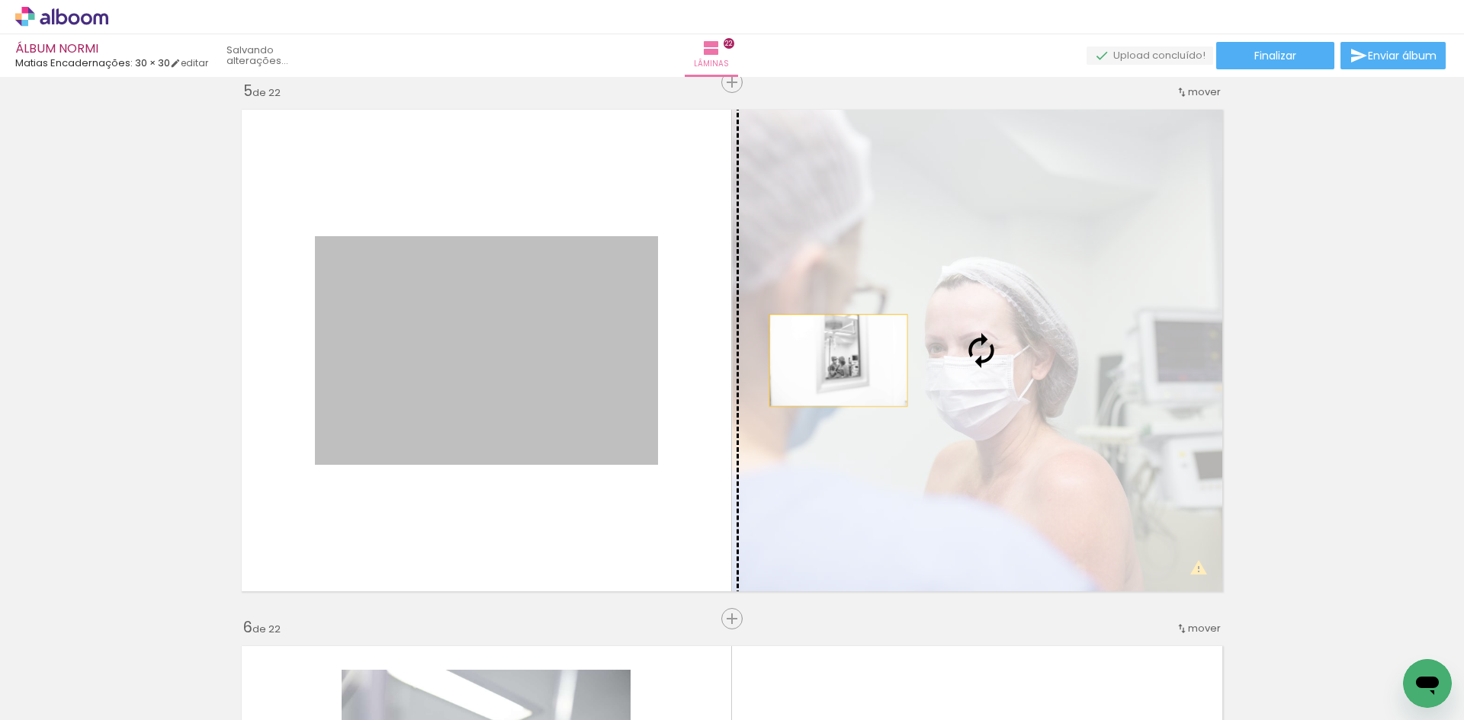
drag, startPoint x: 527, startPoint y: 383, endPoint x: 1010, endPoint y: 370, distance: 483.5
click at [0, 0] on slot at bounding box center [0, 0] width 0 height 0
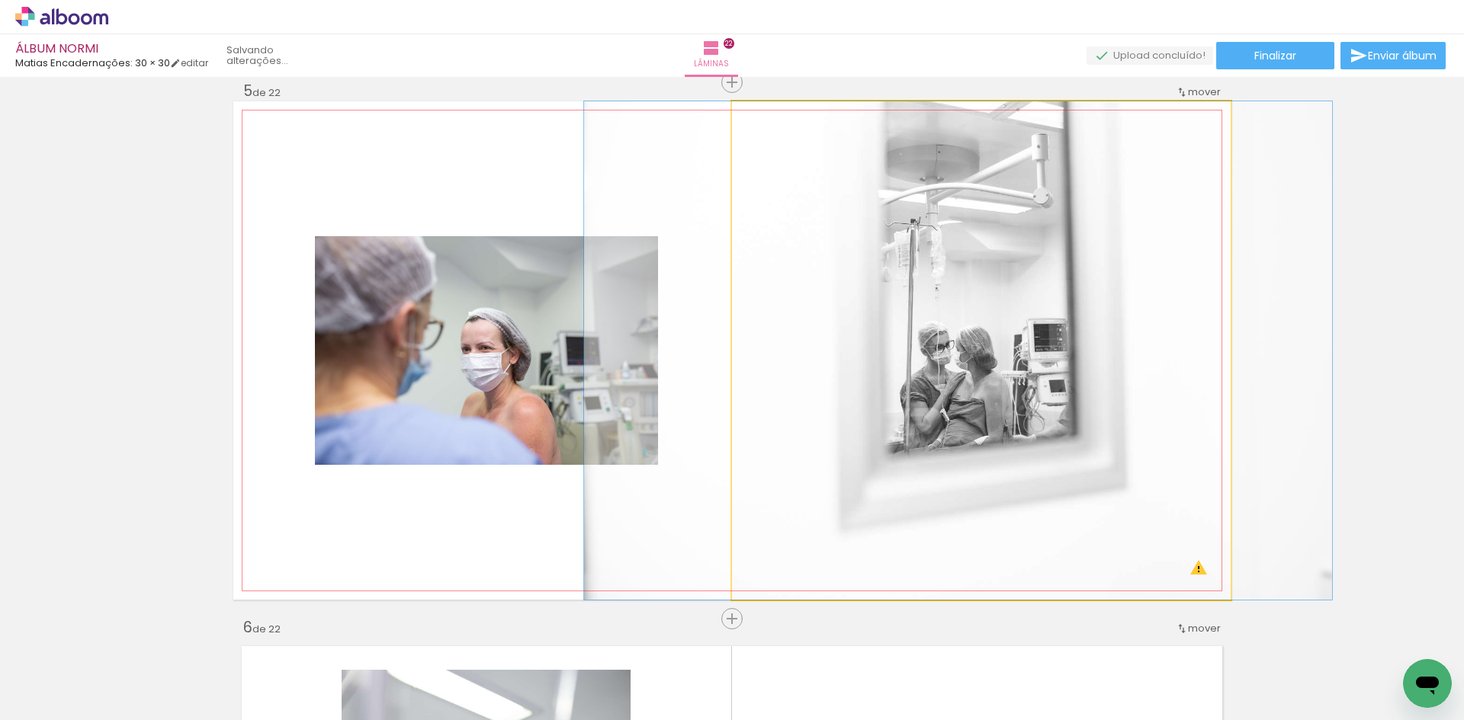
drag, startPoint x: 1061, startPoint y: 324, endPoint x: 1047, endPoint y: 327, distance: 14.8
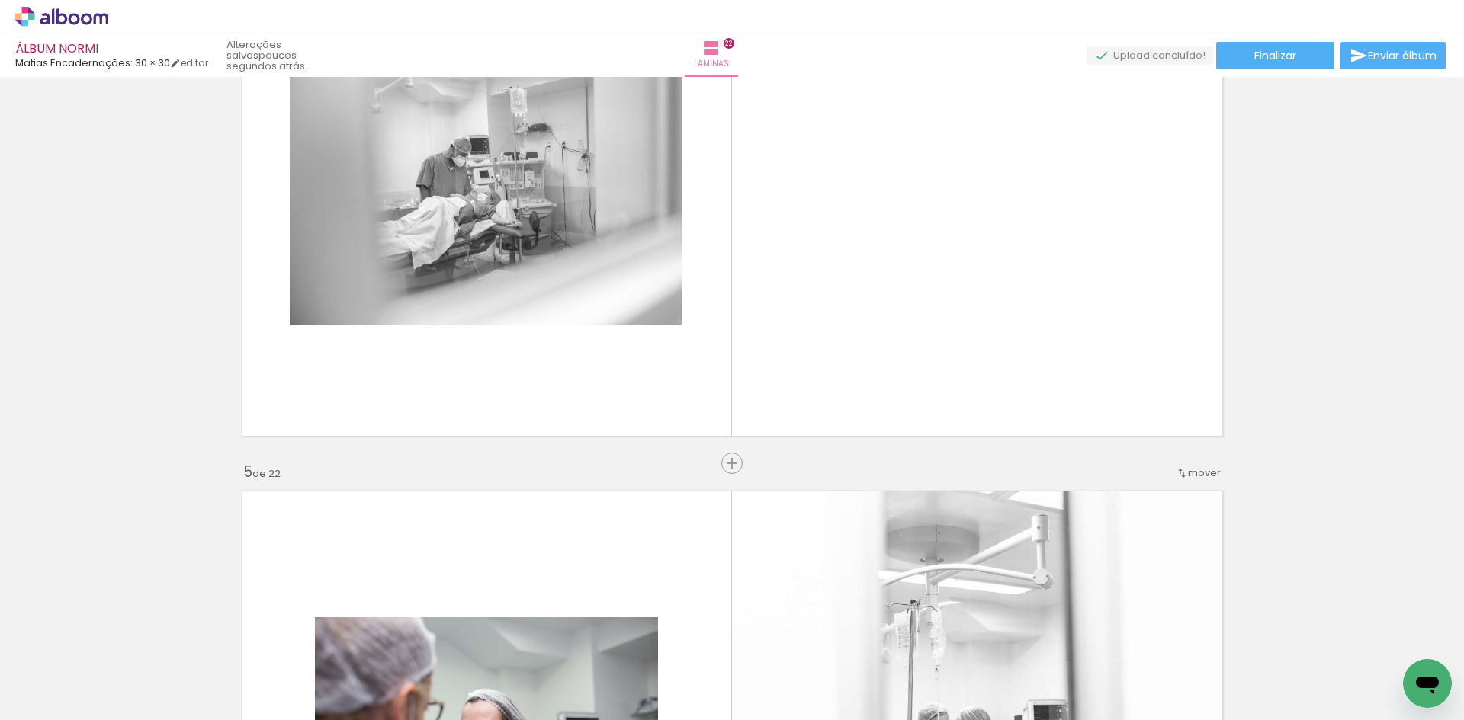
scroll to position [0, 116]
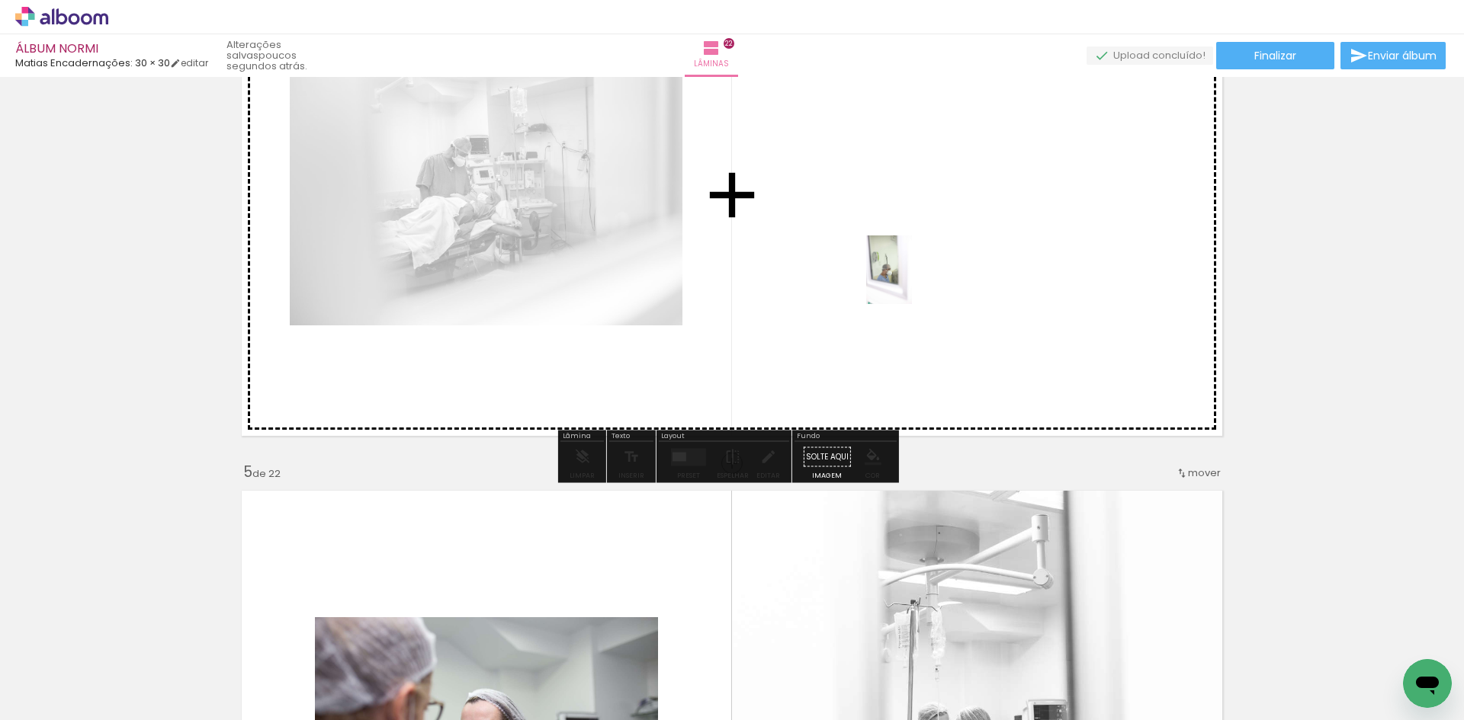
drag, startPoint x: 1153, startPoint y: 691, endPoint x: 912, endPoint y: 281, distance: 475.3
click at [912, 281] on quentale-workspace at bounding box center [732, 360] width 1464 height 720
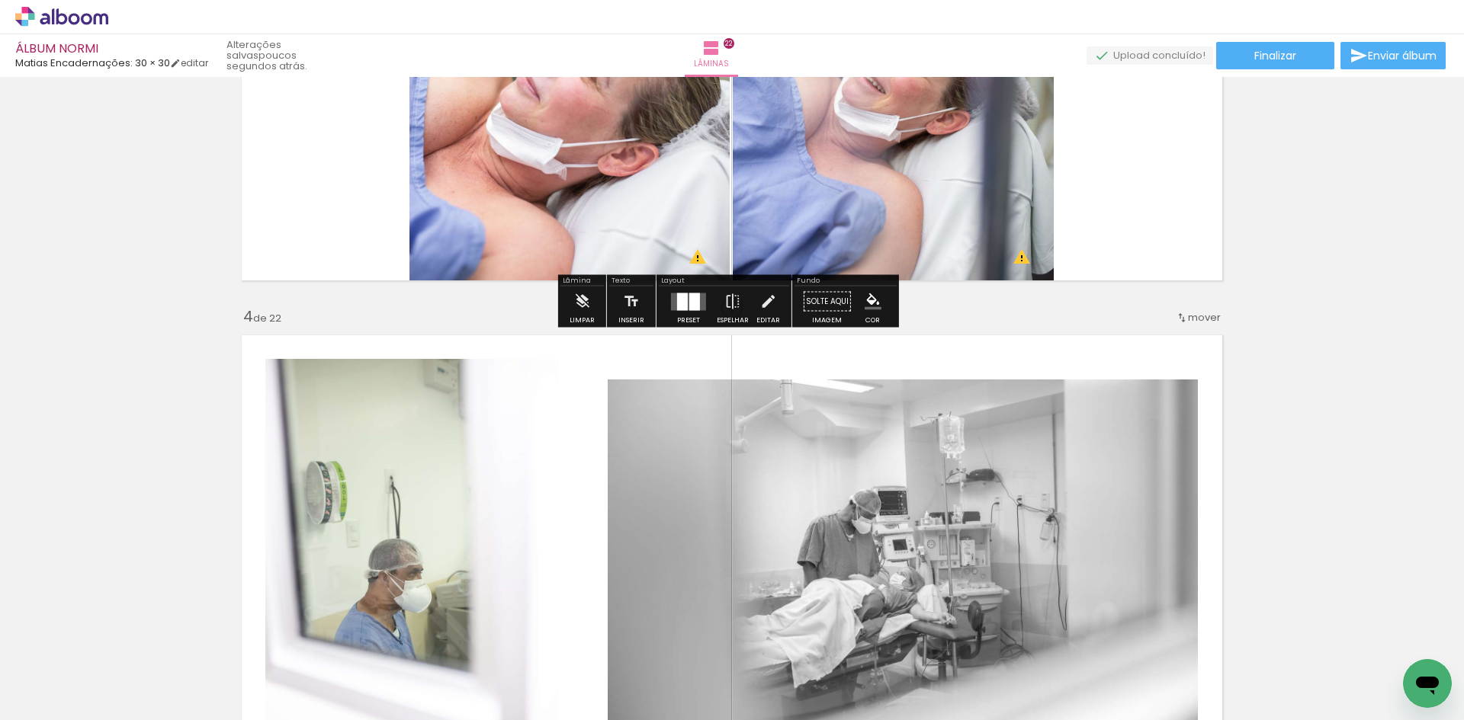
scroll to position [1633, 0]
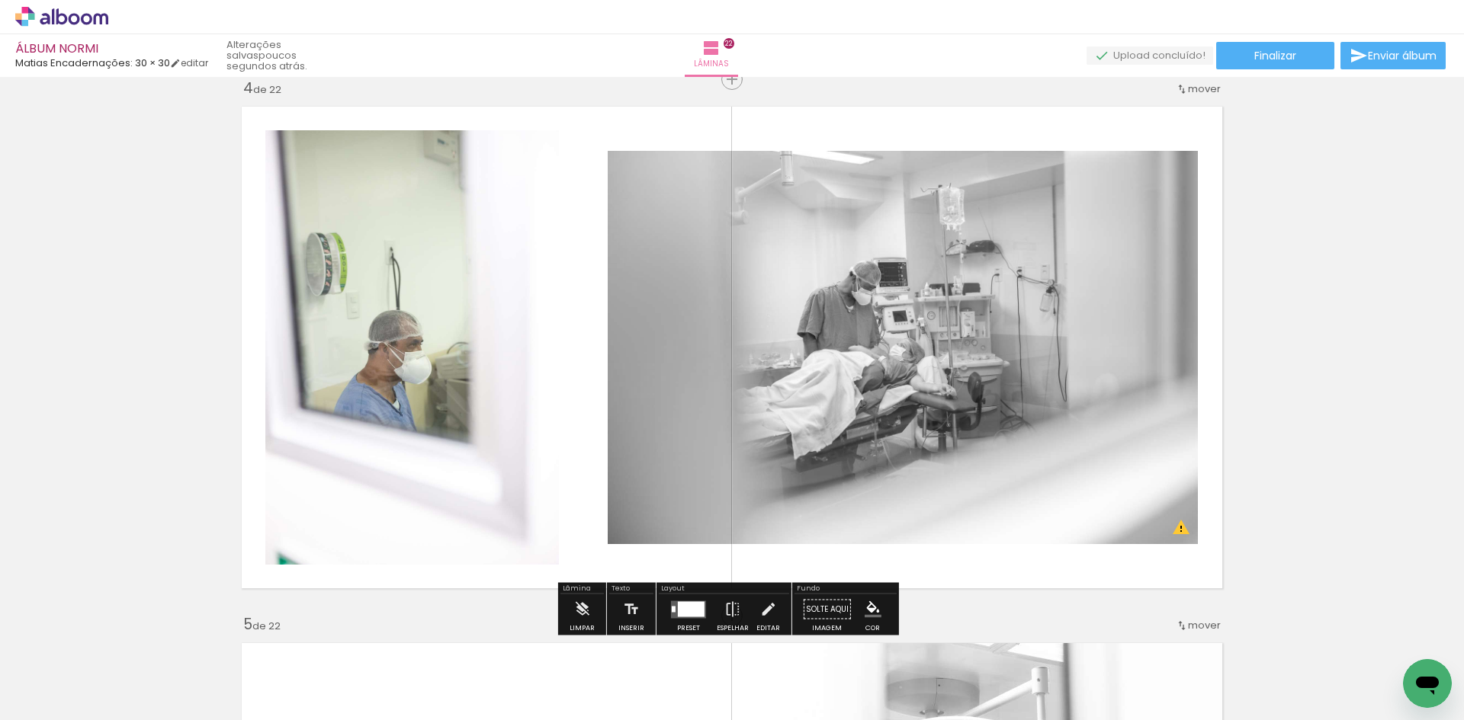
click at [684, 611] on div at bounding box center [691, 608] width 27 height 15
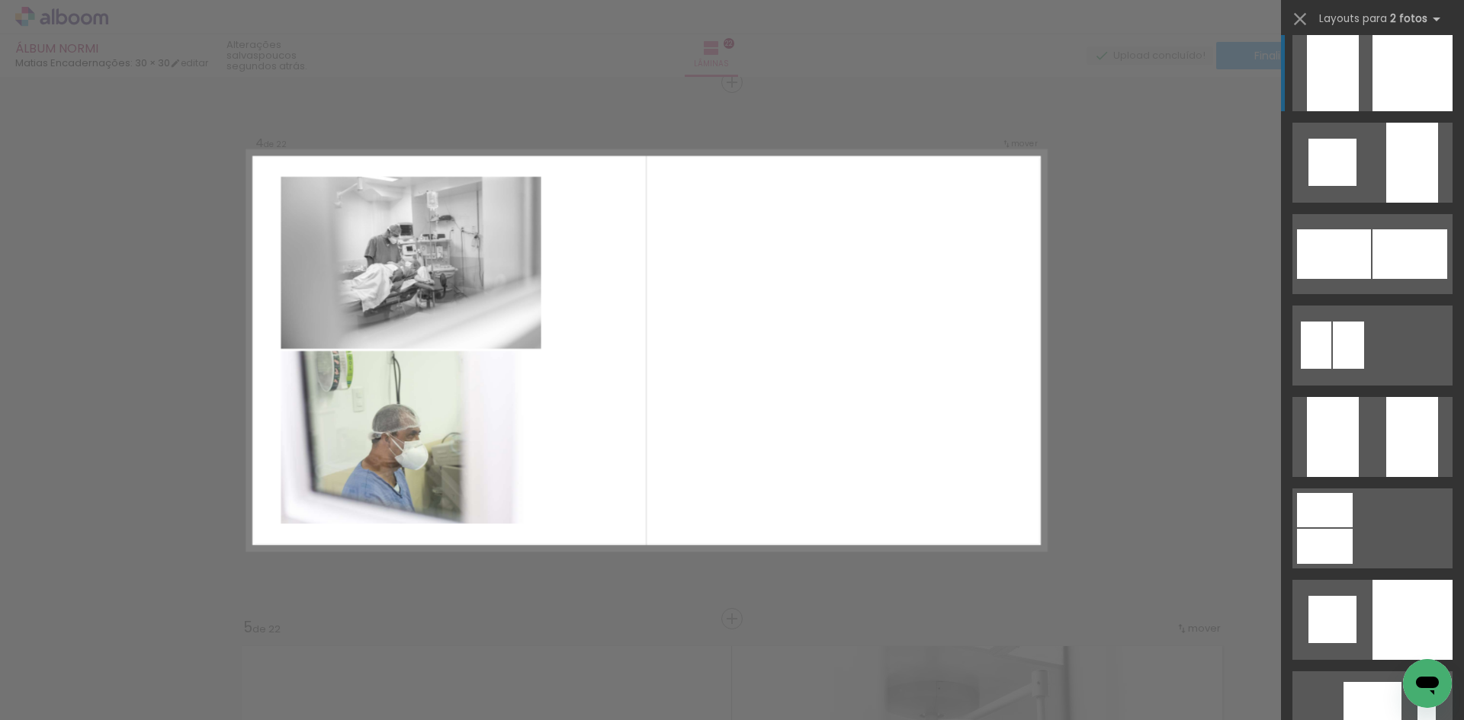
scroll to position [2058, 0]
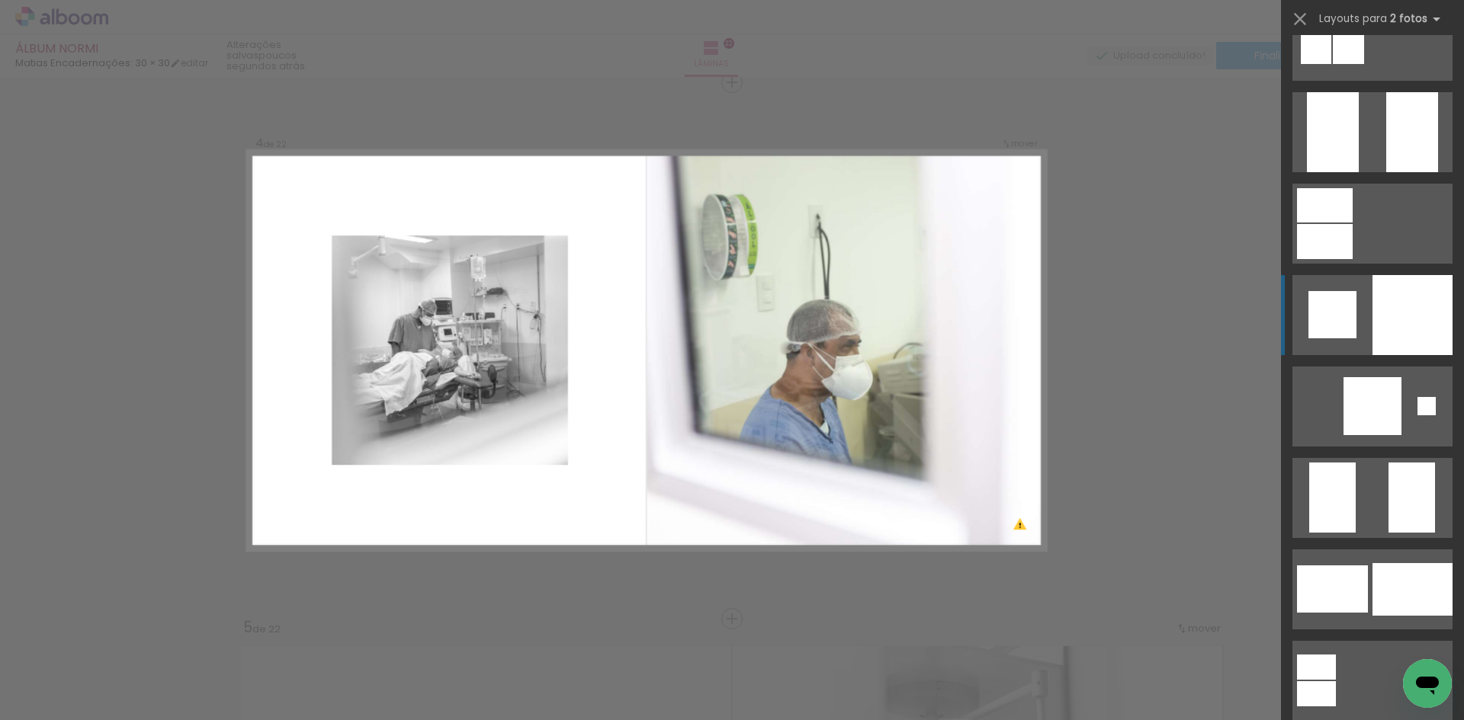
click at [1383, 313] on div at bounding box center [1412, 315] width 80 height 80
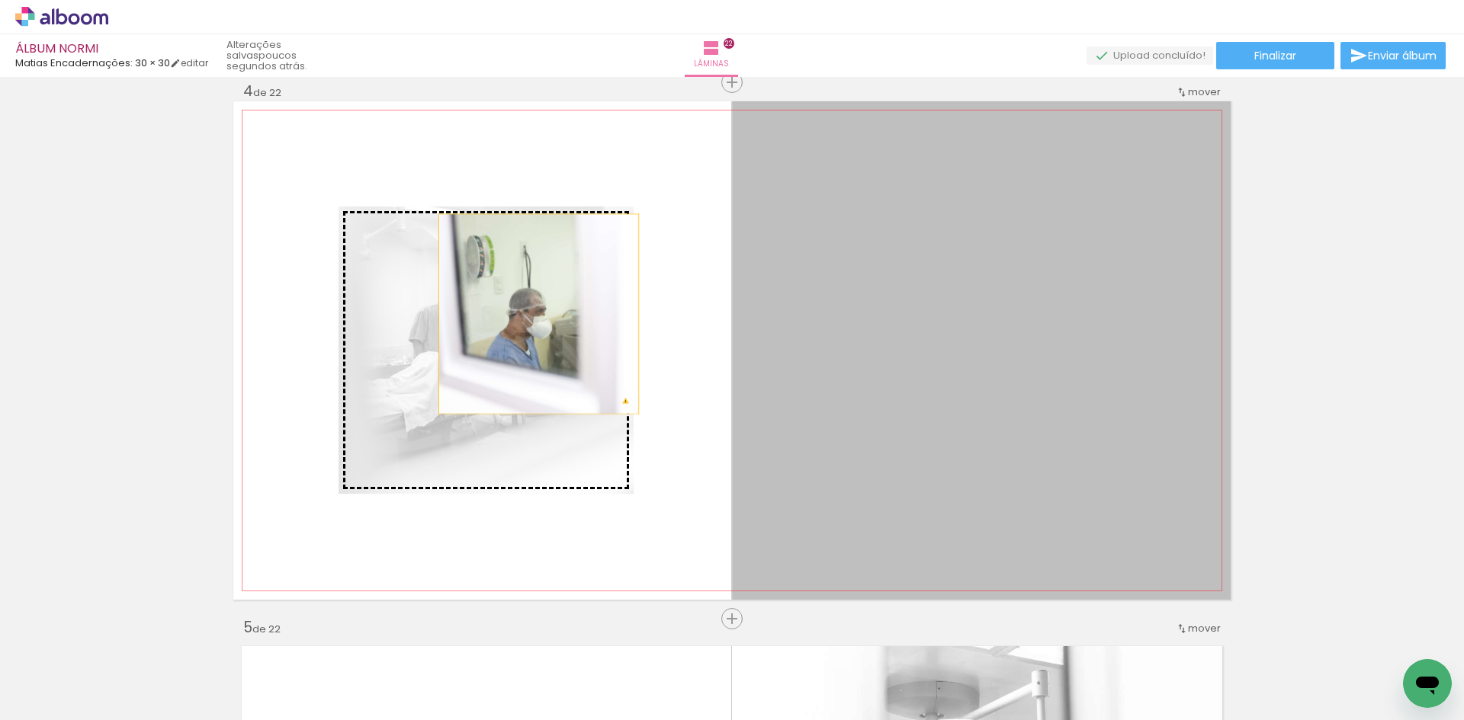
drag, startPoint x: 958, startPoint y: 315, endPoint x: 524, endPoint y: 318, distance: 433.7
click at [0, 0] on slot at bounding box center [0, 0] width 0 height 0
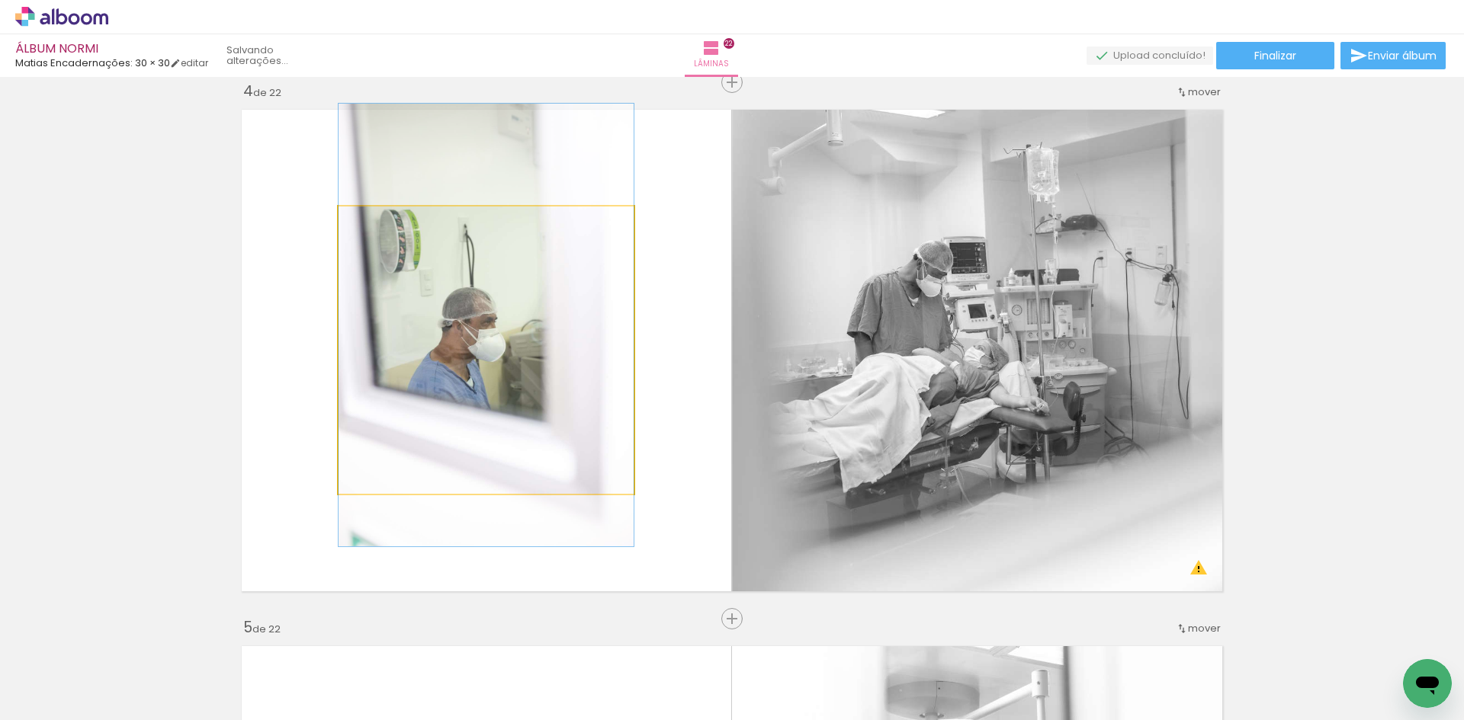
drag, startPoint x: 509, startPoint y: 345, endPoint x: 505, endPoint y: 377, distance: 32.3
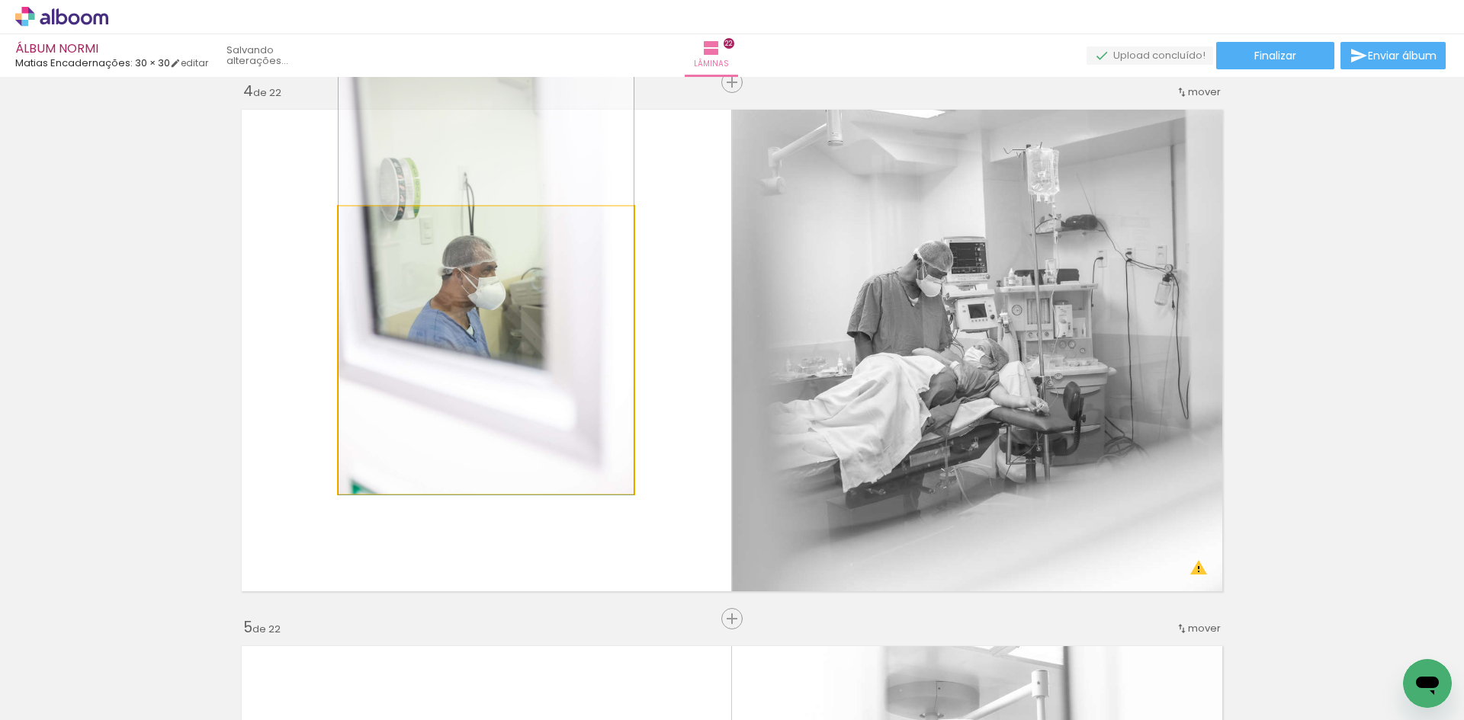
drag, startPoint x: 510, startPoint y: 356, endPoint x: 519, endPoint y: 300, distance: 57.1
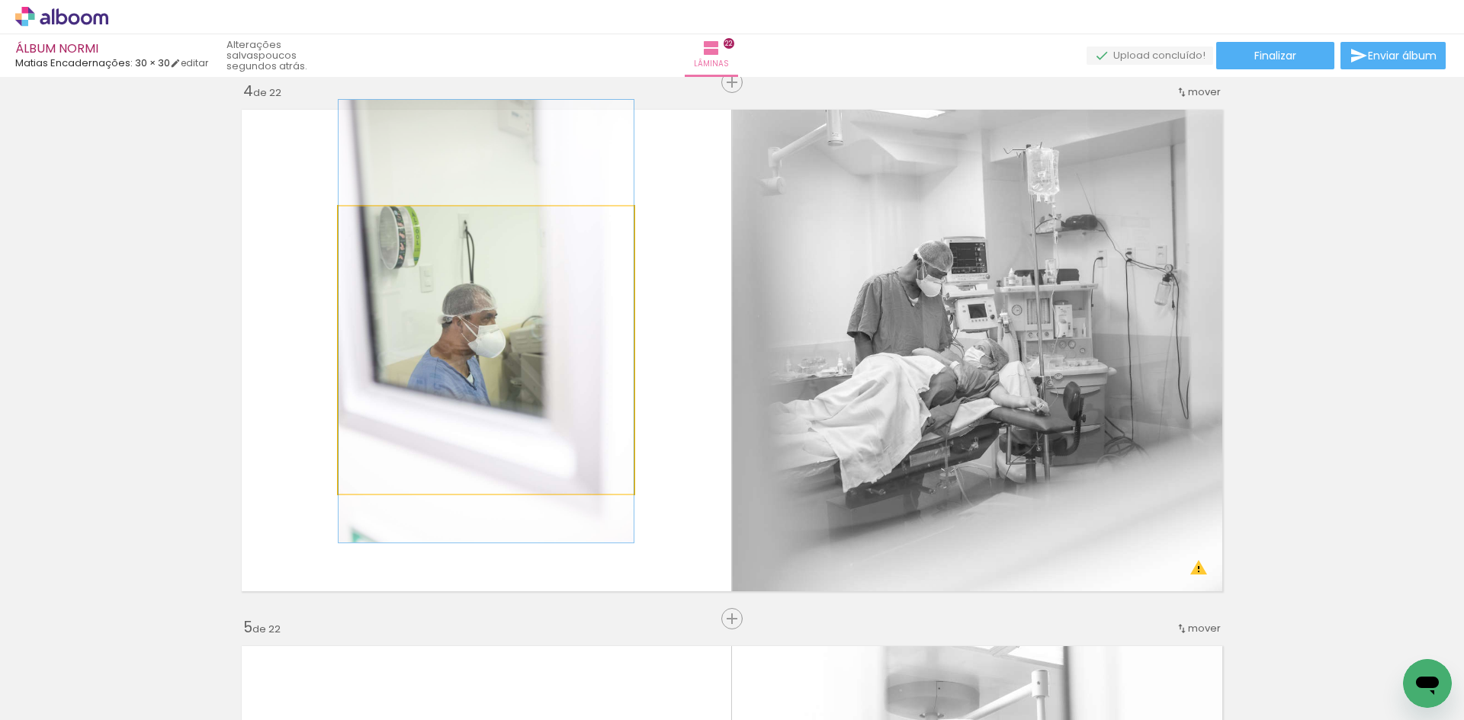
drag, startPoint x: 539, startPoint y: 320, endPoint x: 537, endPoint y: 364, distance: 44.3
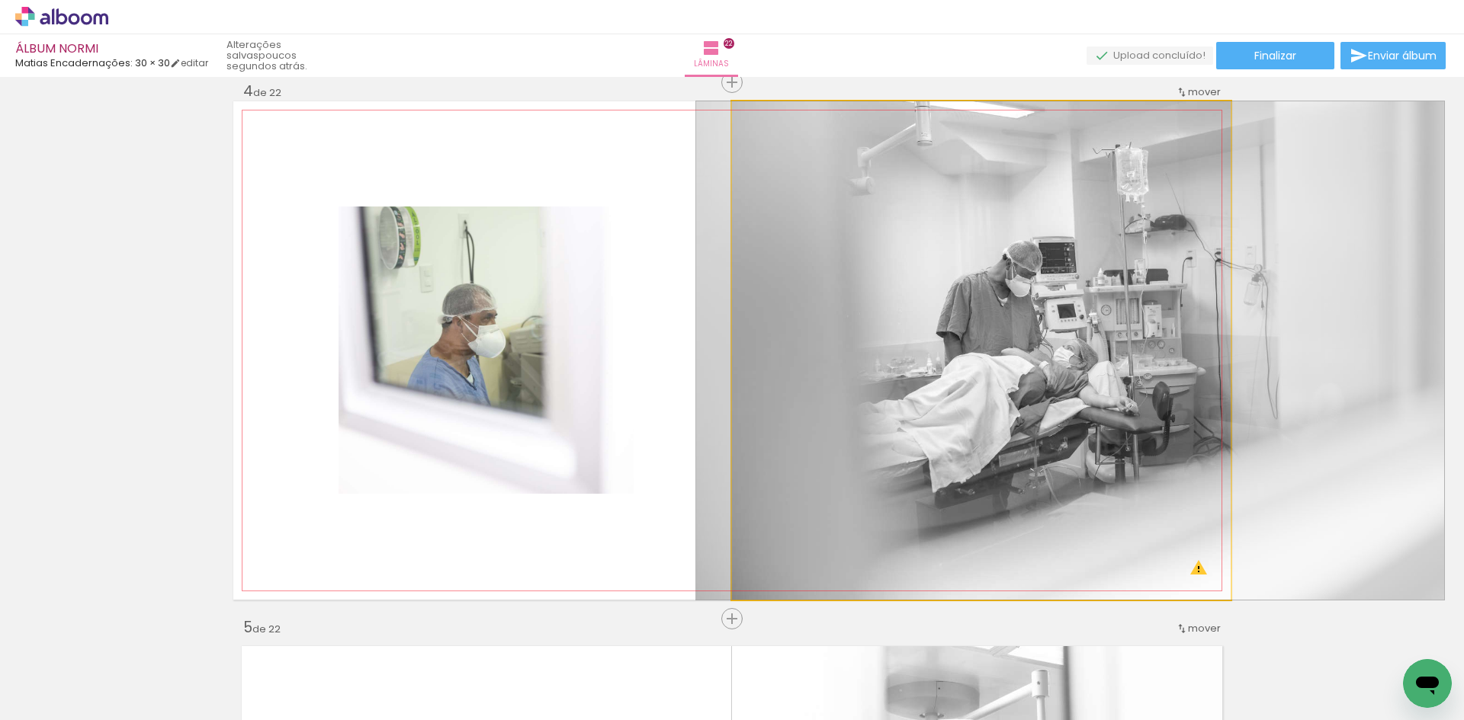
drag, startPoint x: 908, startPoint y: 433, endPoint x: 997, endPoint y: 440, distance: 89.4
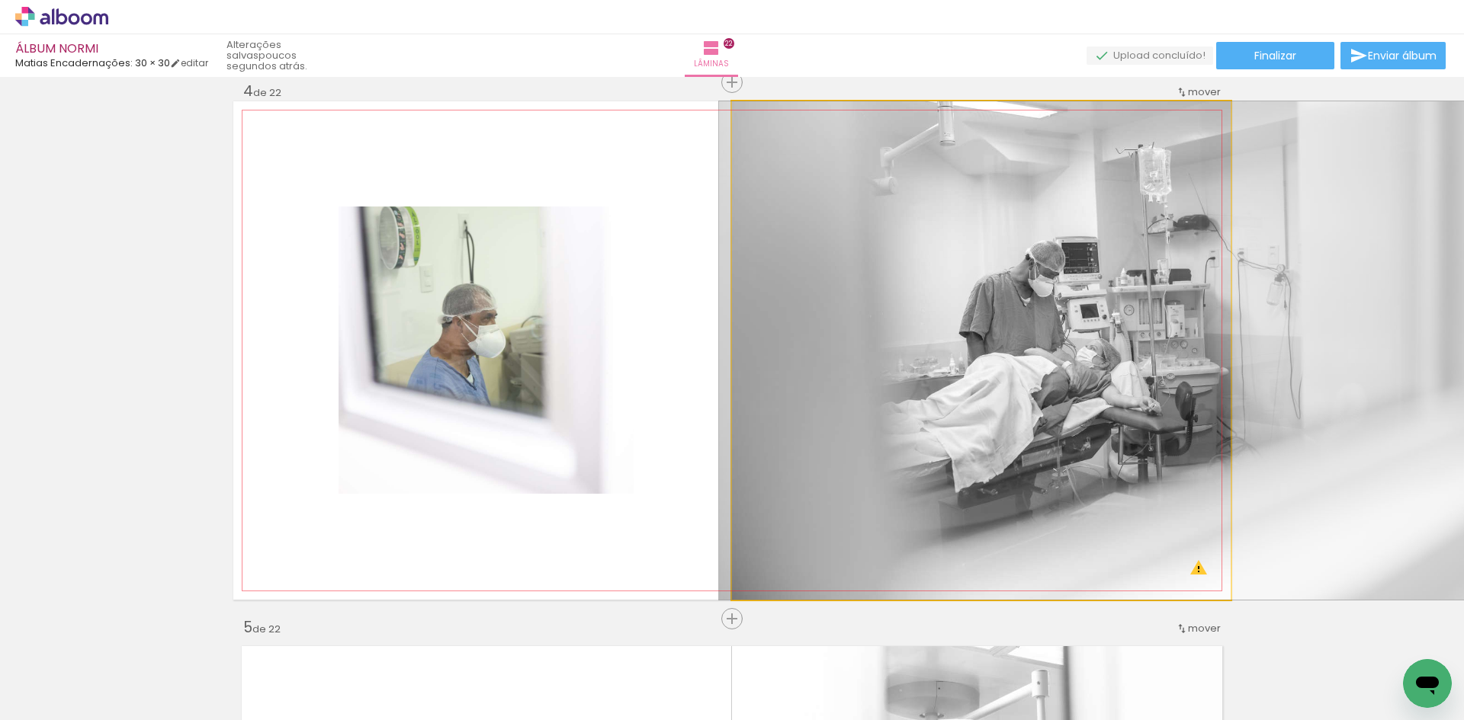
drag, startPoint x: 938, startPoint y: 424, endPoint x: 960, endPoint y: 424, distance: 22.1
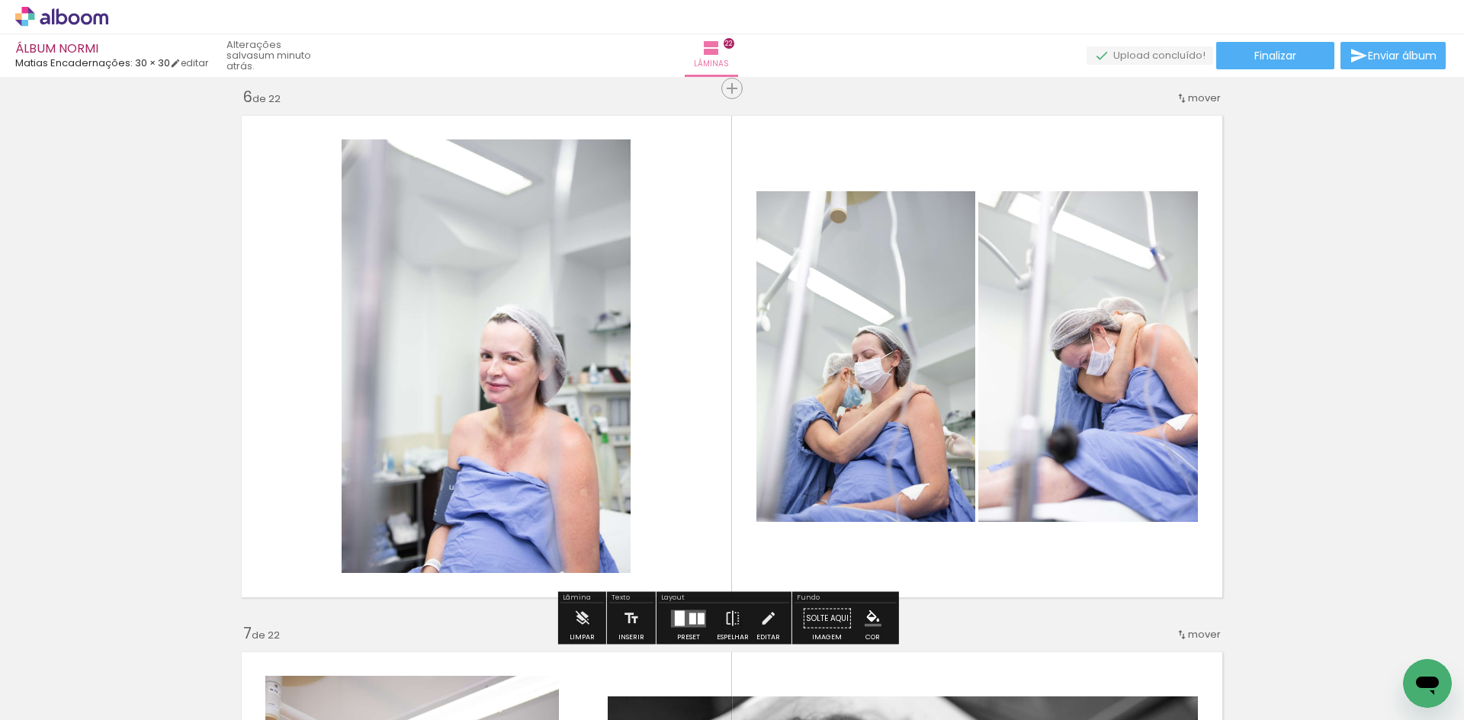
scroll to position [2773, 0]
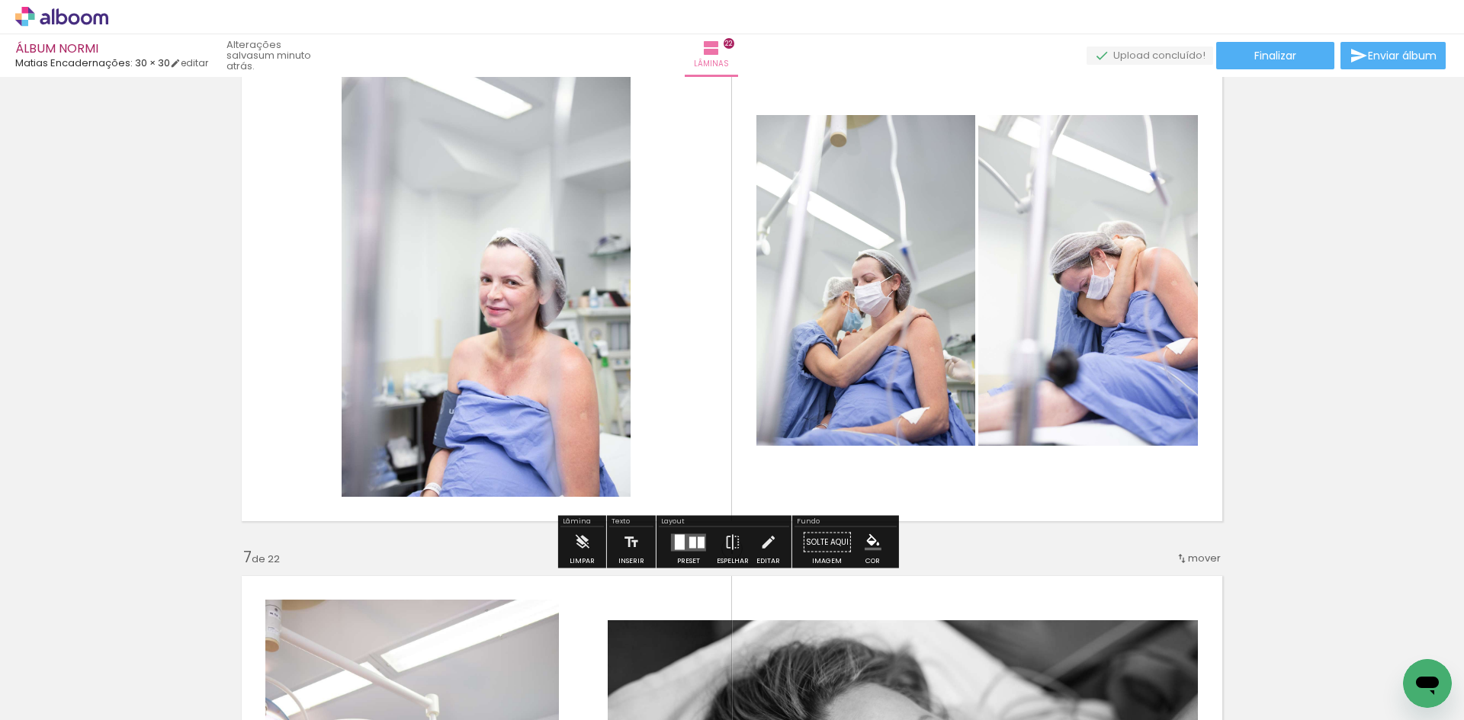
click at [687, 550] on quentale-layouter at bounding box center [688, 543] width 35 height 18
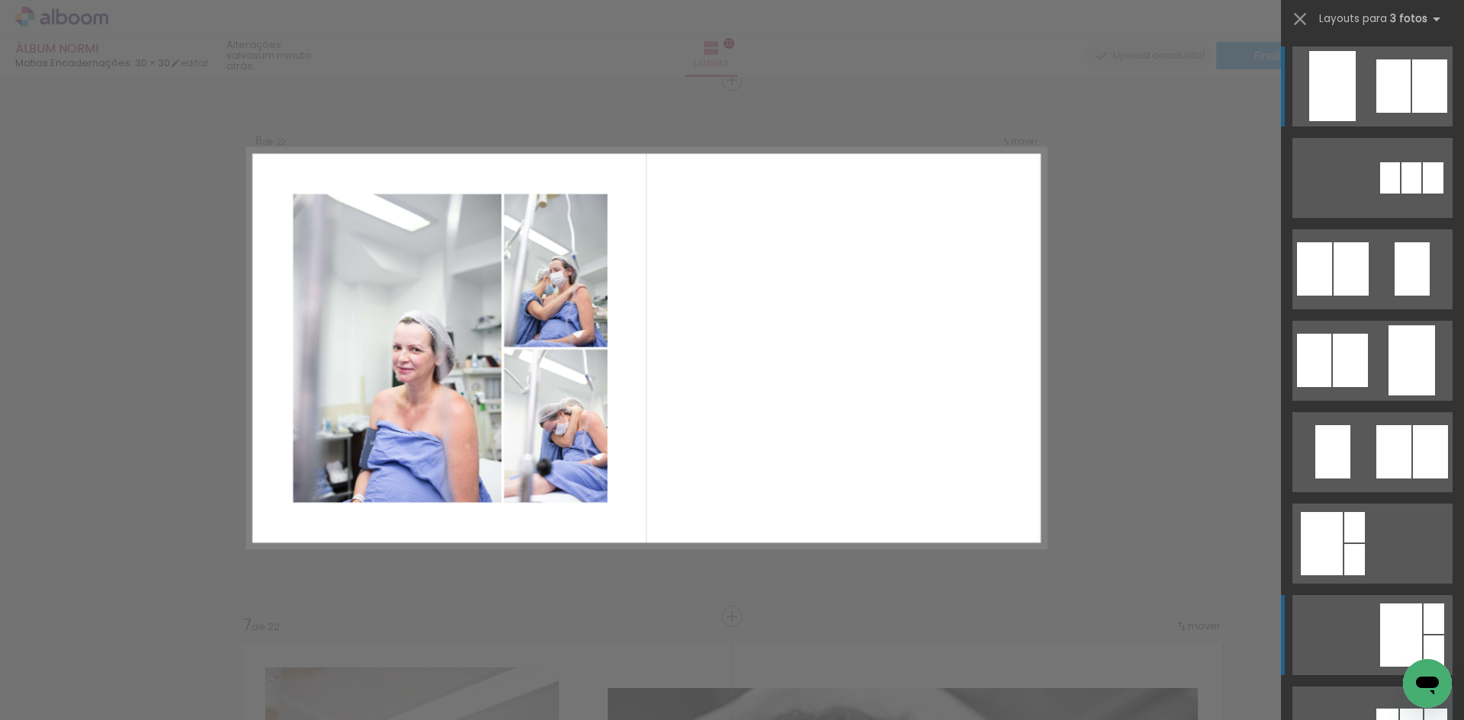
scroll to position [381, 0]
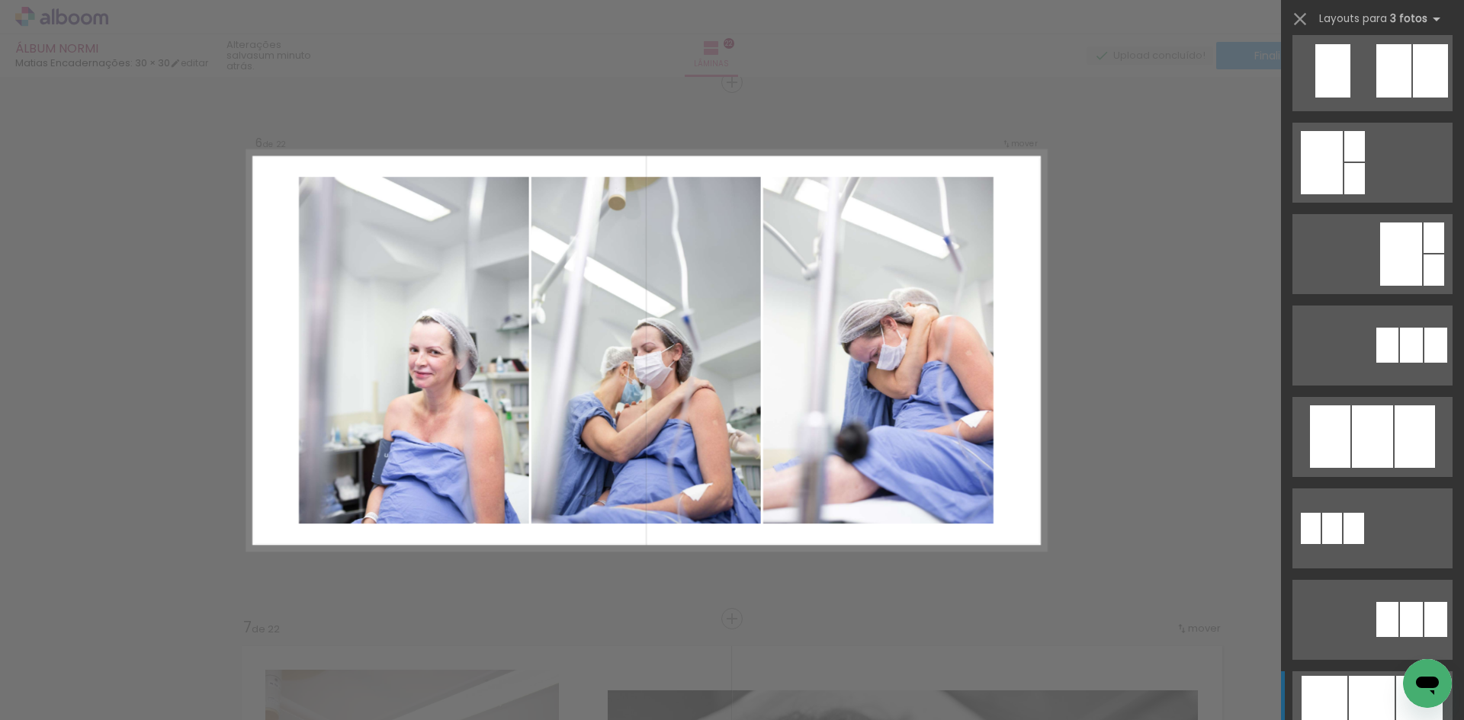
click at [1375, 686] on div at bounding box center [1371, 711] width 46 height 70
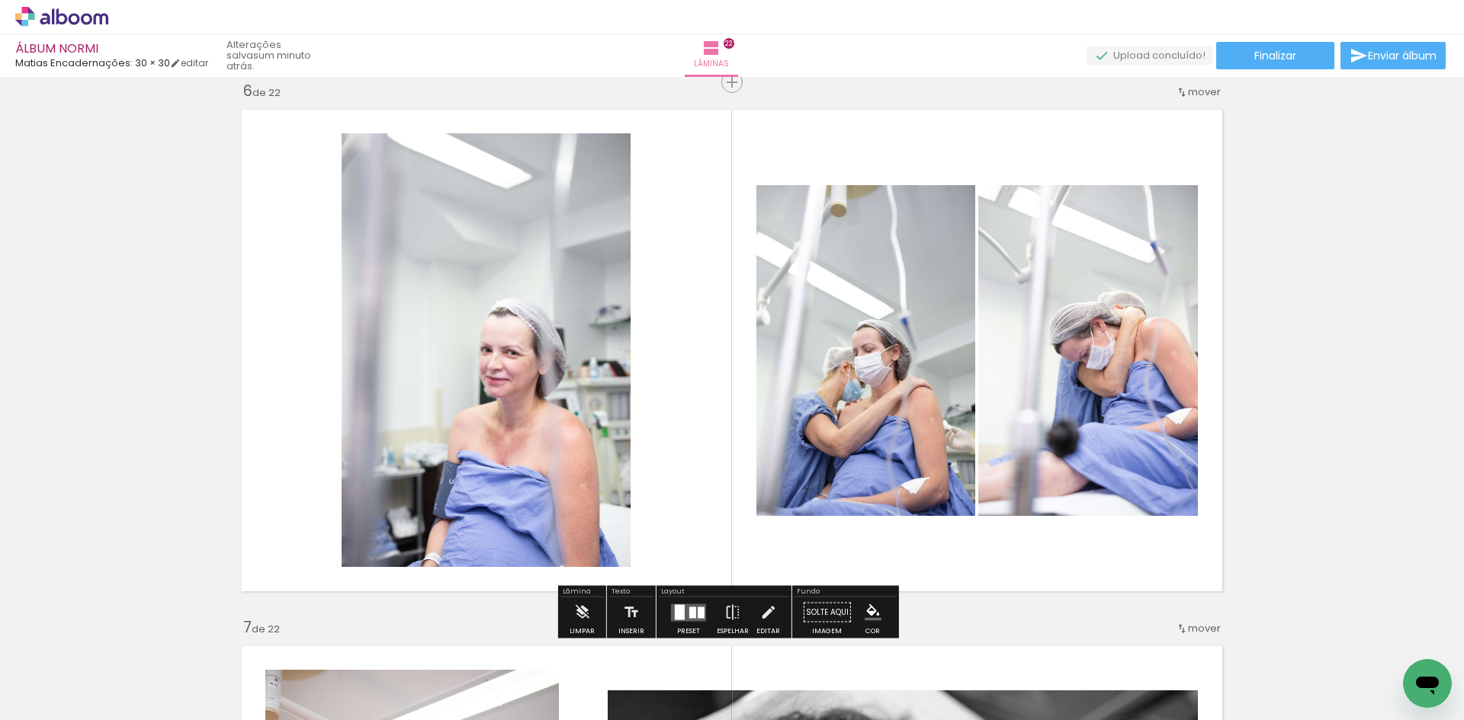
click at [691, 617] on div at bounding box center [692, 612] width 7 height 11
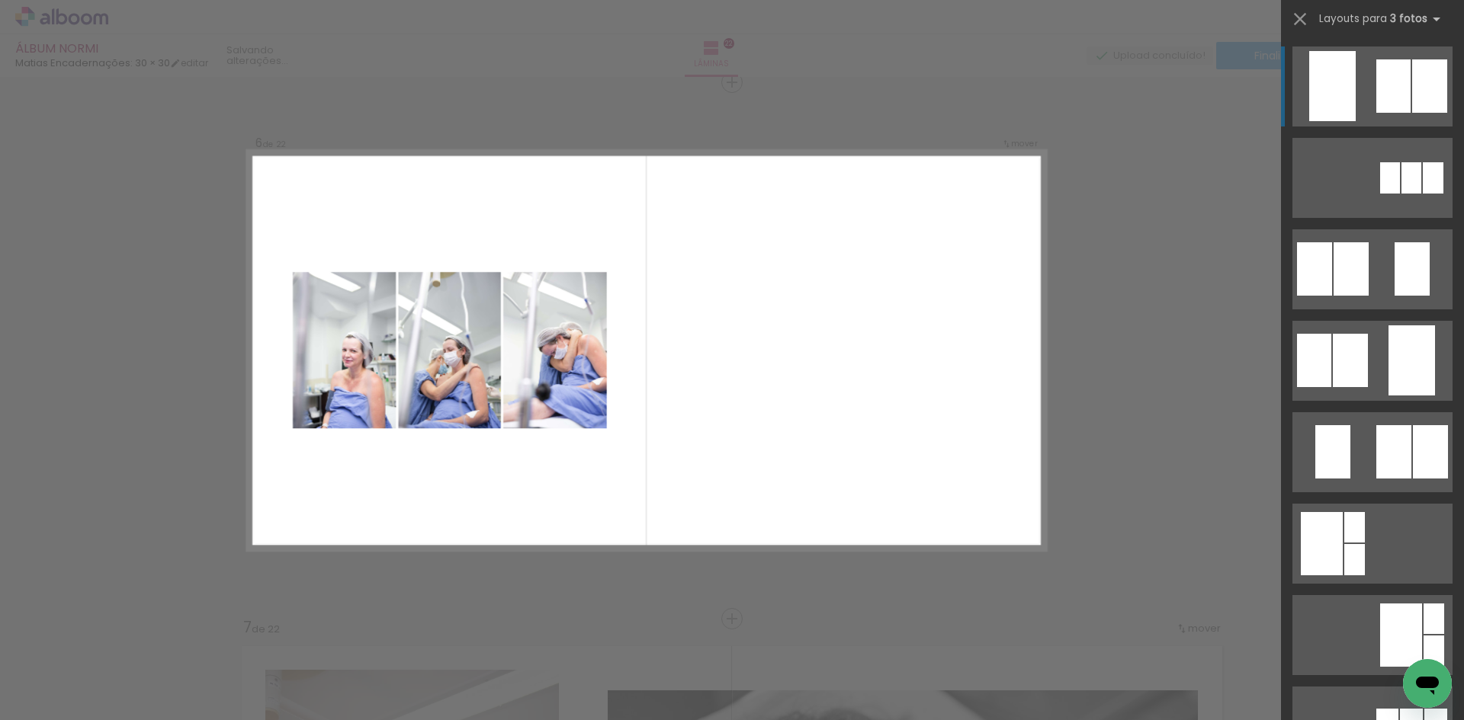
scroll to position [610, 0]
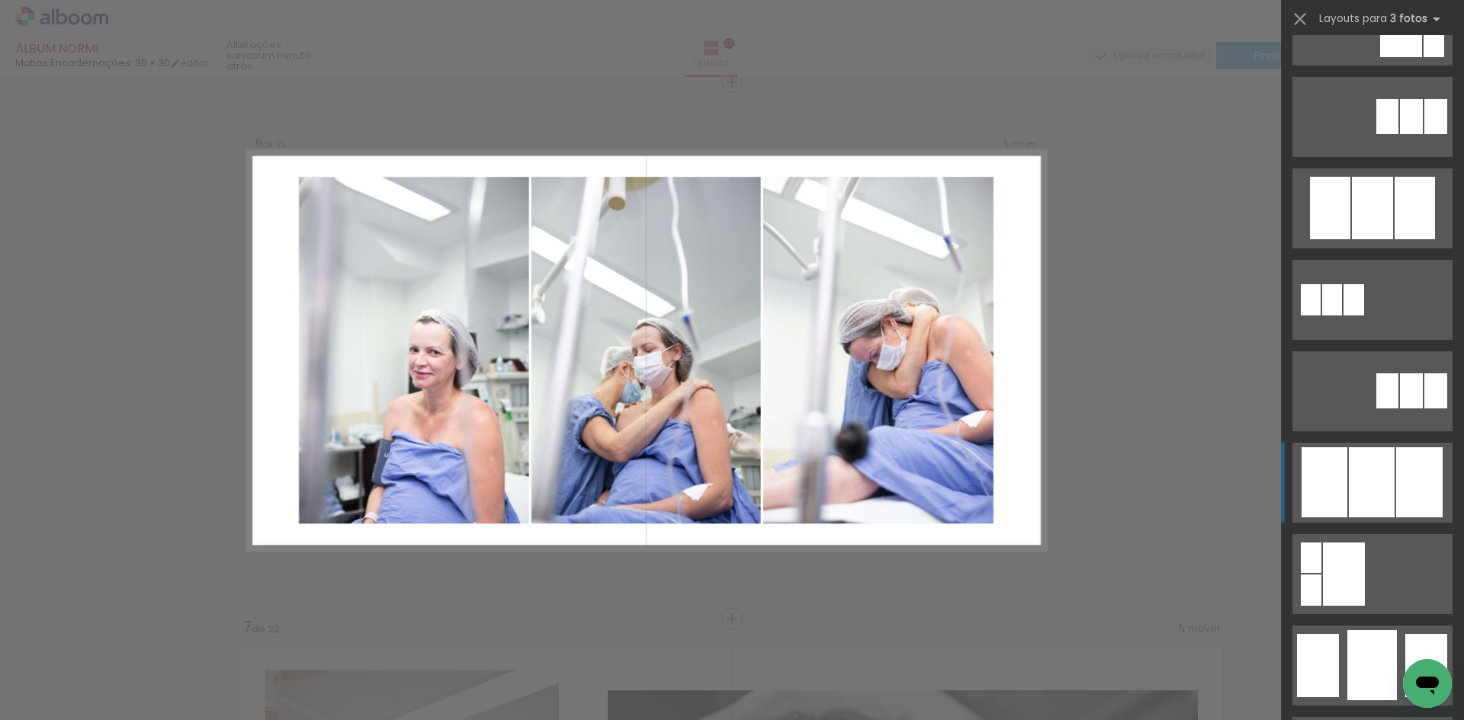
click at [1359, 485] on div at bounding box center [1371, 482] width 46 height 70
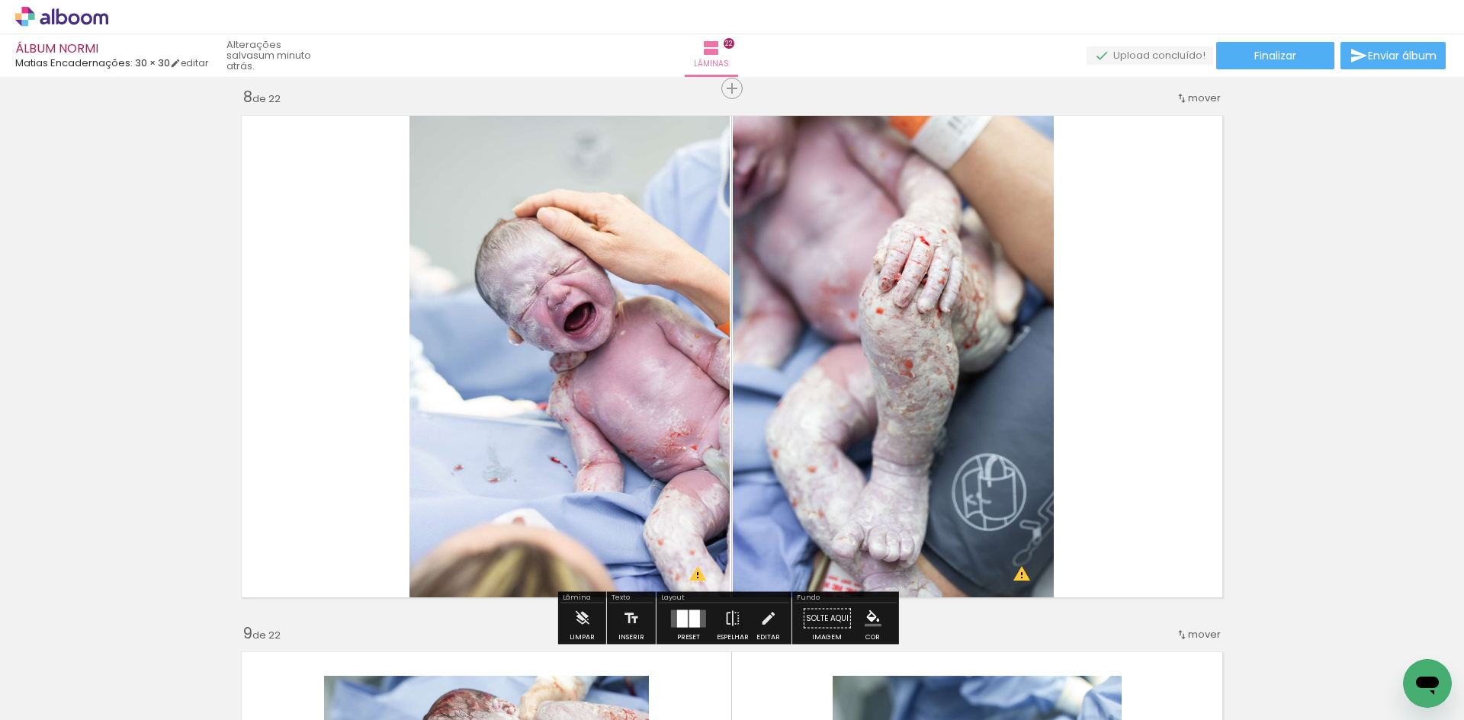
scroll to position [4304, 0]
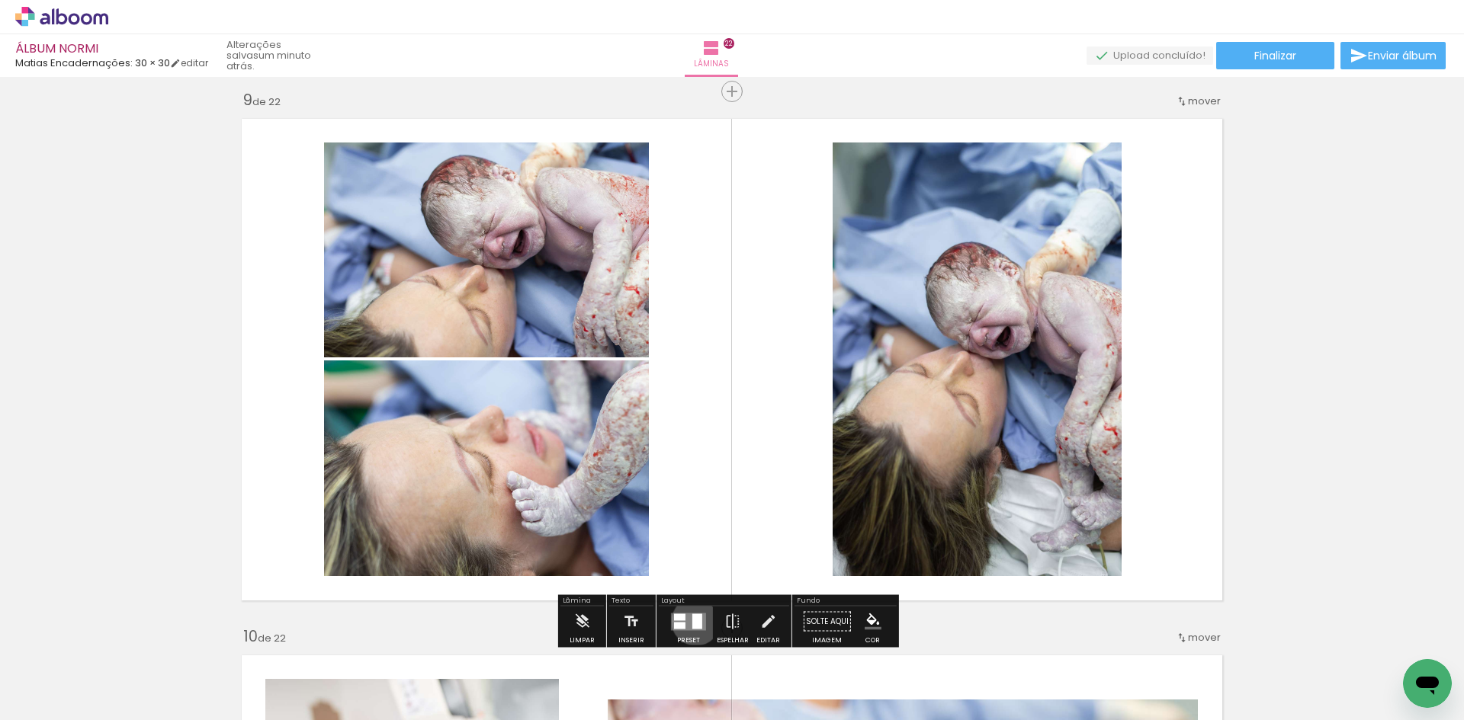
click at [692, 621] on div at bounding box center [697, 621] width 10 height 15
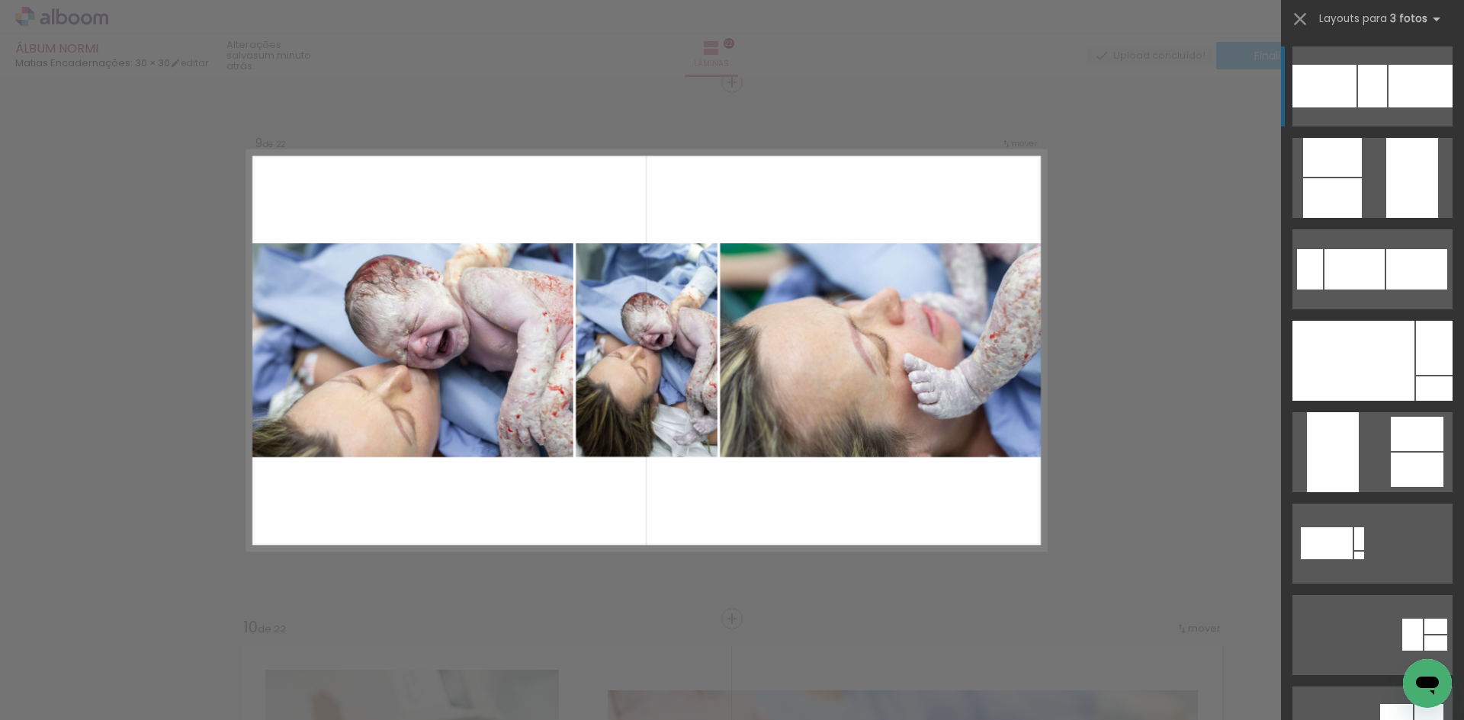
scroll to position [534, 0]
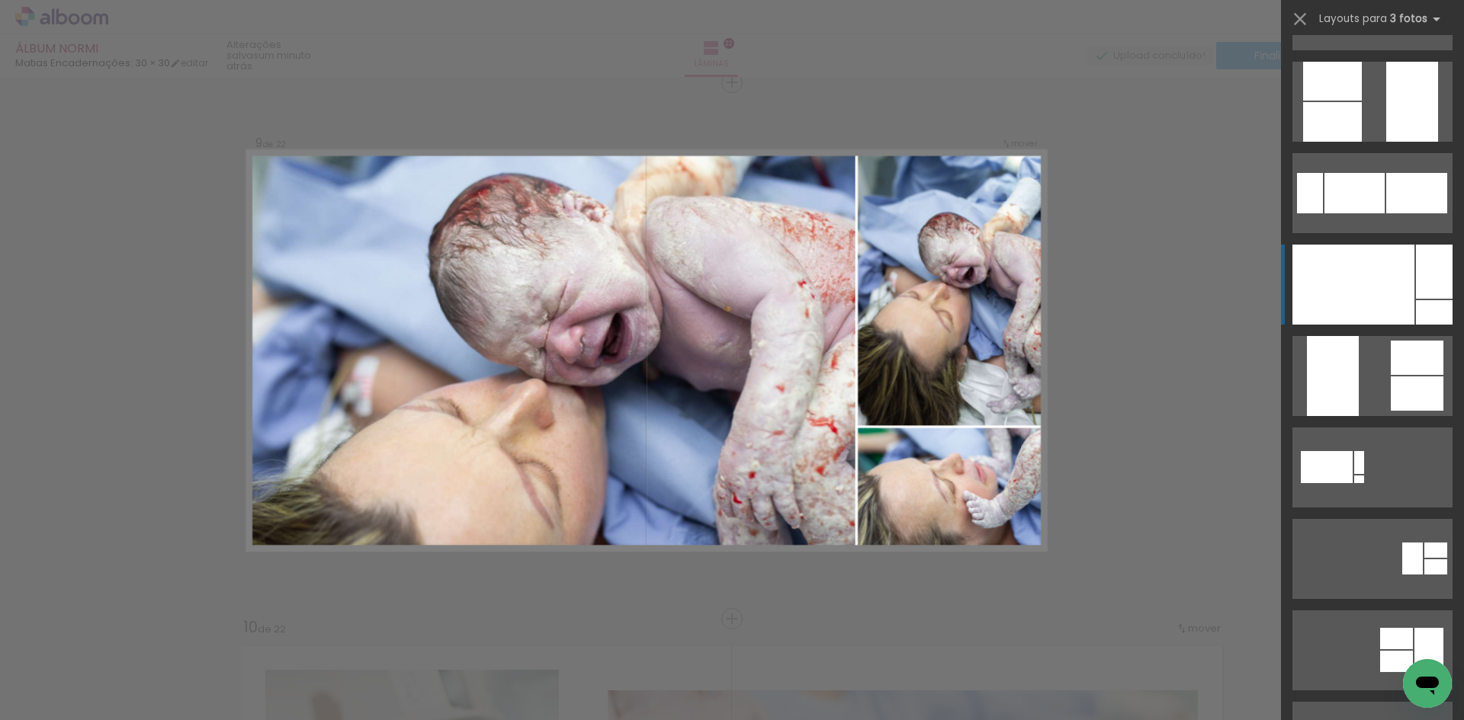
click at [1374, 306] on div at bounding box center [1353, 285] width 122 height 80
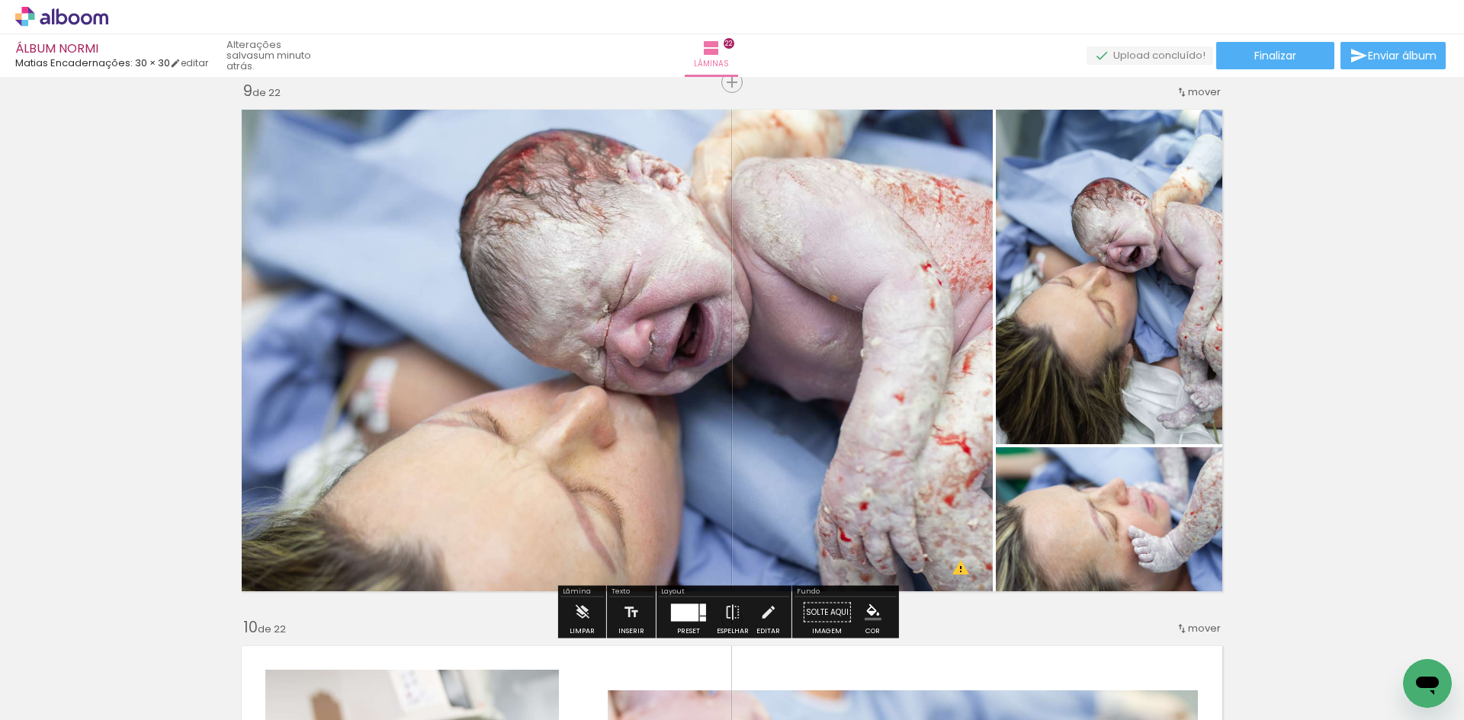
scroll to position [4847, 0]
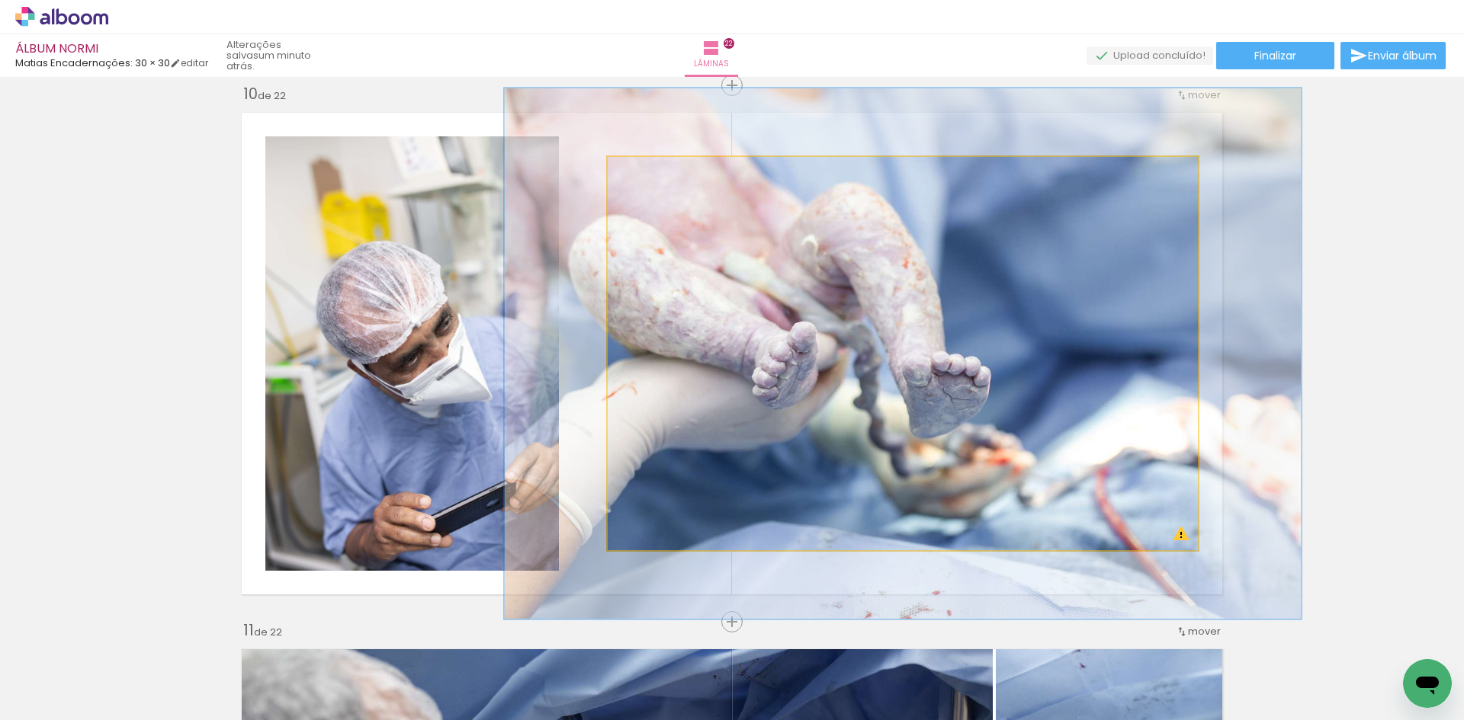
drag, startPoint x: 638, startPoint y: 175, endPoint x: 657, endPoint y: 176, distance: 19.1
type paper-slider "135"
click at [657, 176] on div at bounding box center [663, 173] width 14 height 14
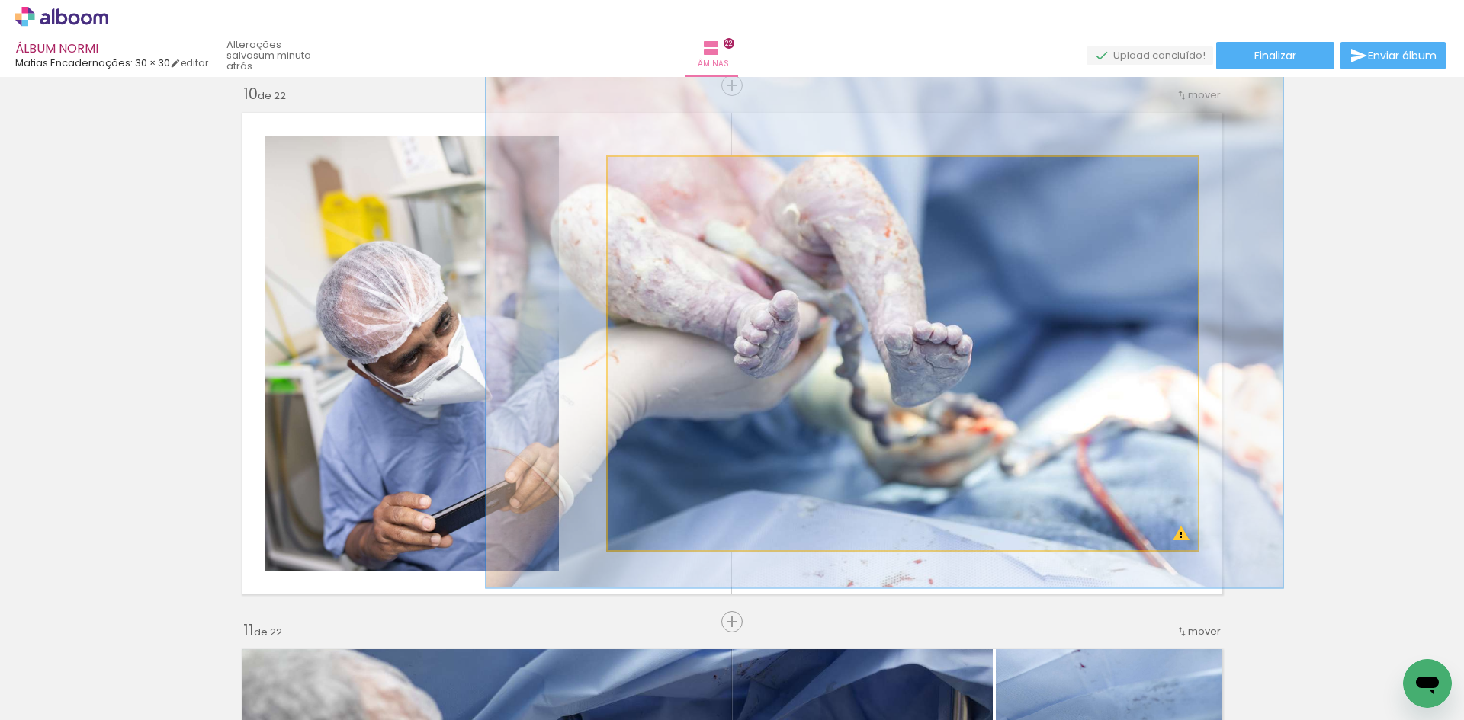
drag, startPoint x: 874, startPoint y: 284, endPoint x: 855, endPoint y: 253, distance: 36.2
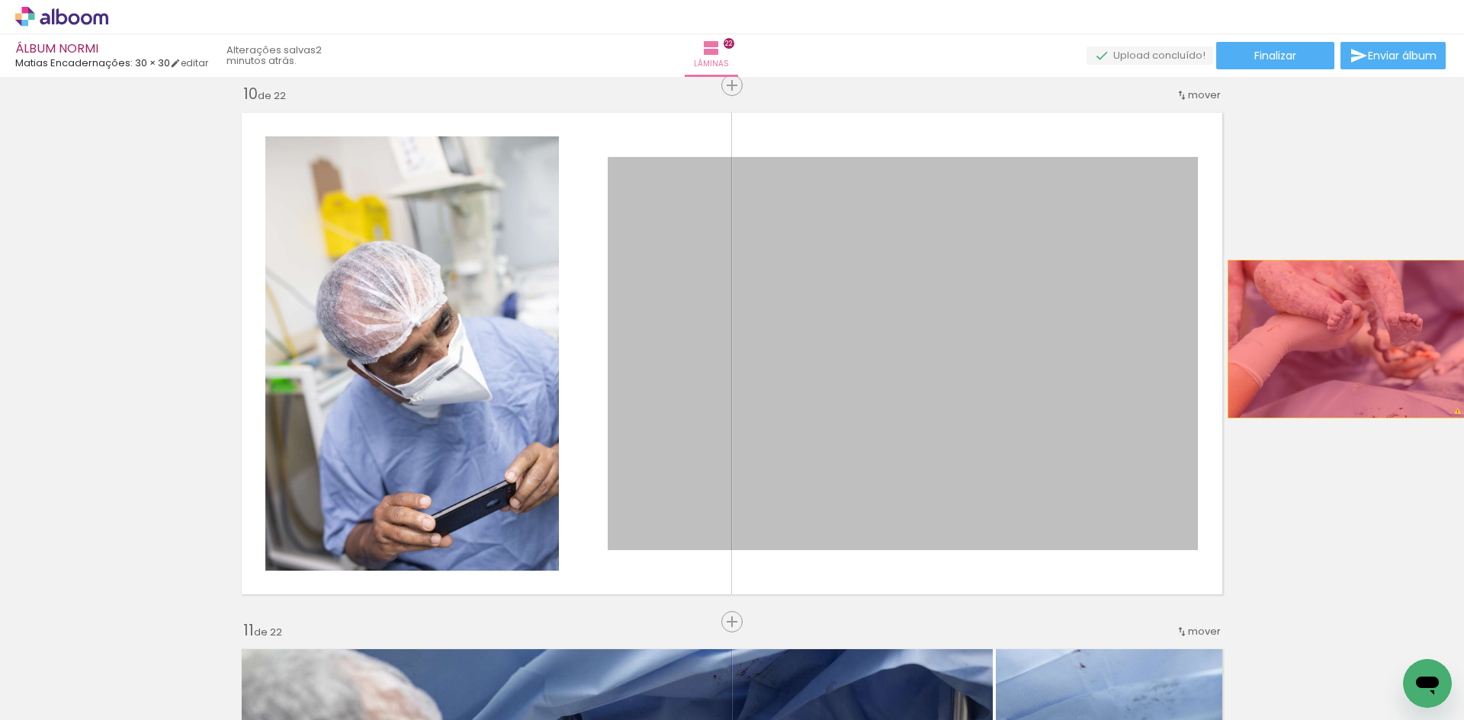
drag, startPoint x: 898, startPoint y: 382, endPoint x: 1347, endPoint y: 338, distance: 451.2
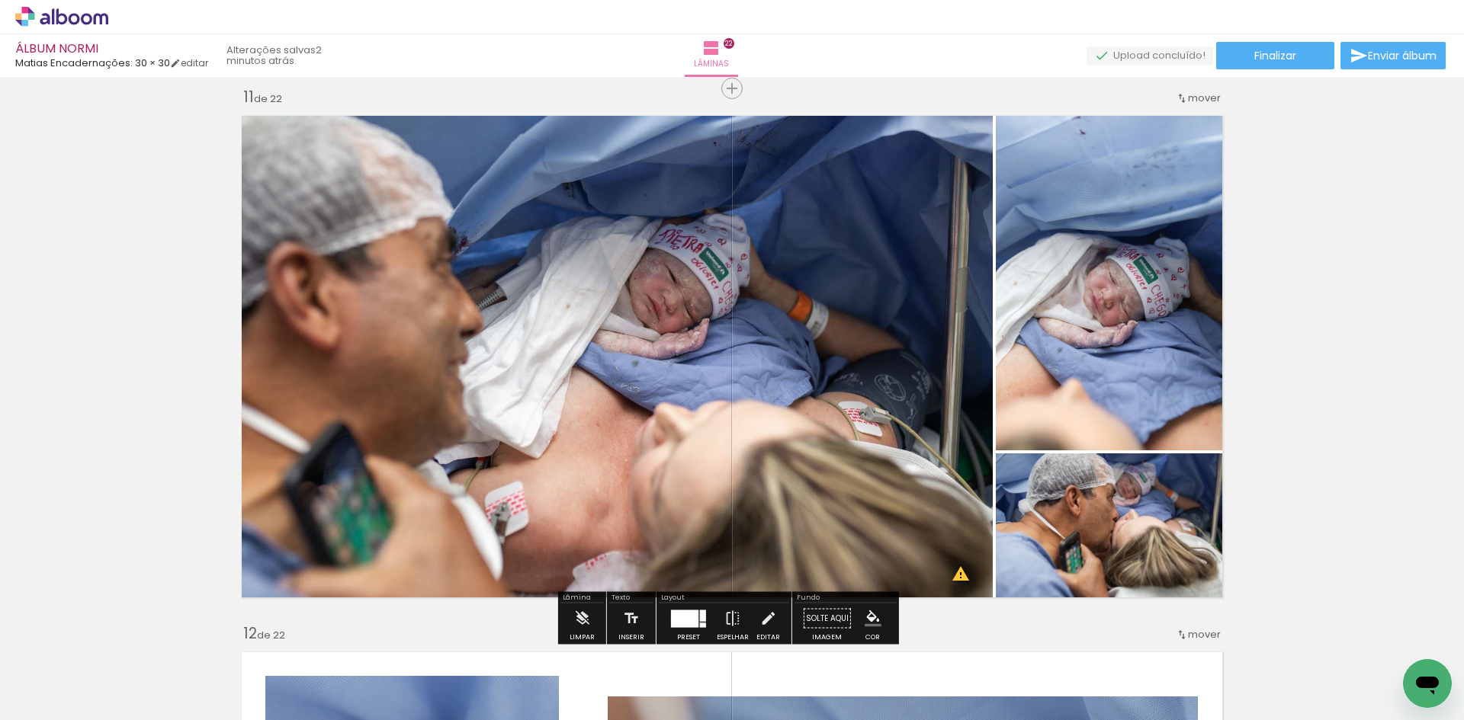
scroll to position [4999, 0]
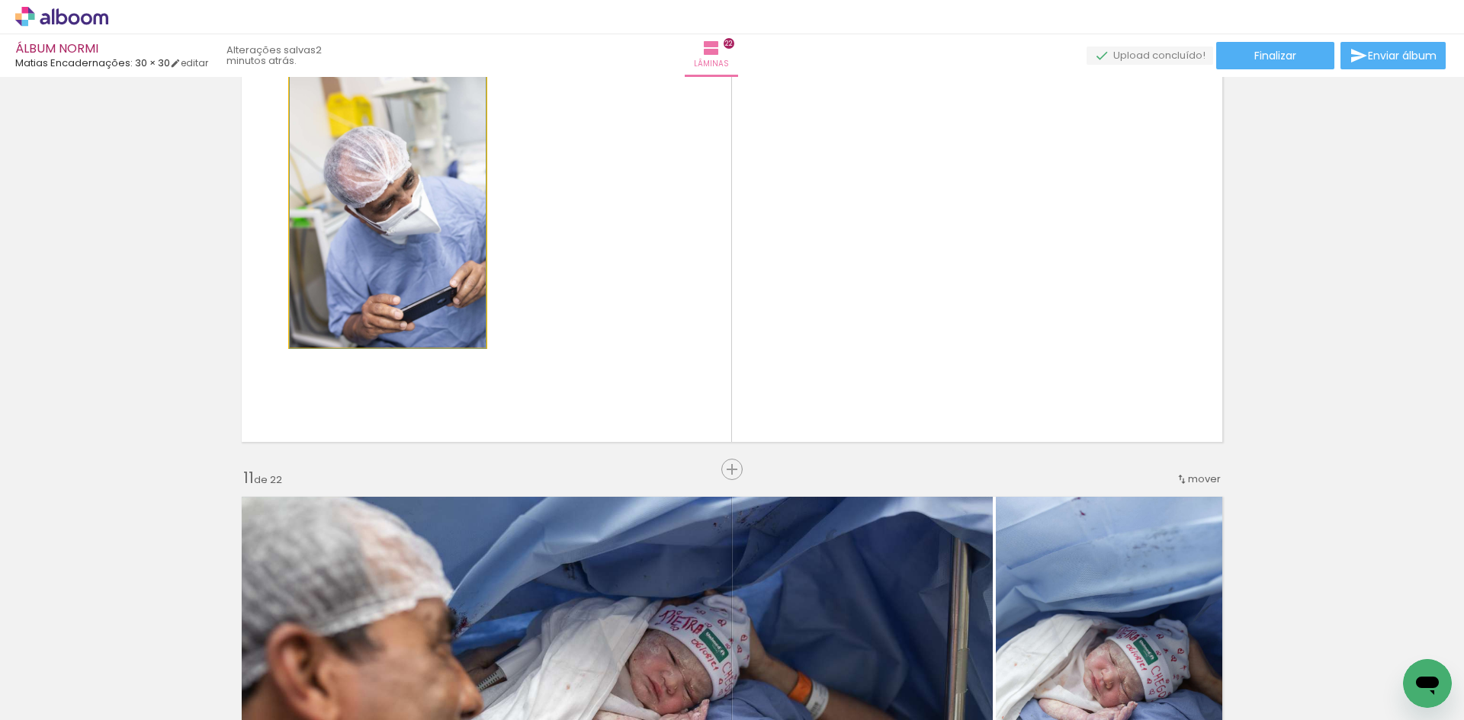
drag, startPoint x: 412, startPoint y: 262, endPoint x: 388, endPoint y: 281, distance: 30.5
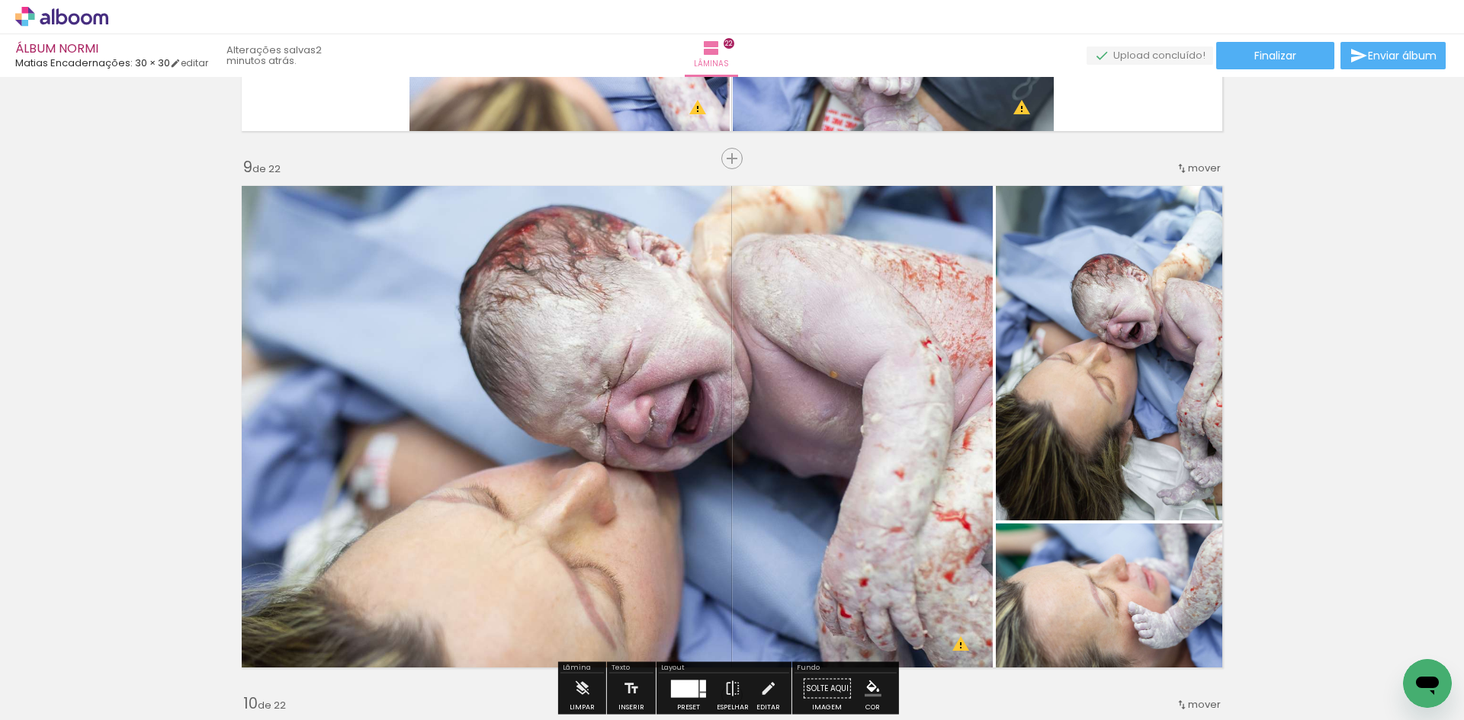
scroll to position [4618, 0]
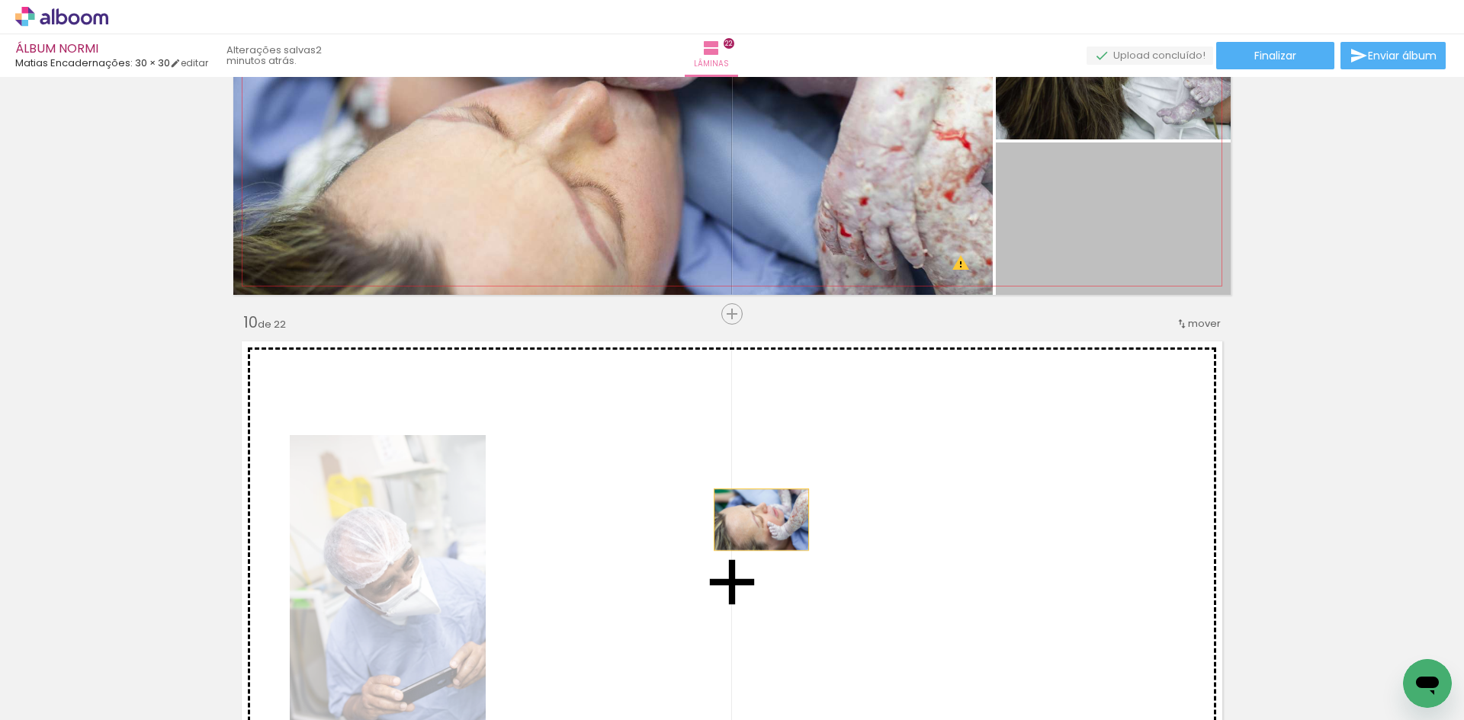
drag, startPoint x: 1117, startPoint y: 225, endPoint x: 601, endPoint y: 541, distance: 606.0
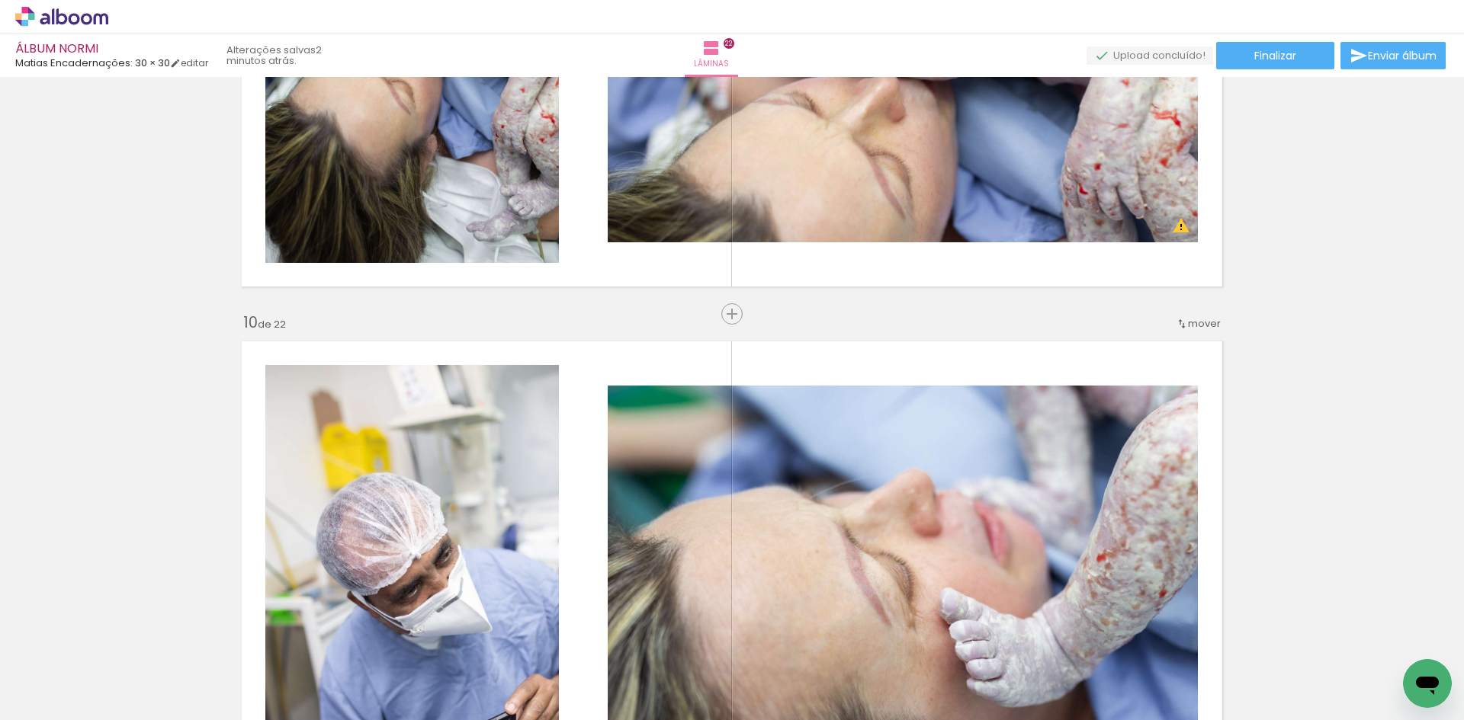
scroll to position [4999, 0]
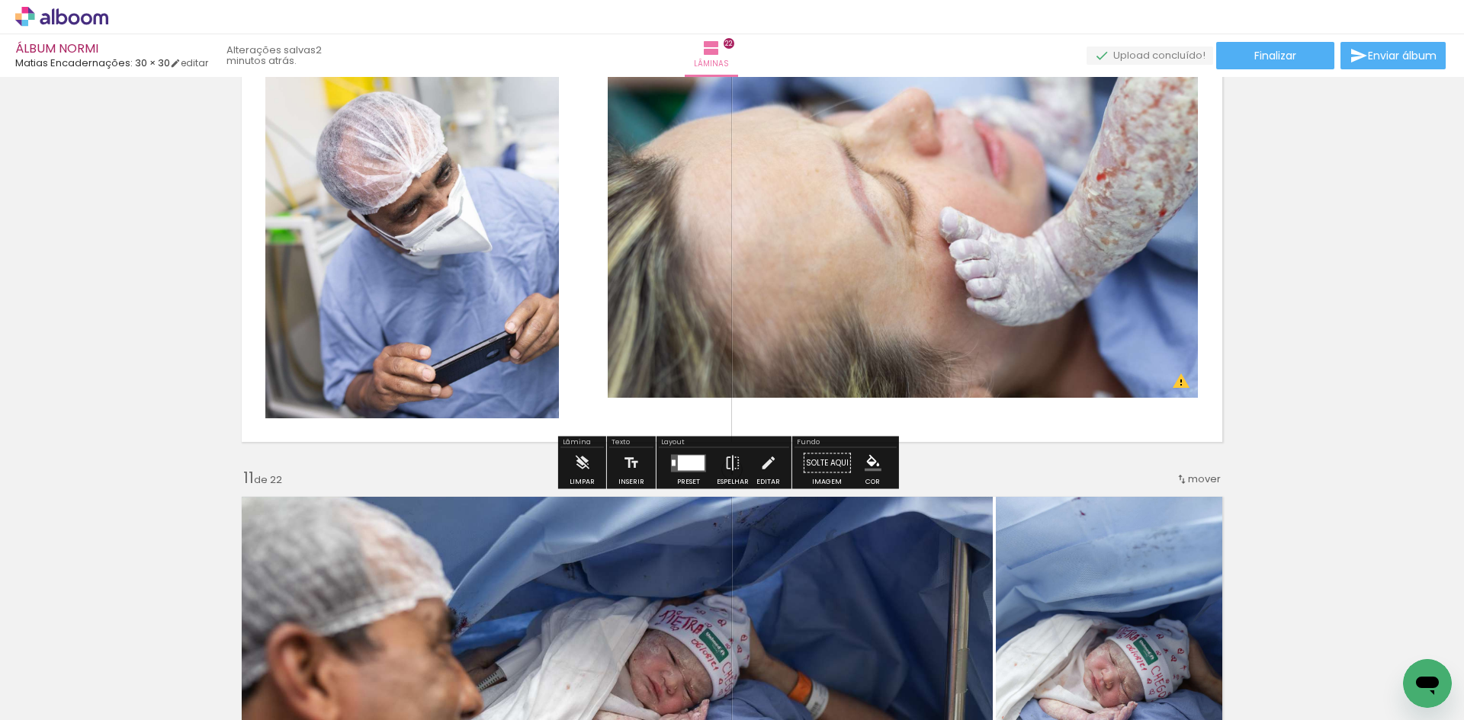
click at [695, 476] on div at bounding box center [688, 463] width 41 height 30
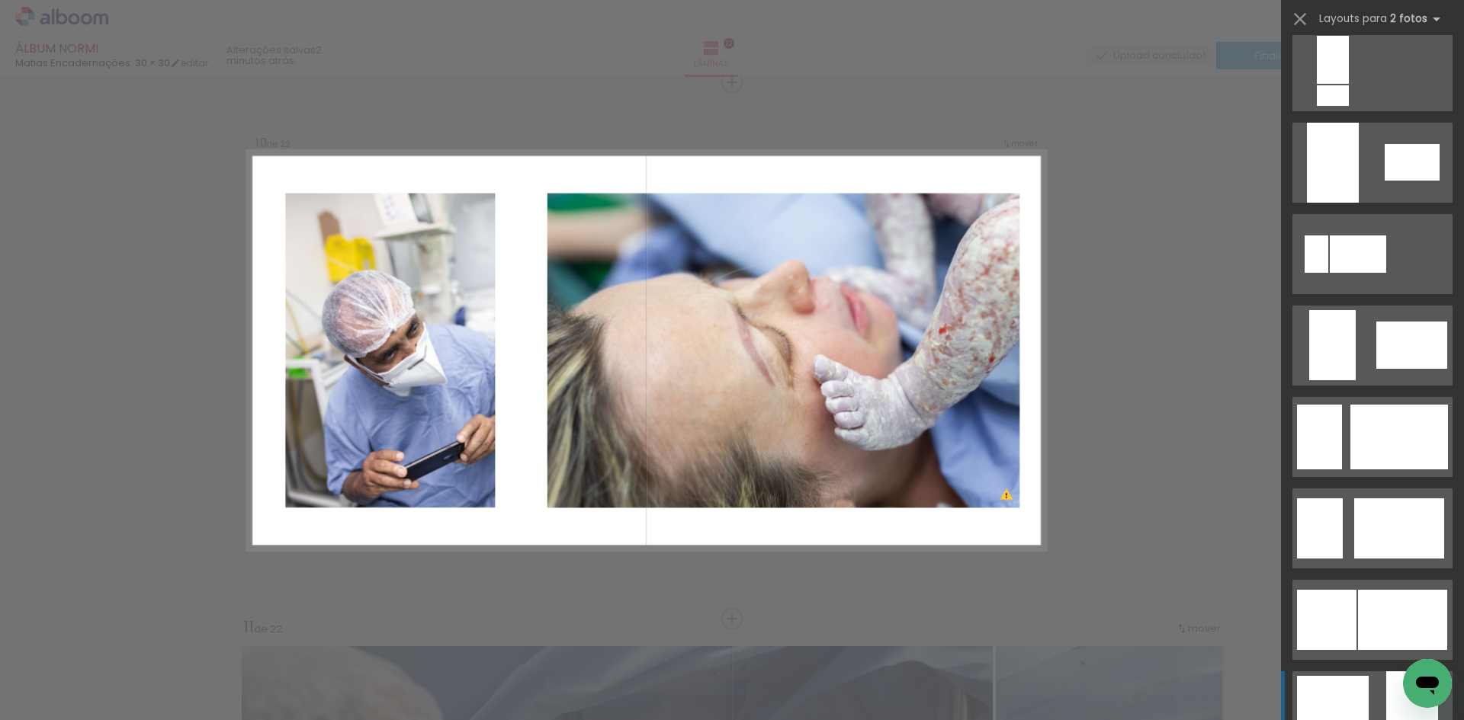
scroll to position [1220, 0]
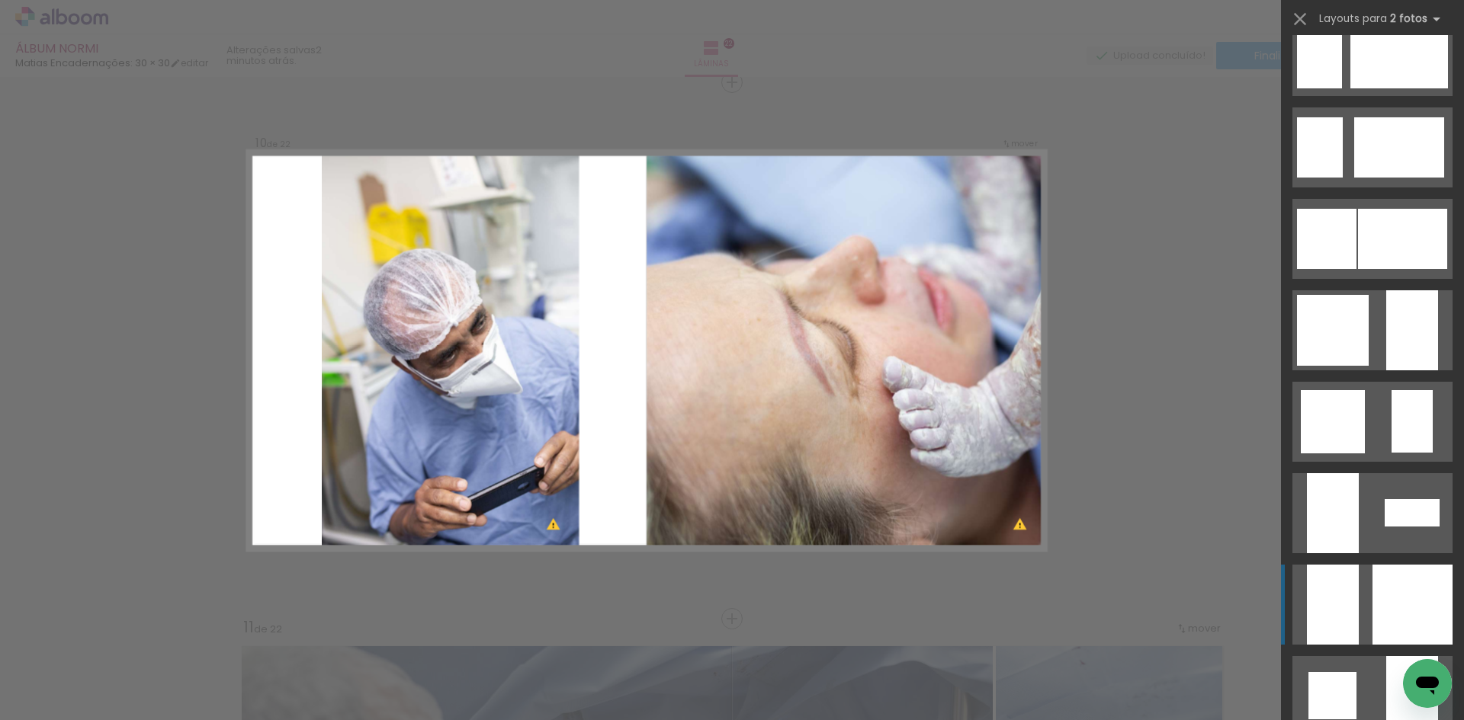
click at [1406, 598] on div at bounding box center [1412, 605] width 80 height 80
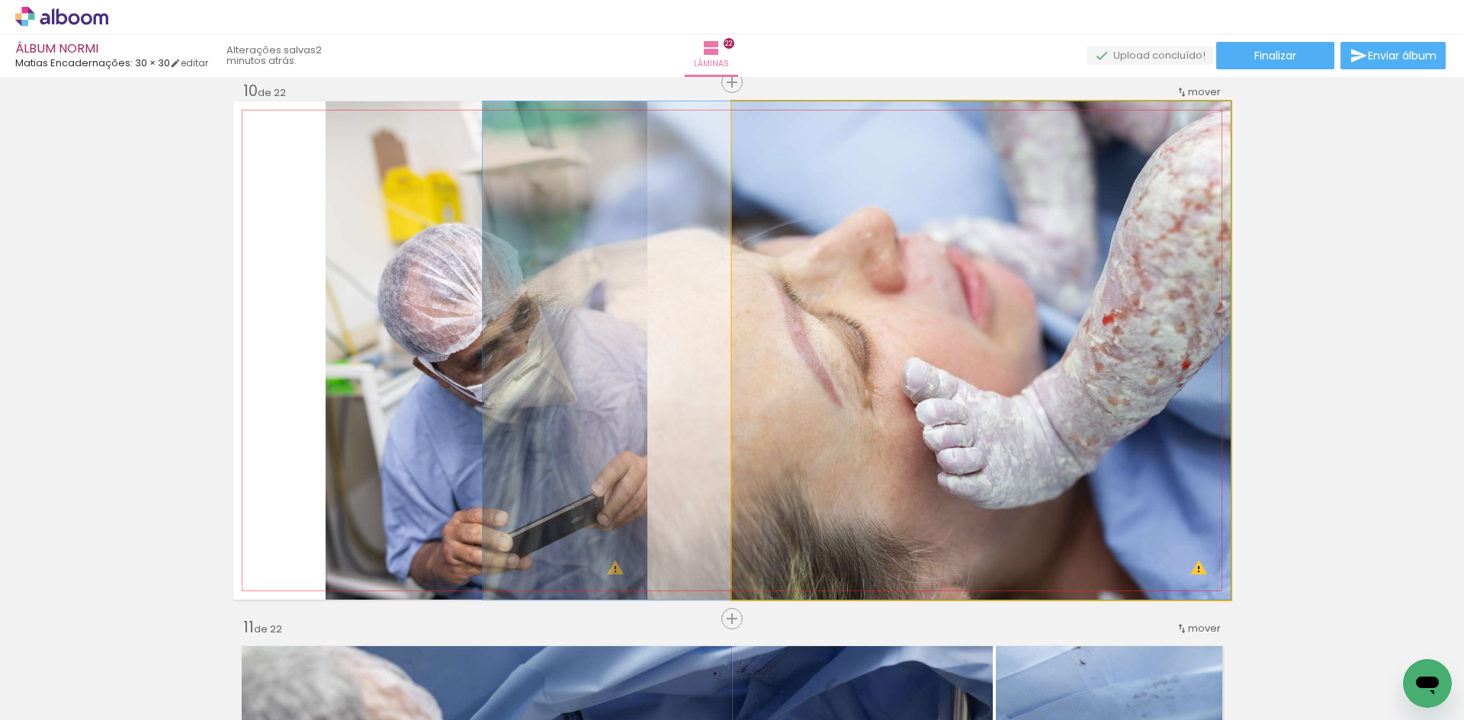
drag, startPoint x: 1018, startPoint y: 480, endPoint x: 871, endPoint y: 460, distance: 148.6
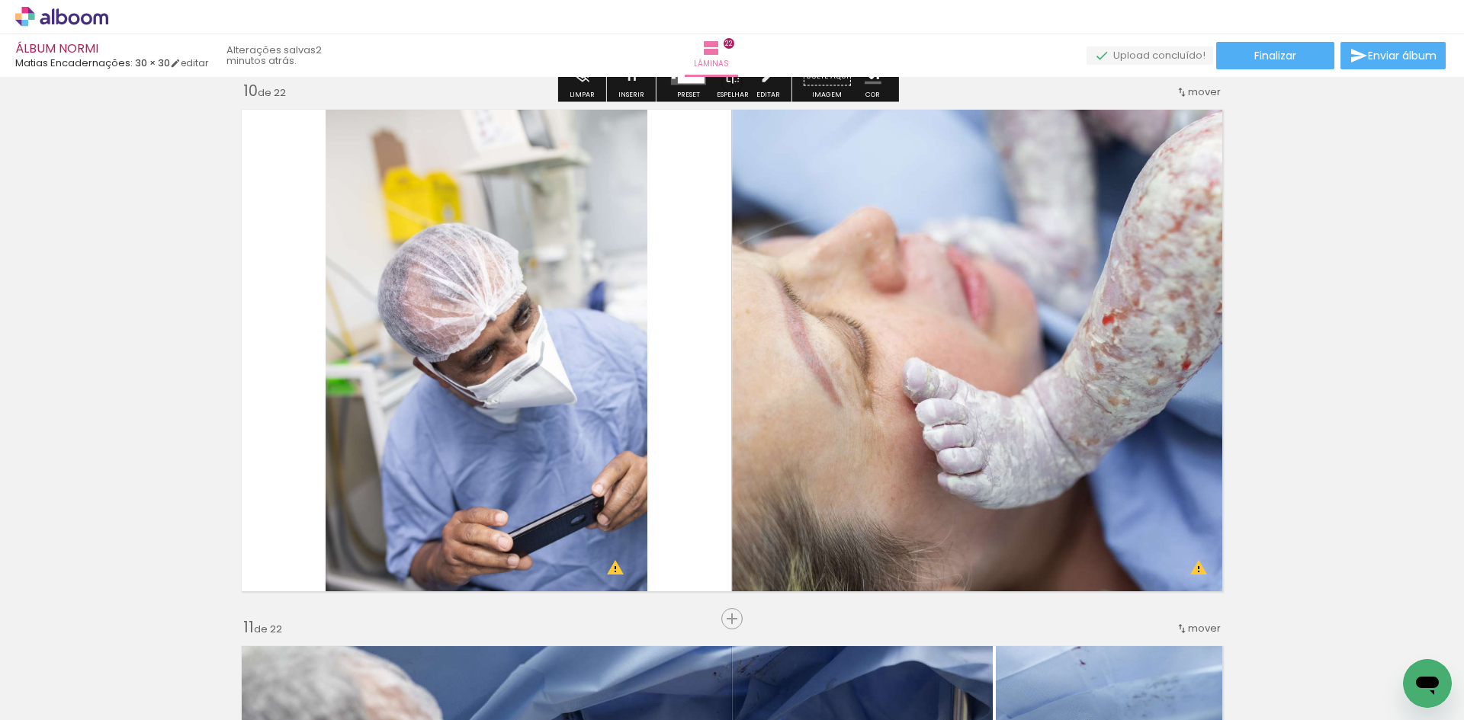
scroll to position [4316, 0]
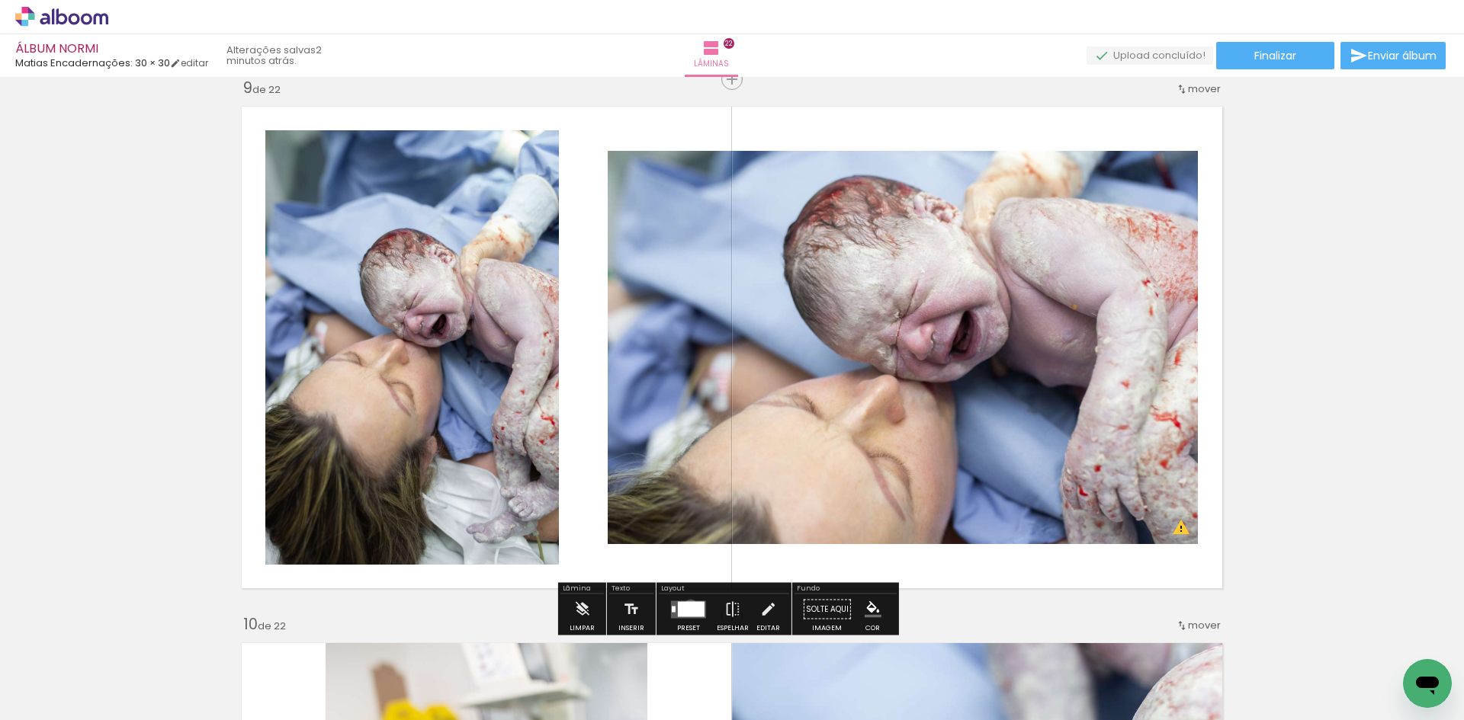
click at [687, 606] on div at bounding box center [691, 608] width 27 height 15
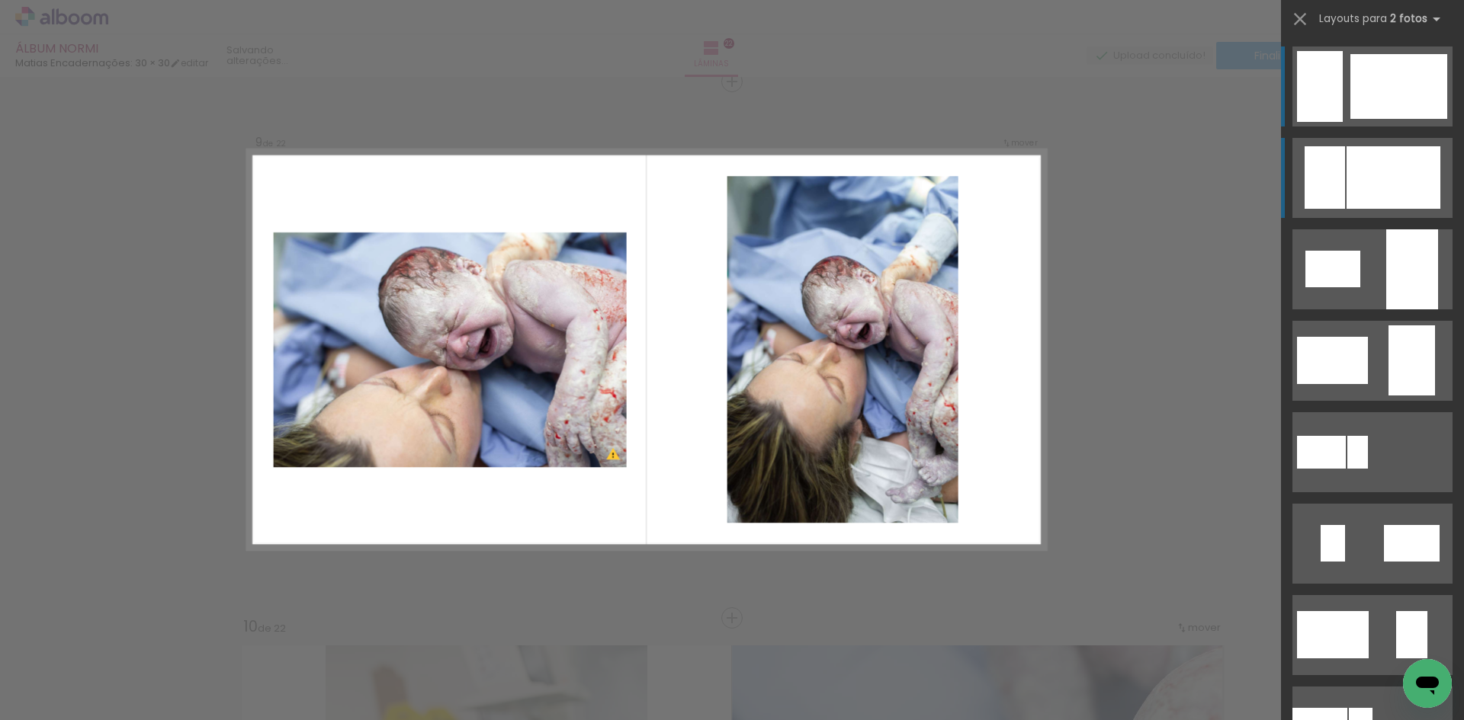
scroll to position [4313, 0]
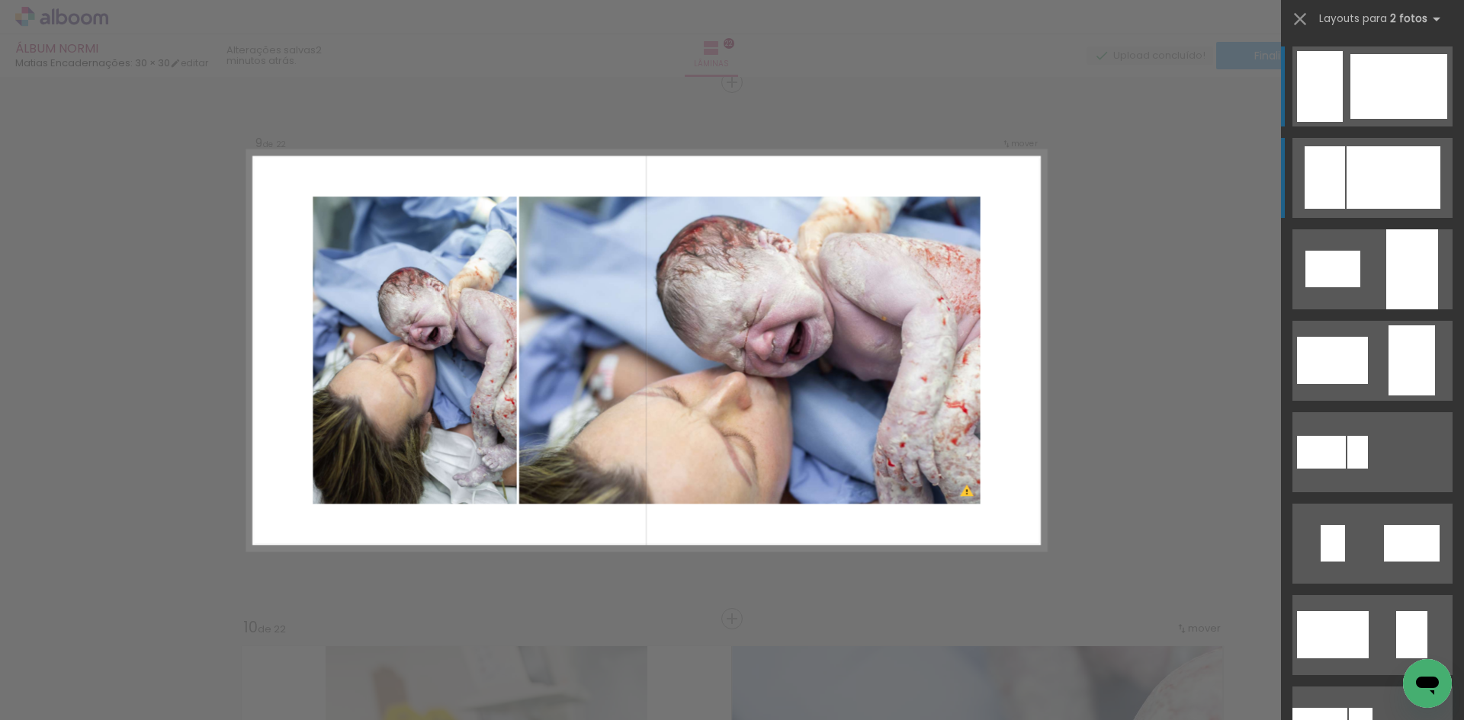
click at [1374, 165] on div at bounding box center [1393, 177] width 94 height 63
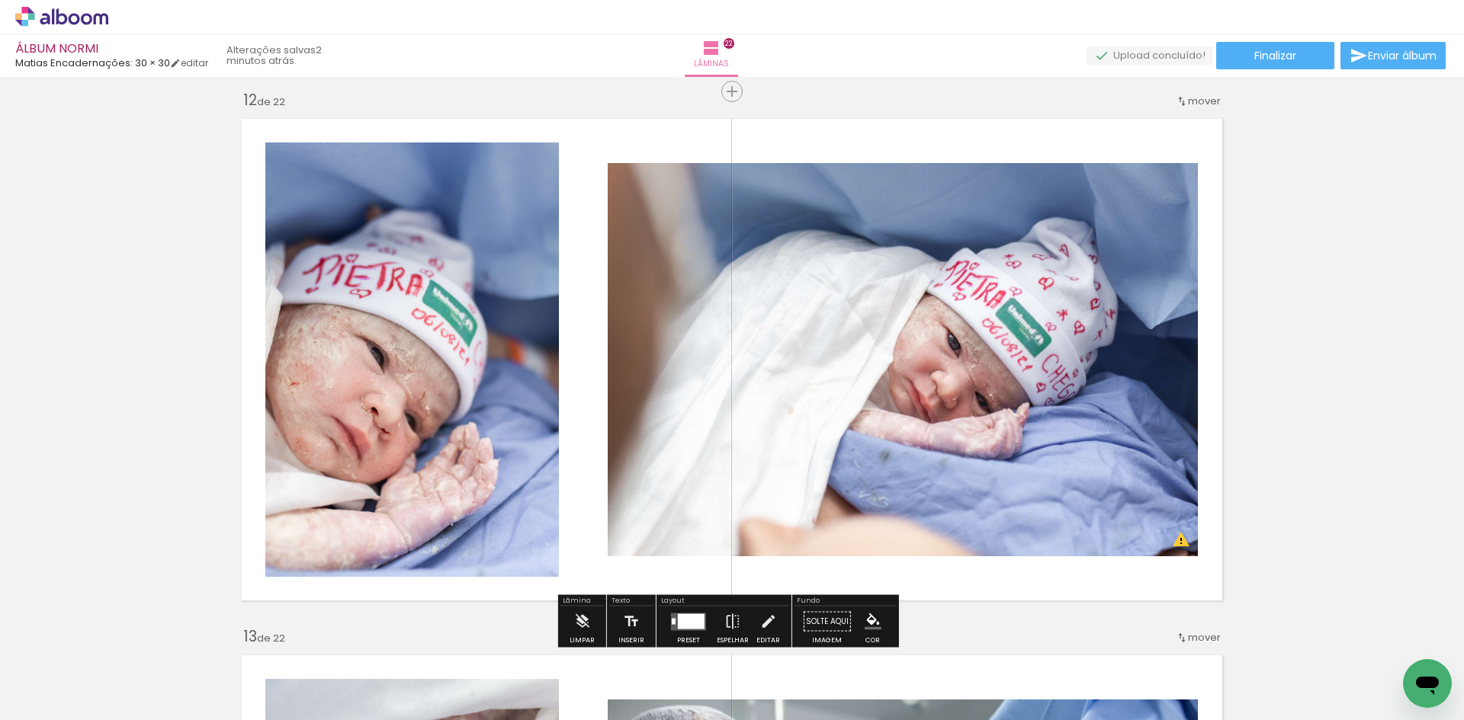
scroll to position [5990, 0]
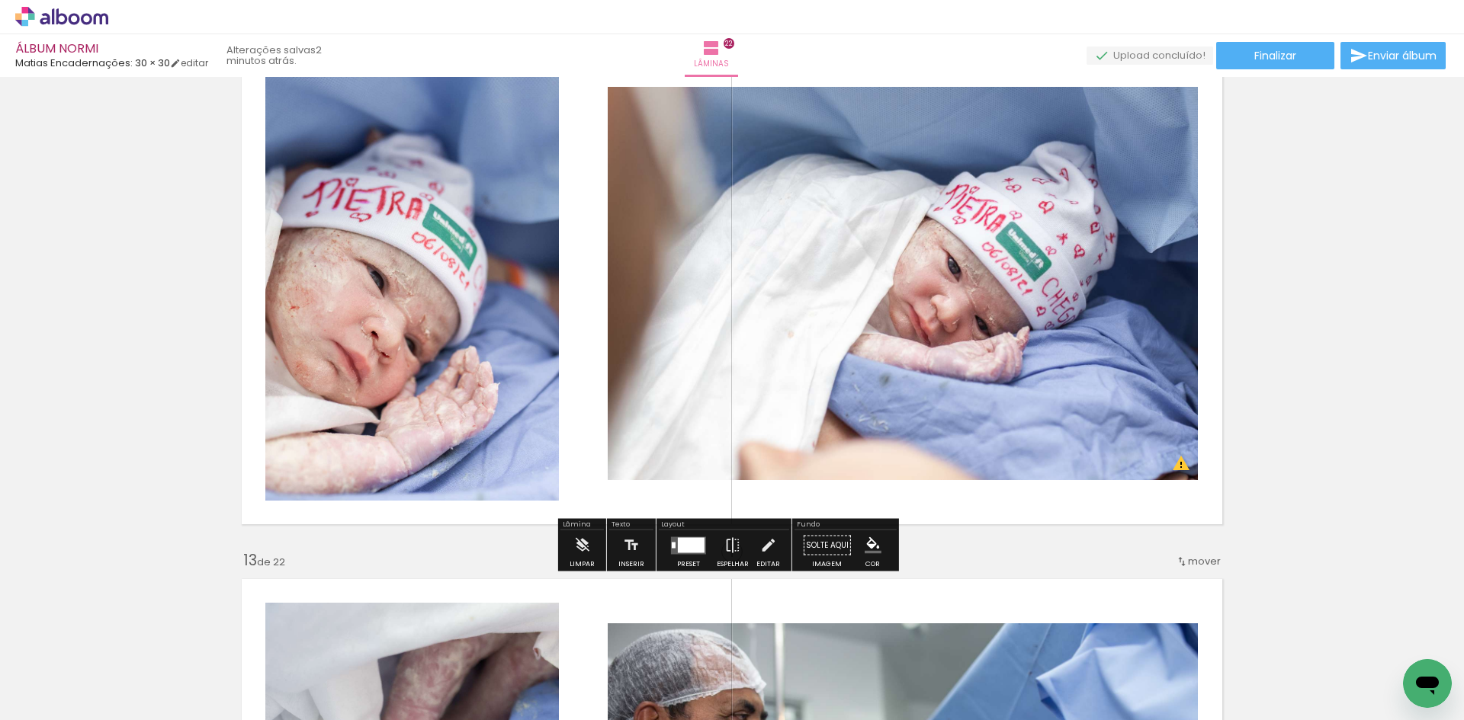
click at [679, 556] on div at bounding box center [688, 546] width 41 height 30
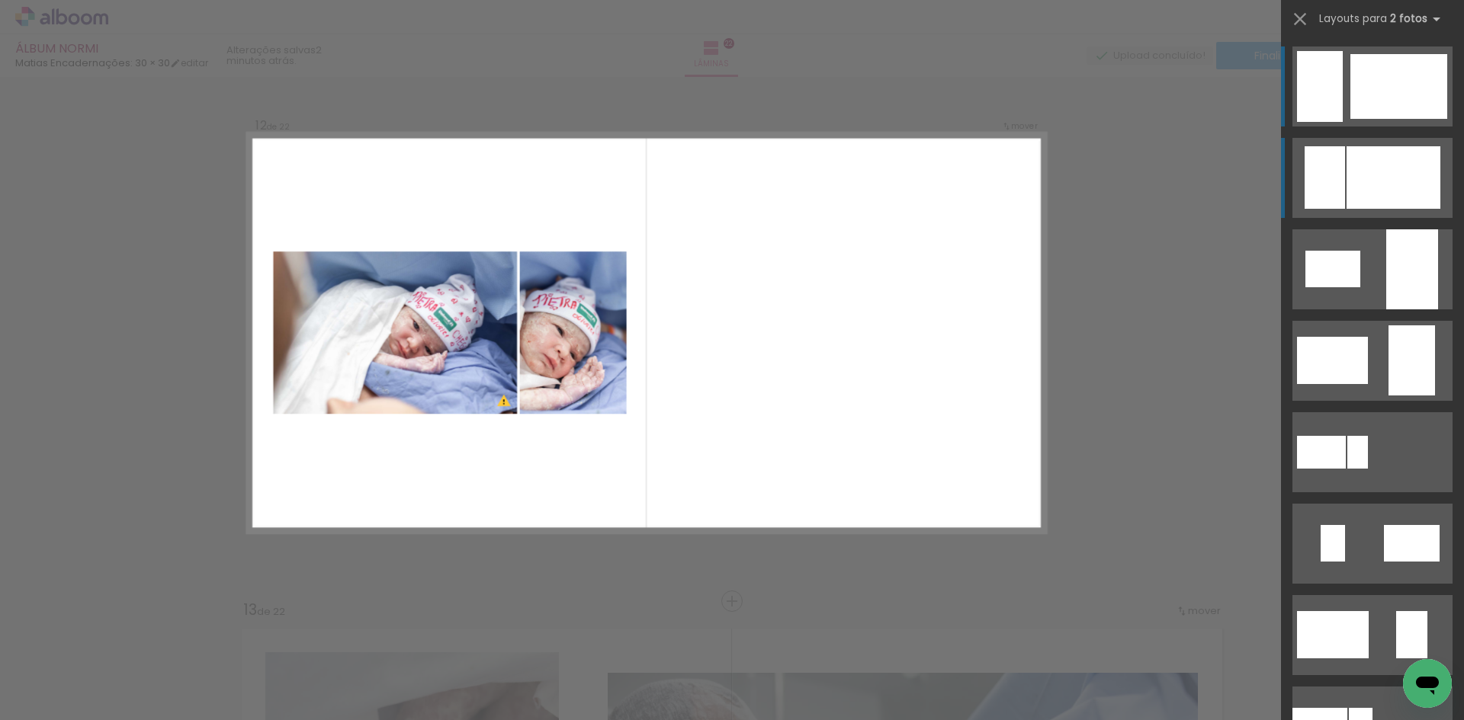
scroll to position [5923, 0]
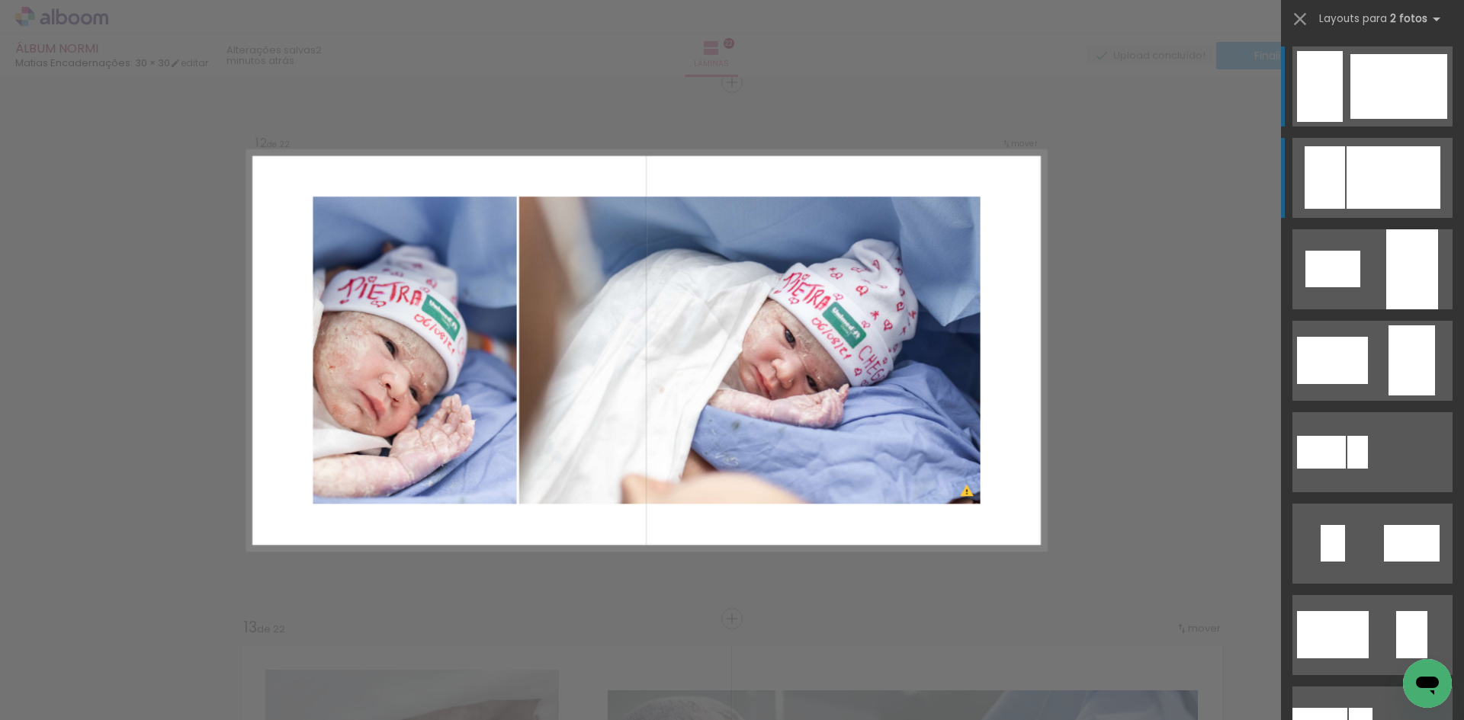
click at [1399, 176] on div at bounding box center [1393, 177] width 94 height 63
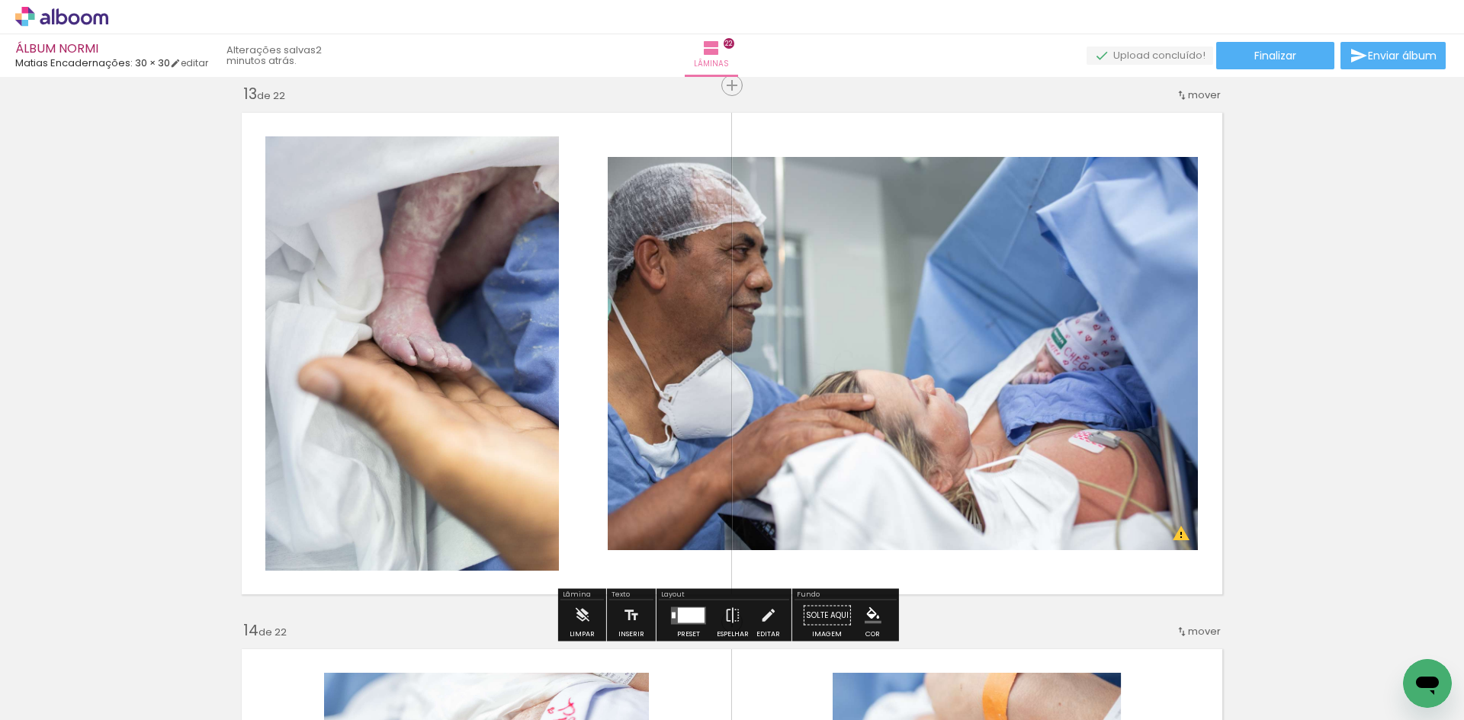
scroll to position [6990, 0]
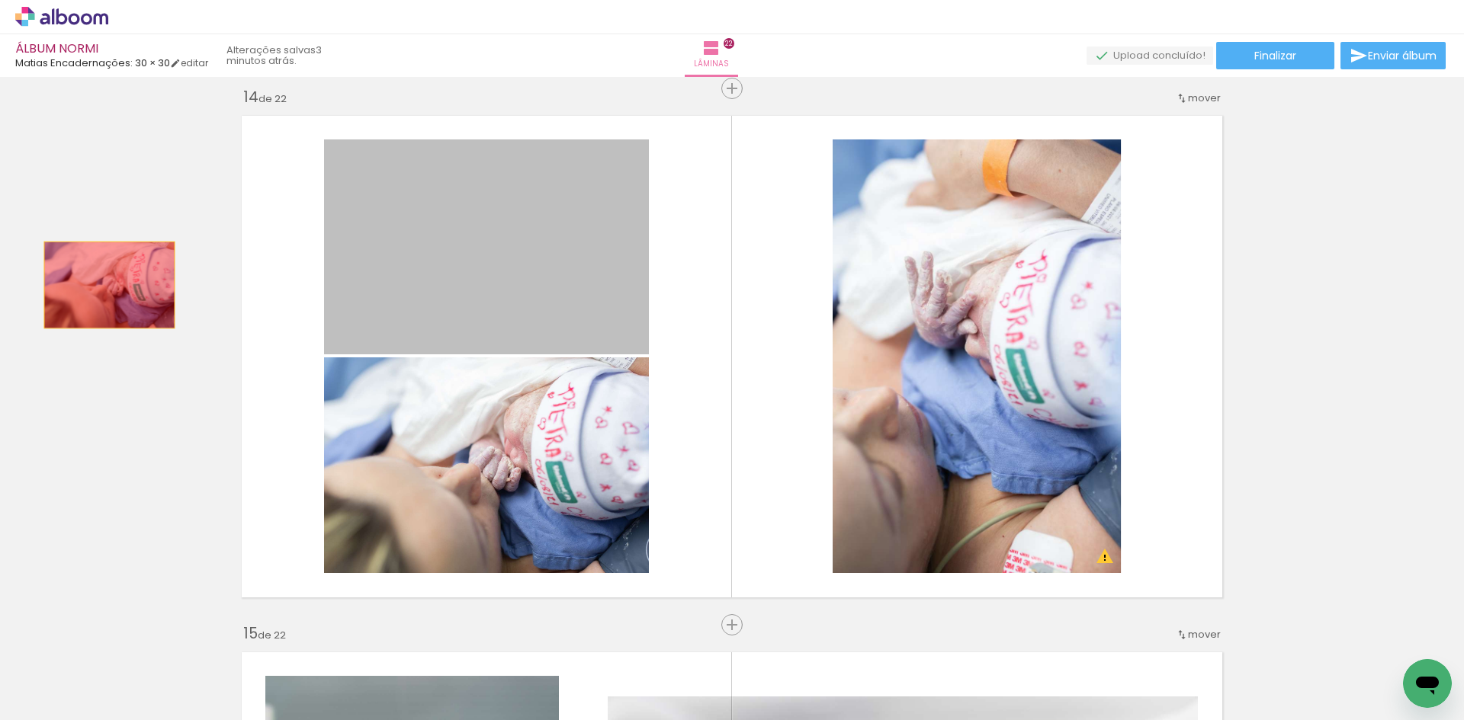
drag, startPoint x: 515, startPoint y: 278, endPoint x: 104, endPoint y: 285, distance: 410.9
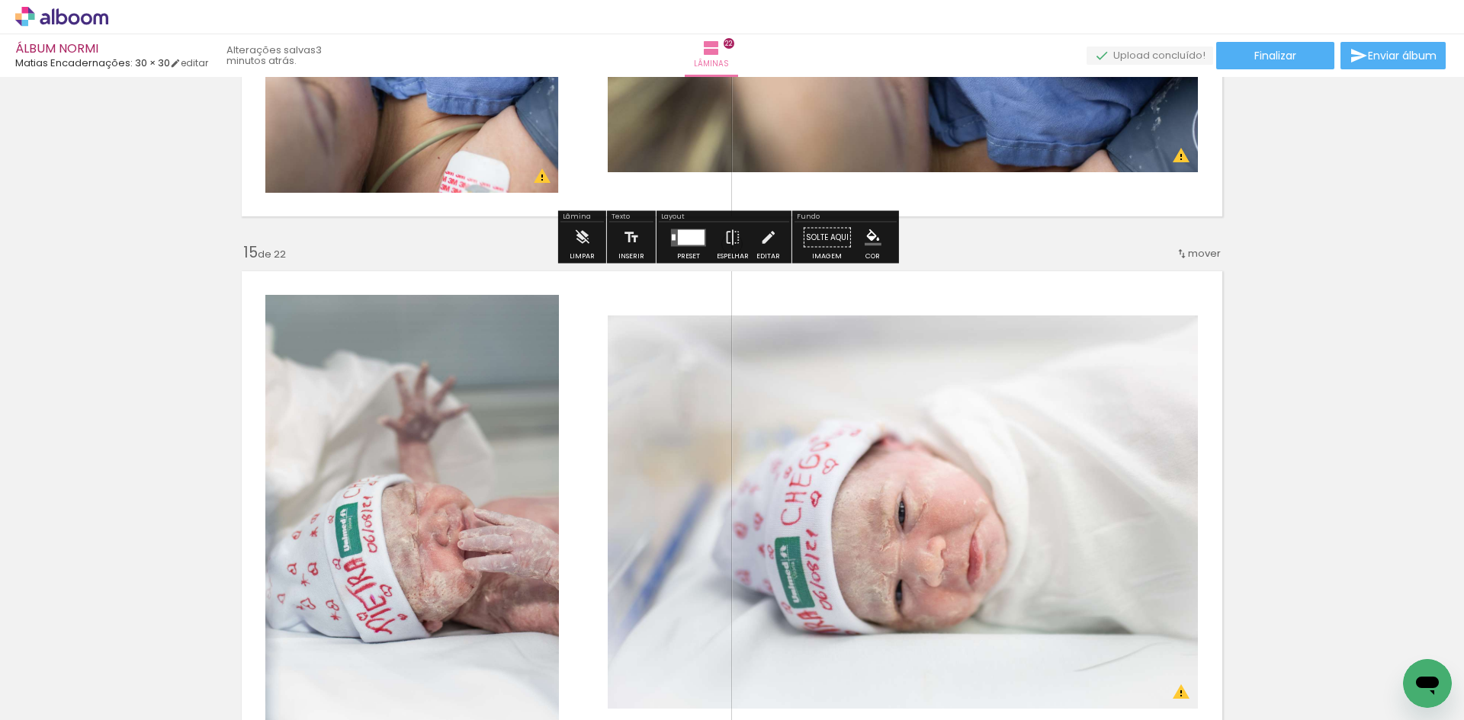
scroll to position [7524, 0]
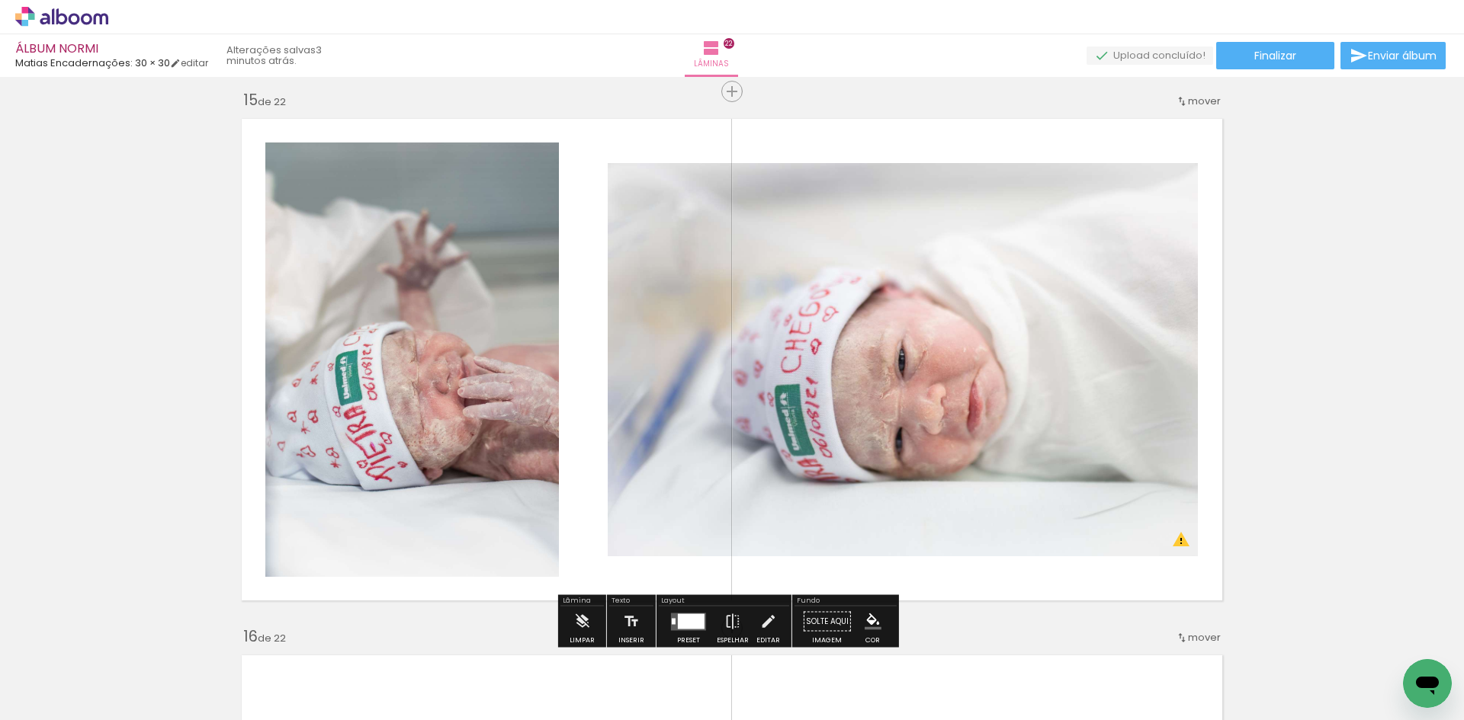
click at [688, 615] on div at bounding box center [691, 621] width 27 height 15
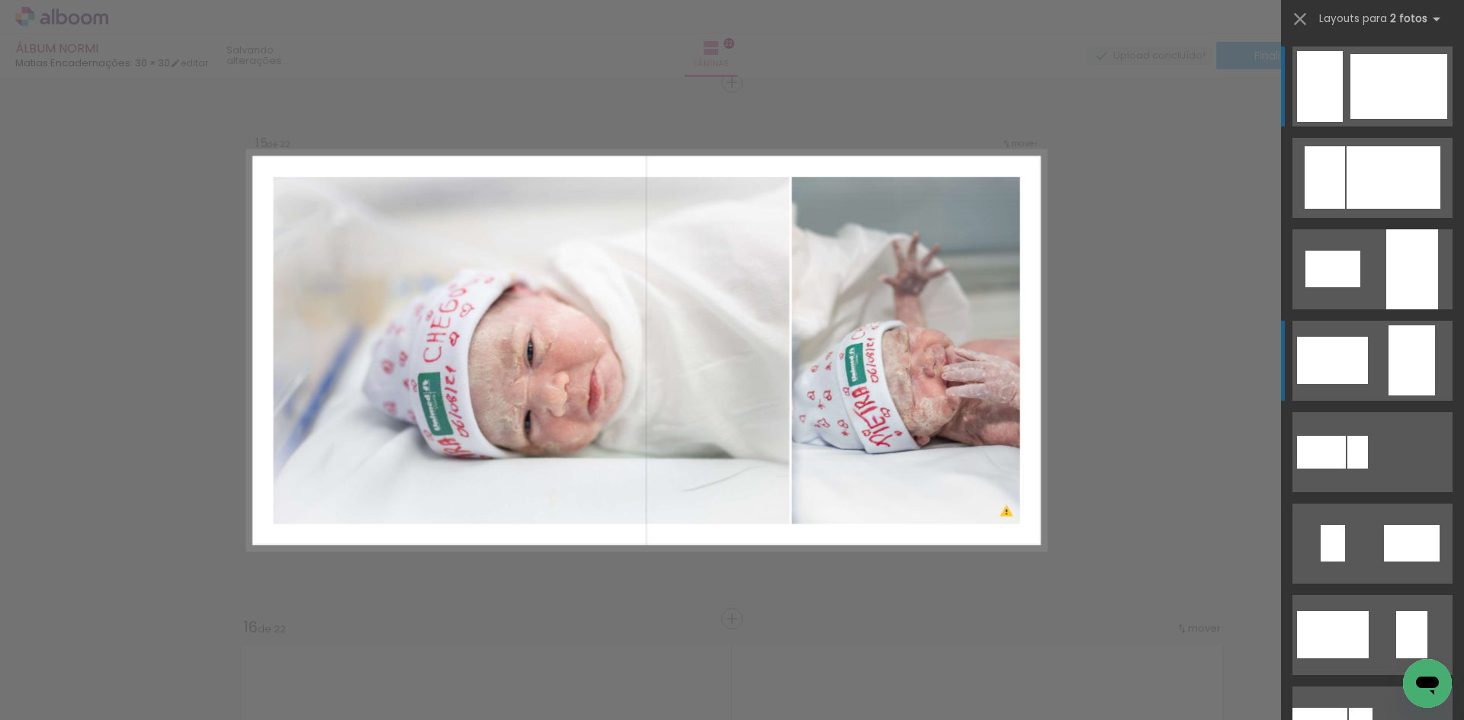
scroll to position [534, 0]
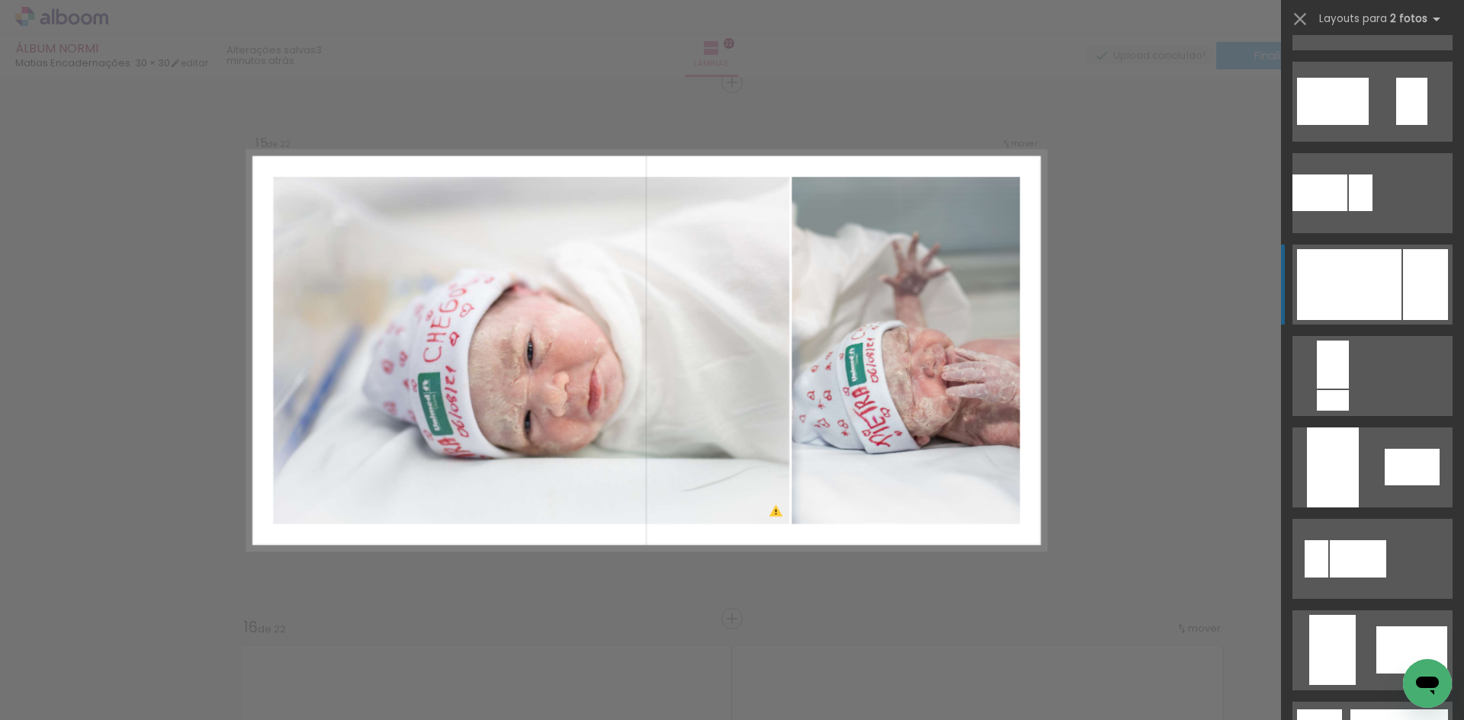
click at [1384, 290] on div at bounding box center [1349, 284] width 104 height 71
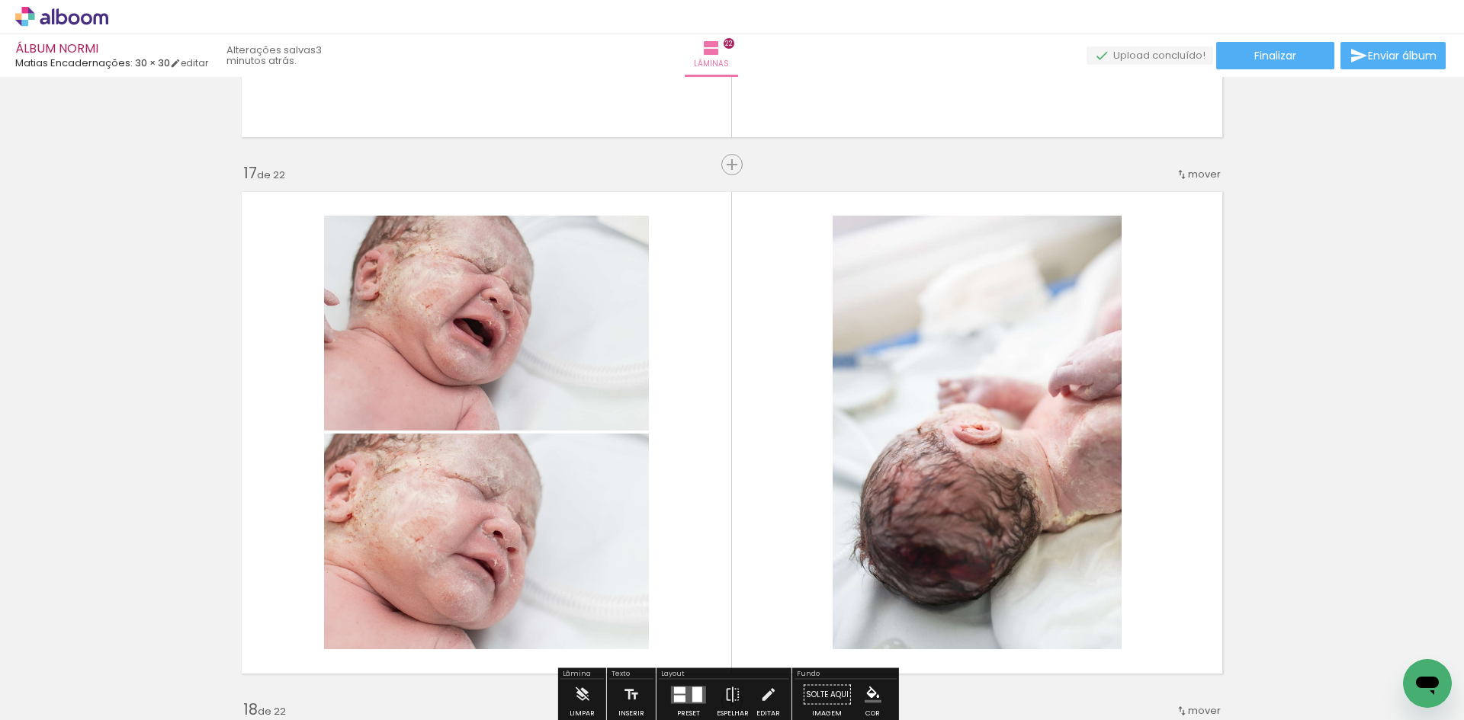
scroll to position [8676, 0]
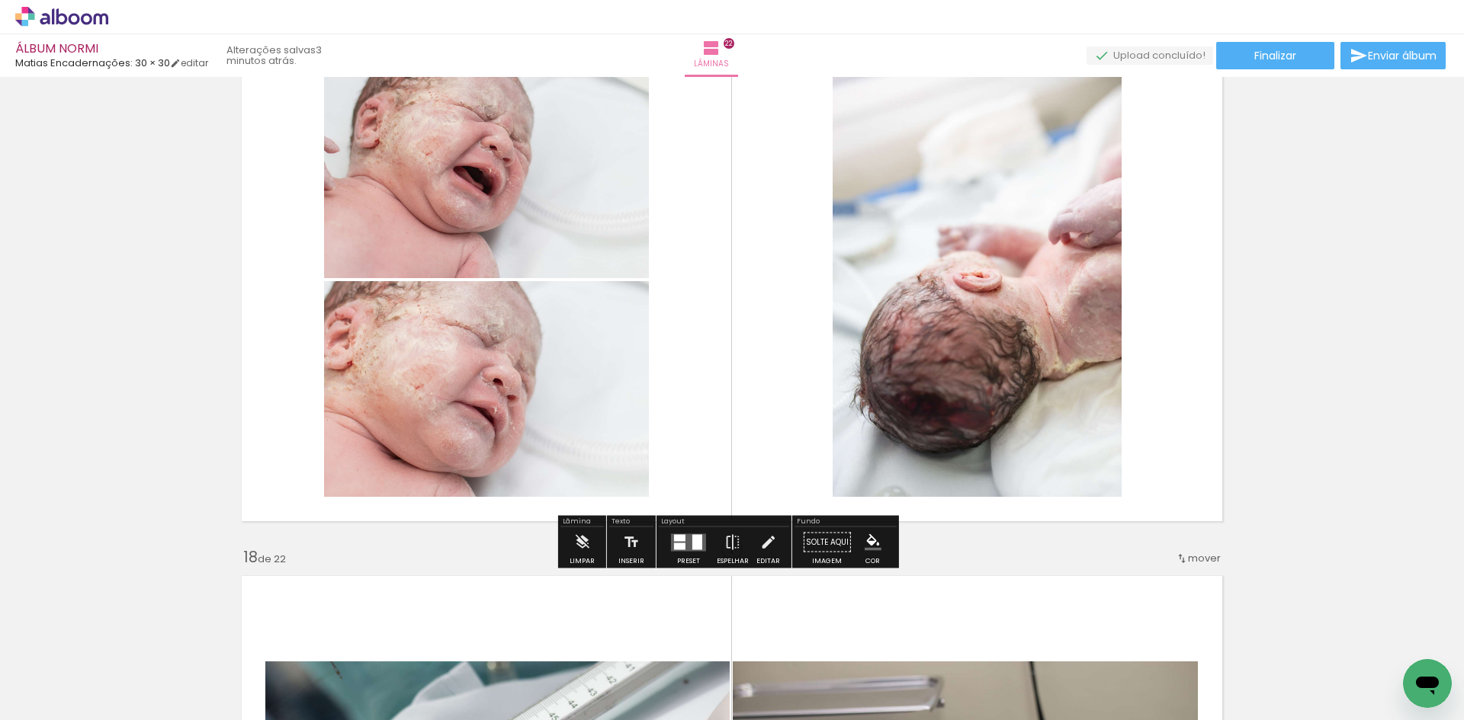
click at [687, 552] on div at bounding box center [688, 542] width 41 height 30
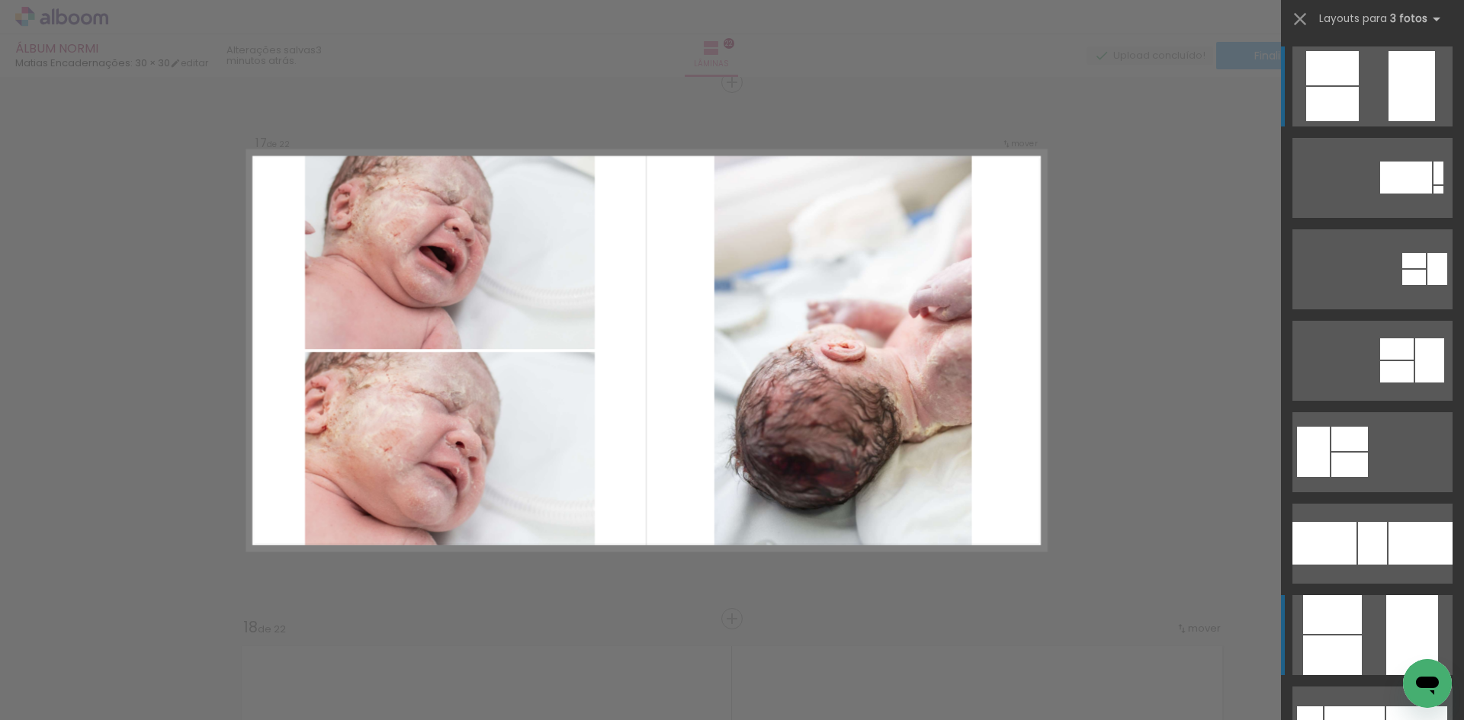
scroll to position [534, 0]
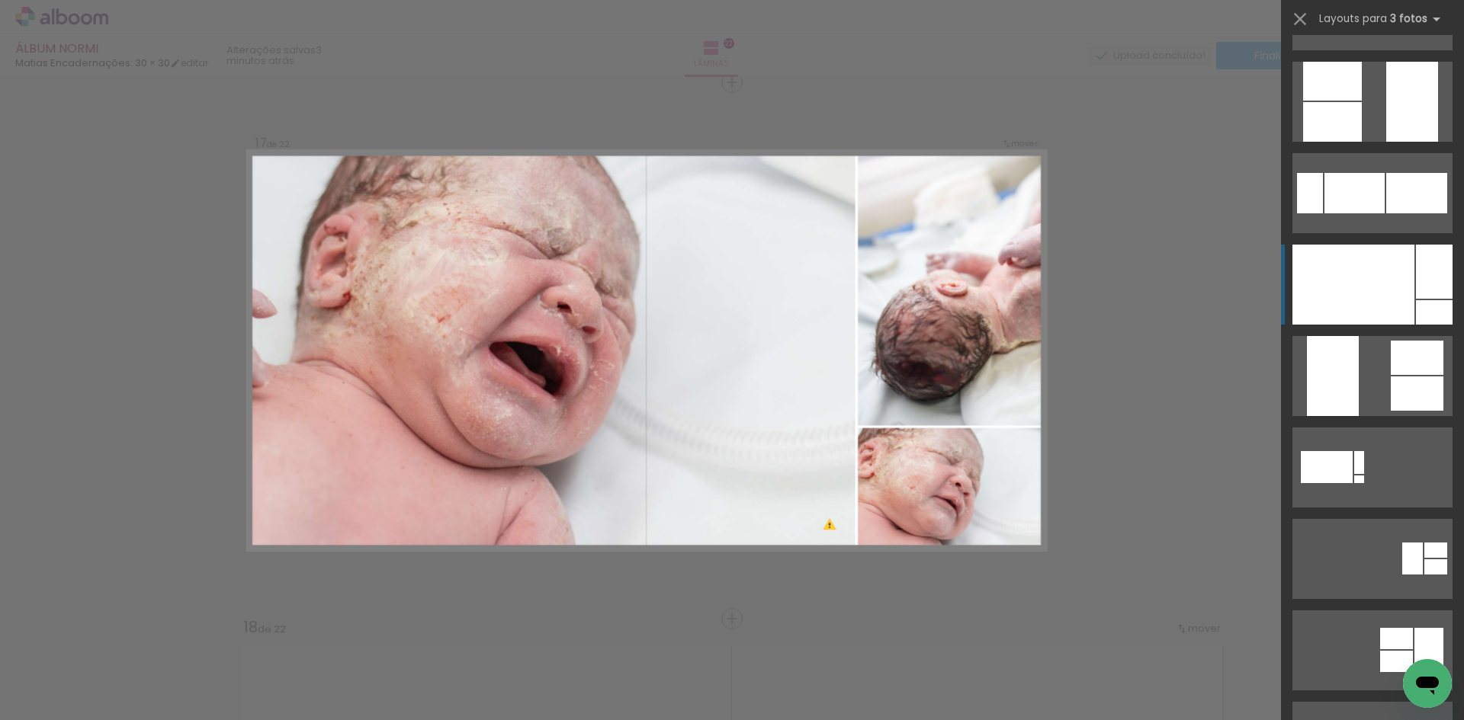
click at [1384, 290] on div at bounding box center [1353, 285] width 122 height 80
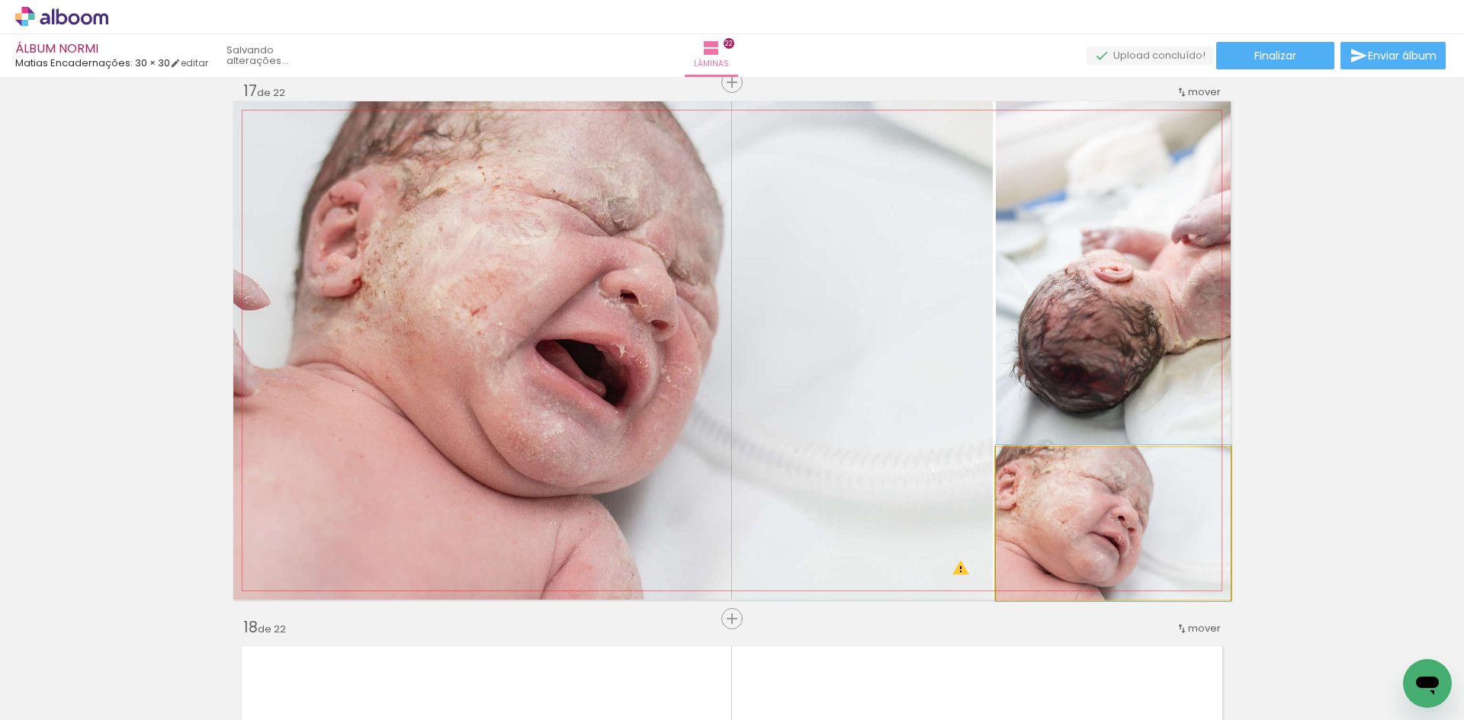
drag, startPoint x: 1102, startPoint y: 526, endPoint x: 638, endPoint y: 409, distance: 478.8
click at [0, 0] on slot at bounding box center [0, 0] width 0 height 0
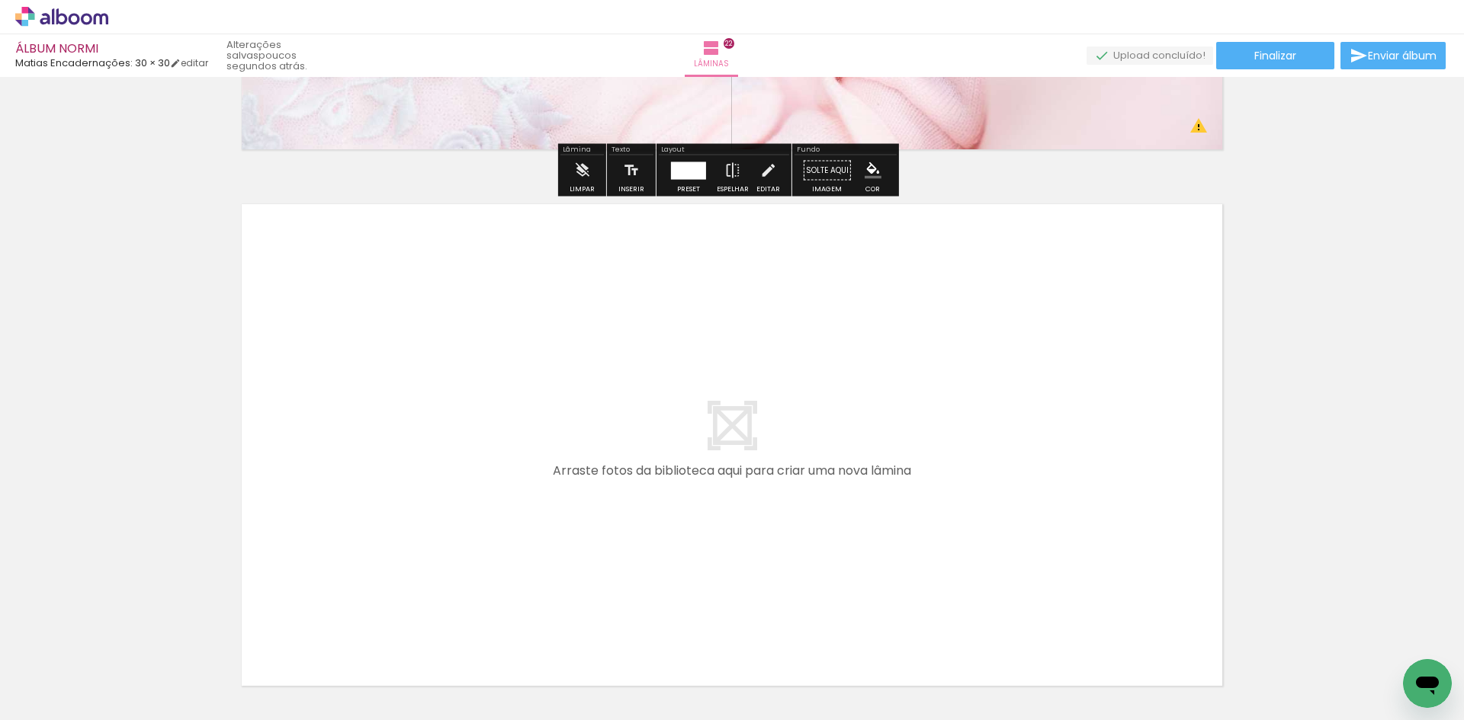
scroll to position [11866, 0]
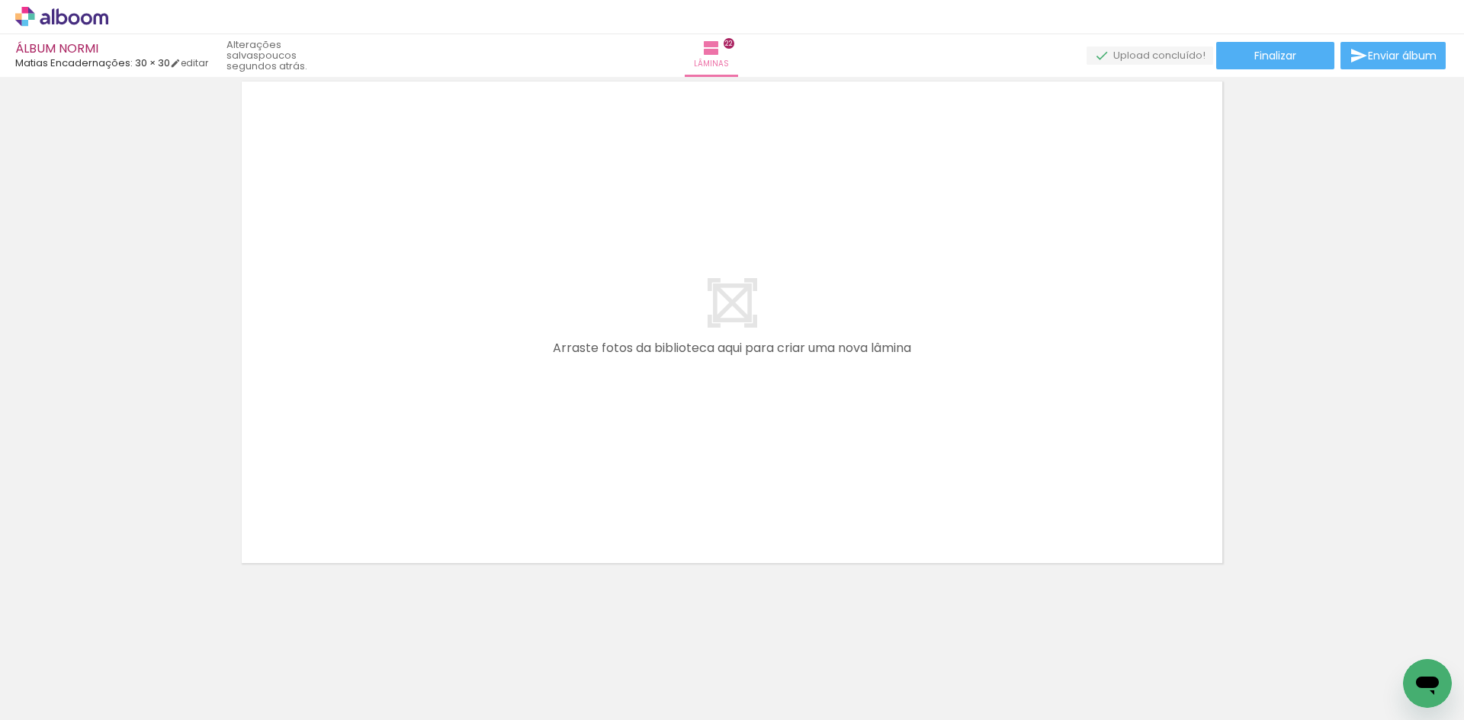
scroll to position [0, 116]
click at [75, 15] on icon at bounding box center [74, 18] width 11 height 11
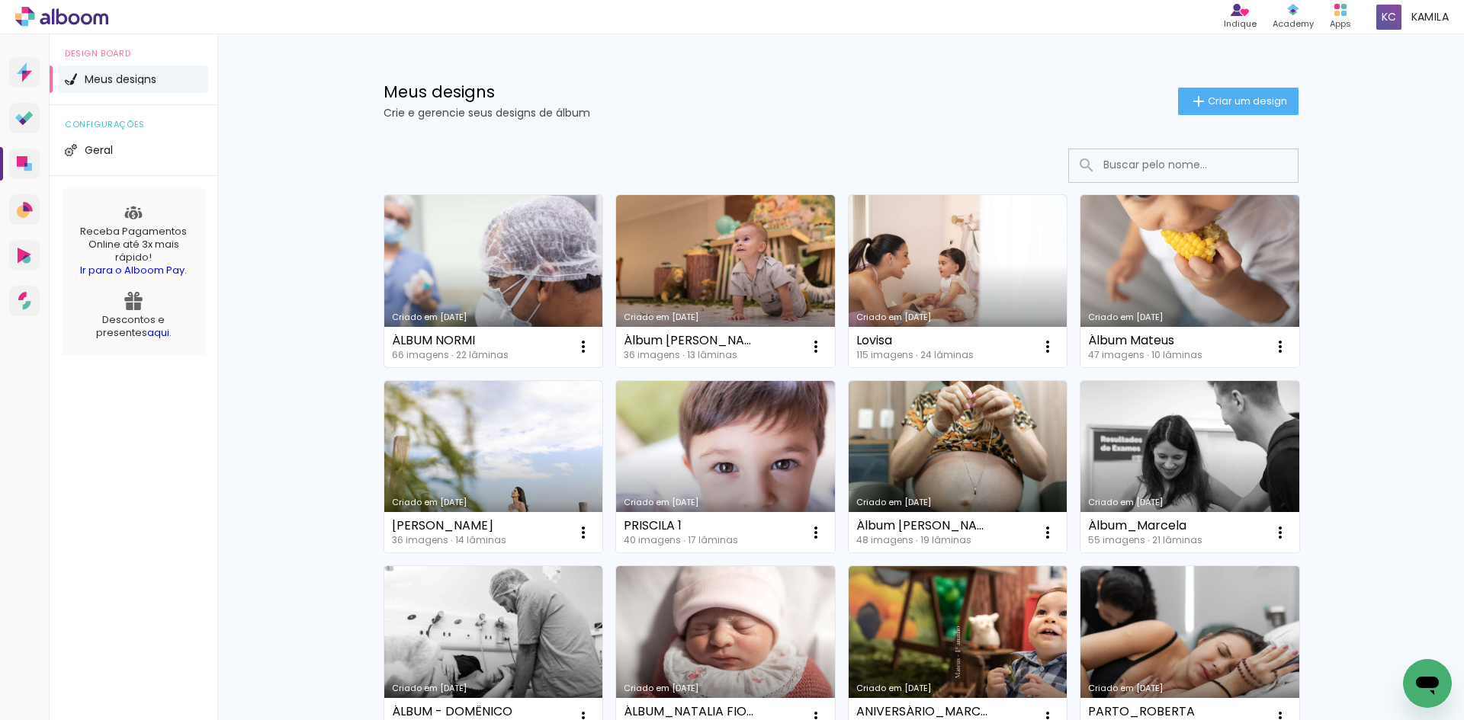
click at [500, 284] on link "Criado em [DATE]" at bounding box center [493, 281] width 219 height 172
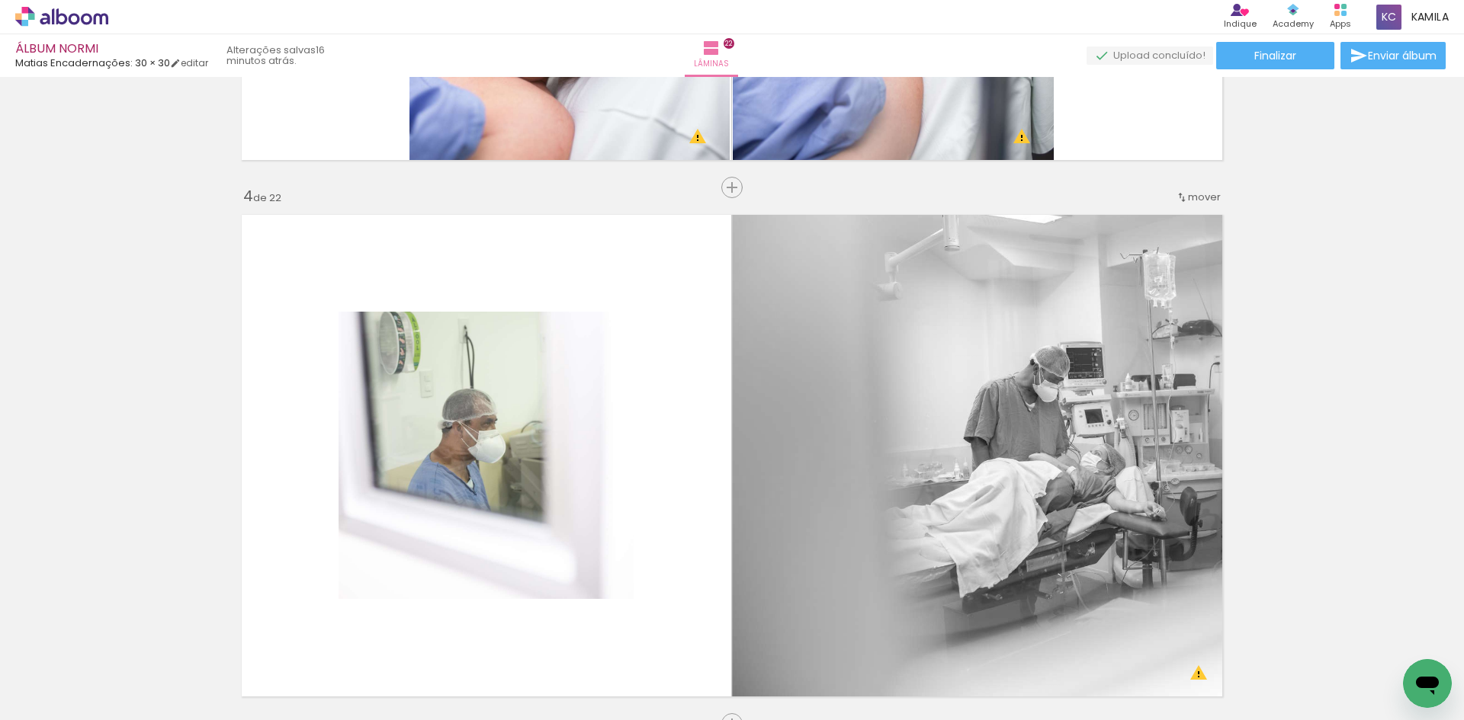
scroll to position [1677, 0]
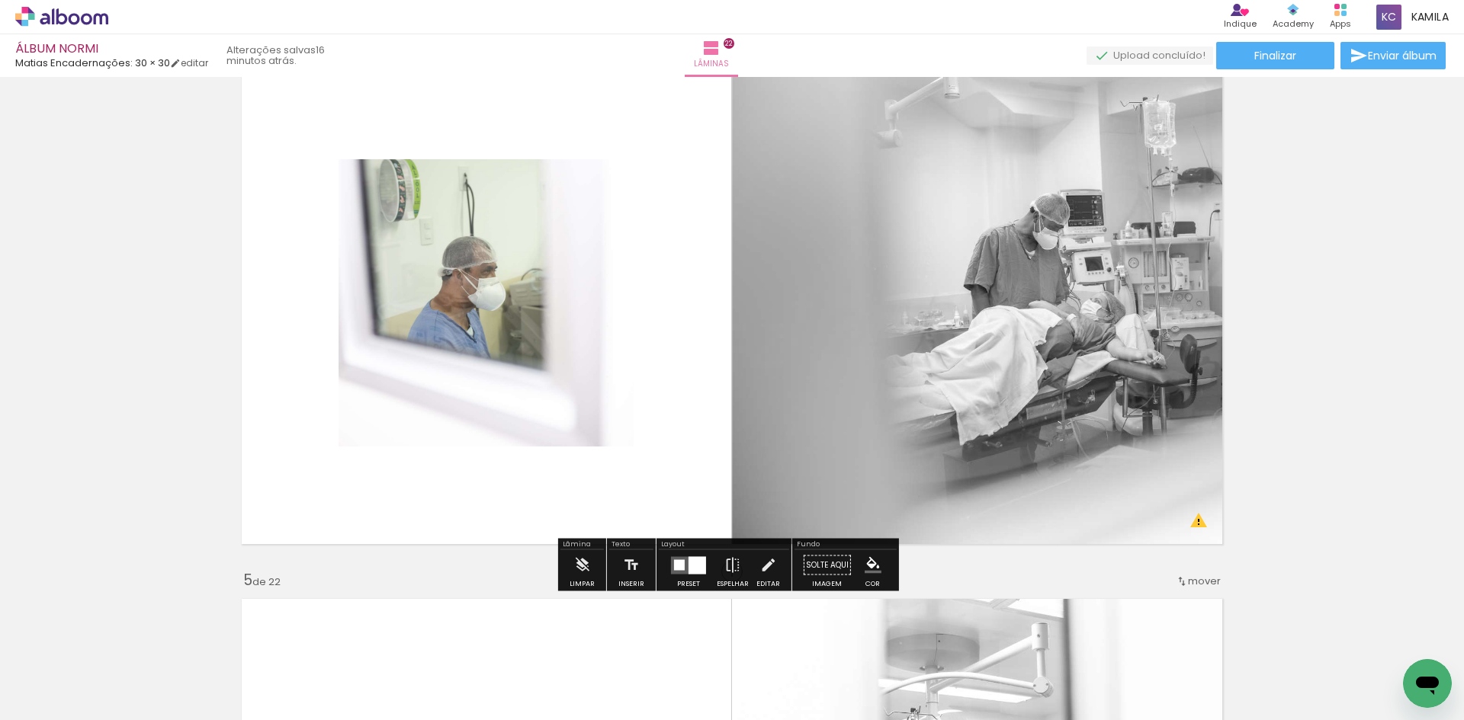
click at [0, 0] on slot "P&B" at bounding box center [0, 0] width 0 height 0
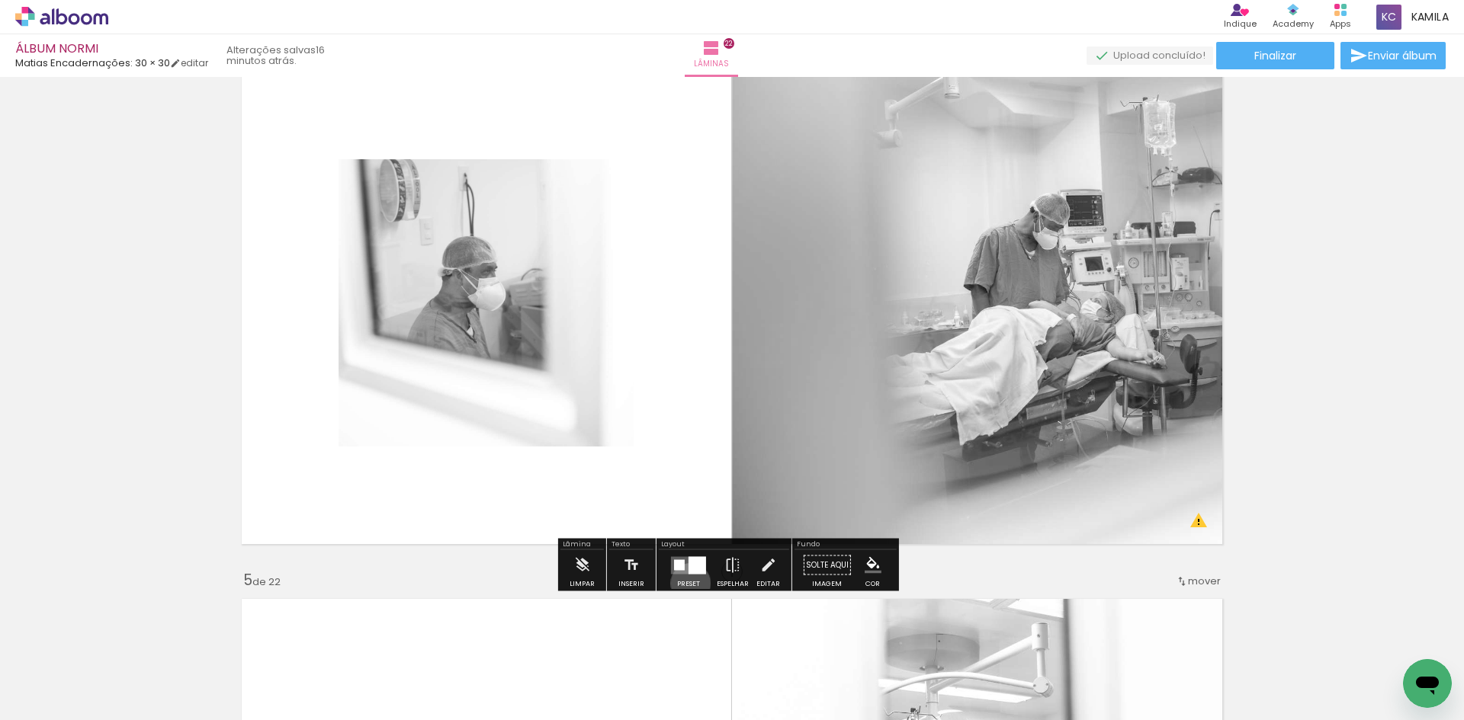
click at [687, 583] on div "Preset" at bounding box center [688, 584] width 23 height 7
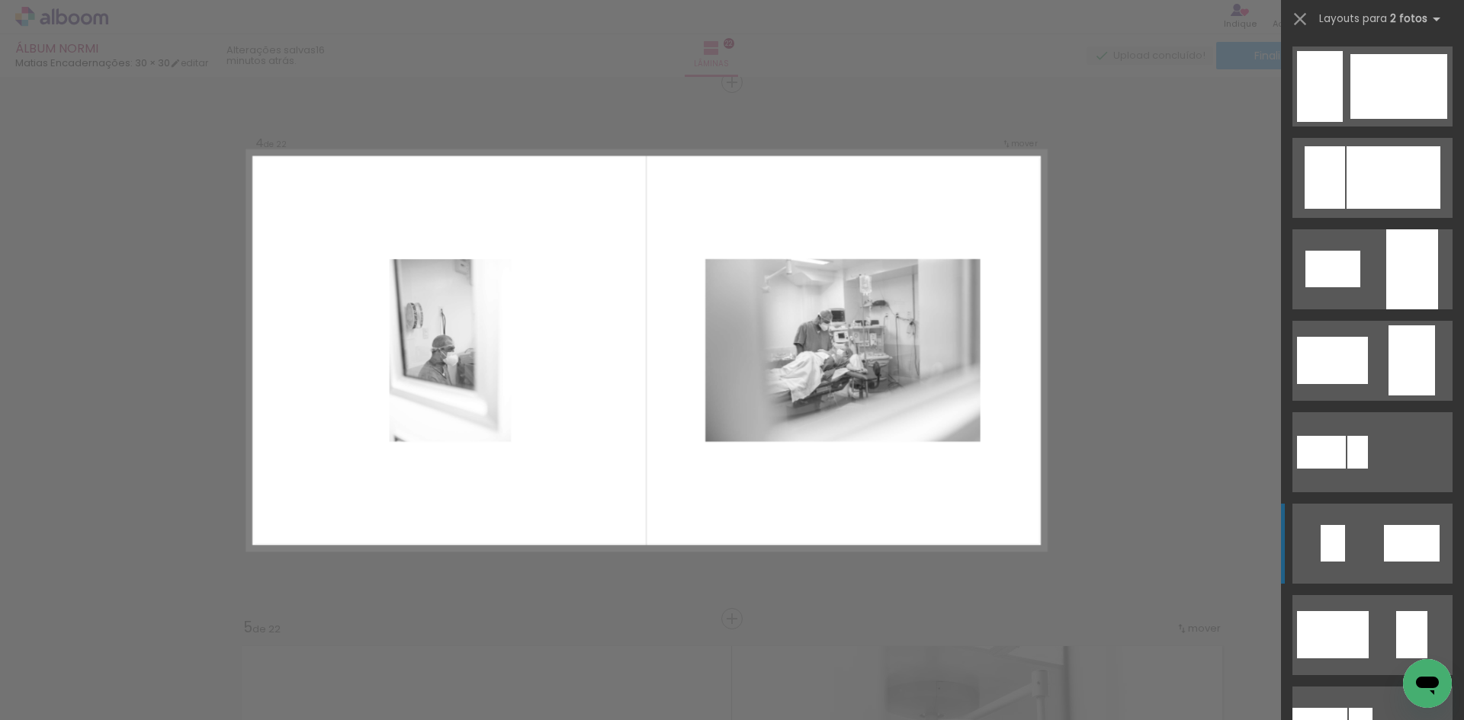
scroll to position [229, 0]
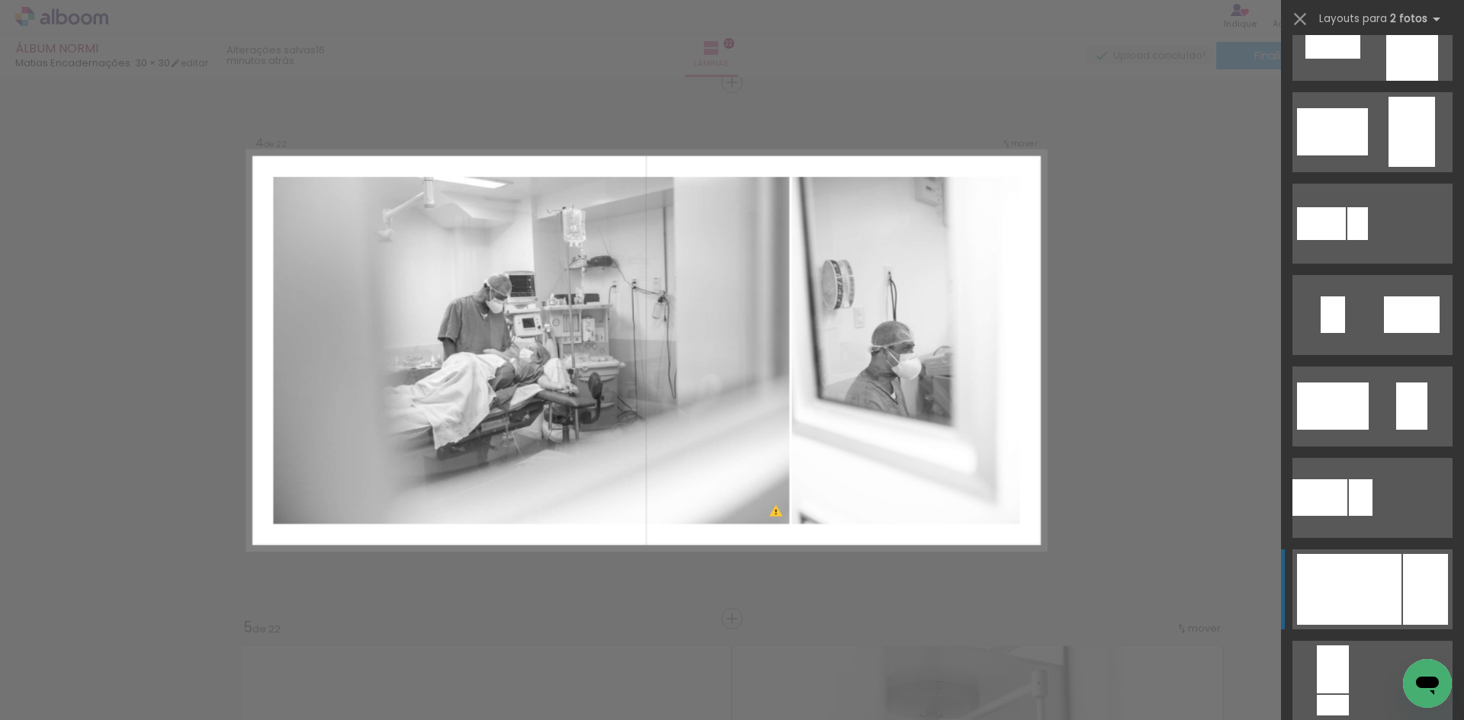
click at [1373, 585] on div at bounding box center [1349, 589] width 104 height 71
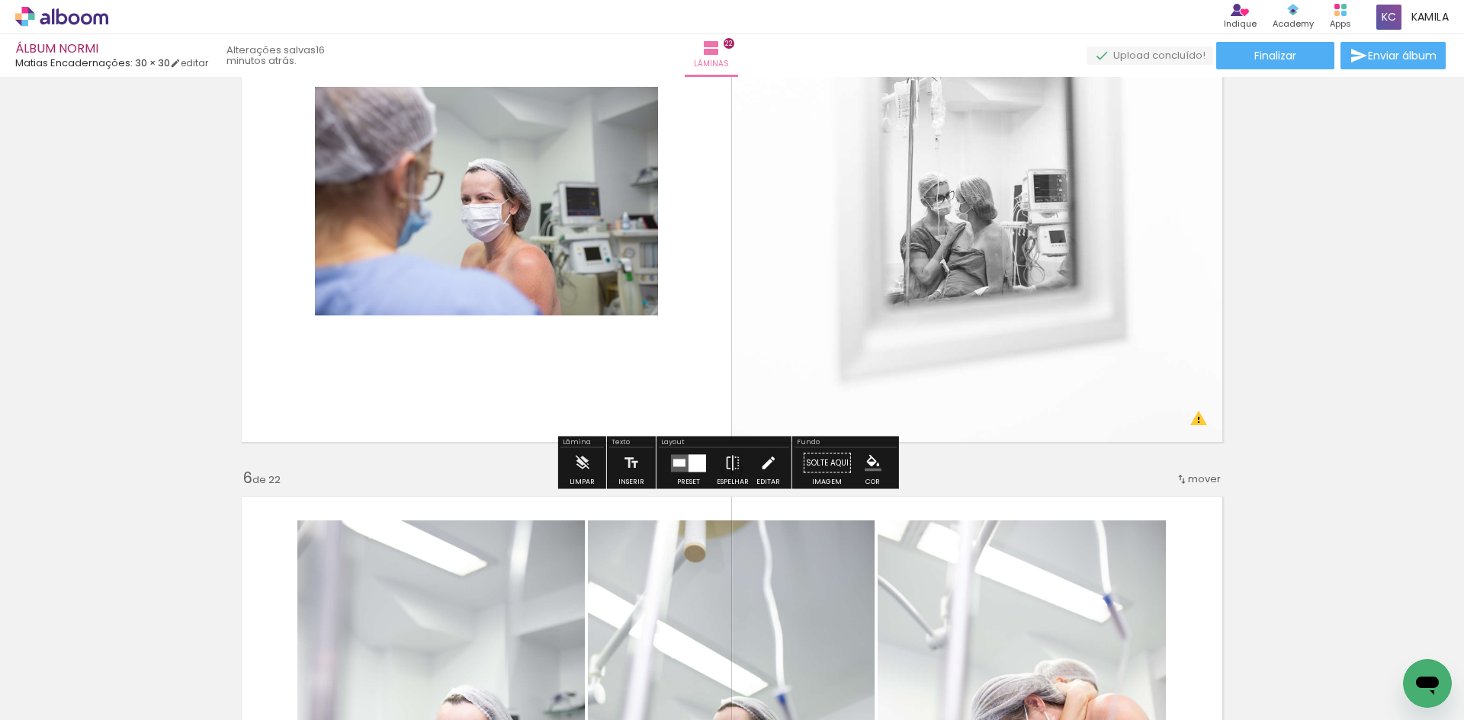
scroll to position [1782, 0]
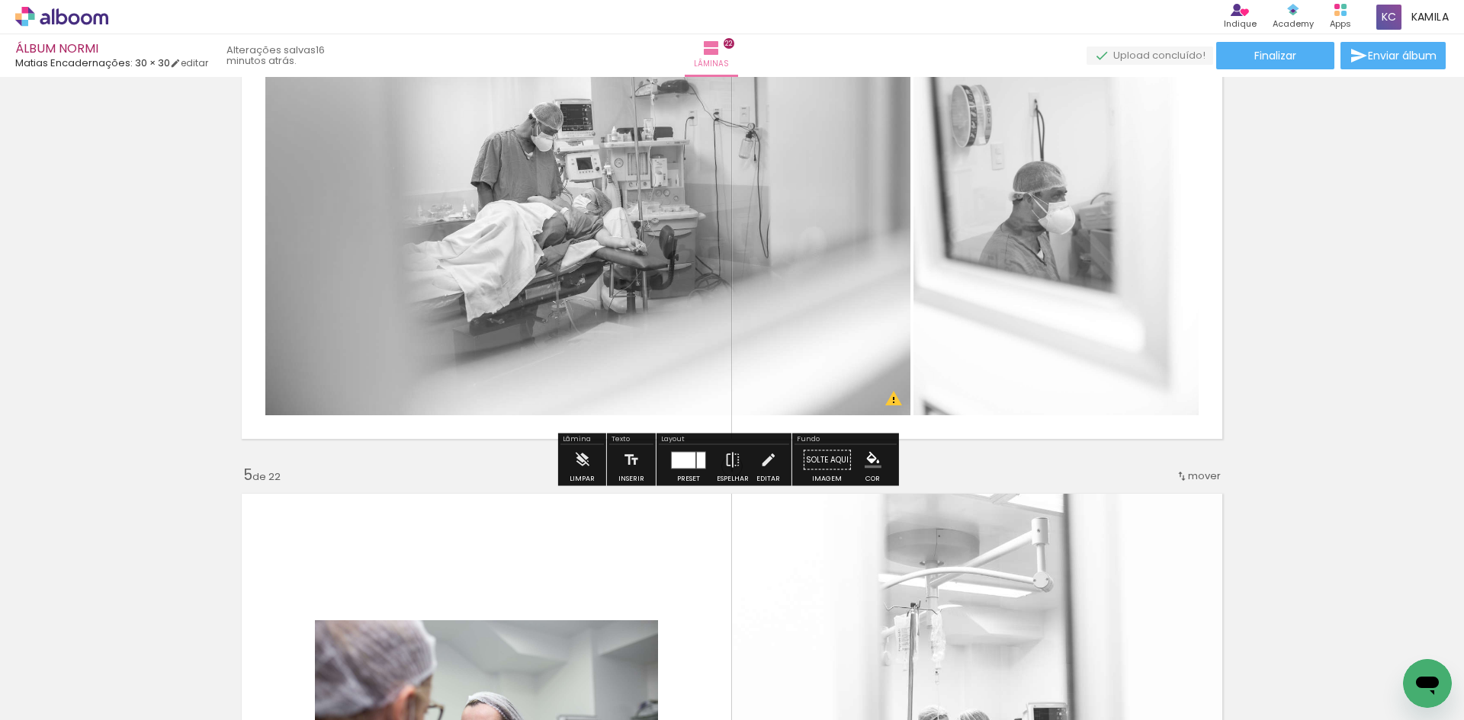
click at [689, 476] on div "Preset" at bounding box center [688, 479] width 23 height 7
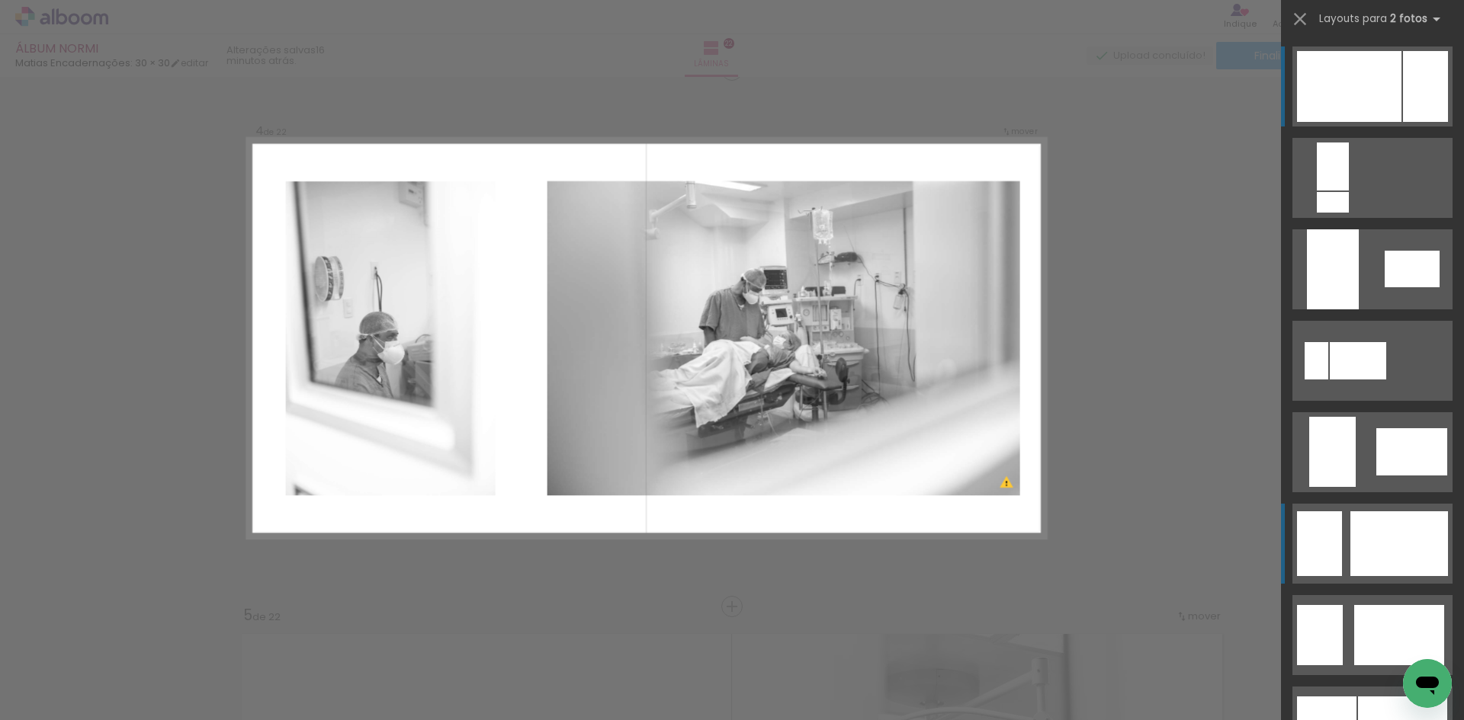
scroll to position [1630, 0]
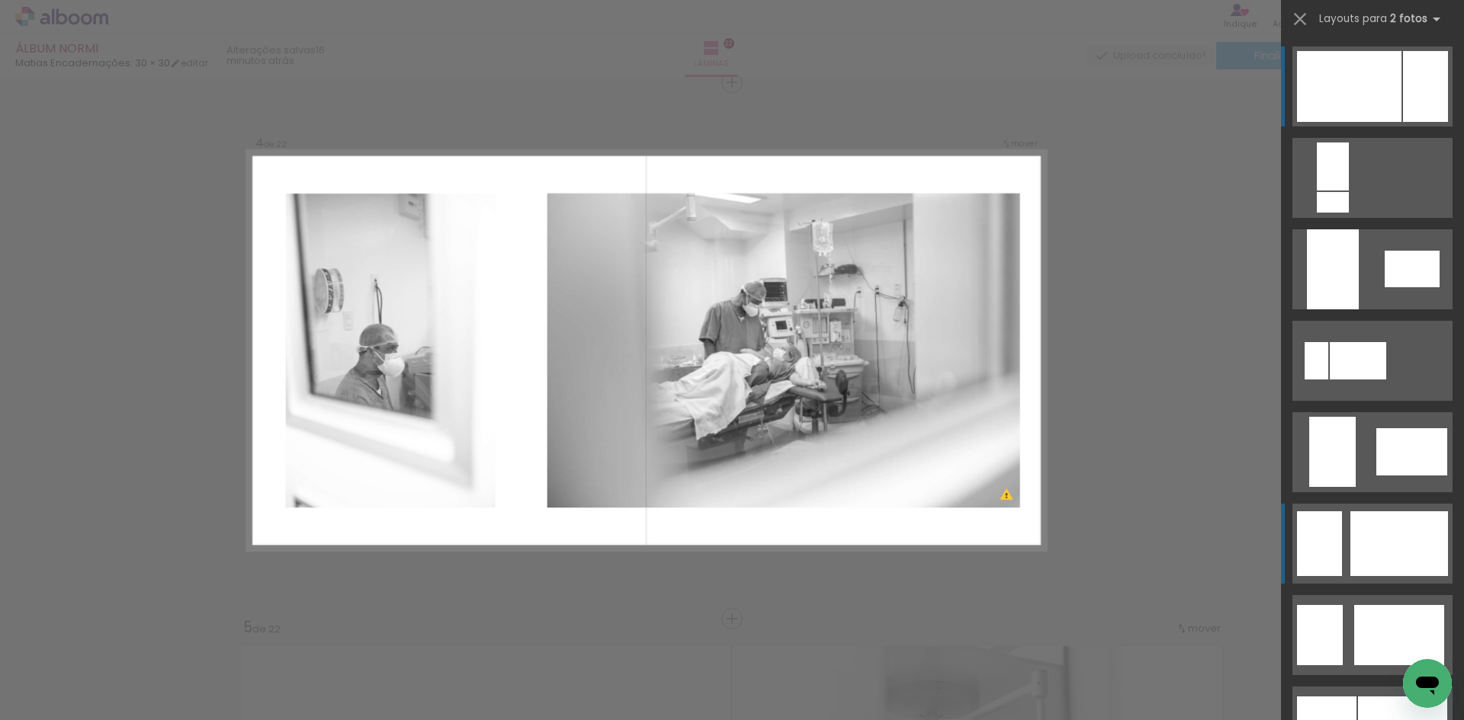
click at [1382, 551] on div at bounding box center [1399, 543] width 98 height 65
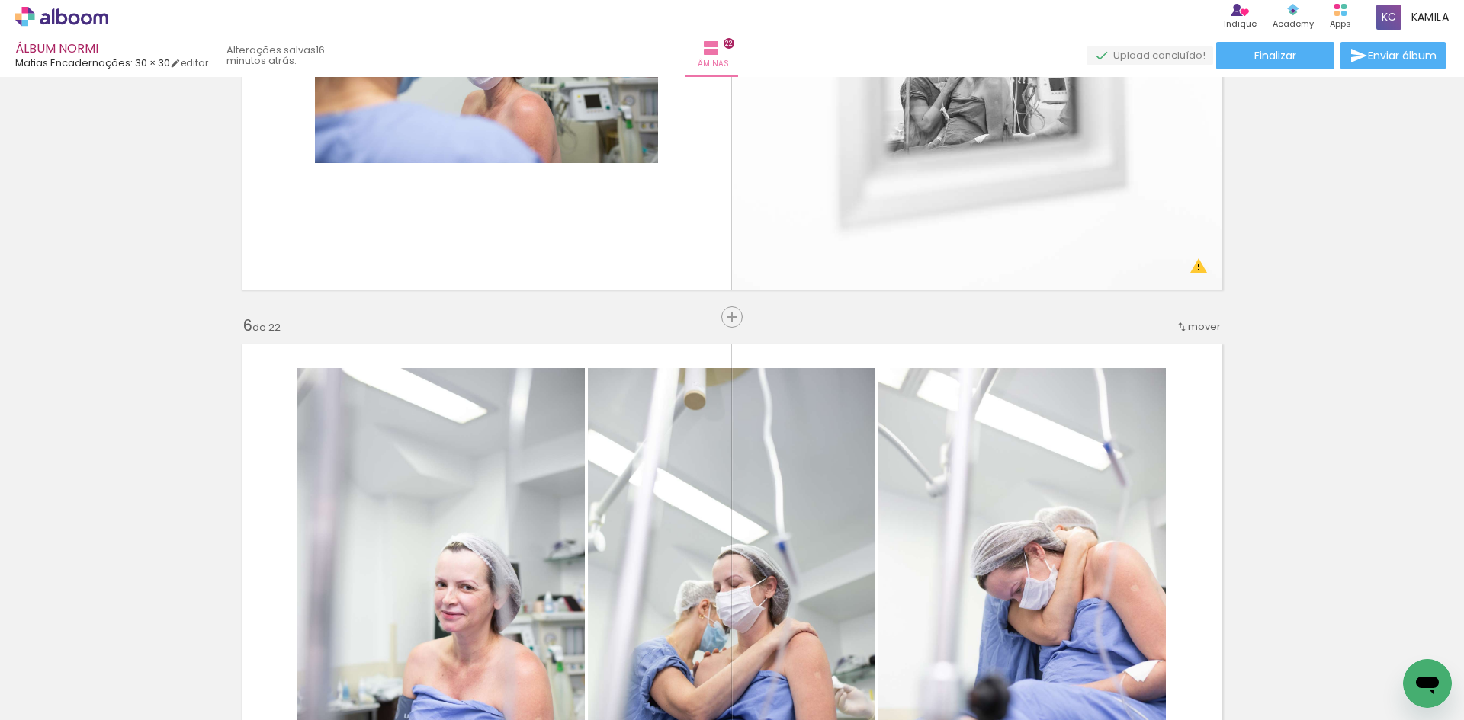
scroll to position [2240, 0]
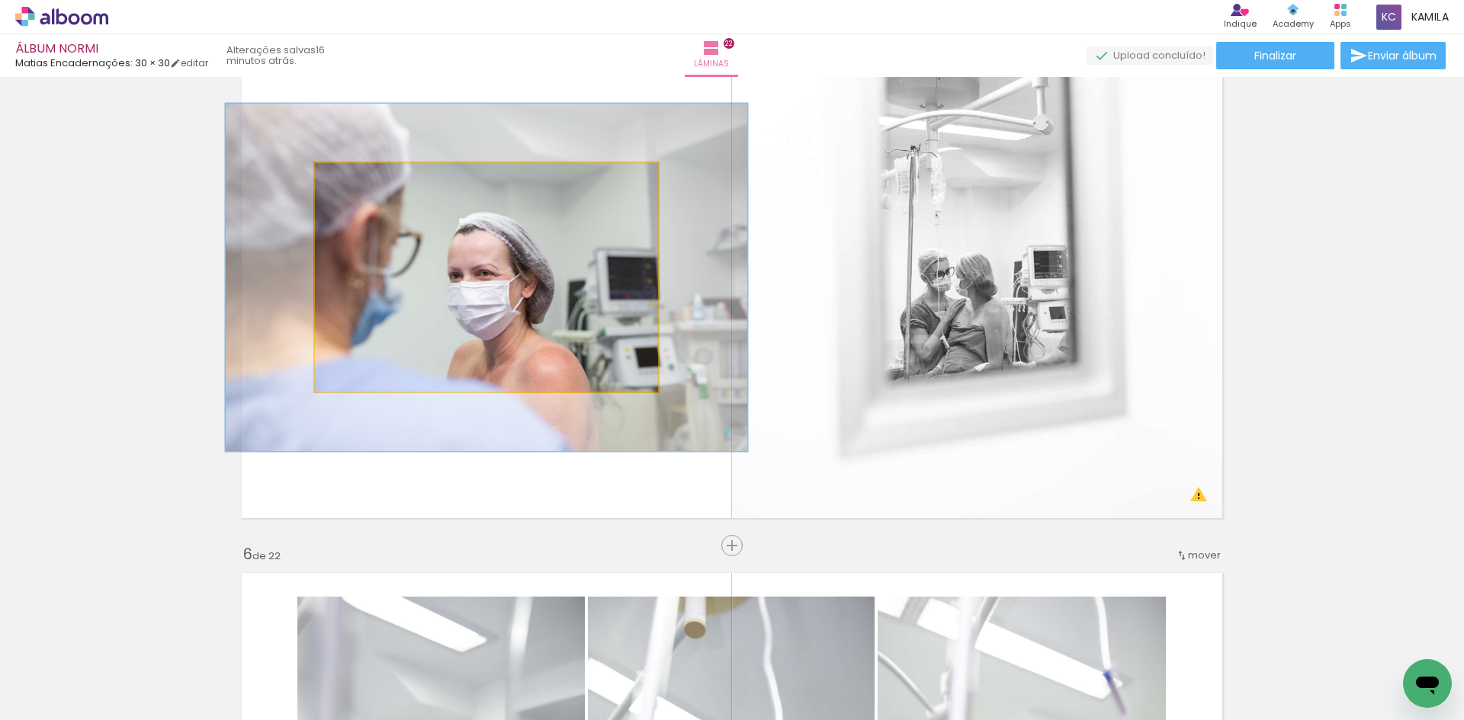
drag, startPoint x: 350, startPoint y: 177, endPoint x: 381, endPoint y: 177, distance: 31.3
type paper-slider "158"
click at [381, 177] on div at bounding box center [379, 179] width 24 height 24
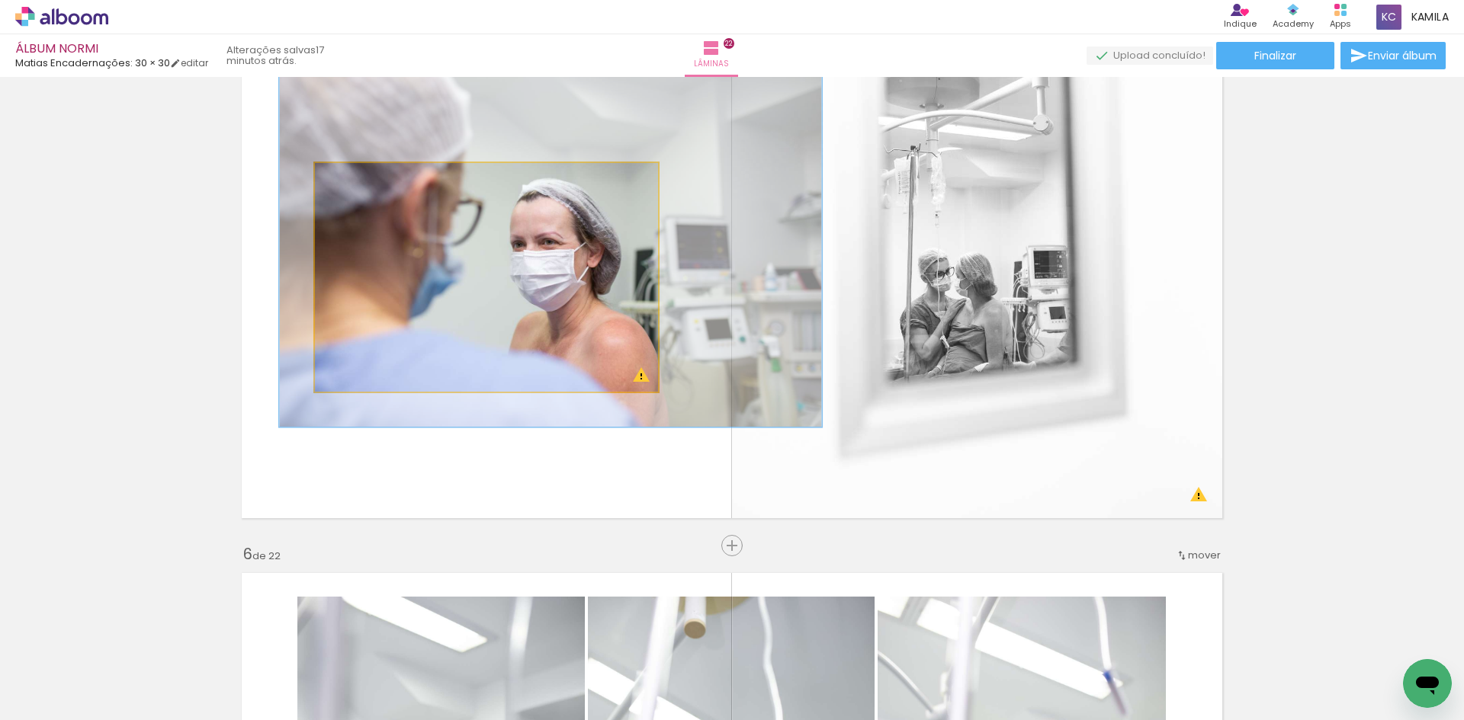
drag, startPoint x: 542, startPoint y: 285, endPoint x: 595, endPoint y: 257, distance: 60.4
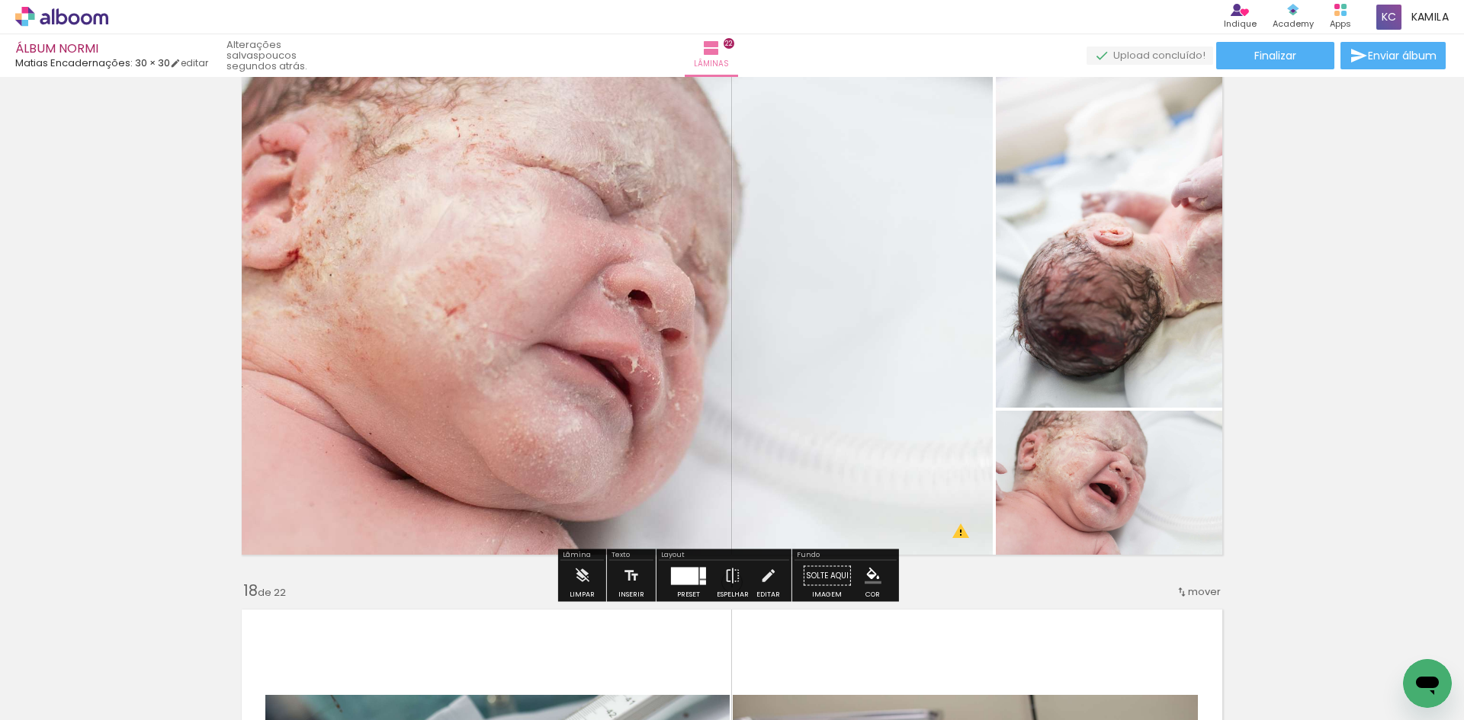
scroll to position [9176, 0]
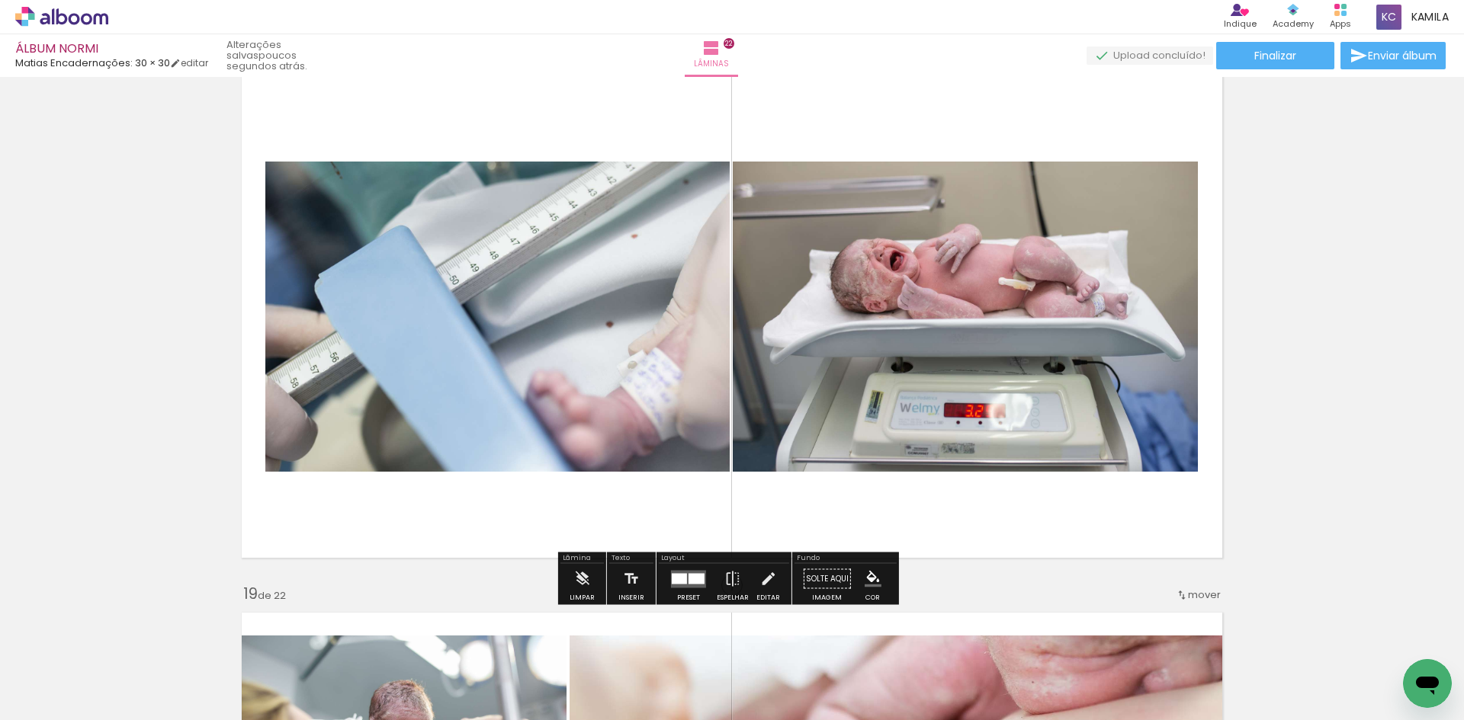
click at [690, 590] on div at bounding box center [688, 579] width 41 height 30
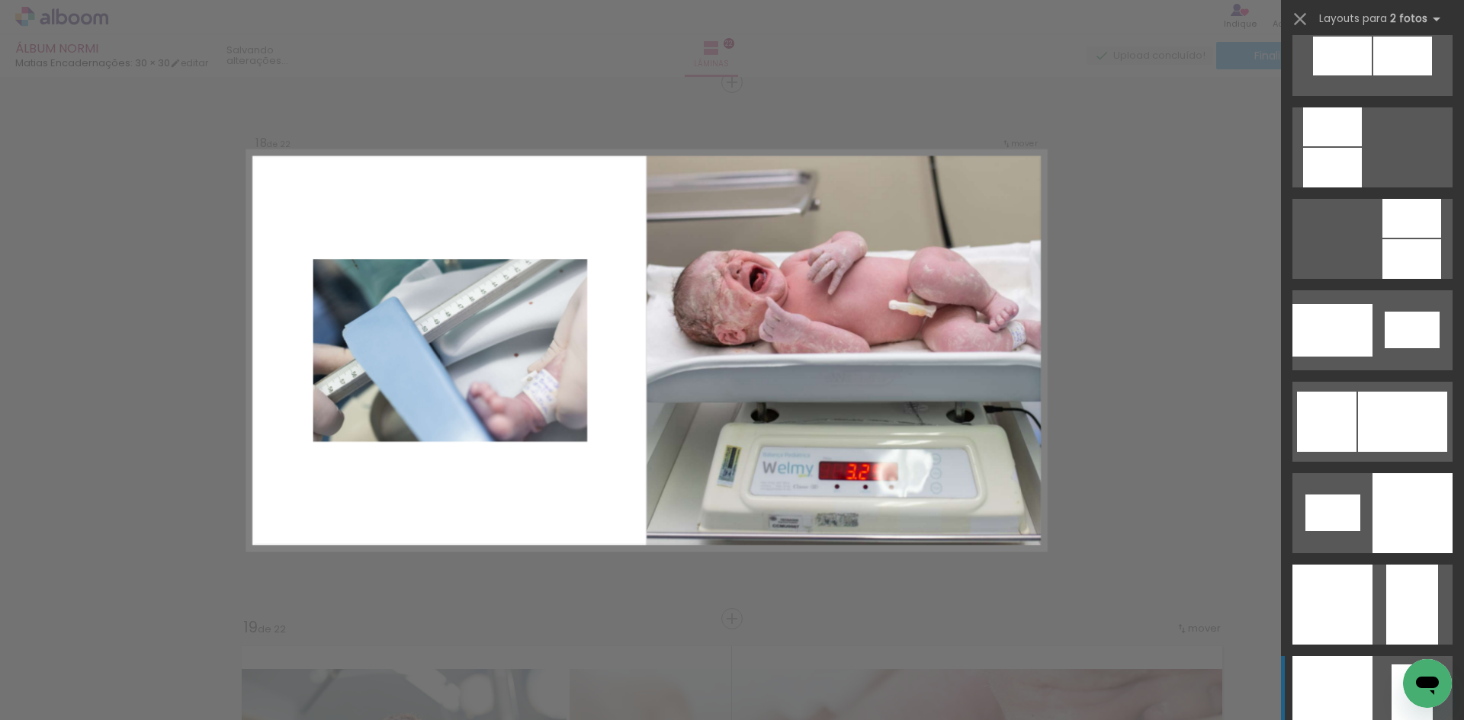
scroll to position [1906, 0]
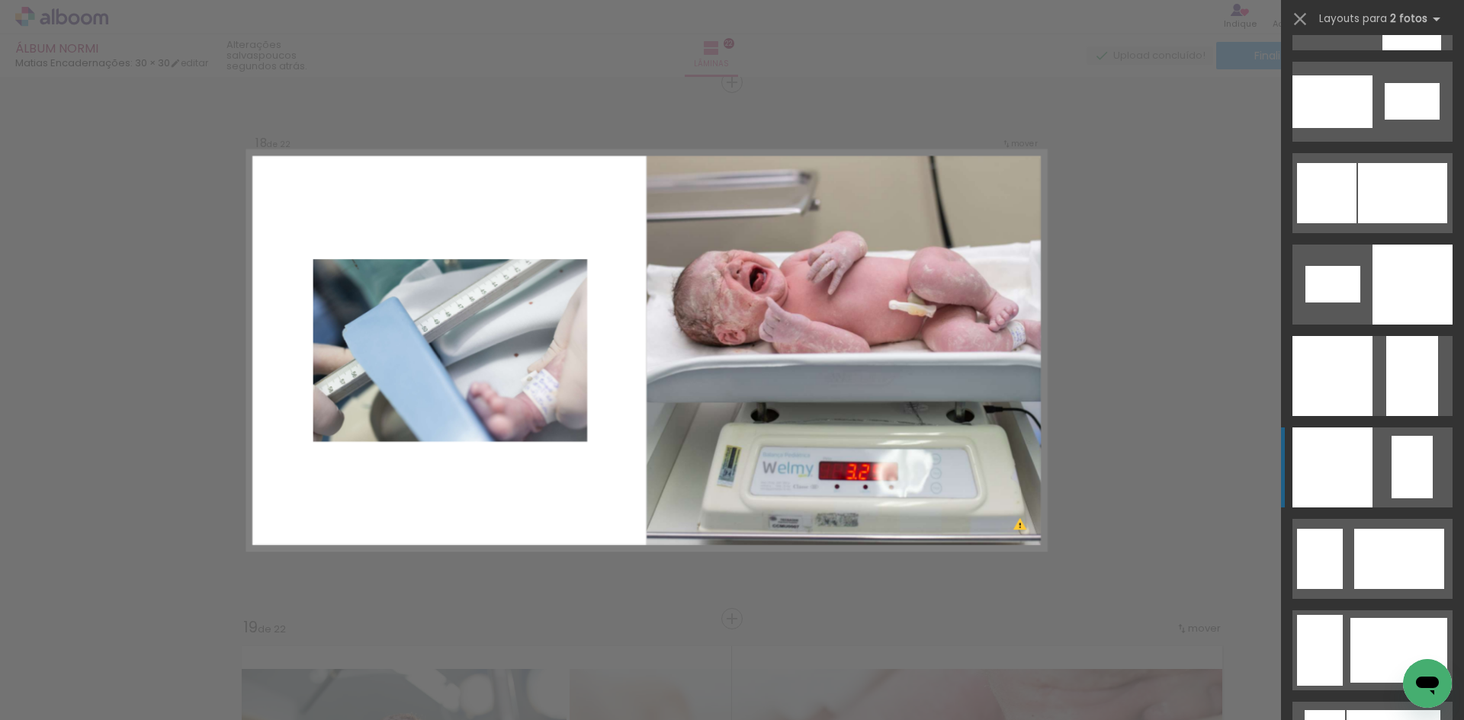
click at [1408, 258] on div at bounding box center [1412, 285] width 80 height 80
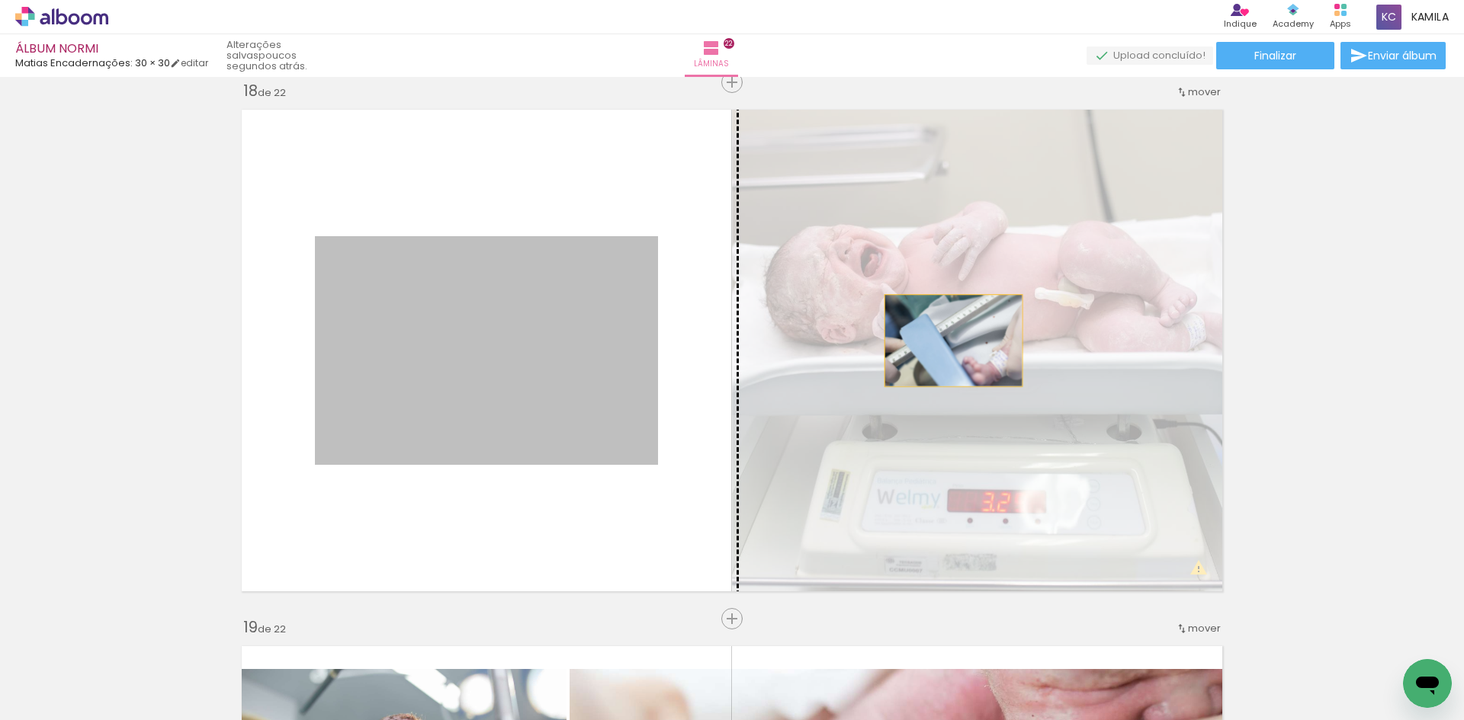
drag, startPoint x: 576, startPoint y: 358, endPoint x: 948, endPoint y: 341, distance: 371.6
click at [0, 0] on slot at bounding box center [0, 0] width 0 height 0
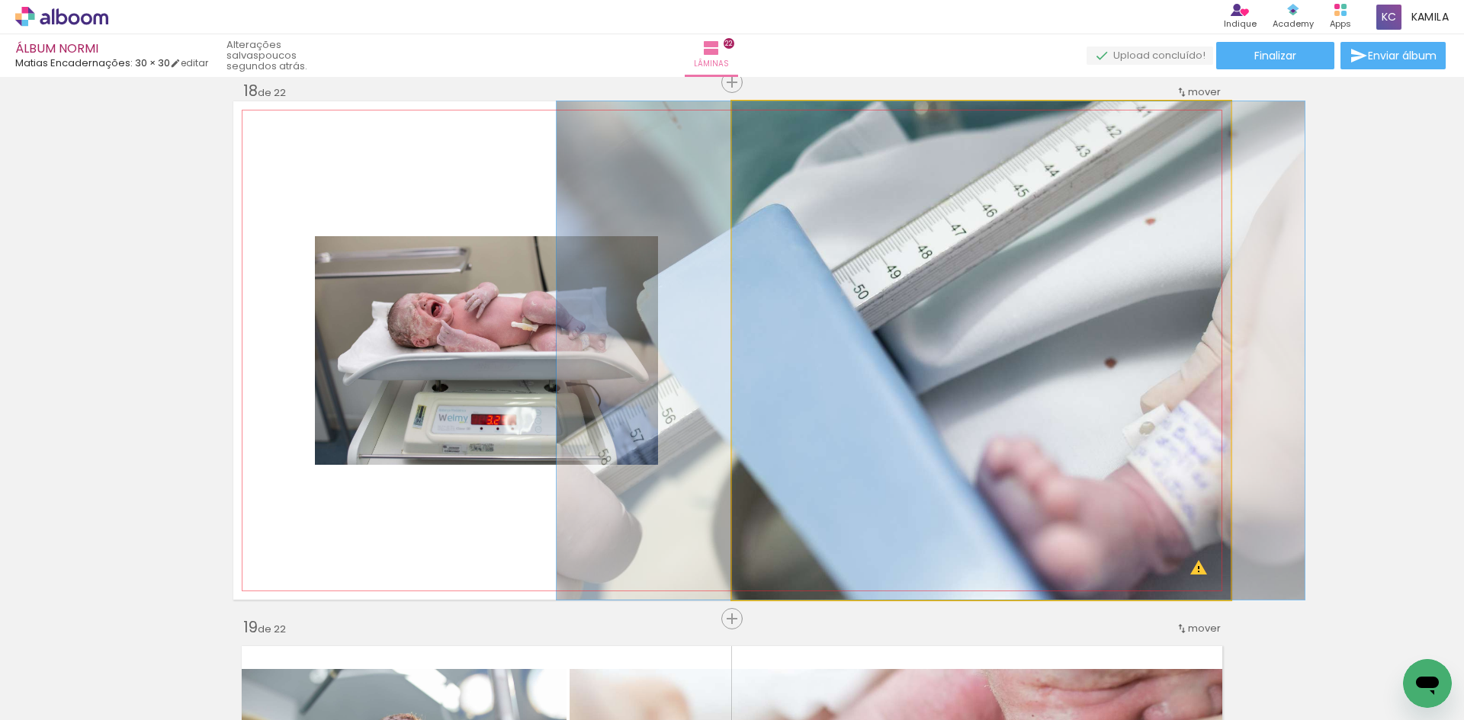
drag, startPoint x: 1015, startPoint y: 356, endPoint x: 967, endPoint y: 251, distance: 115.6
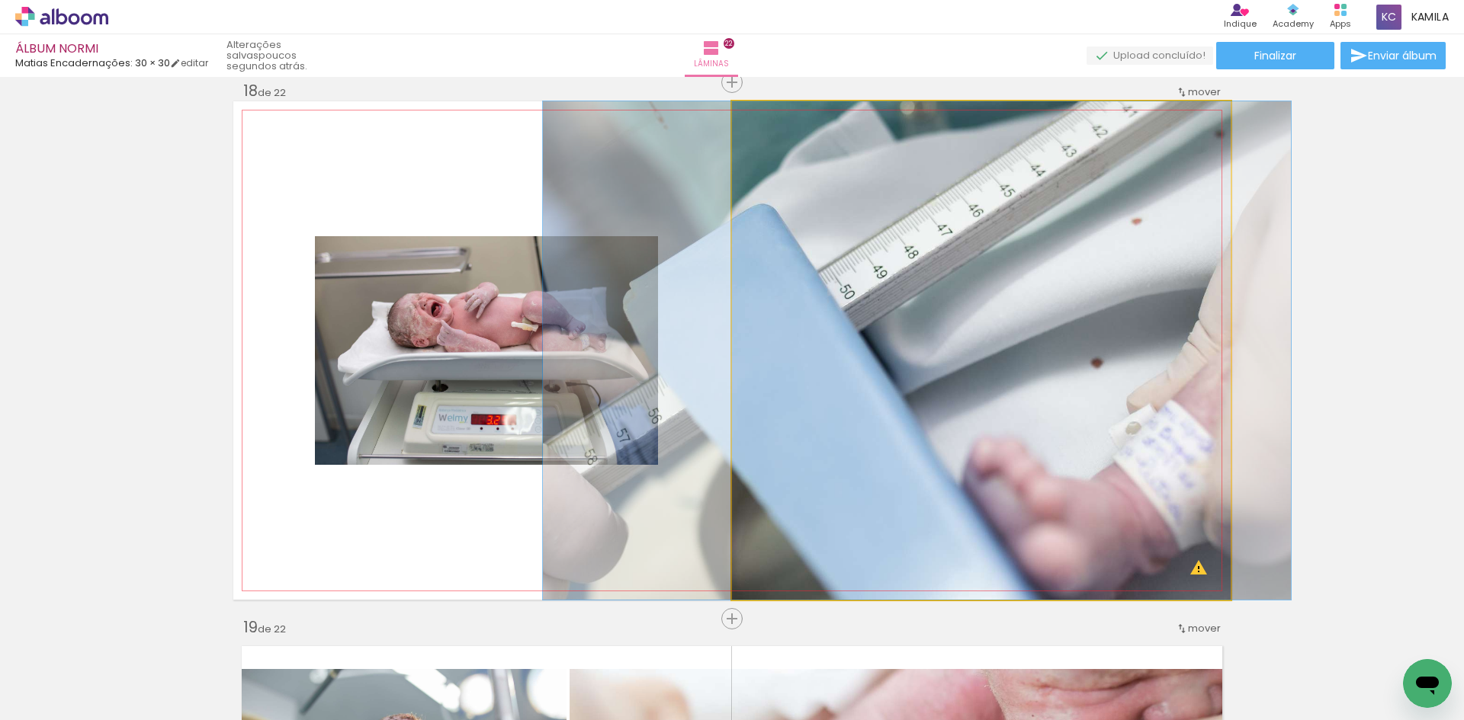
drag, startPoint x: 986, startPoint y: 301, endPoint x: 973, endPoint y: 292, distance: 16.5
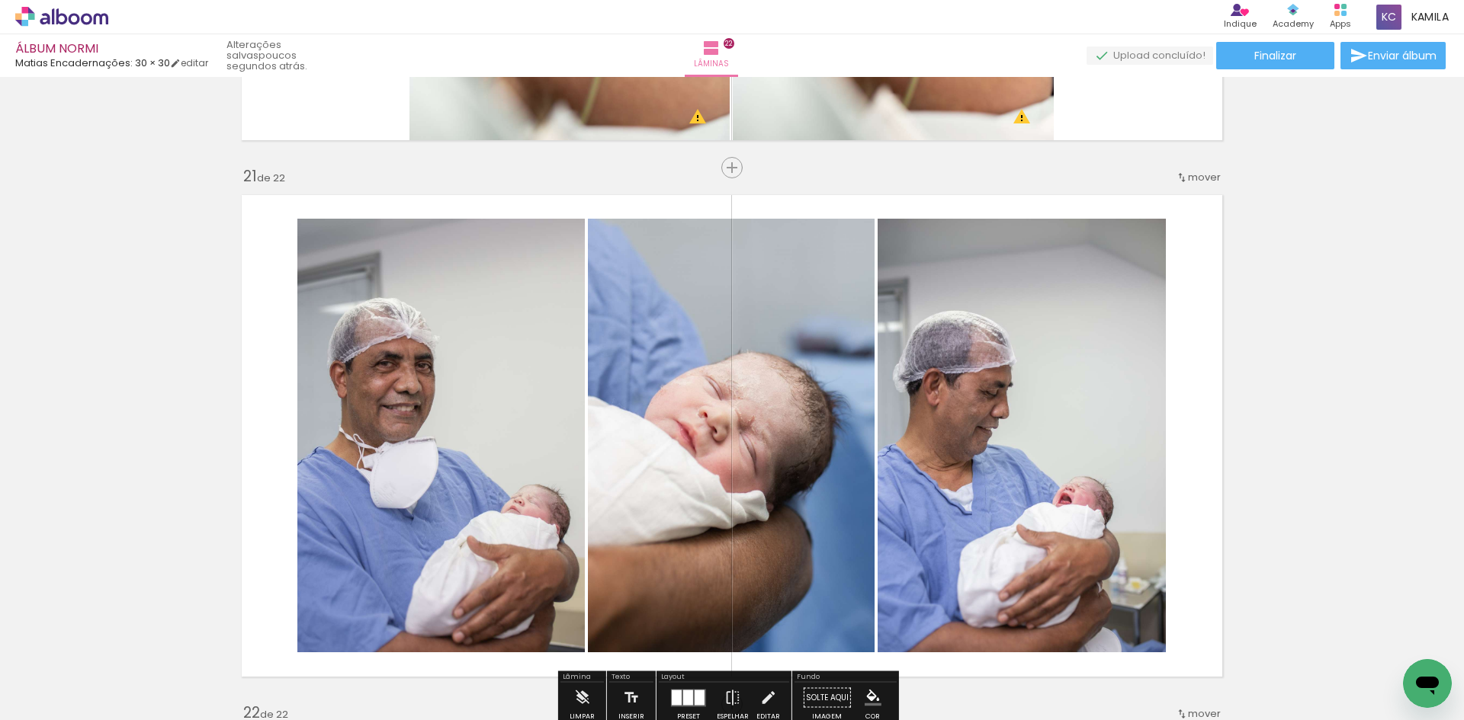
scroll to position [10820, 0]
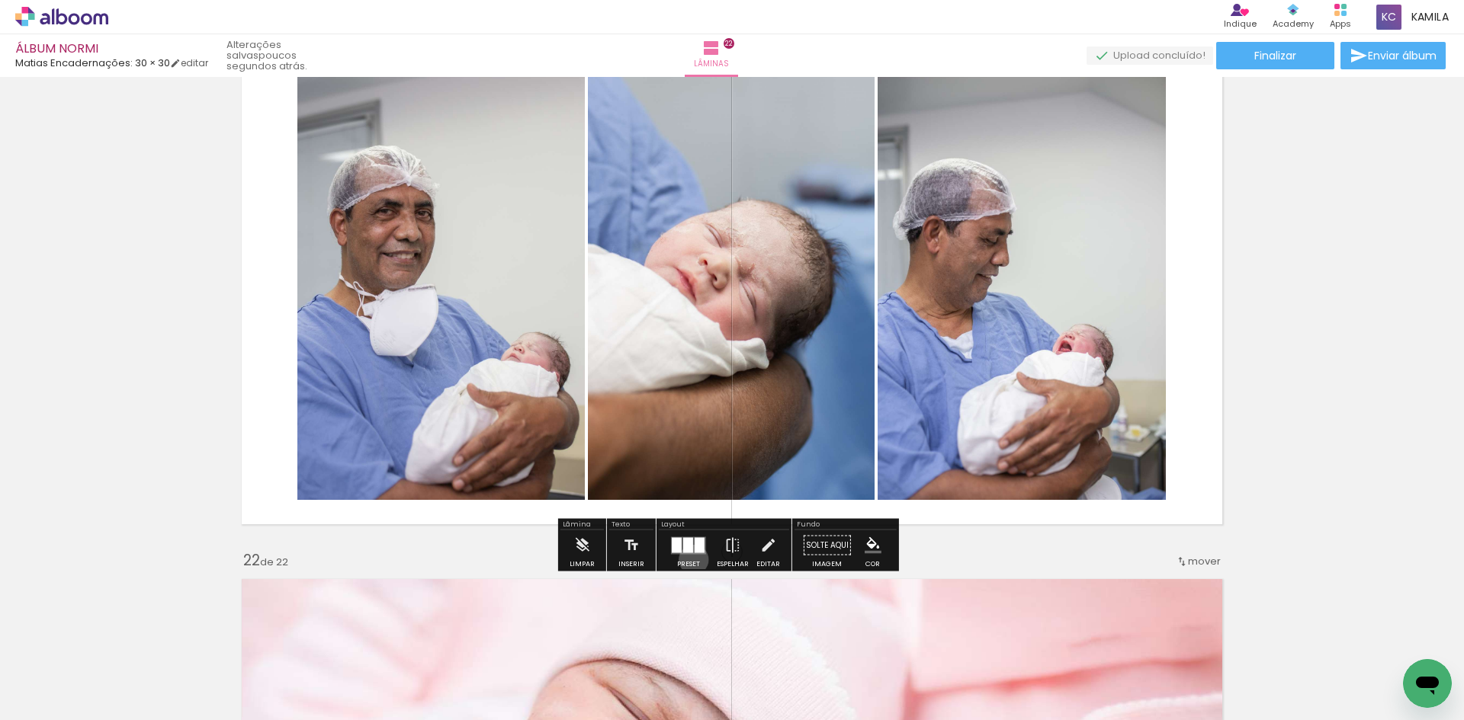
click at [690, 560] on div at bounding box center [688, 546] width 41 height 30
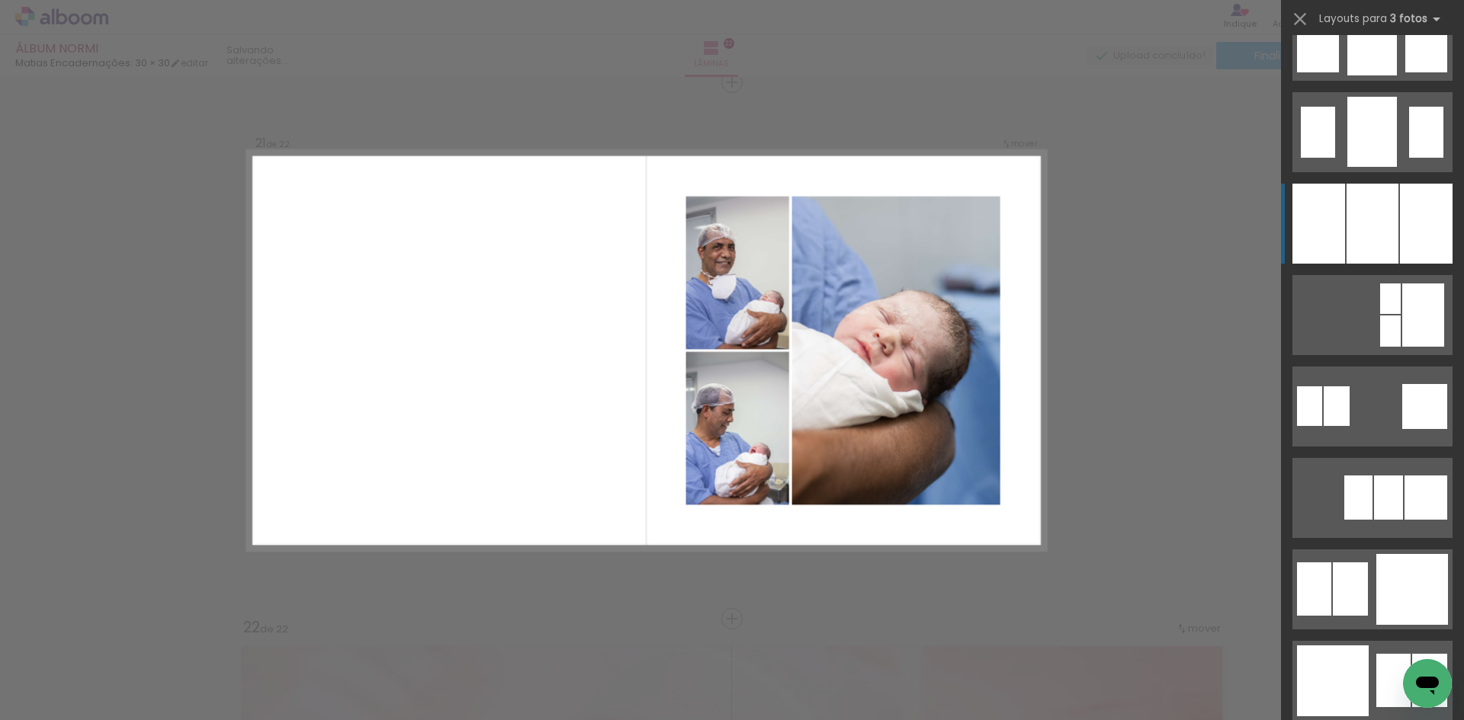
scroll to position [1311, 0]
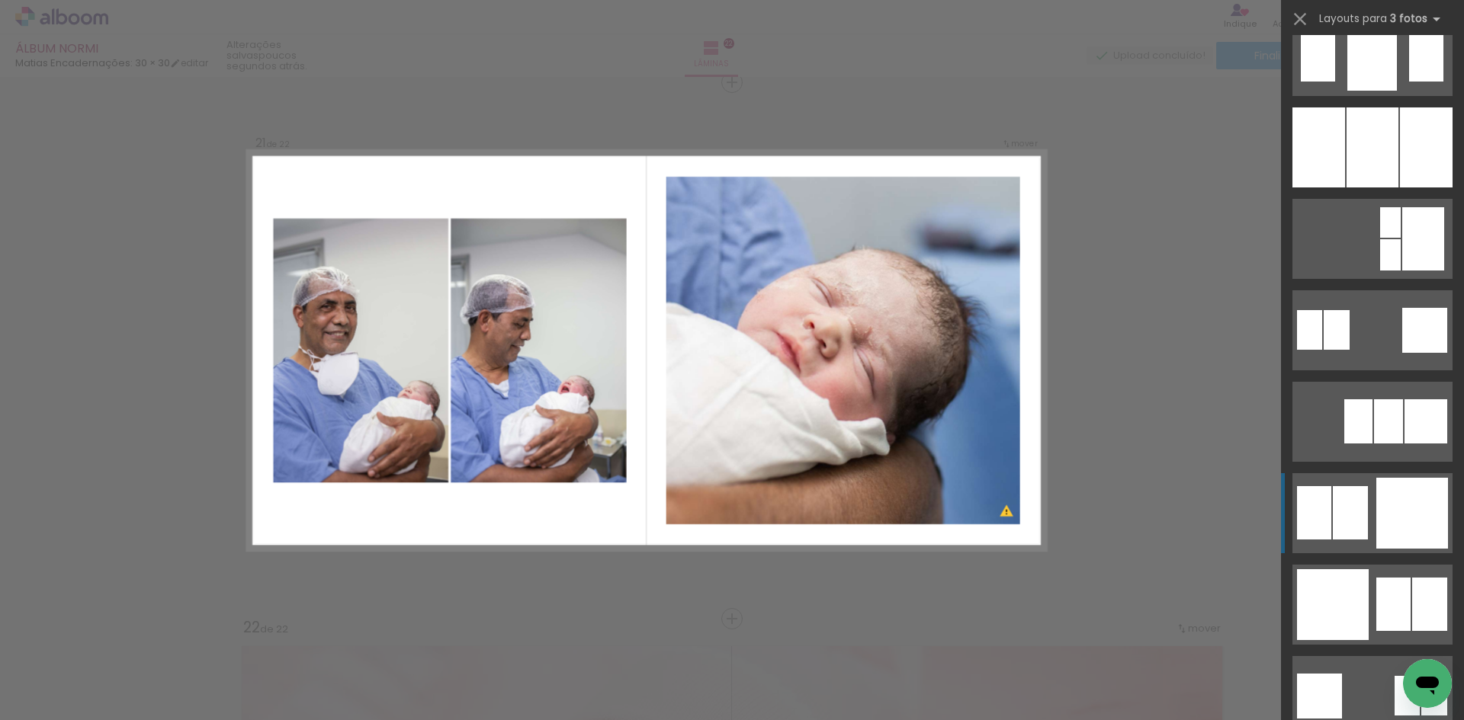
click at [1387, 519] on div at bounding box center [1412, 513] width 72 height 71
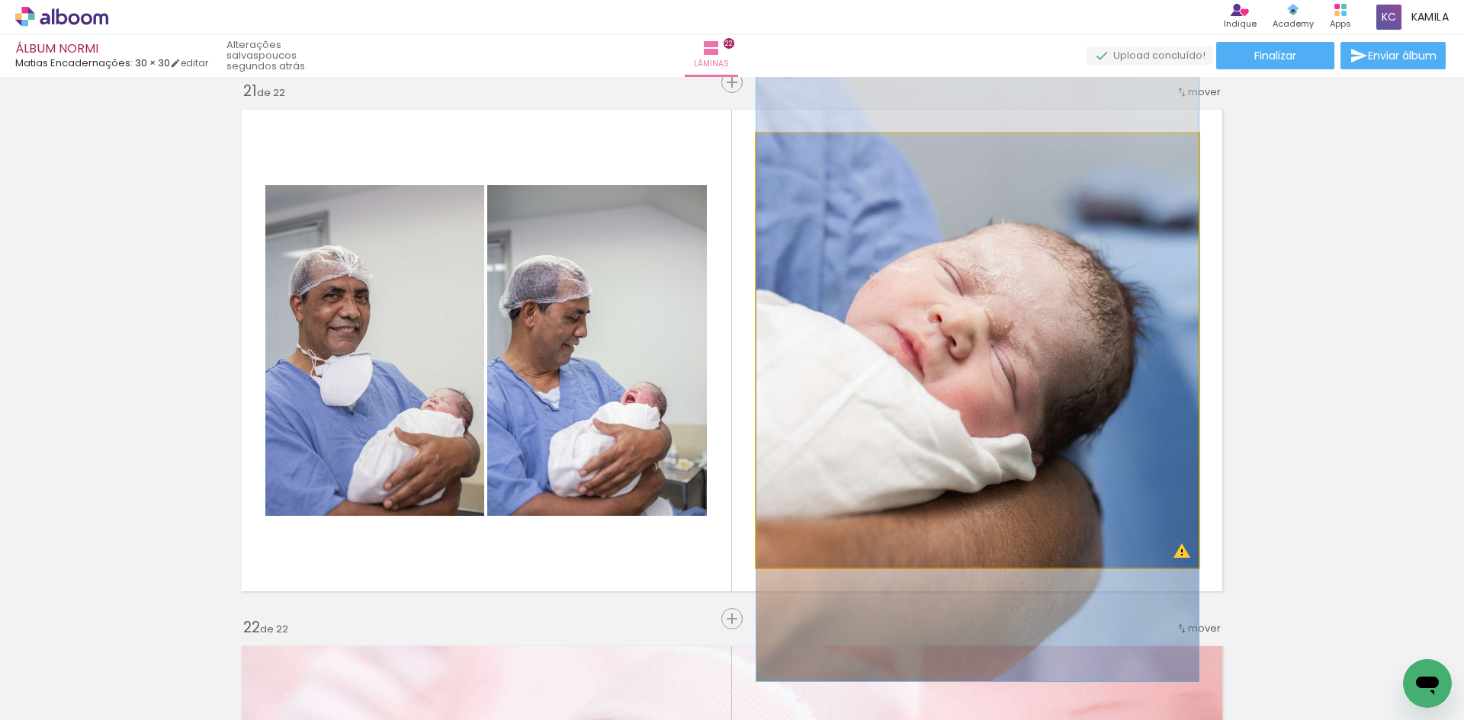
drag, startPoint x: 1045, startPoint y: 374, endPoint x: 1066, endPoint y: 373, distance: 21.4
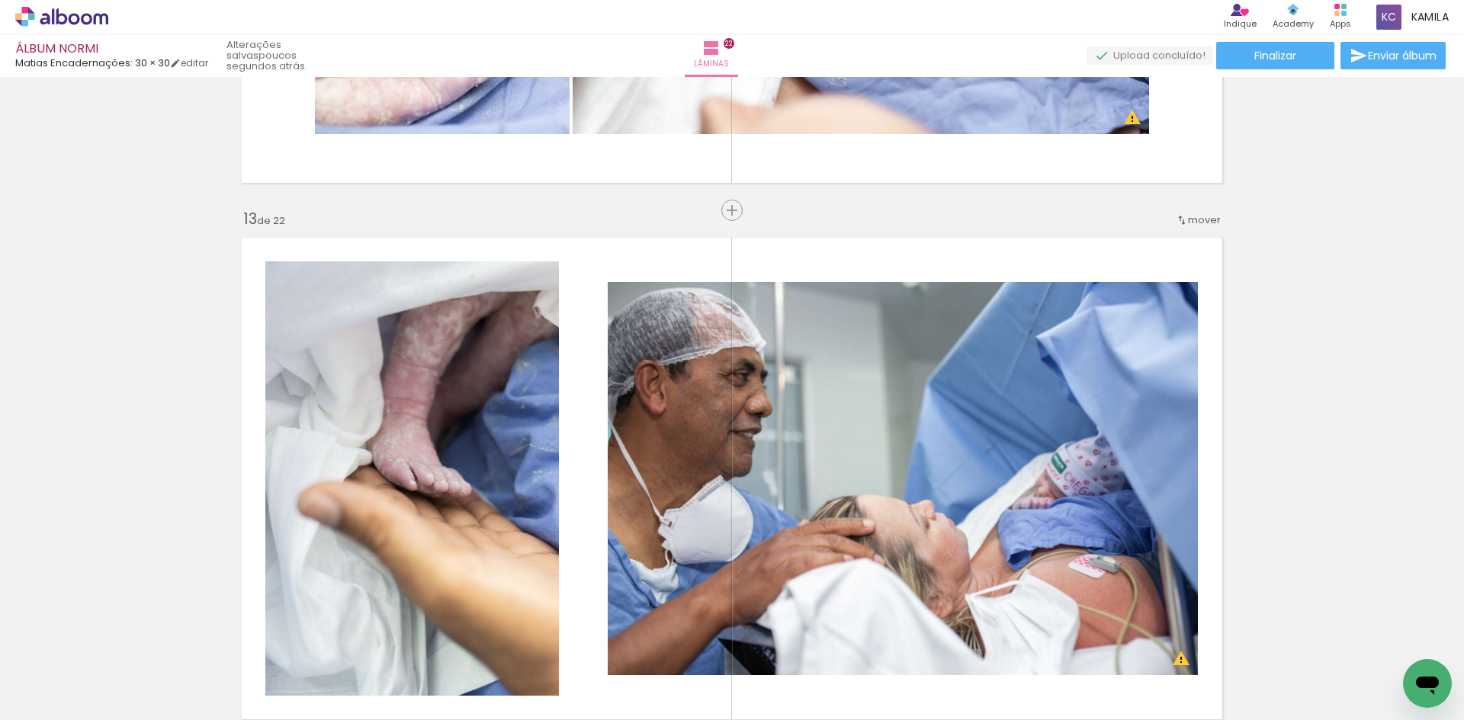
scroll to position [5874, 0]
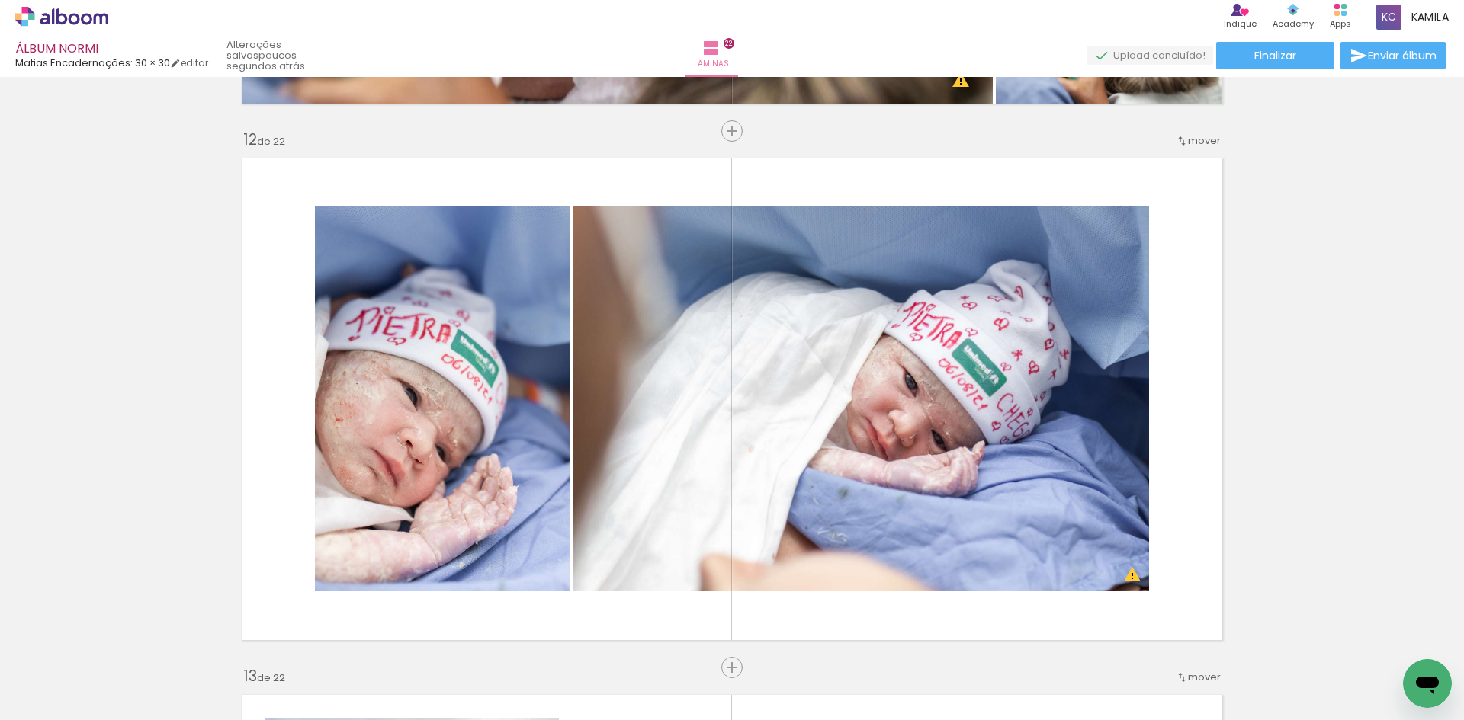
scroll to position [1311, 0]
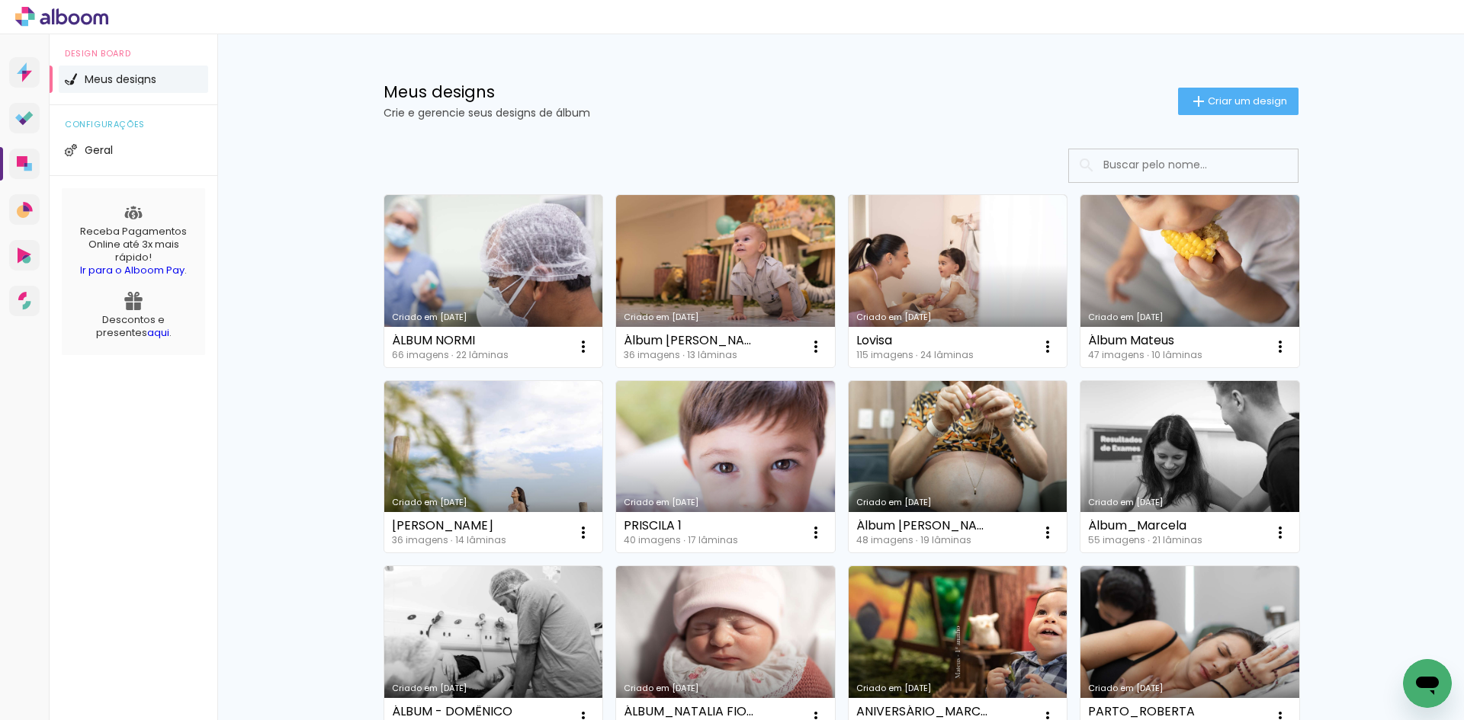
click at [1151, 168] on input at bounding box center [1203, 164] width 217 height 31
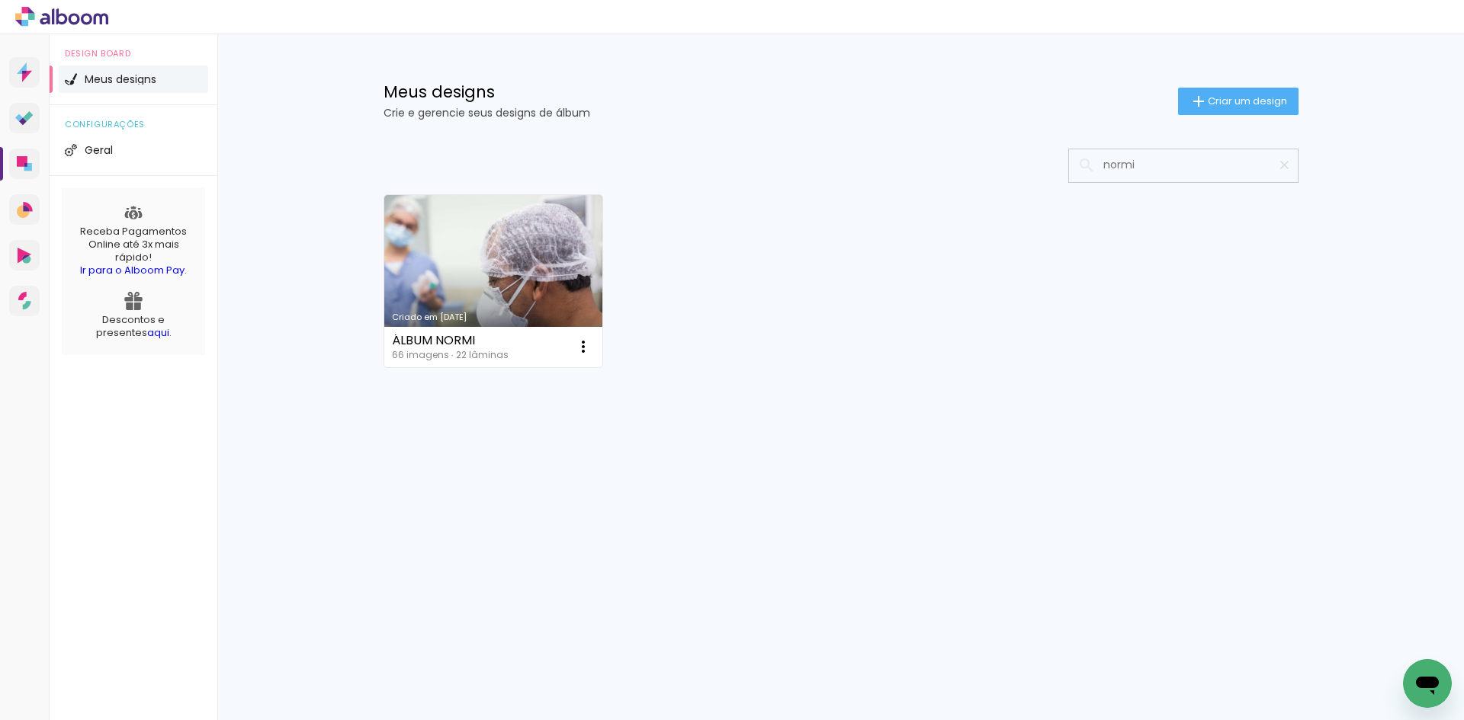
type input "normi"
type paper-input "normi"
click at [26, 118] on icon at bounding box center [28, 116] width 10 height 10
